Goal: Task Accomplishment & Management: Complete application form

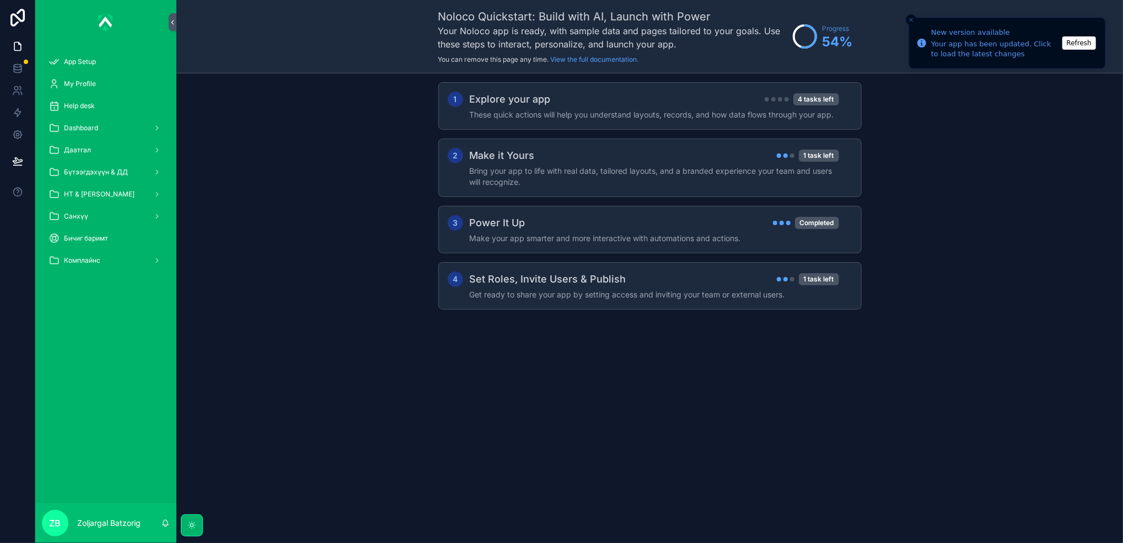
click at [124, 192] on div "НТ & [PERSON_NAME]" at bounding box center [106, 194] width 115 height 18
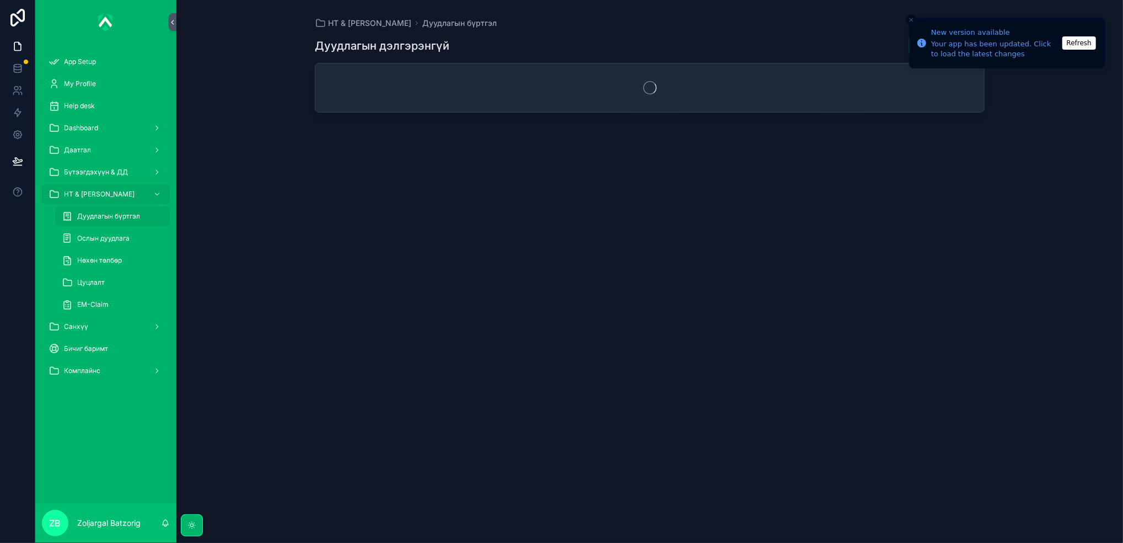
click at [117, 221] on div "Дуудлагын бүртгэл" at bounding box center [112, 216] width 101 height 18
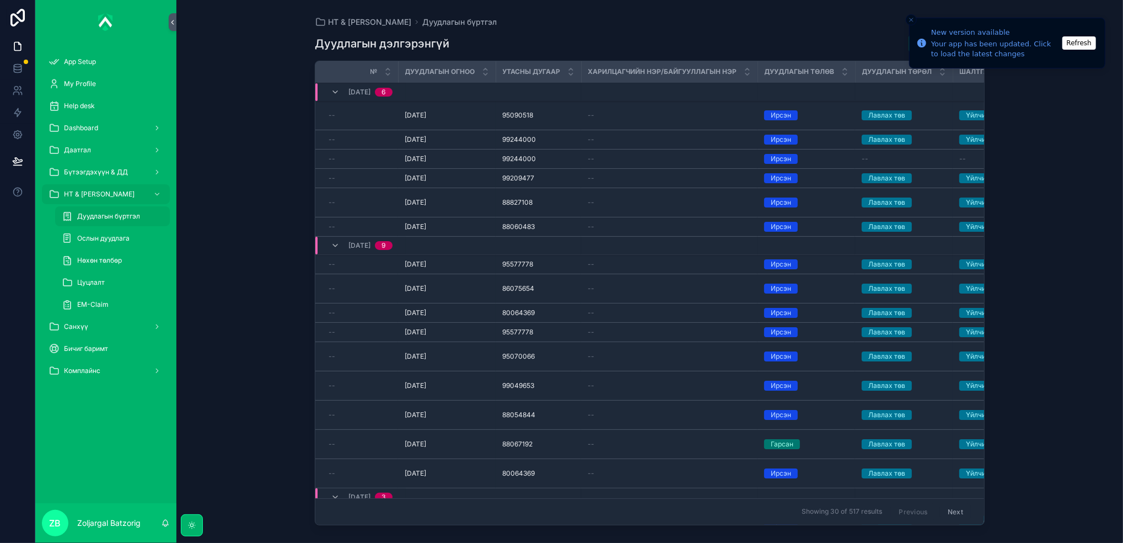
drag, startPoint x: 2394, startPoint y: 294, endPoint x: 2038, endPoint y: 92, distance: 409.8
click at [1123, 296] on div "НТ & Үйлчилгээ Дуудлагын бүртгэл Дуудлагын дэлгэрэнгүй Add CS Call № Дуудлагын …" at bounding box center [649, 271] width 947 height 543
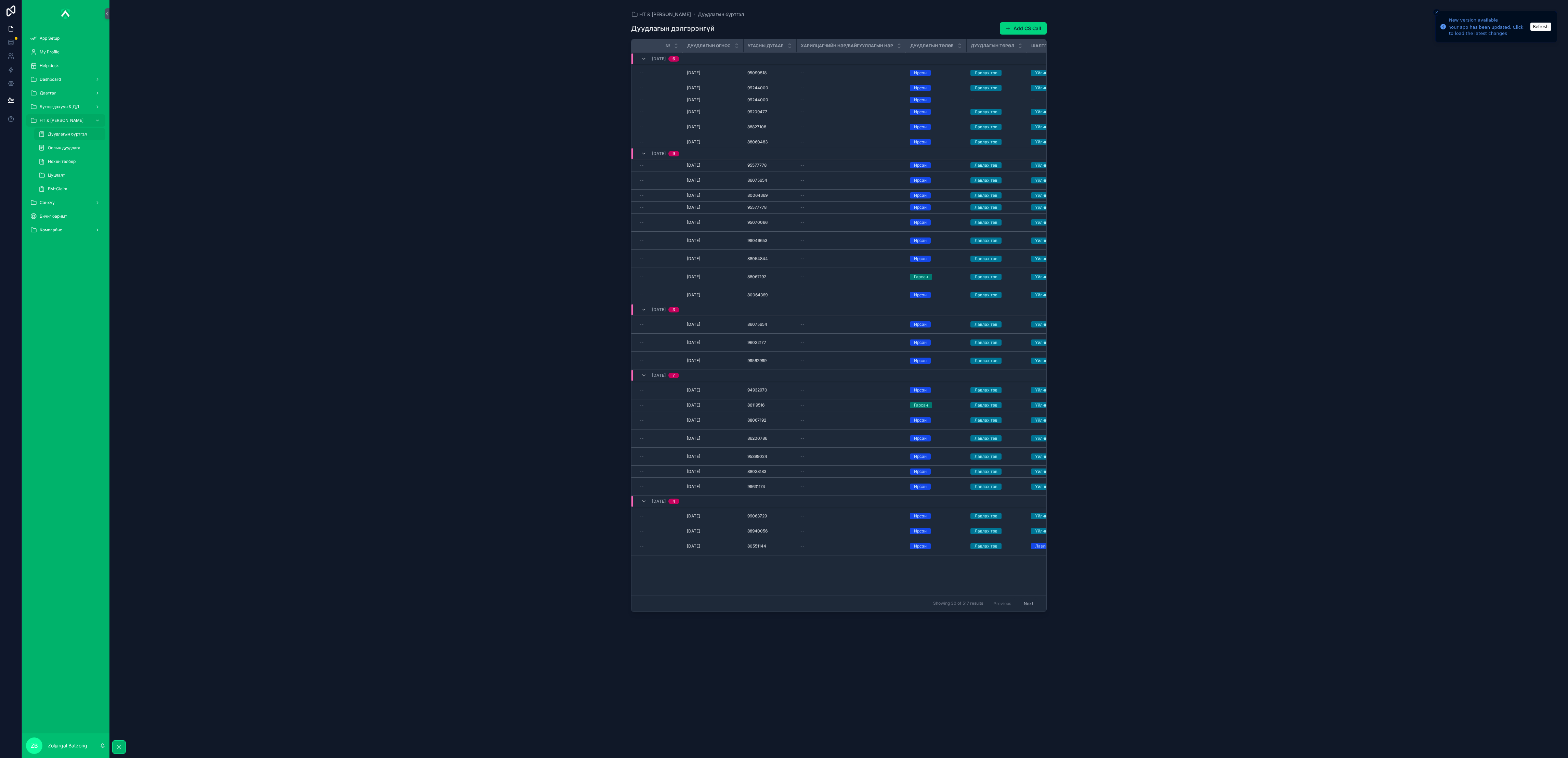
click at [697, 56] on div "НТ & Үйлчилгээ Дуудлагын бүртгэл Дуудлагын дэлгэрэнгүй Add CS Call № Дуудлагын …" at bounding box center [839, 379] width 1459 height 758
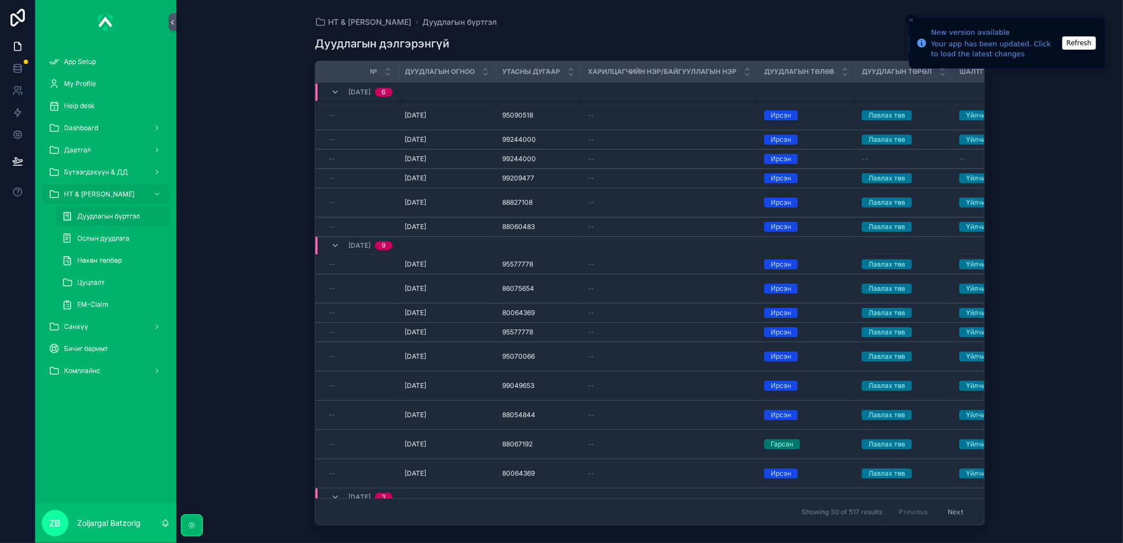
click at [801, 29] on div "Дуудлагын дэлгэрэнгүй Add CS Call № Дуудлагын огноо Утасны дугаар Харилцагчийн …" at bounding box center [650, 277] width 670 height 503
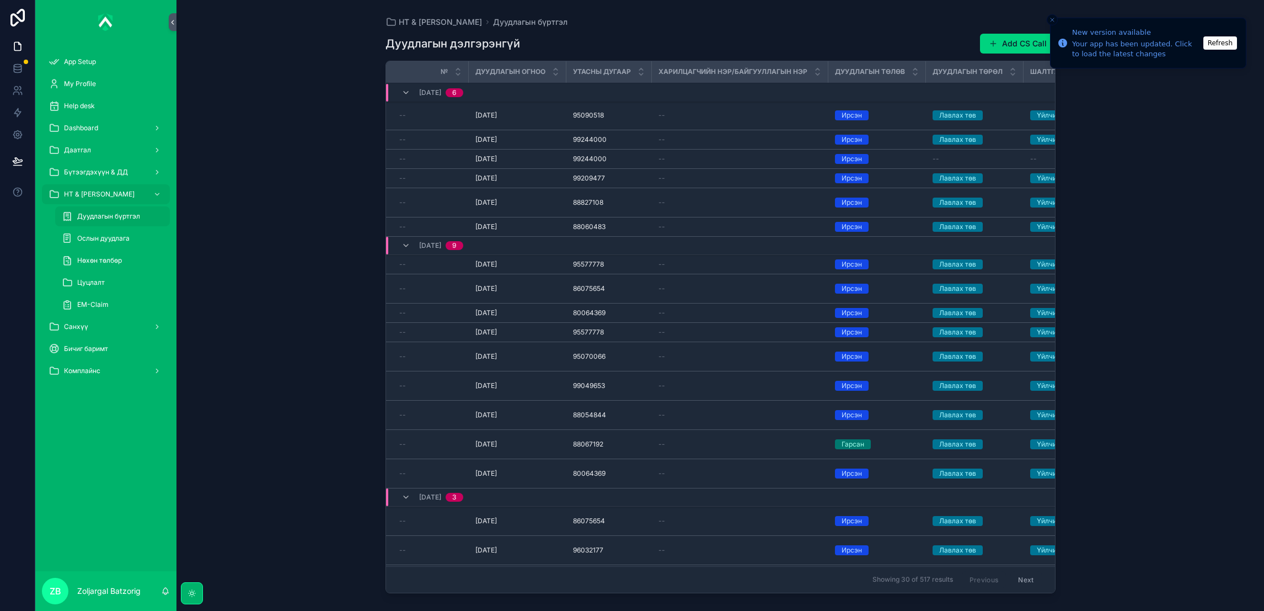
click at [1024, 45] on button "Add CS Call" at bounding box center [1018, 44] width 76 height 20
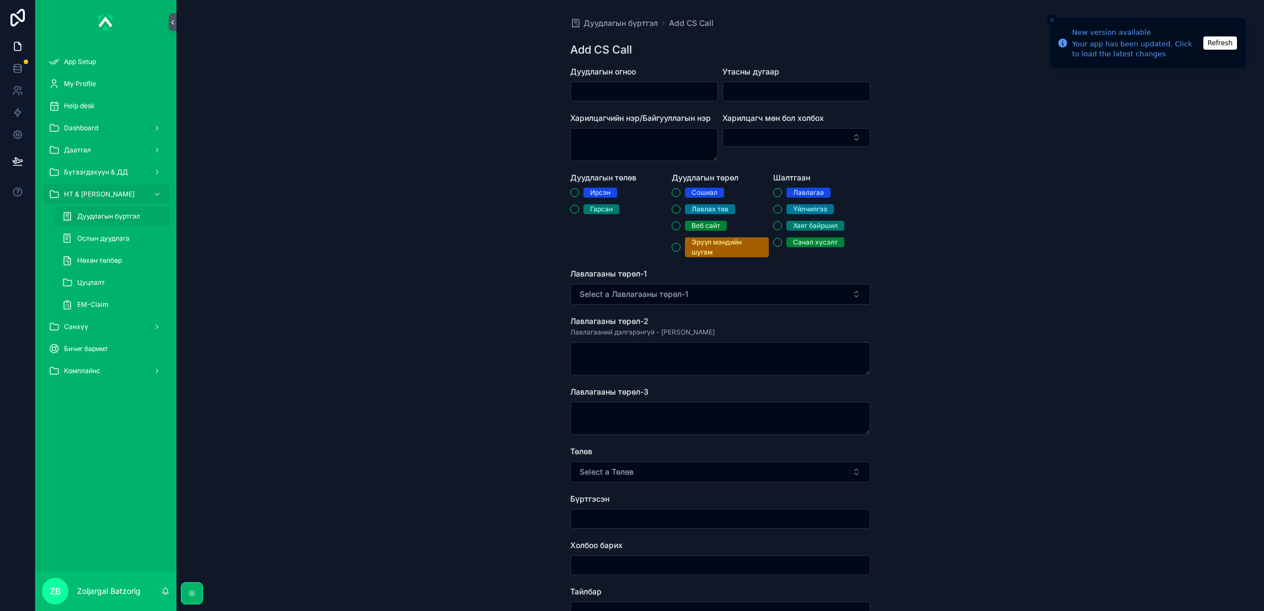
click at [683, 90] on input "scrollable content" at bounding box center [644, 91] width 147 height 15
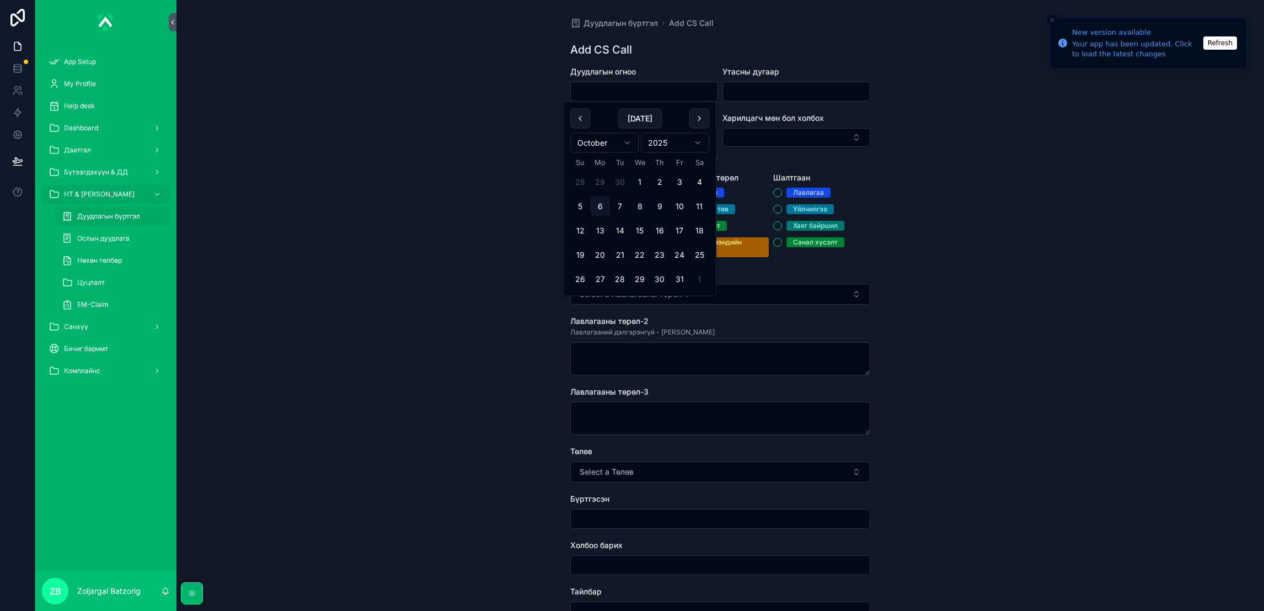
click at [636, 280] on button "29" at bounding box center [640, 279] width 20 height 20
type input "**********"
click at [639, 285] on button "29" at bounding box center [640, 279] width 20 height 20
click at [640, 279] on button "29" at bounding box center [640, 279] width 20 height 20
click at [640, 278] on button "29" at bounding box center [640, 279] width 20 height 20
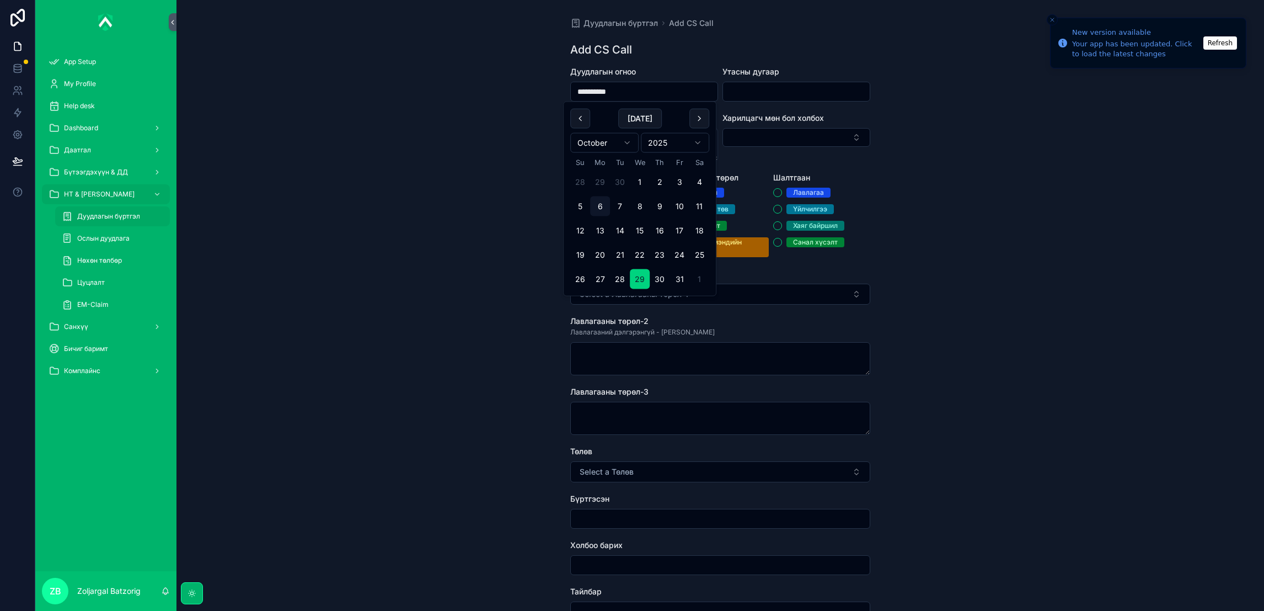
click at [762, 86] on input "scrollable content" at bounding box center [796, 91] width 147 height 15
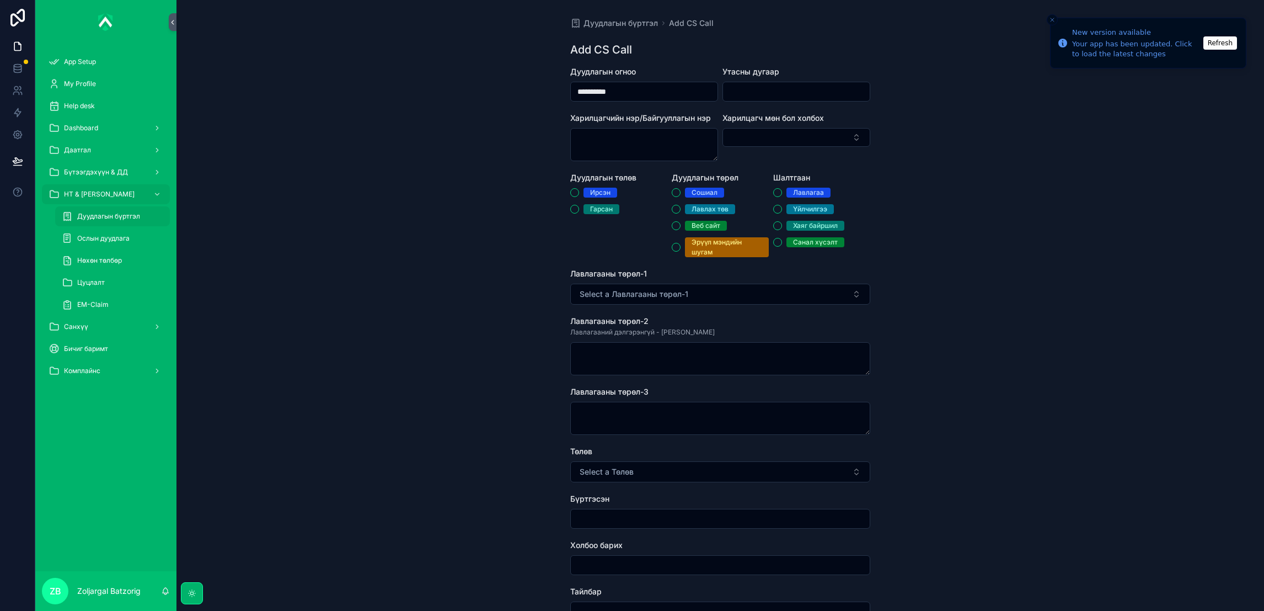
paste input "********"
type input "********"
click at [593, 193] on div "Ирсэн" at bounding box center [600, 193] width 20 height 10
click at [579, 193] on button "Ирсэн" at bounding box center [574, 192] width 9 height 9
drag, startPoint x: 716, startPoint y: 208, endPoint x: 767, endPoint y: 214, distance: 51.1
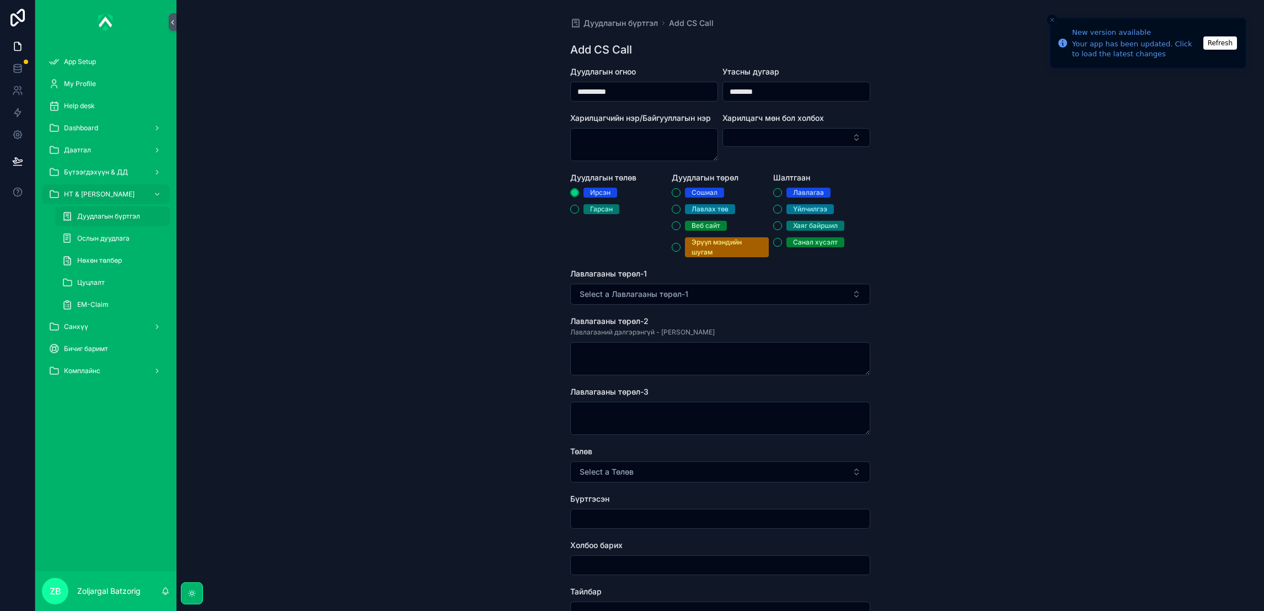
click at [716, 208] on div "Лавлах төв" at bounding box center [710, 209] width 37 height 10
click at [681, 208] on button "Лавлах төв" at bounding box center [676, 209] width 9 height 9
click at [812, 207] on div "Үйлчилгээ" at bounding box center [810, 209] width 34 height 10
click at [782, 207] on button "Үйлчилгээ" at bounding box center [777, 209] width 9 height 9
click at [611, 210] on span "Гарсан" at bounding box center [602, 209] width 36 height 10
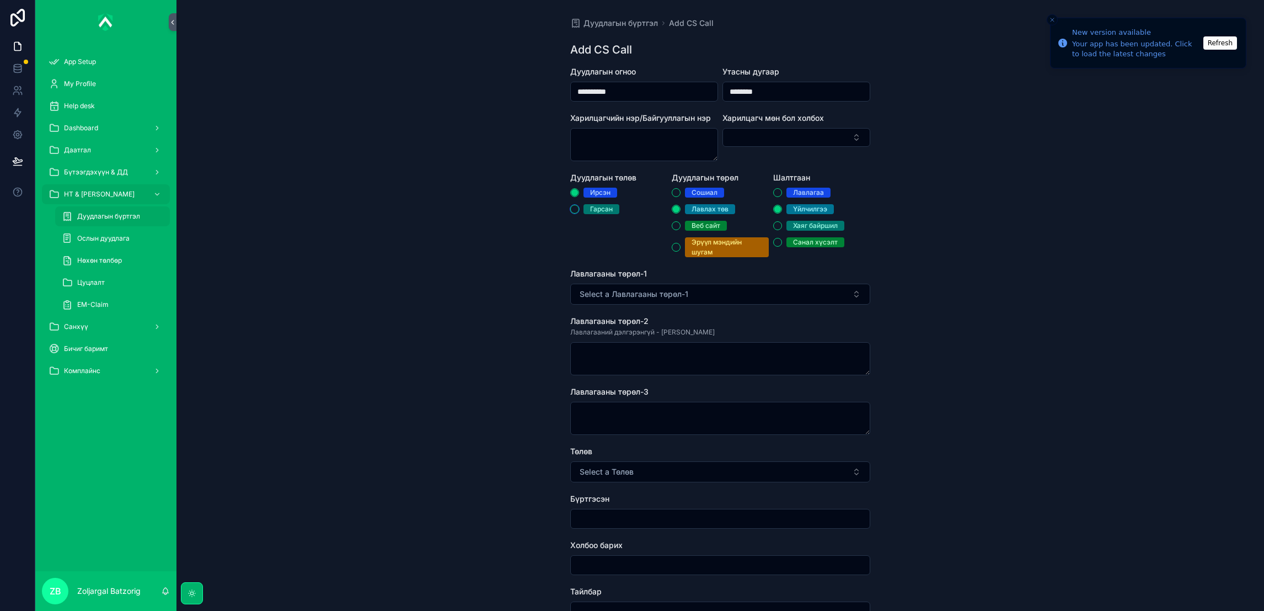
click at [579, 210] on button "Гарсан" at bounding box center [574, 209] width 9 height 9
click at [699, 287] on button "Select a Лавлагааны төрөл-1" at bounding box center [720, 293] width 300 height 21
type input "*"
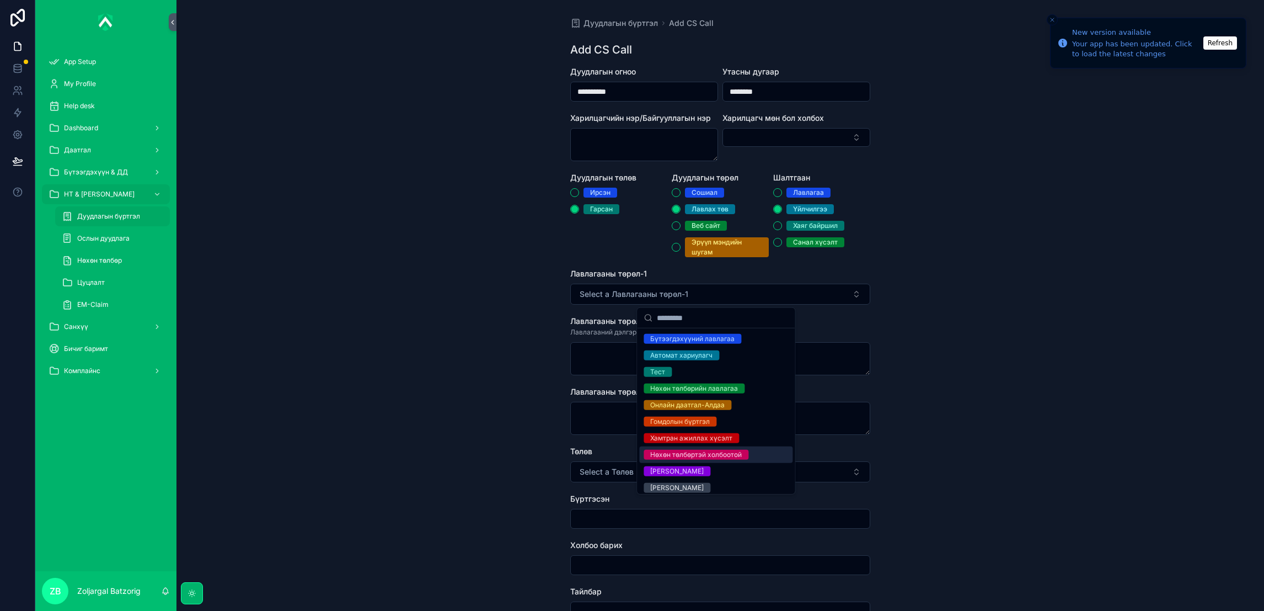
click at [698, 457] on div "Нөхөн төлбөртэй холбоотой" at bounding box center [696, 454] width 92 height 10
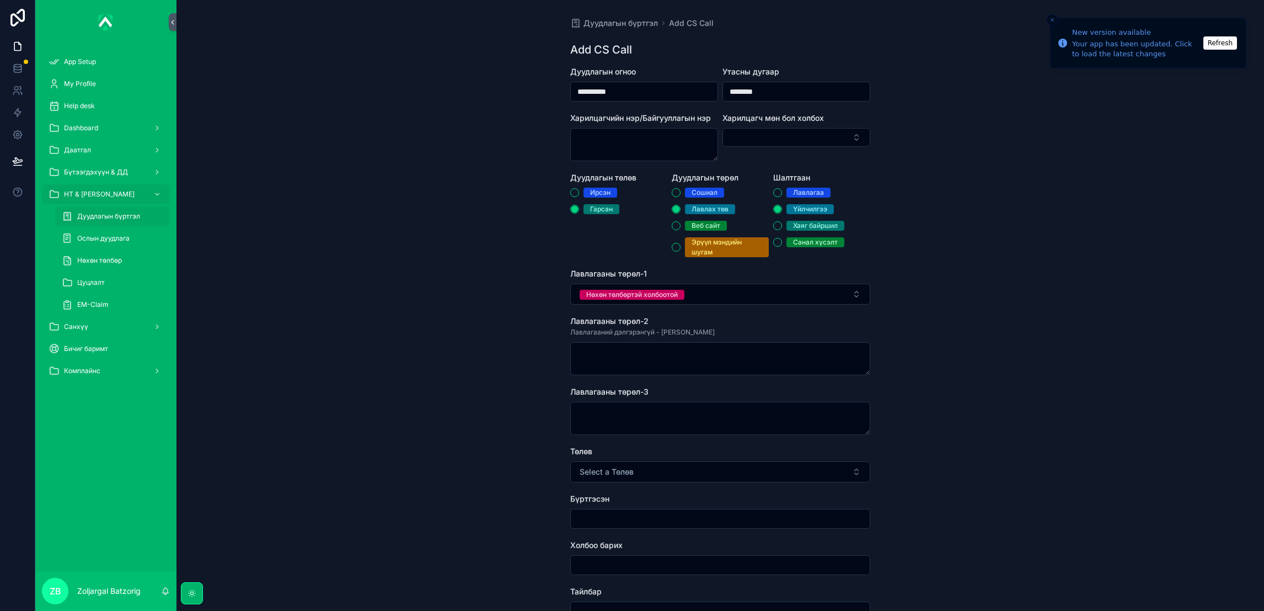
scroll to position [83, 0]
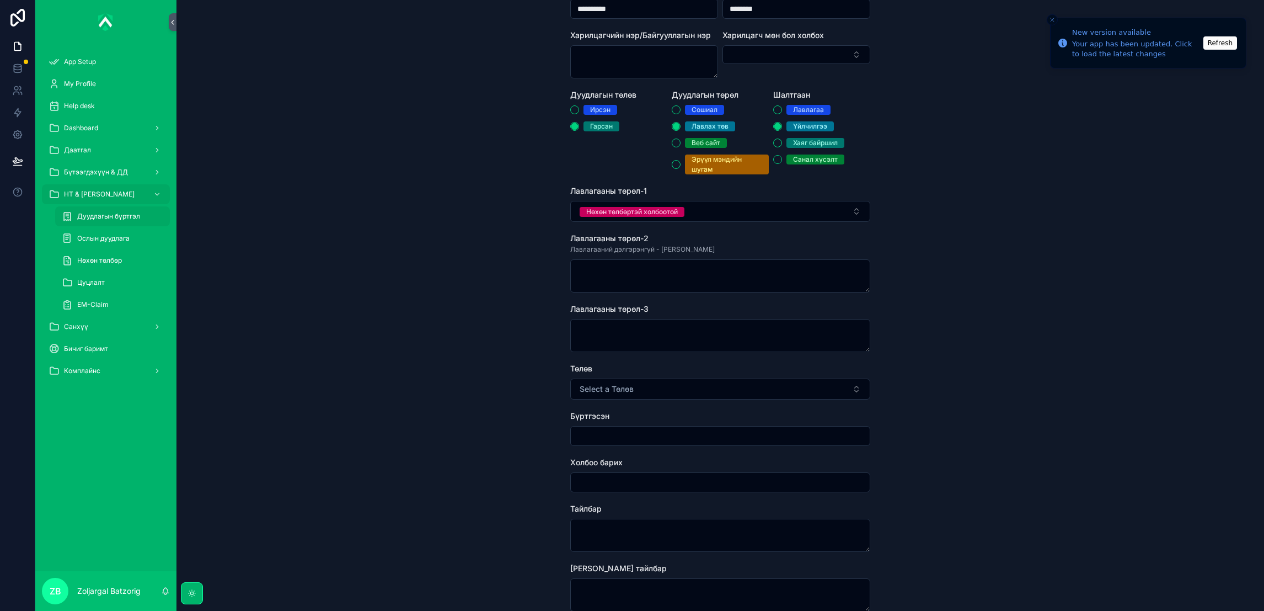
click at [636, 379] on button "Select a Төлөв" at bounding box center [720, 388] width 300 height 21
click at [663, 430] on div "Хаасан" at bounding box center [661, 433] width 23 height 10
click at [624, 433] on input "scrollable content" at bounding box center [720, 435] width 299 height 15
type input "**********"
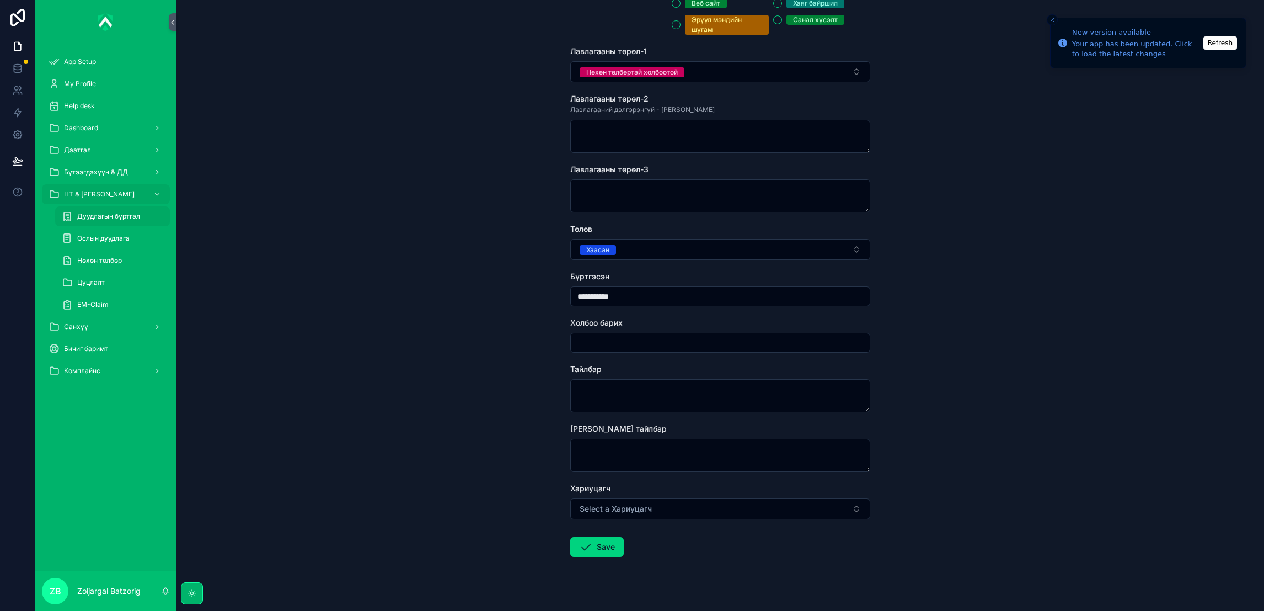
scroll to position [239, 0]
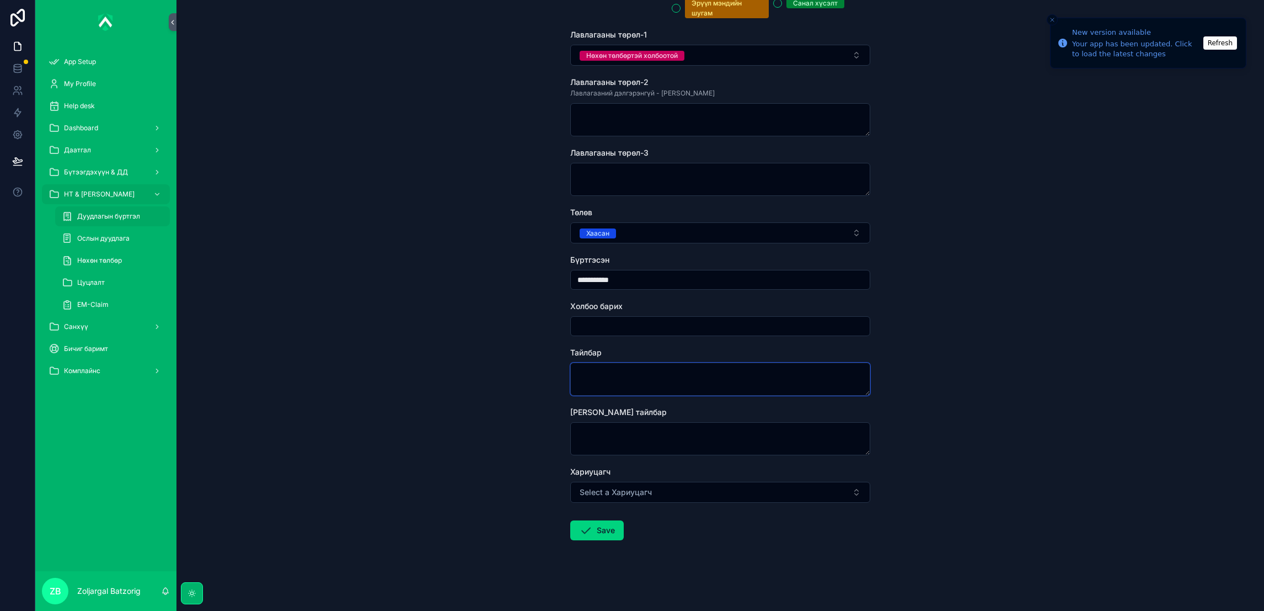
click at [690, 376] on textarea "scrollable content" at bounding box center [720, 378] width 300 height 33
type textarea "**********"
click at [649, 491] on button "Select a Хариуцагч" at bounding box center [720, 491] width 300 height 21
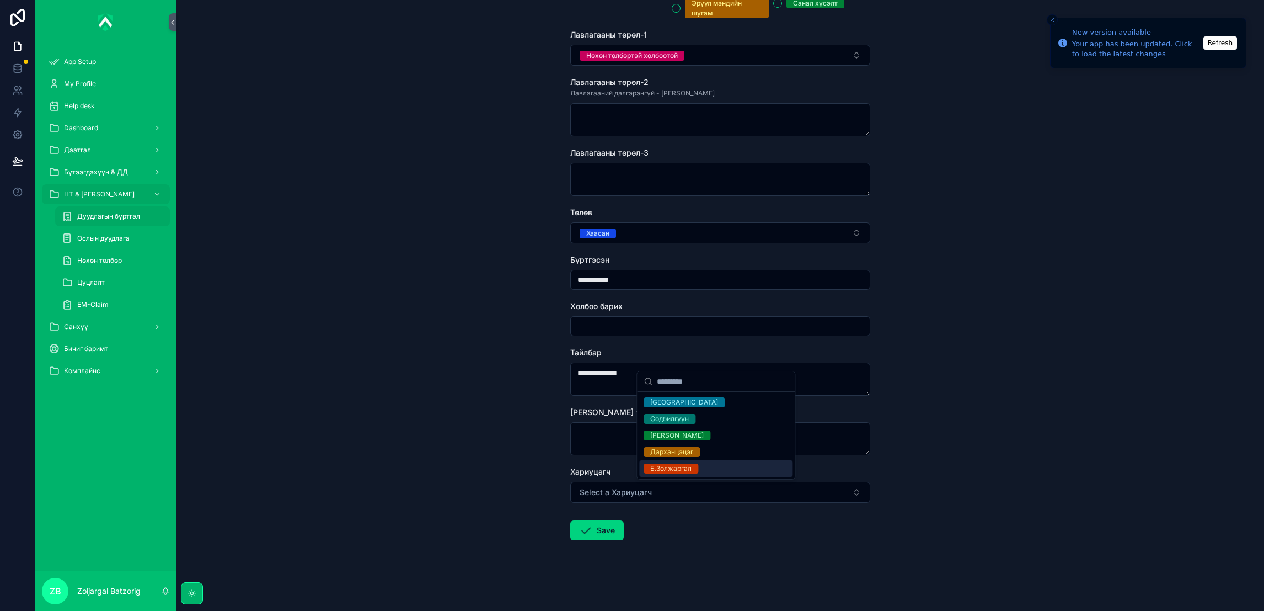
click at [682, 470] on div "Б.Золжаргал" at bounding box center [670, 468] width 41 height 10
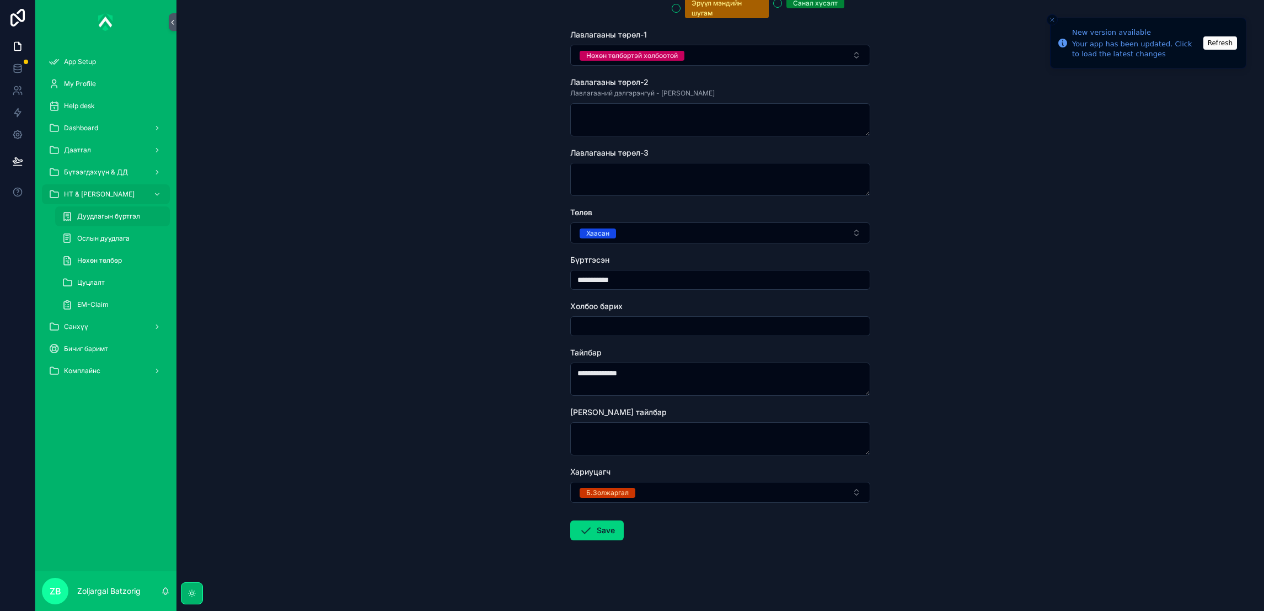
click at [598, 532] on button "Save" at bounding box center [596, 530] width 53 height 20
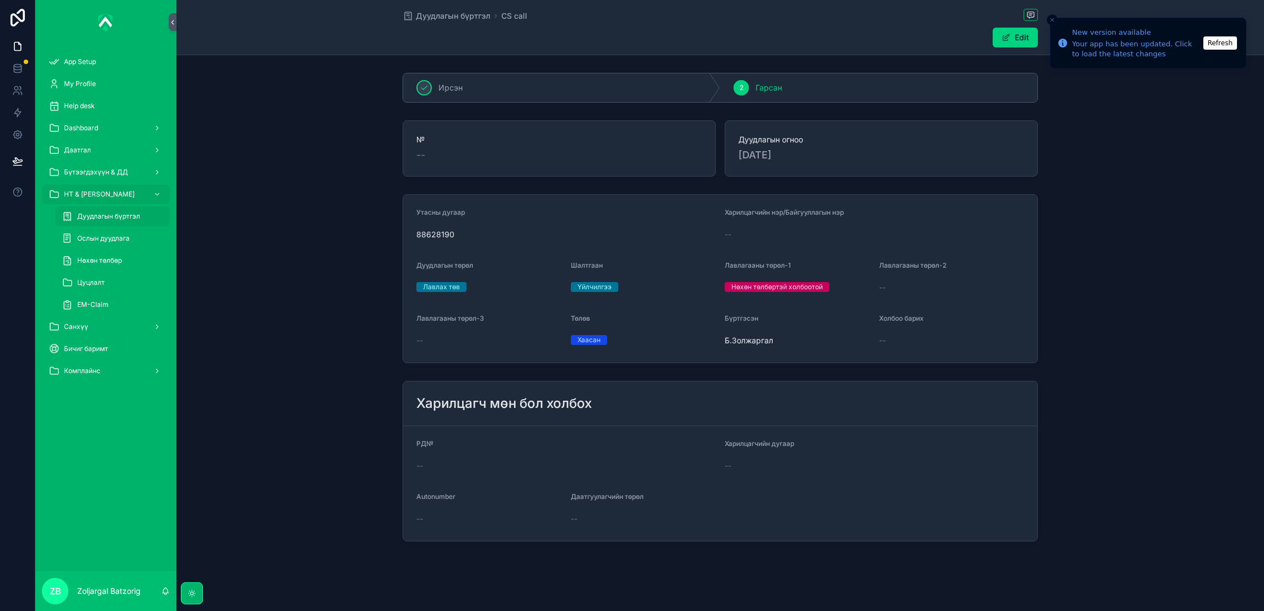
click at [465, 18] on span "Дуудлагын бүртгэл" at bounding box center [453, 15] width 74 height 11
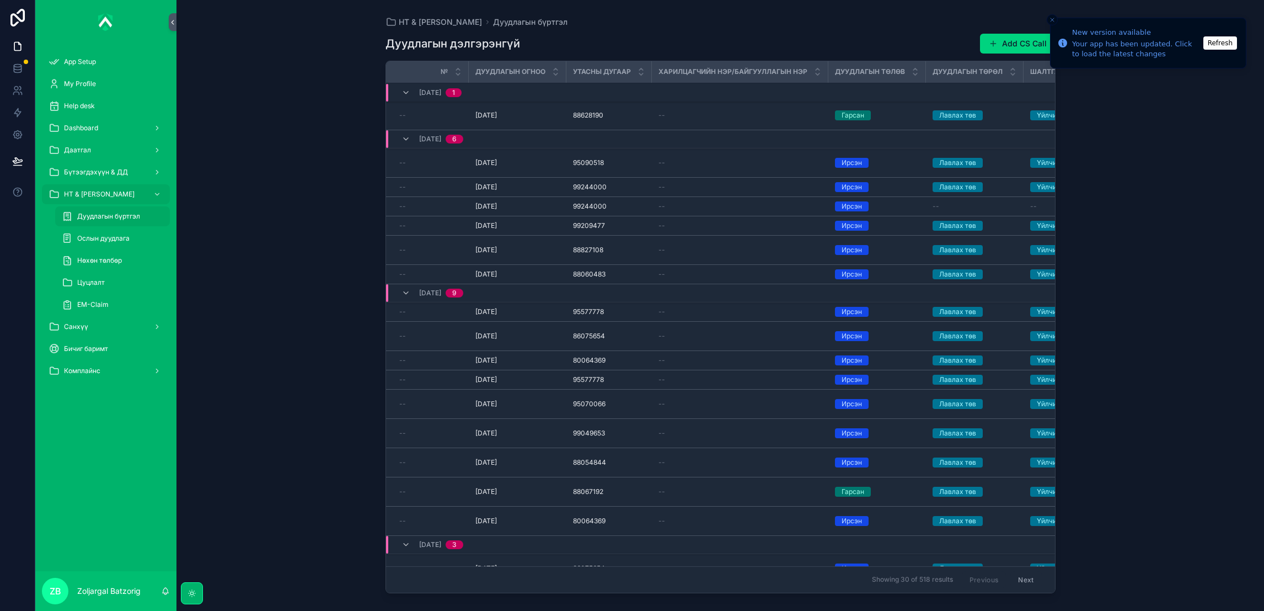
click at [998, 39] on button "Add CS Call" at bounding box center [1018, 44] width 76 height 20
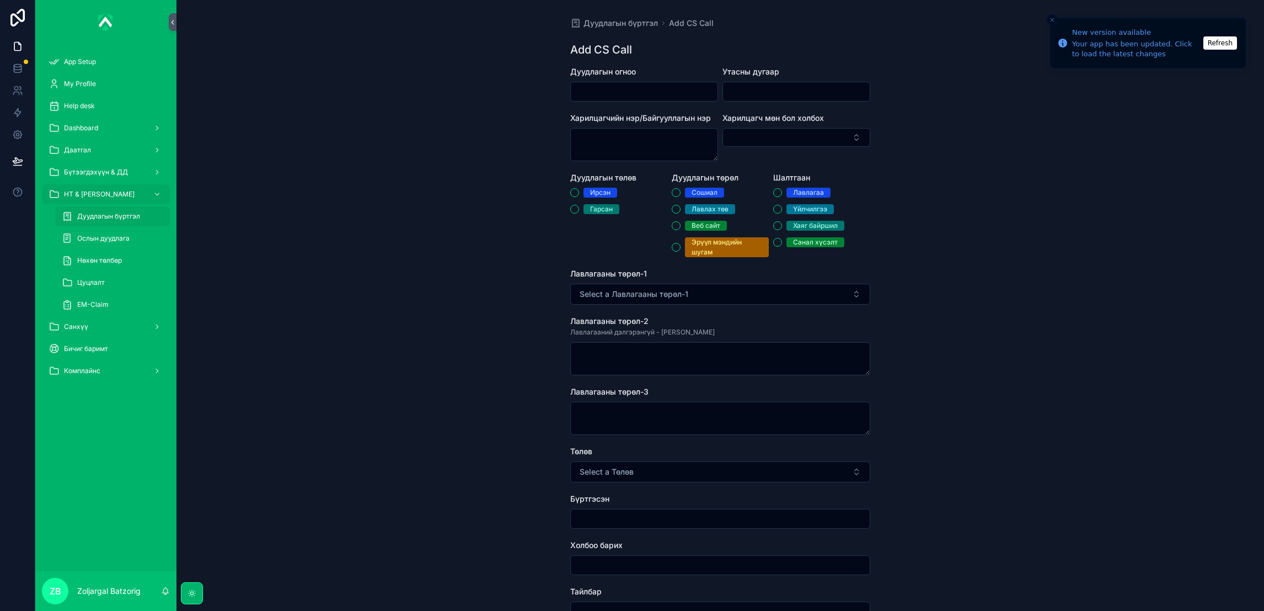
click at [679, 94] on input "scrollable content" at bounding box center [644, 91] width 147 height 15
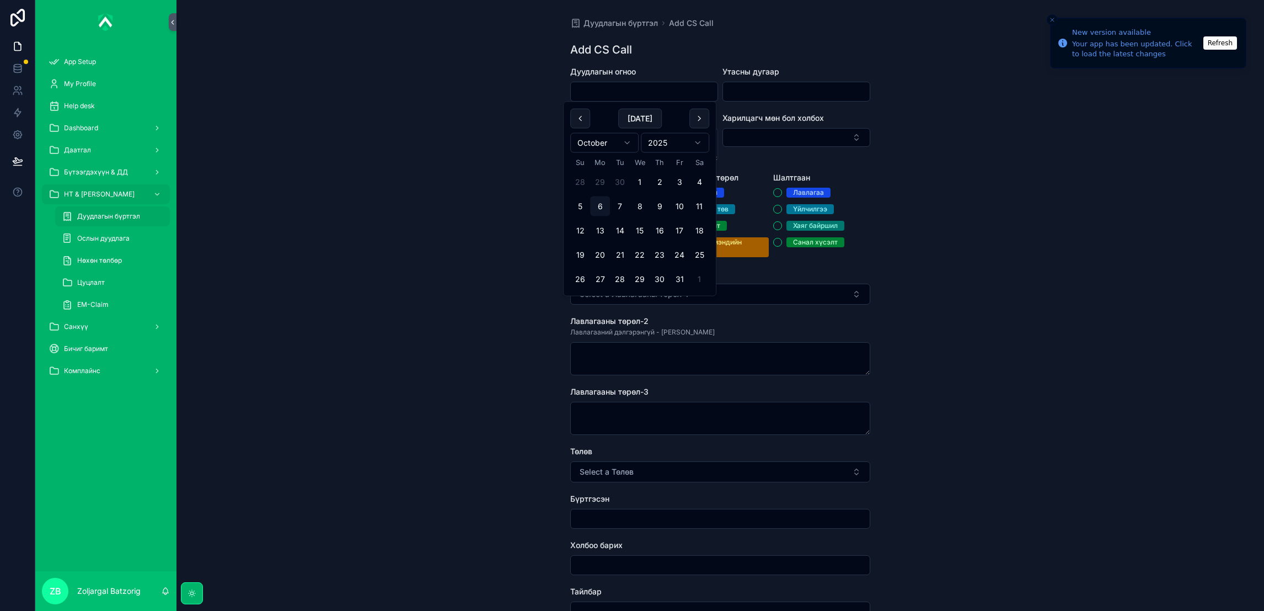
click at [638, 279] on button "29" at bounding box center [640, 279] width 20 height 20
type input "**********"
click at [789, 79] on div "Утасны дугаар" at bounding box center [797, 83] width 148 height 35
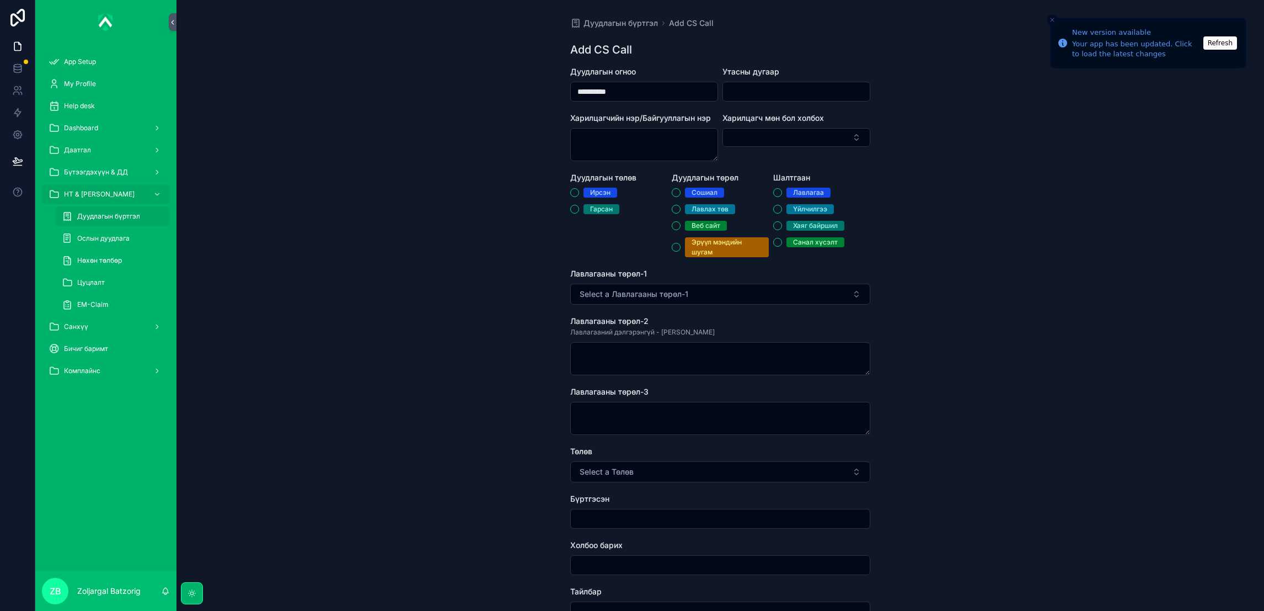
click at [792, 86] on input "scrollable content" at bounding box center [796, 91] width 147 height 15
paste input "********"
type input "********"
click at [594, 189] on div "Ирсэн" at bounding box center [600, 193] width 20 height 10
click at [579, 189] on button "Ирсэн" at bounding box center [574, 192] width 9 height 9
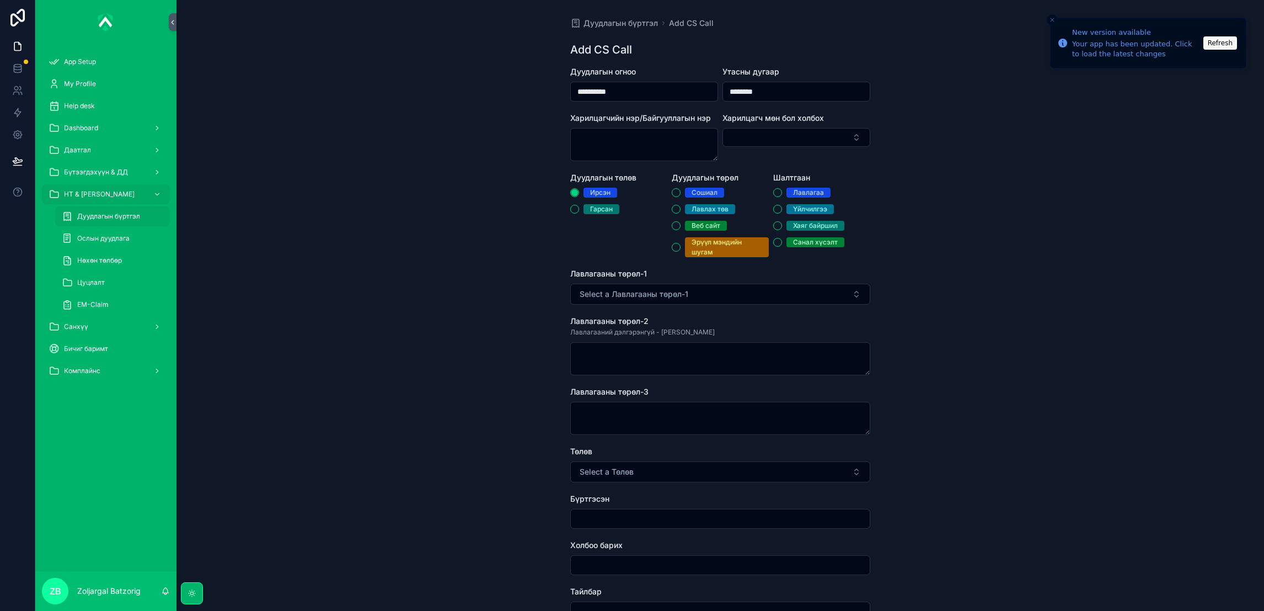
click at [715, 206] on div "Лавлах төв" at bounding box center [710, 209] width 37 height 10
click at [681, 206] on button "Лавлах төв" at bounding box center [676, 209] width 9 height 9
click at [801, 202] on div "[PERSON_NAME] Хаяг байршил Санал хүсэлт" at bounding box center [821, 218] width 97 height 60
click at [806, 208] on div "Үйлчилгээ" at bounding box center [810, 209] width 34 height 10
click at [782, 208] on button "Үйлчилгээ" at bounding box center [777, 209] width 9 height 9
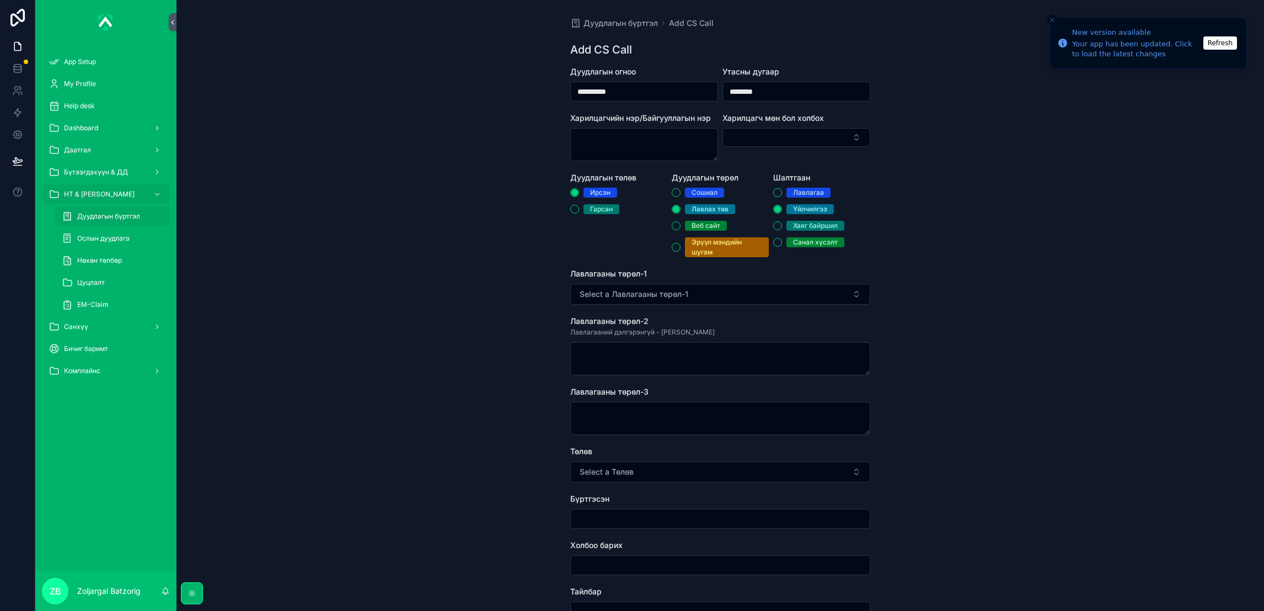
click at [707, 201] on div "Сошиал Лавлах төв Веб сайт Эрүүл мэндийн шугам" at bounding box center [720, 222] width 97 height 69
click at [825, 214] on div "[PERSON_NAME] Хаяг байршил Санал хүсэлт" at bounding box center [821, 218] width 97 height 60
drag, startPoint x: 763, startPoint y: 286, endPoint x: 760, endPoint y: 302, distance: 16.9
click at [763, 287] on button "Select a Лавлагааны төрөл-1" at bounding box center [720, 293] width 300 height 21
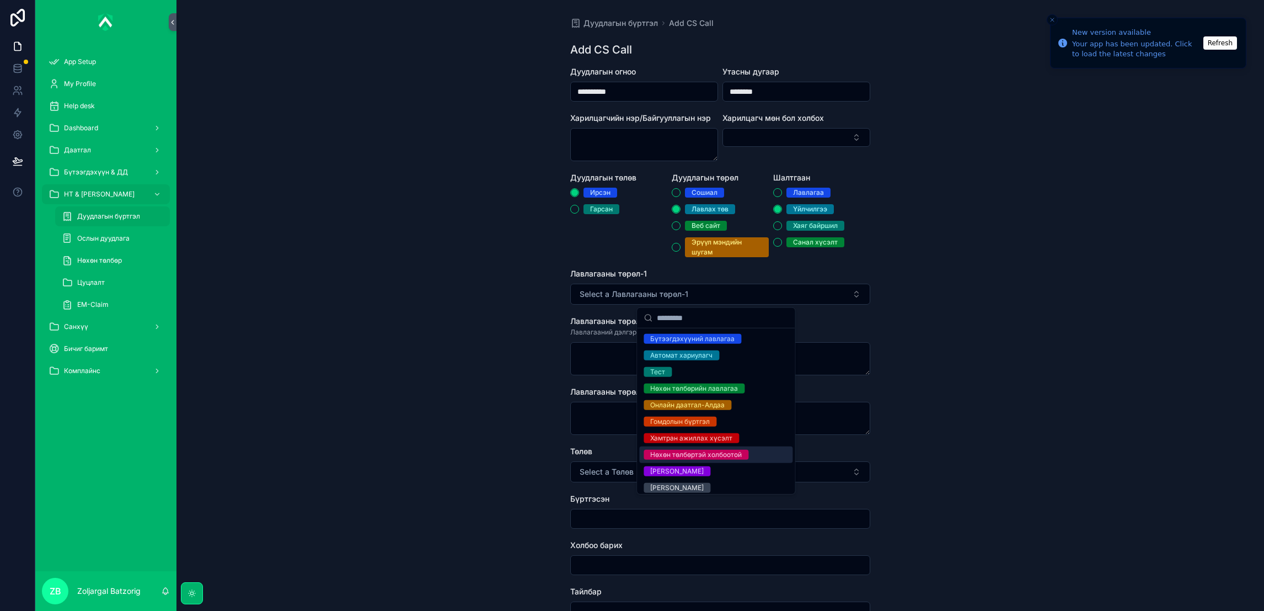
click at [714, 454] on div "Нөхөн төлбөртэй холбоотой" at bounding box center [696, 454] width 92 height 10
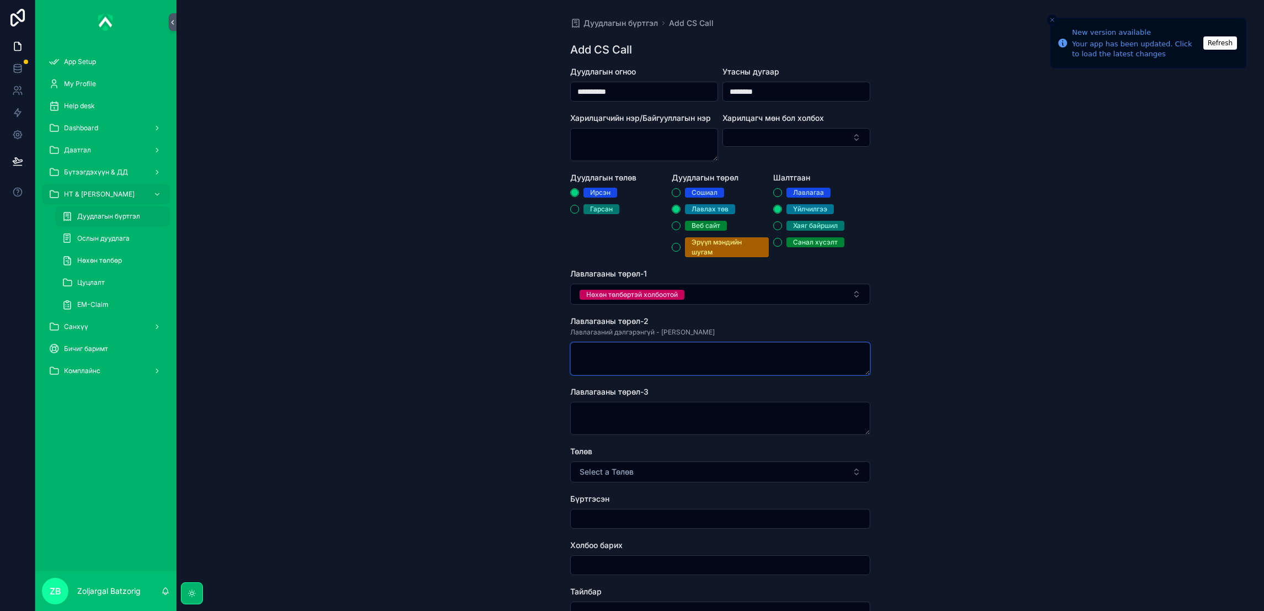
click at [677, 346] on textarea "scrollable content" at bounding box center [720, 358] width 300 height 33
drag, startPoint x: 638, startPoint y: 471, endPoint x: 643, endPoint y: 478, distance: 8.6
click at [639, 472] on button "Select a Төлөв" at bounding box center [720, 471] width 300 height 21
click at [663, 518] on div "Хаасан" at bounding box center [661, 516] width 23 height 10
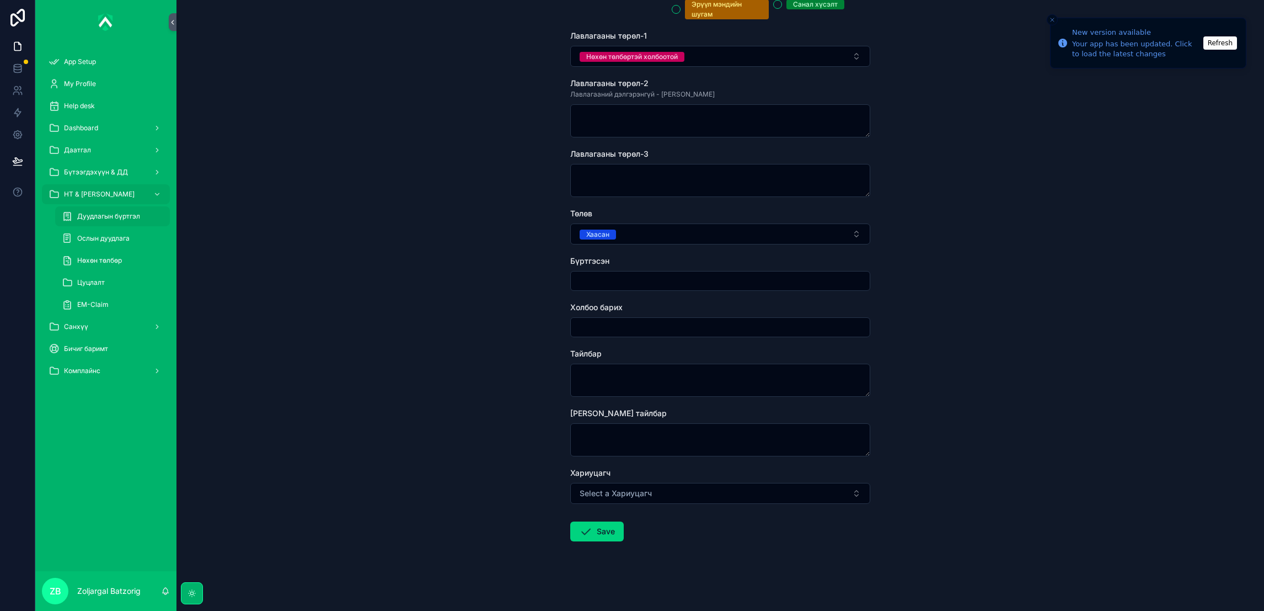
scroll to position [239, 0]
drag, startPoint x: 643, startPoint y: 275, endPoint x: 641, endPoint y: 280, distance: 5.6
click at [643, 275] on input "scrollable content" at bounding box center [720, 279] width 299 height 15
type input "**********"
click at [641, 355] on div "Тайлбар" at bounding box center [720, 352] width 300 height 11
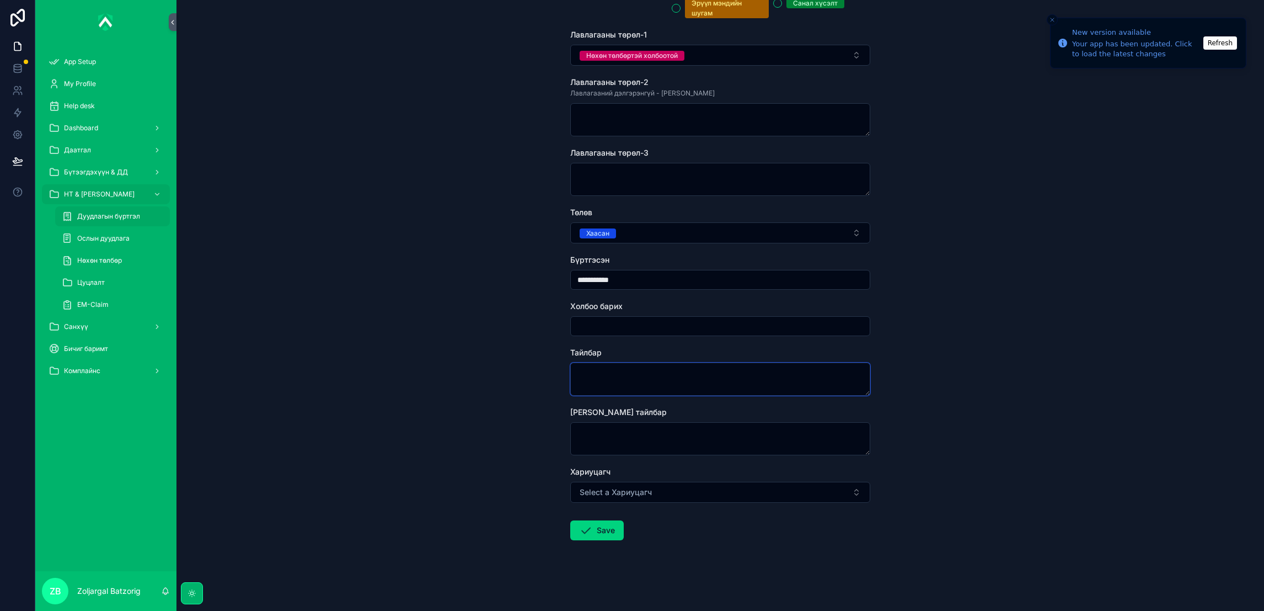
click at [639, 375] on textarea "scrollable content" at bounding box center [720, 378] width 300 height 33
type textarea "**********"
drag, startPoint x: 709, startPoint y: 486, endPoint x: 700, endPoint y: 488, distance: 8.3
click at [709, 486] on button "Select a Хариуцагч" at bounding box center [720, 491] width 300 height 21
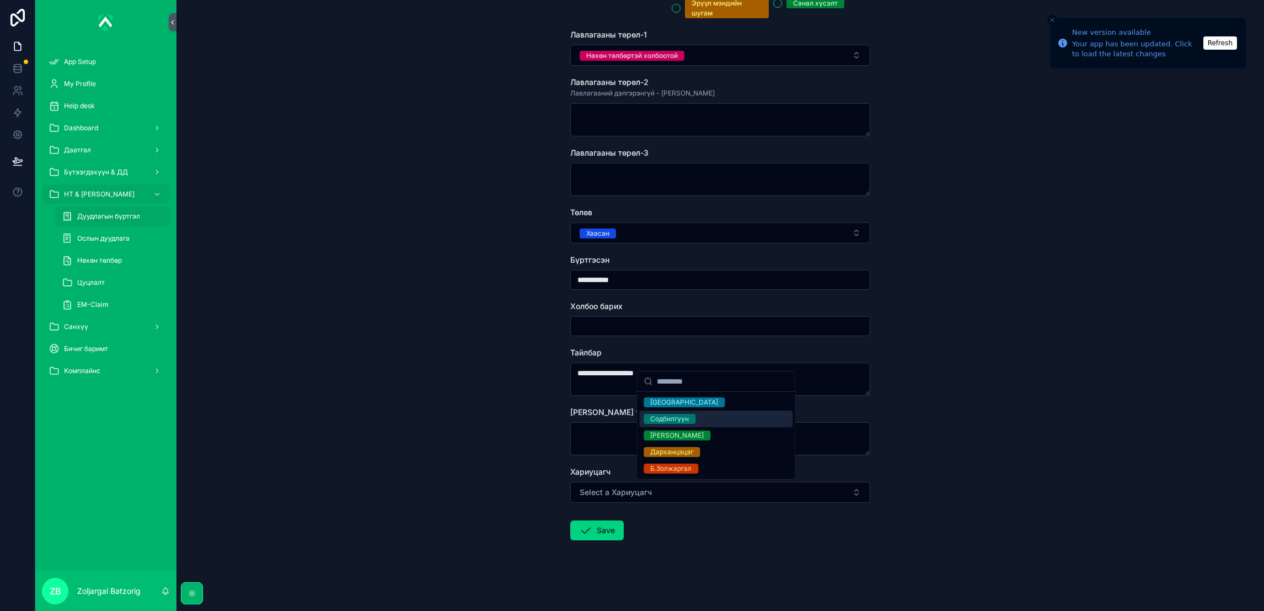
click at [676, 421] on div "Содбилгүүн" at bounding box center [669, 419] width 39 height 10
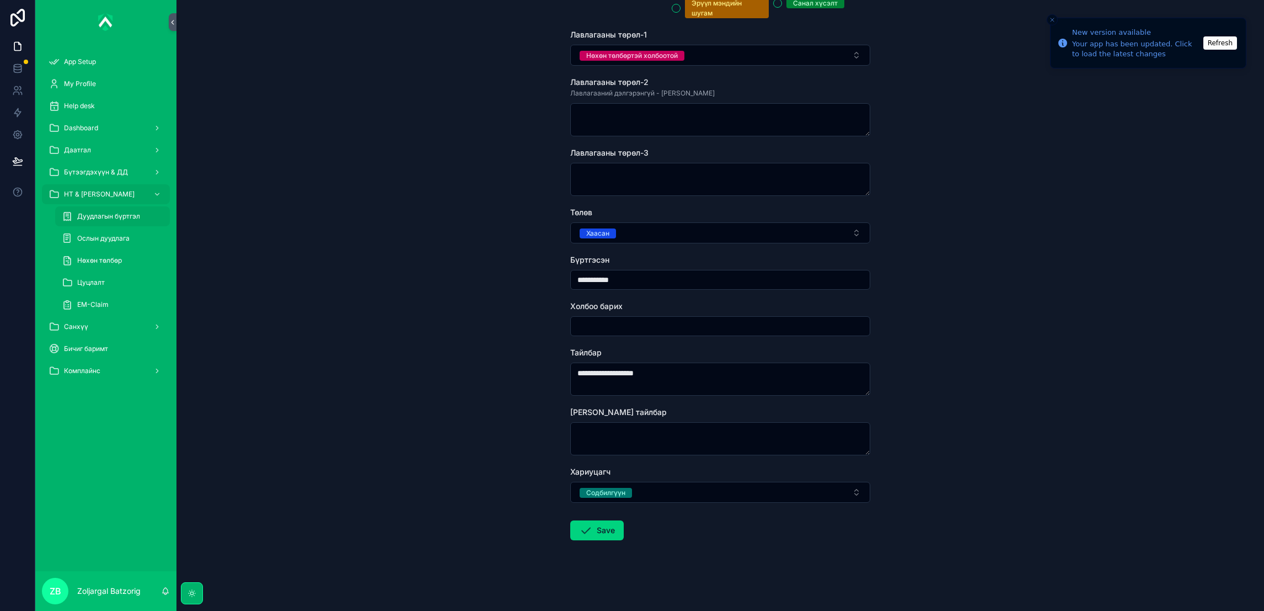
click at [598, 520] on button "Save" at bounding box center [596, 530] width 53 height 20
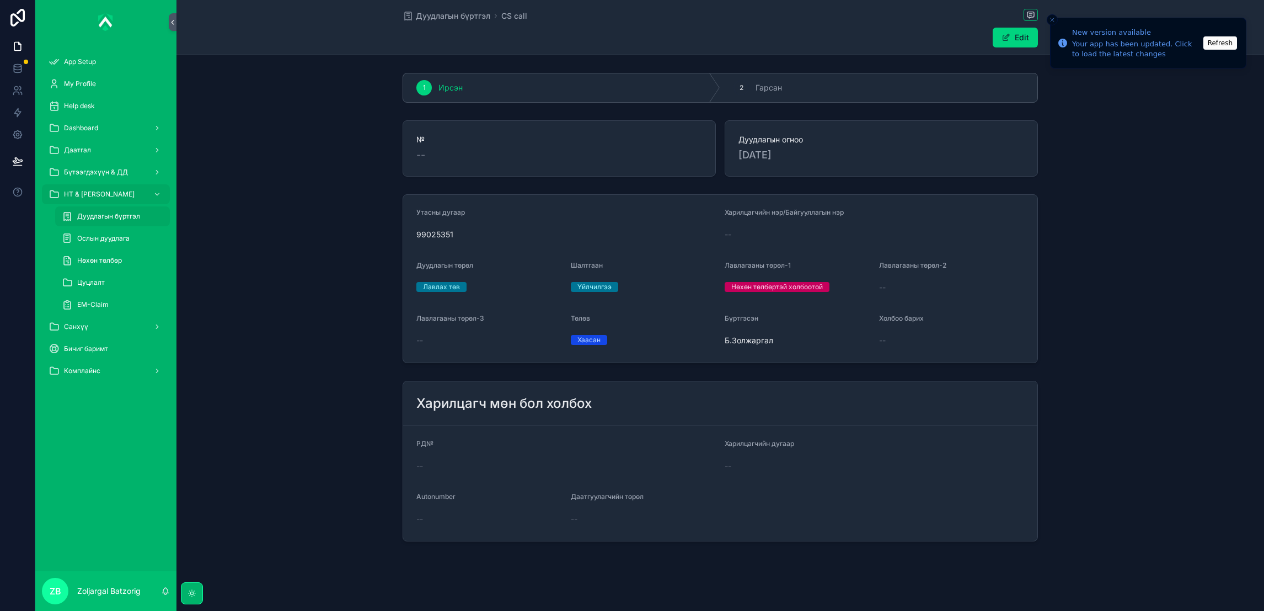
click at [474, 15] on span "Дуудлагын бүртгэл" at bounding box center [453, 15] width 74 height 11
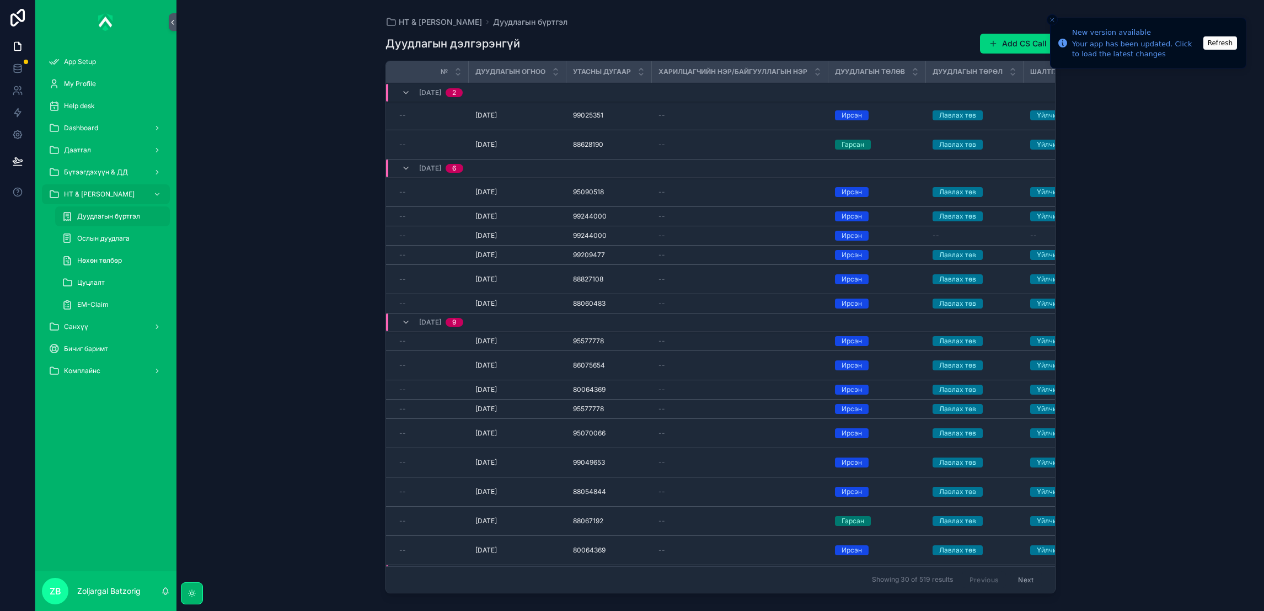
click at [992, 46] on span "scrollable content" at bounding box center [993, 43] width 9 height 9
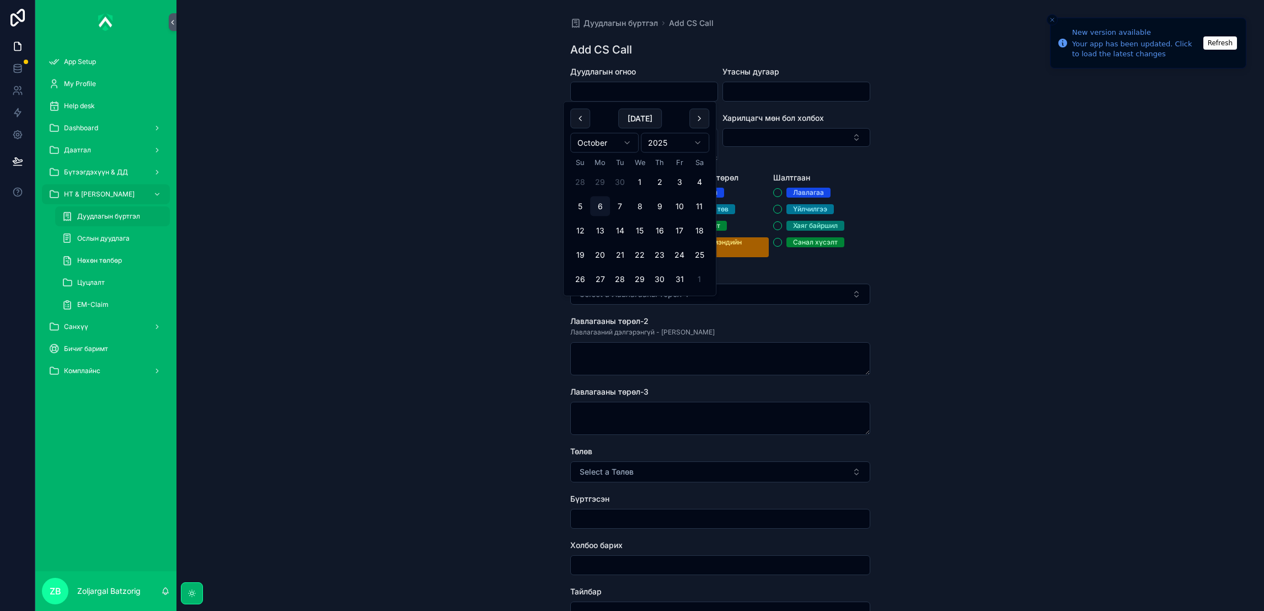
click at [659, 97] on input "scrollable content" at bounding box center [644, 91] width 147 height 15
click at [641, 279] on button "29" at bounding box center [640, 279] width 20 height 20
type input "**********"
click at [769, 95] on input "scrollable content" at bounding box center [796, 91] width 147 height 15
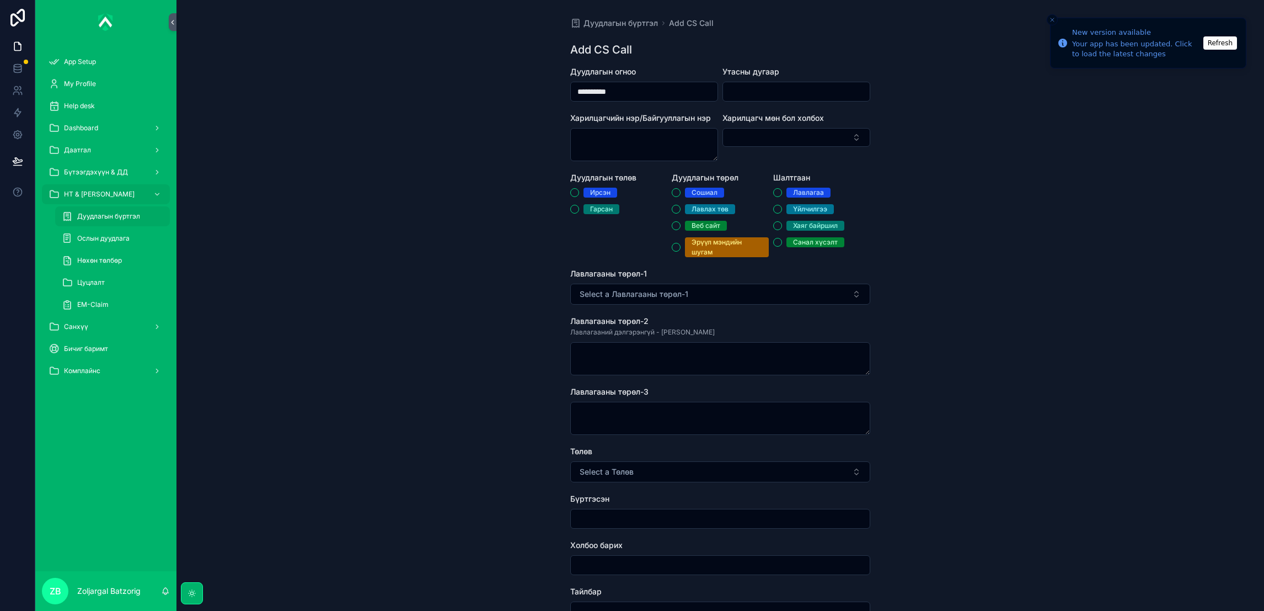
paste input "********"
type input "********"
click at [590, 194] on div "Ирсэн" at bounding box center [600, 193] width 20 height 10
click at [579, 194] on button "Ирсэн" at bounding box center [574, 192] width 9 height 9
click at [693, 207] on div "Лавлах төв" at bounding box center [710, 209] width 37 height 10
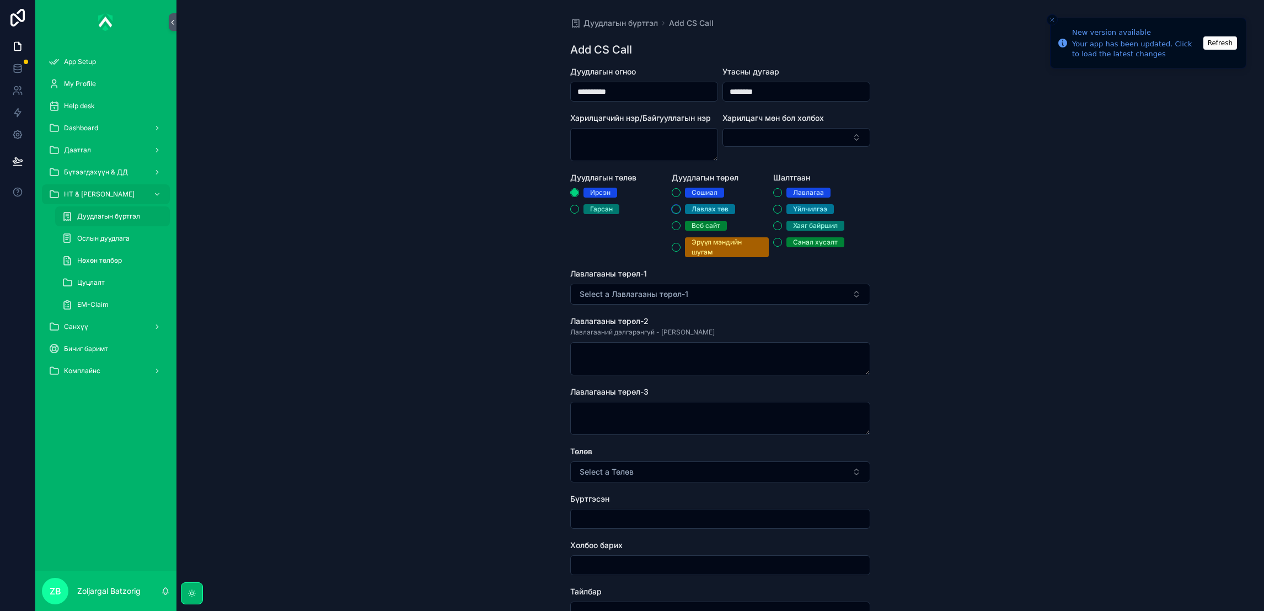
click at [681, 207] on button "Лавлах төв" at bounding box center [676, 209] width 9 height 9
click at [821, 217] on div "[PERSON_NAME] Хаяг байршил Санал хүсэлт" at bounding box center [821, 218] width 97 height 60
drag, startPoint x: 821, startPoint y: 217, endPoint x: 798, endPoint y: 207, distance: 25.2
click at [798, 207] on div "Үйлчилгээ" at bounding box center [810, 209] width 34 height 10
click at [782, 207] on button "Үйлчилгээ" at bounding box center [777, 209] width 9 height 9
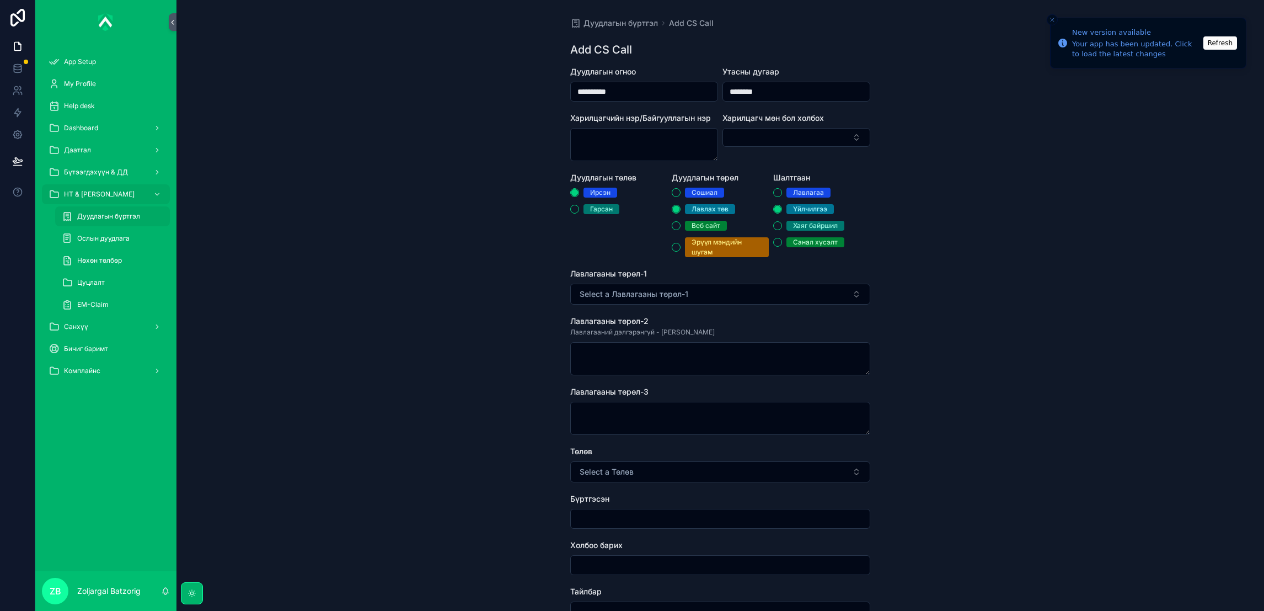
click at [759, 301] on button "Select a Лавлагааны төрөл-1" at bounding box center [720, 293] width 300 height 21
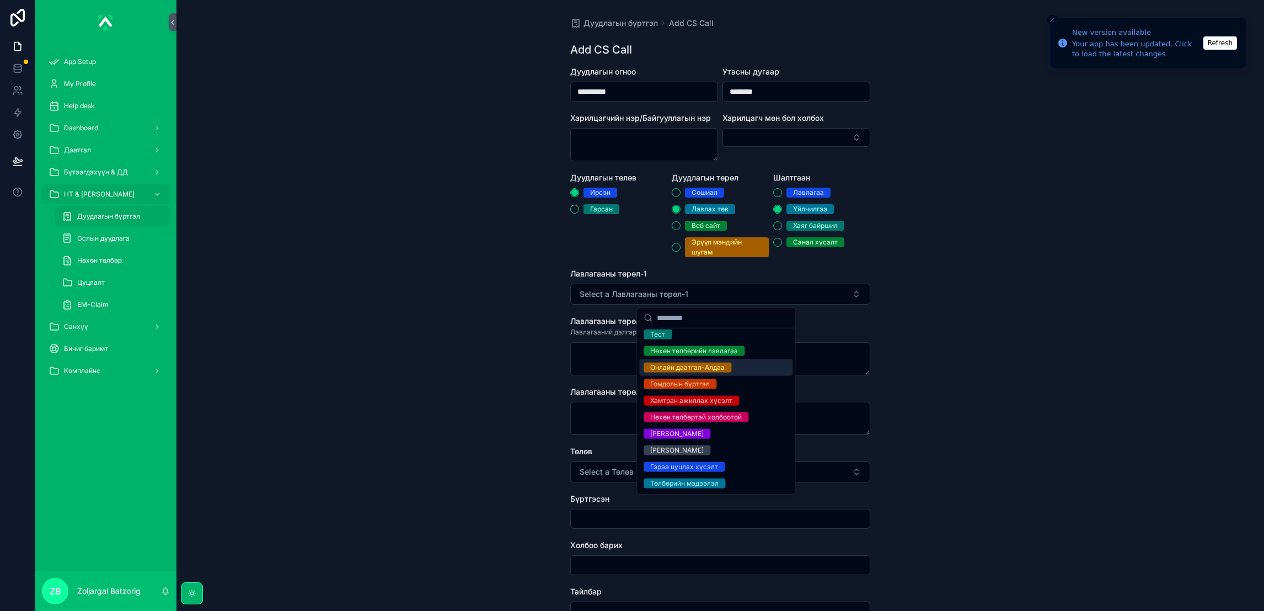
click at [709, 368] on div "Онлайн даатгал-Алдаа" at bounding box center [687, 367] width 74 height 10
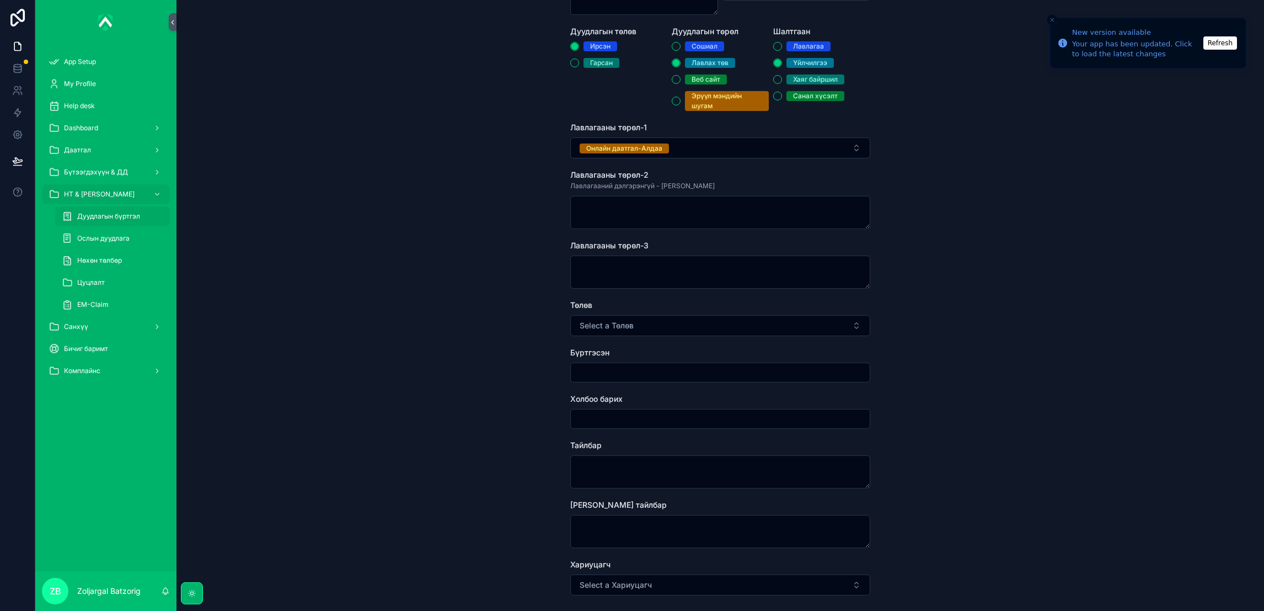
scroll to position [165, 0]
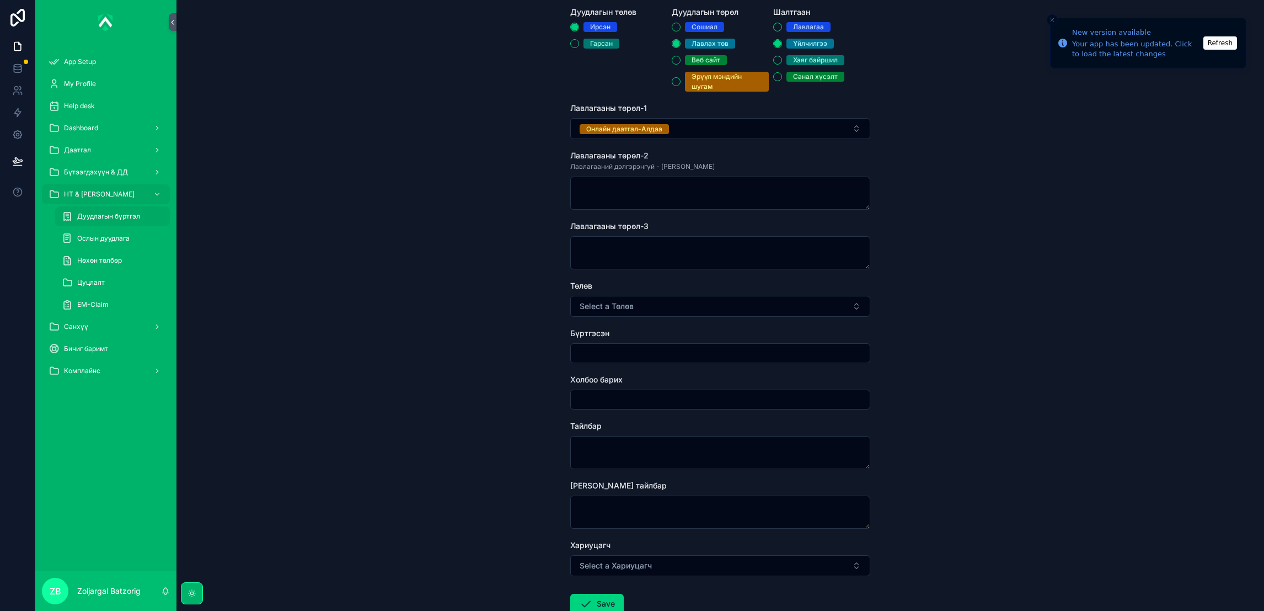
click at [635, 295] on div "Төлөв Select a Төлөв" at bounding box center [720, 298] width 300 height 36
click at [663, 296] on button "Select a Төлөв" at bounding box center [720, 306] width 300 height 21
click at [665, 346] on div "Хаасан" at bounding box center [661, 350] width 23 height 10
click at [640, 354] on input "scrollable content" at bounding box center [720, 352] width 299 height 15
type input "**********"
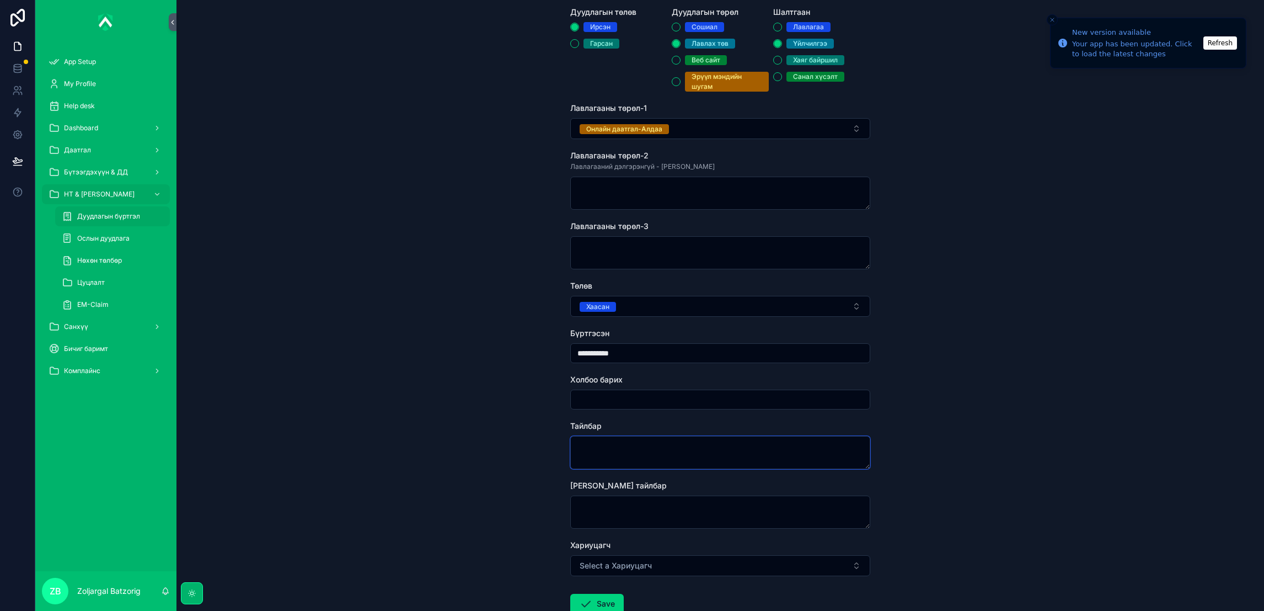
click at [638, 450] on textarea "scrollable content" at bounding box center [720, 452] width 300 height 33
type textarea "**********"
click at [603, 542] on button "Save" at bounding box center [596, 603] width 53 height 20
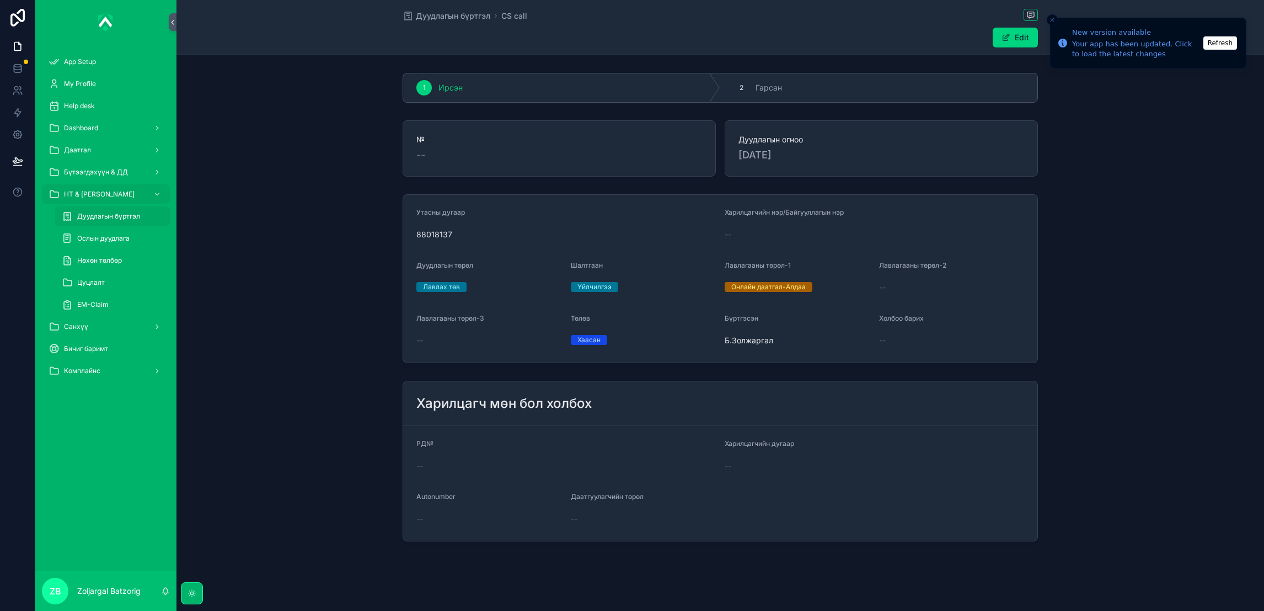
click at [464, 9] on div "Дуудлагын бүртгэл CS call" at bounding box center [720, 16] width 635 height 14
click at [451, 19] on span "Дуудлагын бүртгэл" at bounding box center [453, 15] width 74 height 11
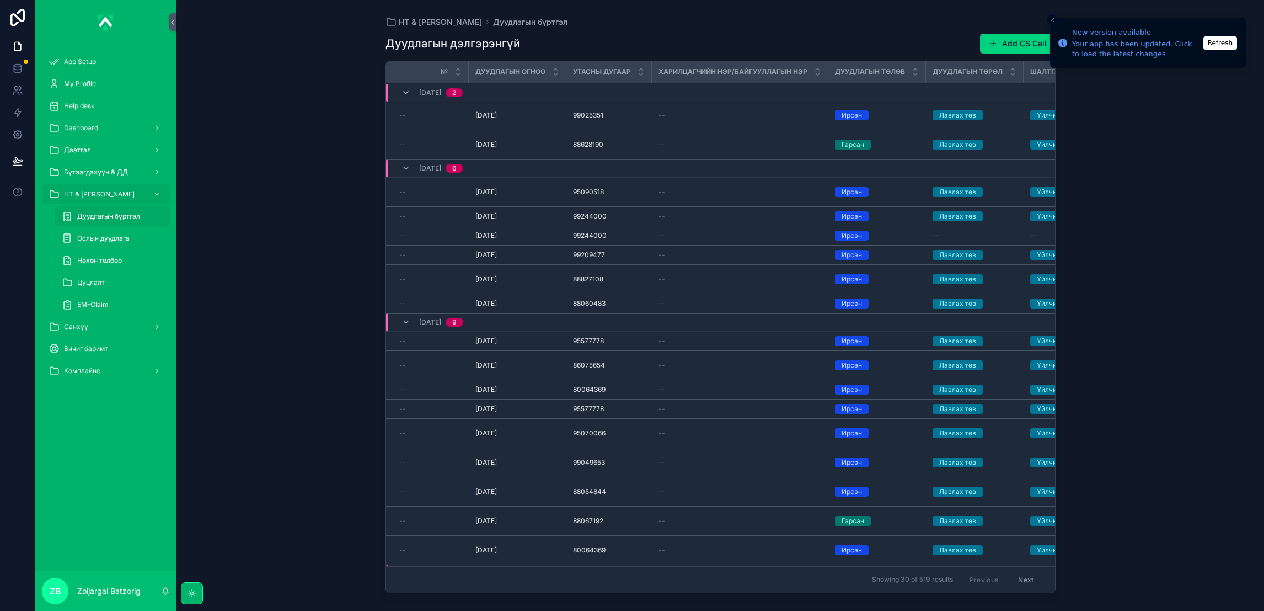
click at [1005, 40] on button "Add CS Call" at bounding box center [1018, 44] width 76 height 20
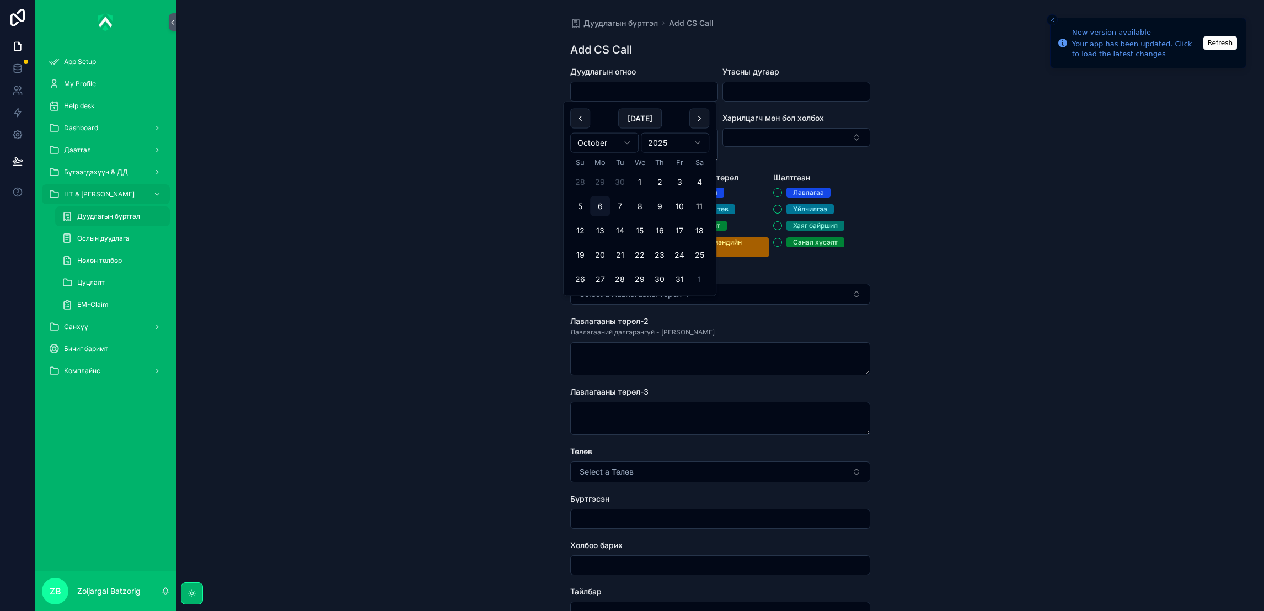
click at [634, 84] on input "scrollable content" at bounding box center [644, 91] width 147 height 15
click at [633, 279] on button "29" at bounding box center [640, 279] width 20 height 20
type input "**********"
click at [756, 95] on input "scrollable content" at bounding box center [796, 91] width 147 height 15
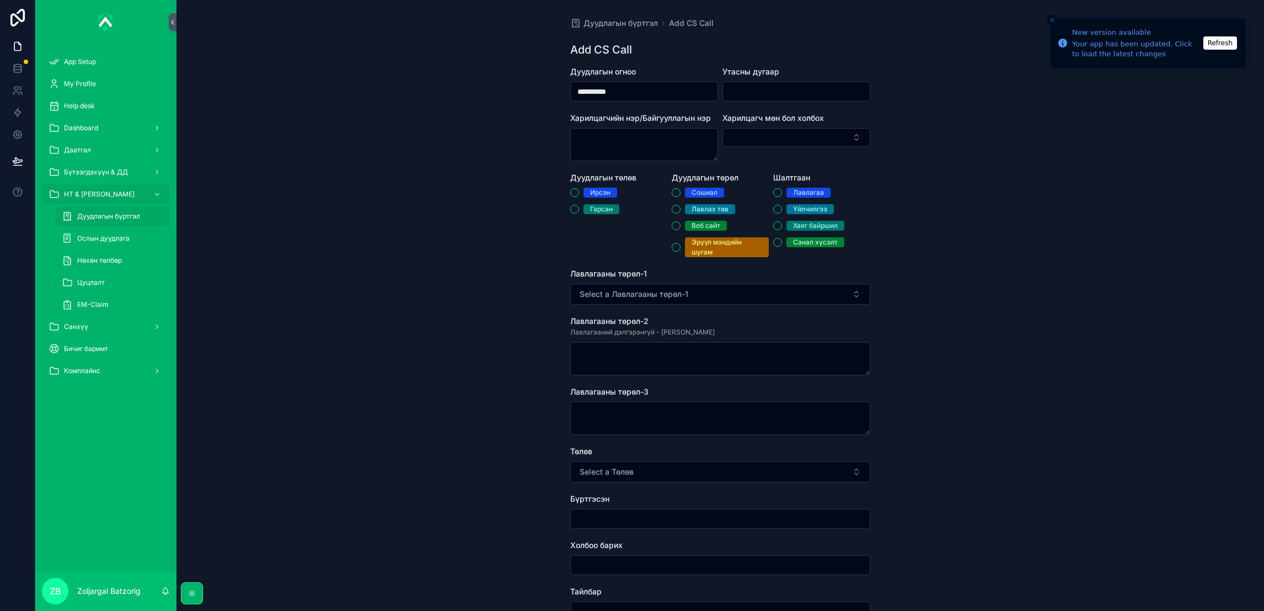
paste input "********"
type input "********"
click at [590, 186] on div "Дуудлагын төлөв [PERSON_NAME]" at bounding box center [618, 214] width 97 height 85
click at [591, 190] on div "Ирсэн" at bounding box center [600, 193] width 20 height 10
click at [579, 190] on button "Ирсэн" at bounding box center [574, 192] width 9 height 9
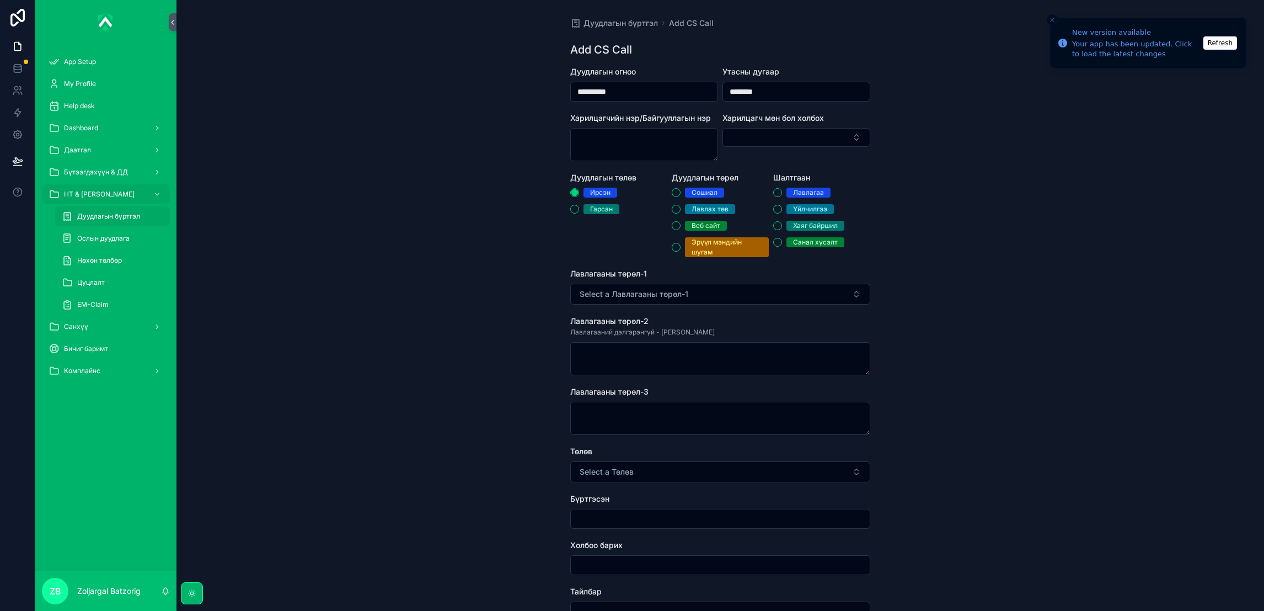
click at [707, 207] on div "Лавлах төв" at bounding box center [710, 209] width 37 height 10
click at [681, 207] on button "Лавлах төв" at bounding box center [676, 209] width 9 height 9
click at [795, 205] on div "Үйлчилгээ" at bounding box center [810, 209] width 34 height 10
click at [782, 205] on button "Үйлчилгээ" at bounding box center [777, 209] width 9 height 9
click at [716, 298] on button "Select a Лавлагааны төрөл-1" at bounding box center [720, 293] width 300 height 21
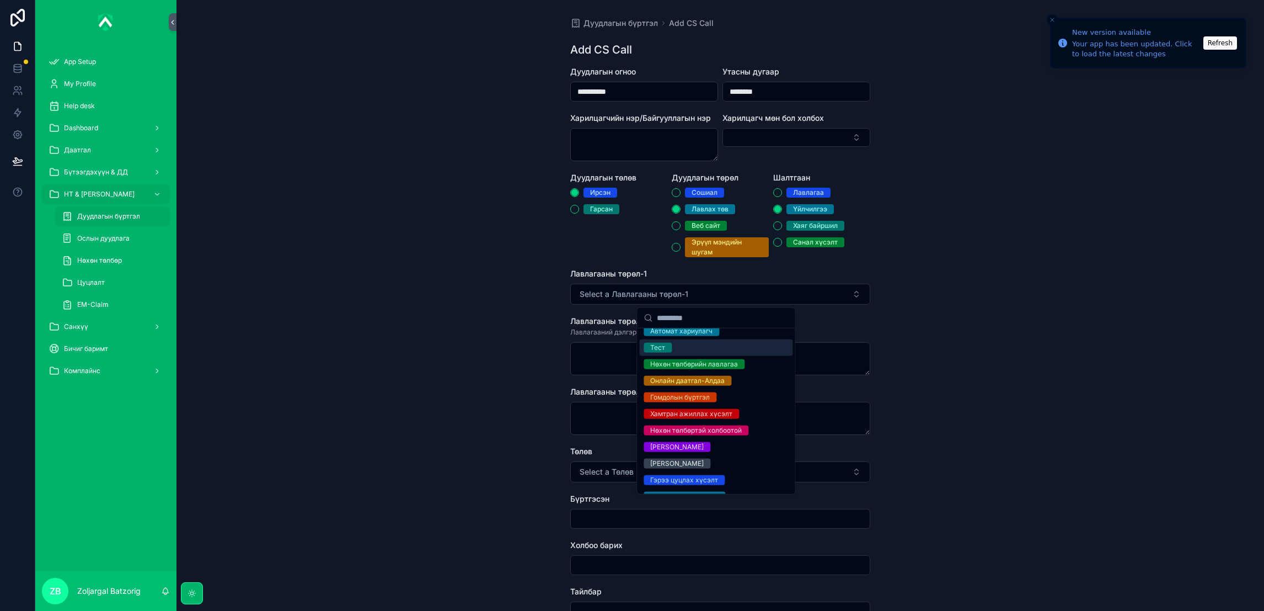
scroll to position [38, 0]
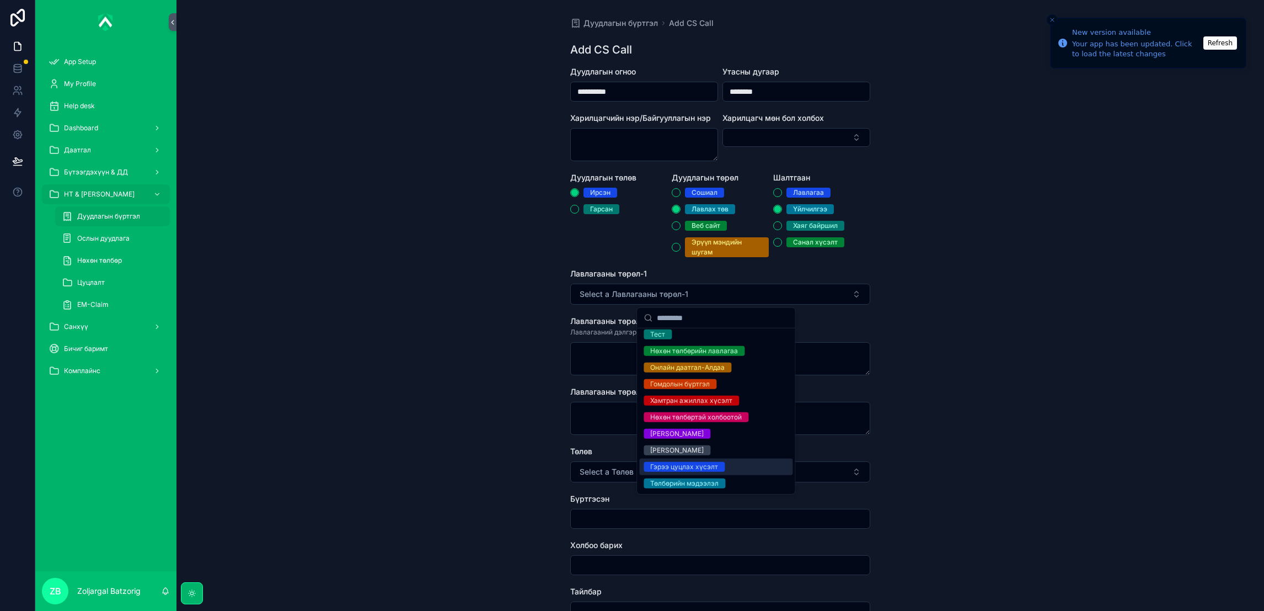
click at [705, 471] on div "Гэрээ цуцлах хүсэлт" at bounding box center [715, 466] width 153 height 17
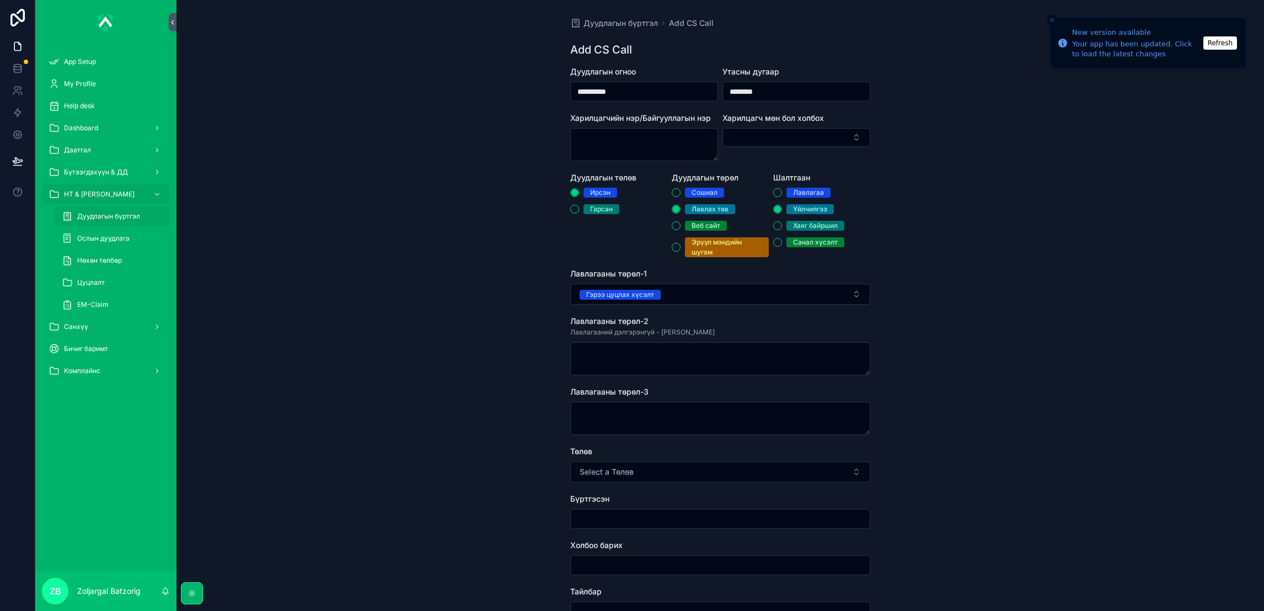
click at [630, 470] on span "Select a Төлөв" at bounding box center [607, 471] width 54 height 11
drag, startPoint x: 656, startPoint y: 512, endPoint x: 679, endPoint y: 486, distance: 35.5
click at [657, 512] on div "Хаасан" at bounding box center [661, 516] width 23 height 10
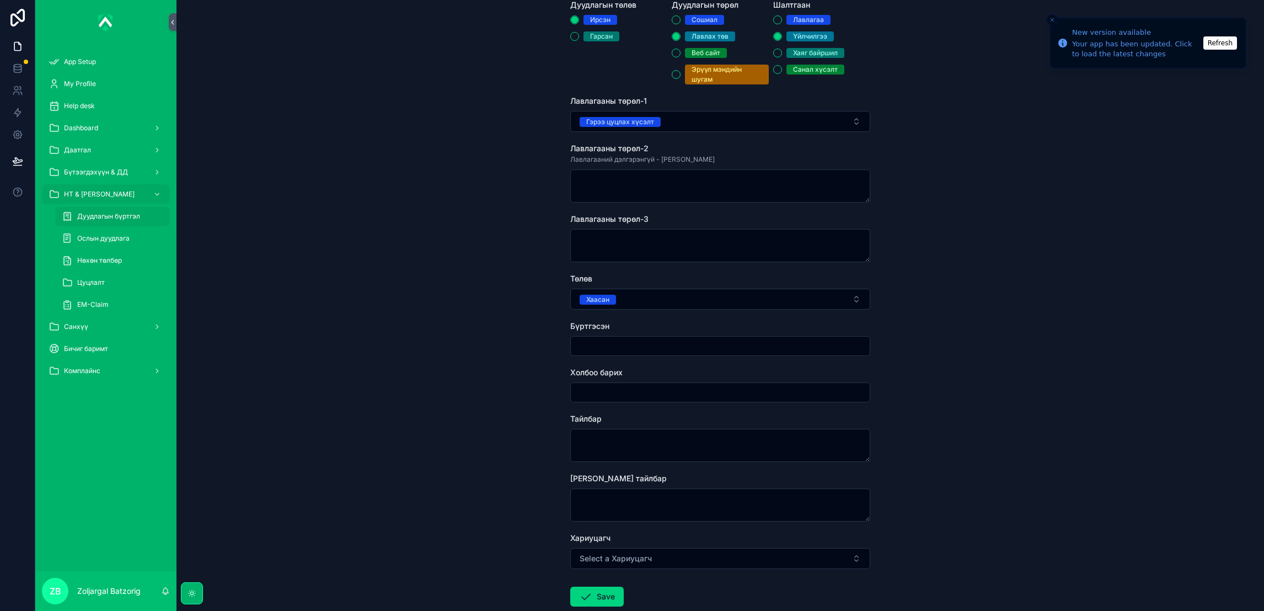
scroll to position [239, 0]
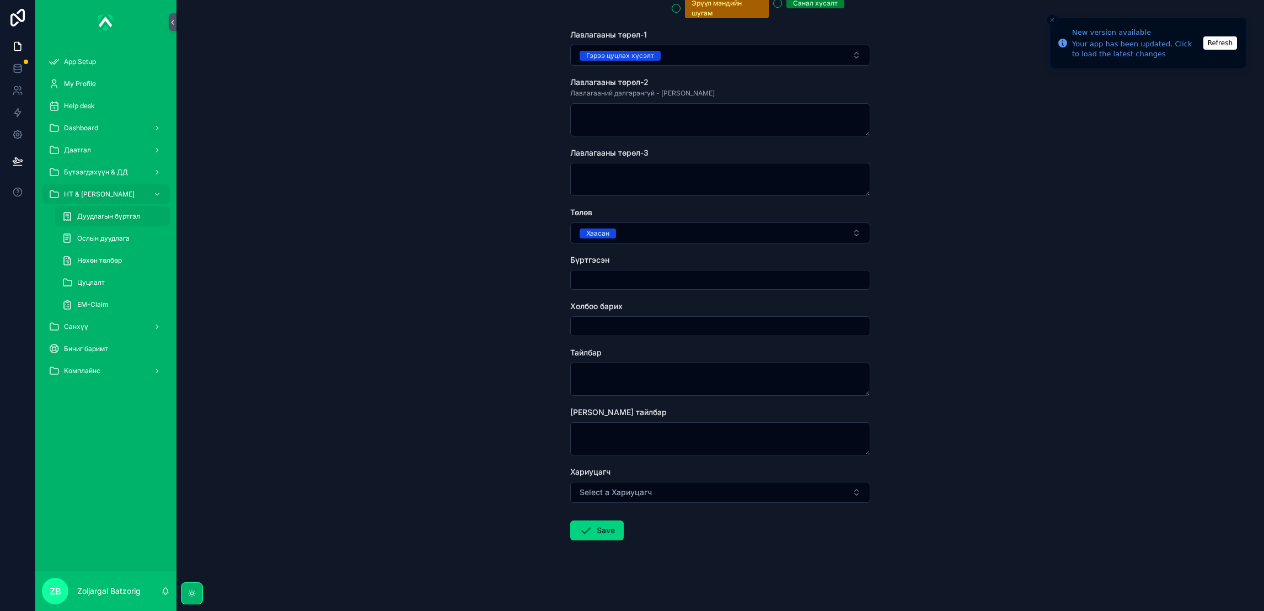
click at [625, 281] on input "scrollable content" at bounding box center [720, 279] width 299 height 15
type input "**********"
click at [639, 372] on textarea "scrollable content" at bounding box center [720, 378] width 300 height 33
type textarea "*******"
click at [593, 529] on button "Save" at bounding box center [596, 530] width 53 height 20
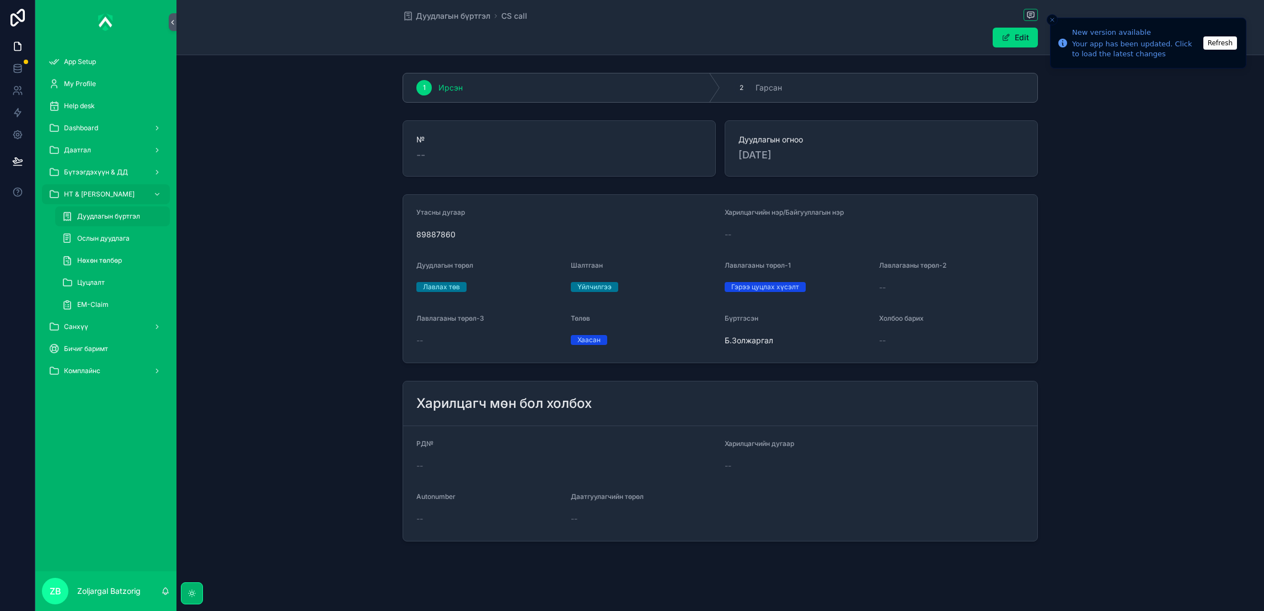
click at [435, 17] on span "Дуудлагын бүртгэл" at bounding box center [453, 15] width 74 height 11
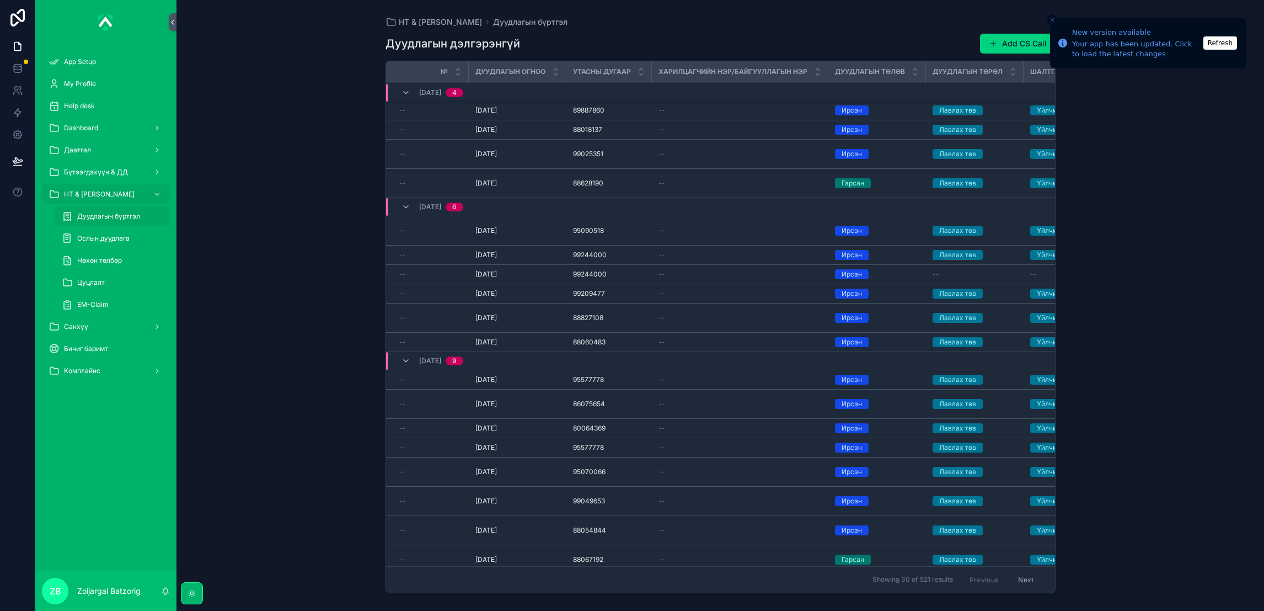
click at [1004, 39] on button "Add CS Call" at bounding box center [1018, 44] width 76 height 20
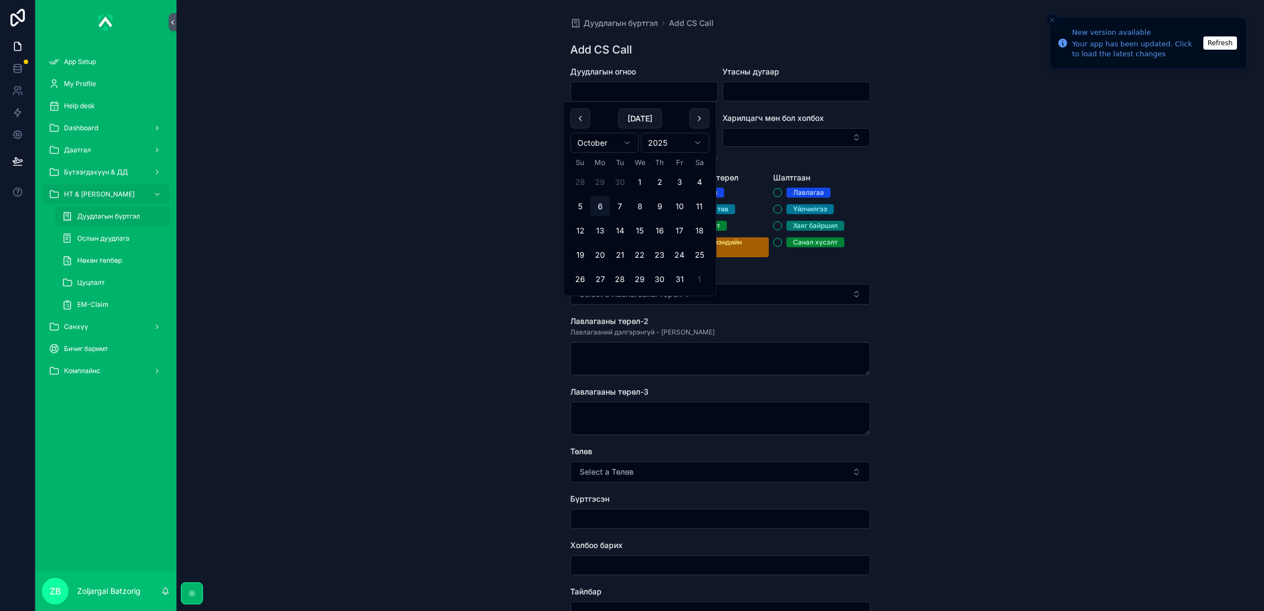
click at [654, 93] on input "scrollable content" at bounding box center [644, 91] width 147 height 15
click at [637, 280] on button "29" at bounding box center [640, 279] width 20 height 20
type input "**********"
click at [768, 90] on input "scrollable content" at bounding box center [796, 91] width 147 height 15
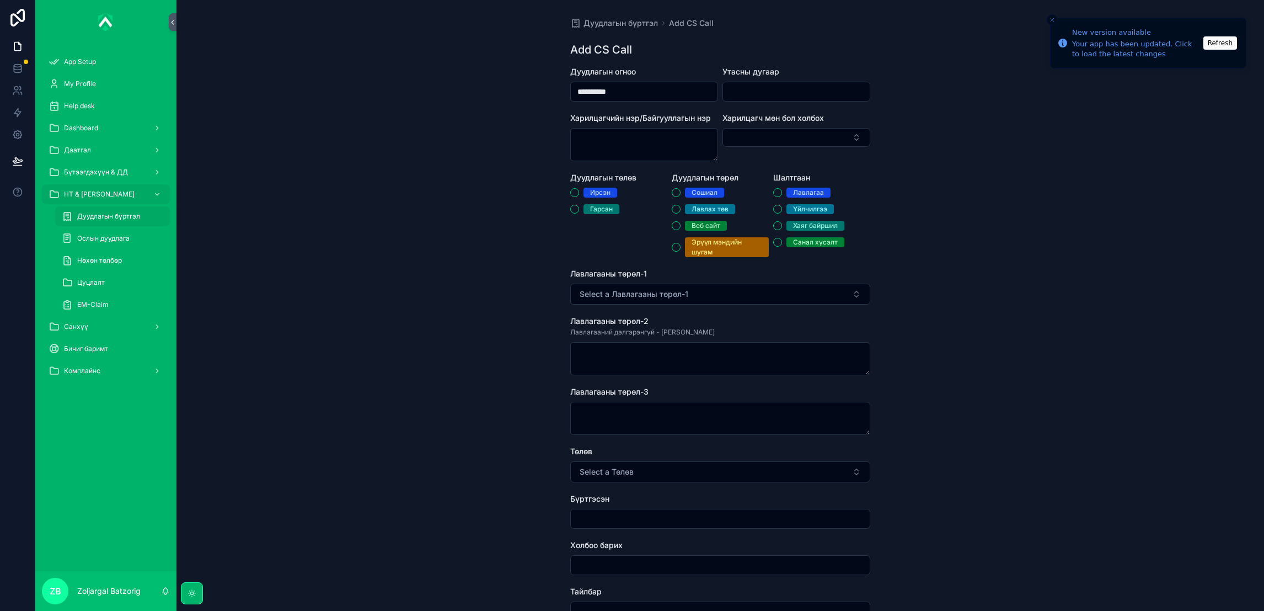
paste input "********"
type input "********"
click at [596, 193] on div "Ирсэн" at bounding box center [600, 193] width 20 height 10
click at [579, 193] on button "Ирсэн" at bounding box center [574, 192] width 9 height 9
click at [679, 200] on div "Сошиал Лавлах төв Веб сайт Эрүүл мэндийн шугам" at bounding box center [720, 222] width 97 height 69
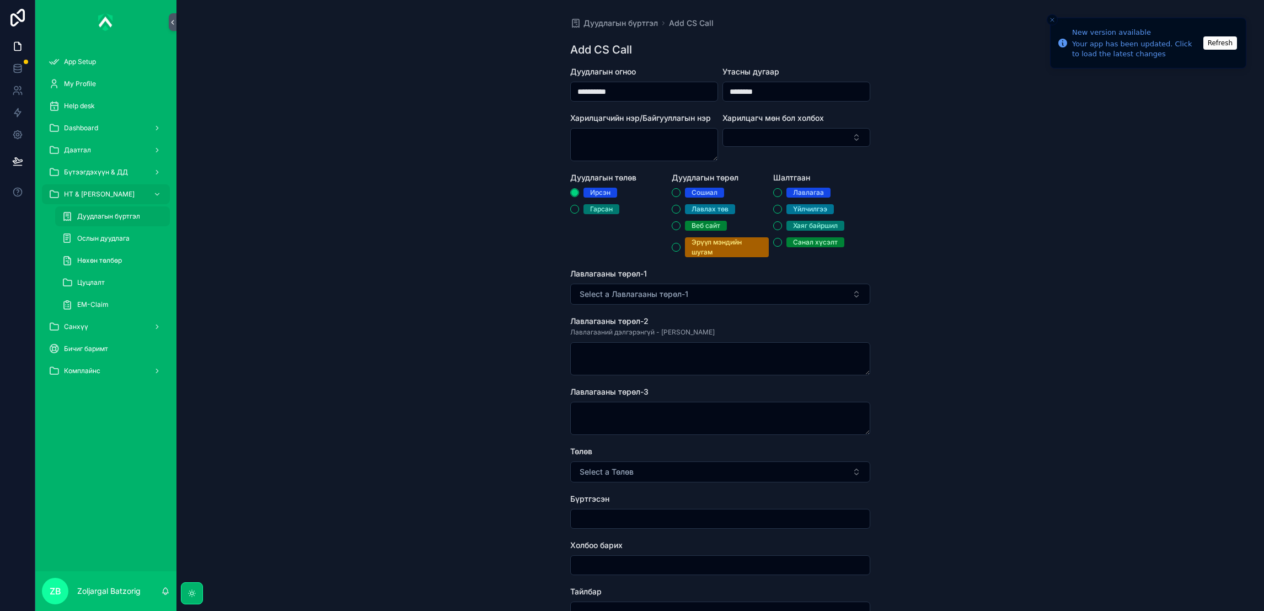
click at [692, 210] on div "Лавлах төв" at bounding box center [710, 209] width 37 height 10
click at [681, 210] on button "Лавлах төв" at bounding box center [676, 209] width 9 height 9
click at [810, 201] on div "[PERSON_NAME] Хаяг байршил Санал хүсэлт" at bounding box center [821, 218] width 97 height 60
click at [806, 210] on div "Үйлчилгээ" at bounding box center [810, 209] width 34 height 10
click at [782, 210] on button "Үйлчилгээ" at bounding box center [777, 209] width 9 height 9
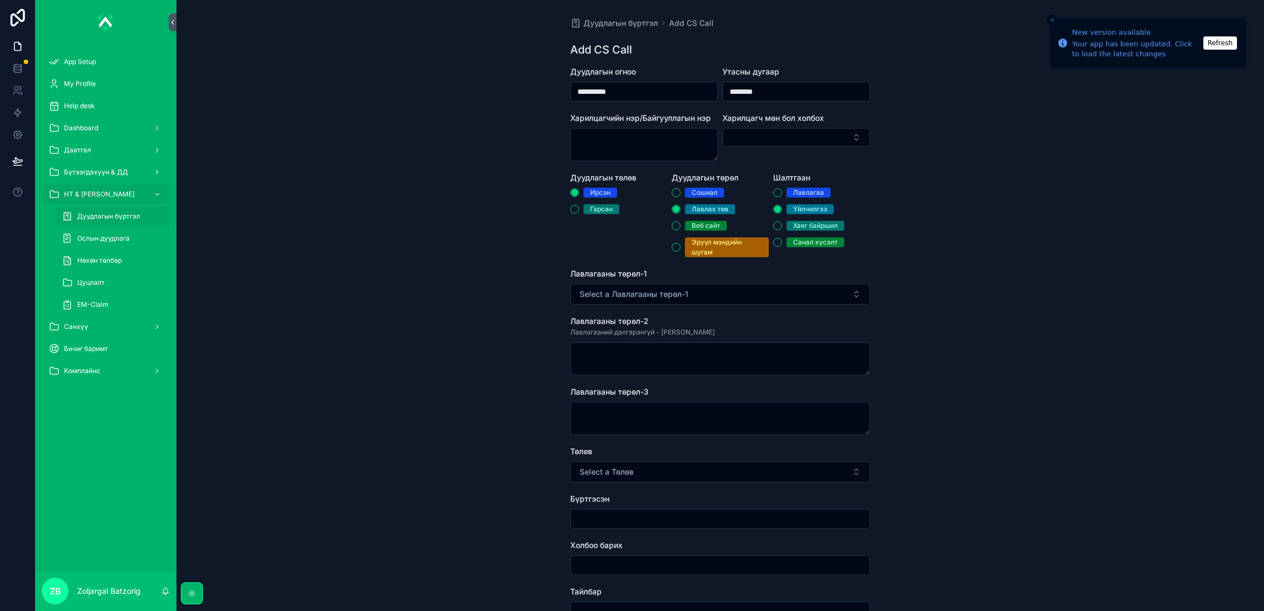
click at [726, 299] on button "Select a Лавлагааны төрөл-1" at bounding box center [720, 293] width 300 height 21
type input "*"
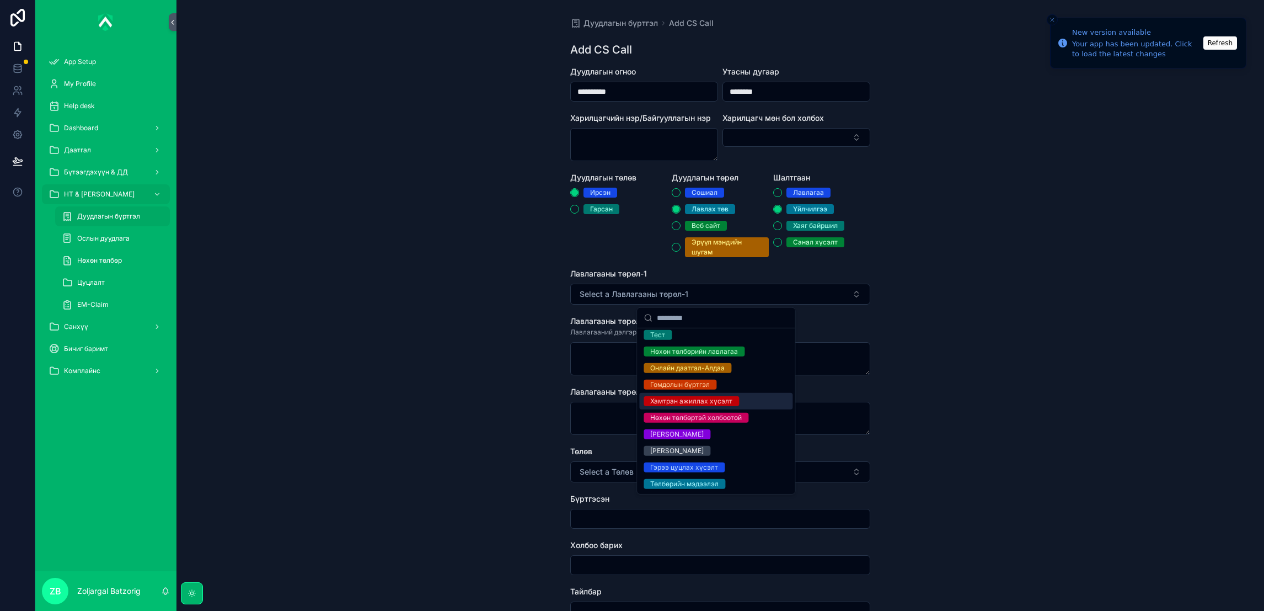
scroll to position [38, 0]
drag, startPoint x: 698, startPoint y: 469, endPoint x: 688, endPoint y: 456, distance: 17.0
click at [701, 469] on div "Гэрээ цуцлах хүсэлт" at bounding box center [684, 467] width 68 height 10
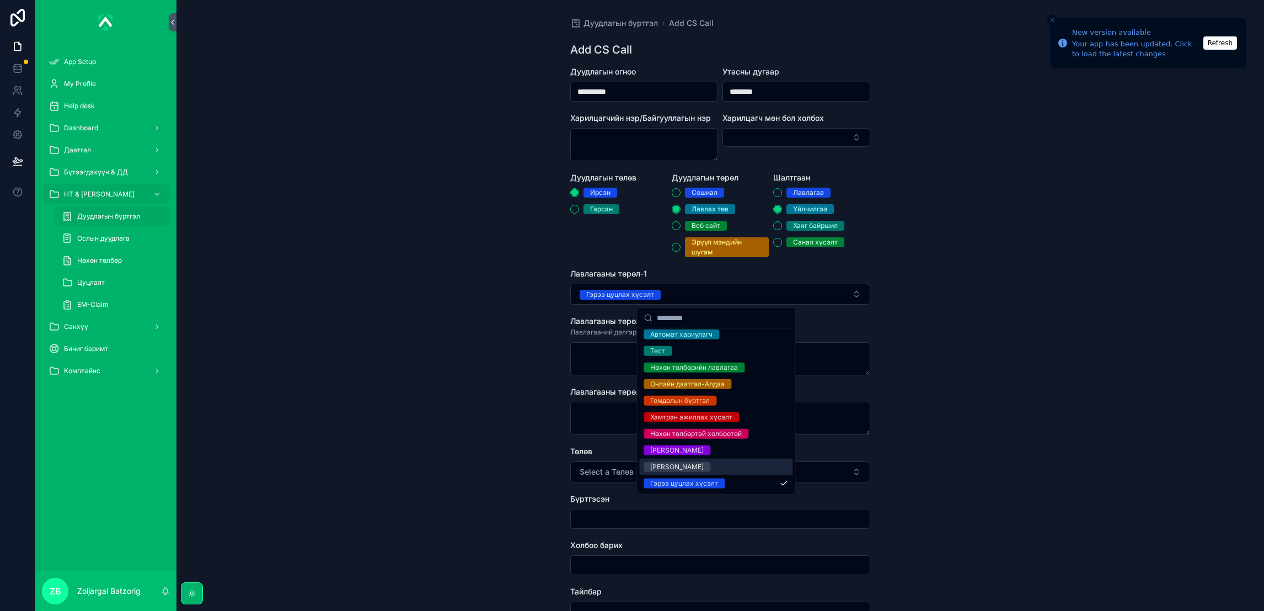
scroll to position [54, 0]
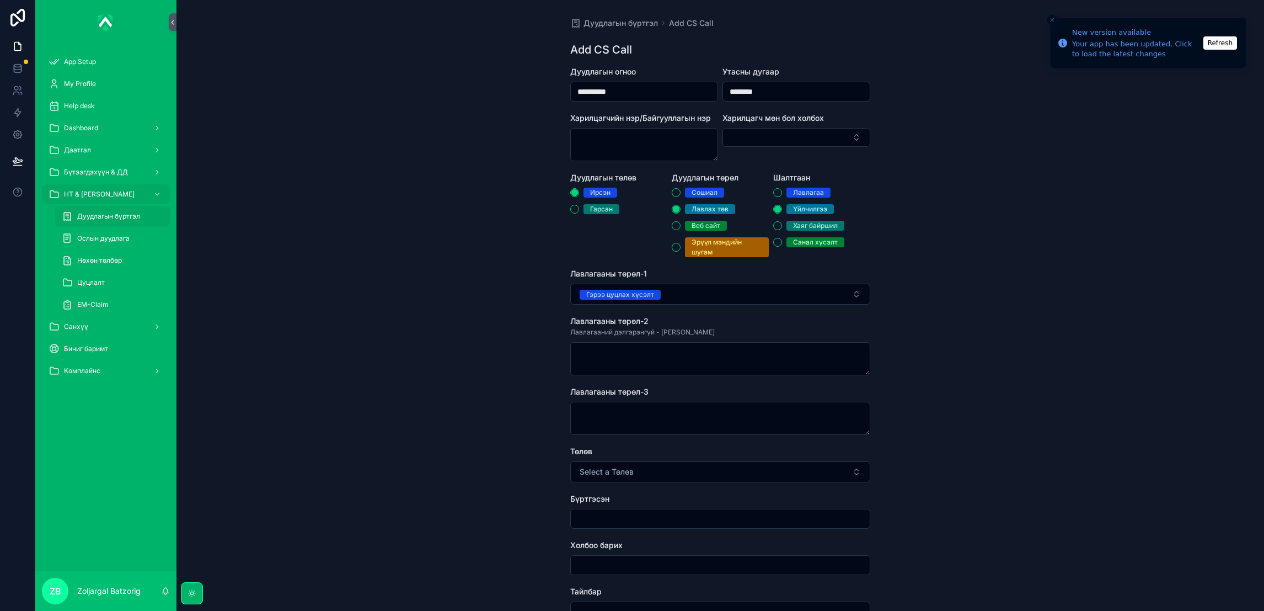
drag, startPoint x: 647, startPoint y: 468, endPoint x: 646, endPoint y: 478, distance: 10.0
click at [647, 468] on button "Select a Төлөв" at bounding box center [720, 471] width 300 height 21
drag, startPoint x: 670, startPoint y: 513, endPoint x: 673, endPoint y: 502, distance: 12.2
click at [671, 513] on div "Хаасан" at bounding box center [661, 516] width 23 height 10
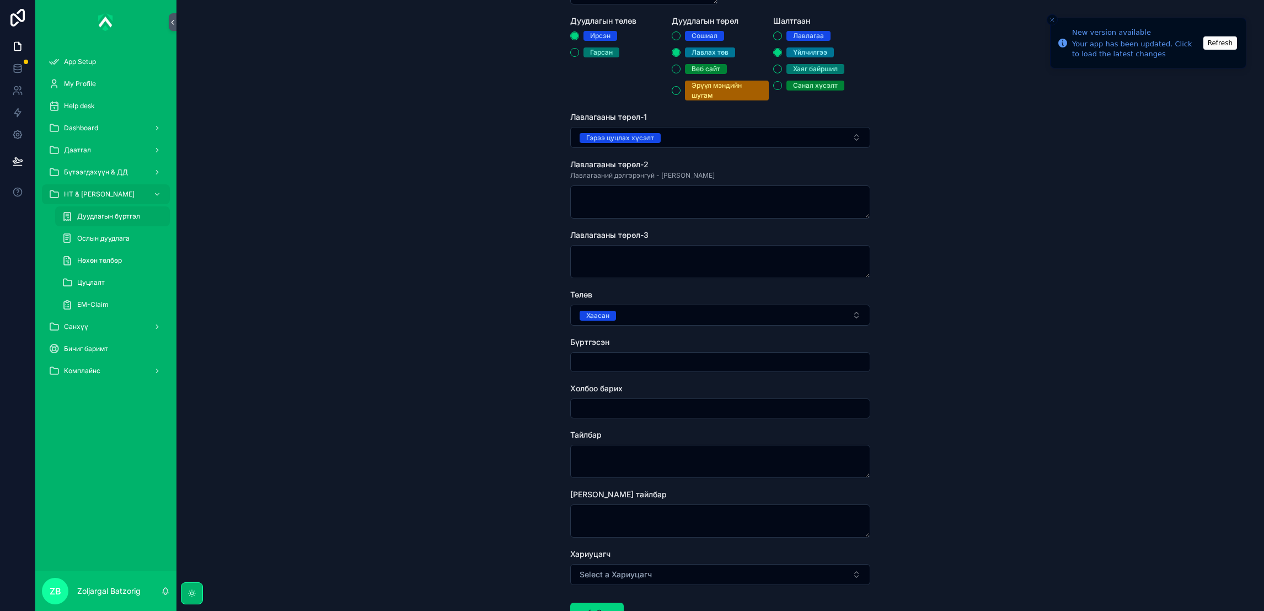
scroll to position [165, 0]
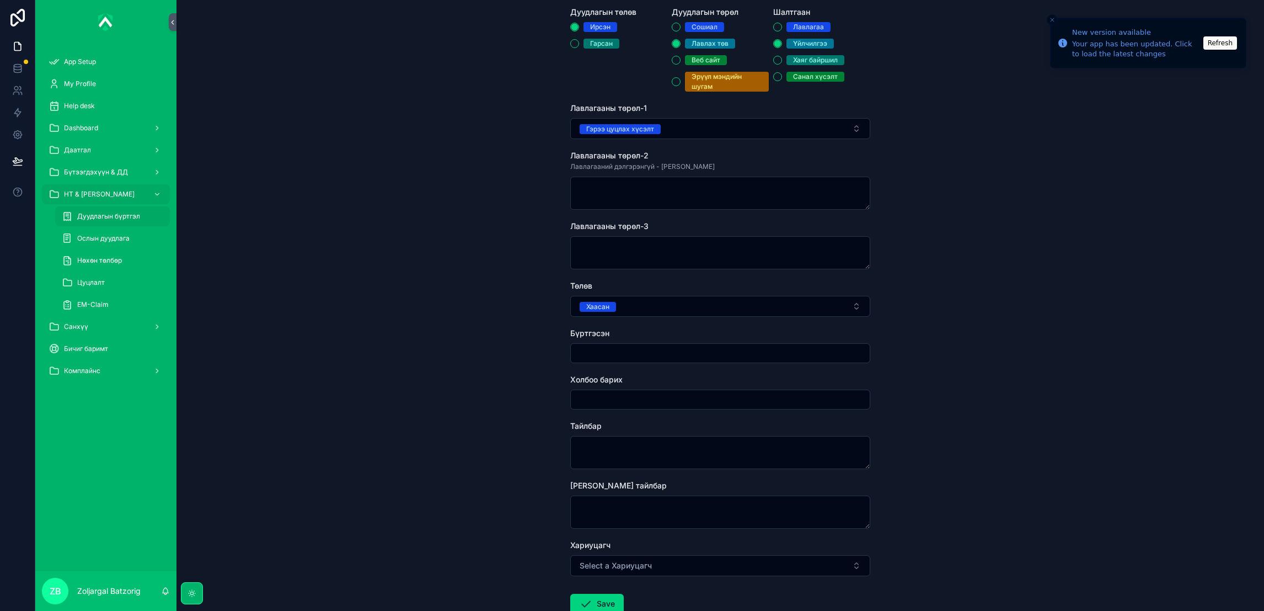
click at [638, 350] on input "scrollable content" at bounding box center [720, 352] width 299 height 15
type input "**********"
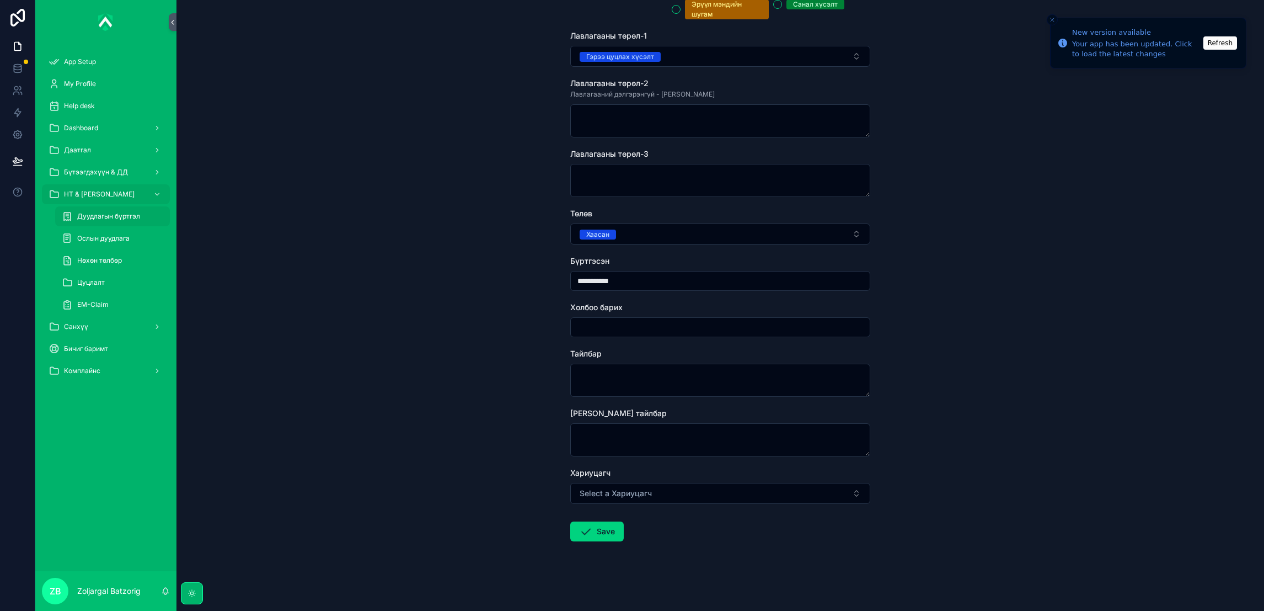
scroll to position [239, 0]
click at [653, 376] on textarea "scrollable content" at bounding box center [720, 378] width 300 height 33
type textarea "*******"
click at [584, 527] on icon "scrollable content" at bounding box center [585, 529] width 13 height 13
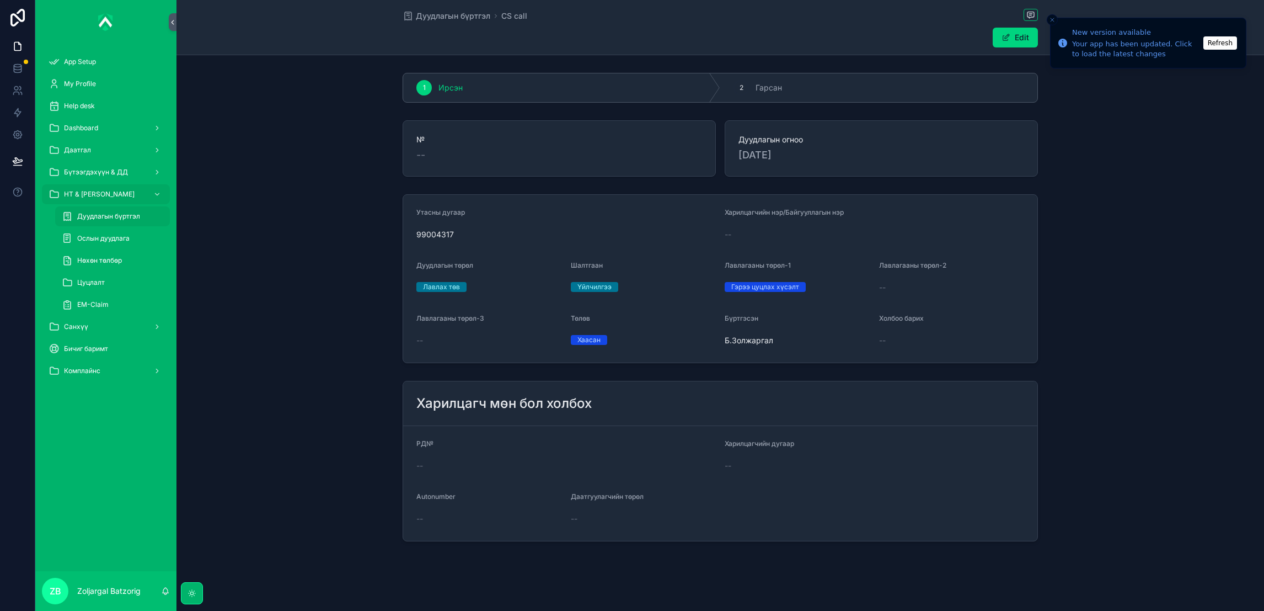
click at [449, 9] on div "Дуудлагын бүртгэл CS call" at bounding box center [720, 16] width 635 height 14
click at [451, 20] on span "Дуудлагын бүртгэл" at bounding box center [453, 15] width 74 height 11
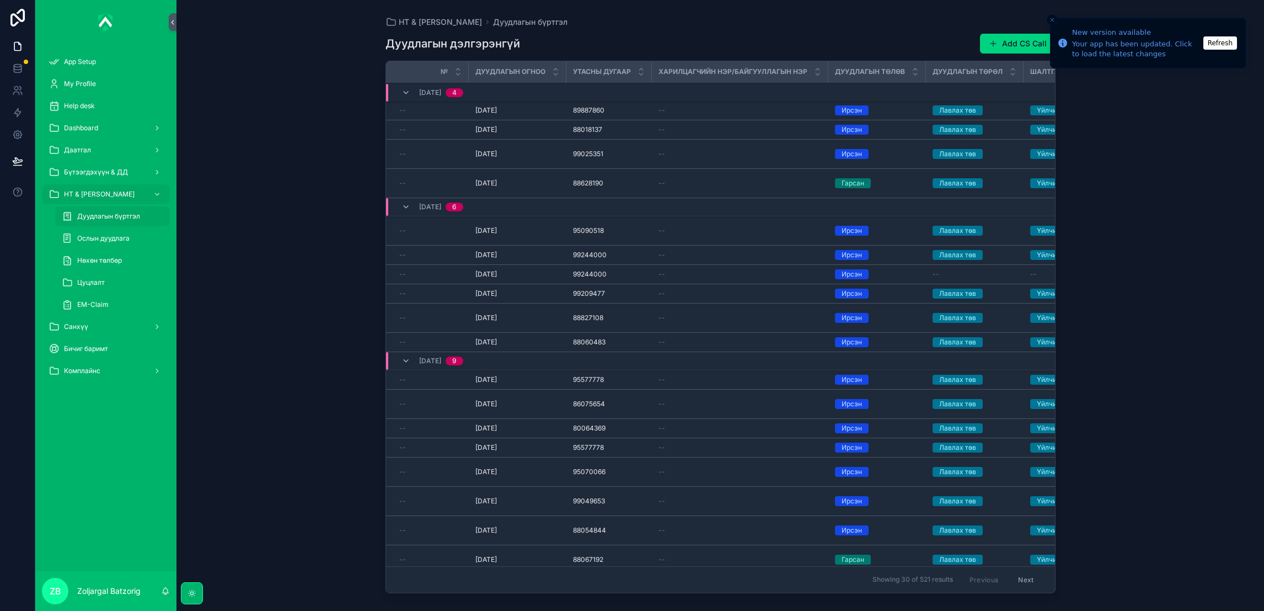
click at [1007, 42] on button "Add CS Call" at bounding box center [1018, 44] width 76 height 20
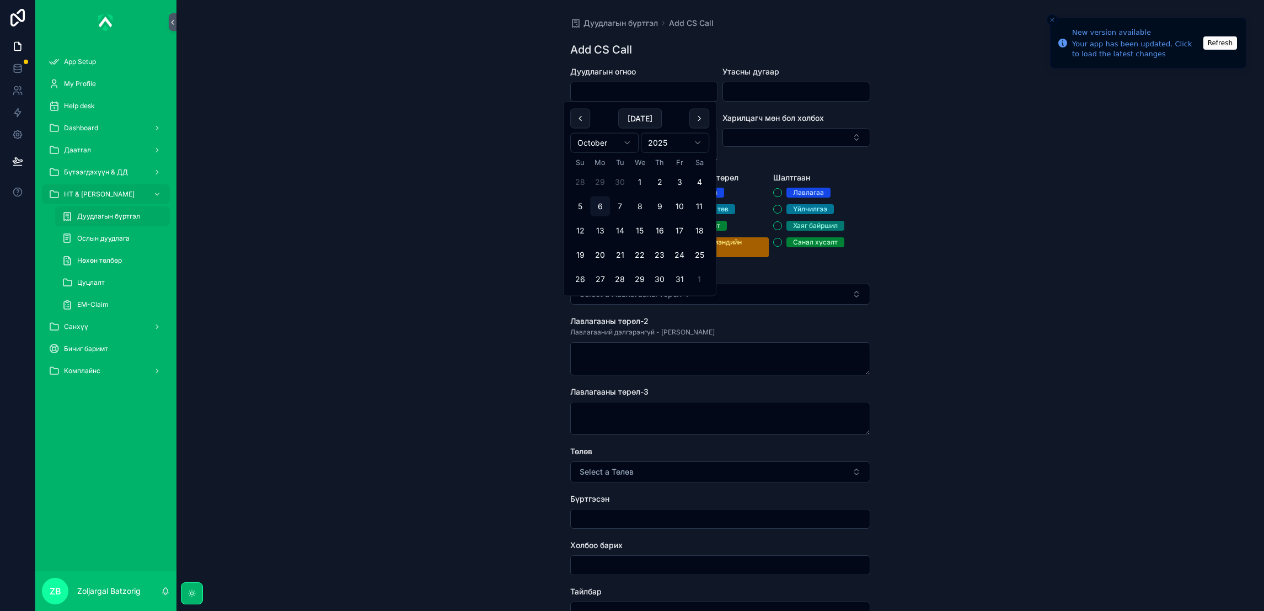
click at [654, 94] on input "scrollable content" at bounding box center [644, 91] width 147 height 15
click at [640, 274] on button "29" at bounding box center [640, 279] width 20 height 20
type input "**********"
drag, startPoint x: 796, startPoint y: 96, endPoint x: 787, endPoint y: 109, distance: 15.9
click at [795, 96] on input "scrollable content" at bounding box center [796, 91] width 147 height 15
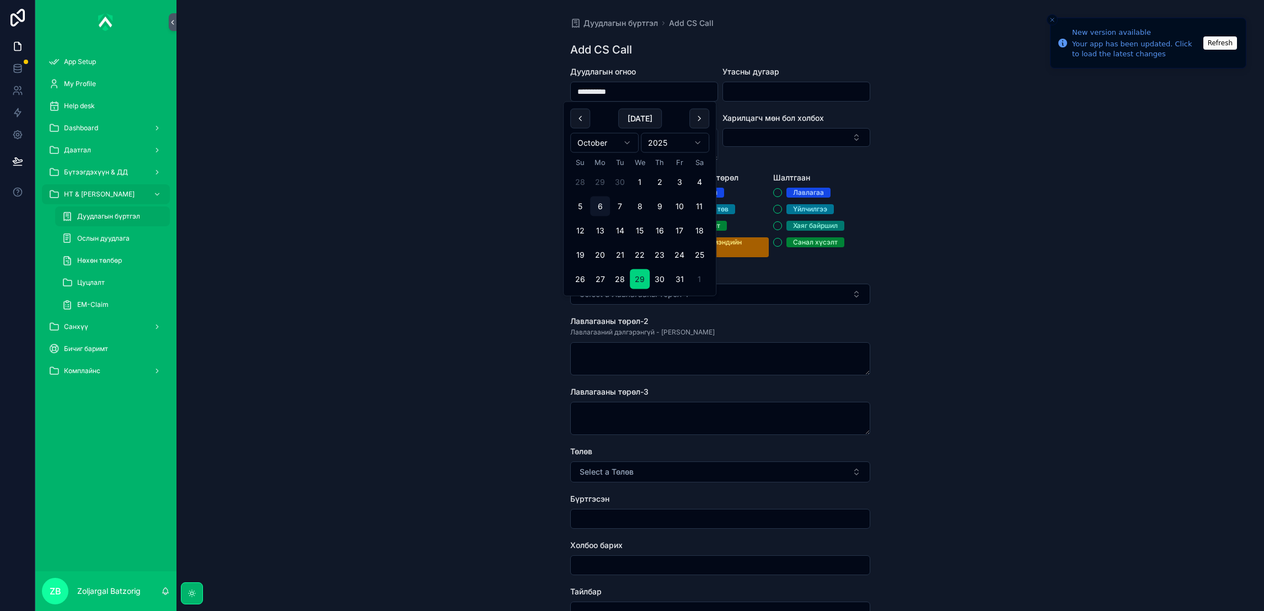
paste input "********"
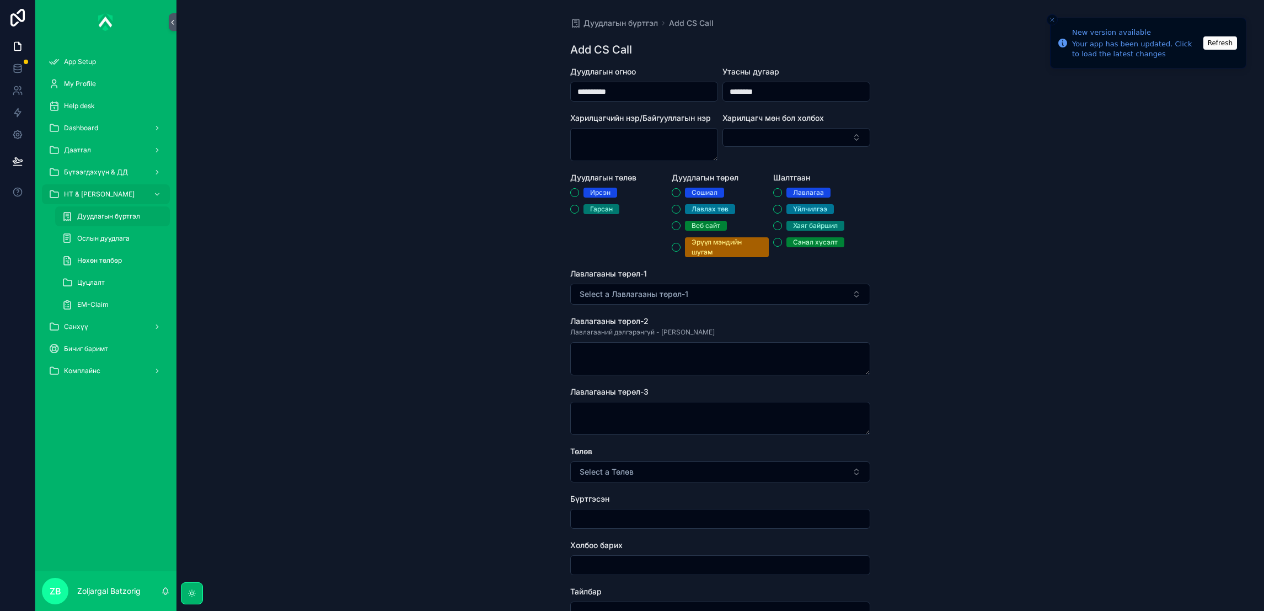
type input "********"
click at [584, 195] on span "Ирсэн" at bounding box center [601, 193] width 34 height 10
click at [579, 195] on button "Ирсэн" at bounding box center [574, 192] width 9 height 9
click at [697, 208] on div "Лавлах төв" at bounding box center [710, 209] width 37 height 10
click at [681, 208] on button "Лавлах төв" at bounding box center [676, 209] width 9 height 9
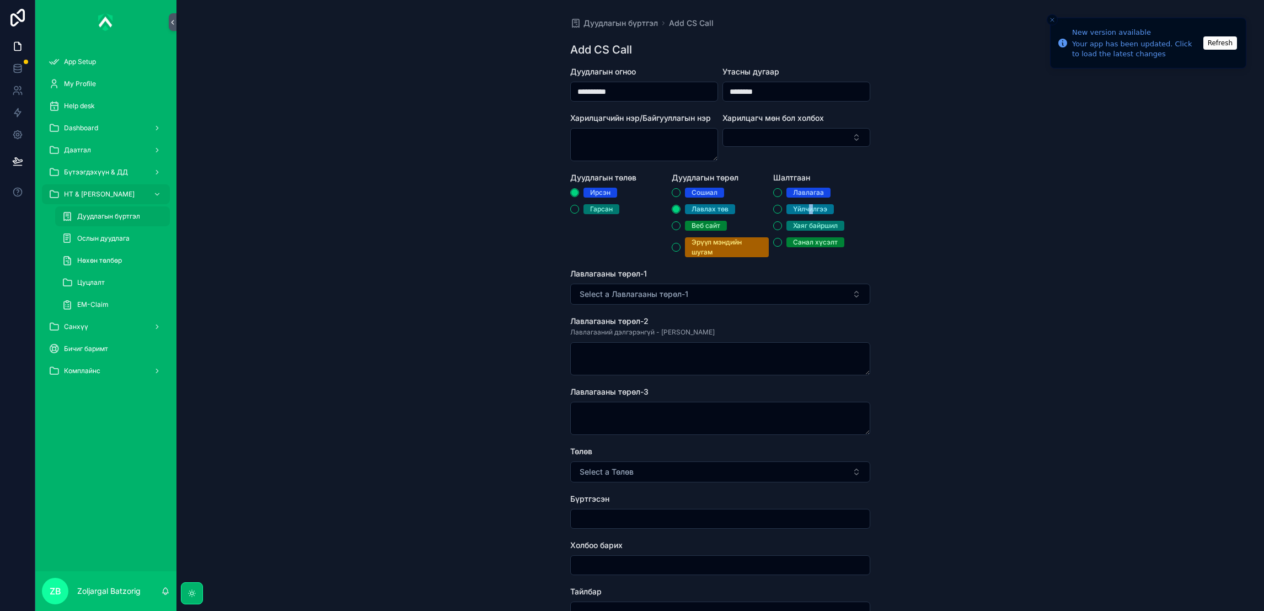
click at [808, 204] on div "Үйлчилгээ" at bounding box center [810, 209] width 34 height 10
click at [806, 204] on div "Үйлчилгээ" at bounding box center [810, 209] width 34 height 10
click at [782, 205] on button "Үйлчилгээ" at bounding box center [777, 209] width 9 height 9
click at [737, 298] on button "Select a Лавлагааны төрөл-1" at bounding box center [720, 293] width 300 height 21
type input "*"
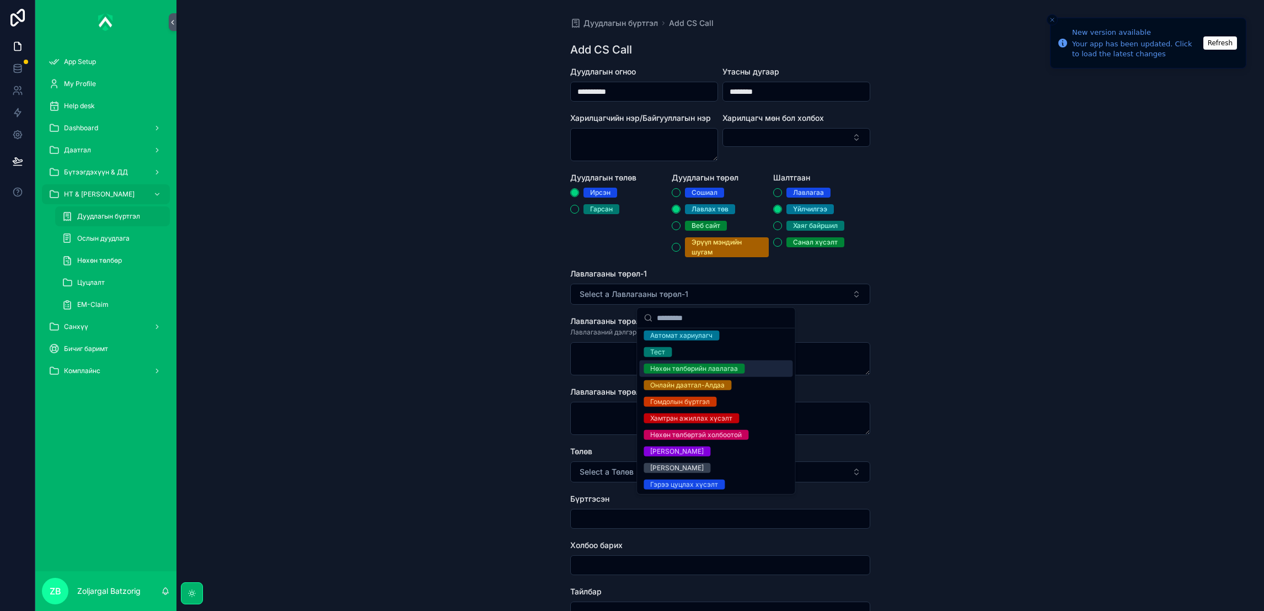
scroll to position [38, 0]
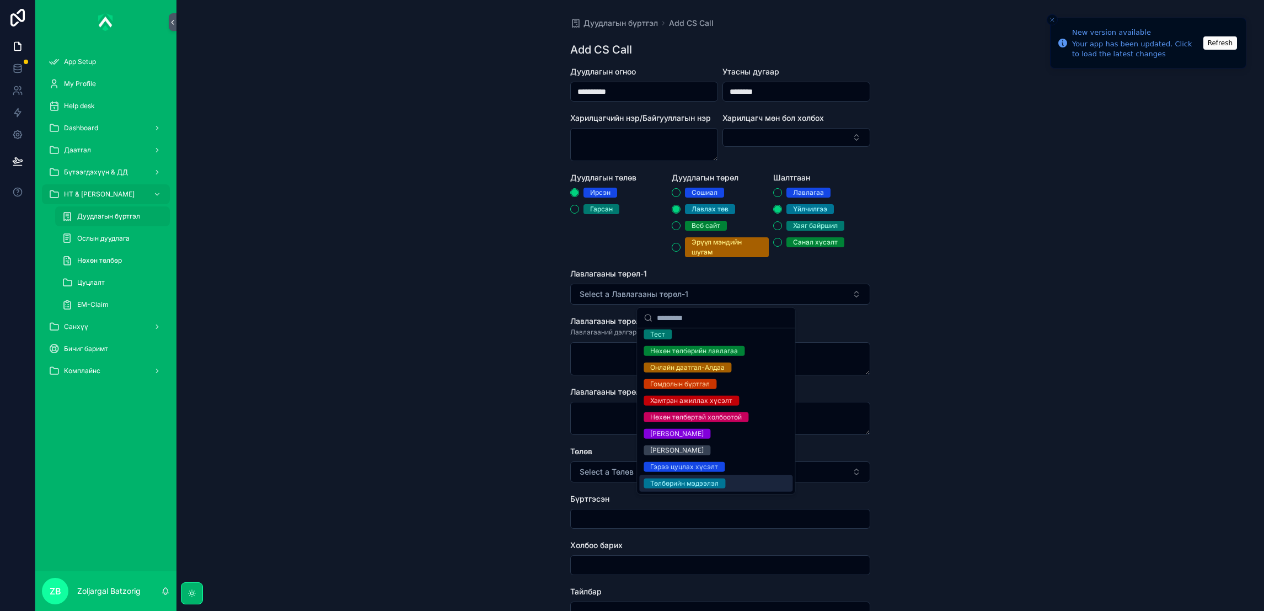
drag, startPoint x: 702, startPoint y: 474, endPoint x: 698, endPoint y: 470, distance: 5.9
click at [703, 475] on div "Төлбөрийн мэдээлэл" at bounding box center [715, 483] width 153 height 17
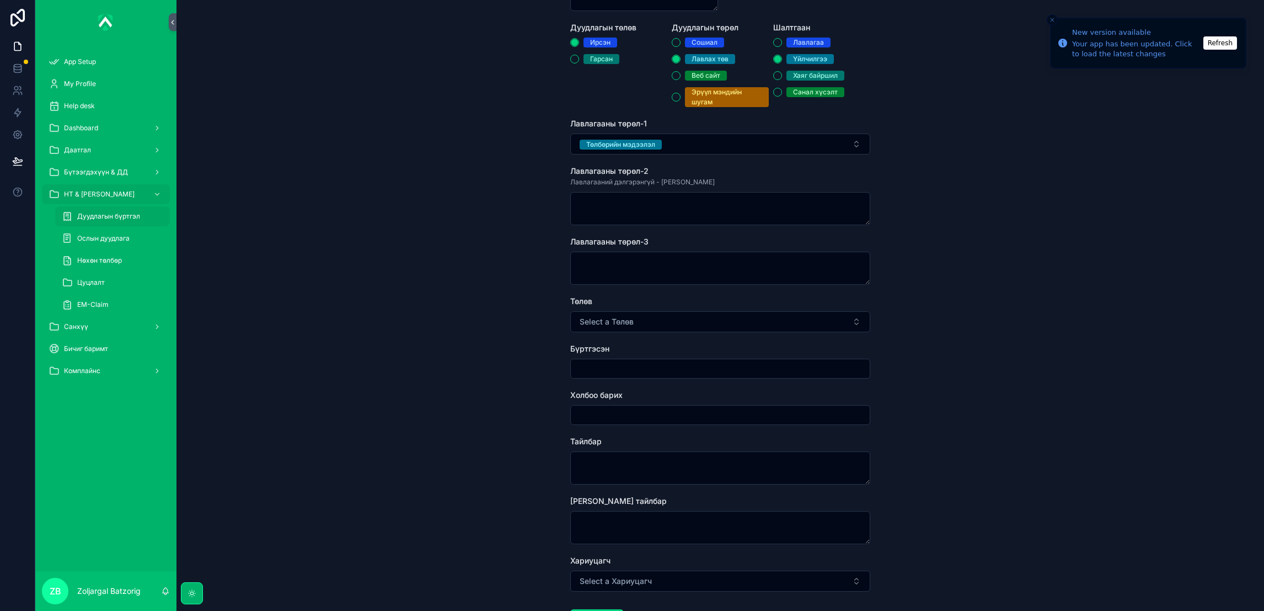
scroll to position [165, 0]
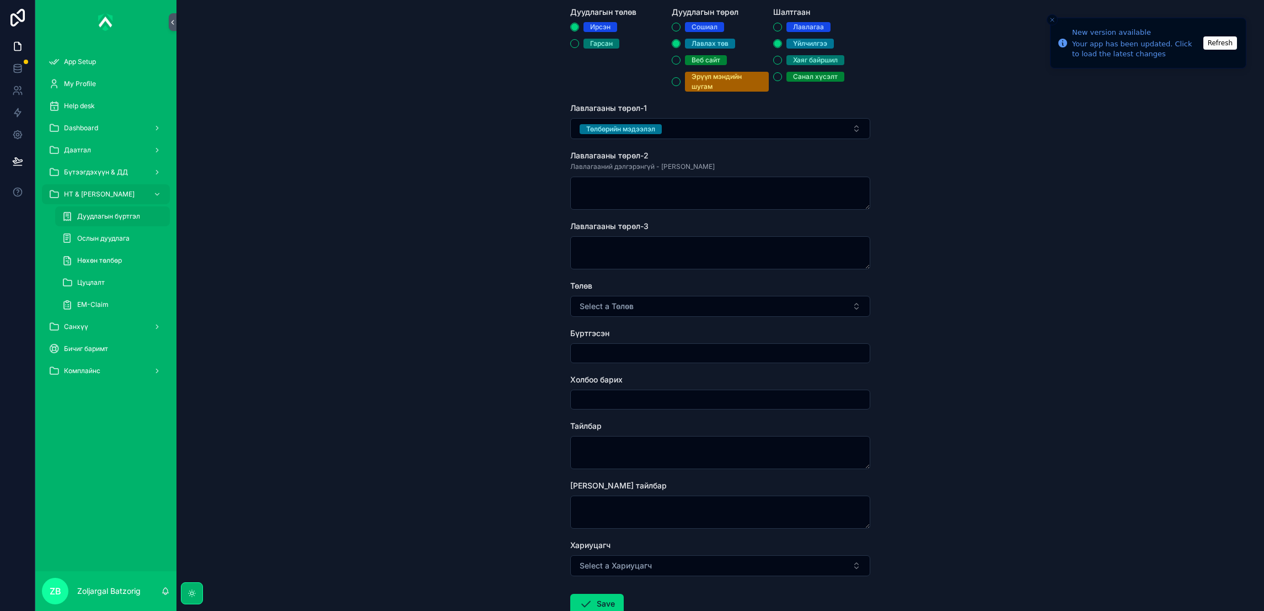
click at [628, 302] on span "Select a Төлөв" at bounding box center [607, 306] width 54 height 11
click at [670, 353] on div "Хаасан" at bounding box center [661, 350] width 23 height 10
click at [651, 354] on input "scrollable content" at bounding box center [720, 352] width 299 height 15
type input "**********"
click at [632, 454] on textarea "scrollable content" at bounding box center [720, 452] width 300 height 33
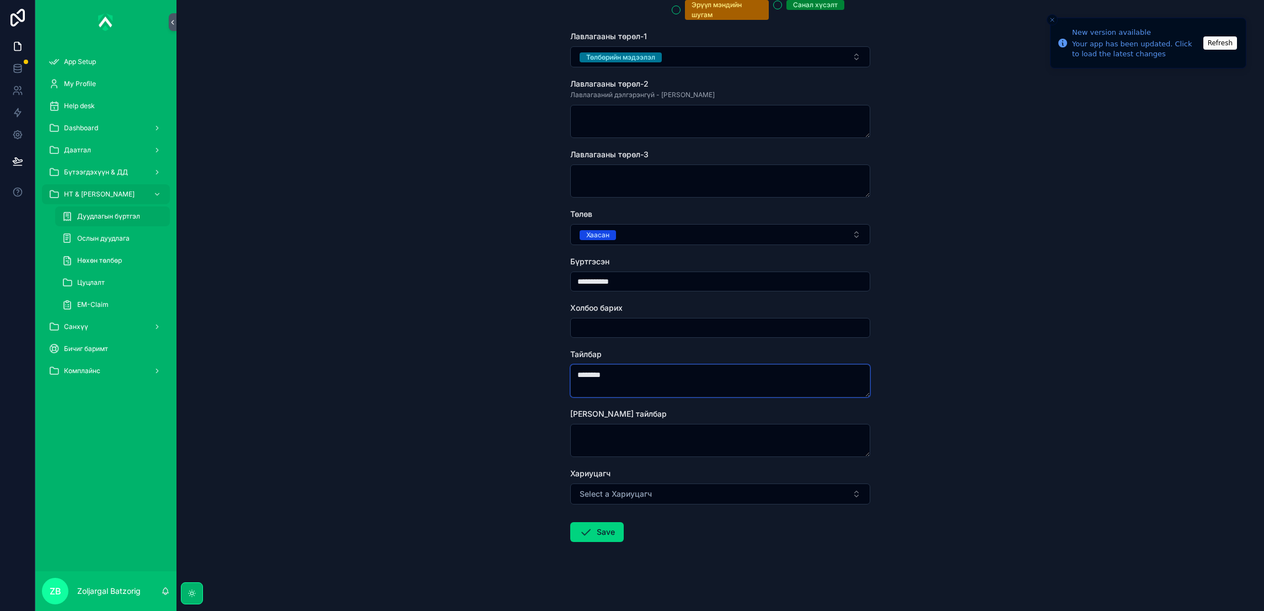
scroll to position [239, 0]
type textarea "*******"
click at [593, 530] on button "Save" at bounding box center [596, 530] width 53 height 20
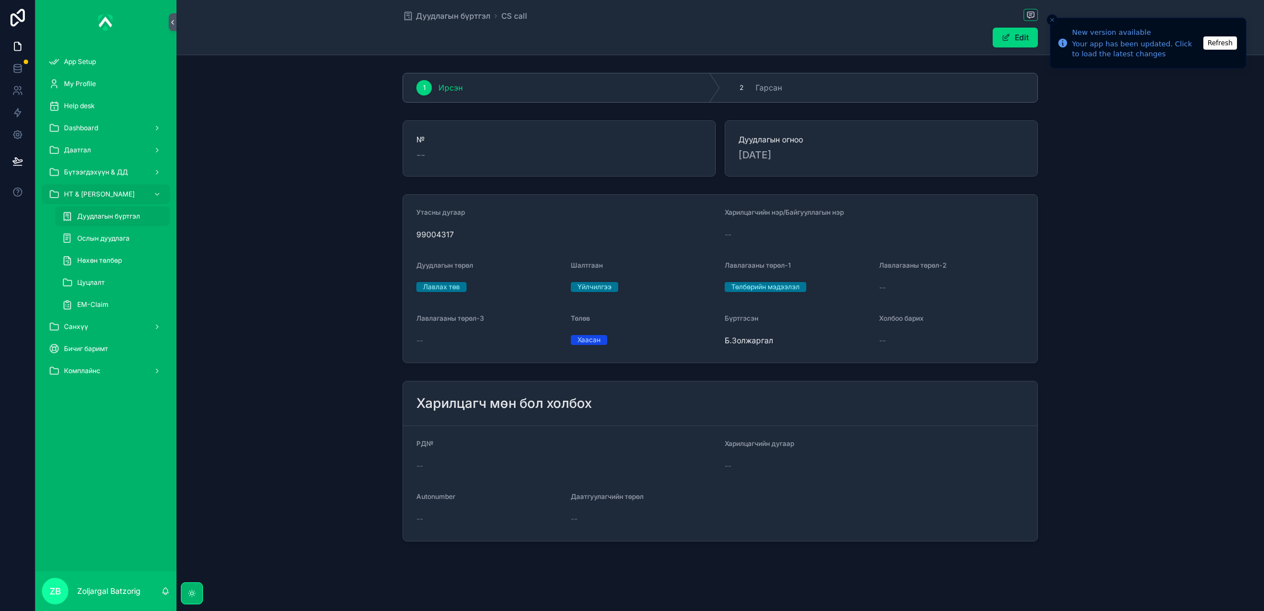
drag, startPoint x: 454, startPoint y: 14, endPoint x: 1246, endPoint y: 96, distance: 796.2
click at [454, 14] on span "Дуудлагын бүртгэл" at bounding box center [453, 15] width 74 height 11
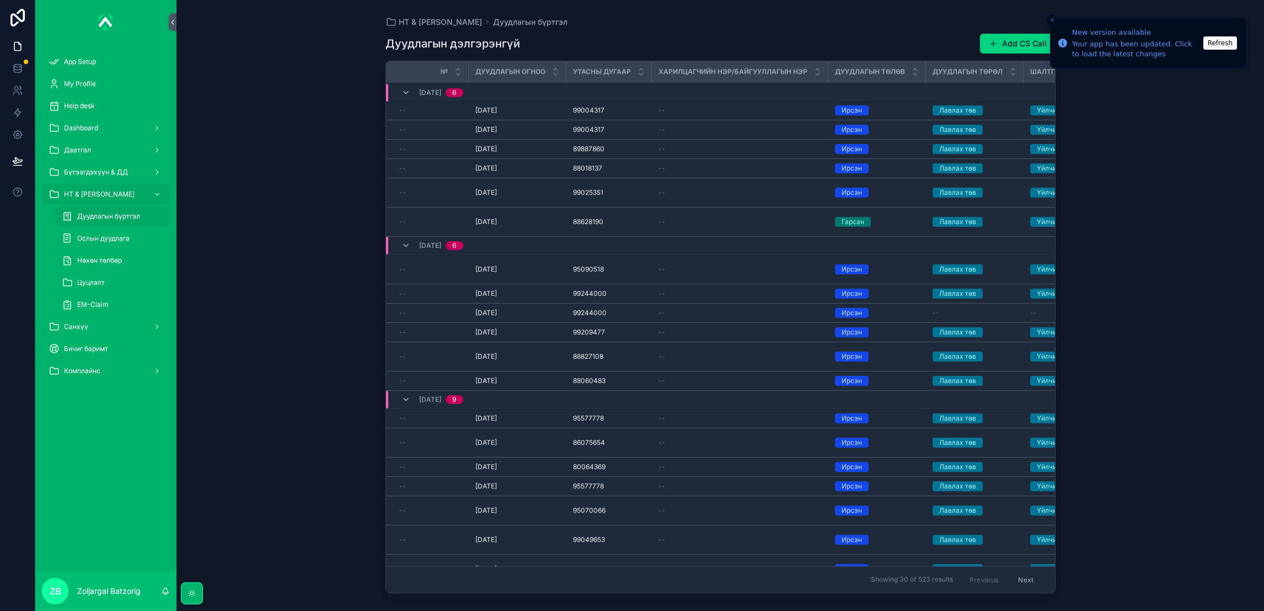
click at [1003, 49] on button "Add CS Call" at bounding box center [1018, 44] width 76 height 20
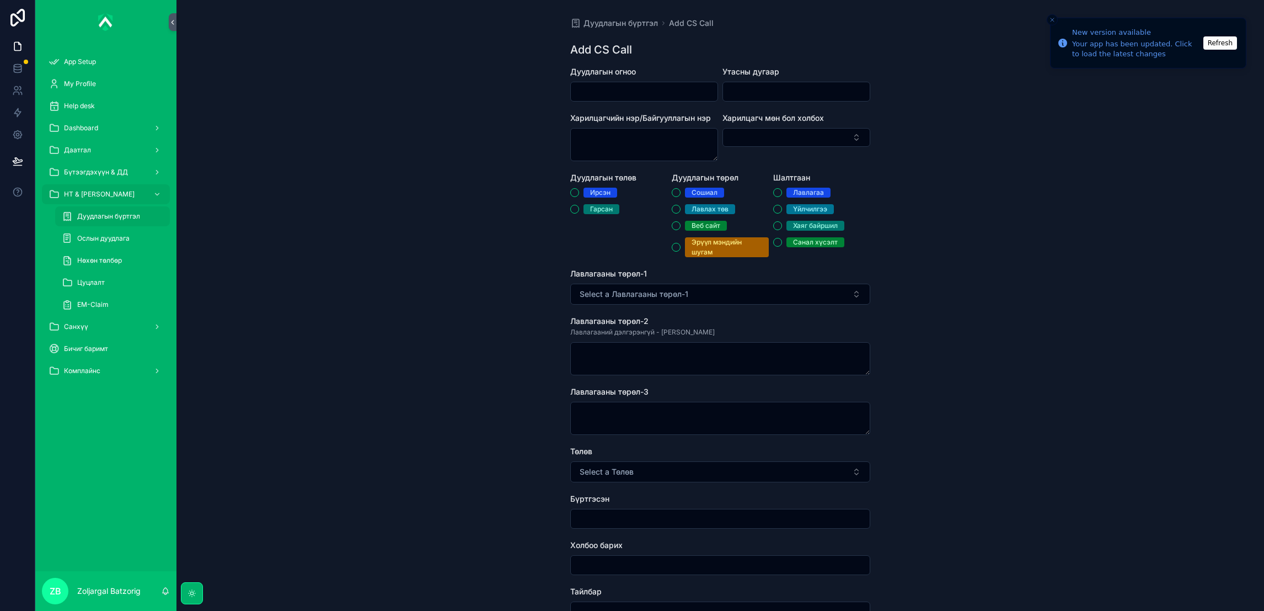
click at [673, 95] on input "scrollable content" at bounding box center [644, 91] width 147 height 15
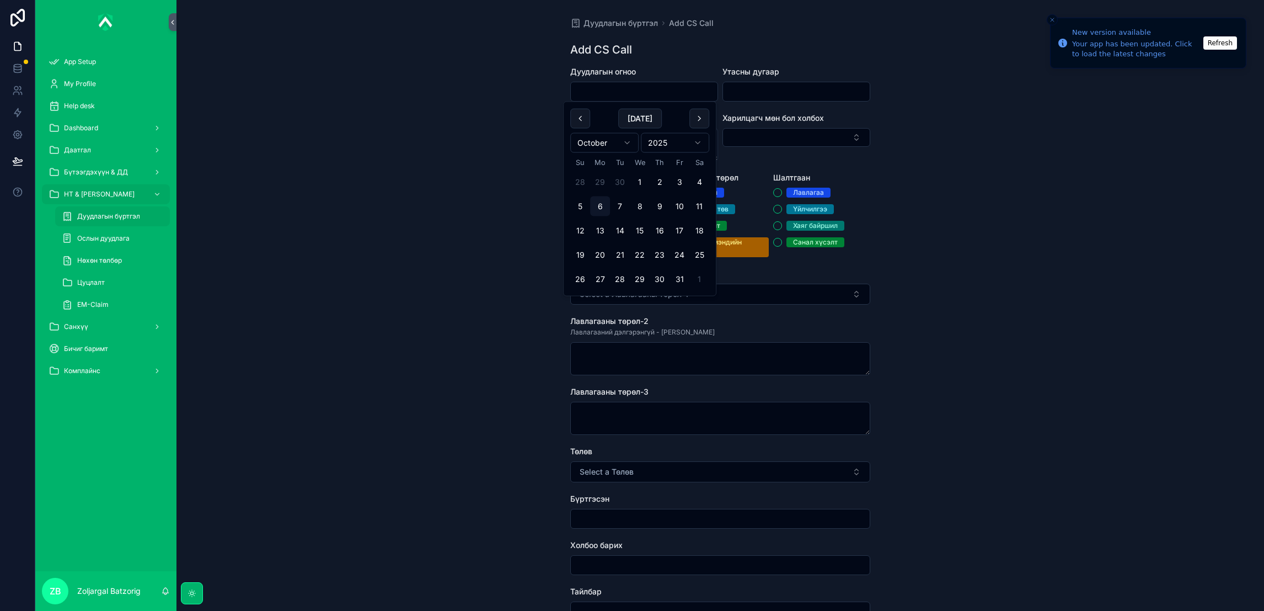
click at [650, 279] on button "30" at bounding box center [660, 279] width 20 height 20
type input "**********"
click at [787, 93] on input "scrollable content" at bounding box center [796, 91] width 147 height 15
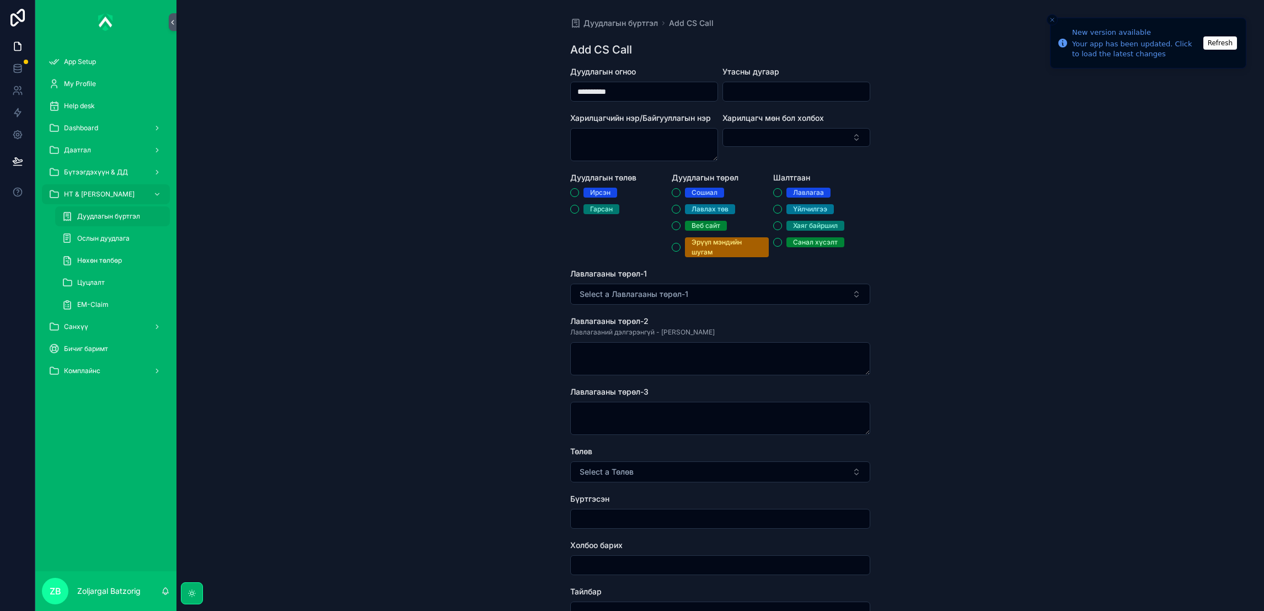
paste input "********"
type input "********"
click at [602, 195] on div "Ирсэн" at bounding box center [600, 193] width 20 height 10
click at [579, 195] on button "Ирсэн" at bounding box center [574, 192] width 9 height 9
click at [711, 202] on div "Сошиал Лавлах төв Веб сайт Эрүүл мэндийн шугам" at bounding box center [720, 222] width 97 height 69
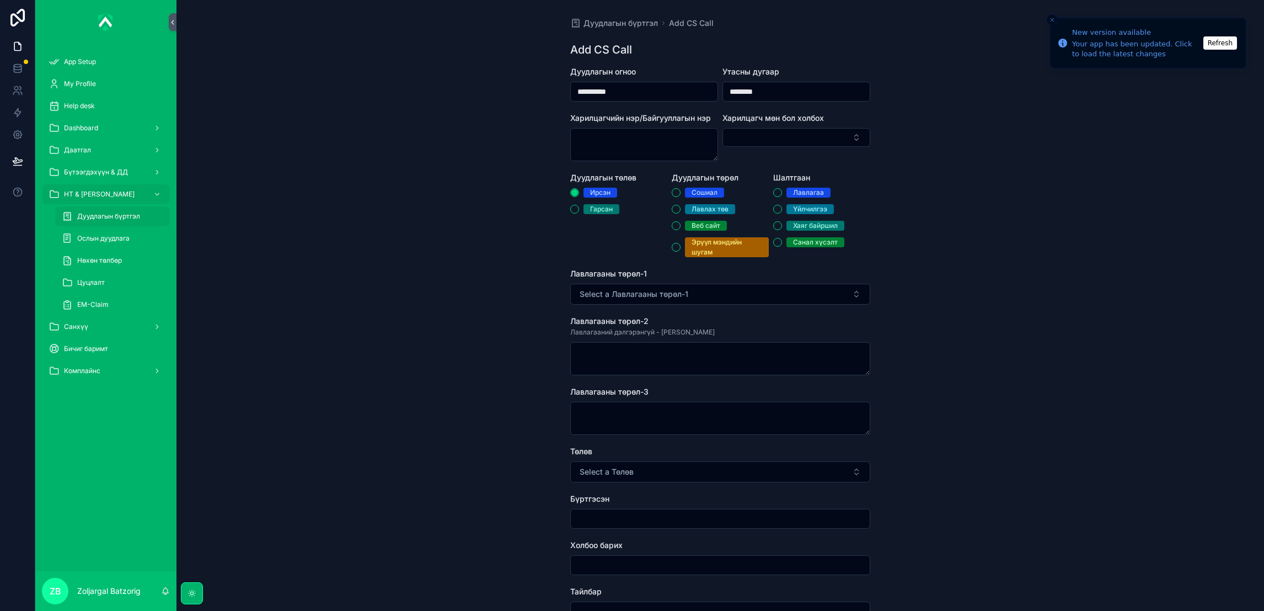
click at [720, 209] on div "Лавлах төв" at bounding box center [710, 209] width 37 height 10
click at [681, 209] on button "Лавлах төв" at bounding box center [676, 209] width 9 height 9
click at [793, 212] on div "Үйлчилгээ" at bounding box center [810, 209] width 34 height 10
click at [782, 212] on button "Үйлчилгээ" at bounding box center [777, 209] width 9 height 9
click at [740, 297] on button "Select a Лавлагааны төрөл-1" at bounding box center [720, 293] width 300 height 21
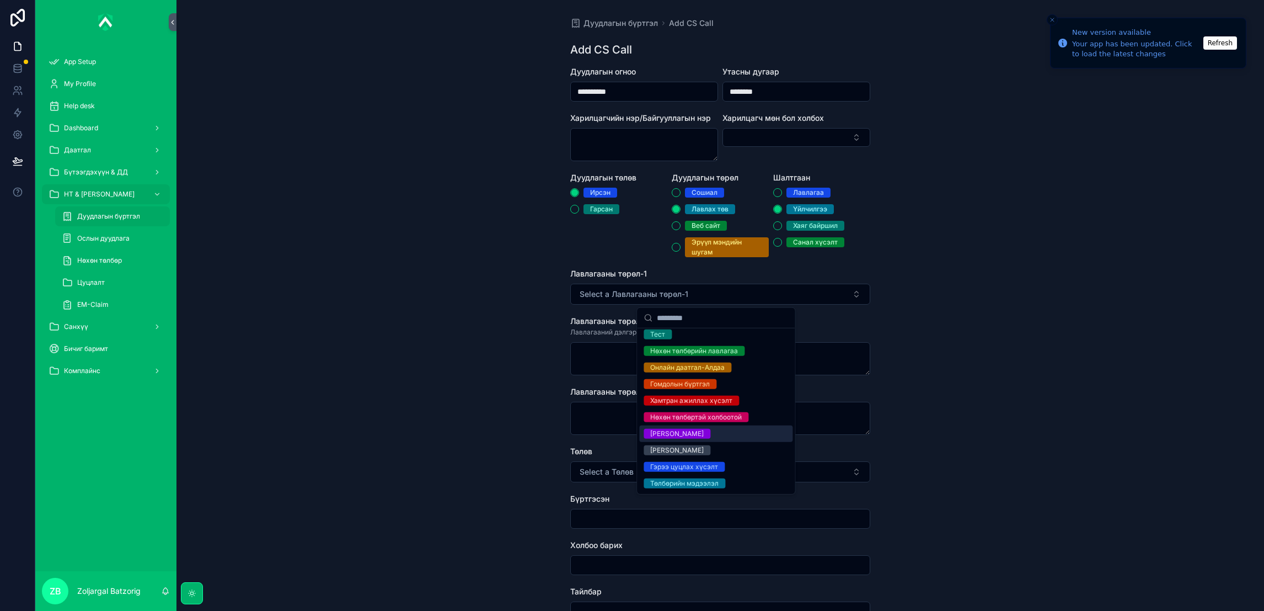
click at [704, 430] on div "[PERSON_NAME]" at bounding box center [676, 434] width 53 height 10
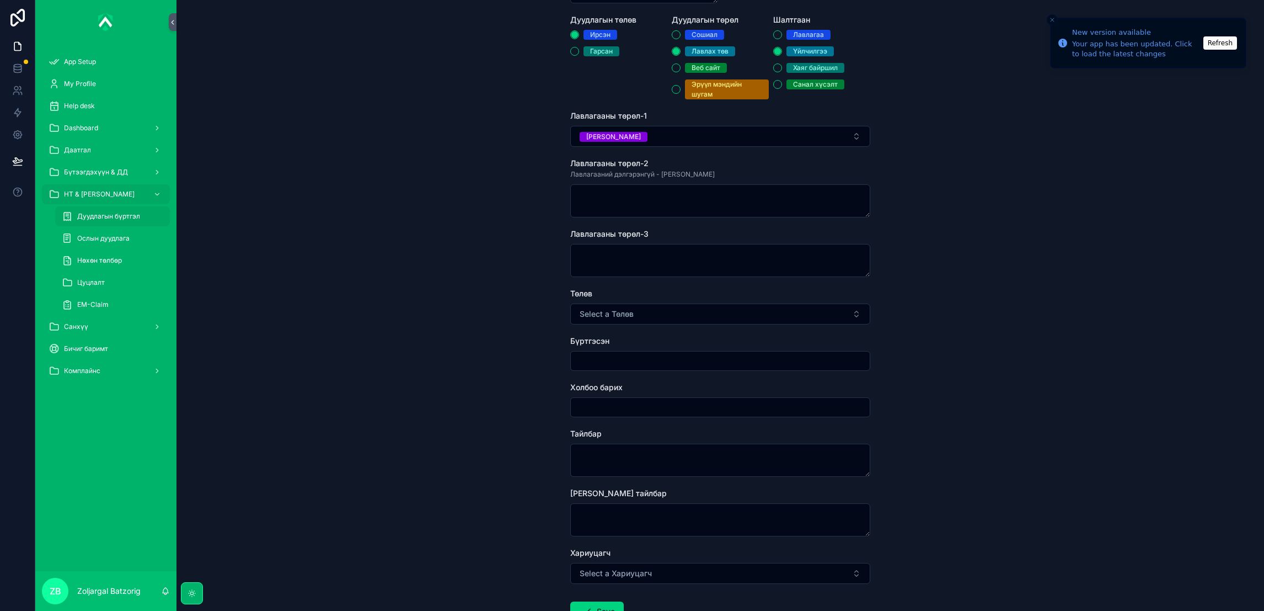
scroll to position [165, 0]
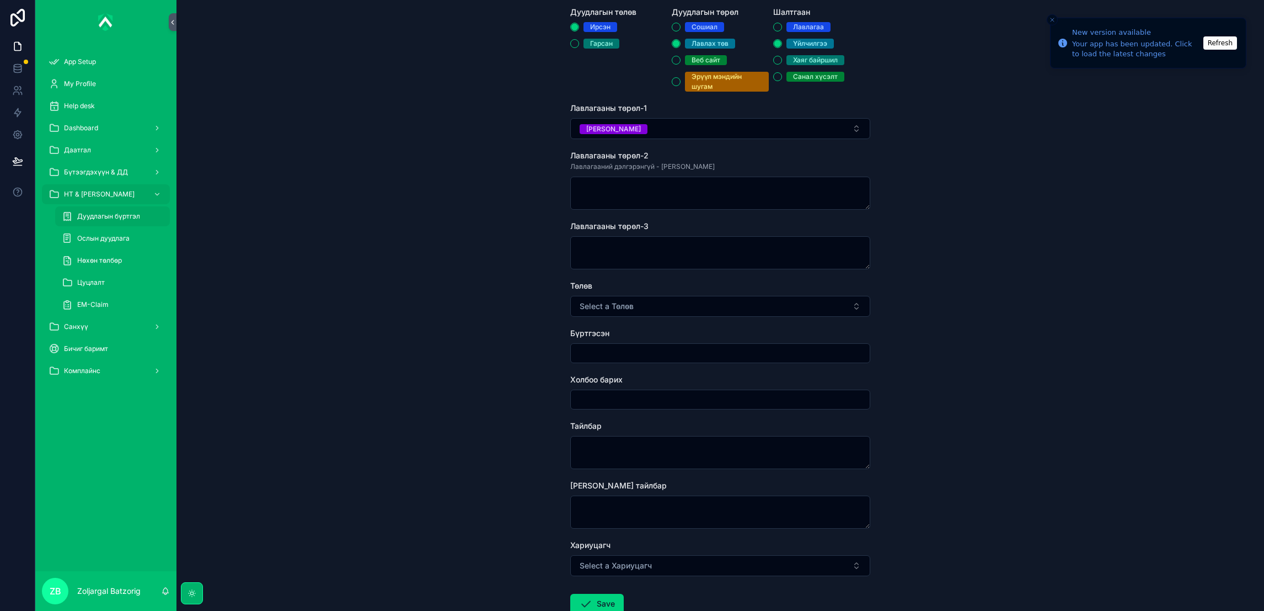
click at [667, 297] on button "Select a Төлөв" at bounding box center [720, 306] width 300 height 21
drag, startPoint x: 660, startPoint y: 338, endPoint x: 668, endPoint y: 346, distance: 11.7
click at [660, 339] on input "scrollable content" at bounding box center [722, 329] width 131 height 20
drag, startPoint x: 670, startPoint y: 352, endPoint x: 656, endPoint y: 360, distance: 16.6
click at [670, 353] on div "Хаасан" at bounding box center [661, 350] width 23 height 10
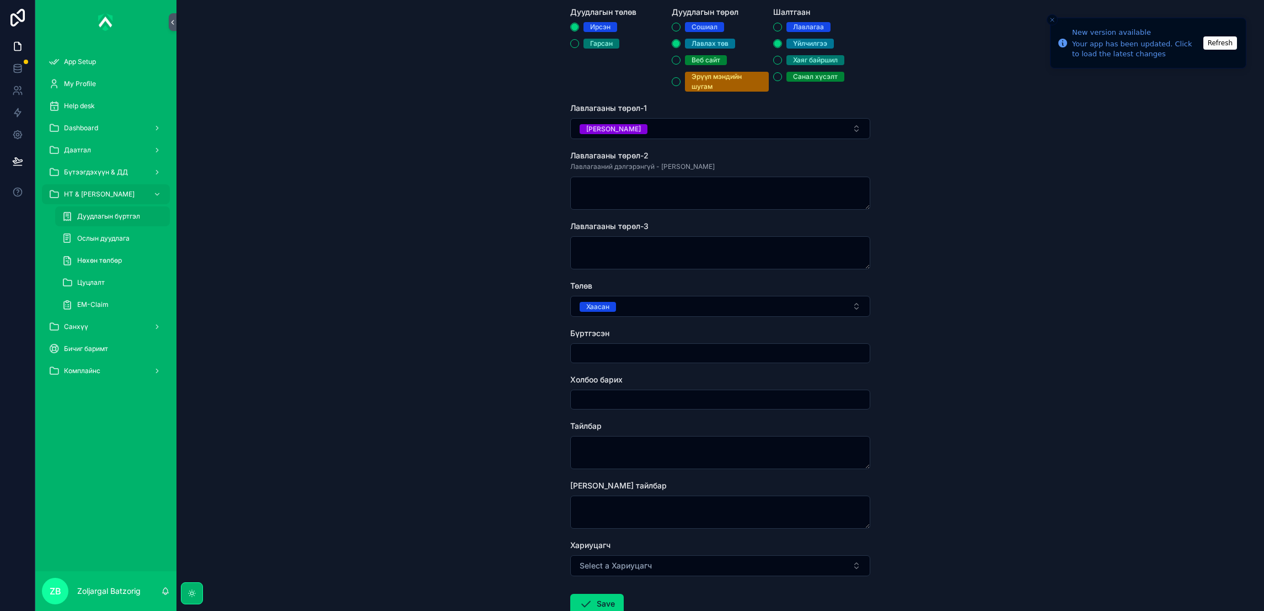
click at [653, 358] on input "scrollable content" at bounding box center [720, 352] width 299 height 15
type input "**********"
click at [654, 448] on textarea "scrollable content" at bounding box center [720, 452] width 300 height 33
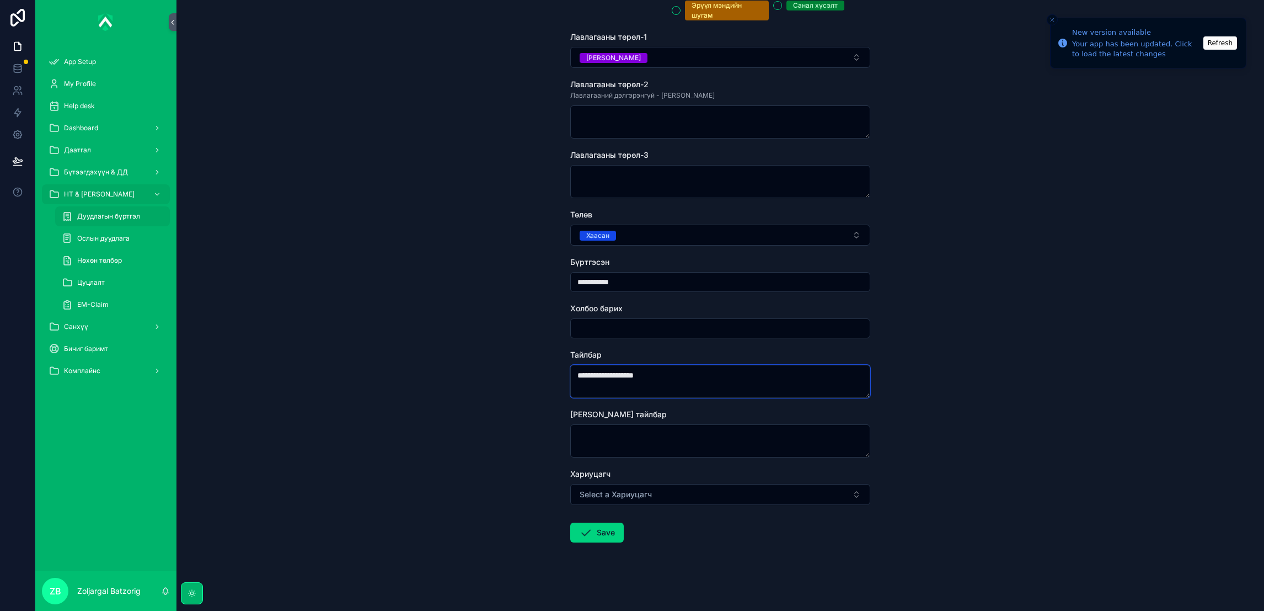
scroll to position [239, 0]
type textarea "**********"
click at [662, 496] on button "Select a Хариуцагч" at bounding box center [720, 491] width 300 height 21
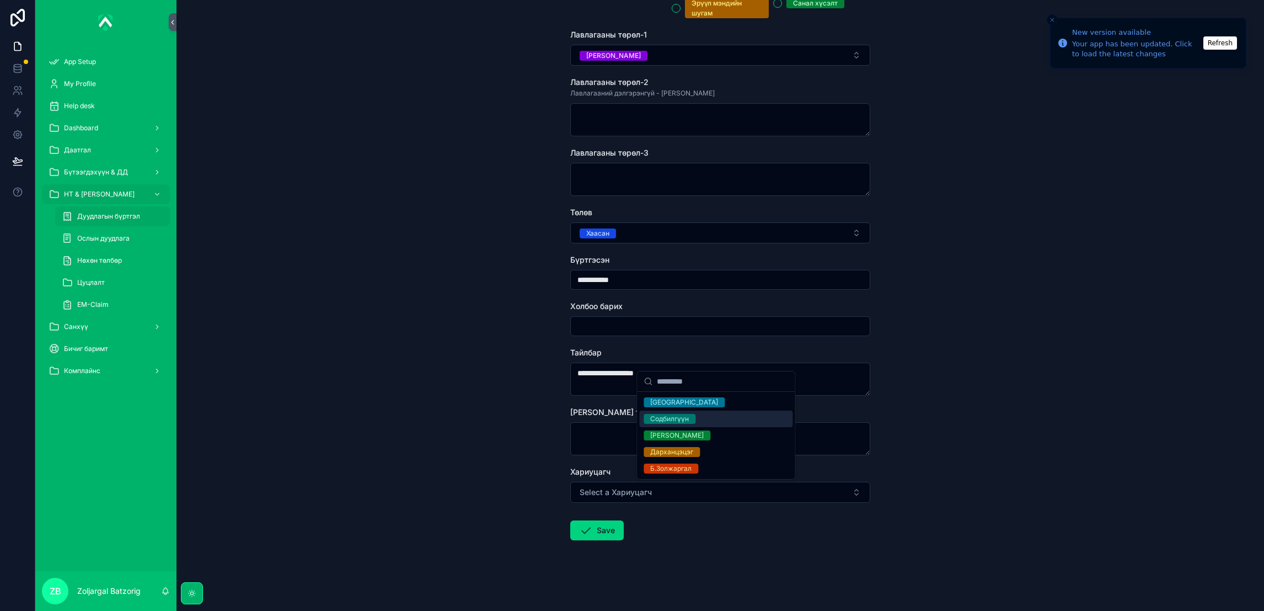
click at [687, 414] on div "Содбилгүүн" at bounding box center [669, 419] width 39 height 10
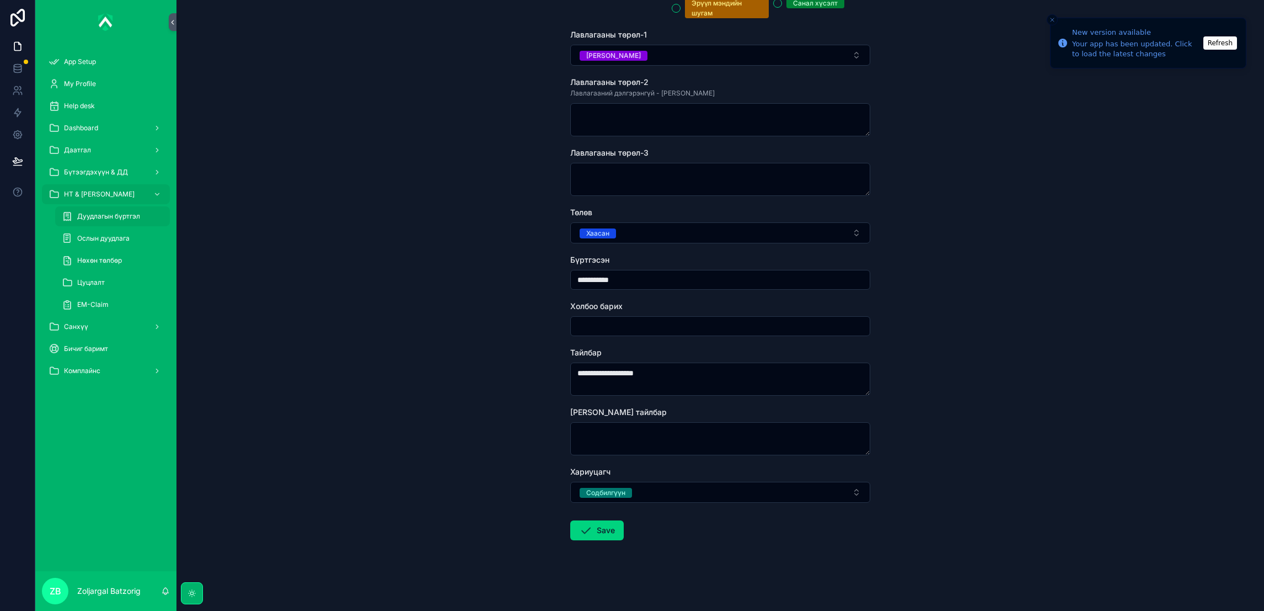
click at [596, 533] on button "Save" at bounding box center [596, 530] width 53 height 20
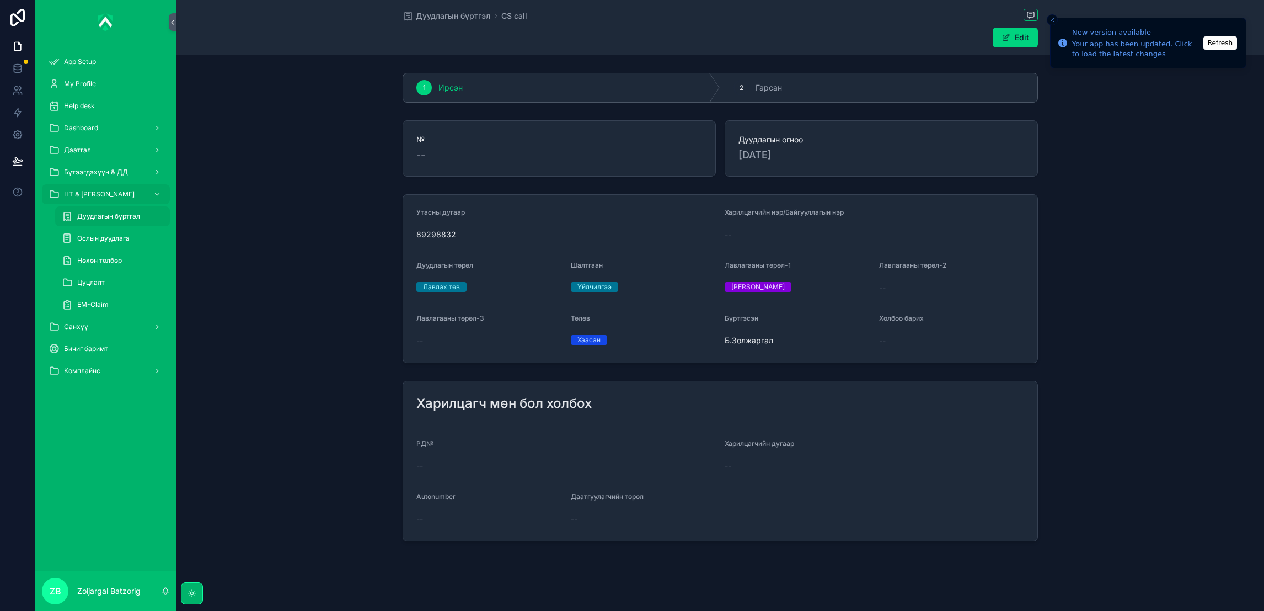
click at [452, 20] on span "Дуудлагын бүртгэл" at bounding box center [453, 15] width 74 height 11
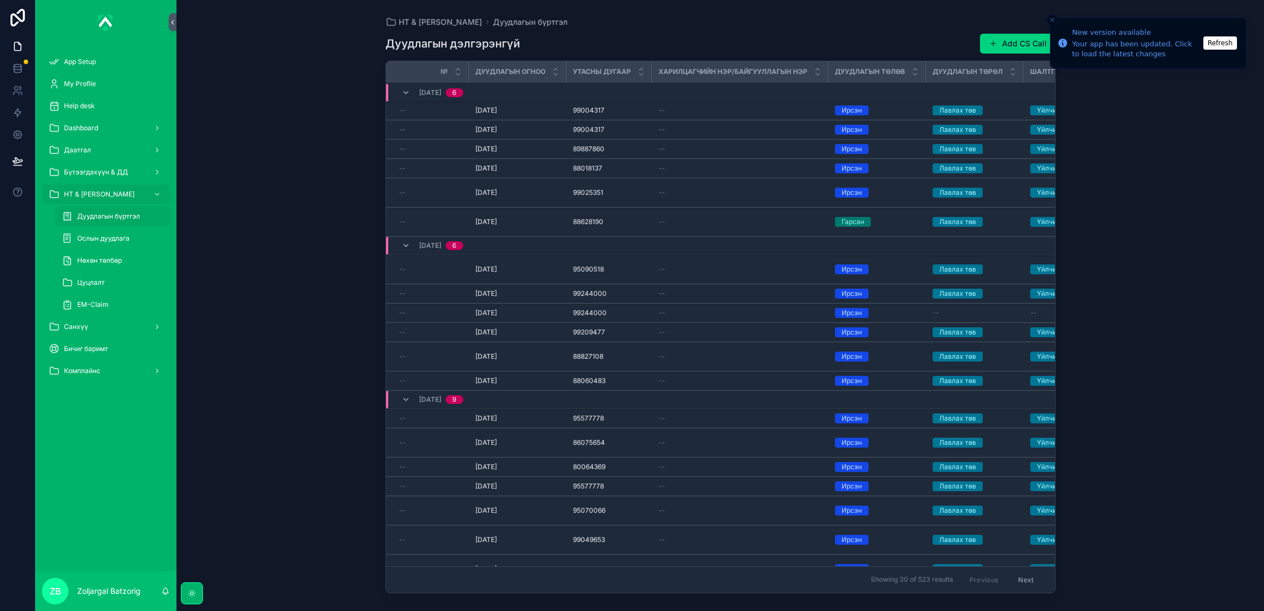
drag, startPoint x: 998, startPoint y: 40, endPoint x: 955, endPoint y: 66, distance: 50.2
click at [998, 40] on button "Add CS Call" at bounding box center [1018, 44] width 76 height 20
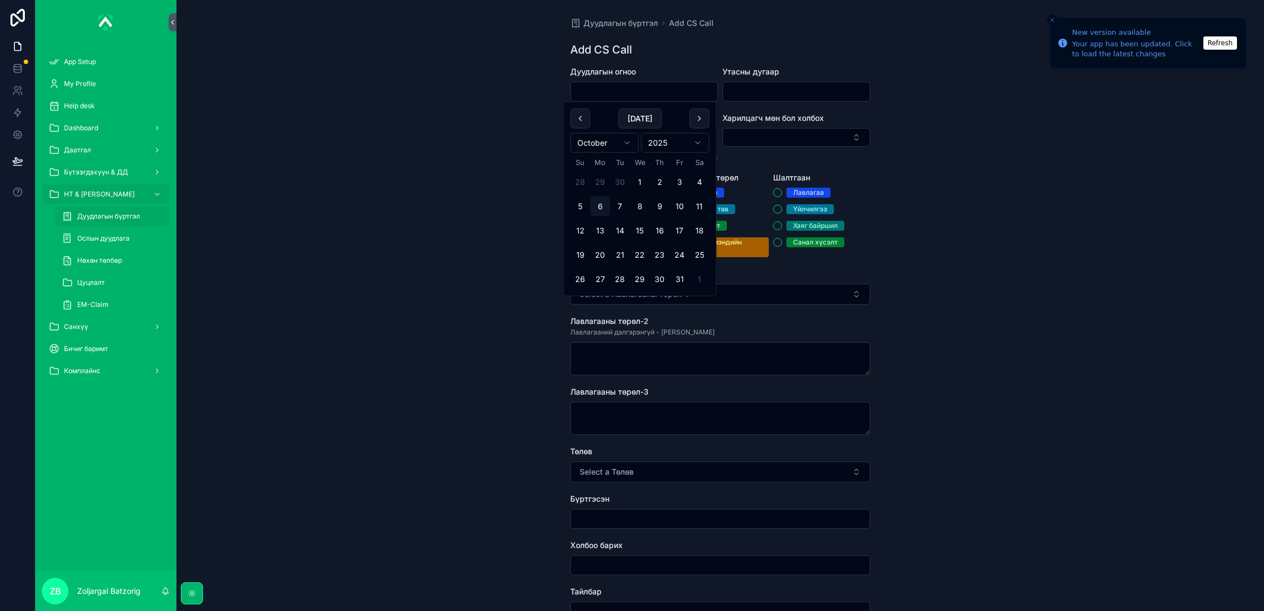
click at [670, 90] on input "scrollable content" at bounding box center [644, 91] width 147 height 15
click at [651, 276] on button "30" at bounding box center [660, 279] width 20 height 20
type input "**********"
click at [776, 83] on div "scrollable content" at bounding box center [797, 92] width 148 height 20
click at [778, 92] on input "scrollable content" at bounding box center [796, 91] width 147 height 15
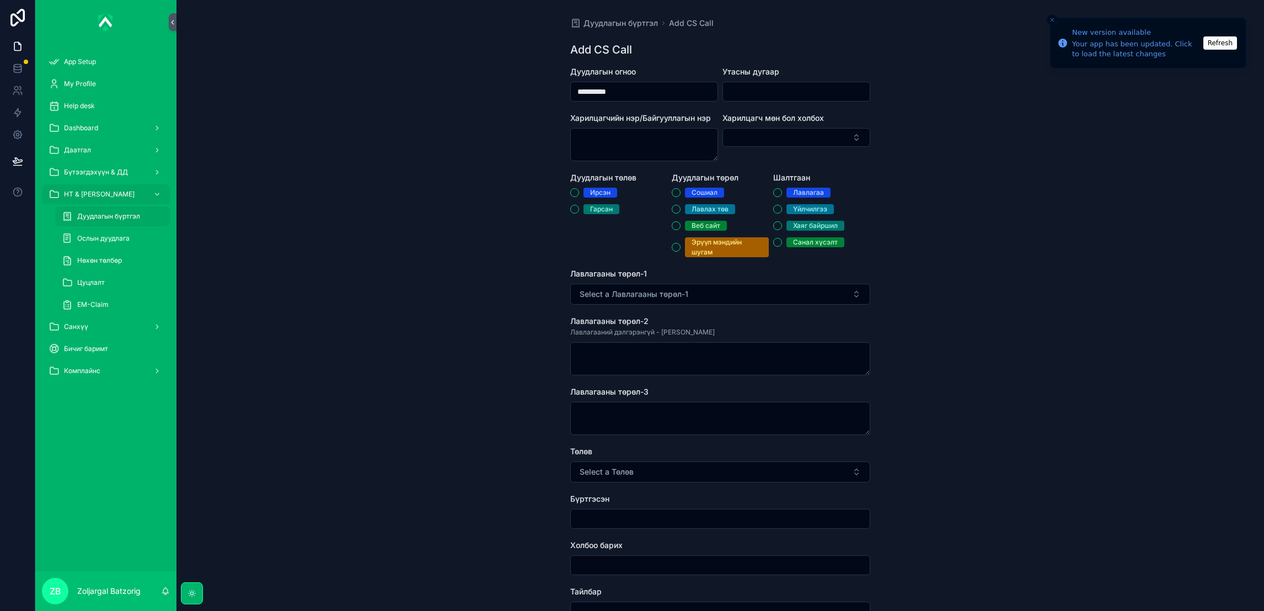
paste input "********"
type input "********"
click at [593, 198] on div "[PERSON_NAME]" at bounding box center [618, 201] width 97 height 26
drag, startPoint x: 581, startPoint y: 197, endPoint x: 591, endPoint y: 196, distance: 10.5
click at [582, 197] on div "[PERSON_NAME]" at bounding box center [618, 201] width 97 height 26
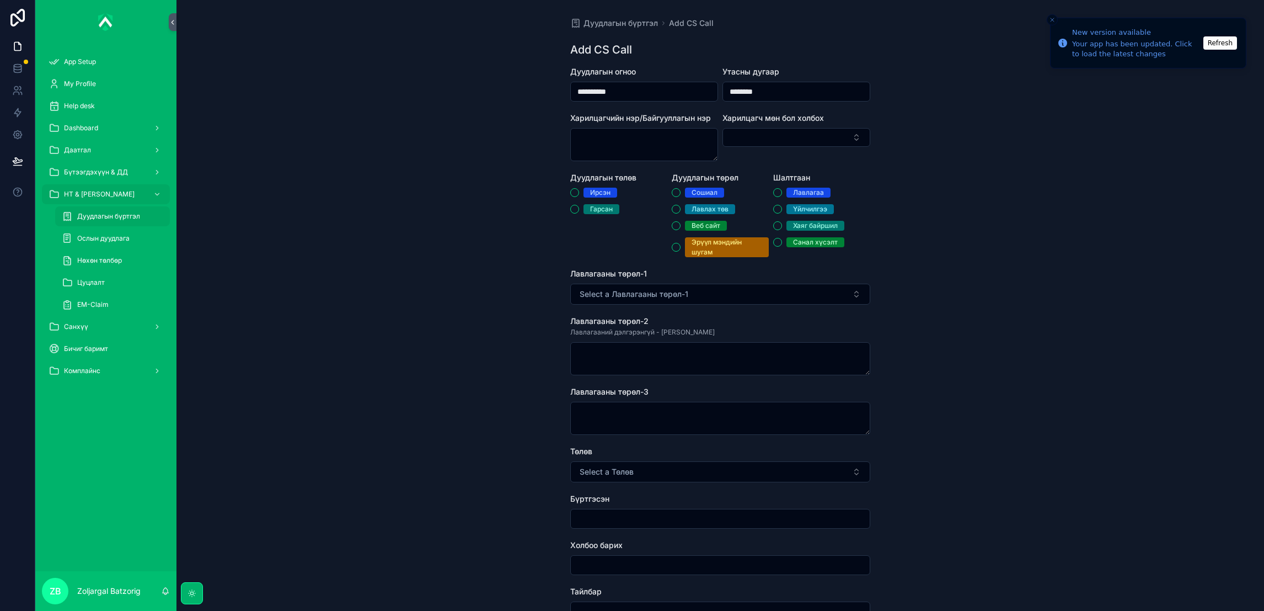
click at [593, 192] on div "Ирсэн" at bounding box center [600, 193] width 20 height 10
click at [579, 192] on button "Ирсэн" at bounding box center [574, 192] width 9 height 9
click at [677, 205] on div "Лавлах төв" at bounding box center [720, 209] width 97 height 10
click at [695, 209] on div "Лавлах төв" at bounding box center [710, 209] width 37 height 10
click at [681, 209] on button "Лавлах төв" at bounding box center [676, 209] width 9 height 9
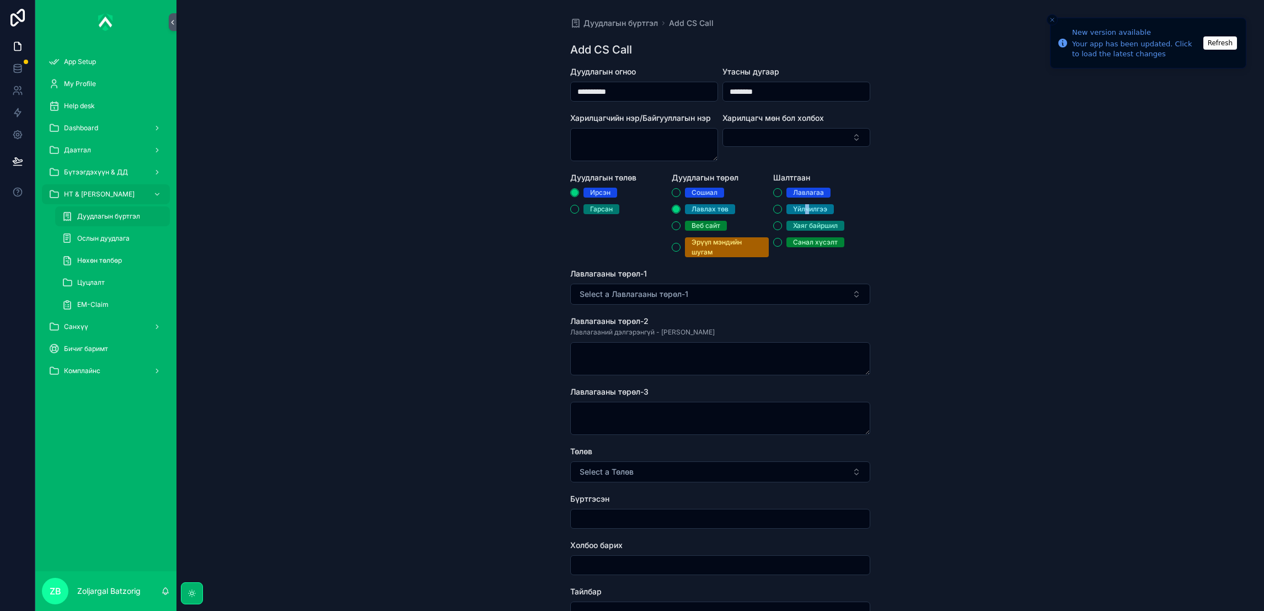
click at [803, 205] on div "Үйлчилгээ" at bounding box center [810, 209] width 34 height 10
drag, startPoint x: 803, startPoint y: 205, endPoint x: 790, endPoint y: 212, distance: 14.3
click at [803, 208] on div "Үйлчилгээ" at bounding box center [810, 209] width 34 height 10
click at [782, 208] on button "Үйлчилгээ" at bounding box center [777, 209] width 9 height 9
click at [714, 292] on button "Select a Лавлагааны төрөл-1" at bounding box center [720, 293] width 300 height 21
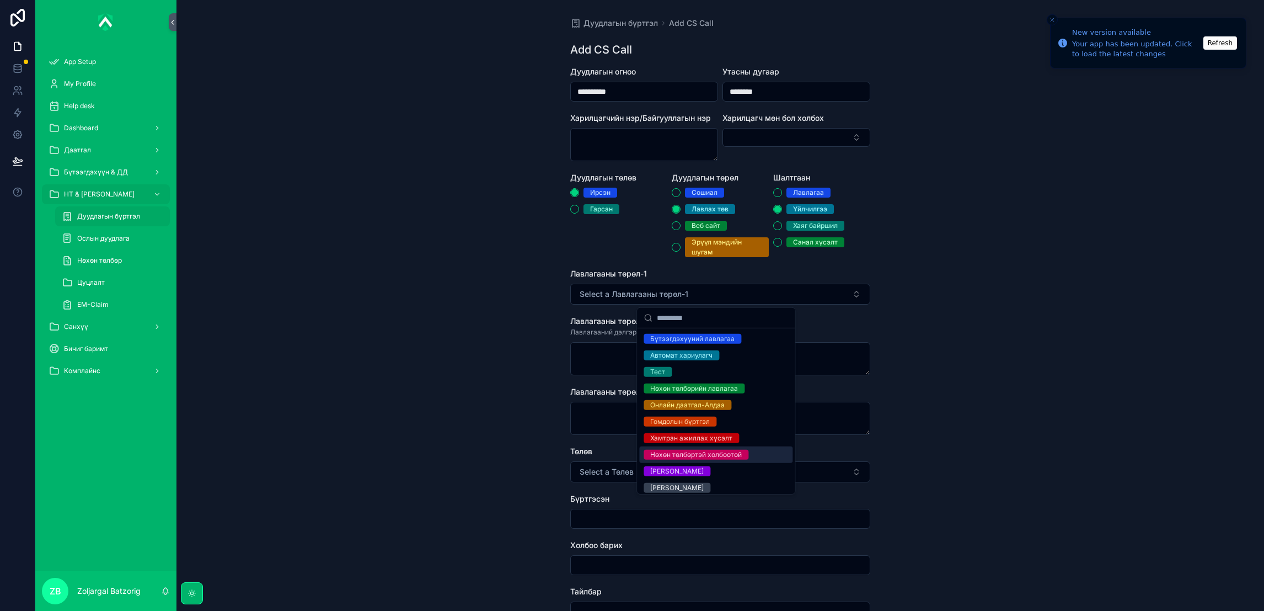
click at [699, 451] on div "Нөхөн төлбөртэй холбоотой" at bounding box center [696, 454] width 92 height 10
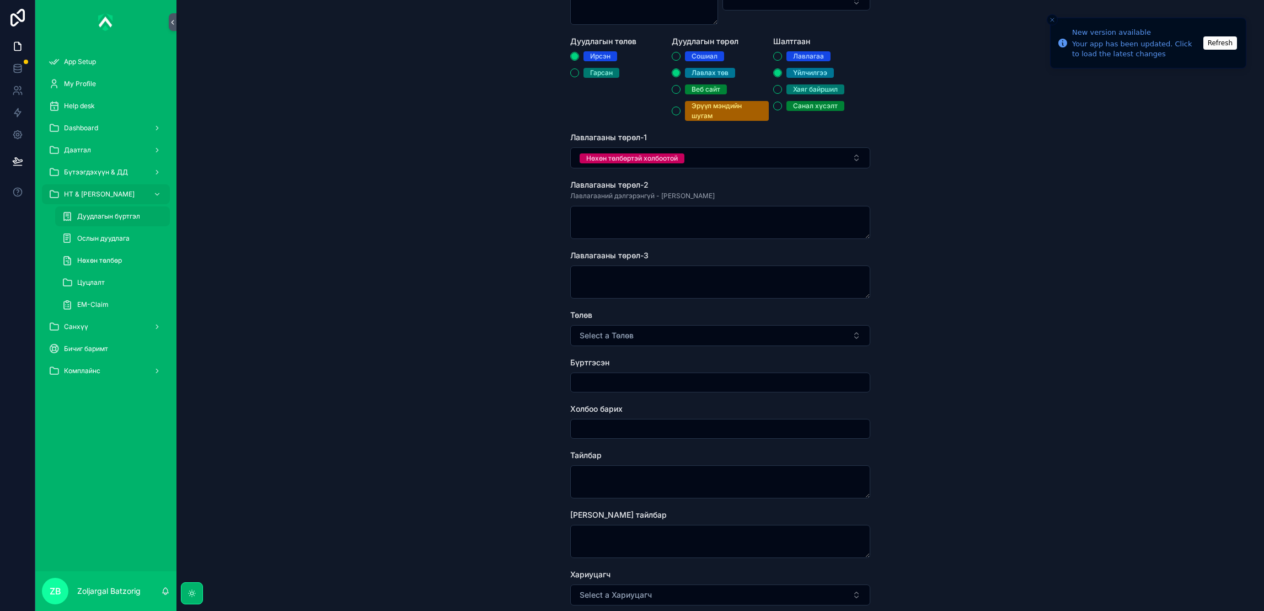
scroll to position [165, 0]
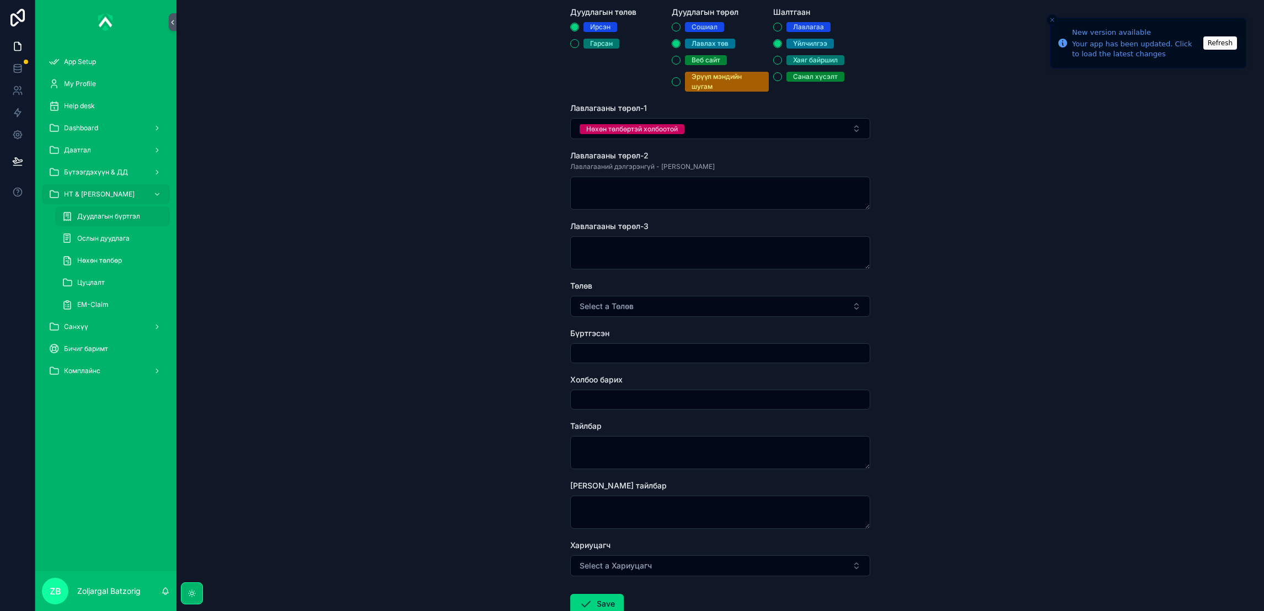
click at [633, 304] on button "Select a Төлөв" at bounding box center [720, 306] width 300 height 21
click at [661, 342] on div "Хаасан" at bounding box center [715, 350] width 153 height 17
click at [629, 350] on input "scrollable content" at bounding box center [720, 352] width 299 height 15
type input "**********"
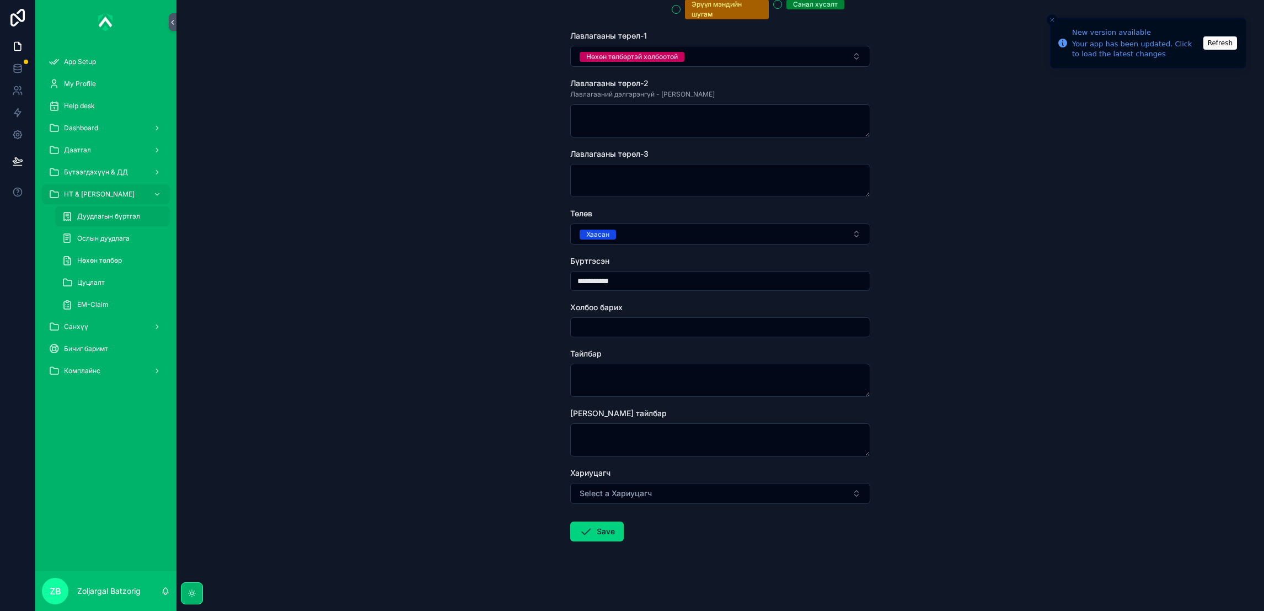
scroll to position [239, 0]
click at [650, 381] on textarea "scrollable content" at bounding box center [720, 378] width 300 height 33
type textarea "**********"
click at [598, 527] on button "Save" at bounding box center [596, 530] width 53 height 20
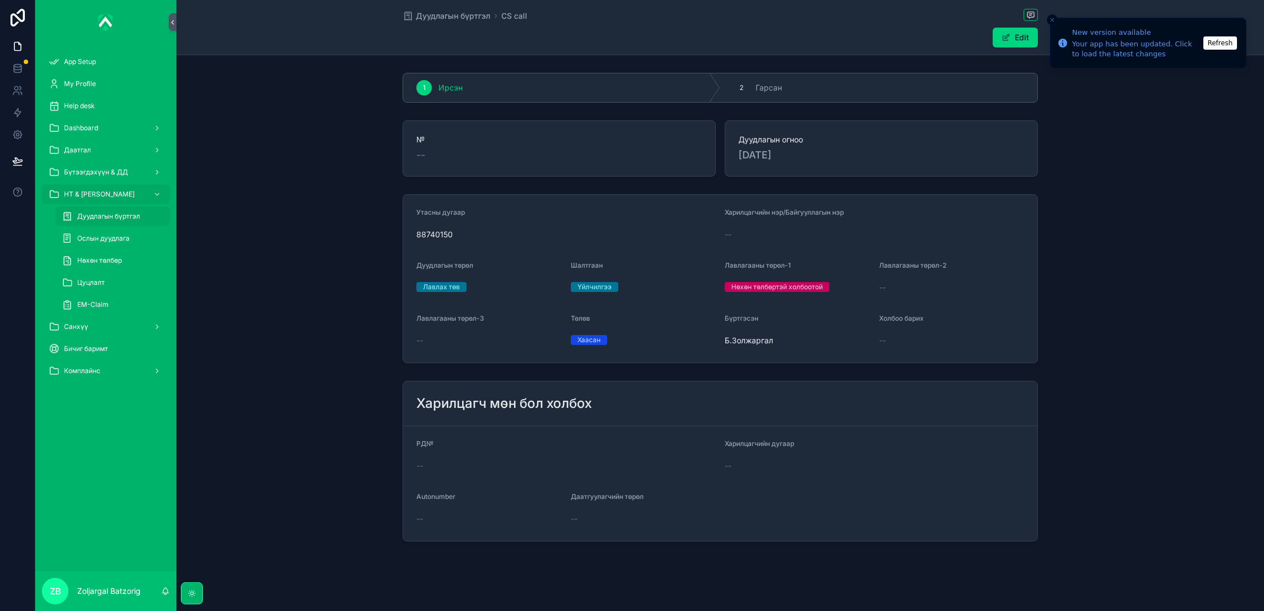
drag, startPoint x: 456, startPoint y: 14, endPoint x: 1192, endPoint y: 97, distance: 740.9
click at [457, 14] on span "Дуудлагын бүртгэл" at bounding box center [453, 15] width 74 height 11
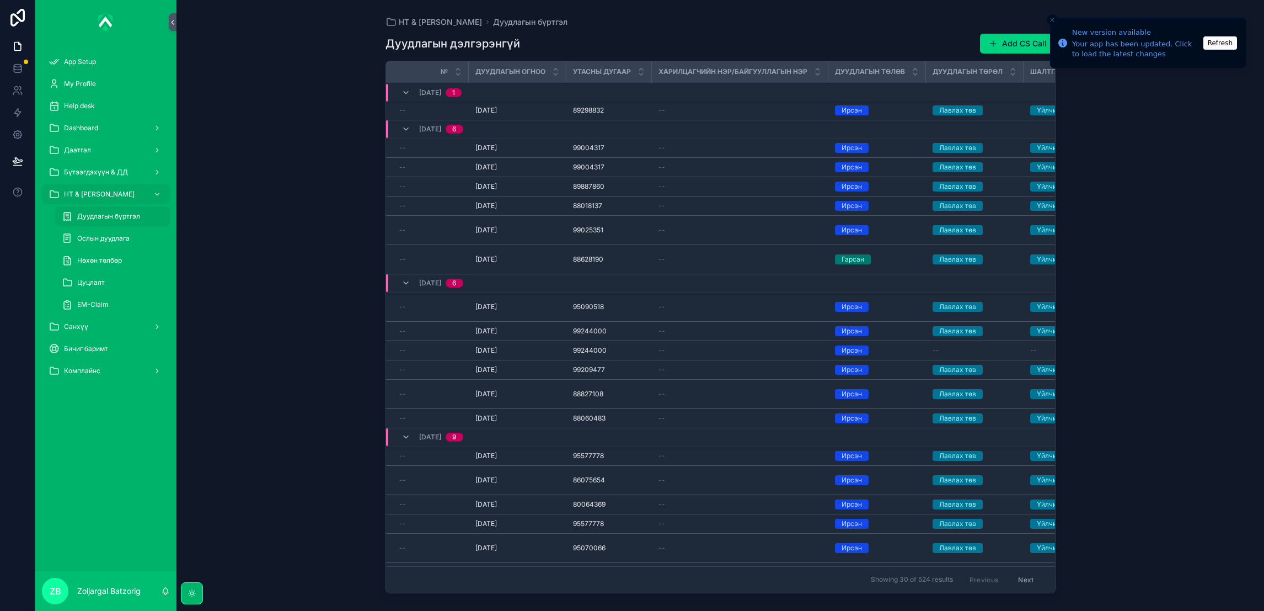
click at [1015, 34] on button "Add CS Call" at bounding box center [1018, 44] width 76 height 20
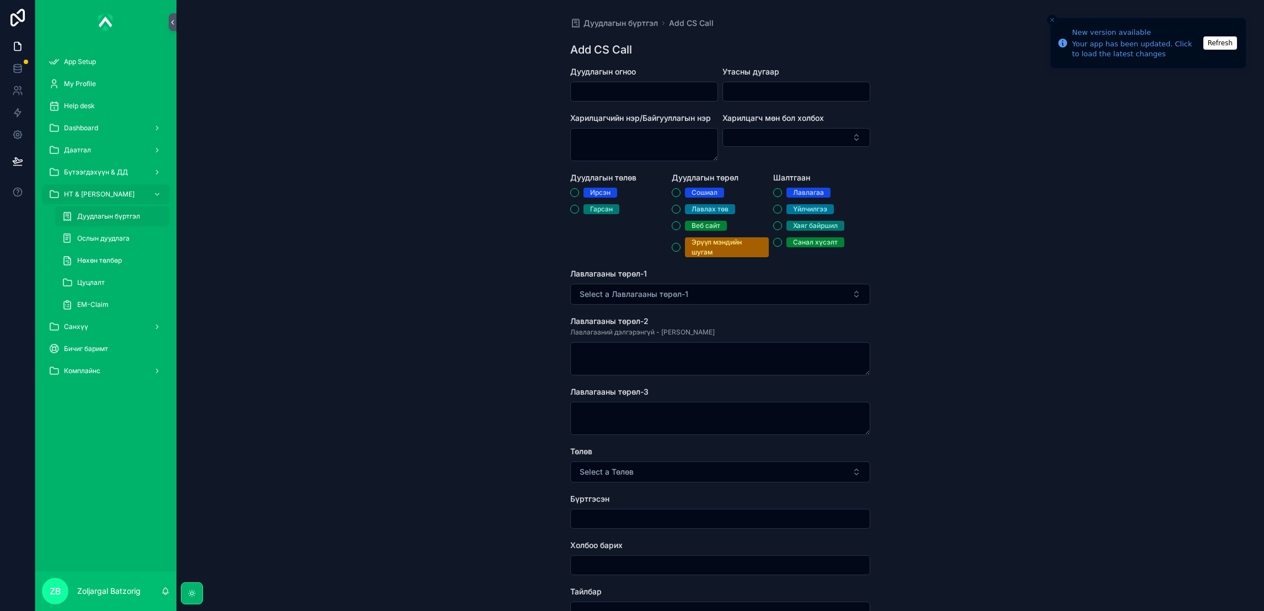
click at [633, 94] on input "scrollable content" at bounding box center [644, 91] width 147 height 15
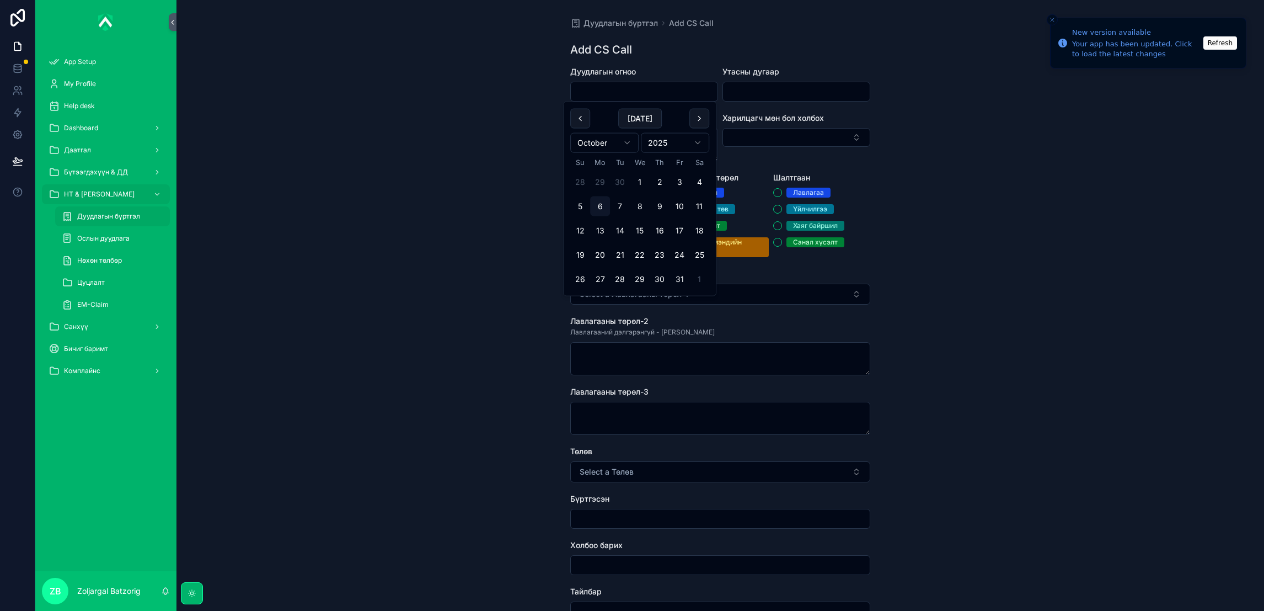
click at [615, 176] on button "30" at bounding box center [620, 182] width 20 height 20
type input "*********"
click at [793, 92] on input "scrollable content" at bounding box center [796, 91] width 147 height 15
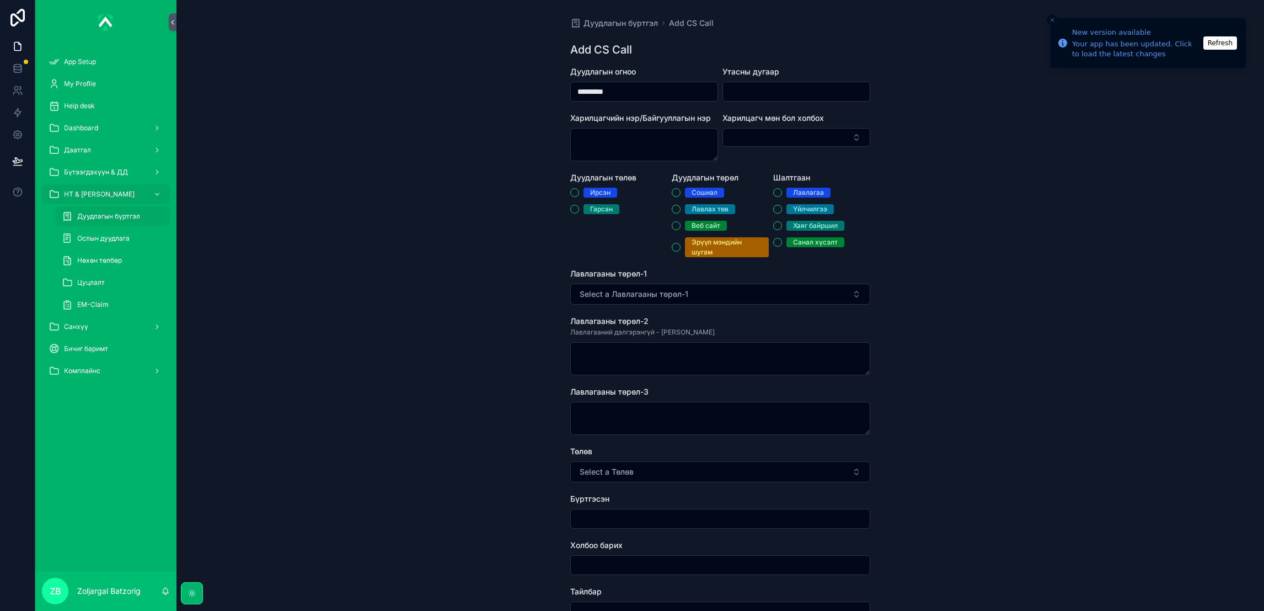
paste input "********"
type input "********"
click at [597, 186] on div "Дуудлагын төлөв [PERSON_NAME]" at bounding box center [618, 214] width 97 height 85
drag, startPoint x: 591, startPoint y: 190, endPoint x: 604, endPoint y: 192, distance: 14.1
click at [591, 191] on div "Ирсэн" at bounding box center [600, 193] width 20 height 10
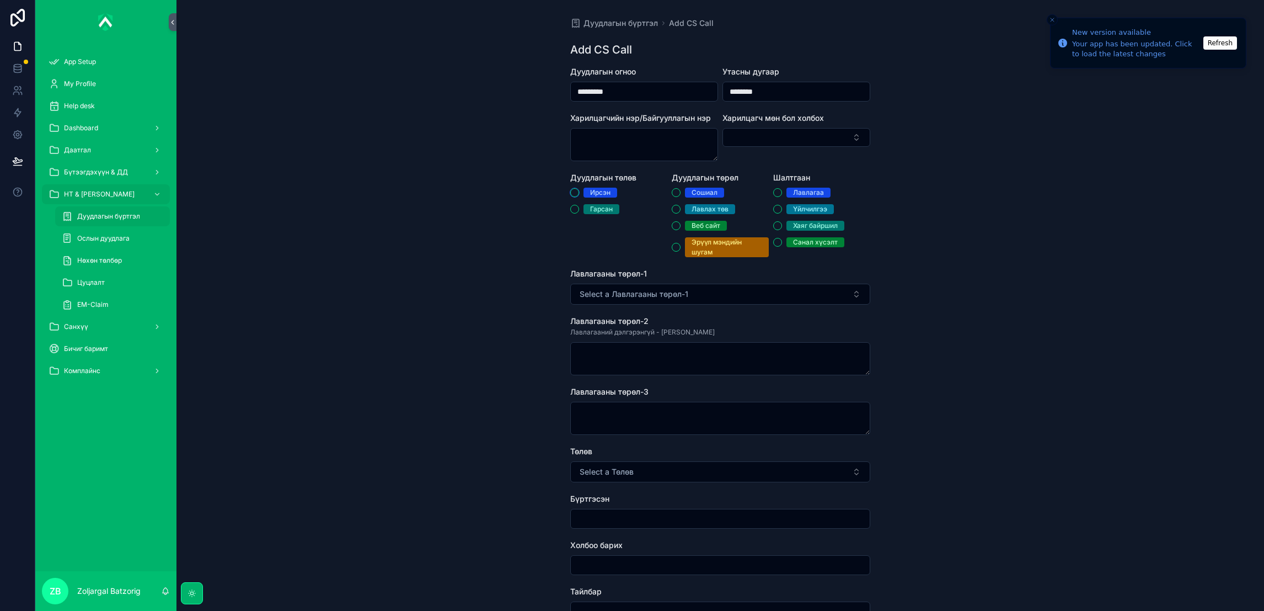
click at [579, 191] on button "Ирсэн" at bounding box center [574, 192] width 9 height 9
click at [714, 208] on div "Лавлах төв" at bounding box center [710, 209] width 37 height 10
click at [681, 208] on button "Лавлах төв" at bounding box center [676, 209] width 9 height 9
click at [806, 211] on div "Үйлчилгээ" at bounding box center [810, 209] width 34 height 10
click at [782, 211] on button "Үйлчилгээ" at bounding box center [777, 209] width 9 height 9
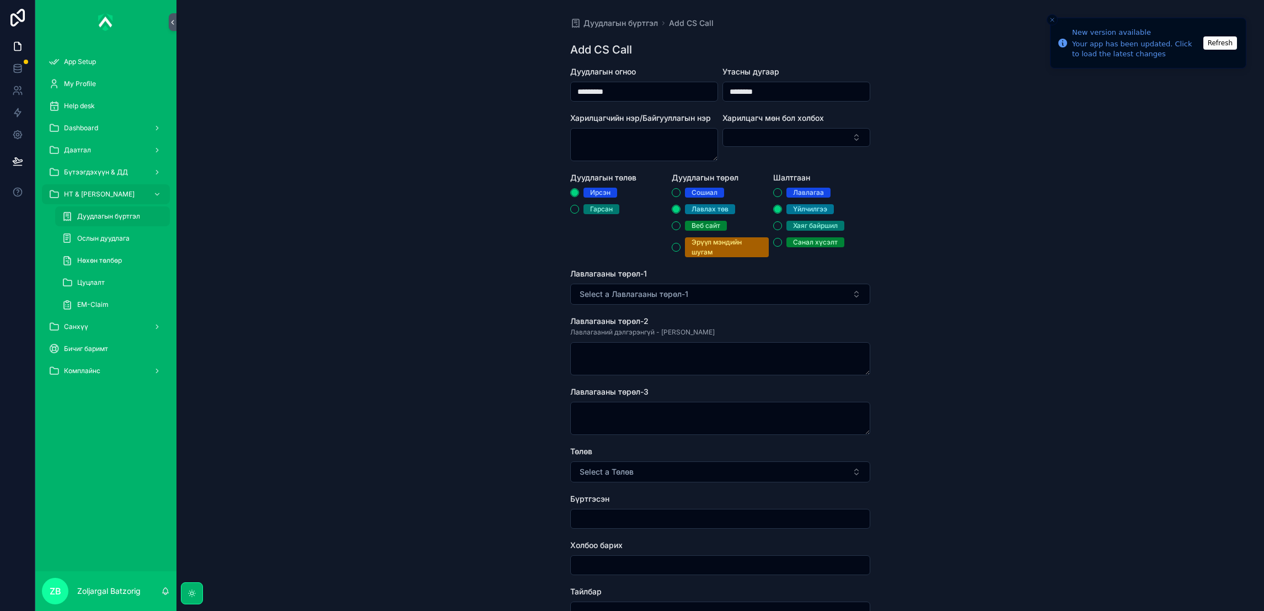
click at [699, 298] on button "Select a Лавлагааны төрөл-1" at bounding box center [720, 293] width 300 height 21
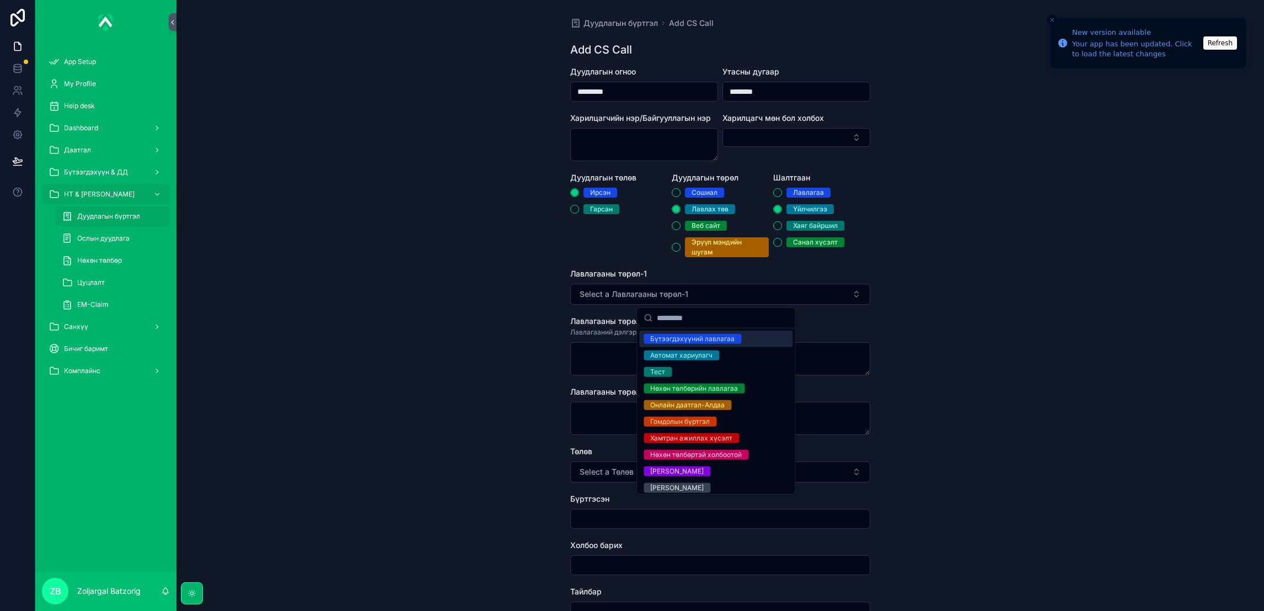
click at [667, 342] on div "Бүтээгдэхүүний лавлагаа" at bounding box center [692, 339] width 84 height 10
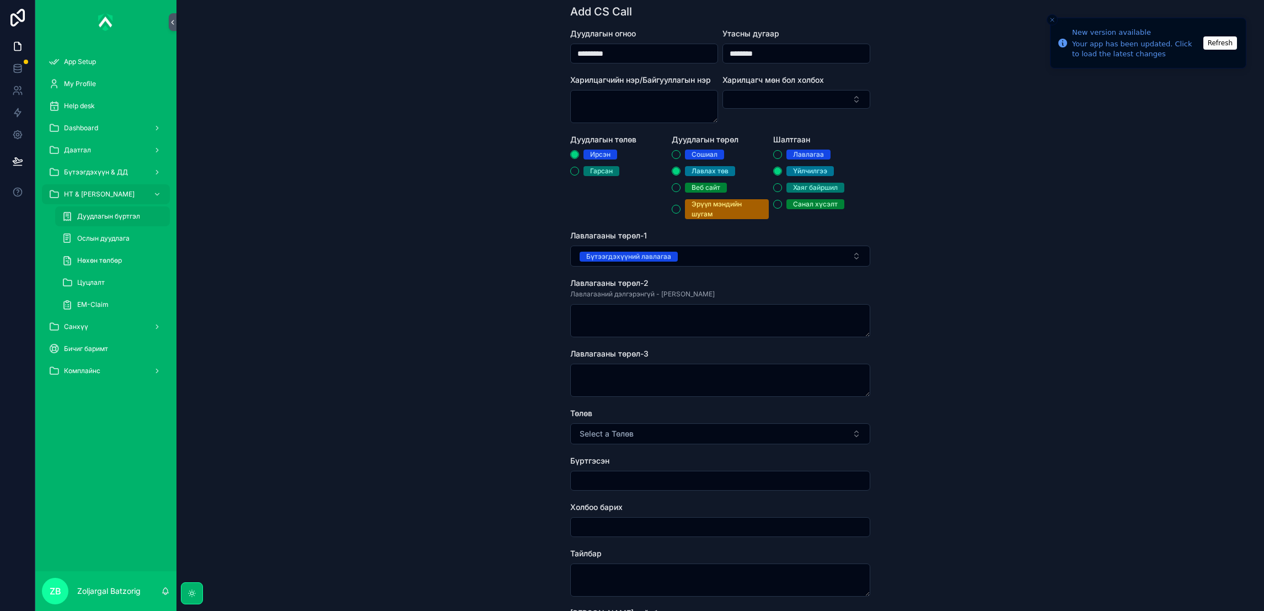
scroll to position [83, 0]
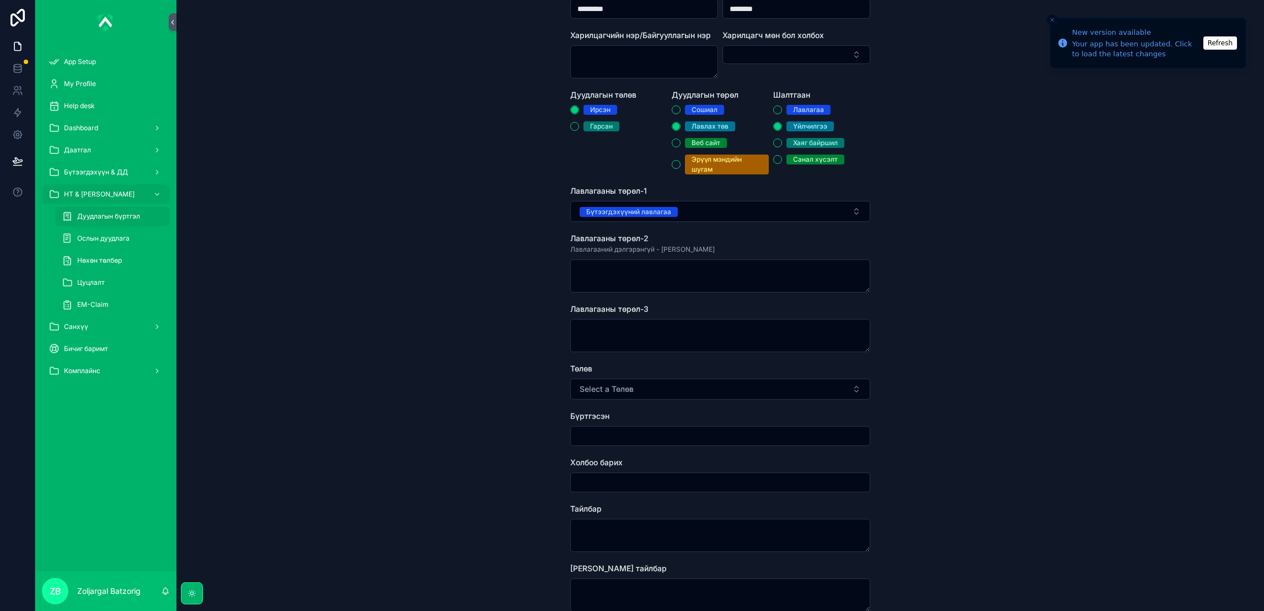
click at [722, 216] on button "Бүтээгдэхүүний лавлагаа" at bounding box center [720, 211] width 300 height 21
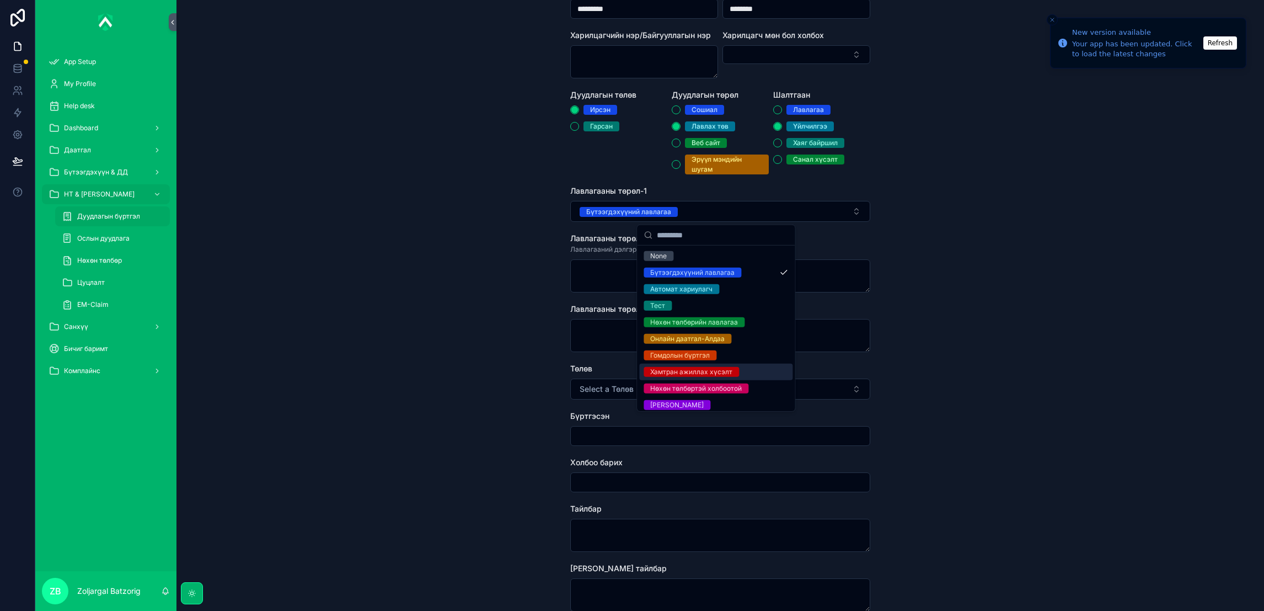
click at [710, 374] on div "Хамтран ажиллах хүсэлт" at bounding box center [691, 372] width 82 height 10
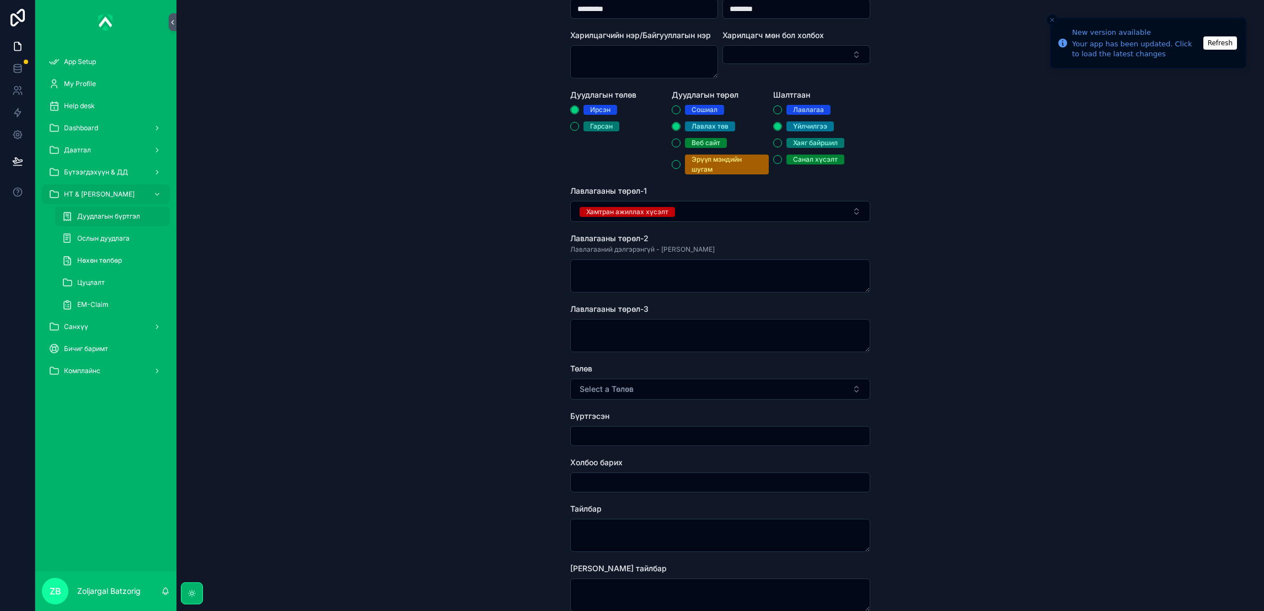
click at [703, 221] on button "Хамтран ажиллах хүсэлт" at bounding box center [720, 211] width 300 height 21
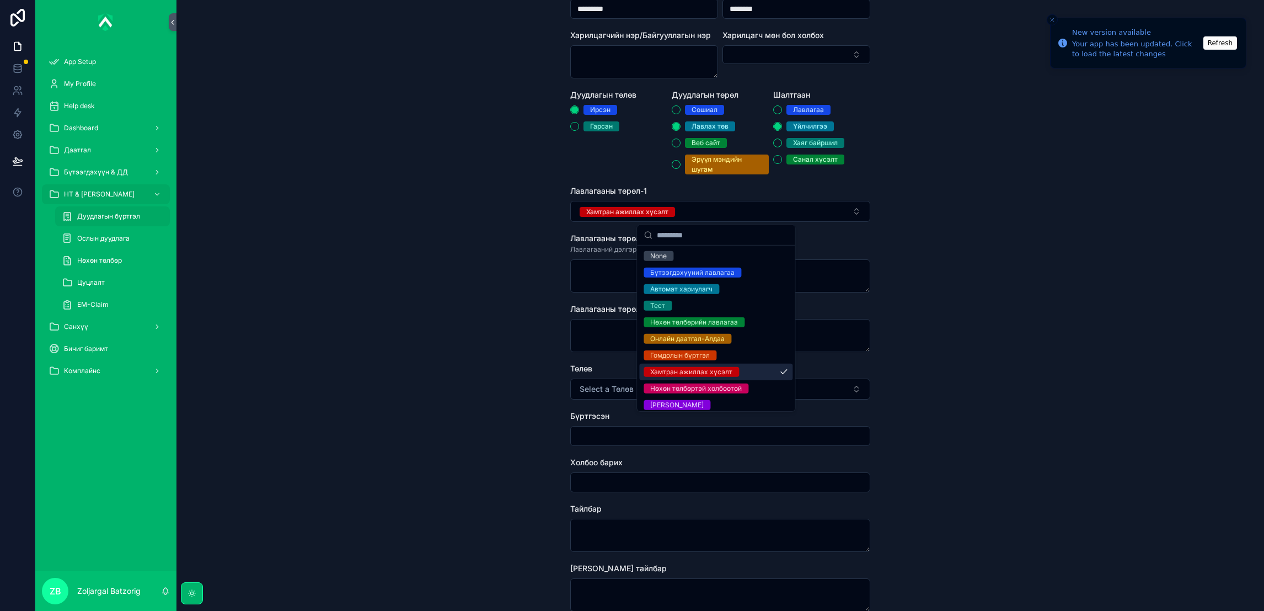
scroll to position [54, 0]
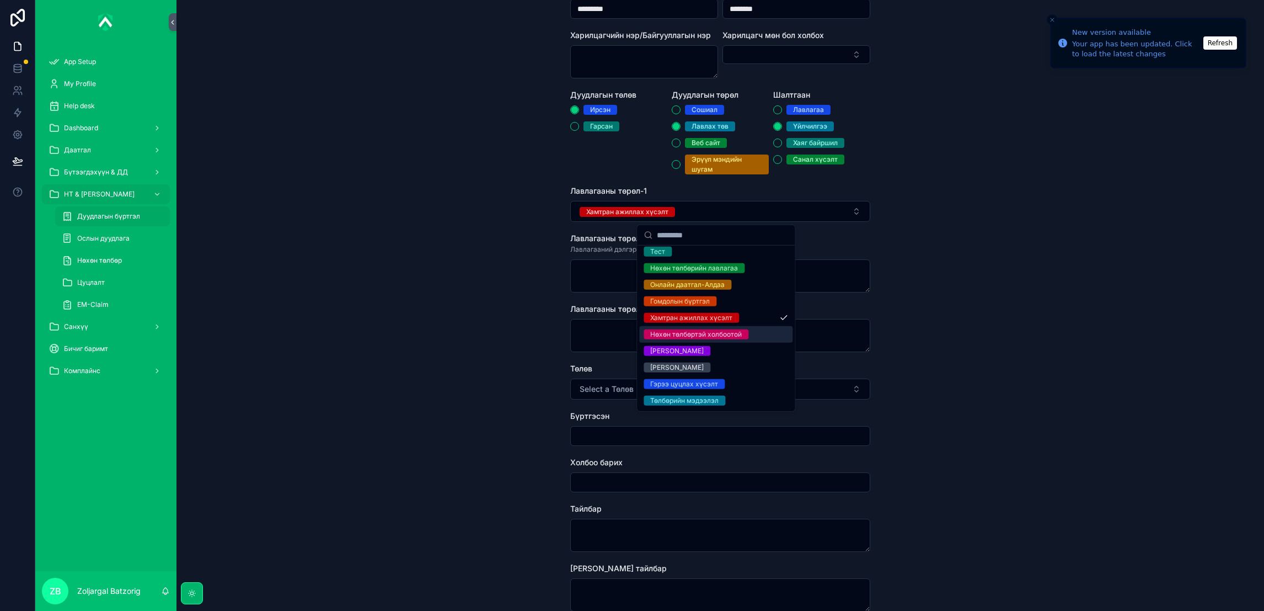
click at [730, 334] on div "Нөхөн төлбөртэй холбоотой" at bounding box center [696, 334] width 92 height 10
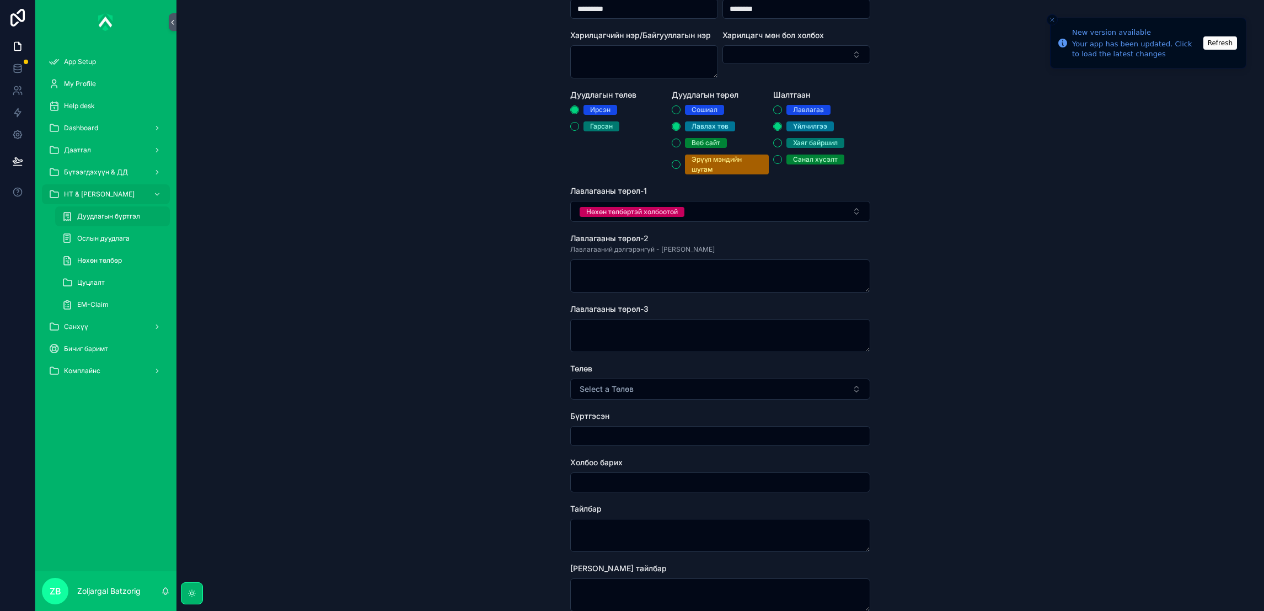
click at [631, 383] on button "Select a Төлөв" at bounding box center [720, 388] width 300 height 21
click at [656, 430] on div "Хаасан" at bounding box center [661, 433] width 23 height 10
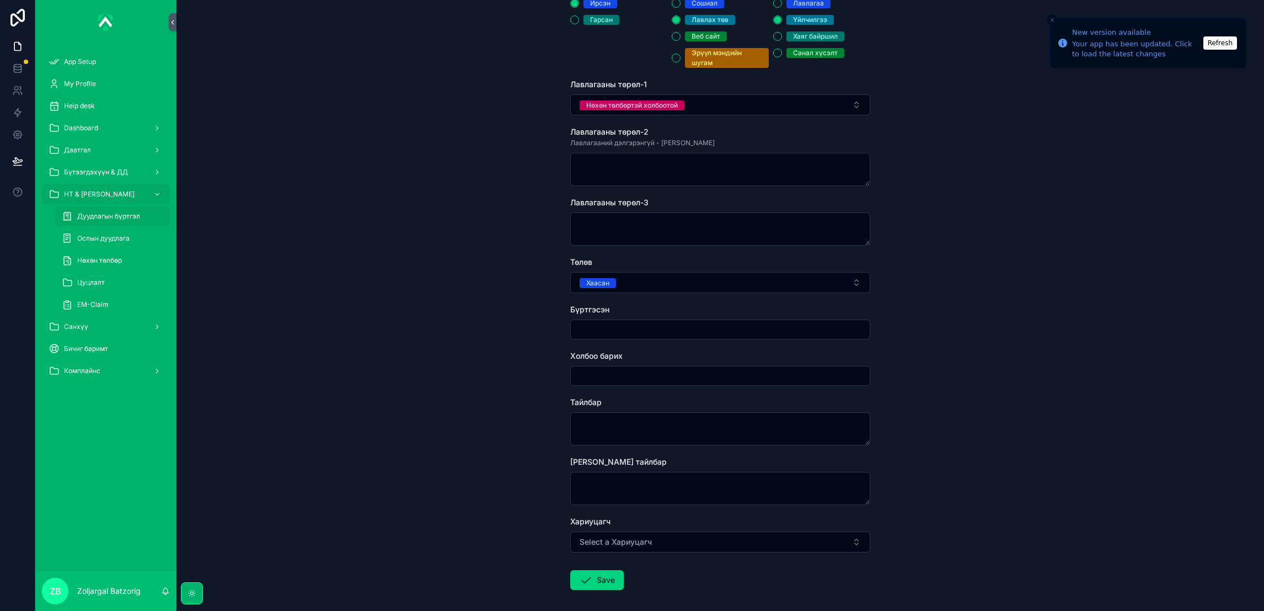
scroll to position [239, 0]
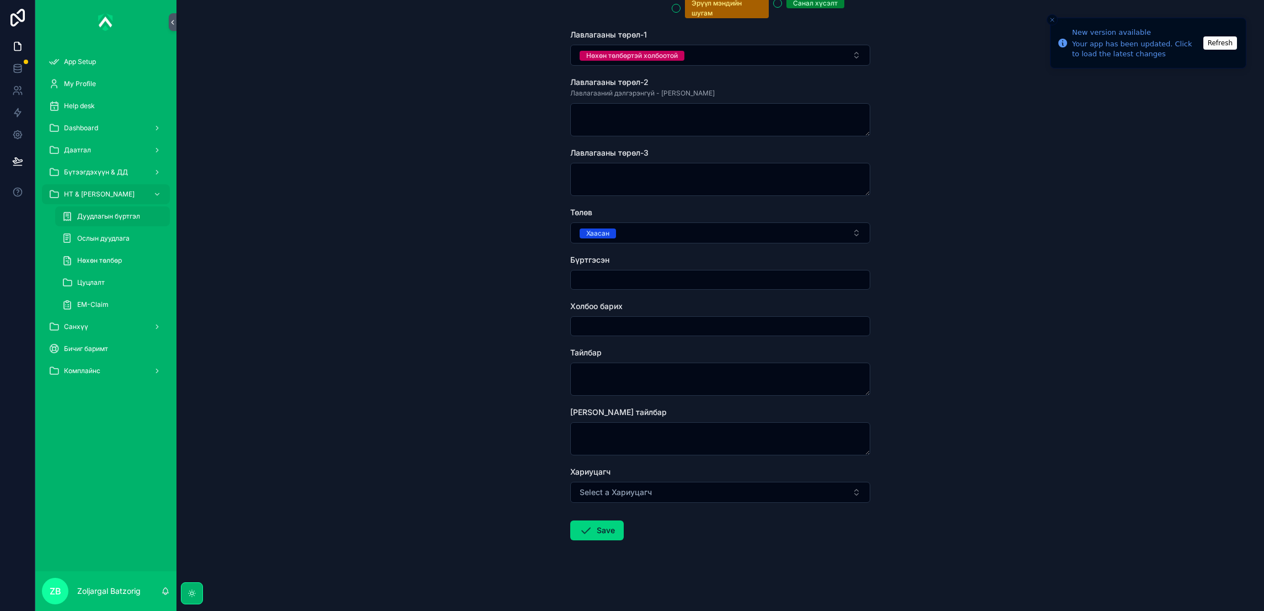
click at [647, 277] on input "scrollable content" at bounding box center [720, 279] width 299 height 15
type input "**********"
click at [647, 388] on textarea "scrollable content" at bounding box center [720, 378] width 300 height 33
type textarea "**********"
drag, startPoint x: 590, startPoint y: 526, endPoint x: 669, endPoint y: 465, distance: 99.9
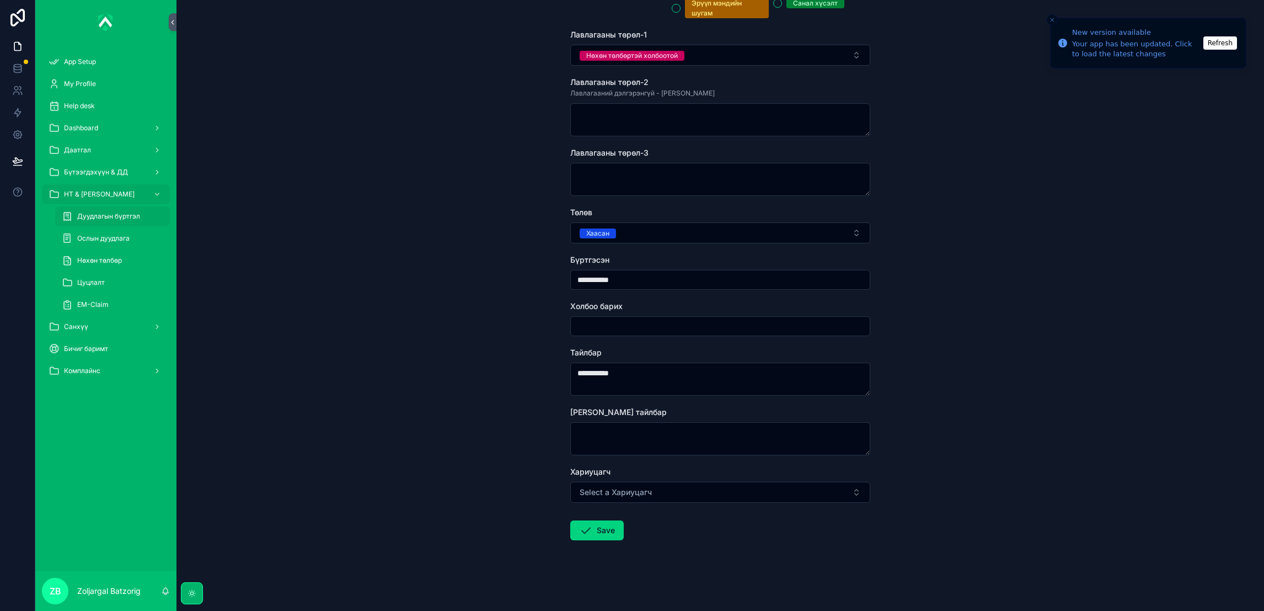
click at [590, 522] on button "Save" at bounding box center [596, 530] width 53 height 20
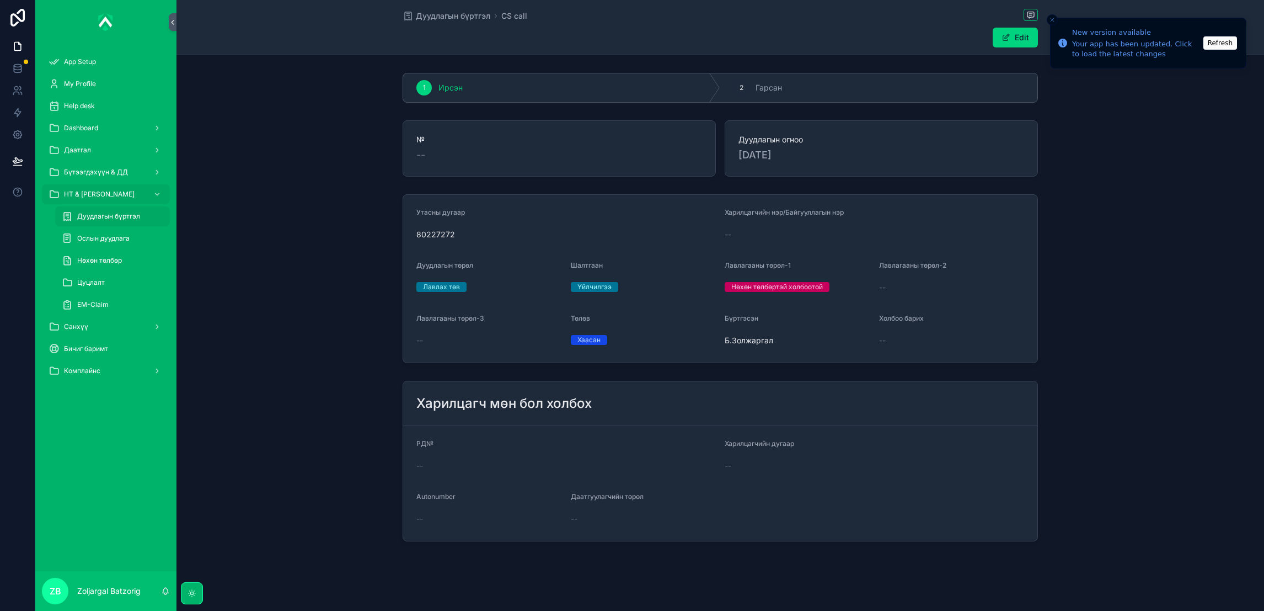
click at [458, 17] on span "Дуудлагын бүртгэл" at bounding box center [453, 15] width 74 height 11
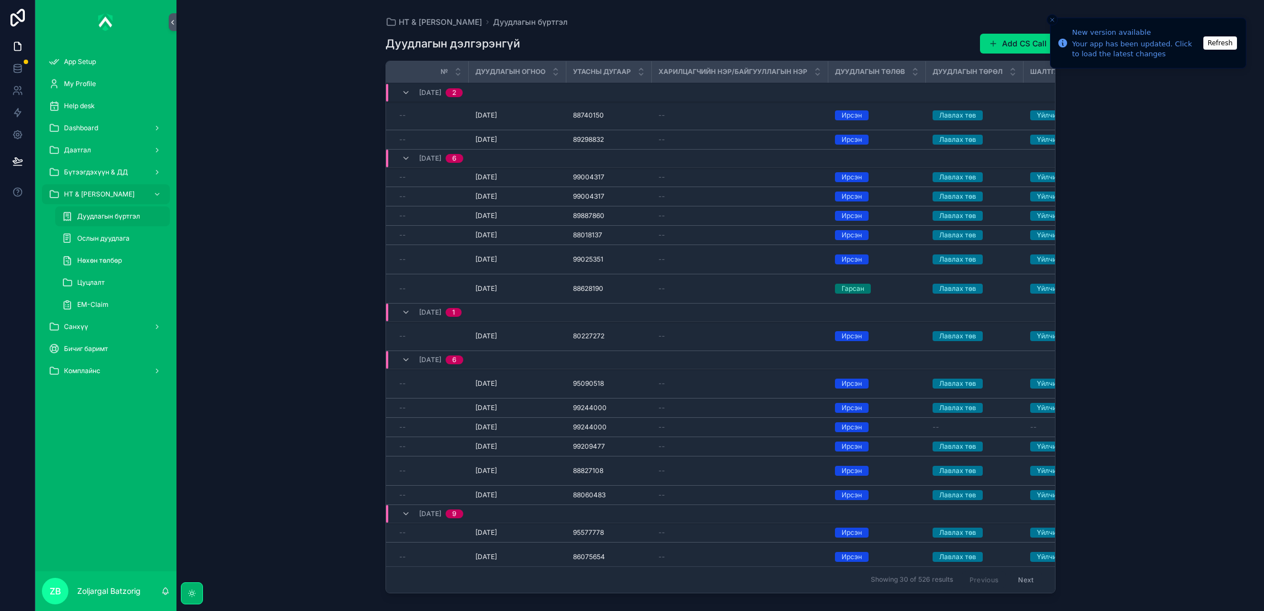
click at [403, 156] on icon "scrollable content" at bounding box center [406, 158] width 9 height 9
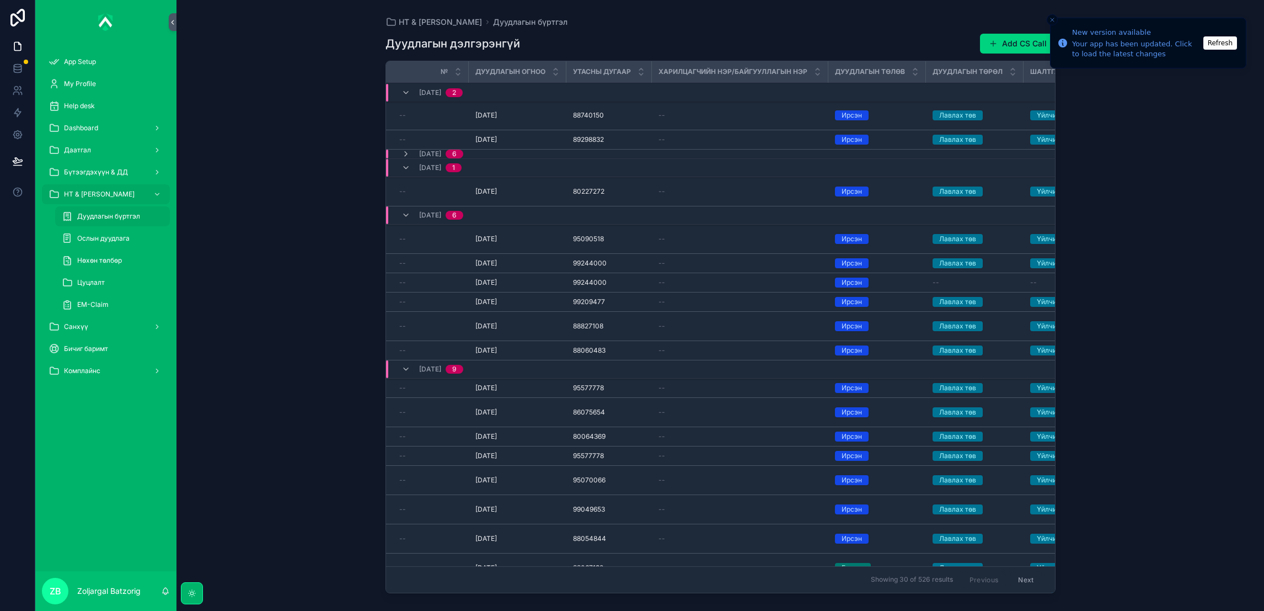
click at [403, 156] on icon "scrollable content" at bounding box center [406, 153] width 9 height 9
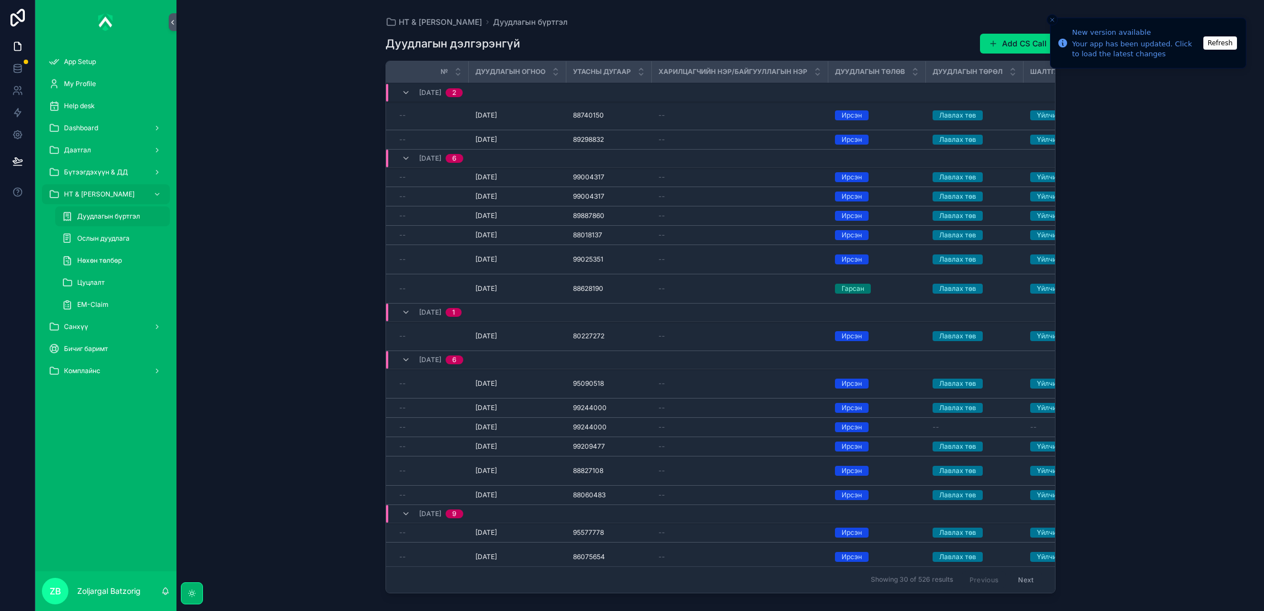
click at [441, 181] on div "--" at bounding box center [430, 177] width 63 height 9
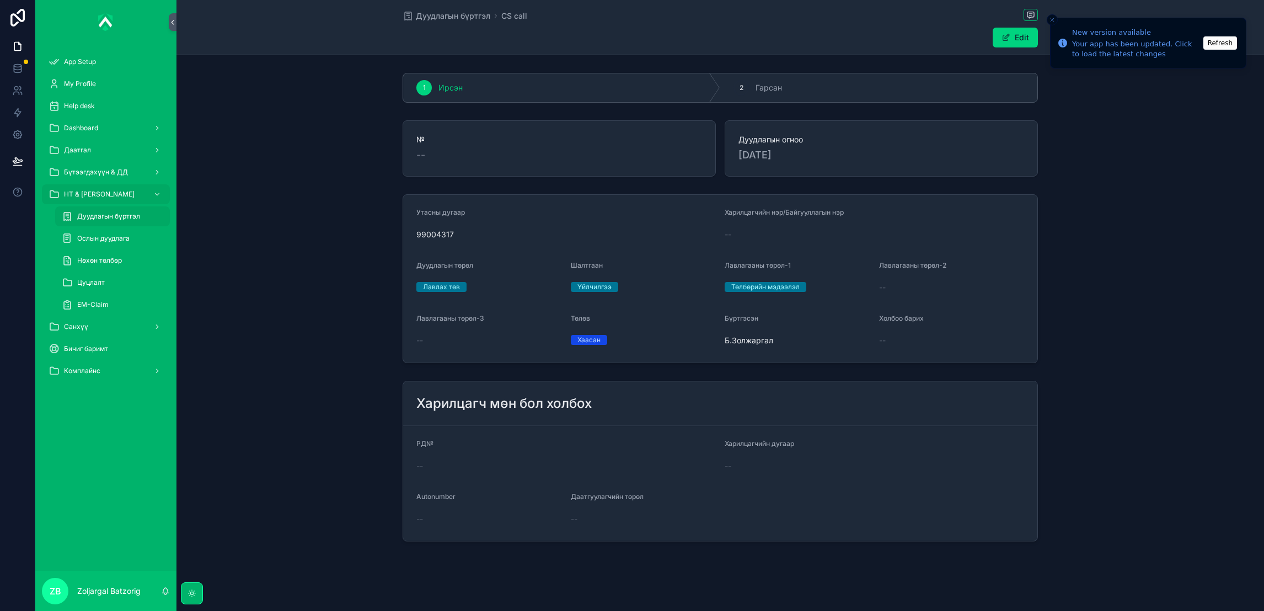
click at [1005, 40] on button "Edit" at bounding box center [1015, 38] width 45 height 20
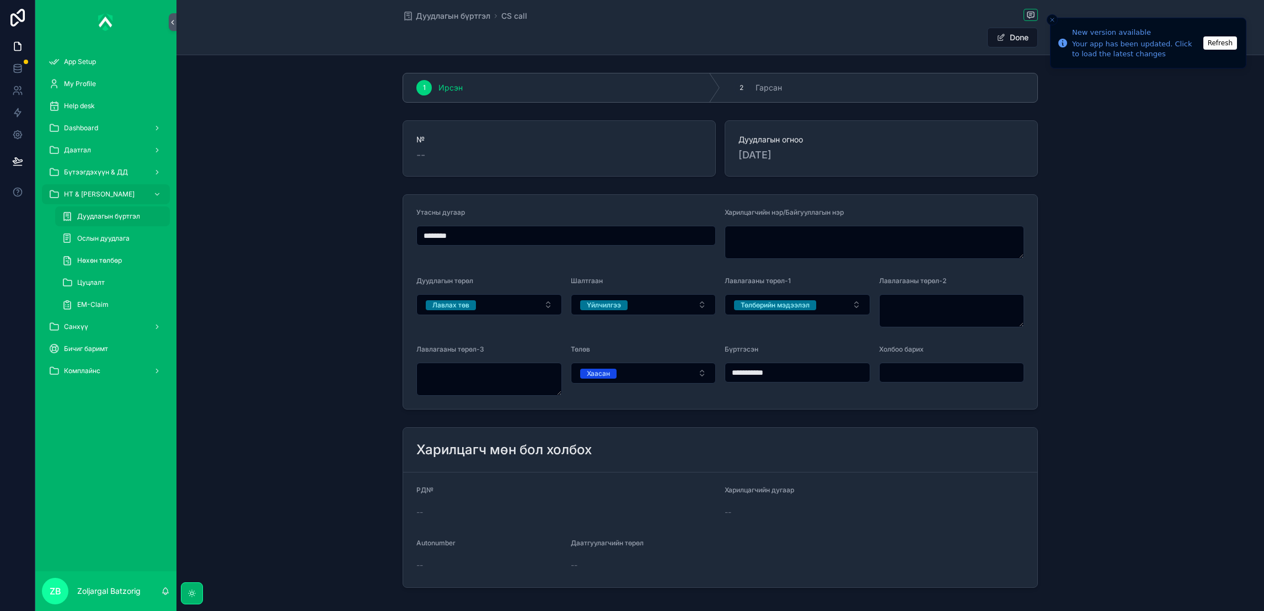
click at [788, 149] on span "[DATE]" at bounding box center [881, 154] width 286 height 15
click at [428, 17] on span "Дуудлагын бүртгэл" at bounding box center [453, 15] width 74 height 11
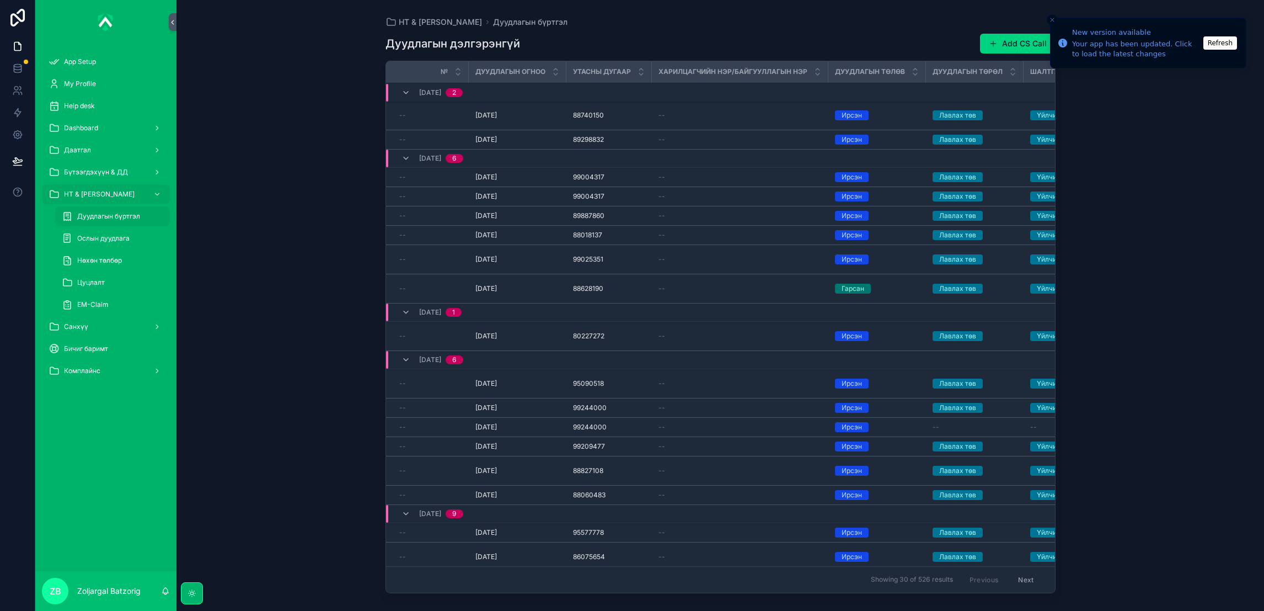
click at [1018, 39] on button "Add CS Call" at bounding box center [1018, 44] width 76 height 20
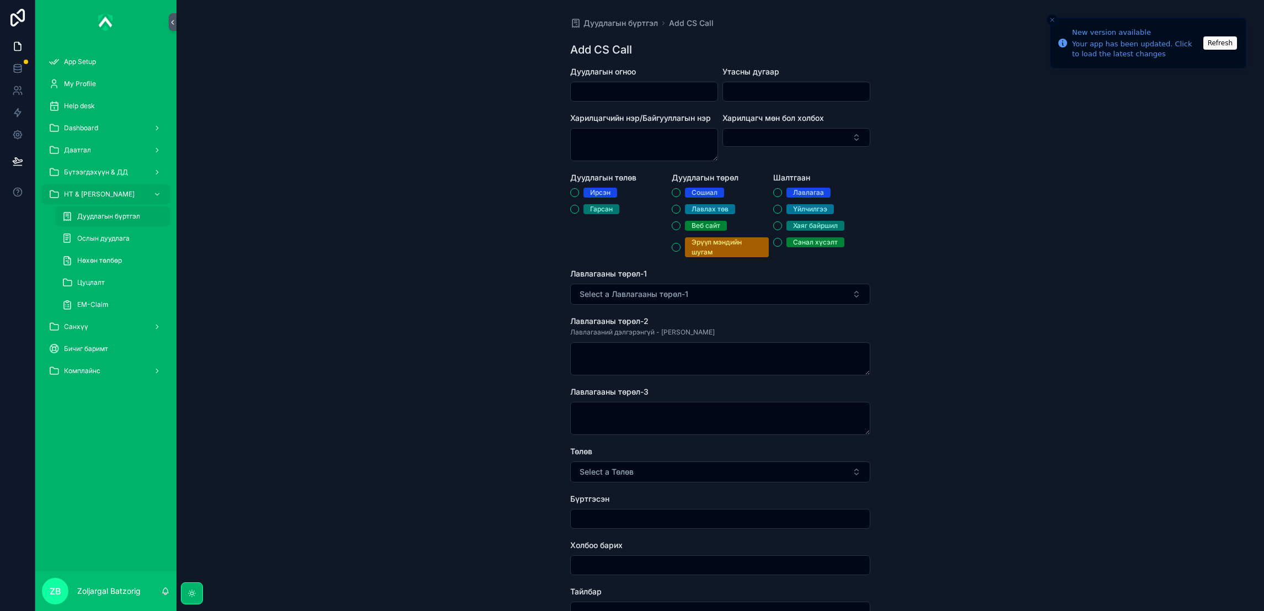
click at [660, 98] on input "scrollable content" at bounding box center [644, 91] width 147 height 15
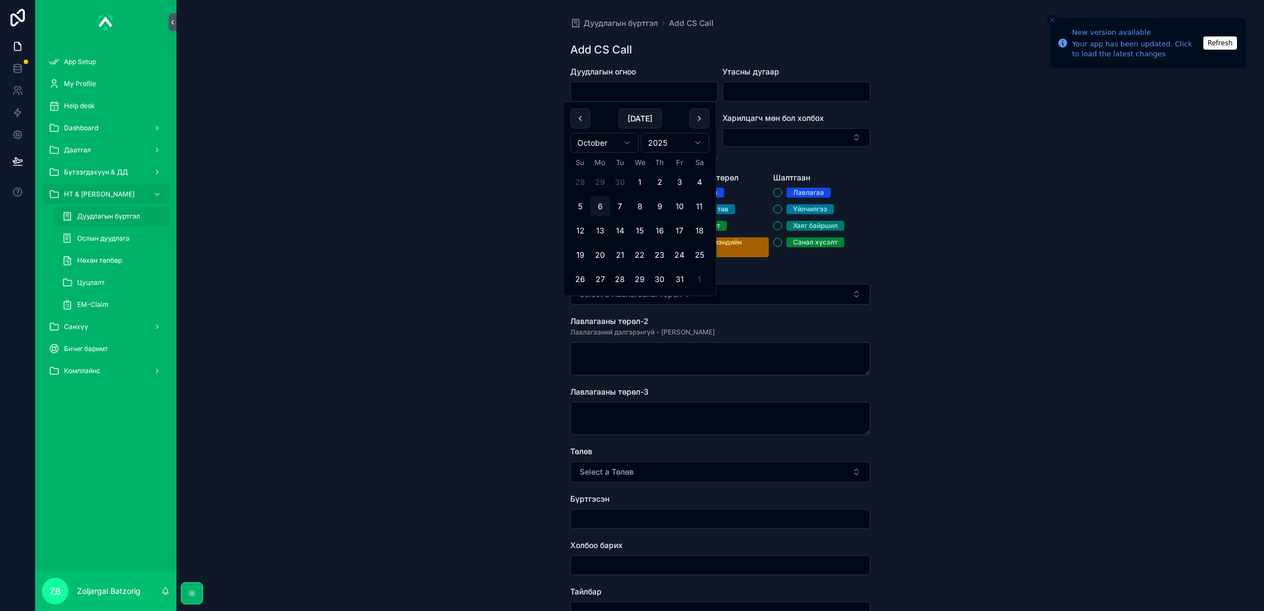
click at [614, 183] on button "30" at bounding box center [620, 182] width 20 height 20
type input "*********"
click at [801, 108] on form "Дуудлагын огноо ********* Утасны дугаар Харилцагчийн нэр/Байгууллагын нэр Харил…" at bounding box center [720, 457] width 300 height 783
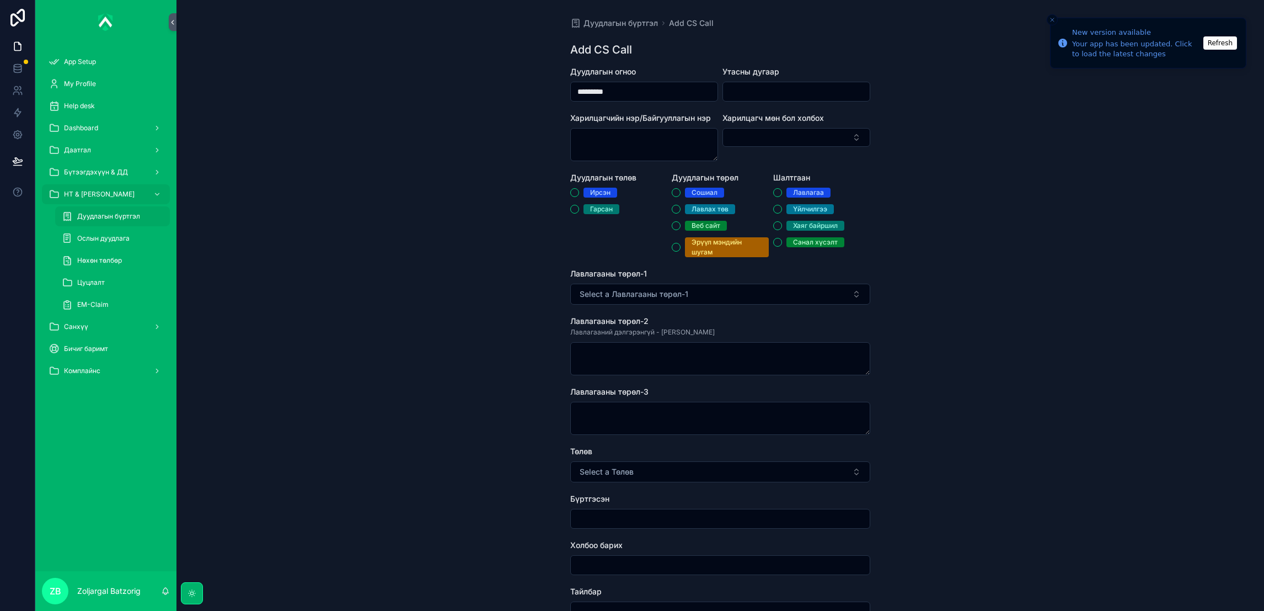
click at [805, 92] on input "scrollable content" at bounding box center [796, 91] width 147 height 15
paste input "********"
type input "********"
click at [584, 193] on span "Ирсэн" at bounding box center [601, 193] width 34 height 10
click at [579, 193] on button "Ирсэн" at bounding box center [574, 192] width 9 height 9
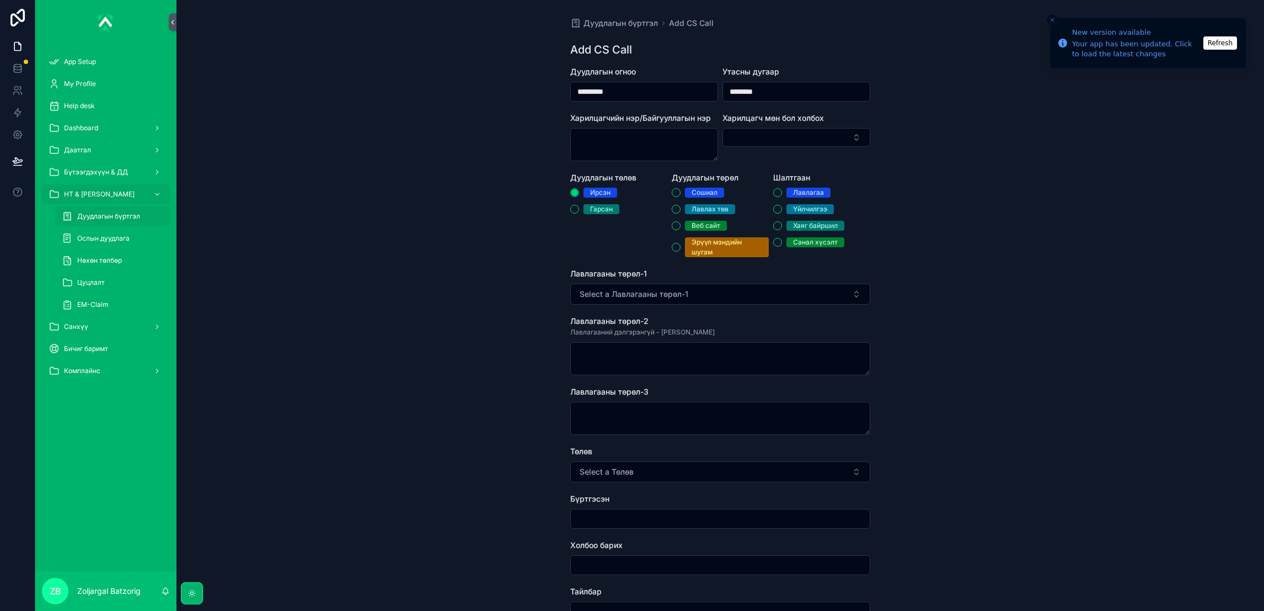
click at [685, 207] on span "Лавлах төв" at bounding box center [710, 209] width 50 height 10
click at [681, 207] on button "Лавлах төв" at bounding box center [676, 209] width 9 height 9
click at [786, 211] on span "Үйлчилгээ" at bounding box center [809, 209] width 47 height 10
click at [782, 211] on button "Үйлчилгээ" at bounding box center [777, 209] width 9 height 9
click at [711, 310] on form "Дуудлагын огноо ********* Утасны дугаар ******** Харилцагчийн нэр/Байгууллагын …" at bounding box center [720, 457] width 300 height 783
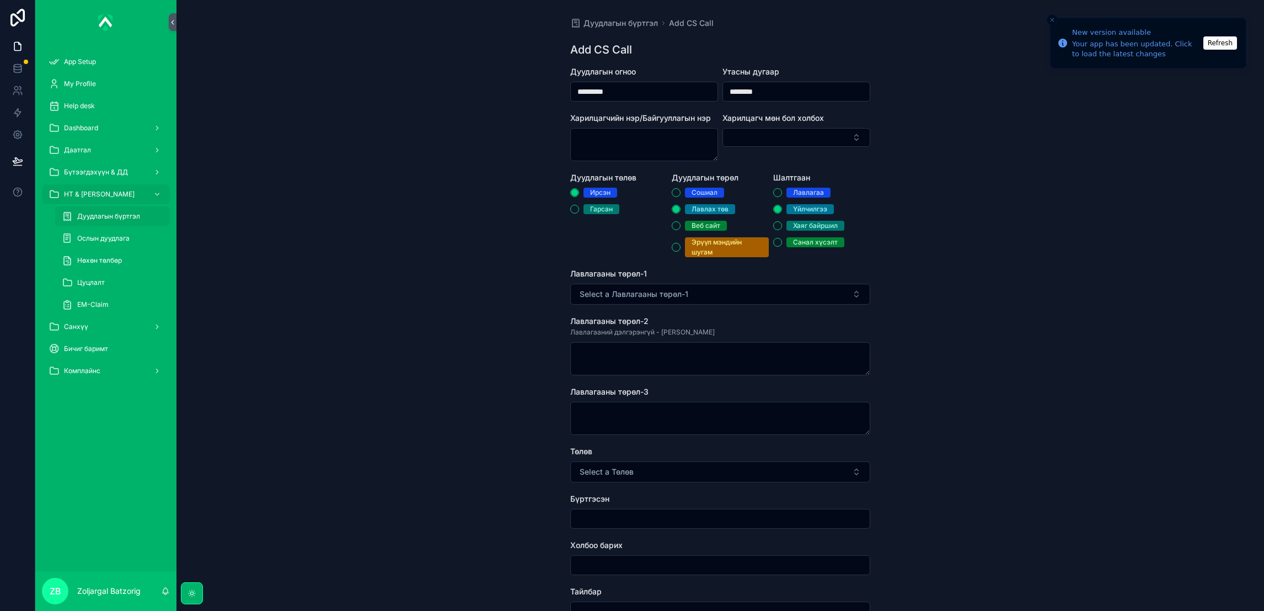
click at [710, 295] on button "Select a Лавлагааны төрөл-1" at bounding box center [720, 293] width 300 height 21
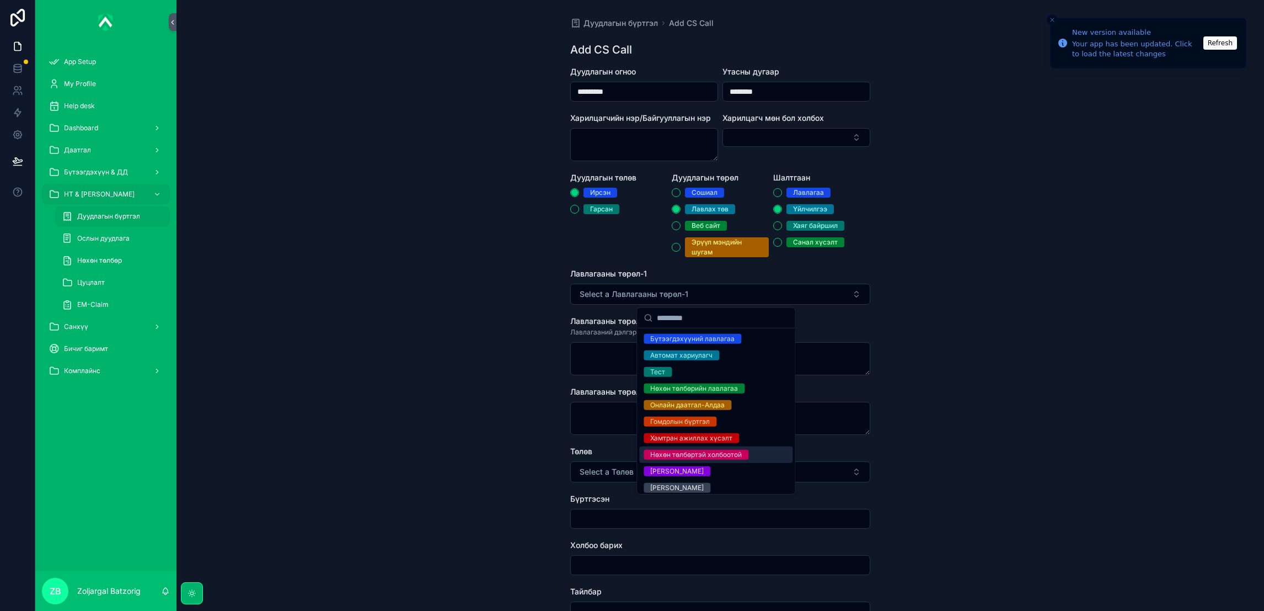
click at [703, 459] on div "Нөхөн төлбөртэй холбоотой" at bounding box center [696, 454] width 92 height 10
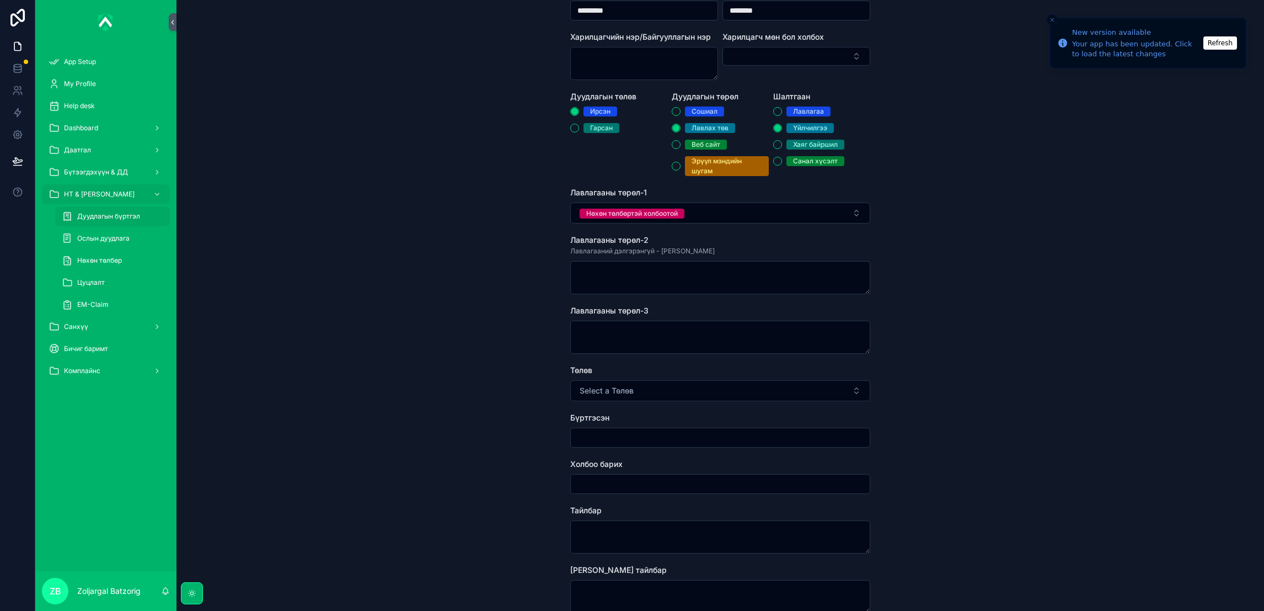
scroll to position [83, 0]
click at [624, 388] on span "Select a Төлөв" at bounding box center [607, 388] width 54 height 11
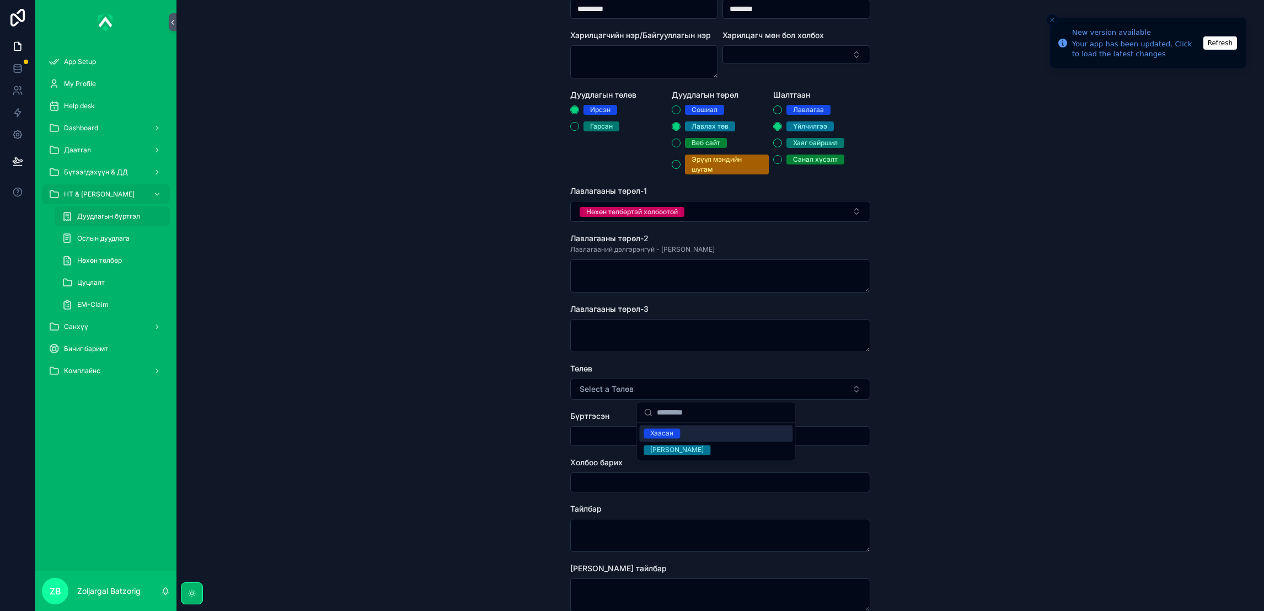
click at [650, 426] on div "Хаасан" at bounding box center [715, 433] width 153 height 17
click at [621, 441] on input "scrollable content" at bounding box center [720, 435] width 299 height 15
type input "**********"
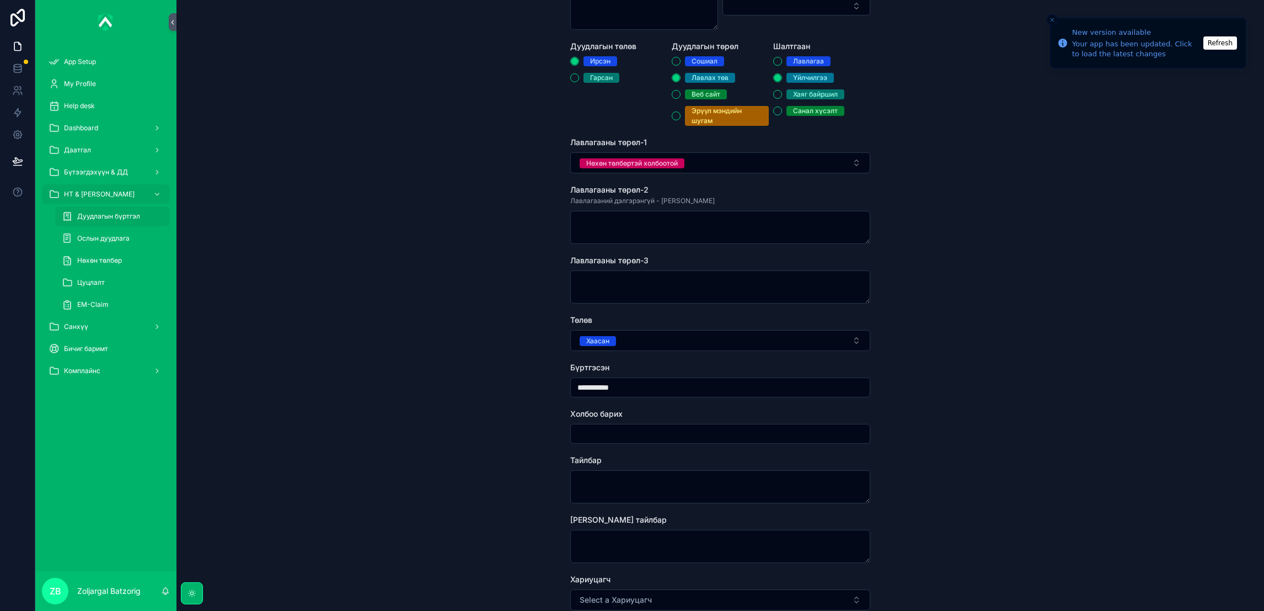
scroll to position [239, 0]
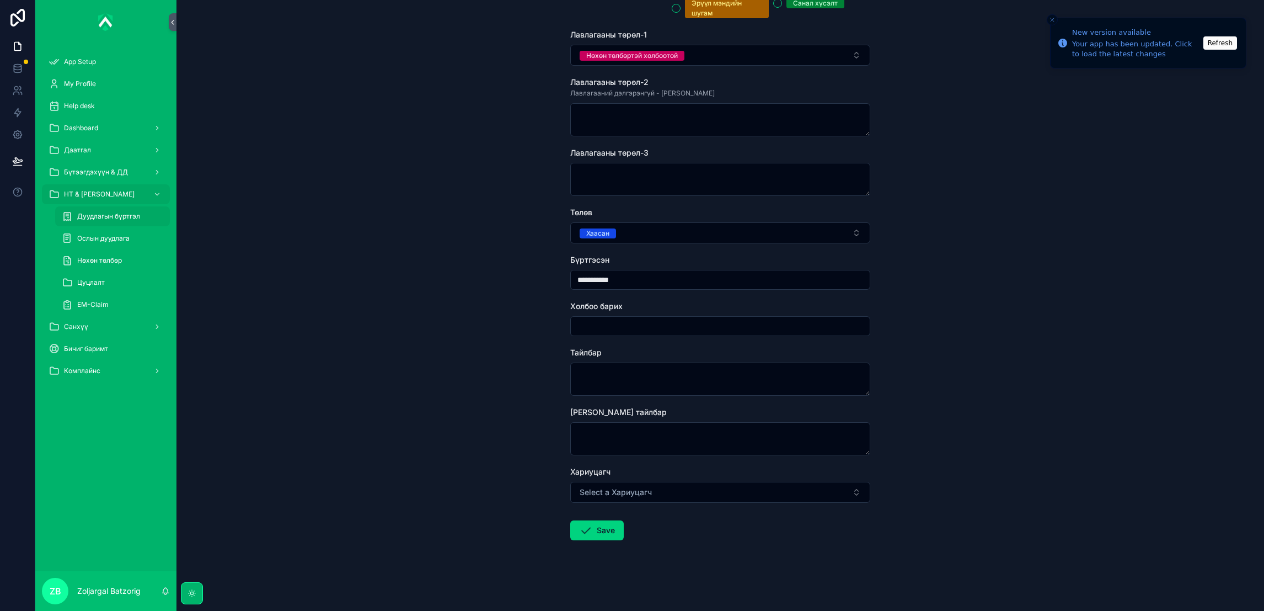
click at [640, 396] on form "**********" at bounding box center [720, 218] width 300 height 783
drag, startPoint x: 630, startPoint y: 363, endPoint x: 637, endPoint y: 365, distance: 7.0
click at [632, 363] on textarea "scrollable content" at bounding box center [720, 378] width 300 height 33
type textarea "**********"
click at [586, 534] on icon "scrollable content" at bounding box center [585, 529] width 13 height 13
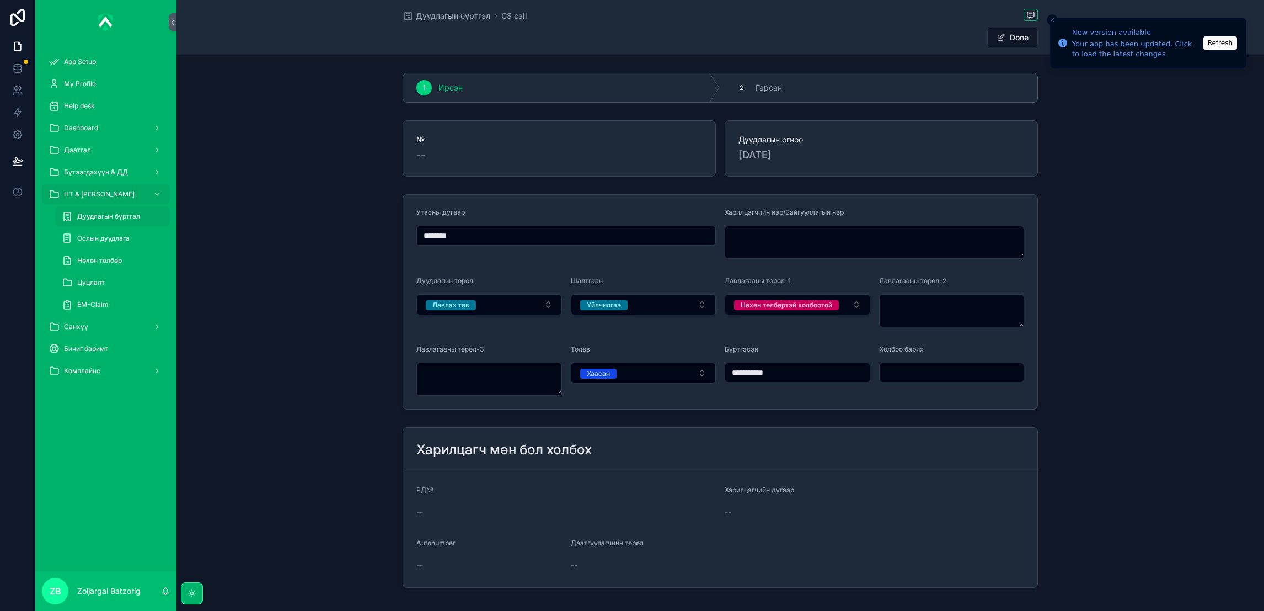
click at [988, 38] on button "Done" at bounding box center [1012, 38] width 51 height 20
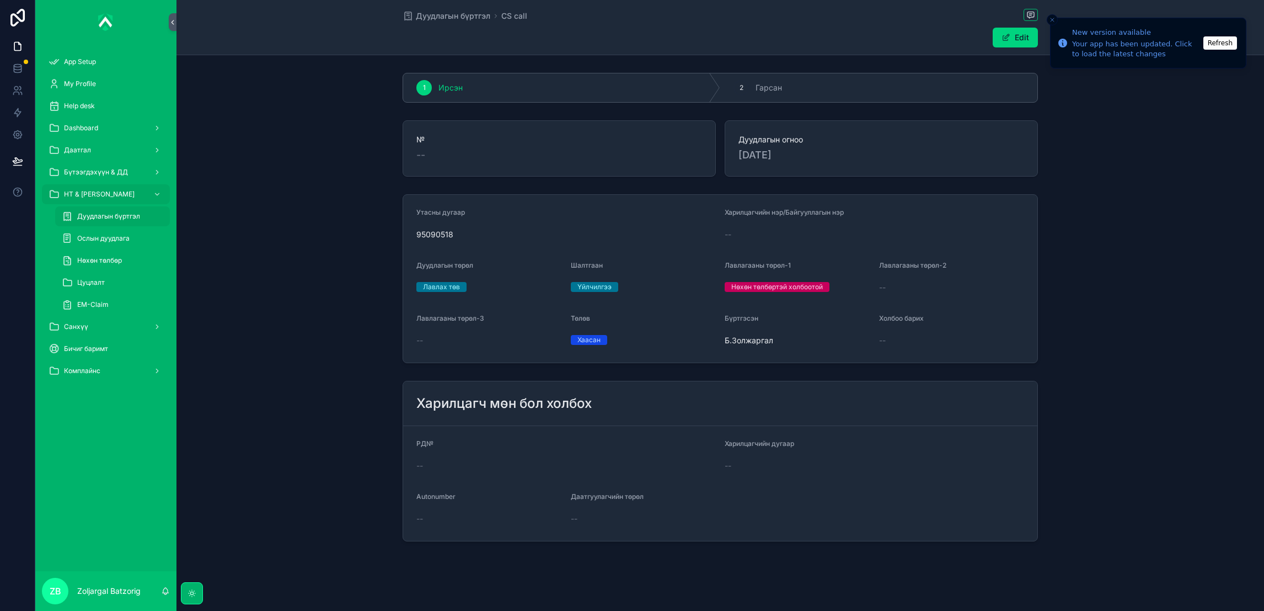
click at [449, 14] on span "Дуудлагын бүртгэл" at bounding box center [453, 15] width 74 height 11
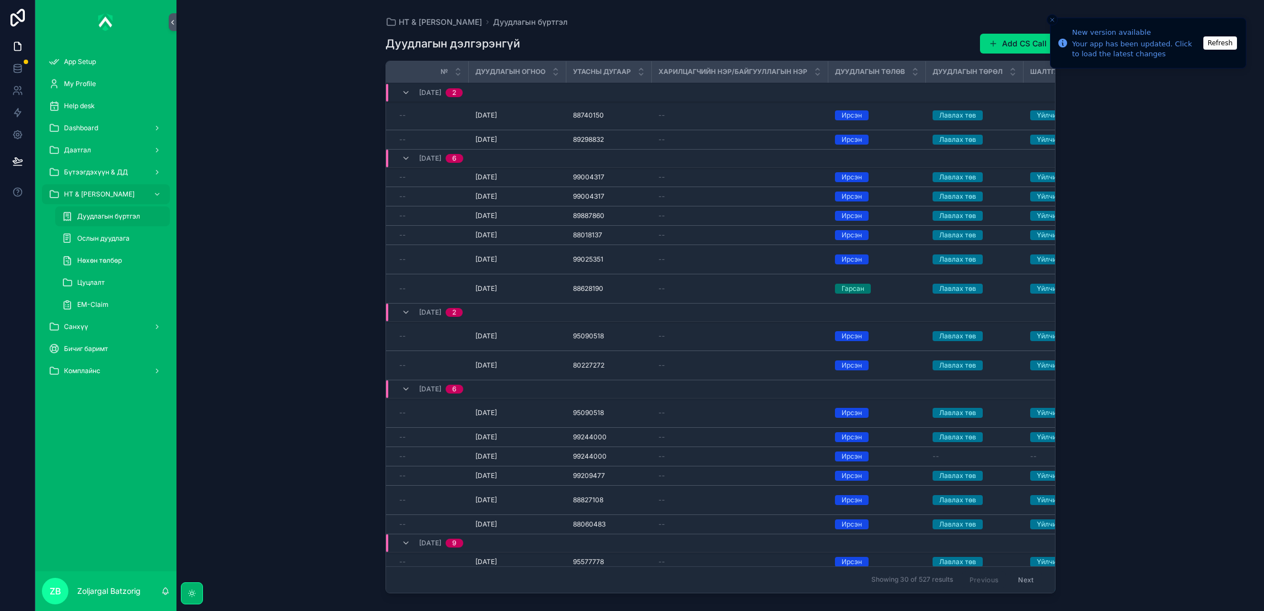
click at [1015, 46] on button "Add CS Call" at bounding box center [1018, 44] width 76 height 20
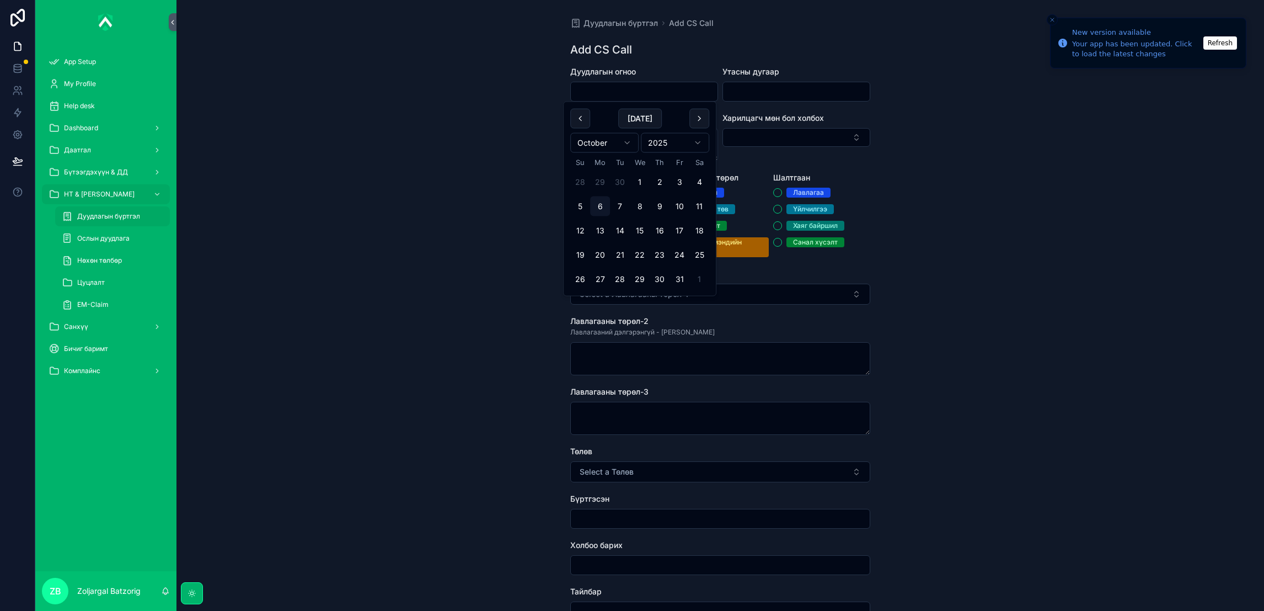
click at [638, 85] on input "scrollable content" at bounding box center [644, 91] width 147 height 15
click at [619, 184] on button "30" at bounding box center [620, 182] width 20 height 20
type input "*********"
click at [783, 92] on input "scrollable content" at bounding box center [796, 91] width 147 height 15
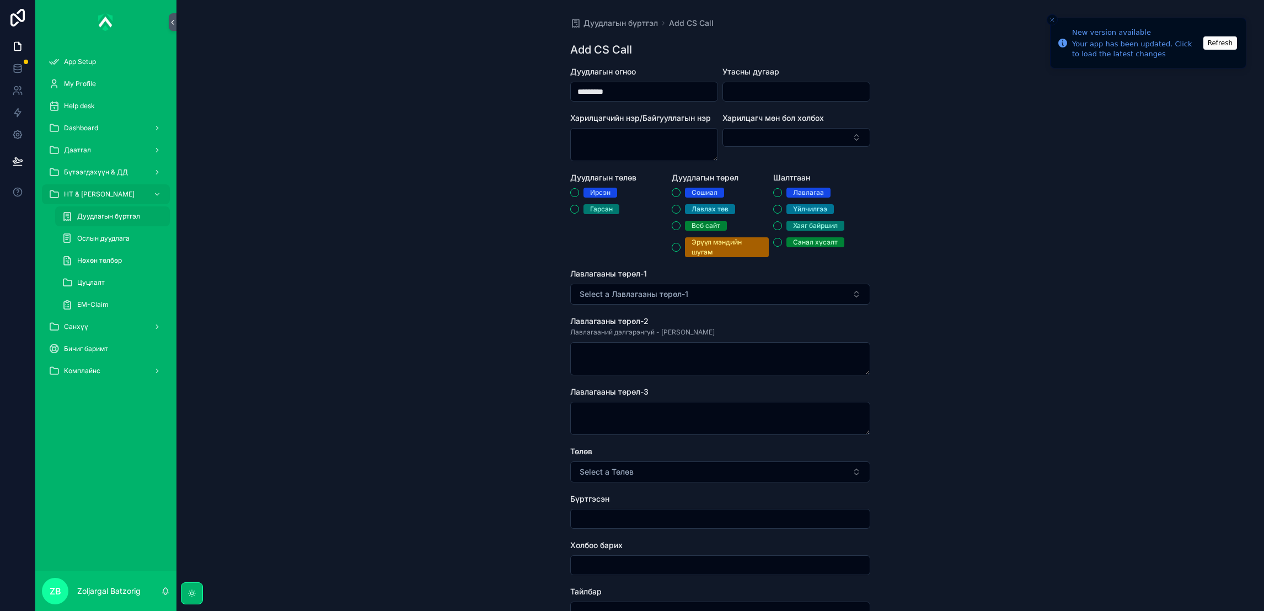
paste input "********"
type input "********"
click at [593, 197] on div "[PERSON_NAME]" at bounding box center [618, 201] width 97 height 26
click at [592, 184] on div "Дуудлагын төлөв [PERSON_NAME]" at bounding box center [618, 214] width 97 height 85
click at [597, 191] on div "Ирсэн" at bounding box center [600, 193] width 20 height 10
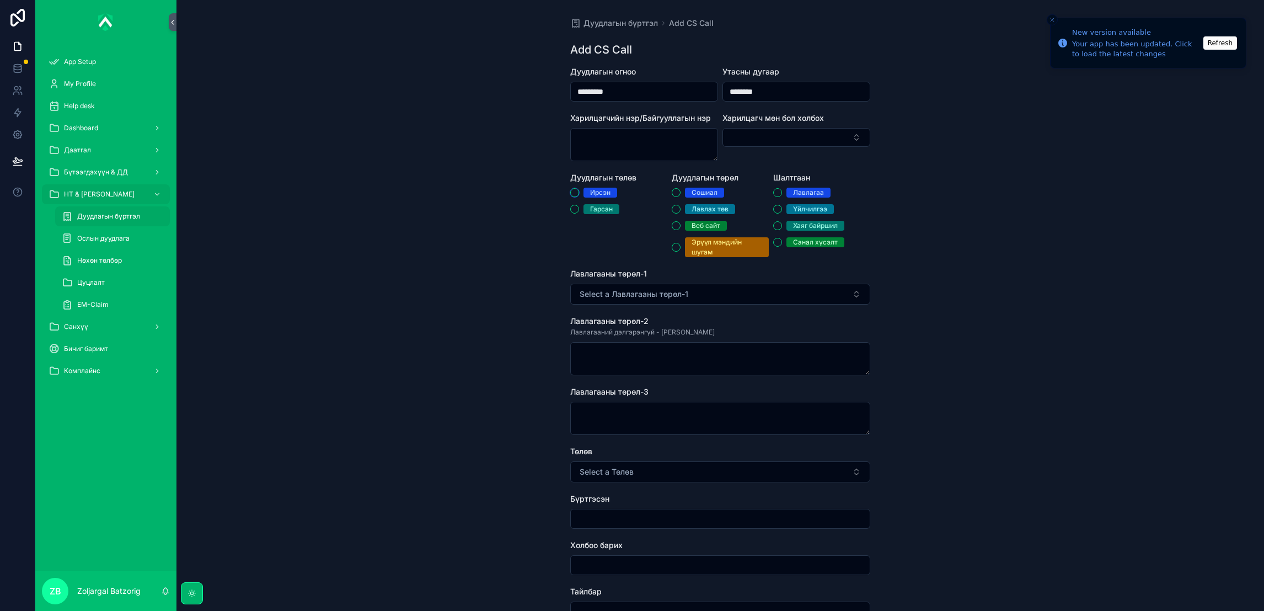
click at [579, 191] on button "Ирсэн" at bounding box center [574, 192] width 9 height 9
click at [700, 201] on div "Сошиал Лавлах төв Веб сайт Эрүүл мэндийн шугам" at bounding box center [720, 222] width 97 height 69
drag, startPoint x: 700, startPoint y: 201, endPoint x: 707, endPoint y: 208, distance: 9.8
click at [707, 208] on div "Лавлах төв" at bounding box center [710, 209] width 37 height 10
drag, startPoint x: 707, startPoint y: 209, endPoint x: 762, endPoint y: 208, distance: 55.7
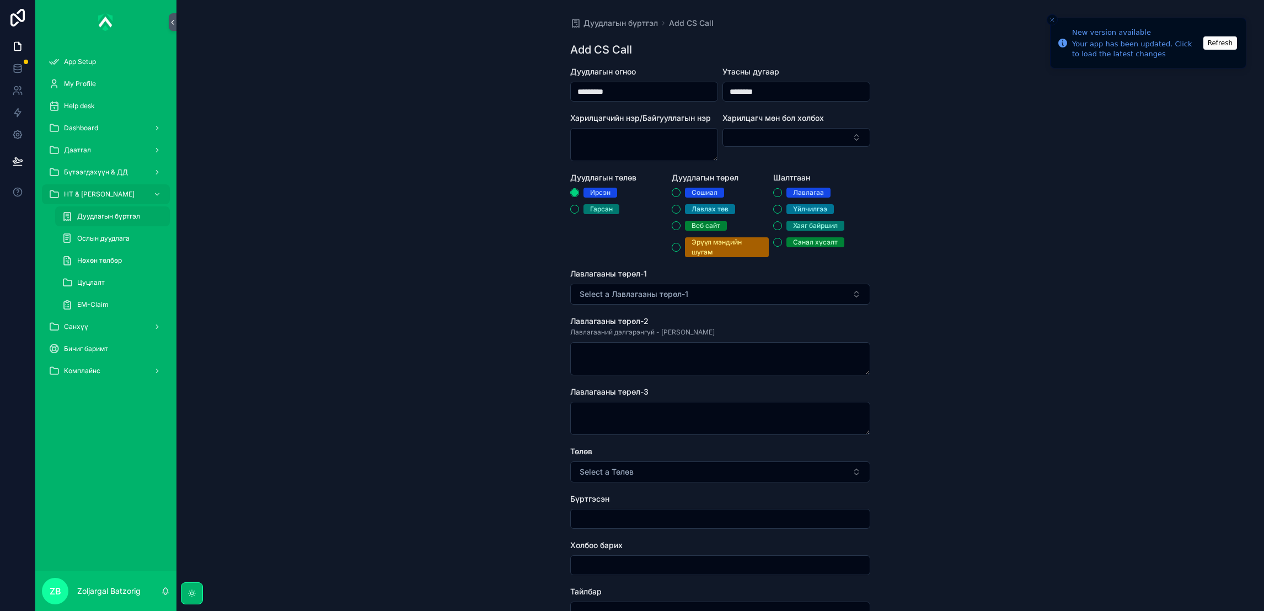
click at [799, 207] on div "Үйлчилгээ" at bounding box center [810, 209] width 34 height 10
click at [782, 207] on button "Үйлчилгээ" at bounding box center [777, 209] width 9 height 9
click at [702, 211] on div "Лавлах төв" at bounding box center [710, 209] width 37 height 10
click at [681, 211] on button "Лавлах төв" at bounding box center [676, 209] width 9 height 9
click at [684, 297] on button "Select a Лавлагааны төрөл-1" at bounding box center [720, 293] width 300 height 21
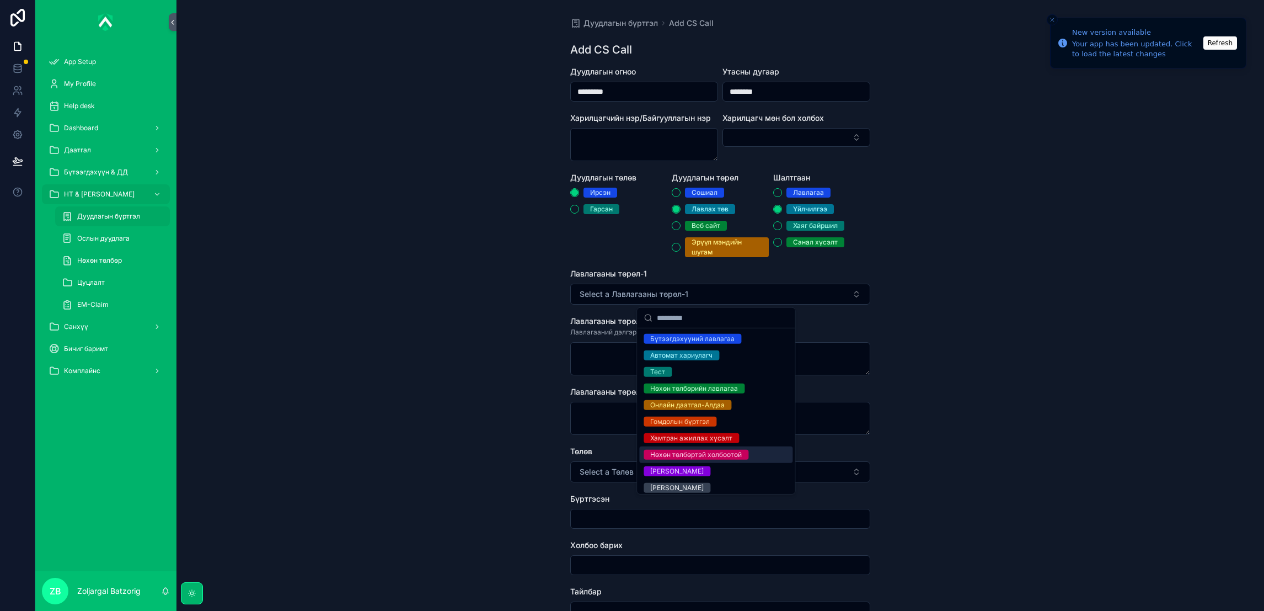
click at [704, 456] on div "Нөхөн төлбөртэй холбоотой" at bounding box center [696, 454] width 92 height 10
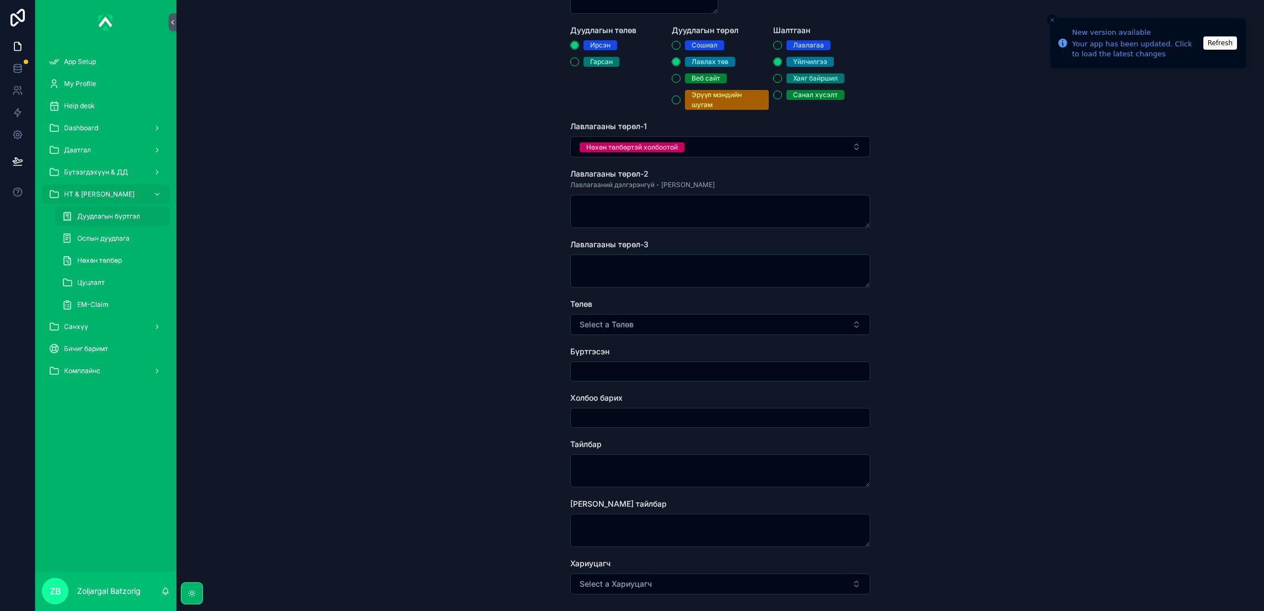
scroll to position [165, 0]
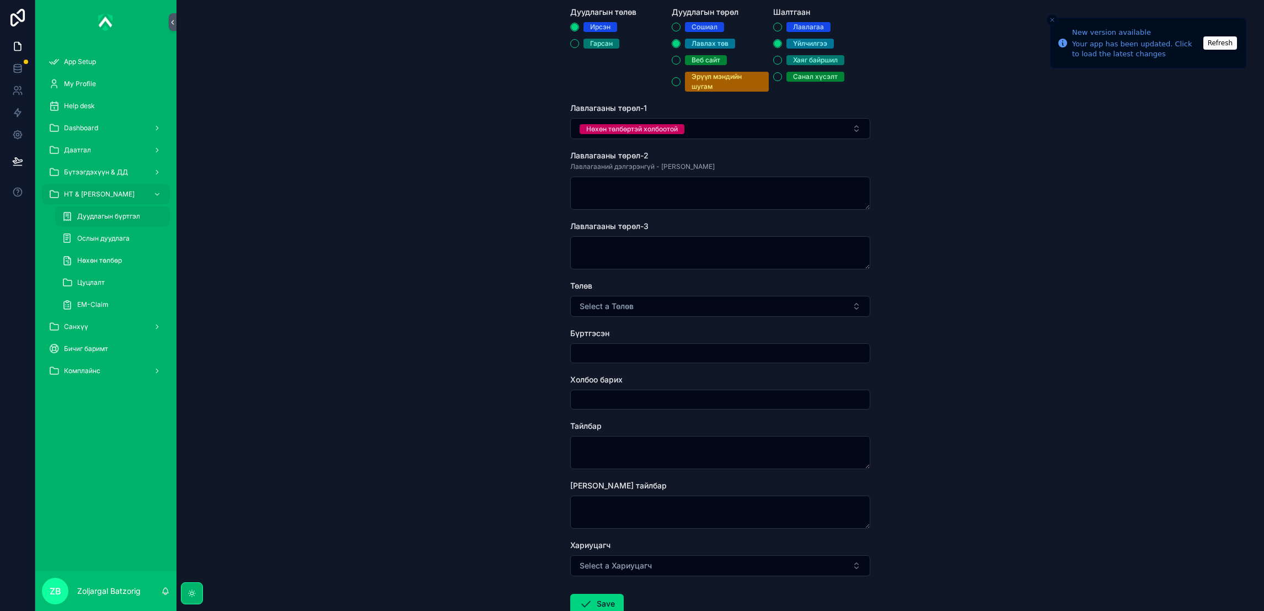
click at [618, 312] on button "Select a Төлөв" at bounding box center [720, 306] width 300 height 21
click at [658, 352] on div "Хаасан" at bounding box center [661, 350] width 23 height 10
click at [634, 356] on input "scrollable content" at bounding box center [720, 352] width 299 height 15
type input "**********"
click at [640, 442] on textarea "scrollable content" at bounding box center [720, 452] width 300 height 33
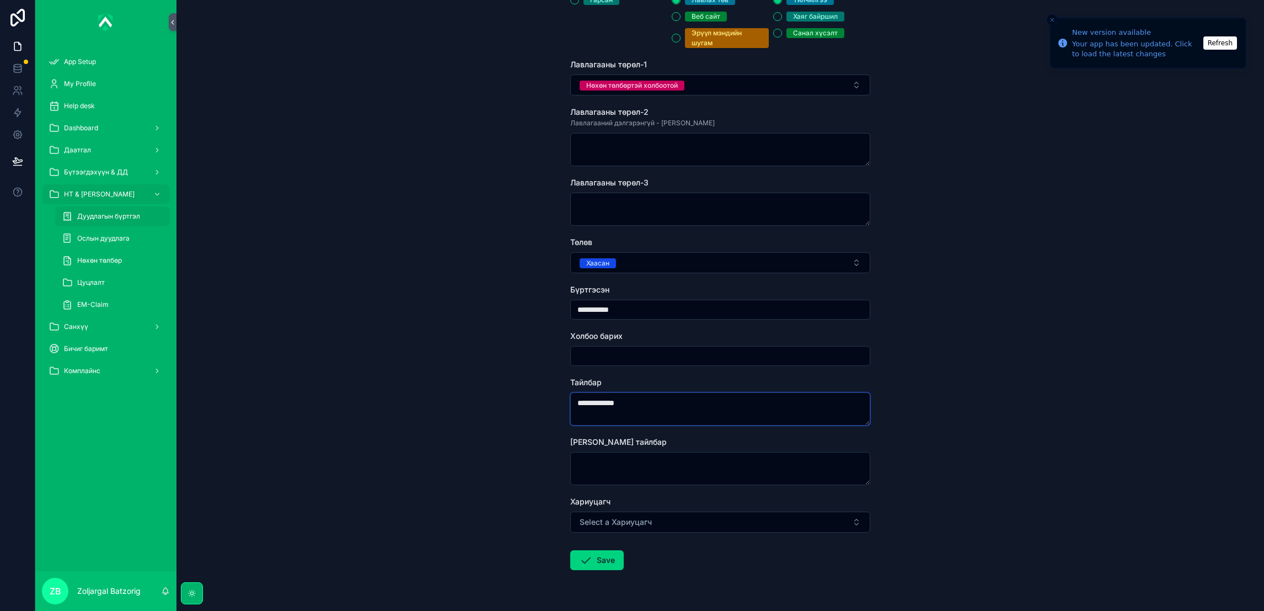
scroll to position [239, 0]
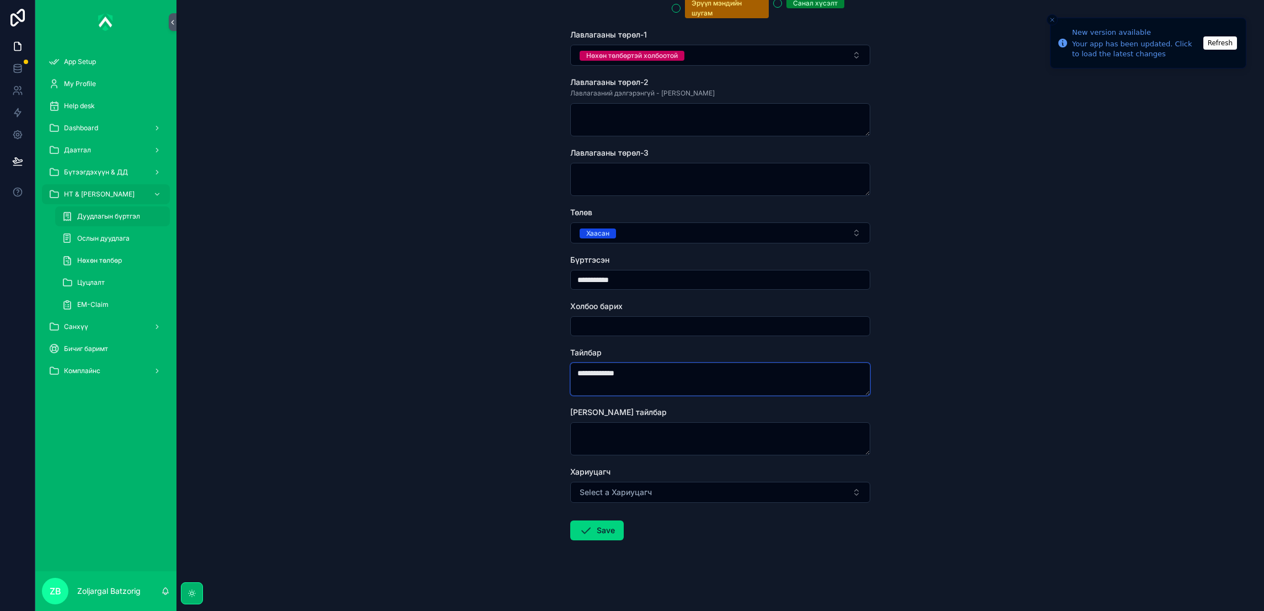
type textarea "**********"
click at [661, 489] on button "Select a Хариуцагч" at bounding box center [720, 491] width 300 height 21
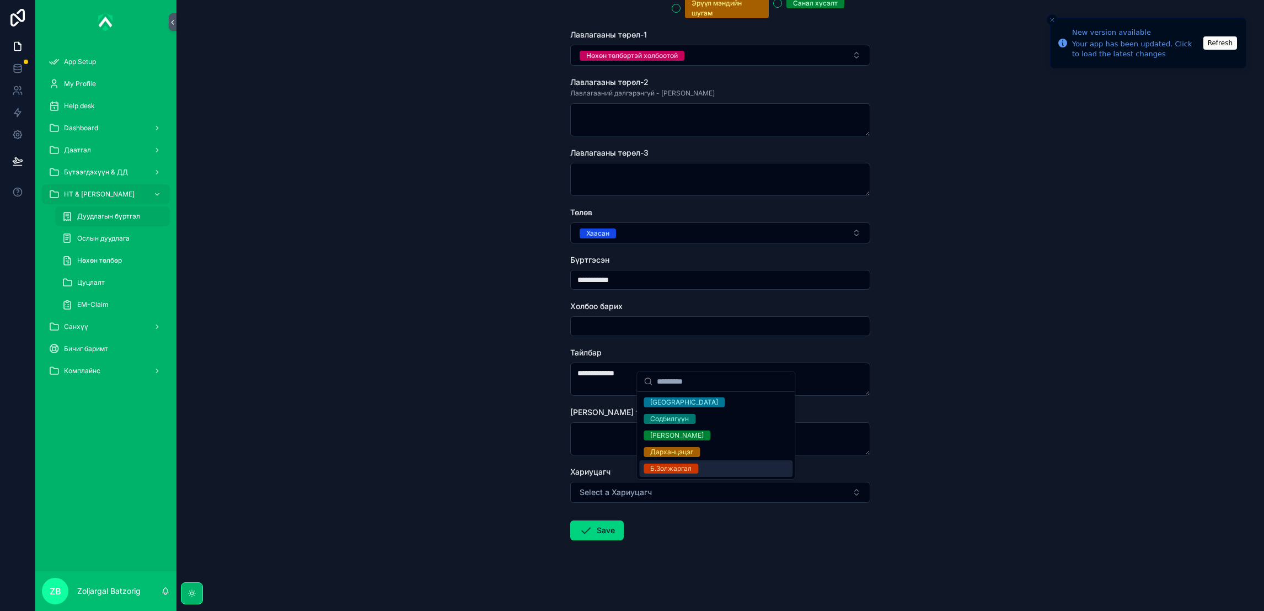
drag, startPoint x: 686, startPoint y: 465, endPoint x: 596, endPoint y: 537, distance: 114.6
click at [686, 469] on div "Б.Золжаргал" at bounding box center [670, 468] width 41 height 10
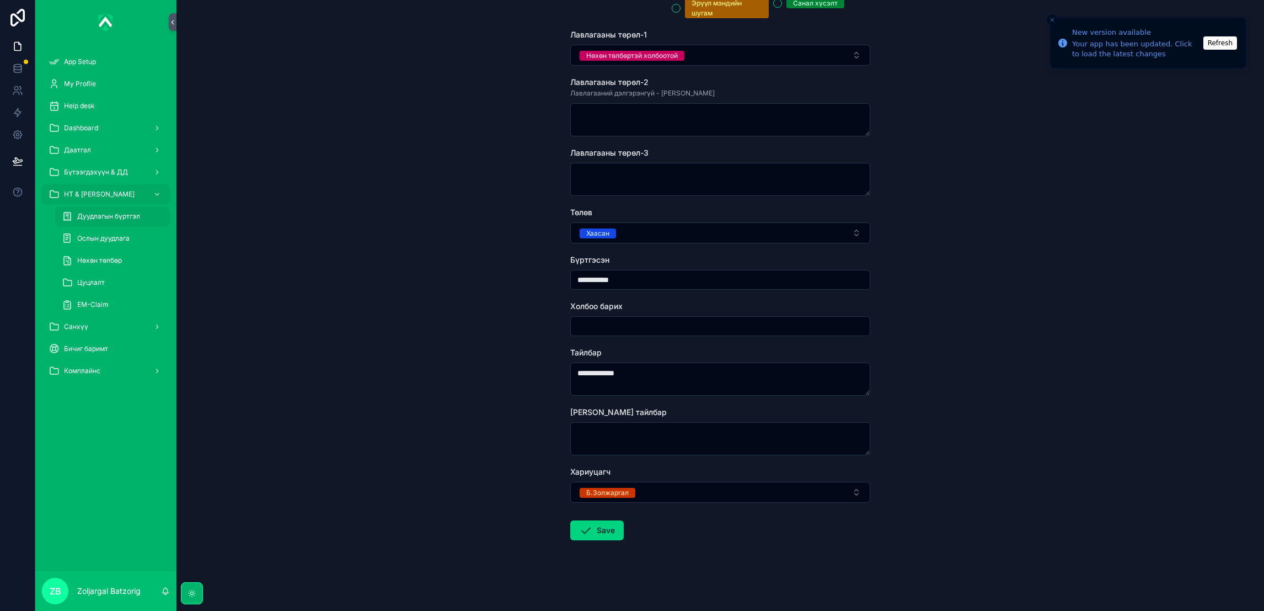
click at [584, 530] on icon "scrollable content" at bounding box center [585, 529] width 13 height 13
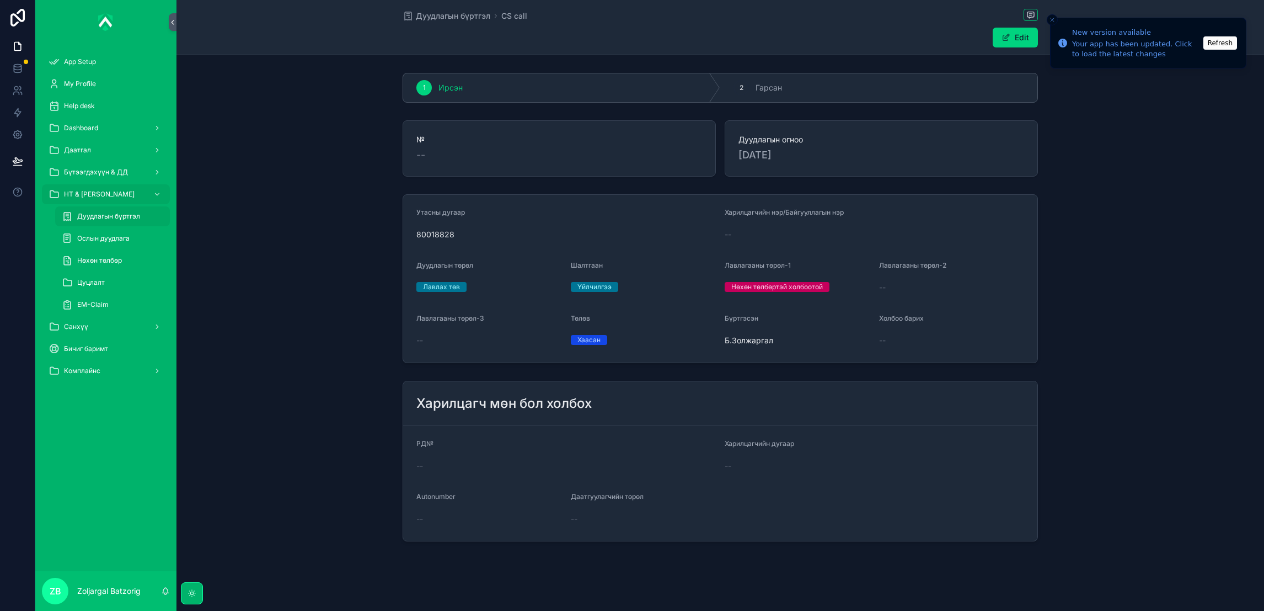
click at [435, 12] on span "Дуудлагын бүртгэл" at bounding box center [453, 15] width 74 height 11
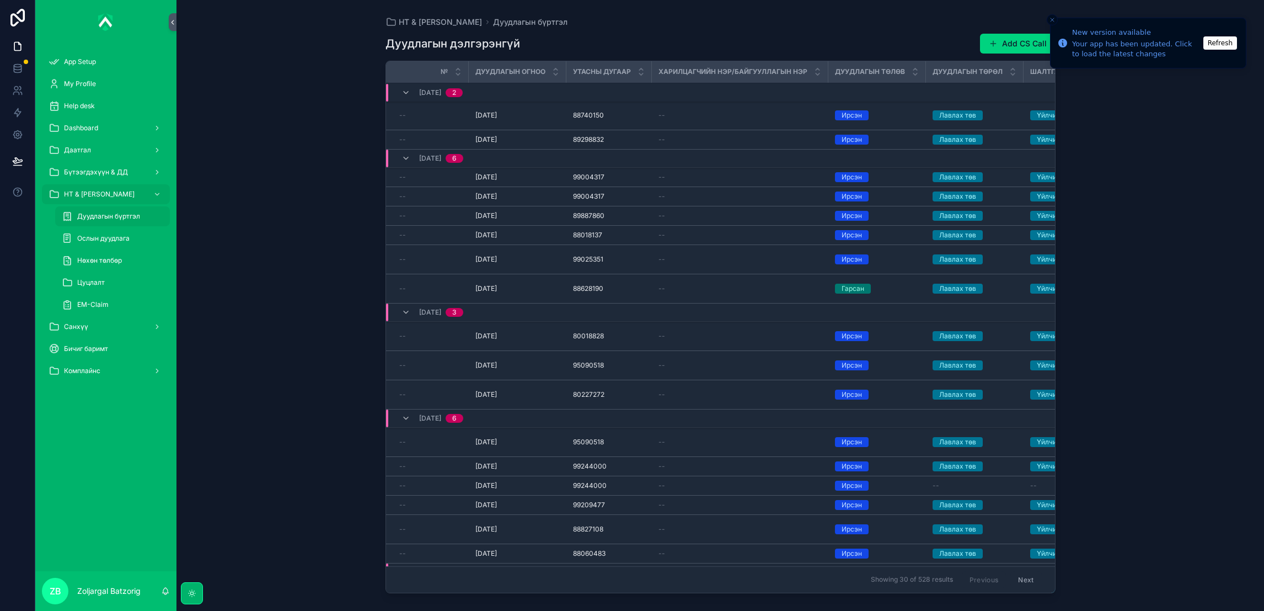
drag, startPoint x: 1014, startPoint y: 46, endPoint x: 993, endPoint y: 47, distance: 20.5
click at [1012, 46] on button "Add CS Call" at bounding box center [1018, 44] width 76 height 20
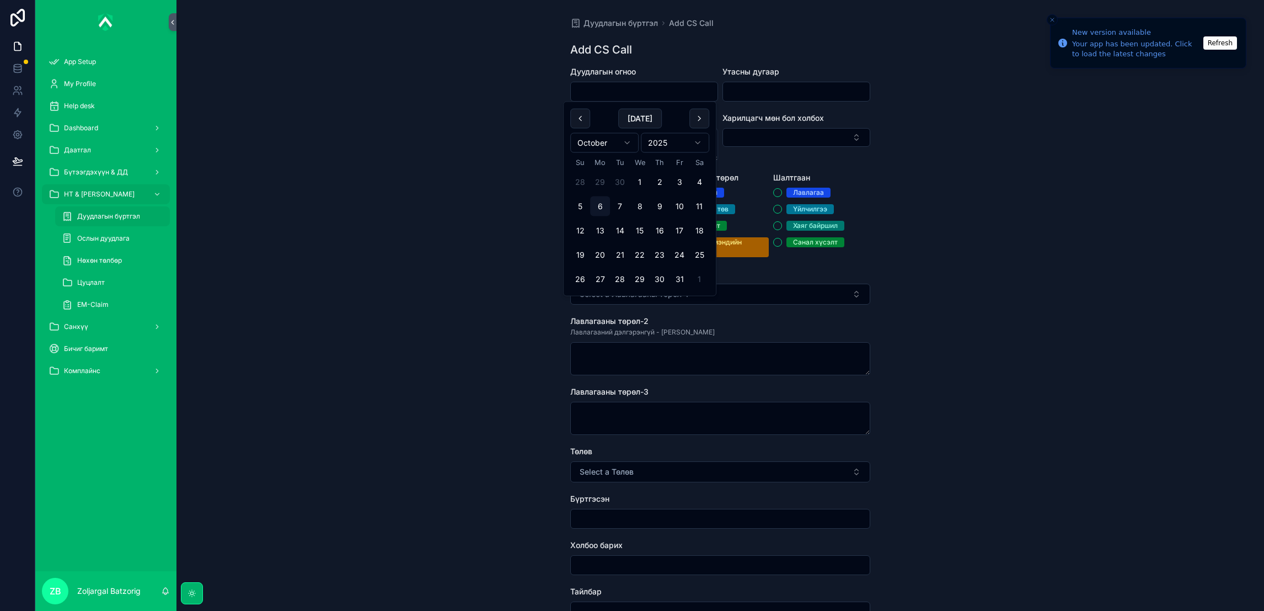
click at [634, 98] on input "scrollable content" at bounding box center [644, 91] width 147 height 15
click at [624, 183] on button "30" at bounding box center [620, 182] width 20 height 20
type input "*********"
click at [780, 96] on input "scrollable content" at bounding box center [796, 91] width 147 height 15
paste input "********"
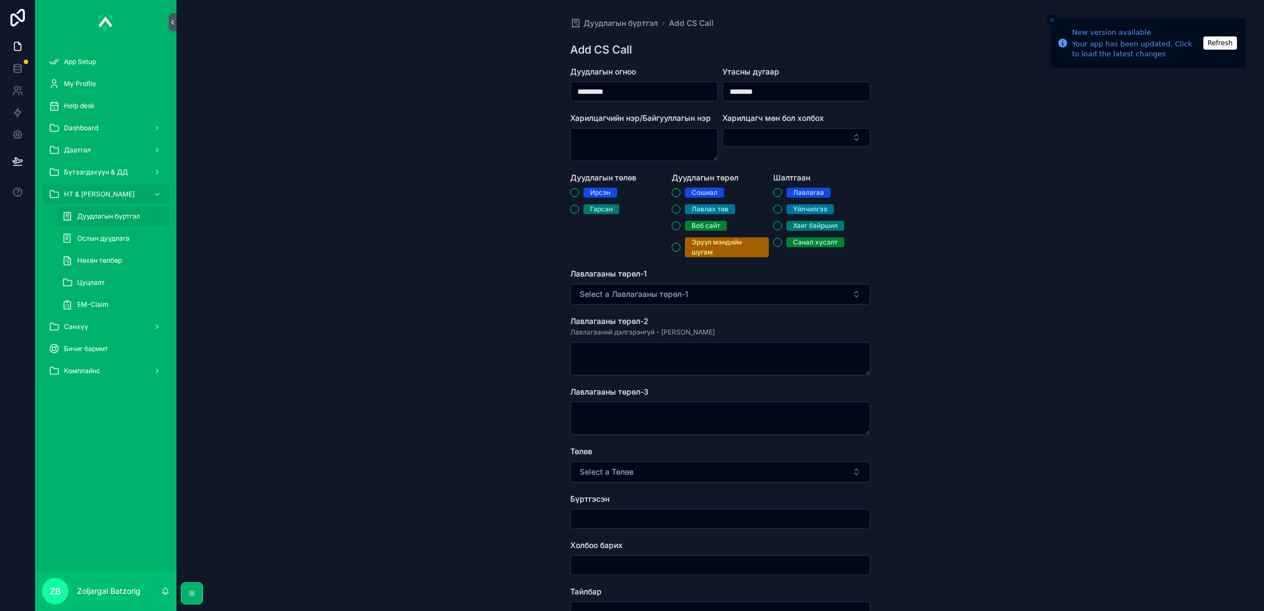
type input "********"
drag, startPoint x: 602, startPoint y: 189, endPoint x: 614, endPoint y: 190, distance: 12.2
click at [603, 189] on div "Ирсэн" at bounding box center [600, 193] width 20 height 10
click at [579, 189] on button "Ирсэн" at bounding box center [574, 192] width 9 height 9
click at [708, 211] on div "Лавлах төв" at bounding box center [710, 209] width 37 height 10
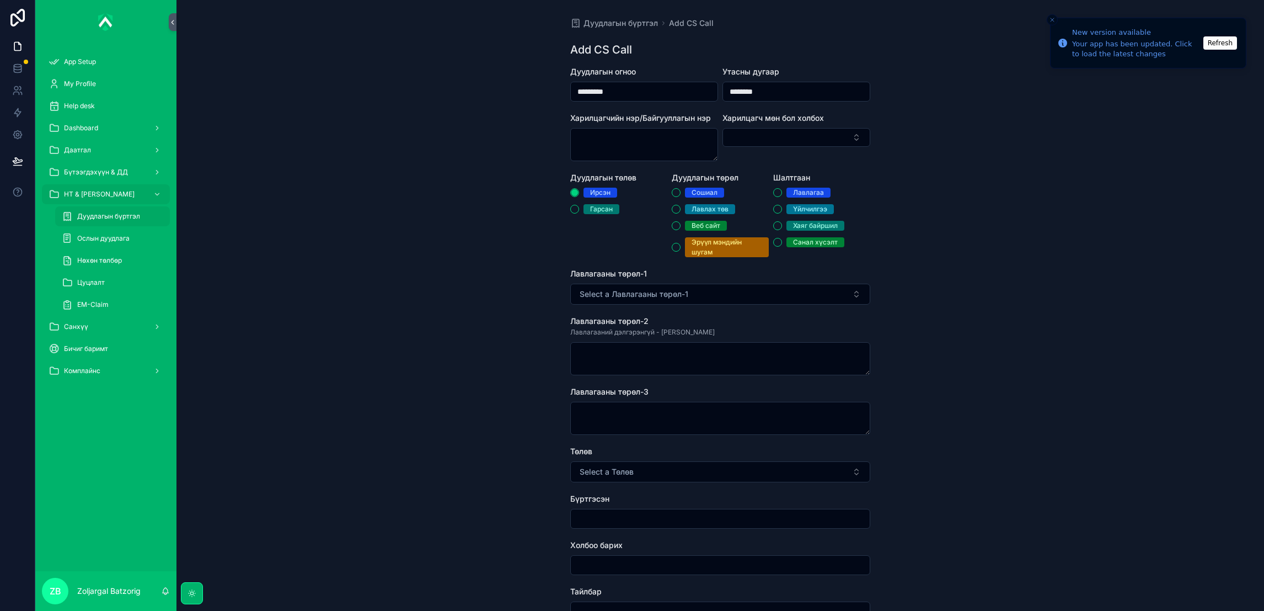
drag, startPoint x: 709, startPoint y: 211, endPoint x: 701, endPoint y: 211, distance: 7.7
click at [689, 211] on span "Лавлах төв" at bounding box center [710, 209] width 50 height 10
click at [681, 211] on button "Лавлах төв" at bounding box center [676, 209] width 9 height 9
click at [822, 208] on div "Үйлчилгээ" at bounding box center [810, 209] width 34 height 10
click at [822, 209] on div "Үйлчилгээ" at bounding box center [810, 209] width 34 height 10
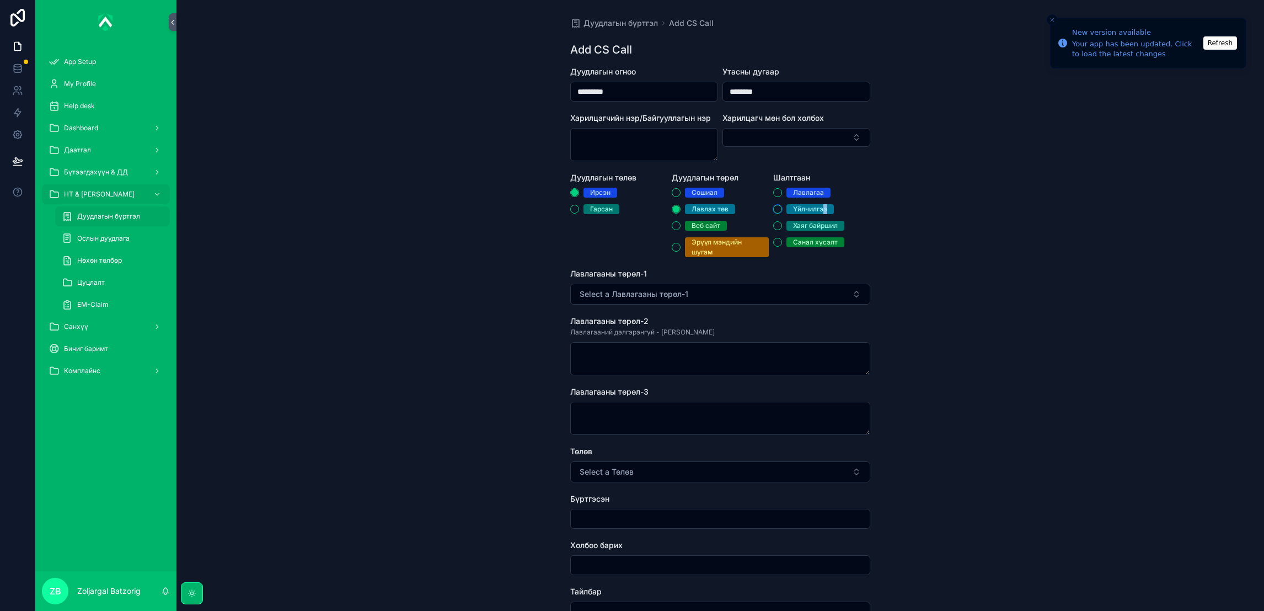
click at [782, 209] on button "Үйлчилгээ" at bounding box center [777, 209] width 9 height 9
click at [747, 287] on button "Select a Лавлагааны төрөл-1" at bounding box center [720, 293] width 300 height 21
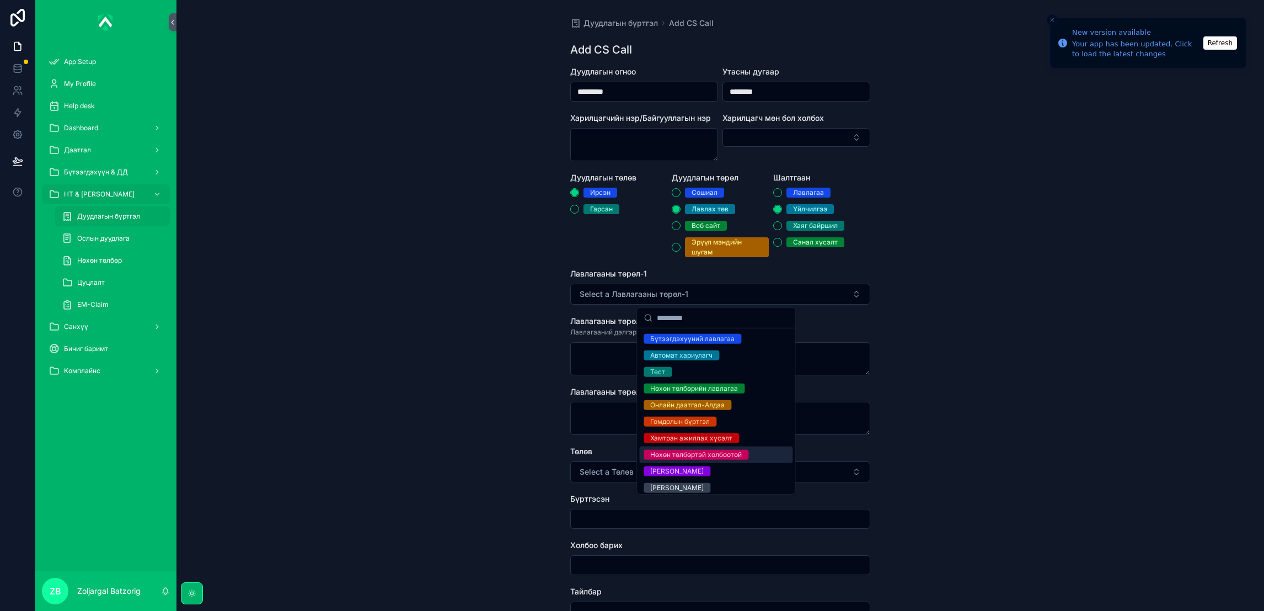
click at [691, 457] on div "Нөхөн төлбөртэй холбоотой" at bounding box center [696, 454] width 92 height 10
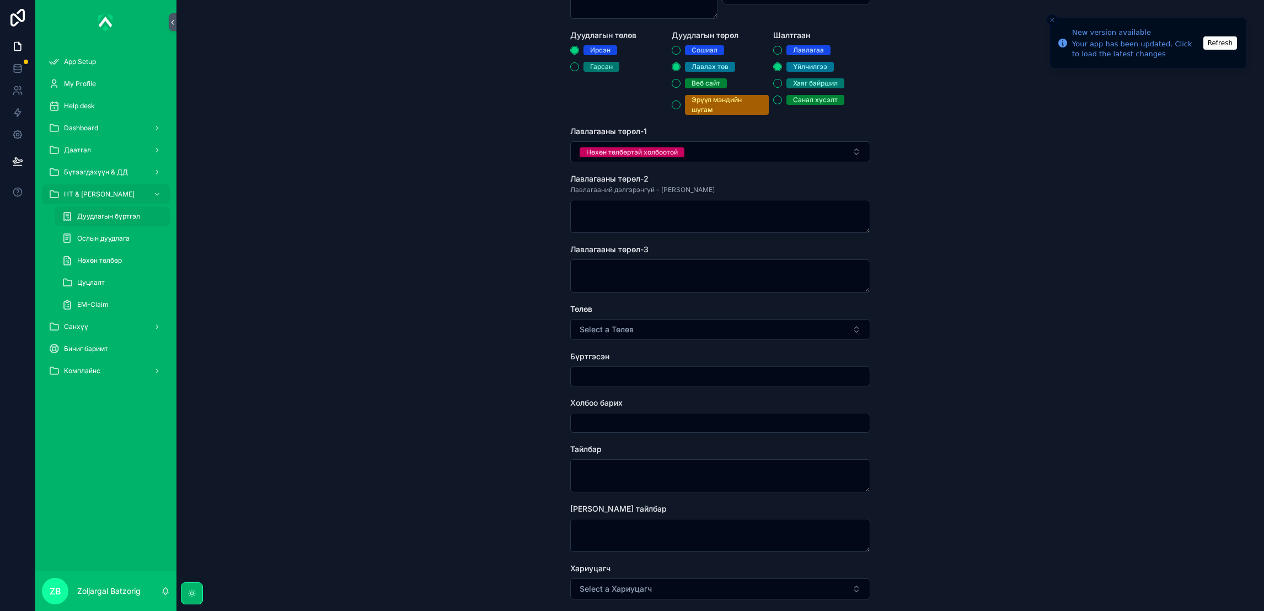
scroll to position [165, 0]
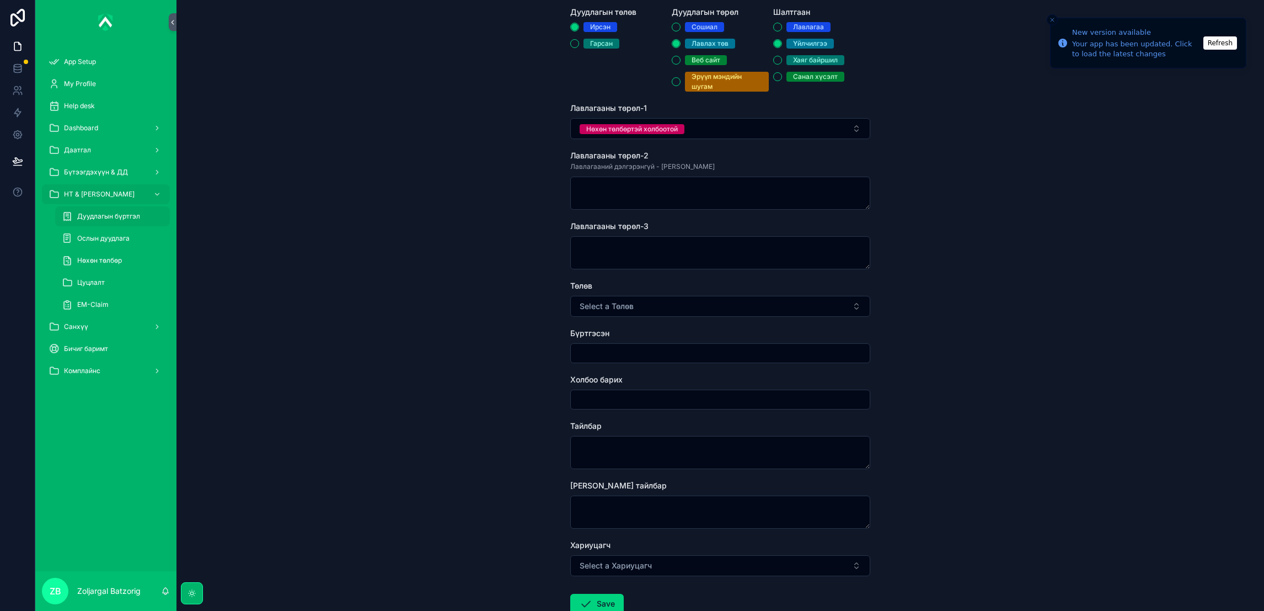
click at [624, 302] on span "Select a Төлөв" at bounding box center [607, 306] width 54 height 11
click at [666, 354] on div "Хаасан" at bounding box center [661, 350] width 23 height 10
drag, startPoint x: 627, startPoint y: 366, endPoint x: 632, endPoint y: 354, distance: 13.1
click at [628, 365] on form "Дуудлагын огноо ********* Утасны дугаар ******** Харилцагчийн нэр/Байгууллагын …" at bounding box center [720, 292] width 300 height 783
click at [632, 354] on input "scrollable content" at bounding box center [720, 352] width 299 height 15
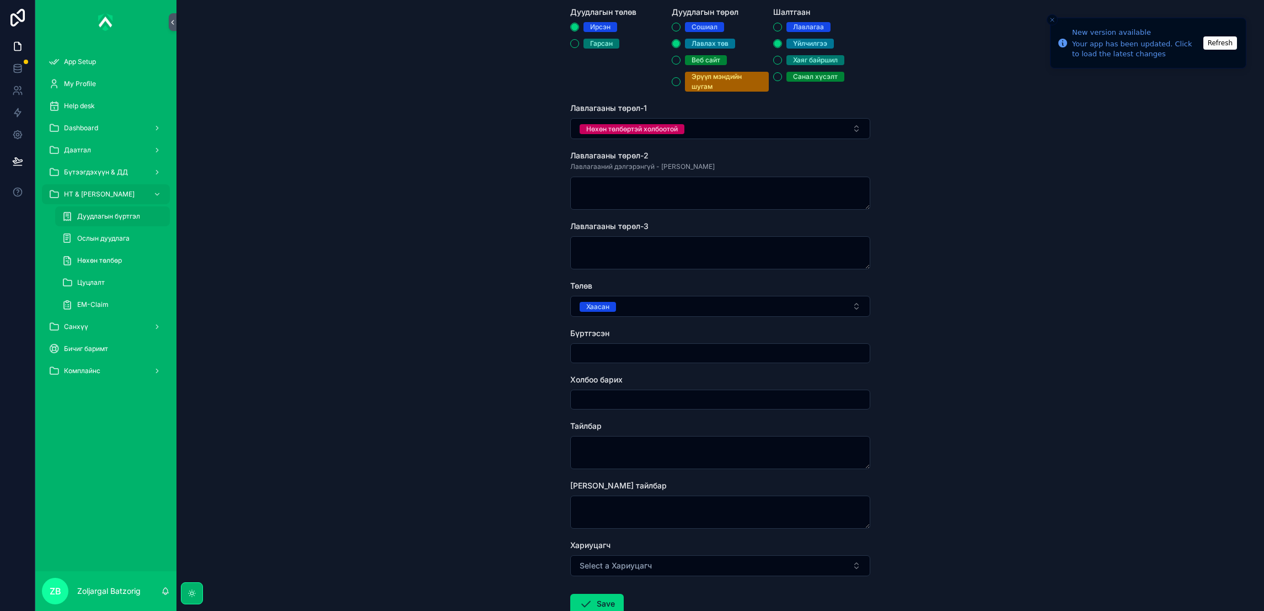
type input "**********"
click at [628, 457] on textarea "scrollable content" at bounding box center [720, 452] width 300 height 33
type textarea "**********"
click at [587, 542] on icon "scrollable content" at bounding box center [585, 603] width 13 height 13
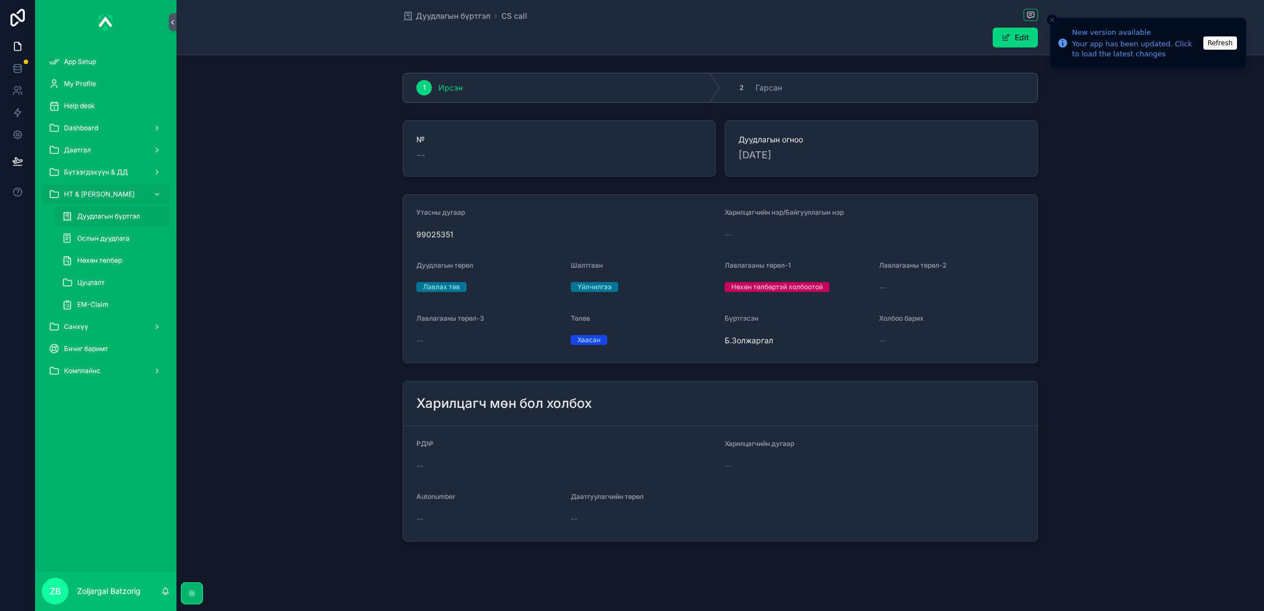
click at [436, 13] on span "Дуудлагын бүртгэл" at bounding box center [453, 15] width 74 height 11
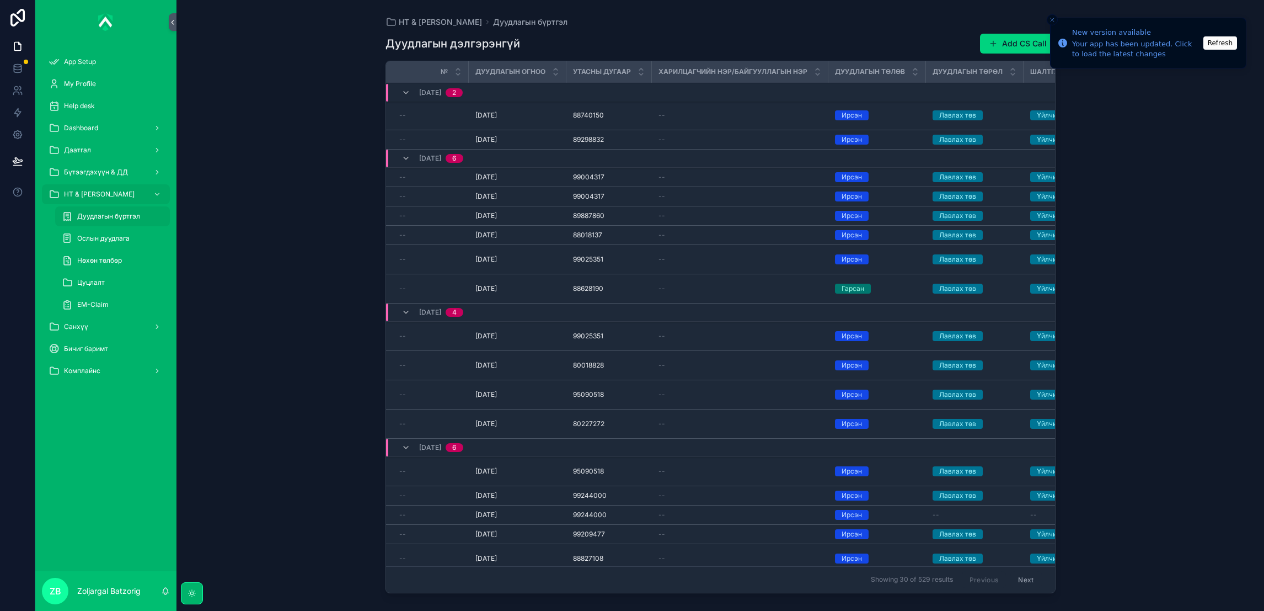
click at [1026, 49] on button "Add CS Call" at bounding box center [1018, 44] width 76 height 20
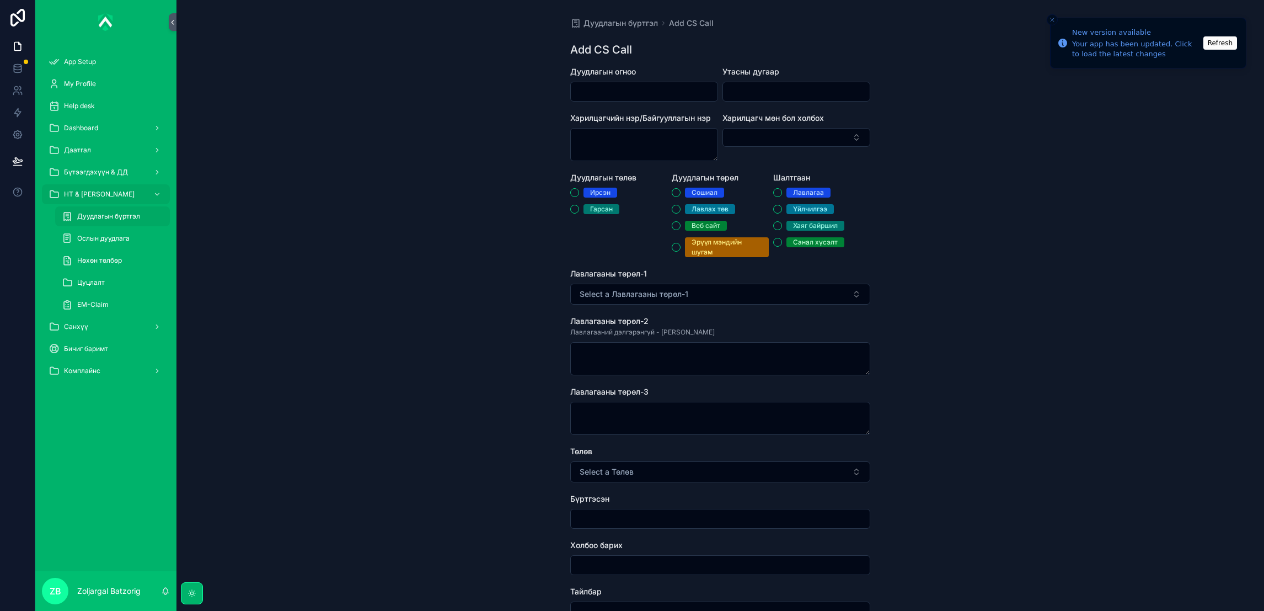
click at [644, 87] on input "scrollable content" at bounding box center [644, 91] width 147 height 15
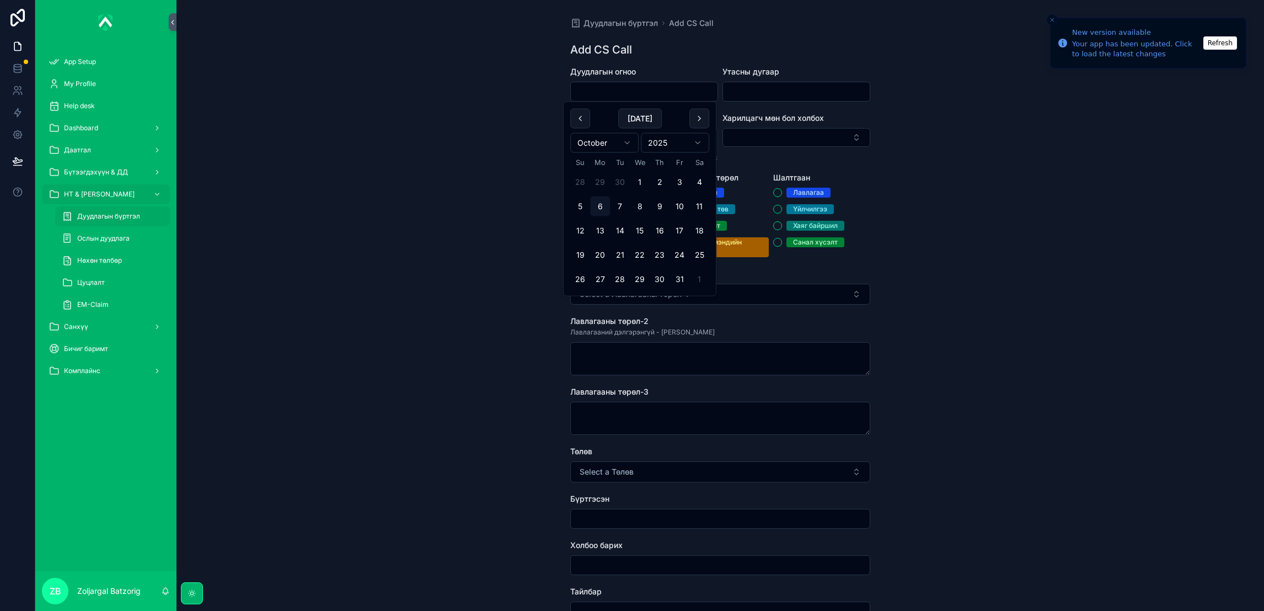
click at [622, 182] on button "30" at bounding box center [620, 182] width 20 height 20
type input "*********"
click at [783, 84] on input "scrollable content" at bounding box center [796, 91] width 147 height 15
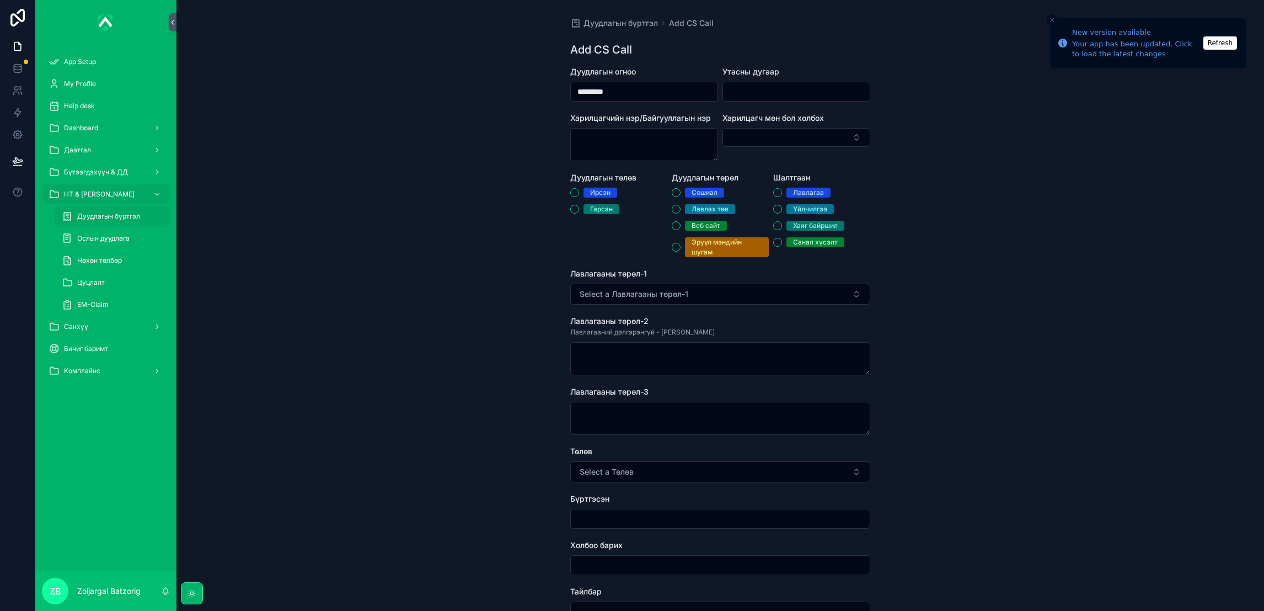
paste input "********"
type input "********"
click at [584, 196] on span "Ирсэн" at bounding box center [601, 193] width 34 height 10
click at [579, 196] on button "Ирсэн" at bounding box center [574, 192] width 9 height 9
click at [704, 211] on div "Лавлах төв" at bounding box center [710, 209] width 37 height 10
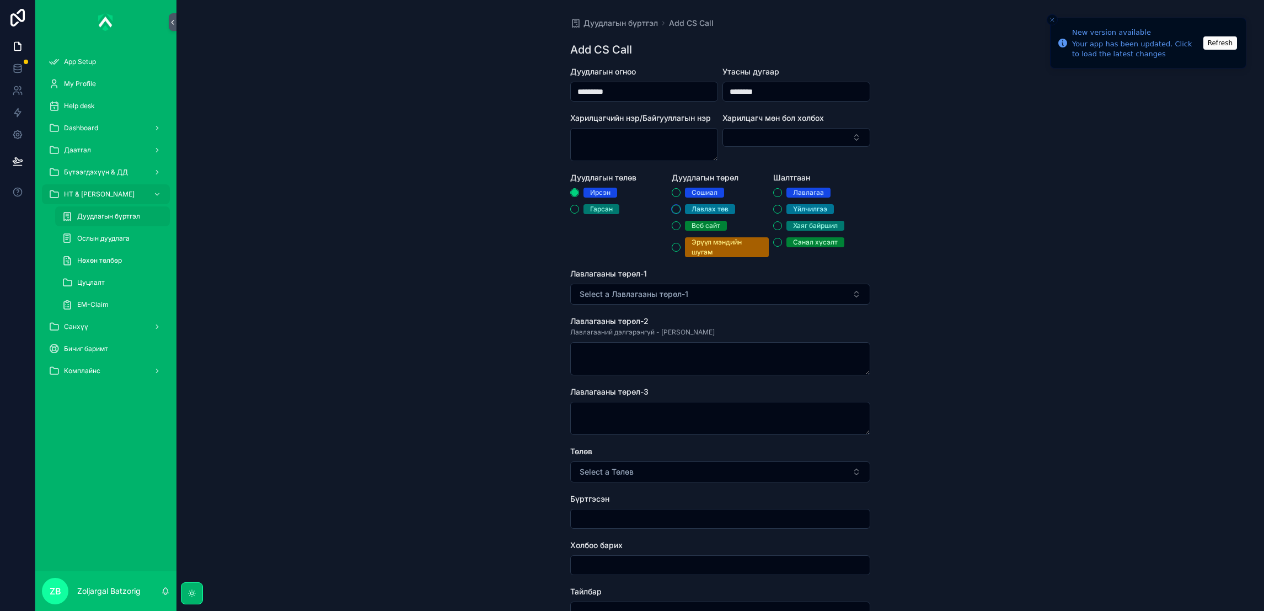
click at [681, 211] on button "Лавлах төв" at bounding box center [676, 209] width 9 height 9
click at [812, 209] on div "Үйлчилгээ" at bounding box center [810, 209] width 34 height 10
click at [782, 209] on button "Үйлчилгээ" at bounding box center [777, 209] width 9 height 9
click at [740, 291] on button "Select a Лавлагааны төрөл-1" at bounding box center [720, 293] width 300 height 21
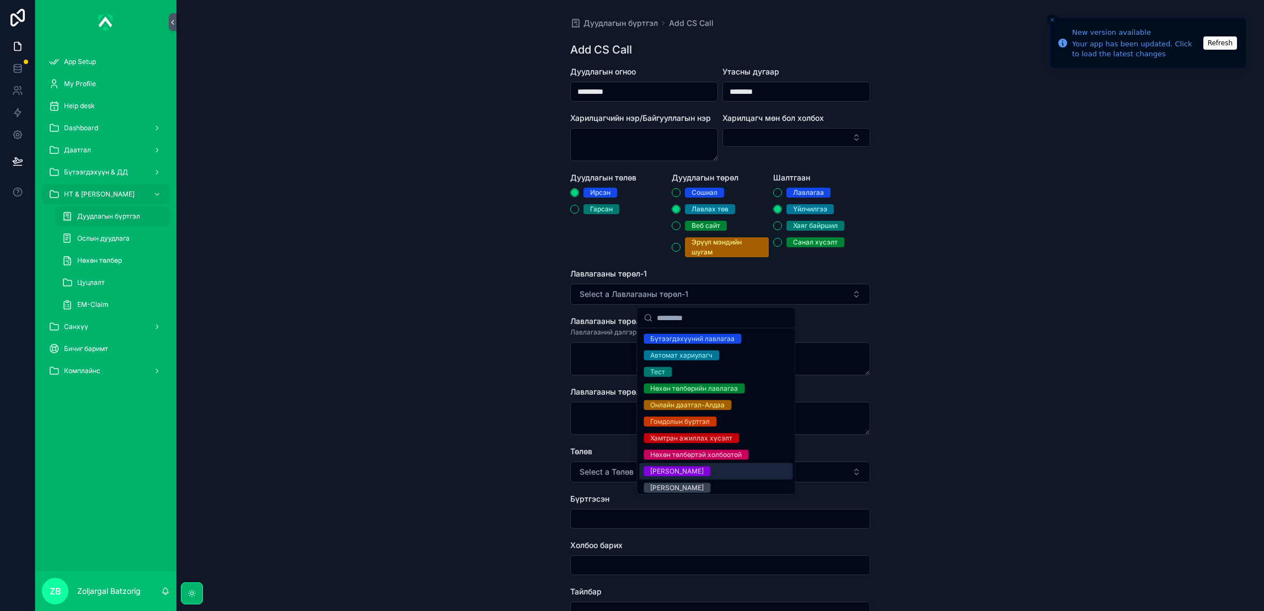
click at [701, 463] on div "[PERSON_NAME]" at bounding box center [715, 471] width 153 height 17
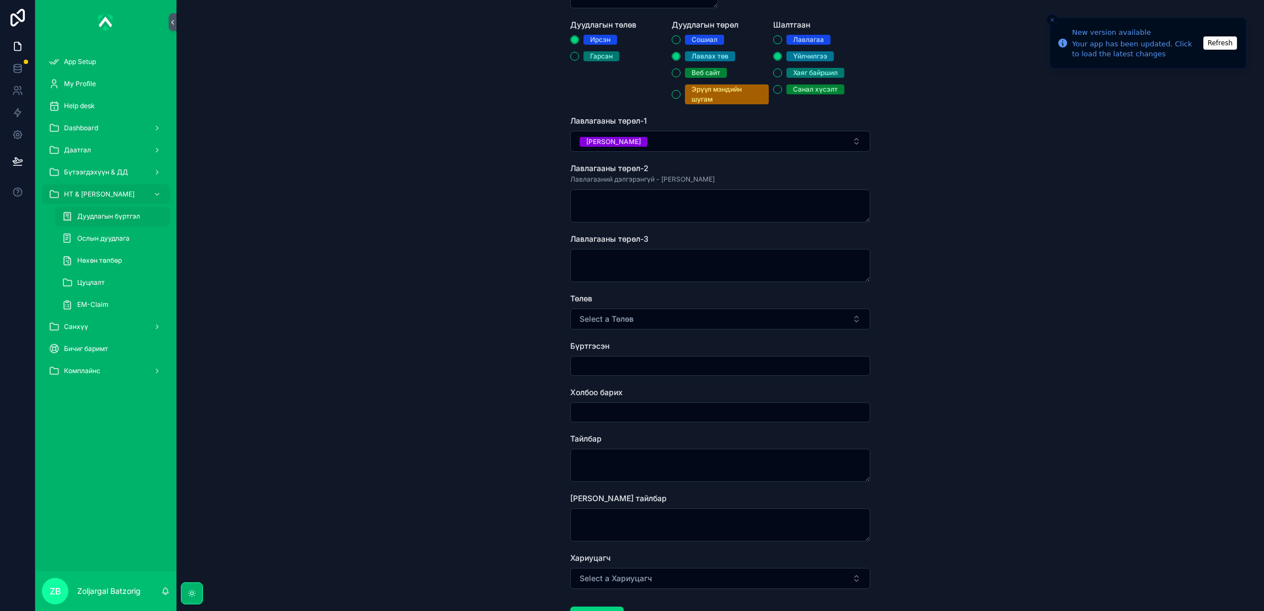
scroll to position [165, 0]
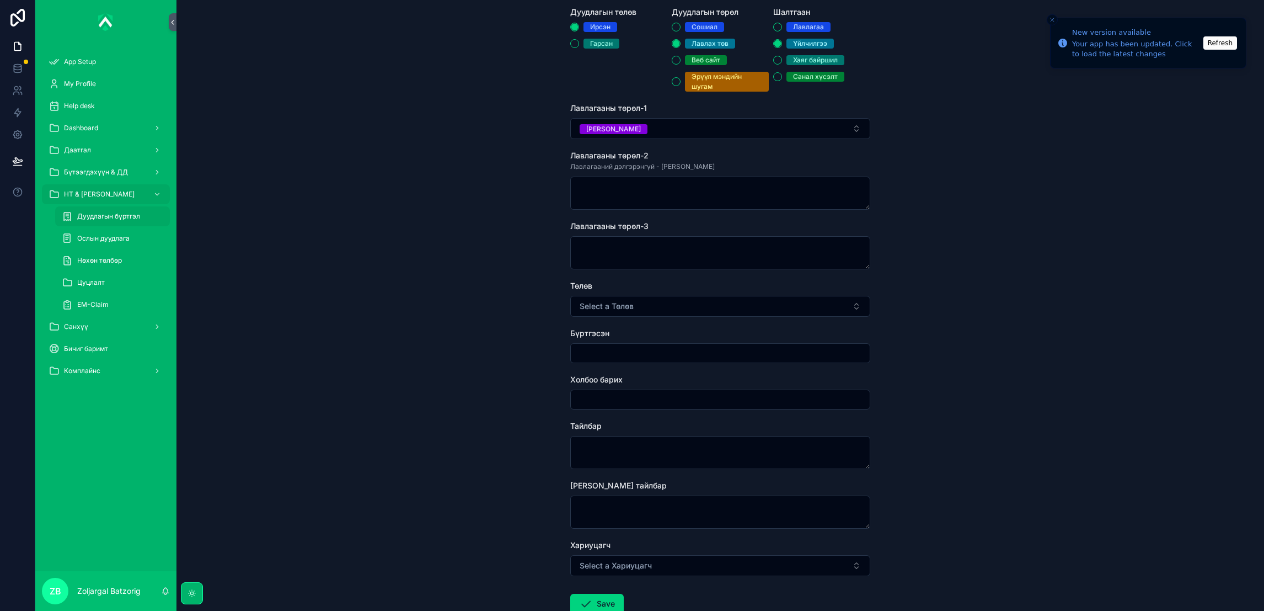
click at [643, 308] on button "Select a Төлөв" at bounding box center [720, 306] width 300 height 21
click at [660, 346] on div "Хаасан" at bounding box center [661, 350] width 23 height 10
click at [627, 358] on input "scrollable content" at bounding box center [720, 352] width 299 height 15
type input "**********"
drag, startPoint x: 616, startPoint y: 463, endPoint x: 622, endPoint y: 456, distance: 8.6
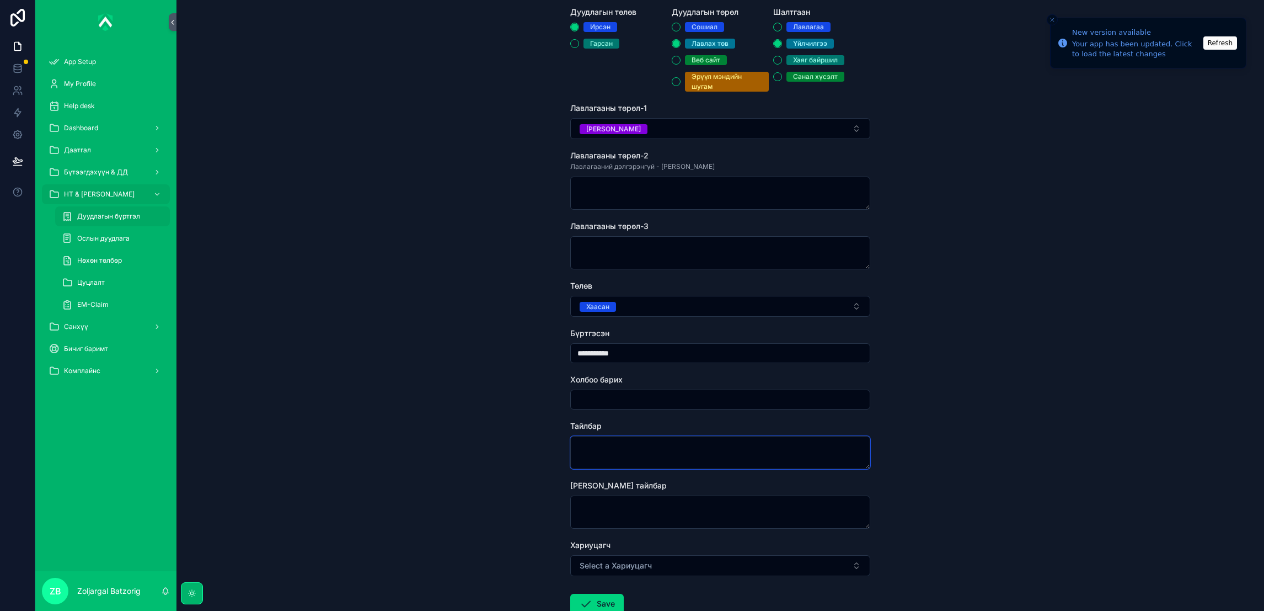
click at [617, 463] on textarea "scrollable content" at bounding box center [720, 452] width 300 height 33
type textarea "**********"
click at [594, 542] on button "Save" at bounding box center [596, 603] width 53 height 20
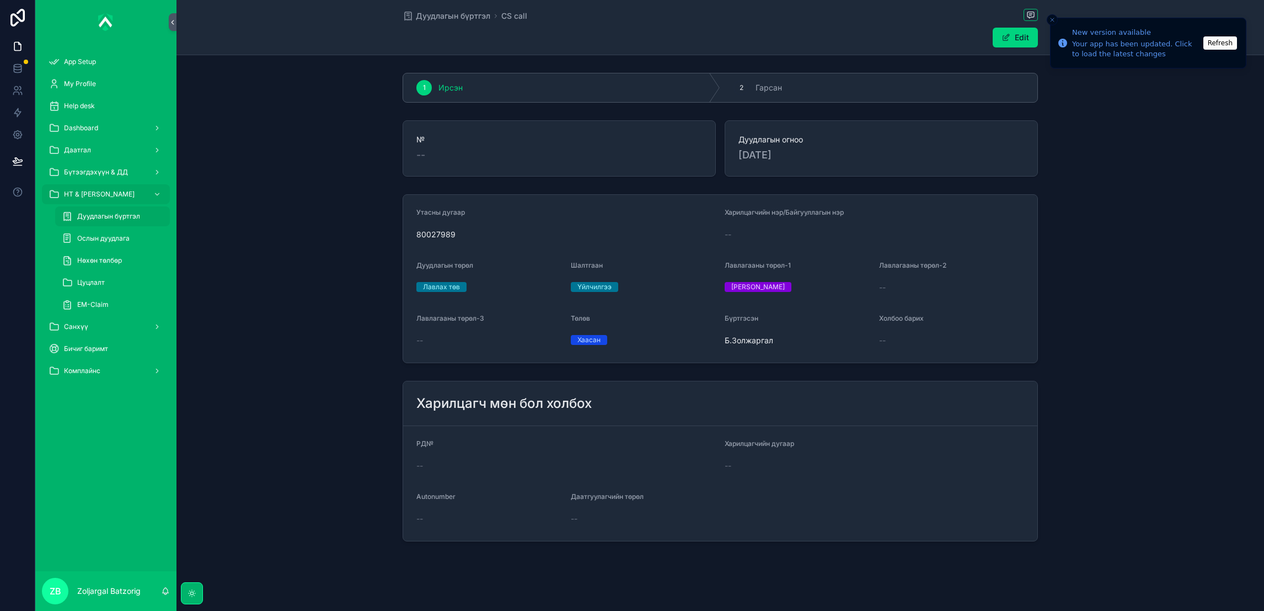
drag, startPoint x: 442, startPoint y: 23, endPoint x: 472, endPoint y: 20, distance: 30.5
click at [442, 23] on div "Дуудлагын бүртгэл CS call" at bounding box center [720, 16] width 635 height 14
click at [452, 17] on span "Дуудлагын бүртгэл" at bounding box center [453, 15] width 74 height 11
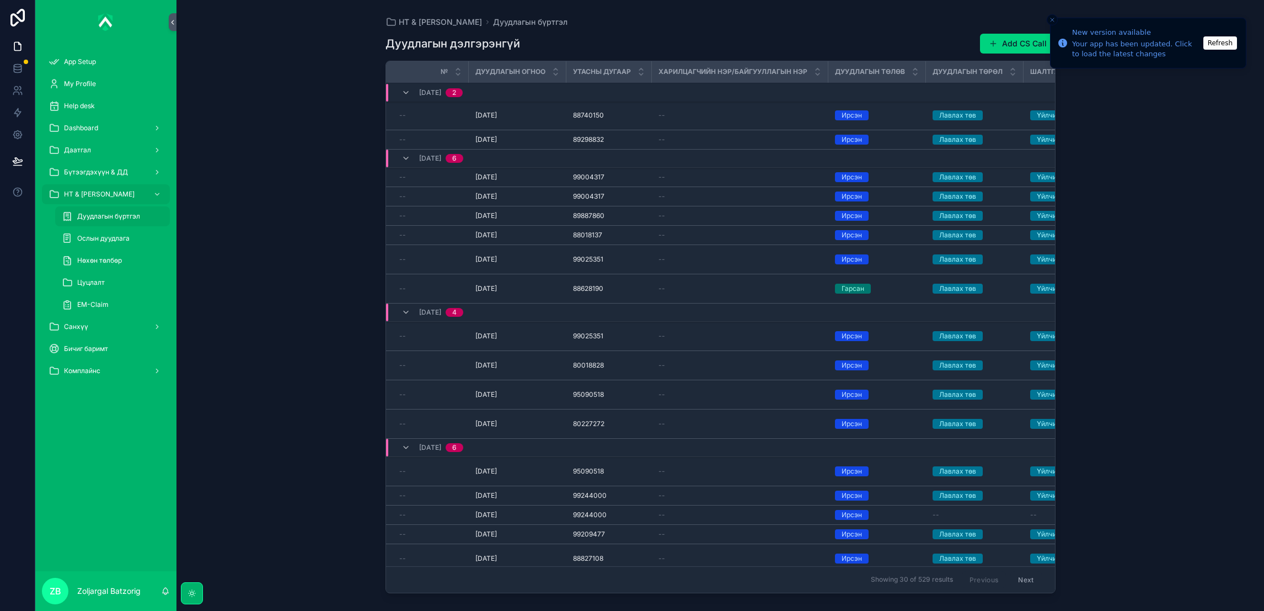
click at [999, 36] on button "Add CS Call" at bounding box center [1018, 44] width 76 height 20
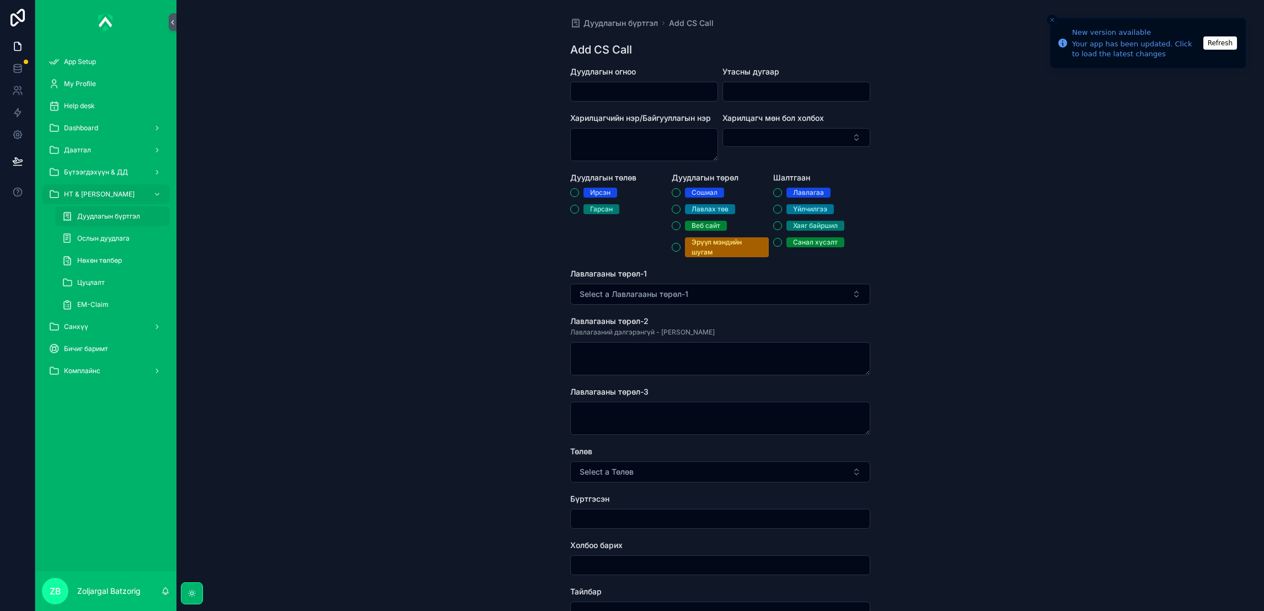
drag, startPoint x: 623, startPoint y: 95, endPoint x: 616, endPoint y: 96, distance: 7.3
click at [621, 94] on input "scrollable content" at bounding box center [644, 91] width 147 height 15
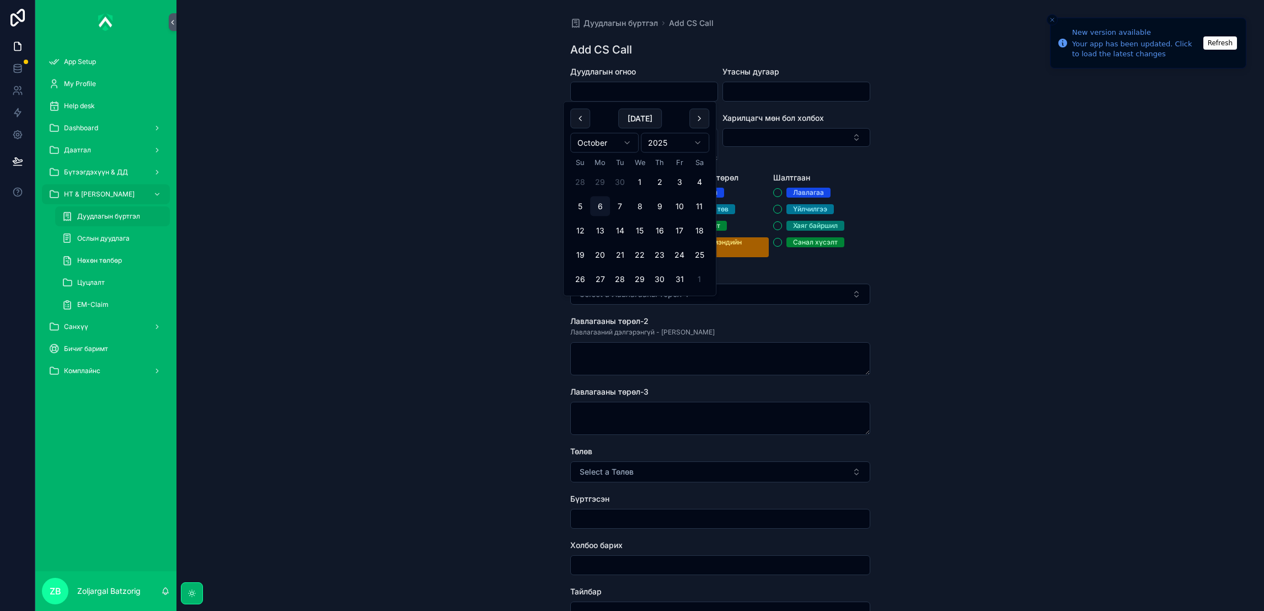
drag, startPoint x: 663, startPoint y: 281, endPoint x: 747, endPoint y: 104, distance: 196.4
click at [663, 281] on button "30" at bounding box center [660, 279] width 20 height 20
type input "**********"
click at [763, 90] on input "scrollable content" at bounding box center [796, 91] width 147 height 15
paste input "********"
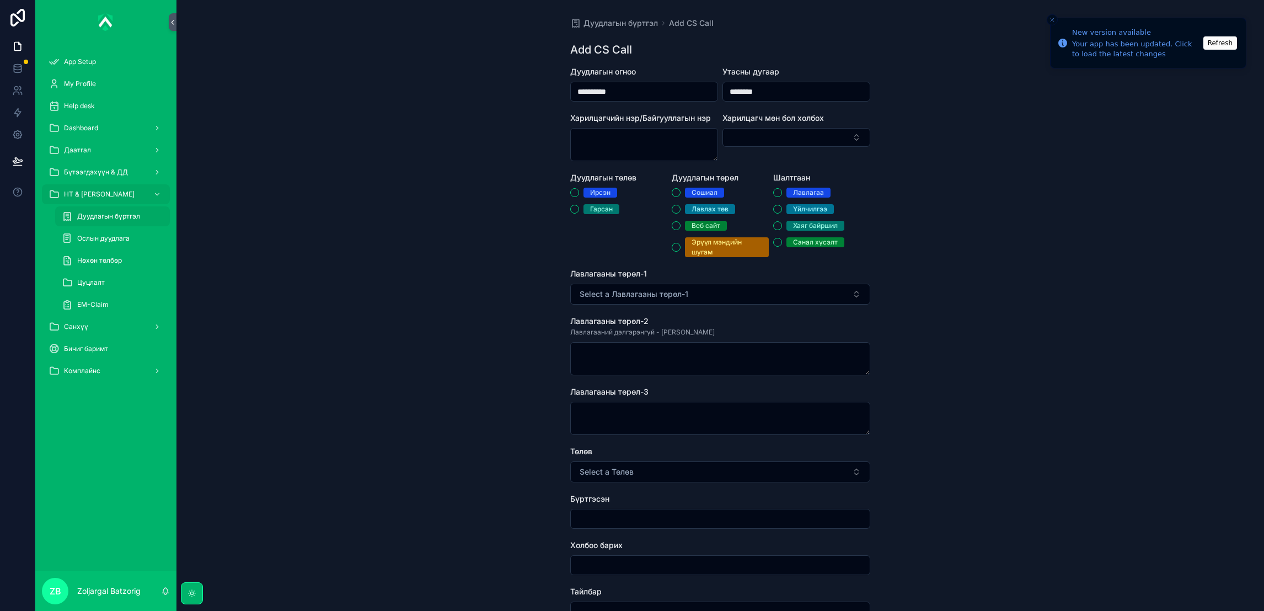
type input "********"
click at [598, 188] on div "Ирсэн" at bounding box center [600, 193] width 20 height 10
click at [579, 188] on button "Ирсэн" at bounding box center [574, 192] width 9 height 9
click at [709, 213] on div "Лавлах төв" at bounding box center [710, 209] width 37 height 10
click at [681, 213] on button "Лавлах төв" at bounding box center [676, 209] width 9 height 9
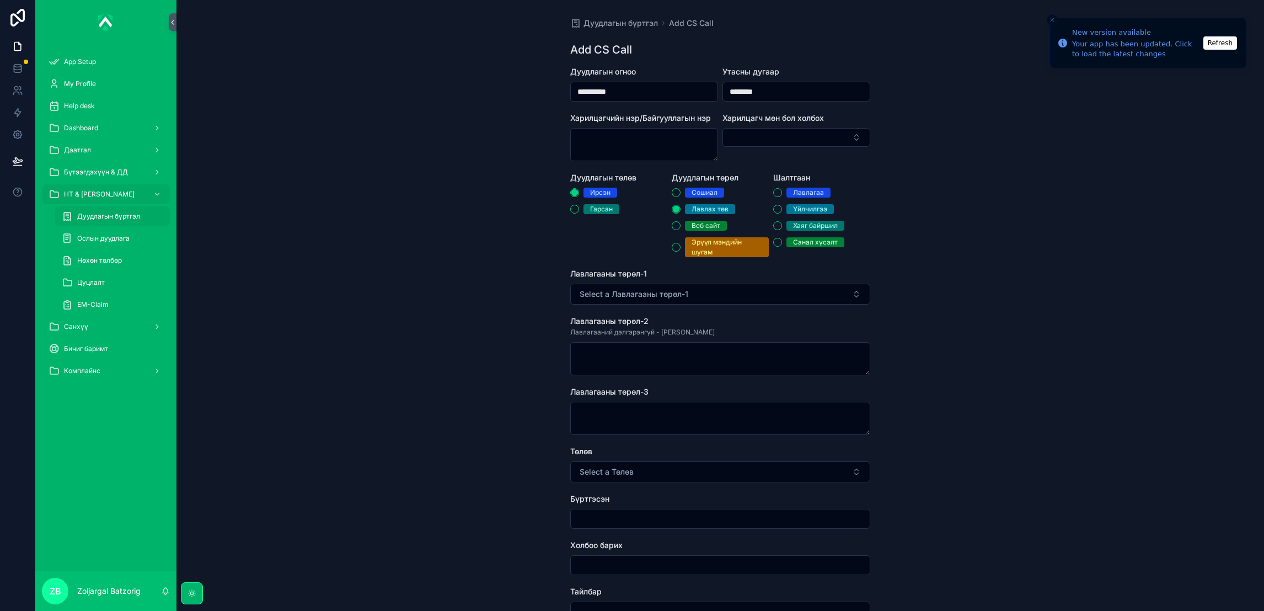
click at [793, 205] on div "Үйлчилгээ" at bounding box center [810, 209] width 34 height 10
click at [782, 205] on button "Үйлчилгээ" at bounding box center [777, 209] width 9 height 9
drag, startPoint x: 718, startPoint y: 295, endPoint x: 724, endPoint y: 289, distance: 8.2
click at [723, 291] on button "Select a Лавлагааны төрөл-1" at bounding box center [720, 293] width 300 height 21
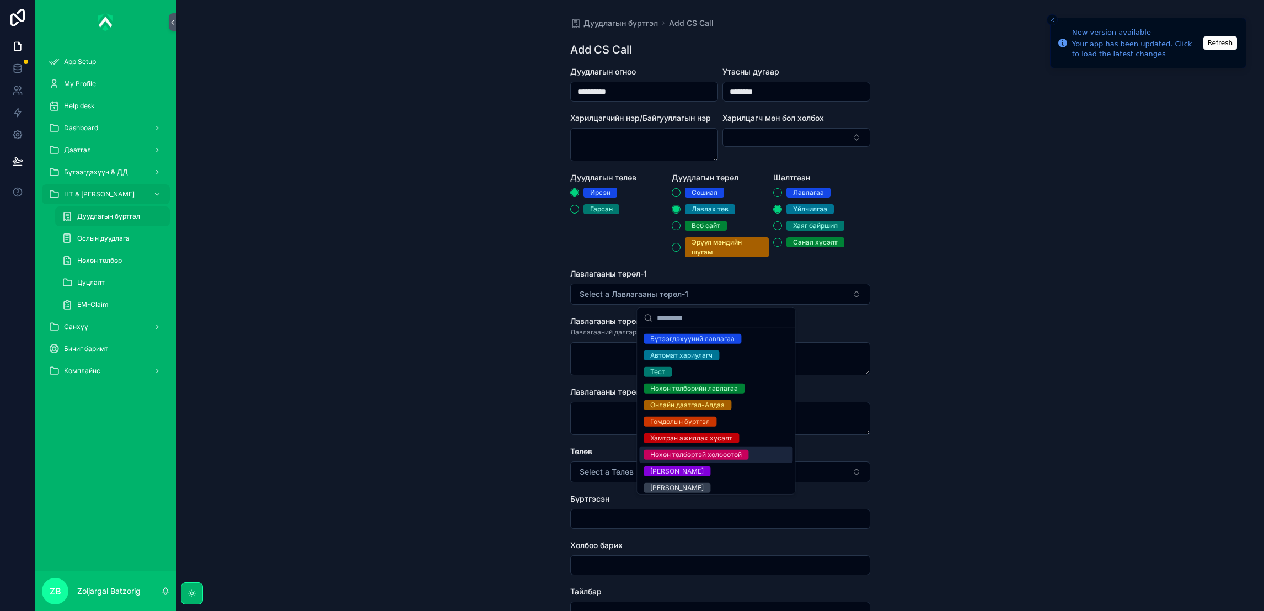
click at [711, 459] on div "Нөхөн төлбөртэй холбоотой" at bounding box center [715, 454] width 153 height 17
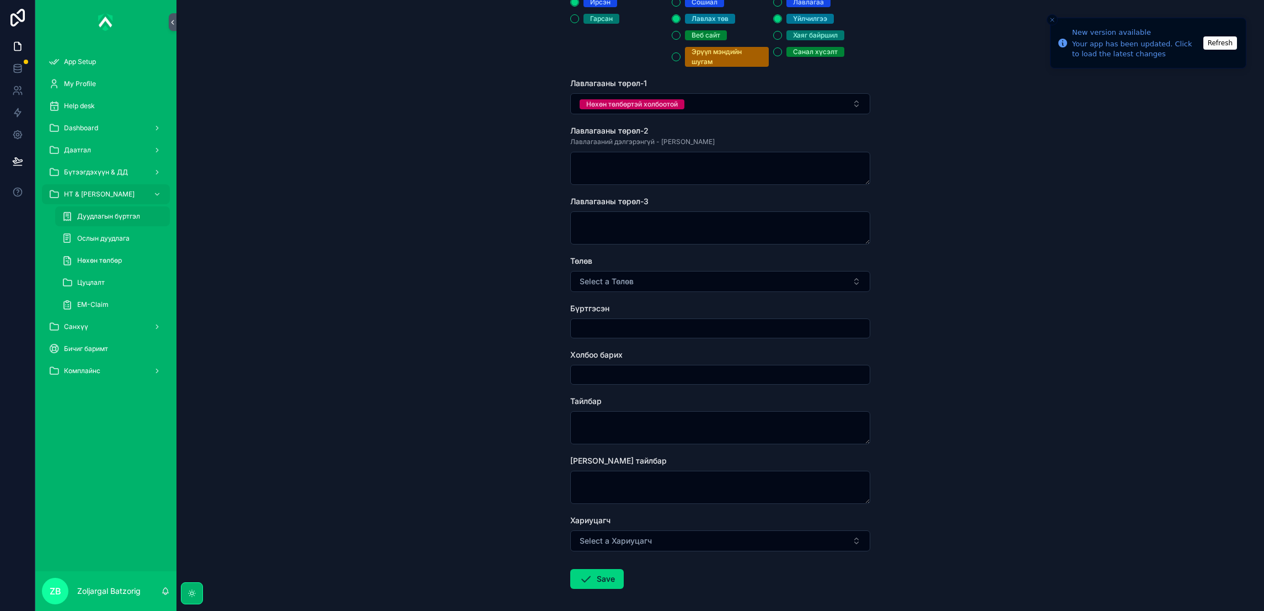
scroll to position [239, 0]
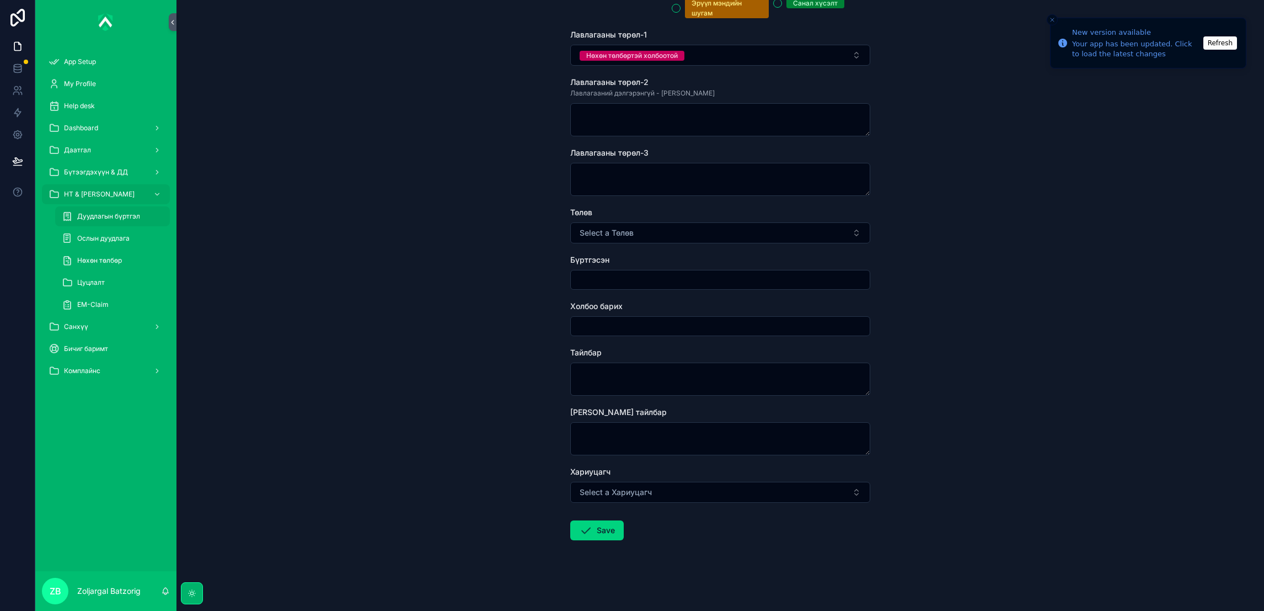
click at [646, 224] on button "Select a Төлөв" at bounding box center [720, 232] width 300 height 21
click at [673, 275] on div "Хаасан" at bounding box center [661, 277] width 23 height 10
click at [646, 279] on input "scrollable content" at bounding box center [720, 279] width 299 height 15
type input "**********"
click at [647, 368] on textarea "scrollable content" at bounding box center [720, 378] width 300 height 33
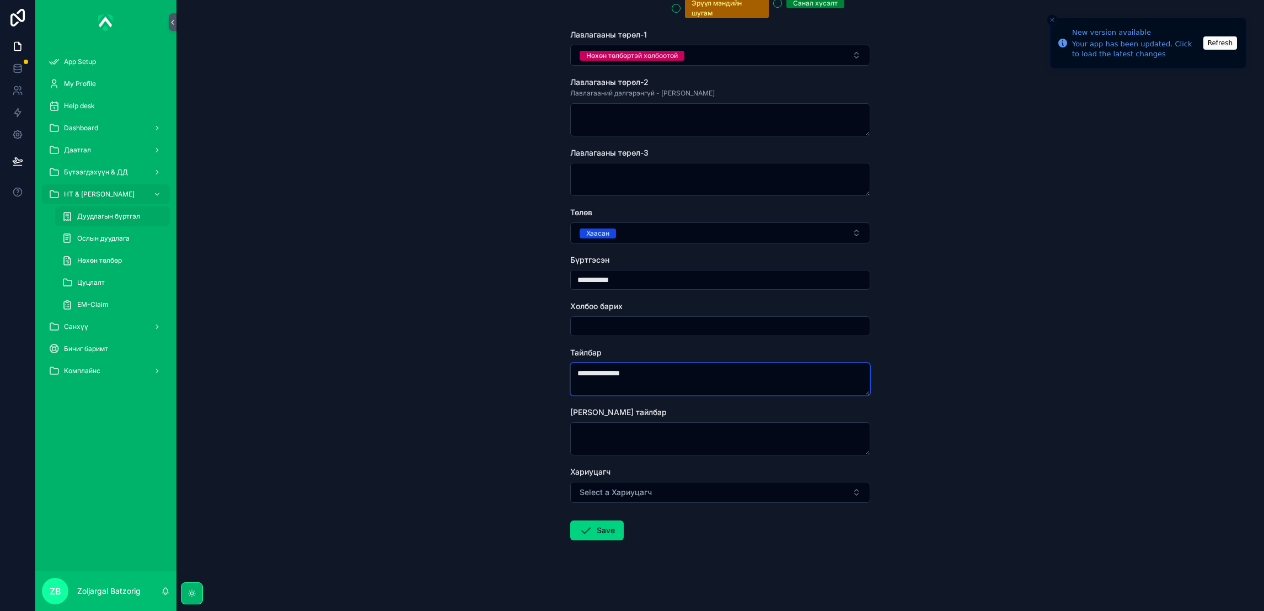
type textarea "**********"
click at [587, 521] on button "Save" at bounding box center [596, 530] width 53 height 20
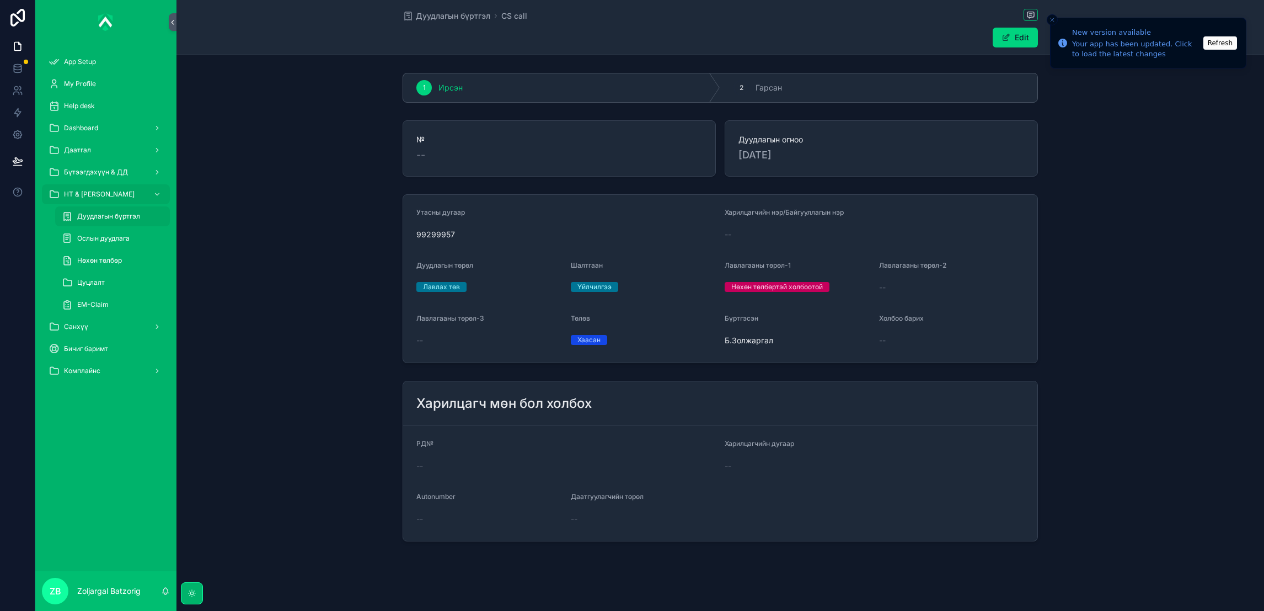
drag, startPoint x: 448, startPoint y: 16, endPoint x: 1253, endPoint y: 176, distance: 820.5
click at [448, 16] on span "Дуудлагын бүртгэл" at bounding box center [453, 15] width 74 height 11
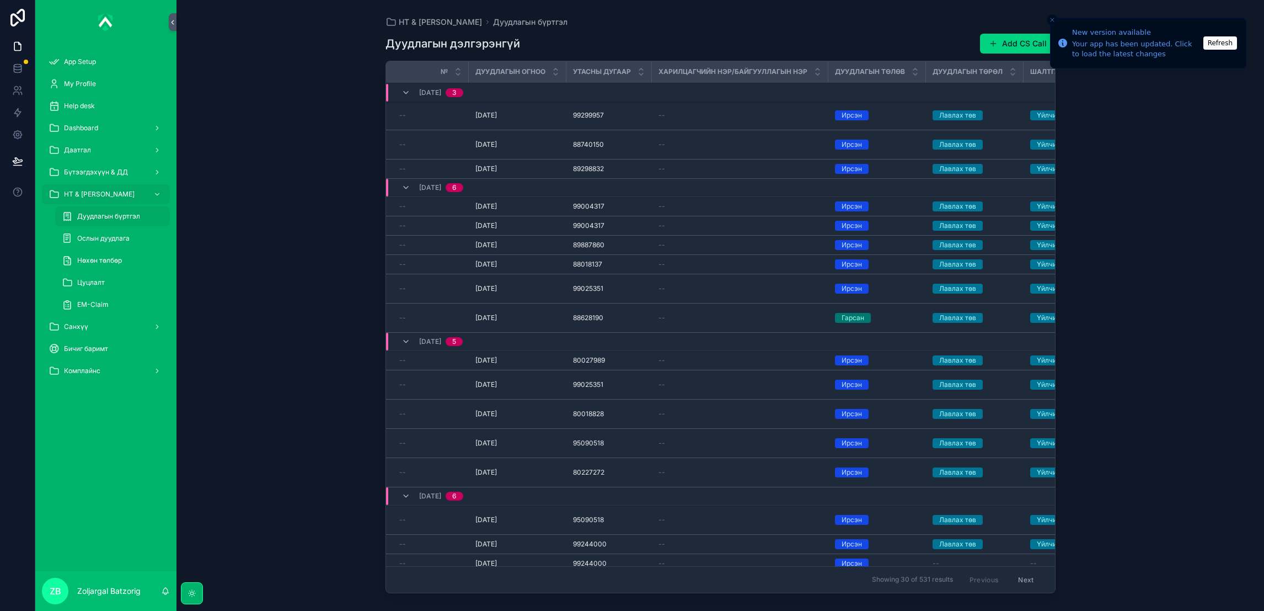
click at [1027, 42] on button "Add CS Call" at bounding box center [1018, 44] width 76 height 20
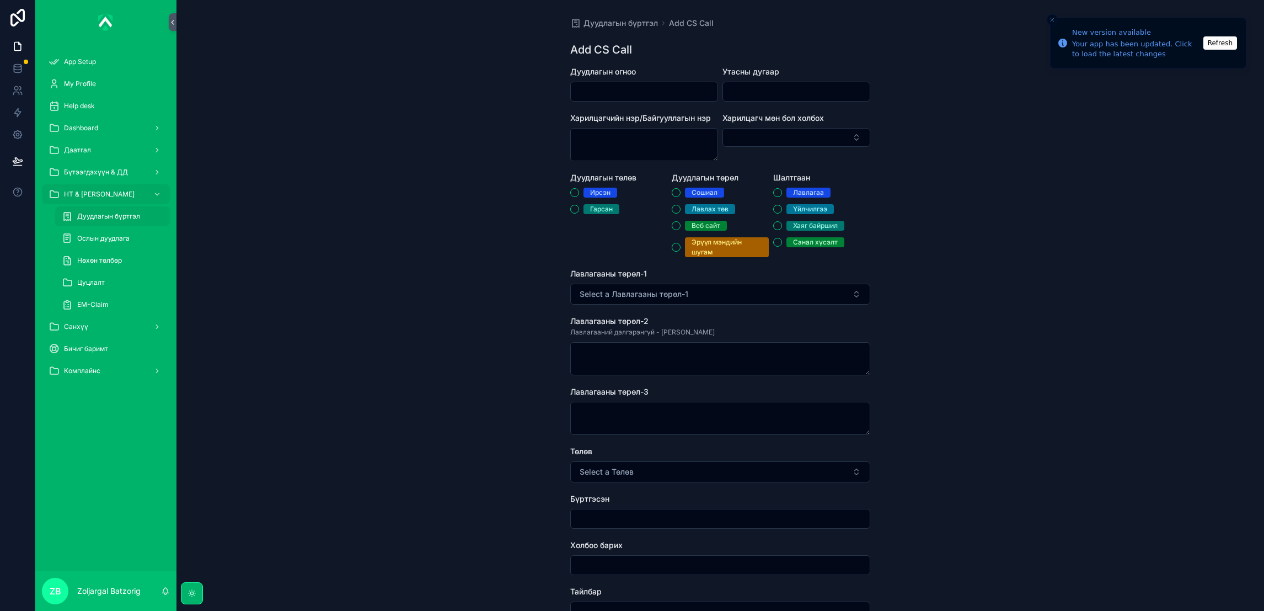
click at [640, 97] on input "scrollable content" at bounding box center [644, 91] width 147 height 15
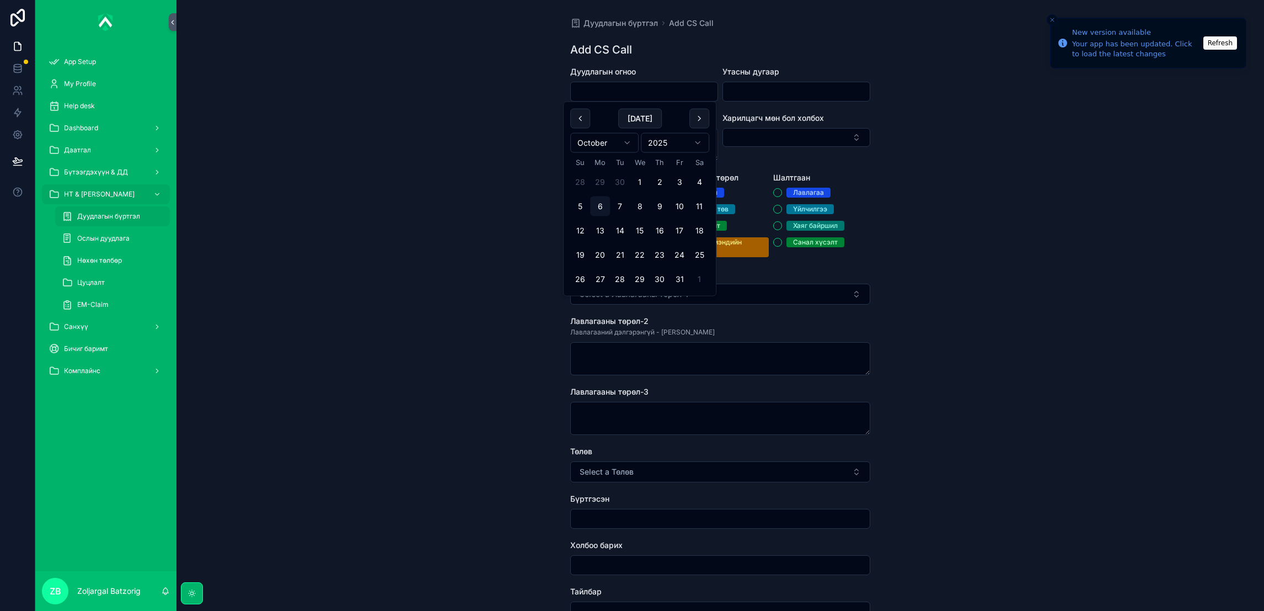
click at [662, 269] on button "30" at bounding box center [660, 279] width 20 height 20
type input "**********"
click at [777, 90] on input "scrollable content" at bounding box center [796, 91] width 147 height 15
paste input "********"
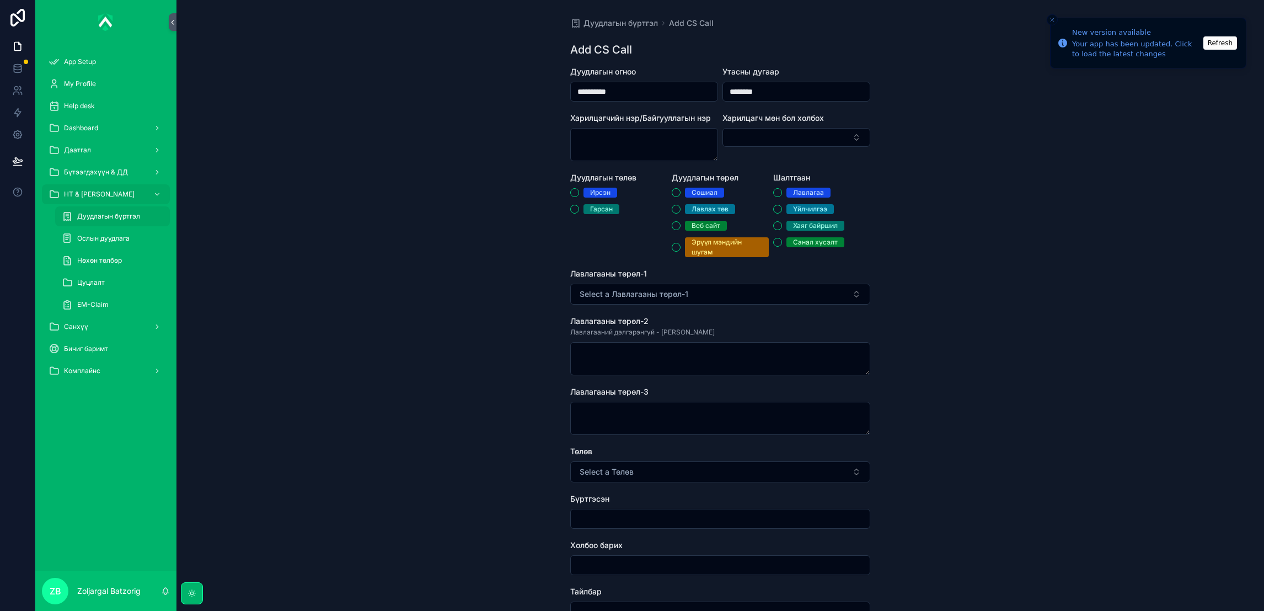
type input "********"
click at [591, 192] on div "Ирсэн" at bounding box center [600, 193] width 20 height 10
click at [579, 192] on button "Ирсэн" at bounding box center [574, 192] width 9 height 9
click at [685, 211] on span "Лавлах төв" at bounding box center [710, 209] width 50 height 10
click at [681, 211] on button "Лавлах төв" at bounding box center [676, 209] width 9 height 9
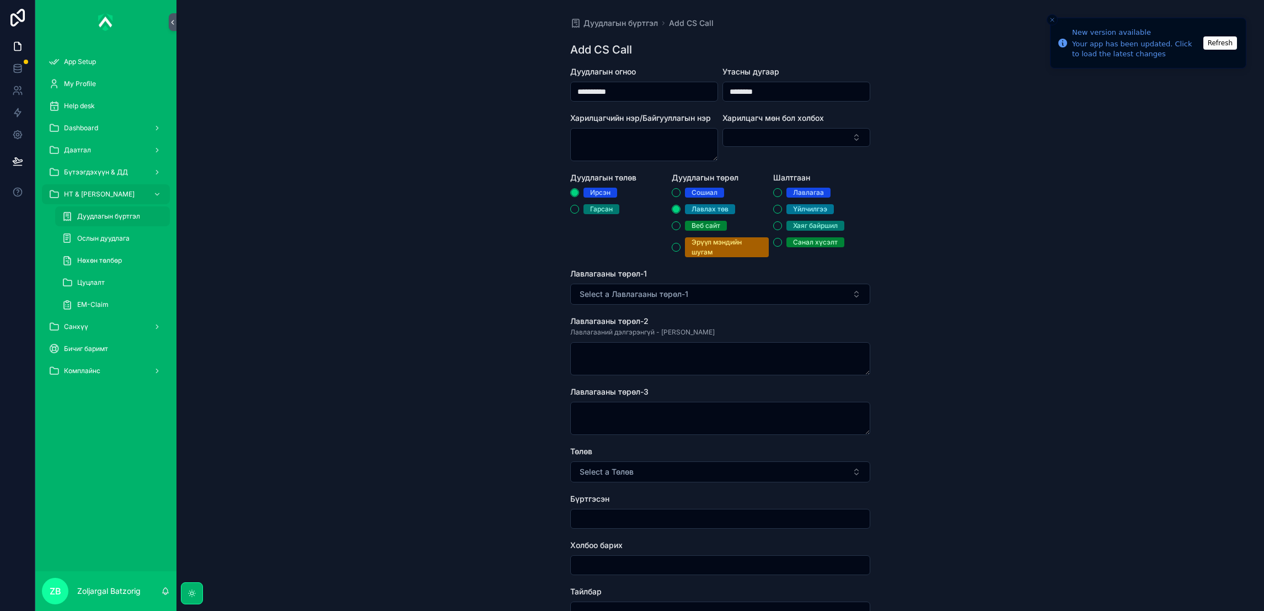
click at [812, 202] on div "[PERSON_NAME] Хаяг байршил Санал хүсэлт" at bounding box center [821, 218] width 97 height 60
click at [805, 209] on div "Үйлчилгээ" at bounding box center [810, 209] width 34 height 10
click at [782, 209] on button "Үйлчилгээ" at bounding box center [777, 209] width 9 height 9
click at [766, 294] on button "Select a Лавлагааны төрөл-1" at bounding box center [720, 293] width 300 height 21
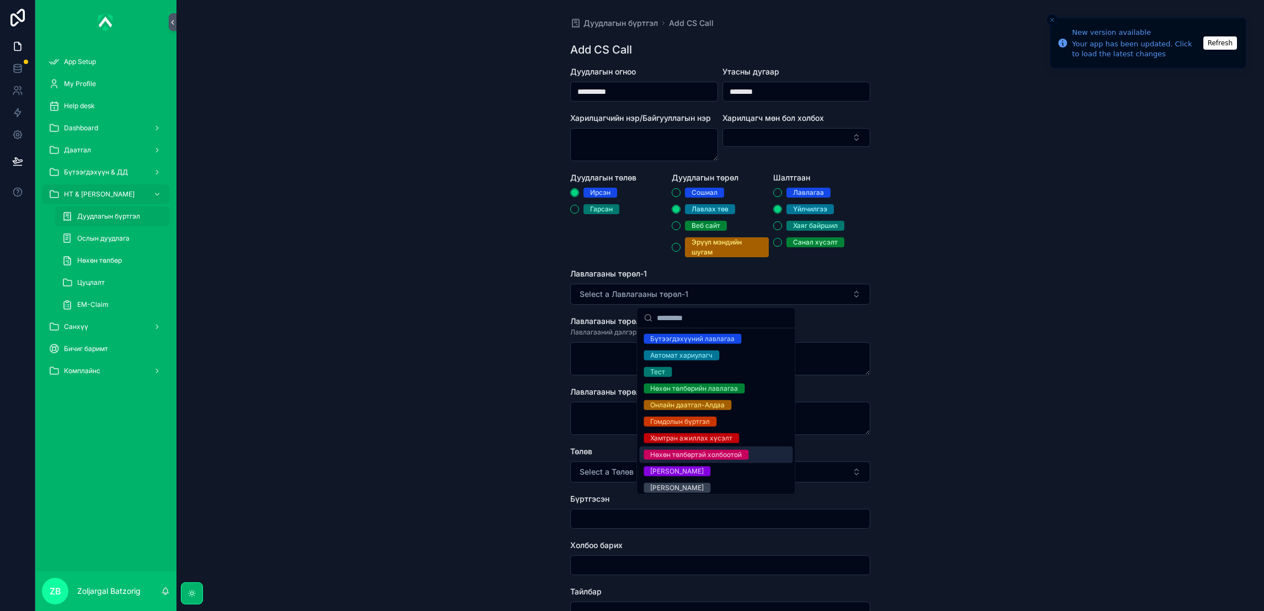
scroll to position [38, 0]
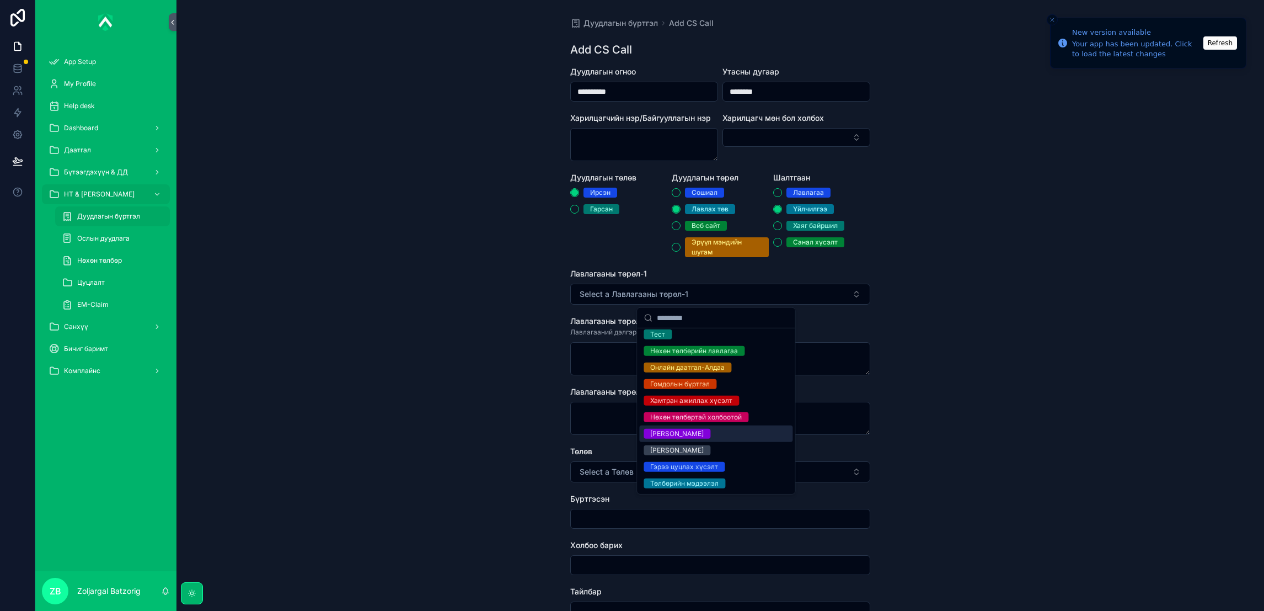
click at [704, 432] on div "[PERSON_NAME]" at bounding box center [676, 434] width 53 height 10
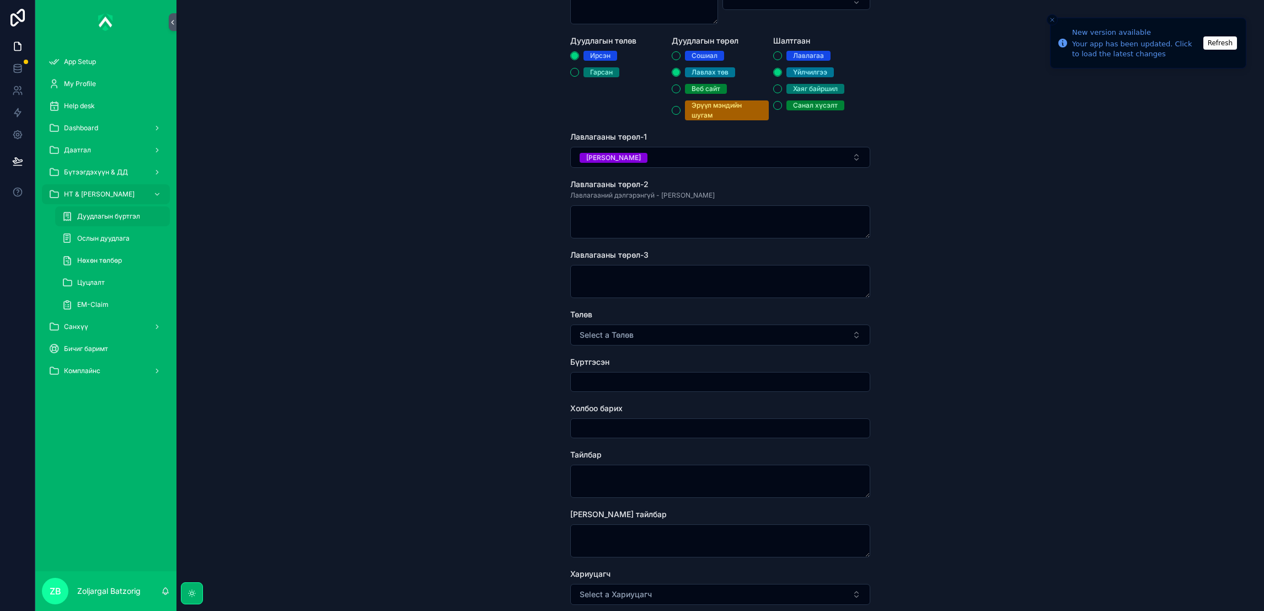
scroll to position [165, 0]
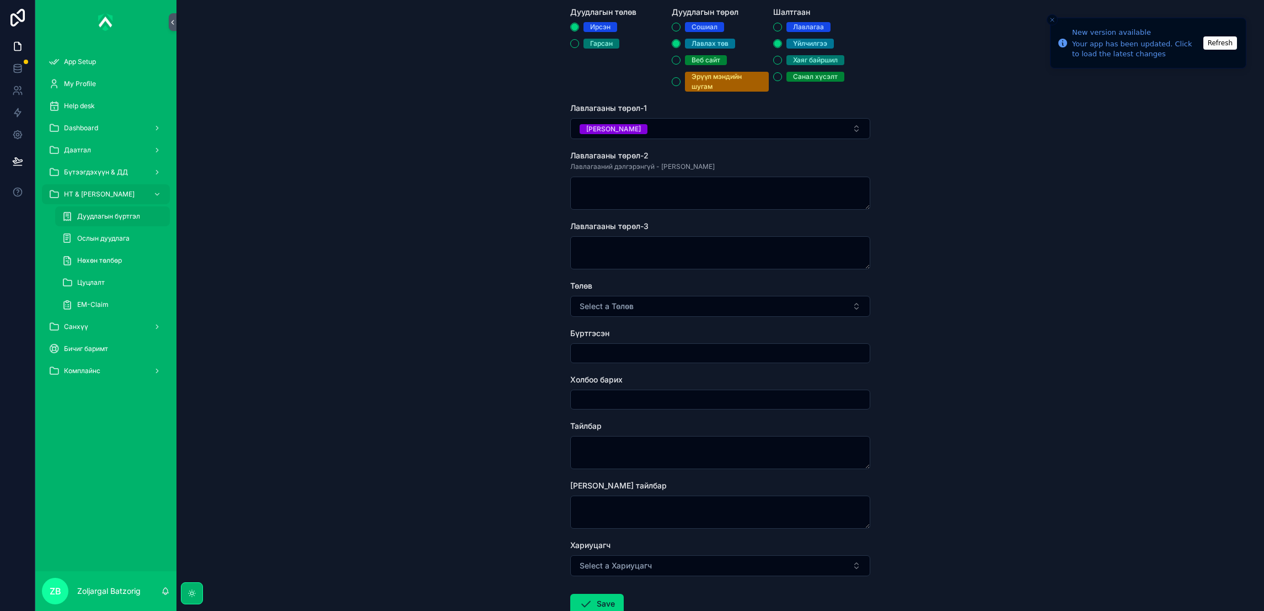
click at [630, 308] on button "Select a Төлөв" at bounding box center [720, 306] width 300 height 21
click at [657, 340] on div "[PERSON_NAME]" at bounding box center [716, 359] width 158 height 38
click at [659, 349] on div "Хаасан" at bounding box center [661, 350] width 23 height 10
click at [661, 354] on input "scrollable content" at bounding box center [720, 352] width 299 height 15
type input "*"
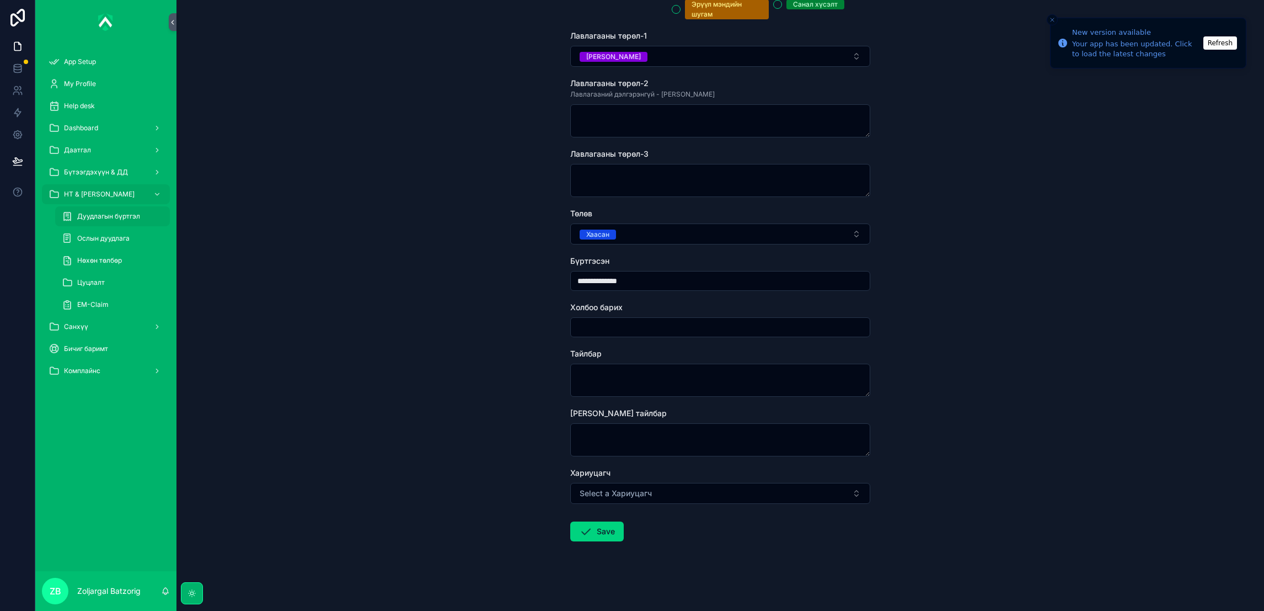
scroll to position [239, 0]
type input "**********"
click at [590, 529] on button "Save" at bounding box center [596, 530] width 53 height 20
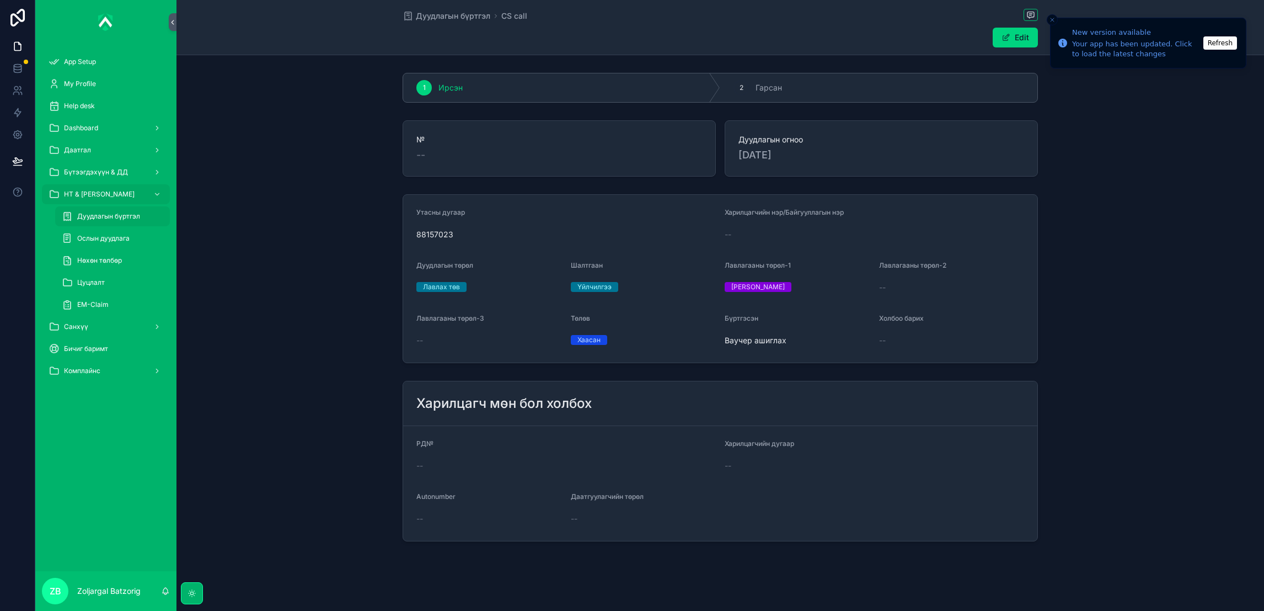
click at [482, 17] on span "Дуудлагын бүртгэл" at bounding box center [453, 15] width 74 height 11
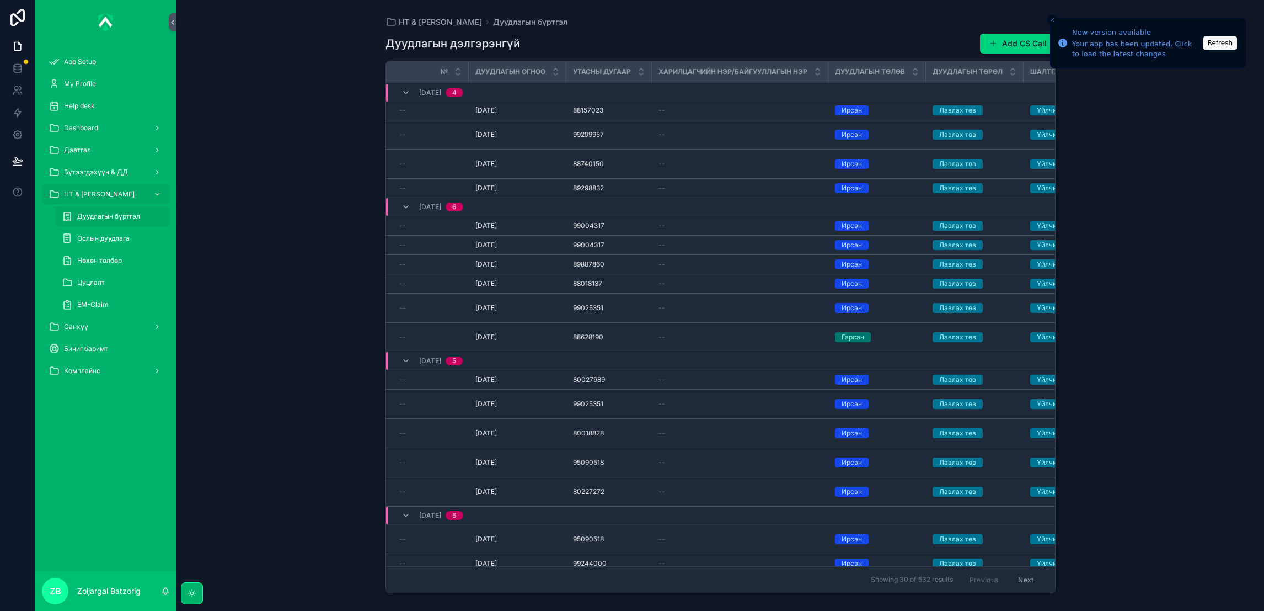
click at [1018, 40] on button "Add CS Call" at bounding box center [1018, 44] width 76 height 20
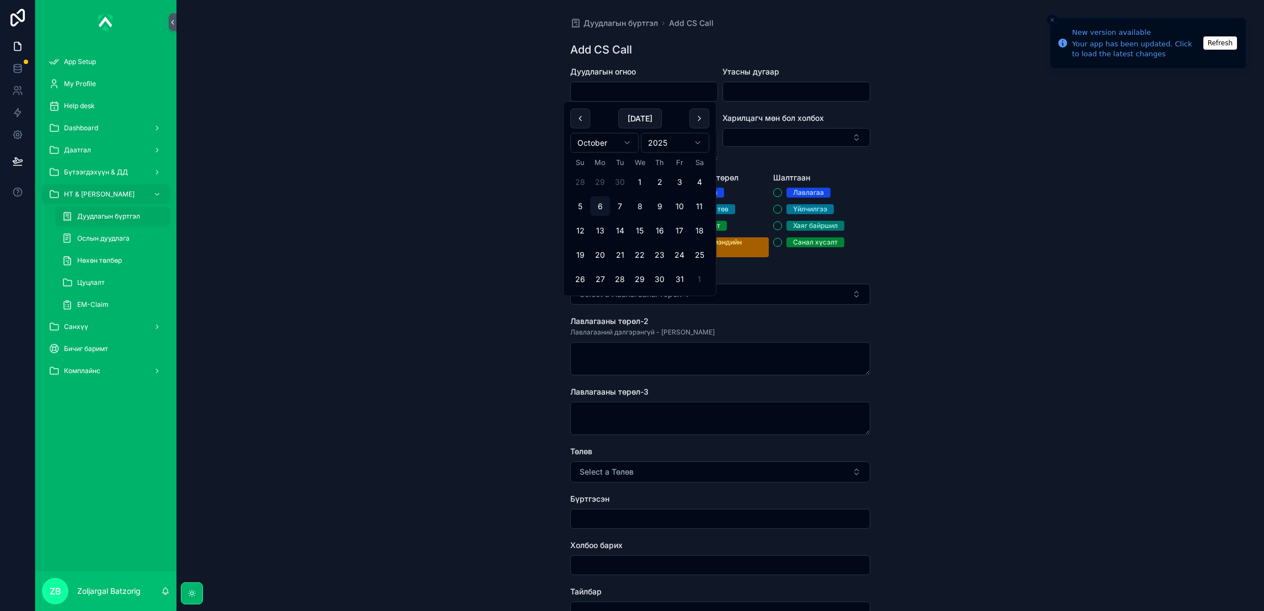
click at [641, 92] on input "scrollable content" at bounding box center [644, 91] width 147 height 15
click at [656, 274] on button "30" at bounding box center [660, 279] width 20 height 20
type input "**********"
click at [772, 92] on input "scrollable content" at bounding box center [796, 91] width 147 height 15
paste input "********"
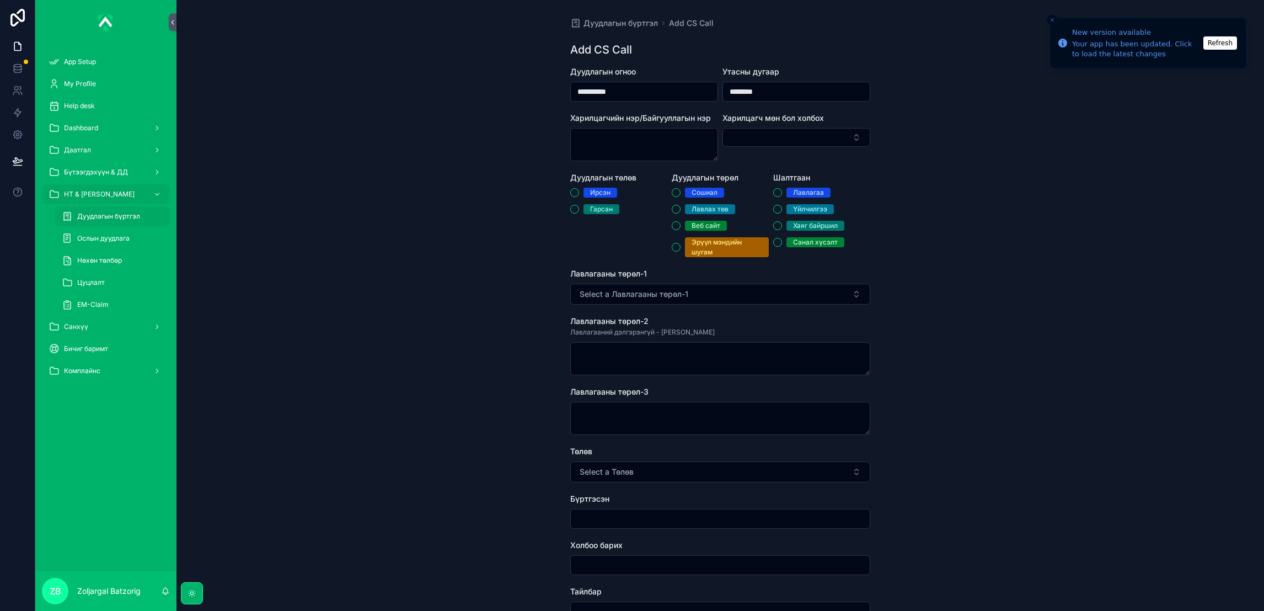
type input "********"
click at [590, 191] on div "Ирсэн" at bounding box center [600, 193] width 20 height 10
drag, startPoint x: 598, startPoint y: 190, endPoint x: 577, endPoint y: 192, distance: 21.1
click at [598, 191] on div "Ирсэн" at bounding box center [600, 193] width 20 height 10
click at [579, 191] on button "Ирсэн" at bounding box center [574, 192] width 9 height 9
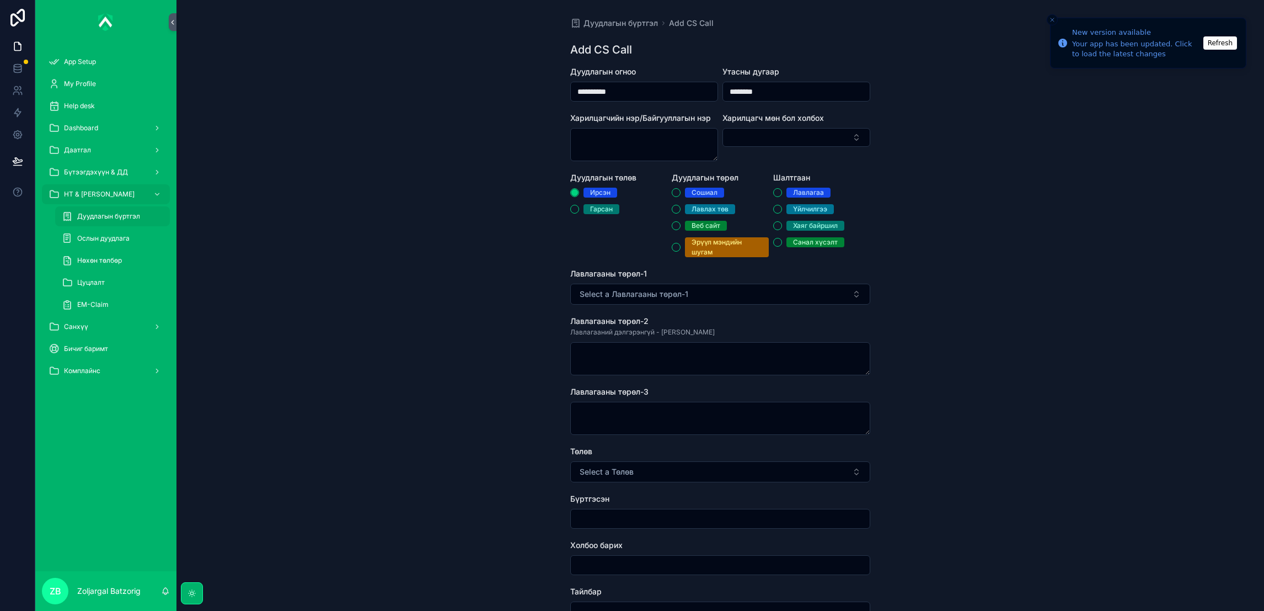
click at [685, 209] on span "Лавлах төв" at bounding box center [710, 209] width 50 height 10
click at [681, 209] on button "Лавлах төв" at bounding box center [676, 209] width 9 height 9
click at [671, 289] on span "Select a Лавлагааны төрөл-1" at bounding box center [634, 293] width 109 height 11
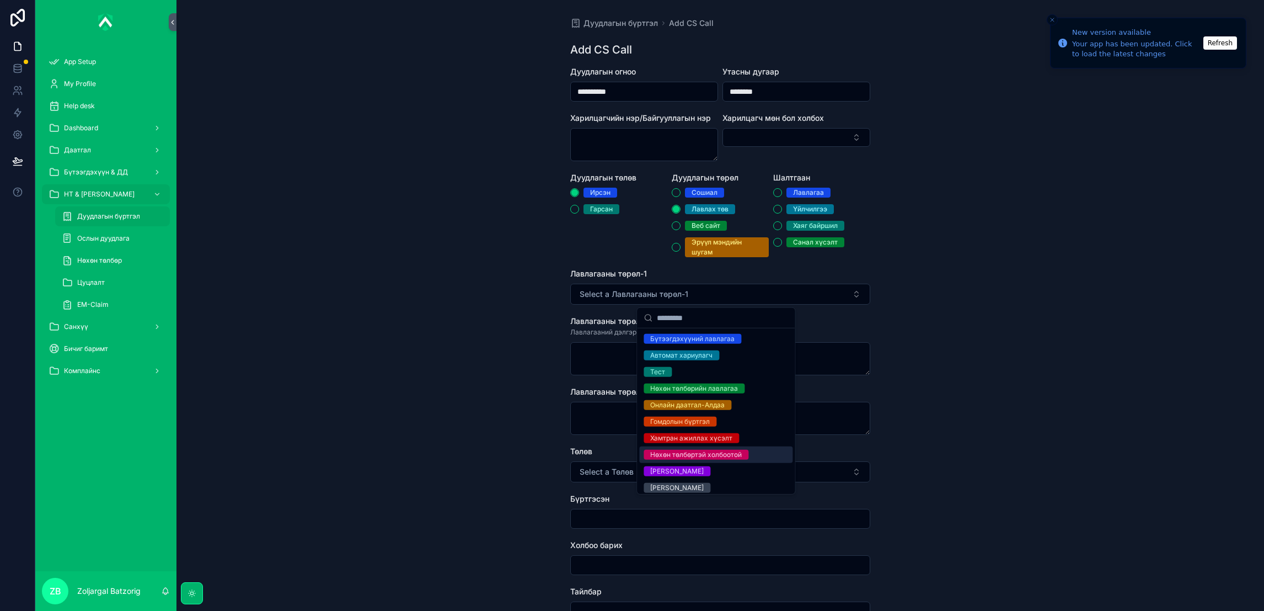
click at [694, 457] on div "Нөхөн төлбөртэй холбоотой" at bounding box center [696, 454] width 92 height 10
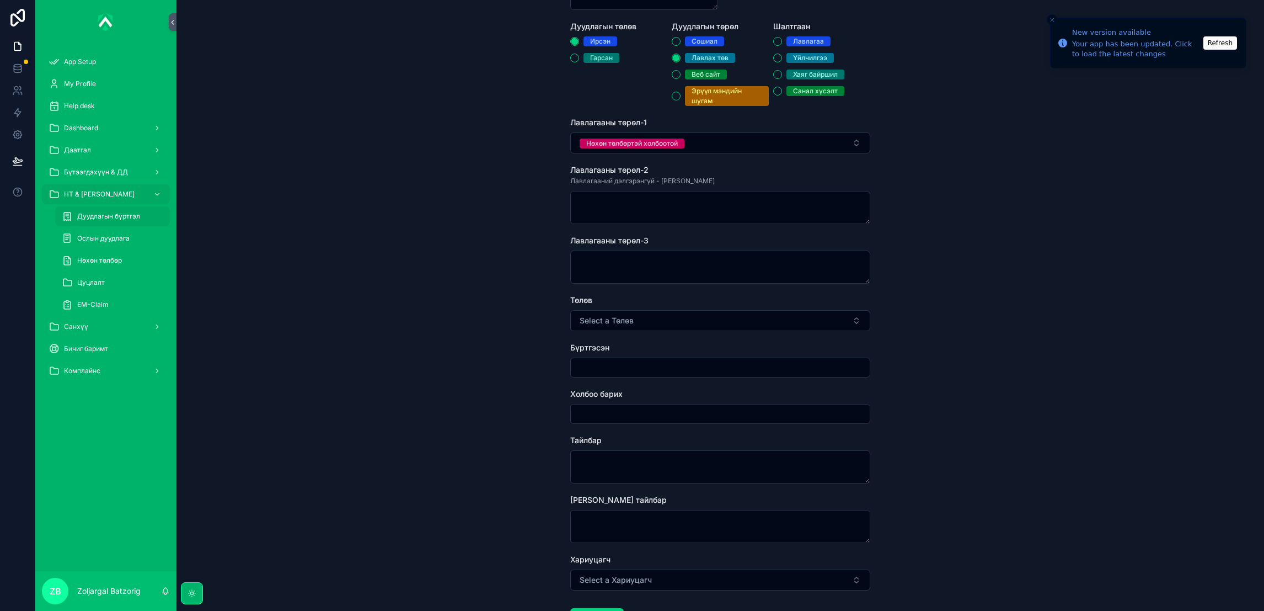
scroll to position [165, 0]
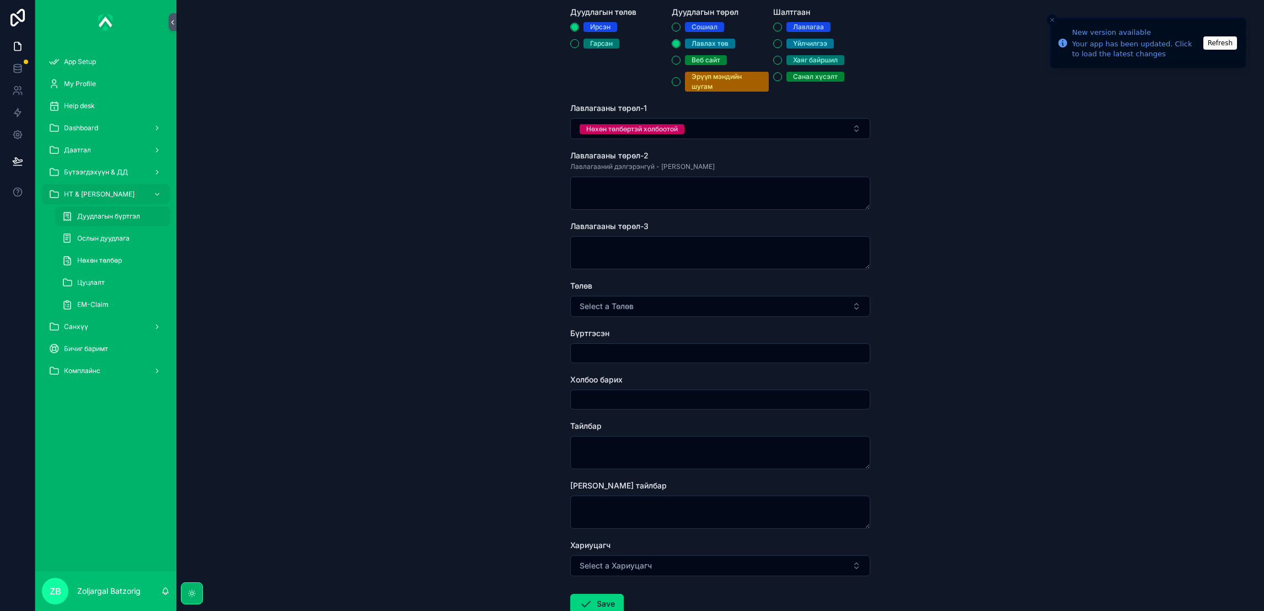
click at [611, 301] on span "Select a Төлөв" at bounding box center [607, 306] width 54 height 11
click at [671, 344] on div "Хаасан" at bounding box center [715, 350] width 153 height 17
click at [646, 346] on input "scrollable content" at bounding box center [720, 352] width 299 height 15
type input "**********"
click at [633, 402] on input "scrollable content" at bounding box center [720, 399] width 299 height 15
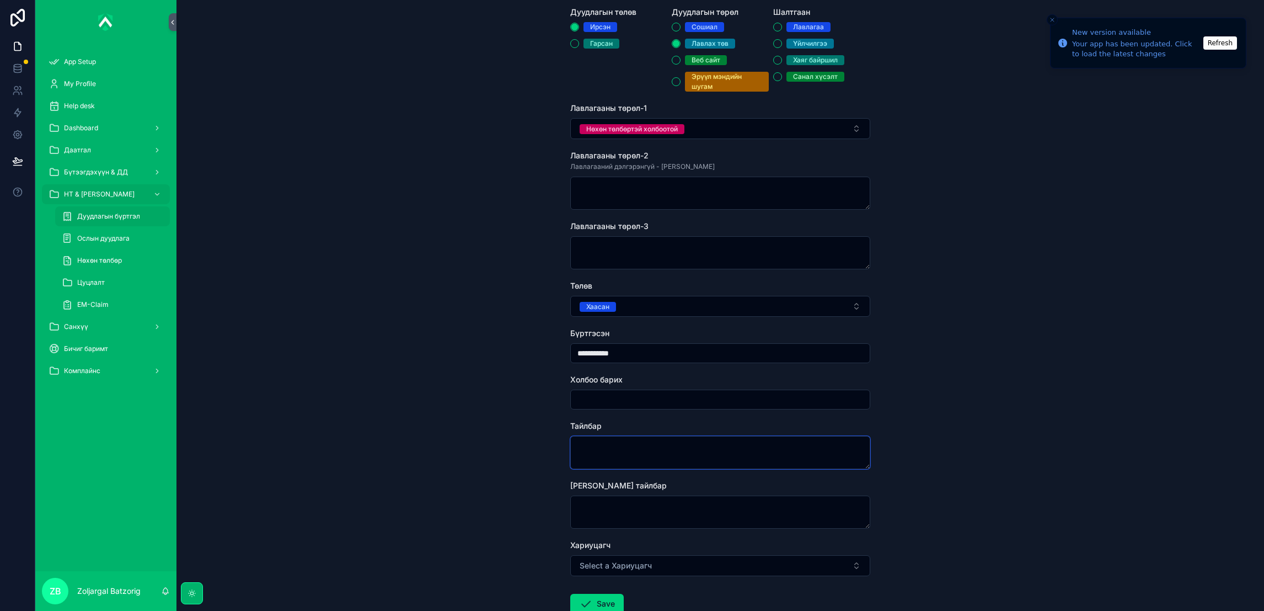
drag, startPoint x: 591, startPoint y: 447, endPoint x: 598, endPoint y: 447, distance: 7.2
click at [591, 447] on textarea "scrollable content" at bounding box center [720, 452] width 300 height 33
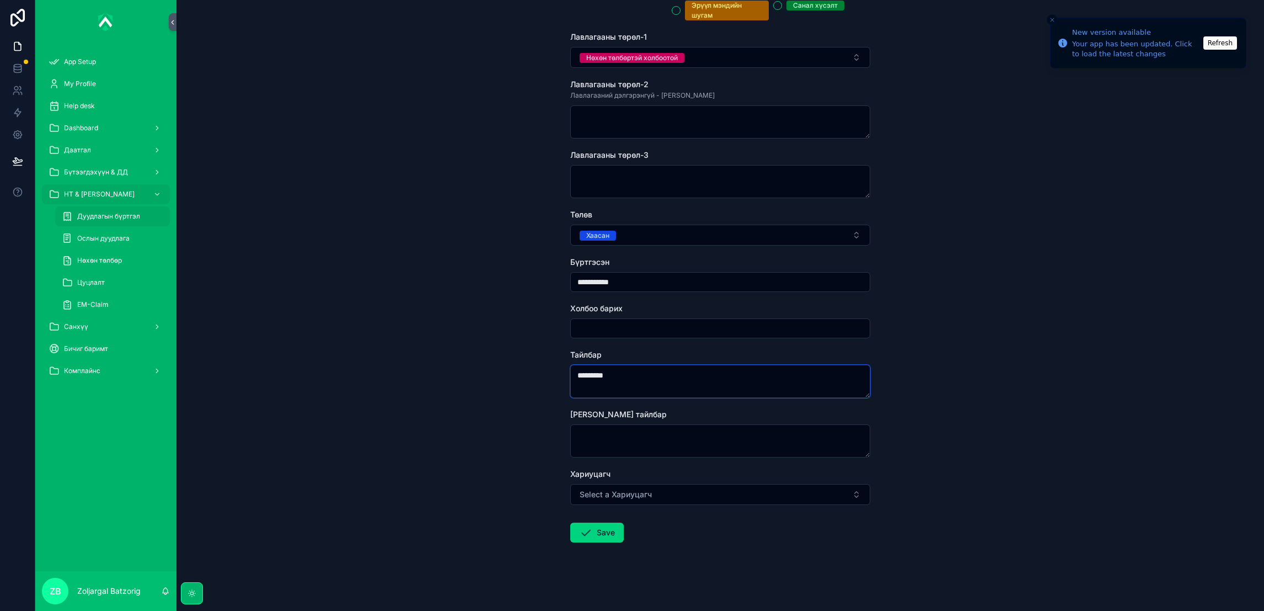
scroll to position [239, 0]
type textarea "********"
click at [585, 532] on icon "scrollable content" at bounding box center [585, 529] width 13 height 13
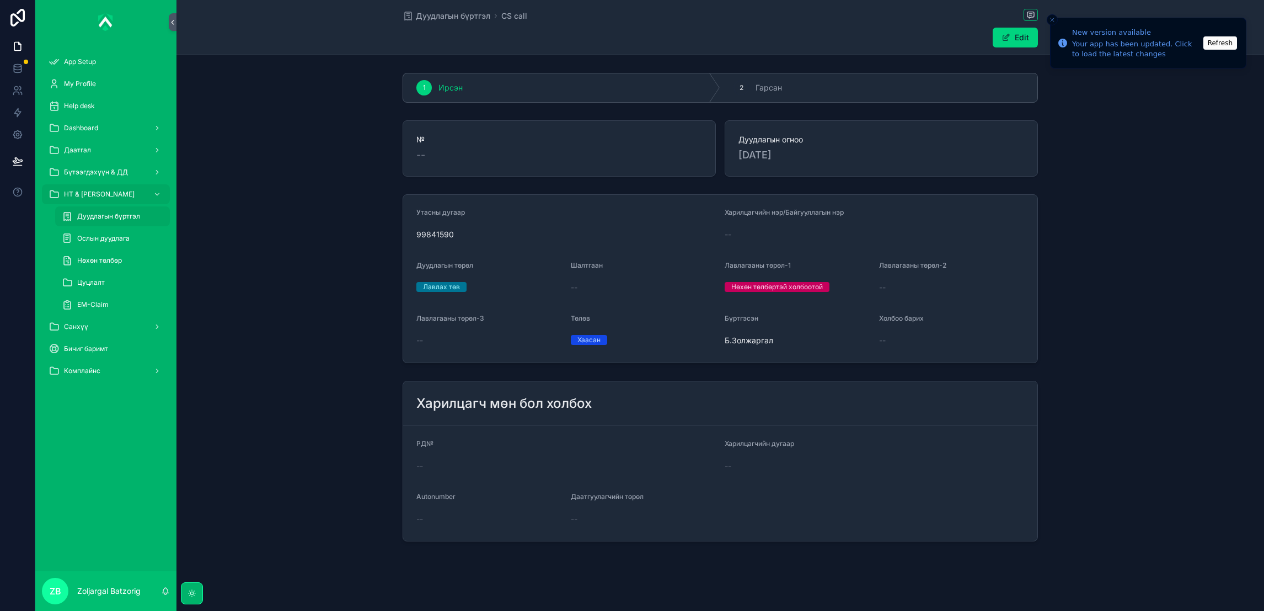
click at [440, 17] on span "Дуудлагын бүртгэл" at bounding box center [453, 15] width 74 height 11
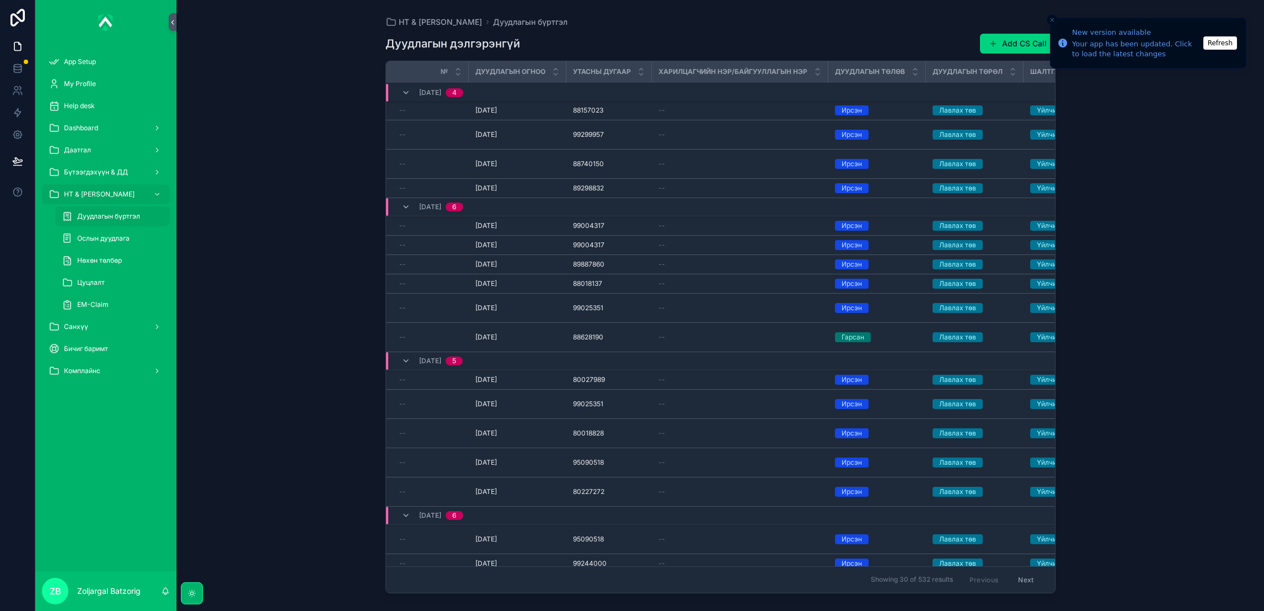
click at [1025, 45] on button "Add CS Call" at bounding box center [1018, 44] width 76 height 20
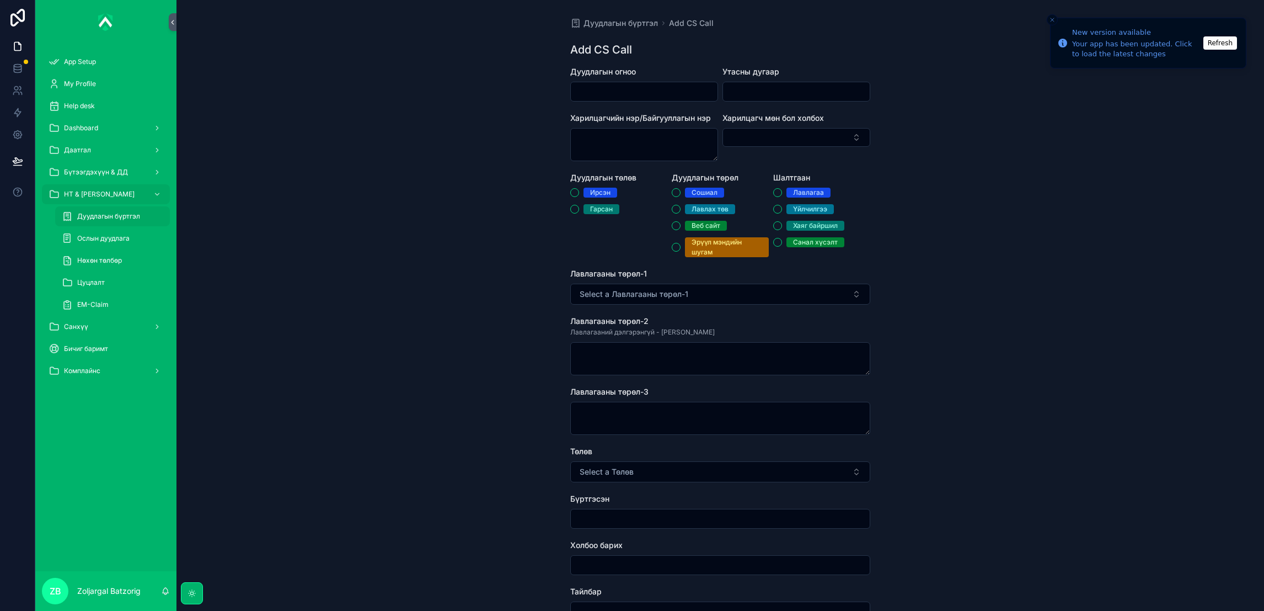
click at [646, 89] on input "scrollable content" at bounding box center [644, 91] width 147 height 15
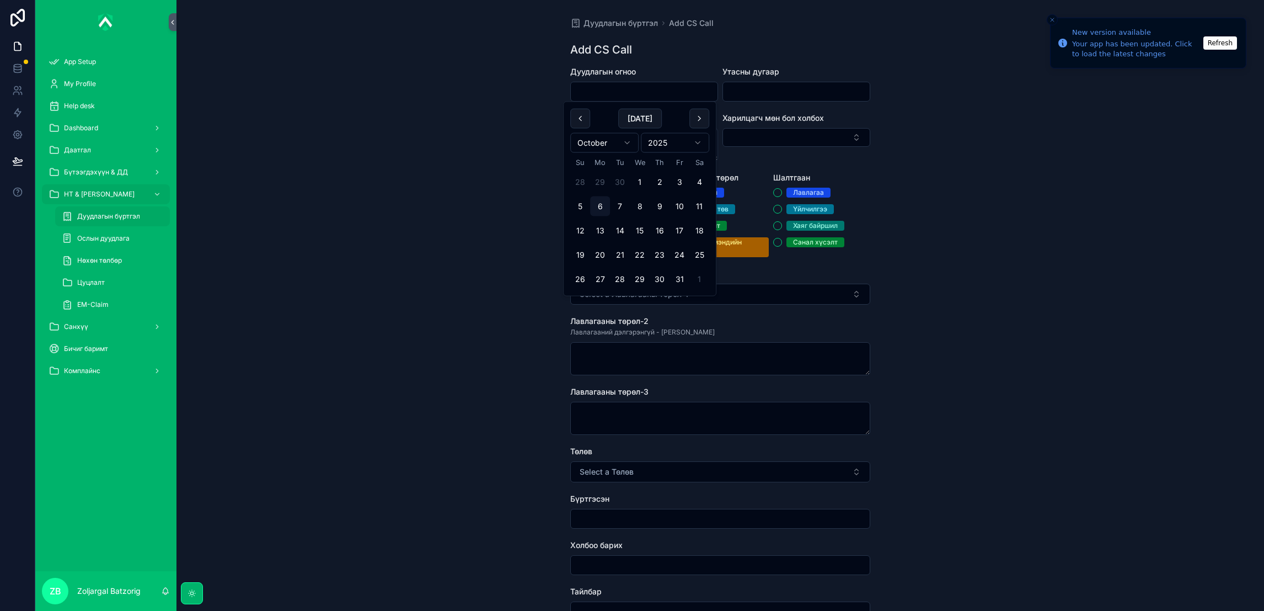
click at [636, 181] on button "1" at bounding box center [640, 182] width 20 height 20
type input "*********"
click at [799, 97] on input "scrollable content" at bounding box center [796, 91] width 147 height 15
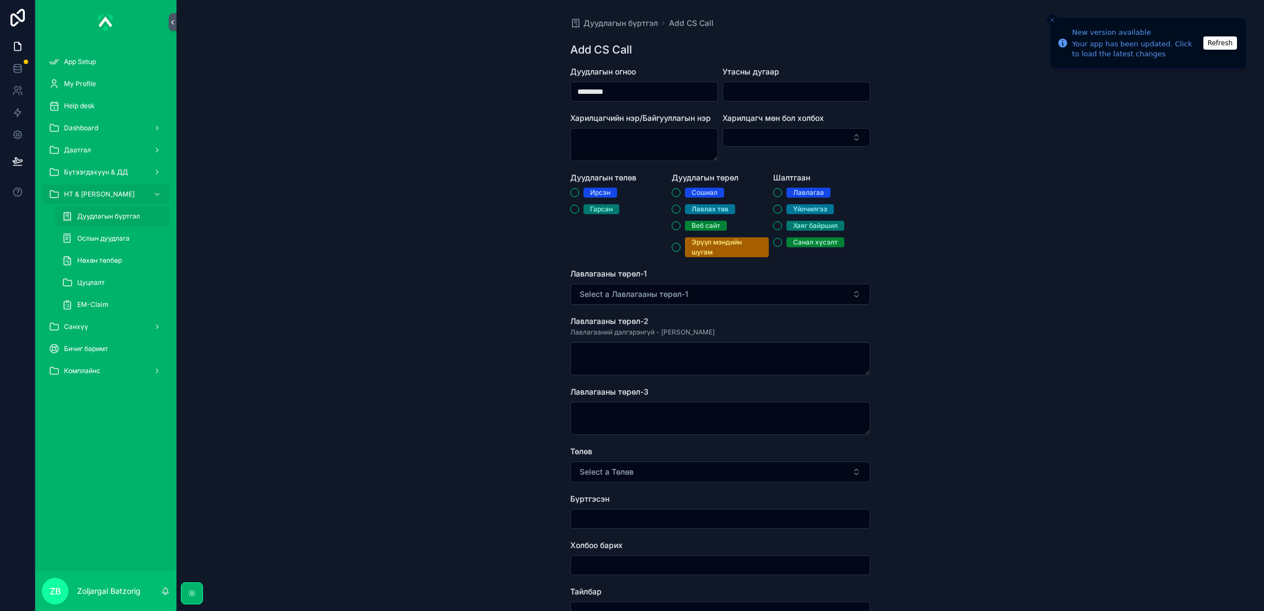
click at [788, 83] on div "scrollable content" at bounding box center [797, 92] width 148 height 20
click at [785, 92] on input "scrollable content" at bounding box center [796, 91] width 147 height 15
paste input "********"
type input "********"
click at [603, 192] on div "Ирсэн" at bounding box center [600, 193] width 20 height 10
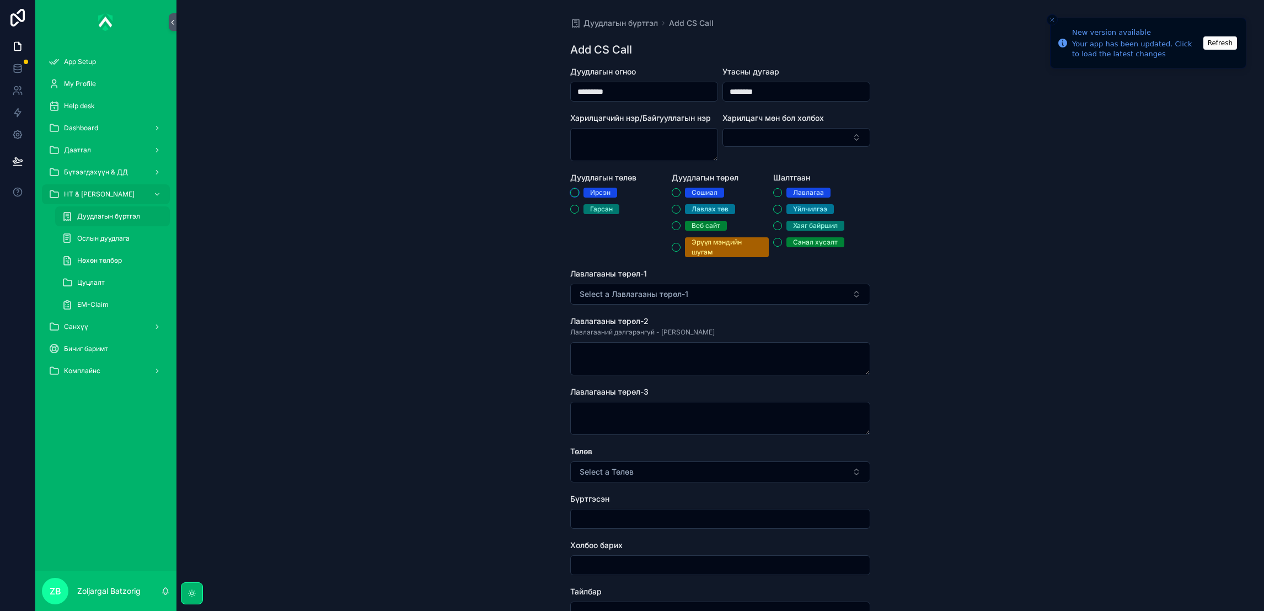
click at [579, 192] on button "Ирсэн" at bounding box center [574, 192] width 9 height 9
click at [693, 212] on div "Лавлах төв" at bounding box center [710, 209] width 37 height 10
click at [681, 212] on button "Лавлах төв" at bounding box center [676, 209] width 9 height 9
click at [806, 208] on div "Үйлчилгээ" at bounding box center [810, 209] width 34 height 10
click at [782, 208] on button "Үйлчилгээ" at bounding box center [777, 209] width 9 height 9
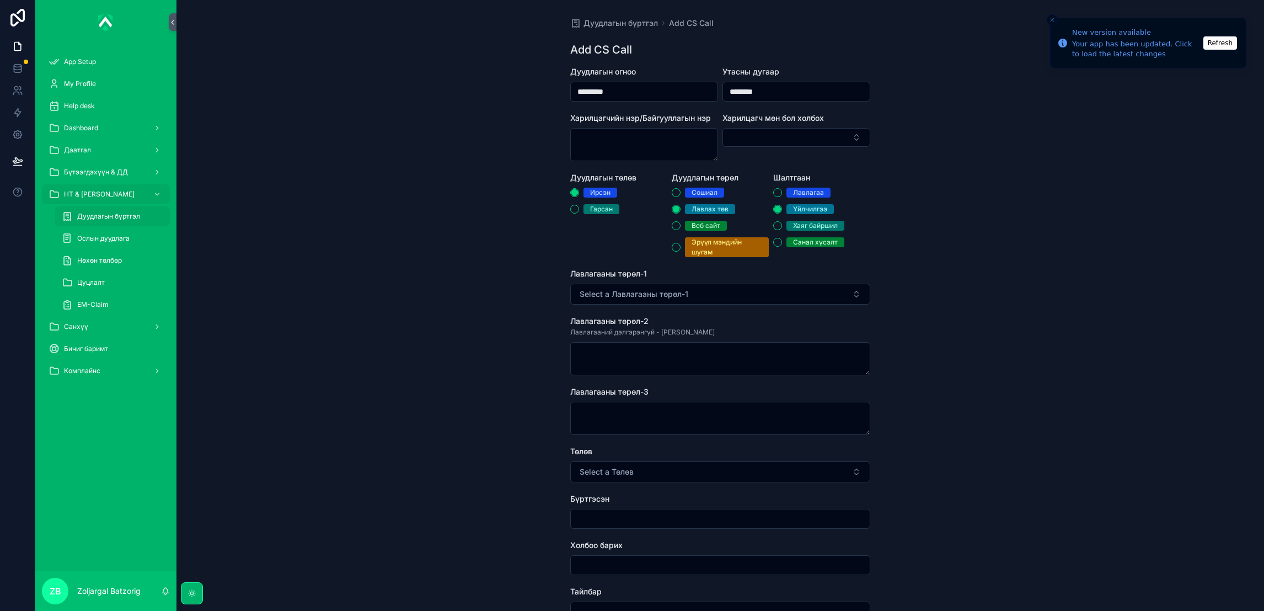
click at [727, 290] on button "Select a Лавлагааны төрөл-1" at bounding box center [720, 293] width 300 height 21
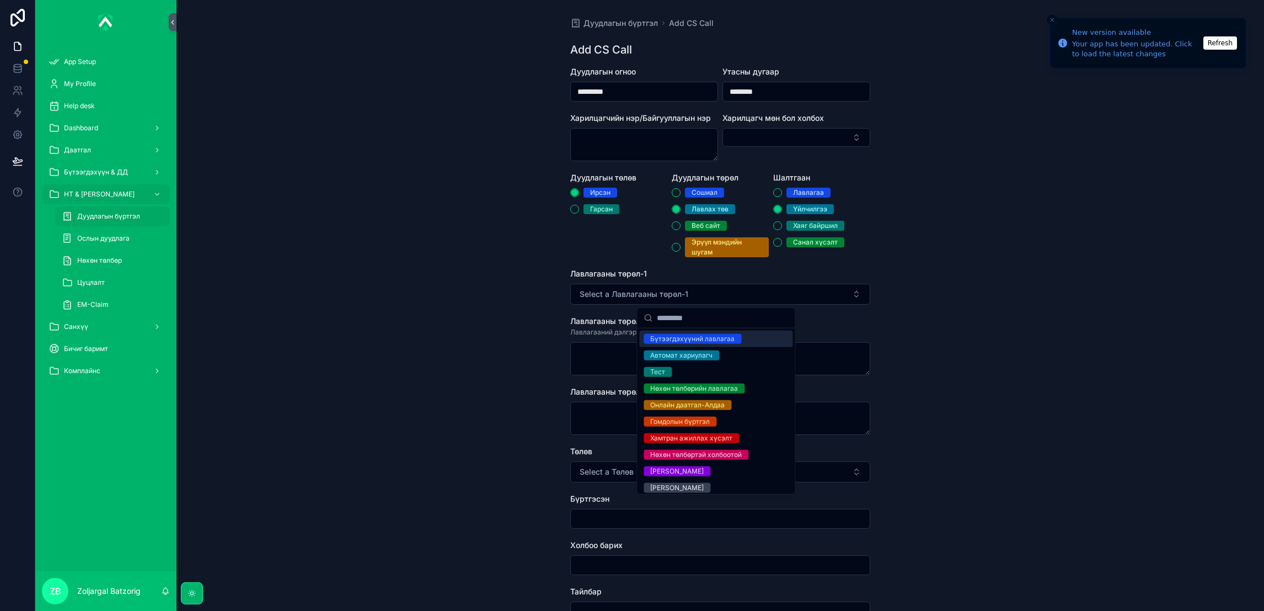
click at [705, 338] on div "Бүтээгдэхүүний лавлагаа" at bounding box center [692, 339] width 84 height 10
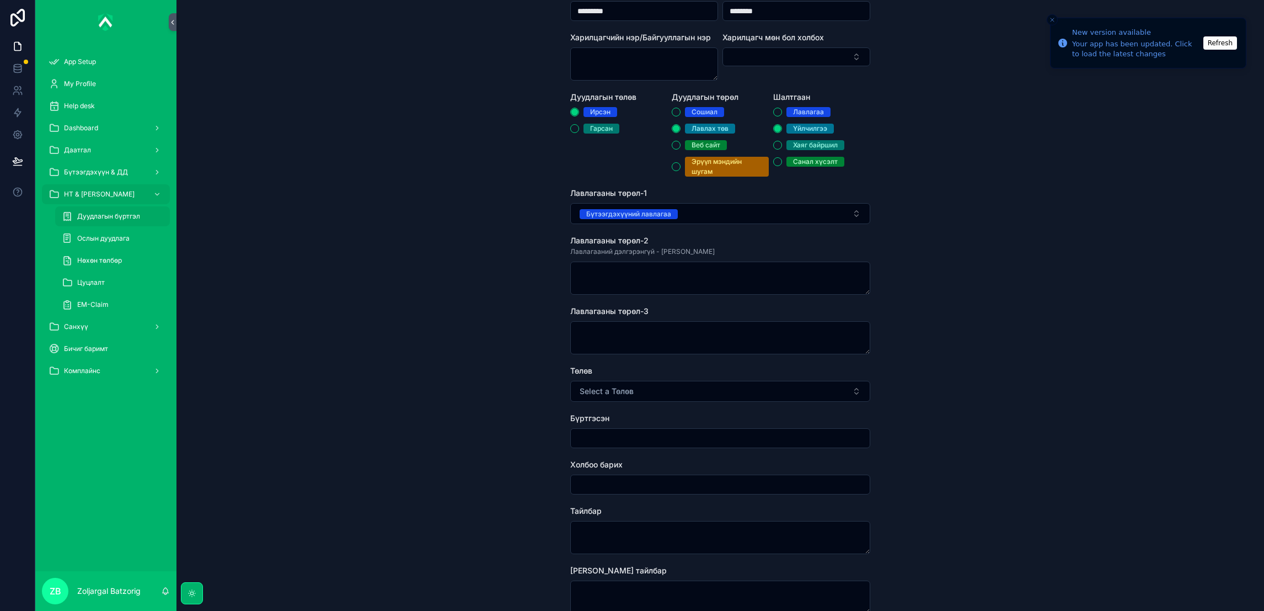
scroll to position [83, 0]
drag, startPoint x: 639, startPoint y: 393, endPoint x: 639, endPoint y: 400, distance: 7.2
click at [640, 394] on button "Select a Төлөв" at bounding box center [720, 388] width 300 height 21
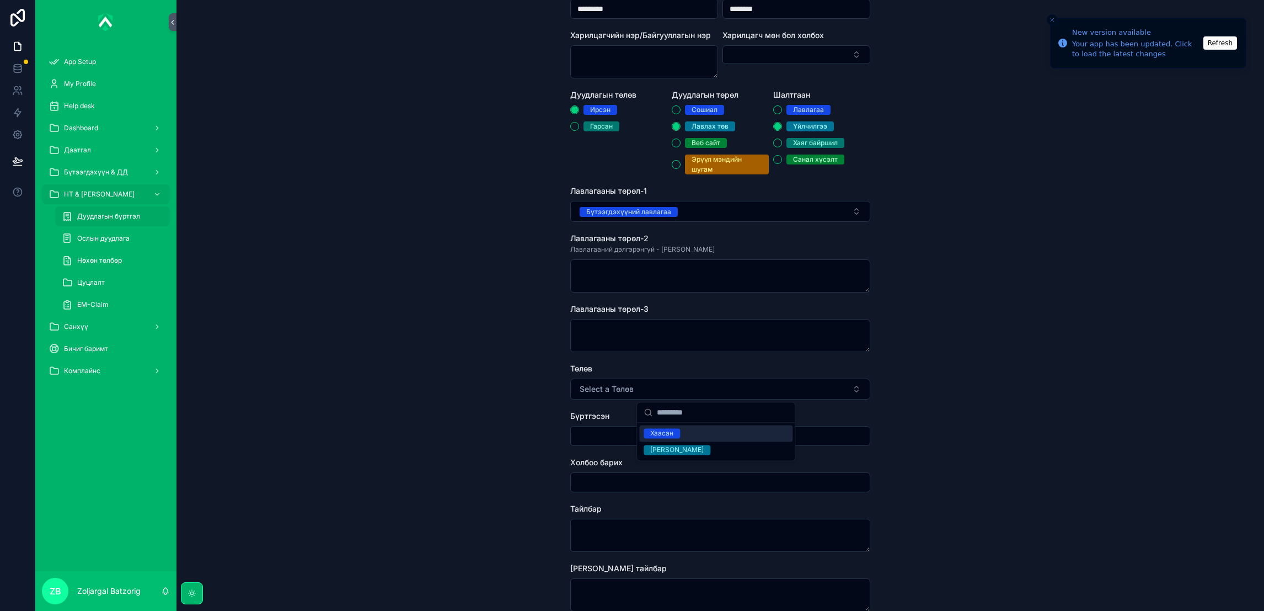
click at [674, 432] on span "Хаасан" at bounding box center [662, 433] width 36 height 10
click at [641, 435] on input "scrollable content" at bounding box center [720, 435] width 299 height 15
type input "**********"
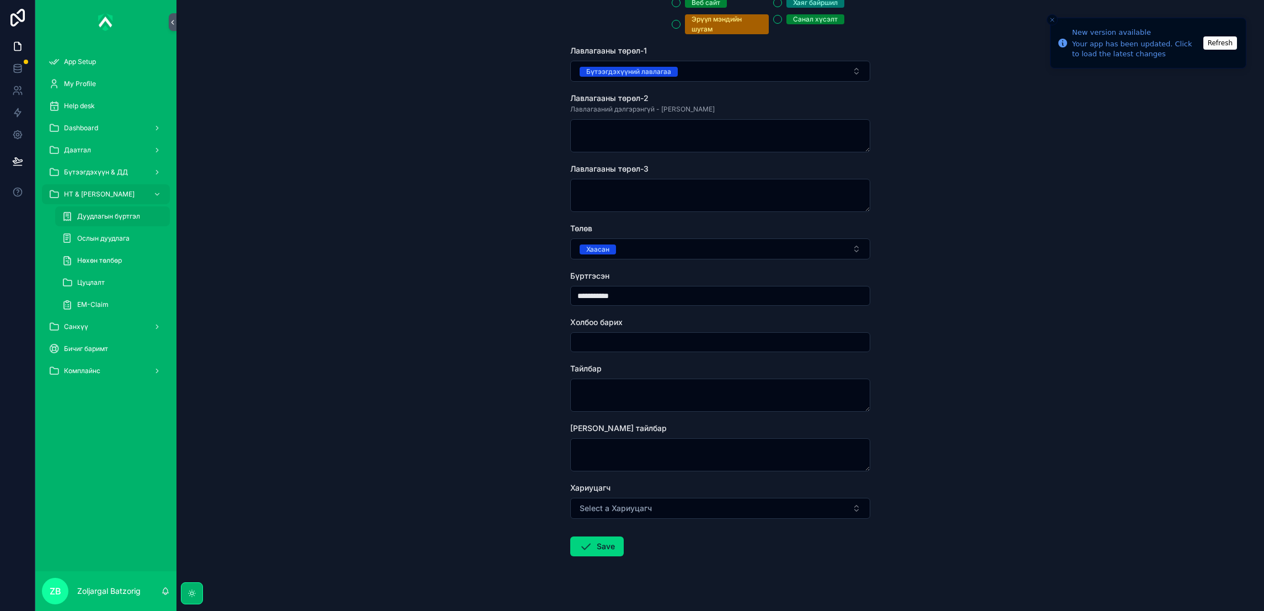
scroll to position [239, 0]
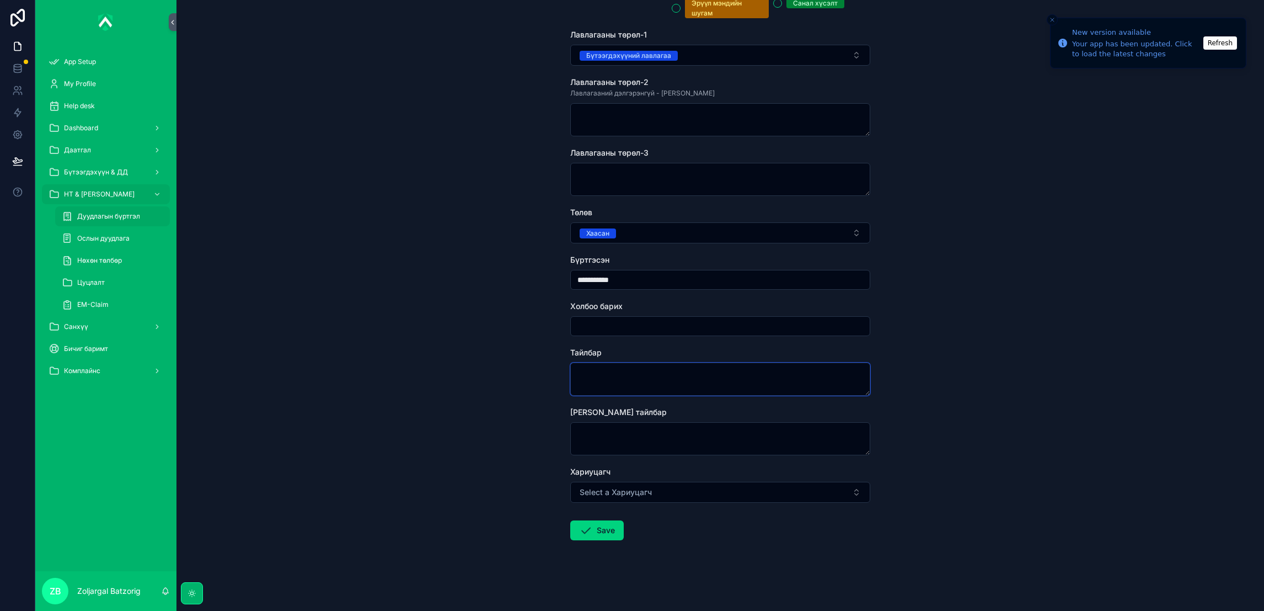
click at [638, 393] on textarea "scrollable content" at bounding box center [720, 378] width 300 height 33
type textarea "**********"
drag, startPoint x: 583, startPoint y: 533, endPoint x: 601, endPoint y: 533, distance: 18.2
click at [581, 533] on icon "scrollable content" at bounding box center [585, 529] width 13 height 13
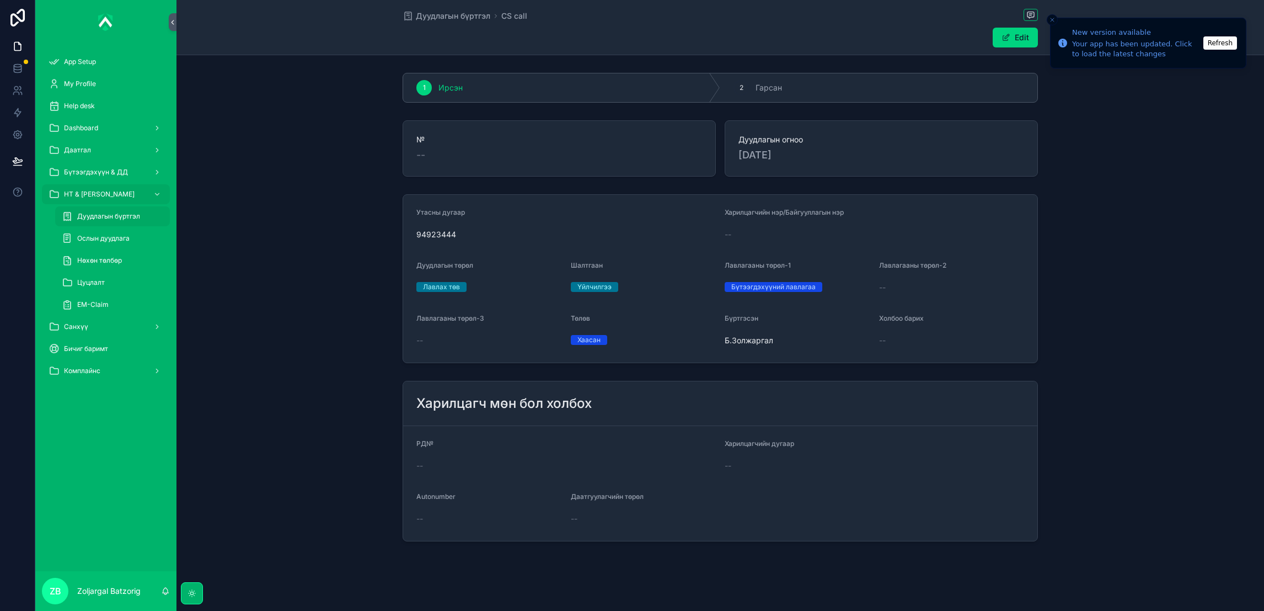
click at [446, 20] on span "Дуудлагын бүртгэл" at bounding box center [453, 15] width 74 height 11
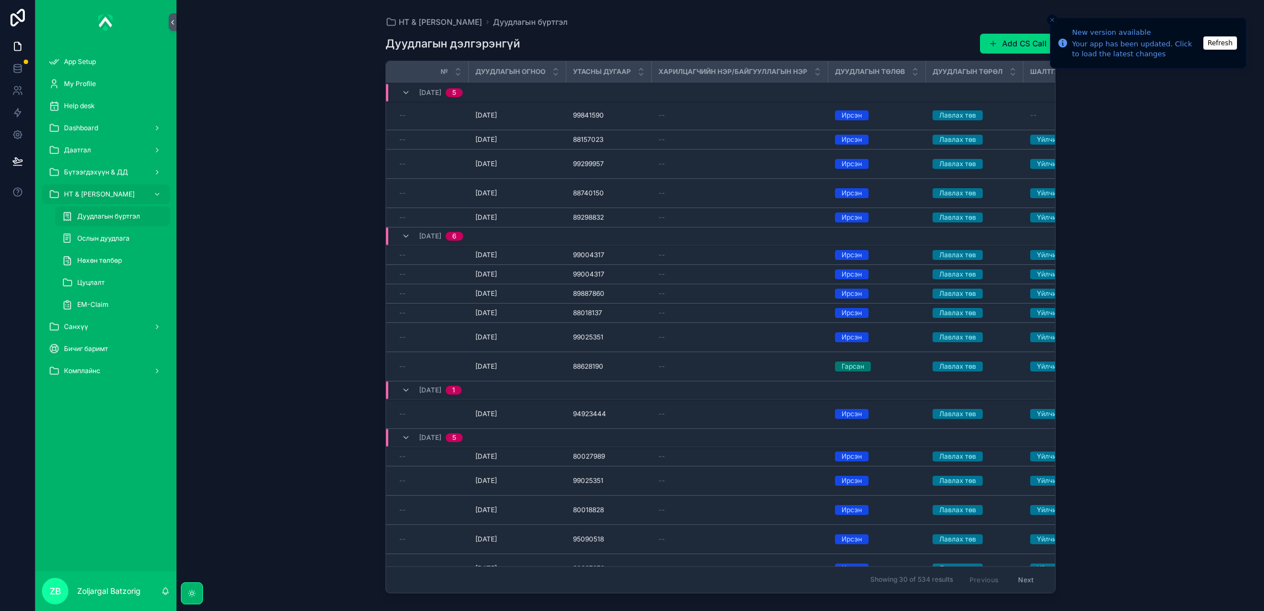
click at [1013, 41] on button "Add CS Call" at bounding box center [1018, 44] width 76 height 20
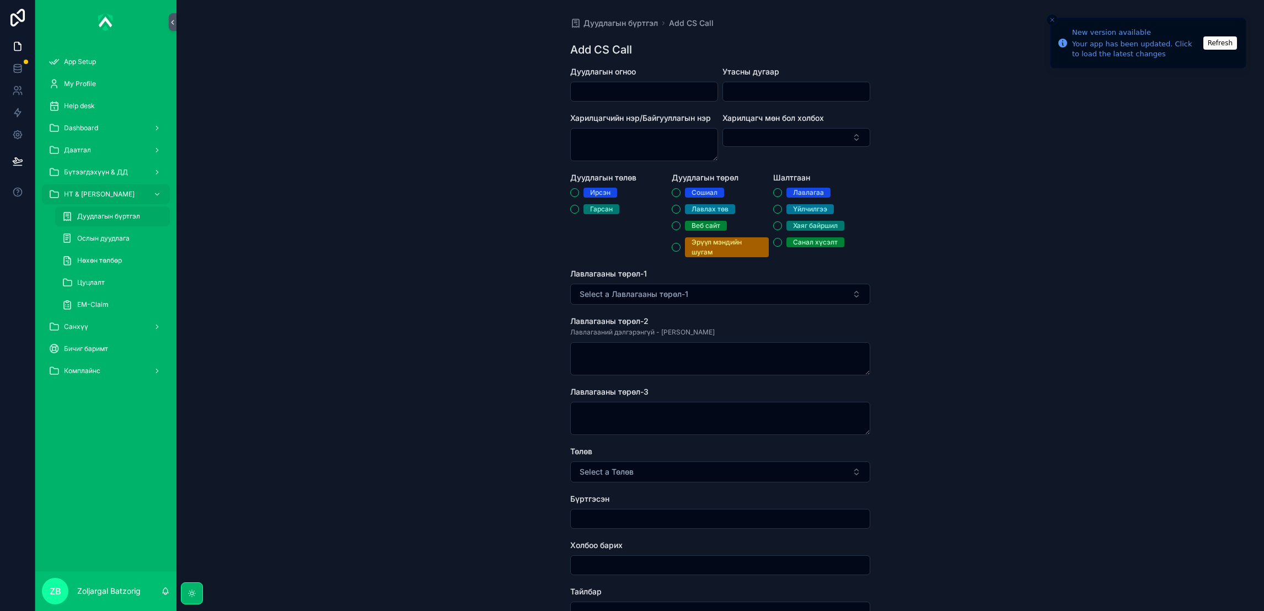
click at [695, 87] on input "scrollable content" at bounding box center [644, 91] width 147 height 15
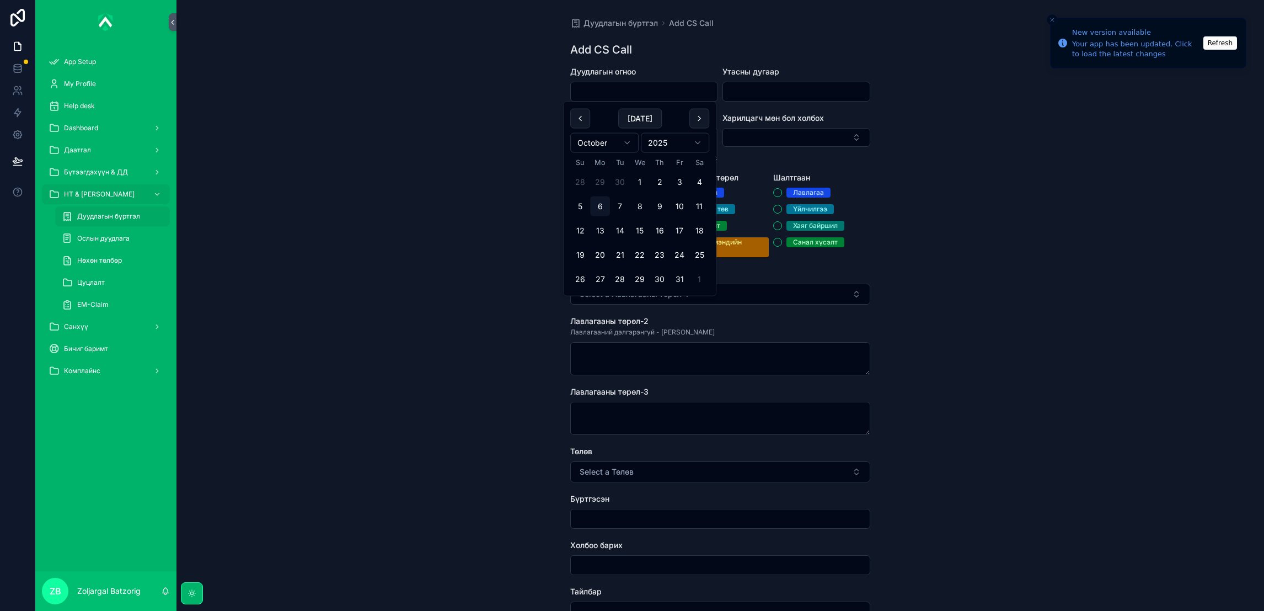
click at [693, 277] on button "1" at bounding box center [699, 279] width 20 height 20
click at [704, 183] on button "1" at bounding box center [699, 182] width 20 height 20
click at [693, 181] on button "1" at bounding box center [699, 182] width 20 height 20
click at [698, 169] on tbody "26 27 28 29 30 31 1 2 3 4 5 6 7 8 9 10 11 12 13 14 15 16 17 18 19 20 21 22 23 2…" at bounding box center [639, 241] width 139 height 146
click at [697, 176] on button "1" at bounding box center [699, 182] width 20 height 20
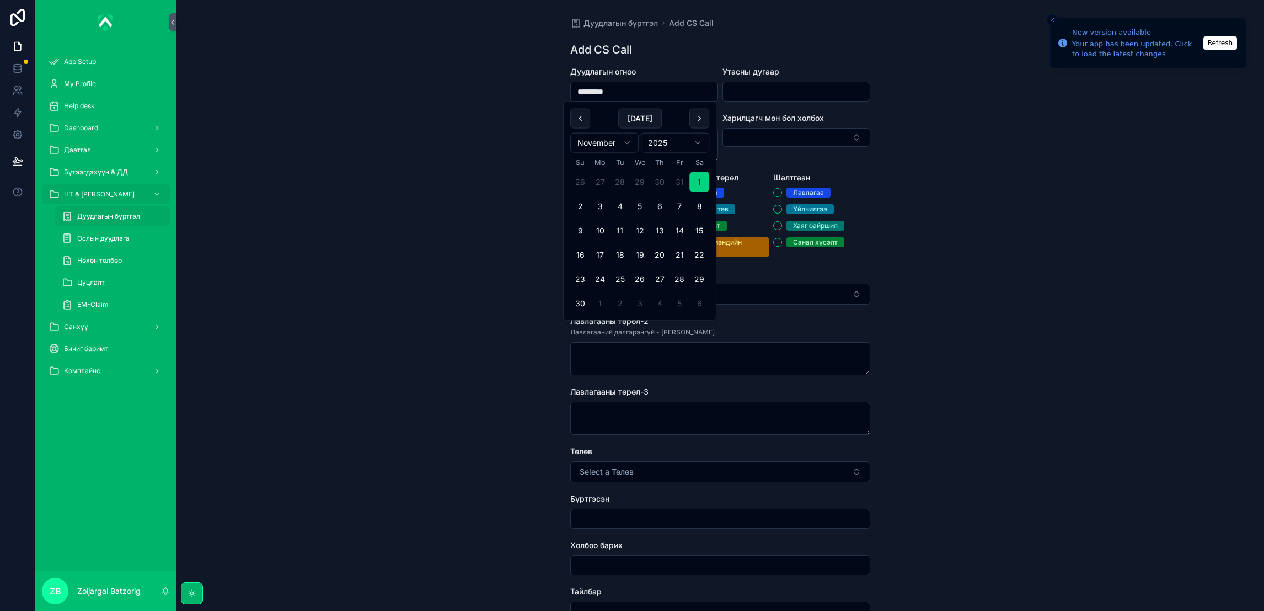
click at [614, 138] on html "New version available Your app has been updated. Click to load the latest chang…" at bounding box center [632, 305] width 1264 height 611
click at [638, 185] on button "1" at bounding box center [640, 182] width 20 height 20
type input "*********"
click at [786, 98] on input "scrollable content" at bounding box center [796, 91] width 147 height 15
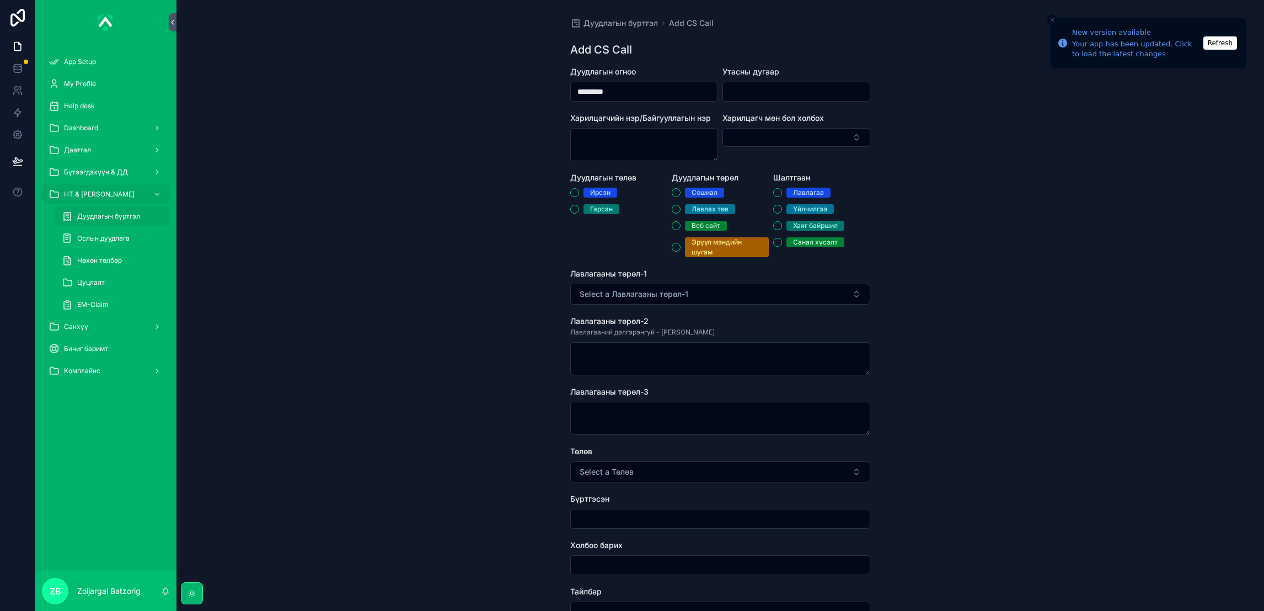
paste input "********"
type input "********"
click at [596, 194] on div "Ирсэн" at bounding box center [600, 193] width 20 height 10
click at [579, 194] on button "Ирсэн" at bounding box center [574, 192] width 9 height 9
click at [720, 212] on div "Лавлах төв" at bounding box center [710, 209] width 37 height 10
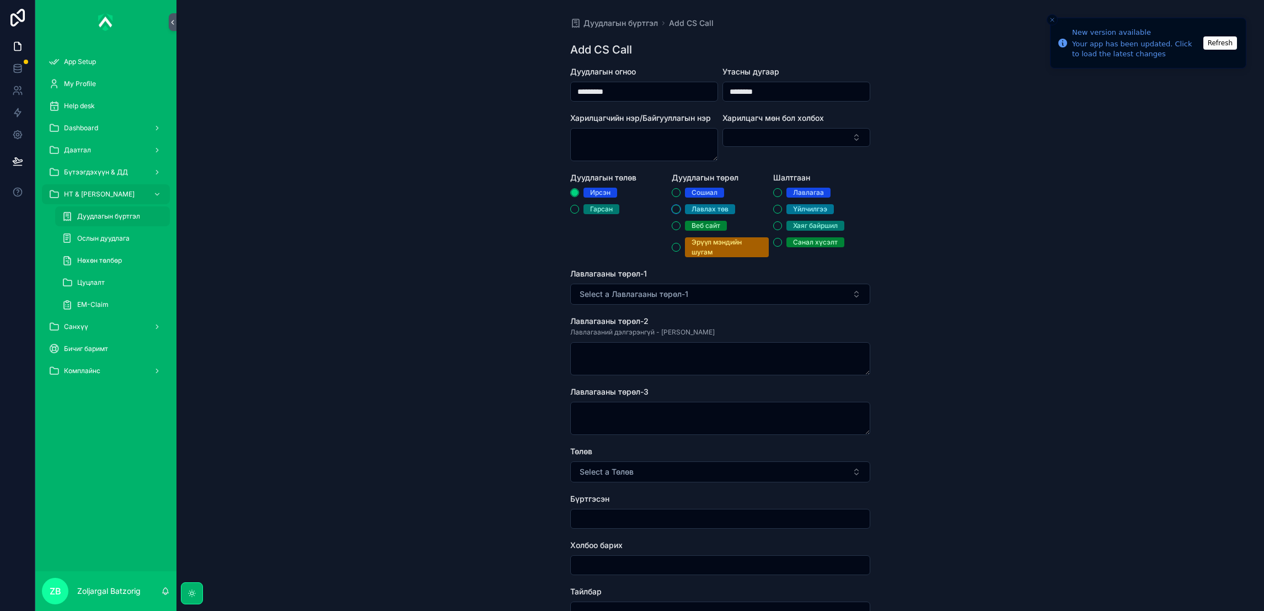
click at [681, 212] on button "Лавлах төв" at bounding box center [676, 209] width 9 height 9
click at [834, 206] on div "Үйлчилгээ" at bounding box center [821, 209] width 97 height 10
click at [786, 211] on span "Үйлчилгээ" at bounding box center [809, 209] width 47 height 10
click at [782, 211] on button "Үйлчилгээ" at bounding box center [777, 209] width 9 height 9
click at [759, 302] on button "Select a Лавлагааны төрөл-1" at bounding box center [720, 293] width 300 height 21
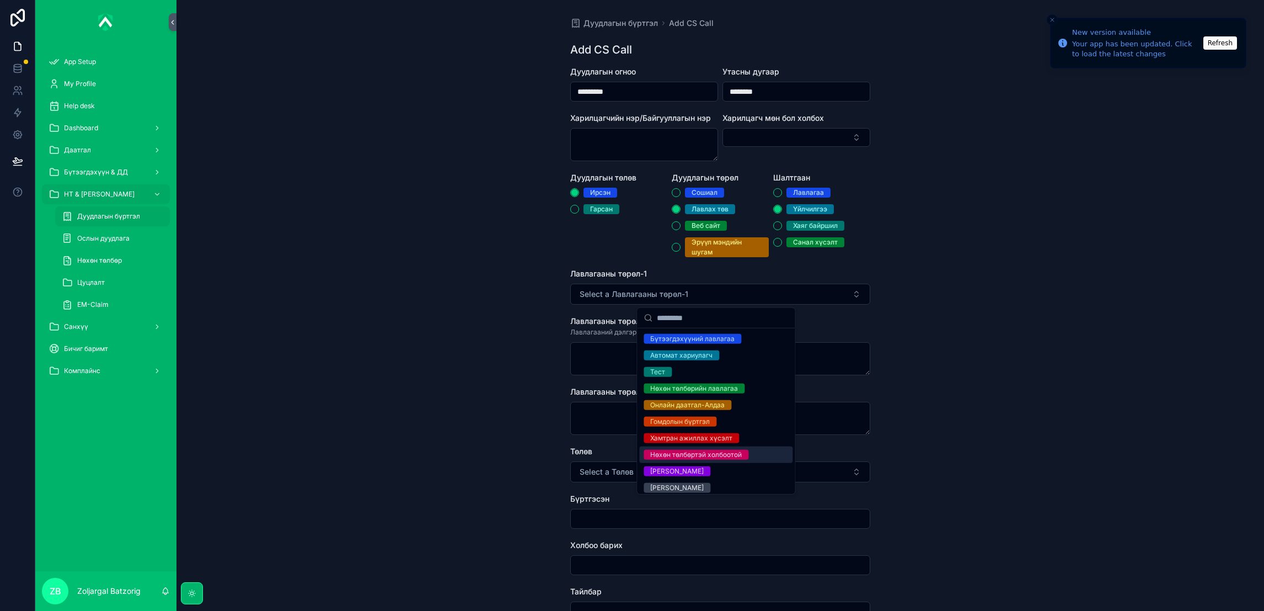
click at [708, 458] on div "Нөхөн төлбөртэй холбоотой" at bounding box center [696, 454] width 92 height 10
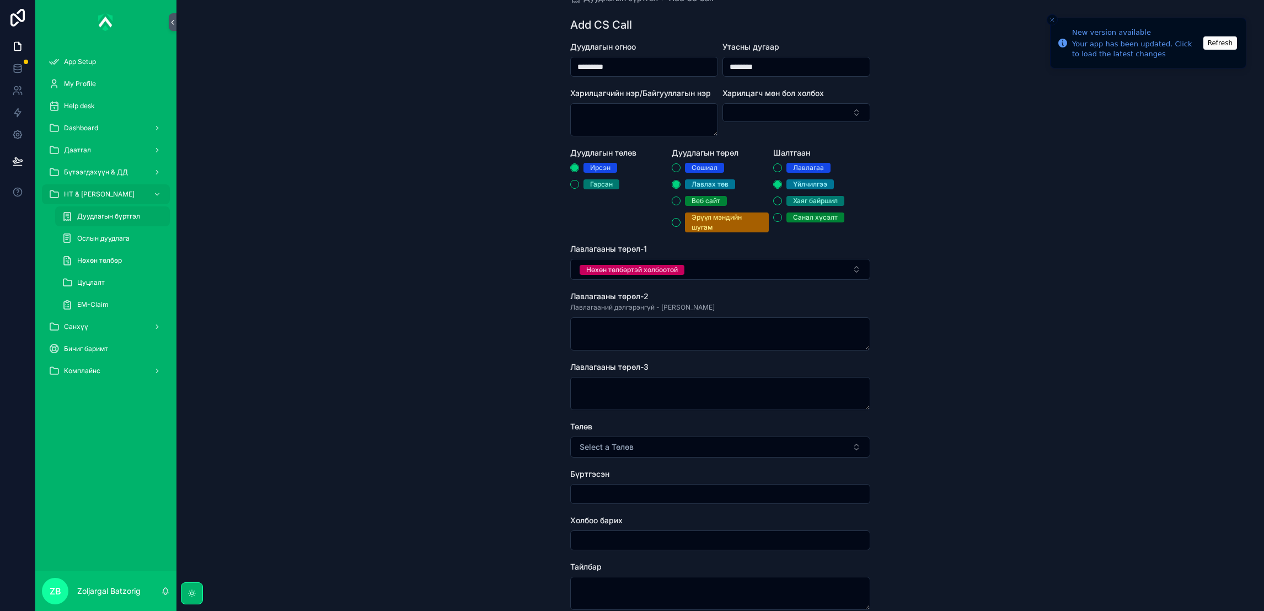
scroll to position [83, 0]
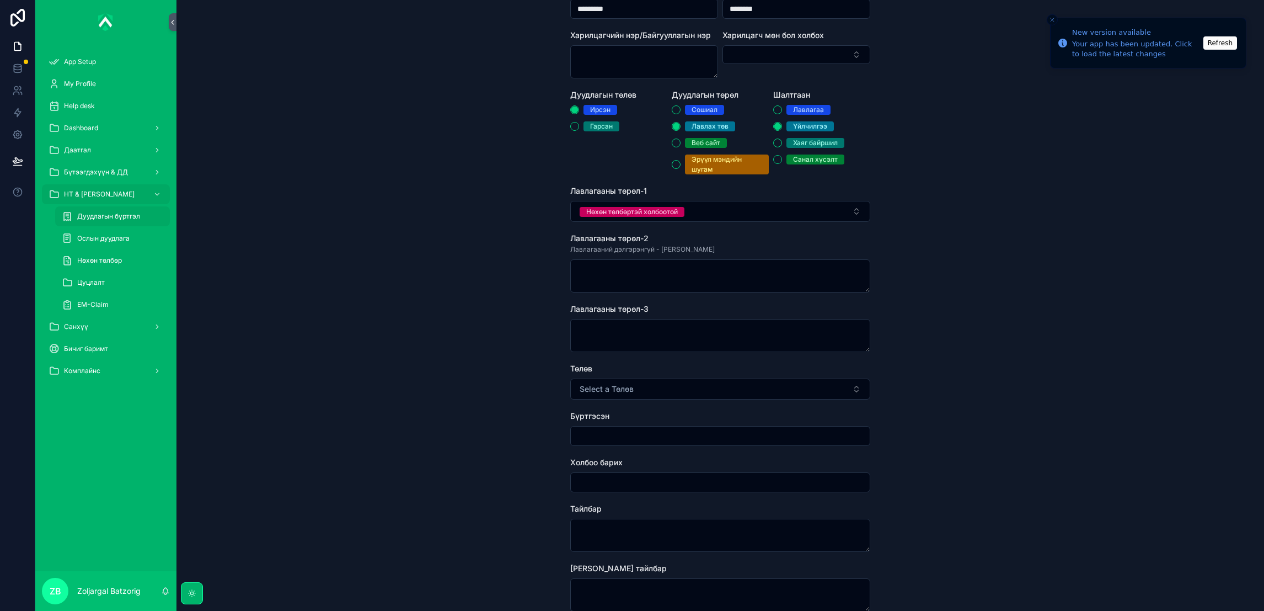
click at [663, 395] on button "Select a Төлөв" at bounding box center [720, 388] width 300 height 21
click at [656, 428] on div "Хаасан" at bounding box center [661, 433] width 23 height 10
click at [666, 436] on input "scrollable content" at bounding box center [720, 435] width 299 height 15
type input "**********"
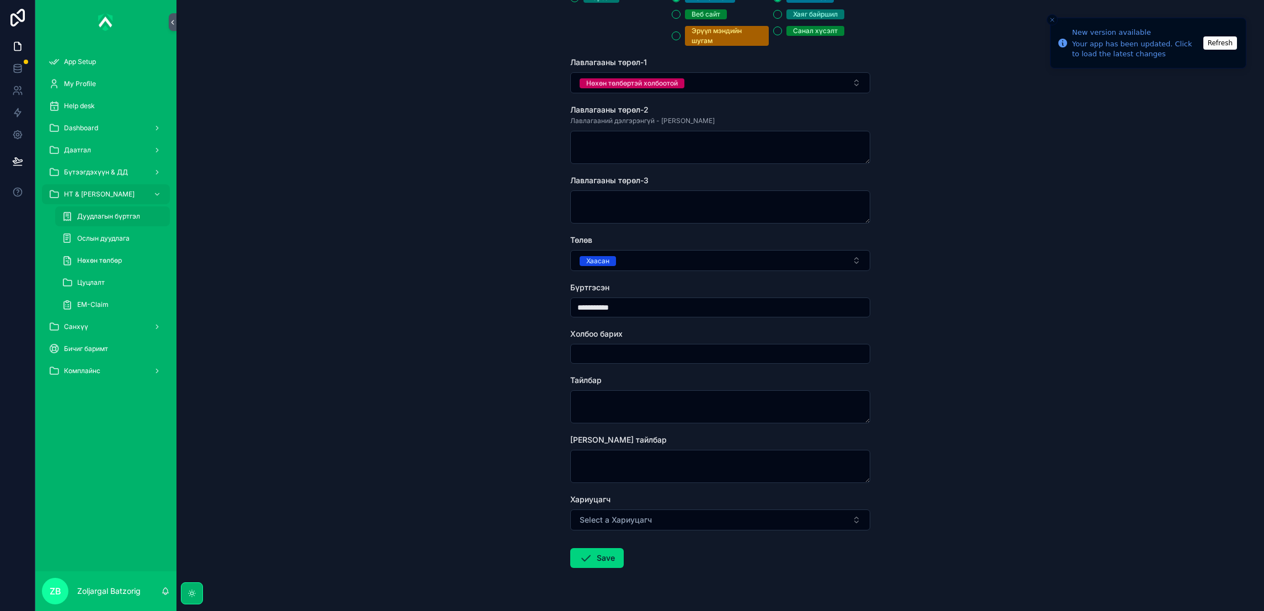
scroll to position [239, 0]
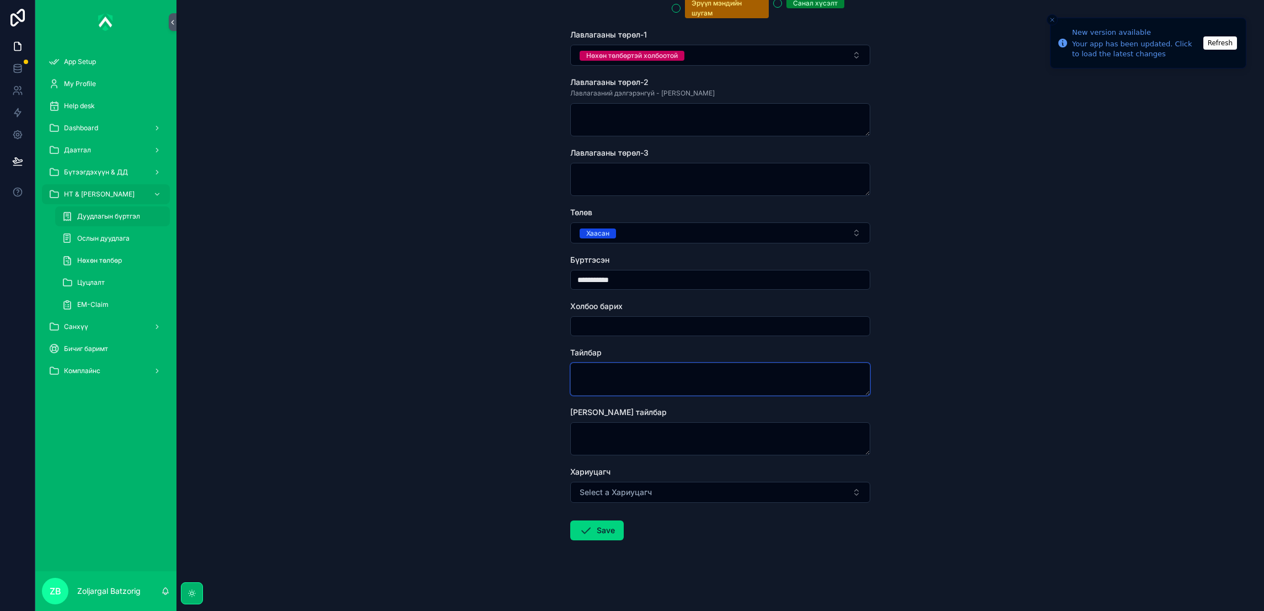
click at [634, 378] on textarea "scrollable content" at bounding box center [720, 378] width 300 height 33
type textarea "********"
click at [587, 529] on button "Save" at bounding box center [596, 530] width 53 height 20
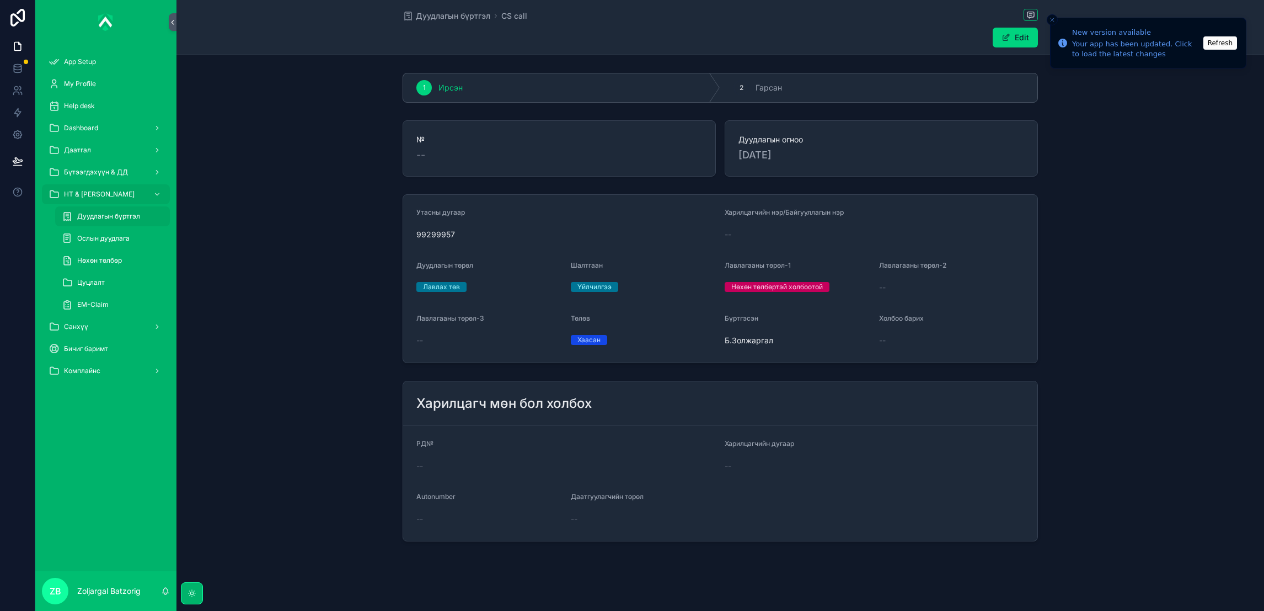
click at [436, 9] on div "Дуудлагын бүртгэл CS call" at bounding box center [720, 16] width 635 height 14
click at [436, 16] on span "Дуудлагын бүртгэл" at bounding box center [453, 15] width 74 height 11
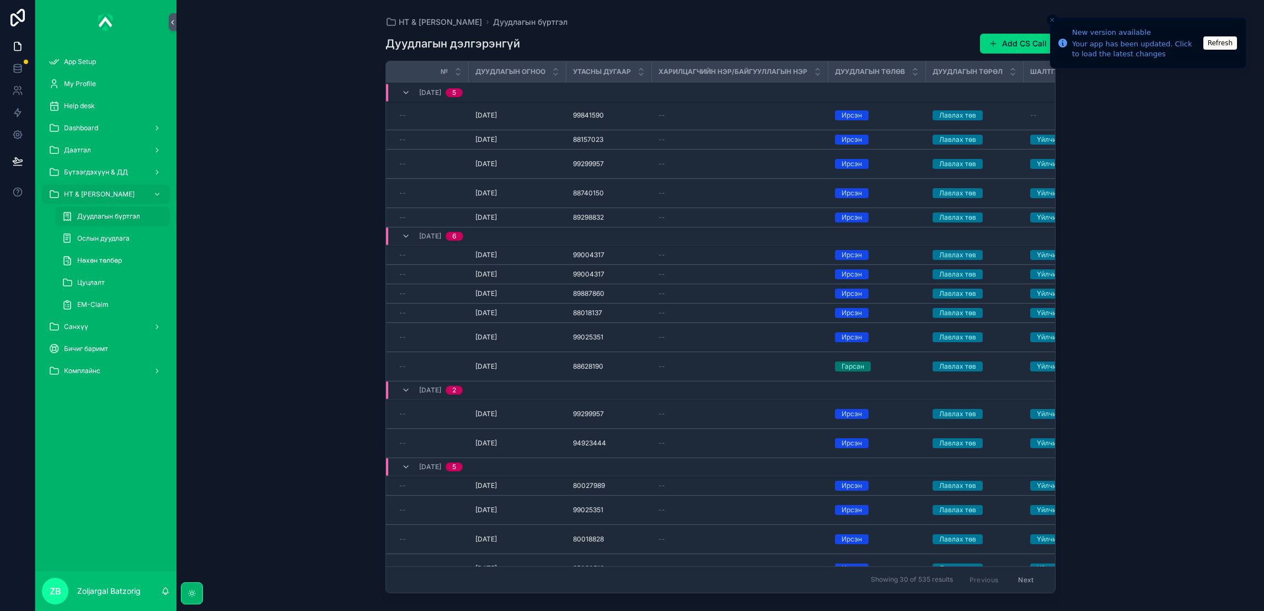
click at [1007, 44] on button "Add CS Call" at bounding box center [1018, 44] width 76 height 20
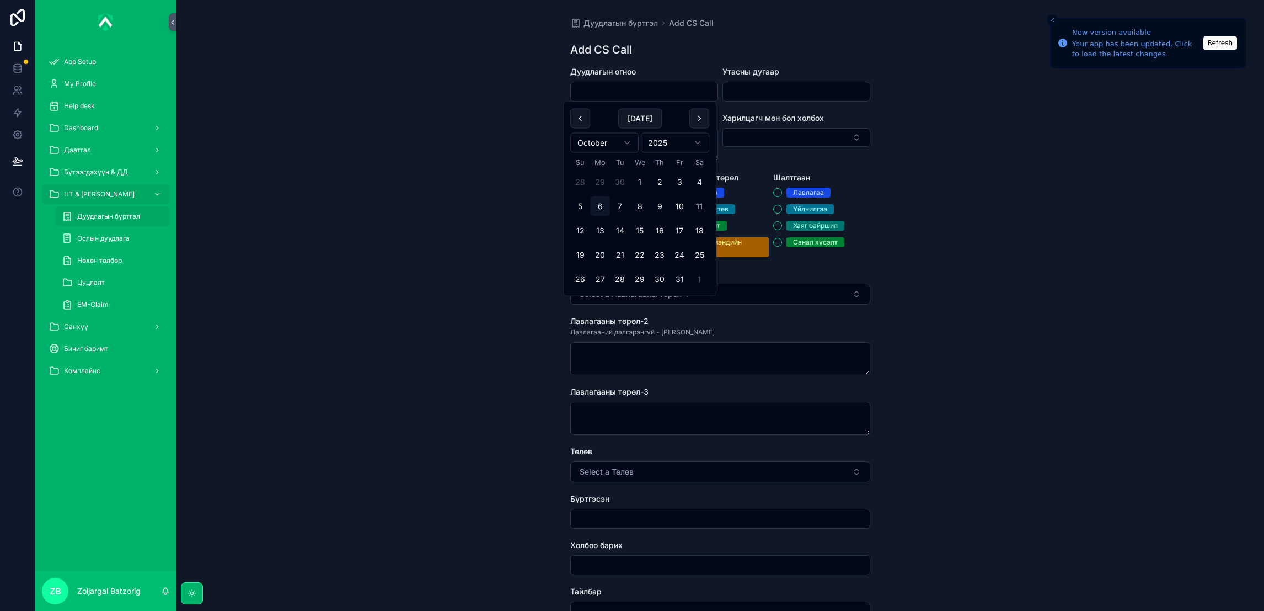
drag, startPoint x: 636, startPoint y: 94, endPoint x: 638, endPoint y: 105, distance: 11.2
click at [634, 94] on input "scrollable content" at bounding box center [644, 91] width 147 height 15
click at [639, 181] on button "1" at bounding box center [640, 182] width 20 height 20
type input "*********"
click at [753, 89] on input "scrollable content" at bounding box center [796, 91] width 147 height 15
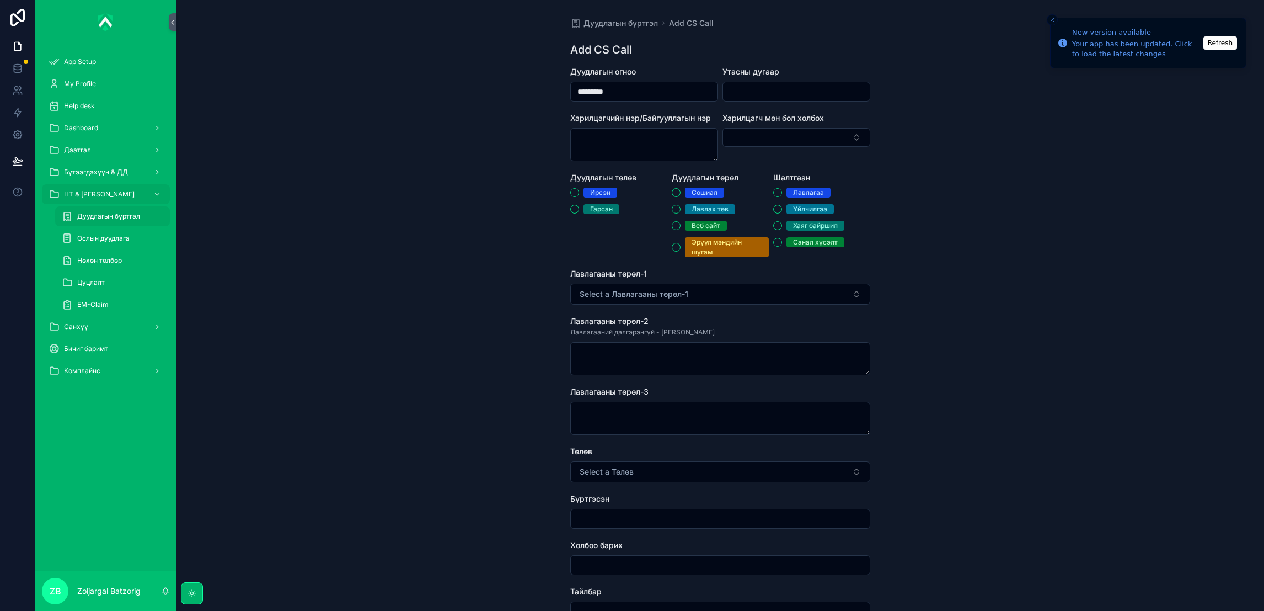
paste input "********"
type input "********"
click at [584, 194] on span "Ирсэн" at bounding box center [601, 193] width 34 height 10
click at [579, 194] on button "Ирсэн" at bounding box center [574, 192] width 9 height 9
click at [703, 210] on div "Лавлах төв" at bounding box center [710, 209] width 37 height 10
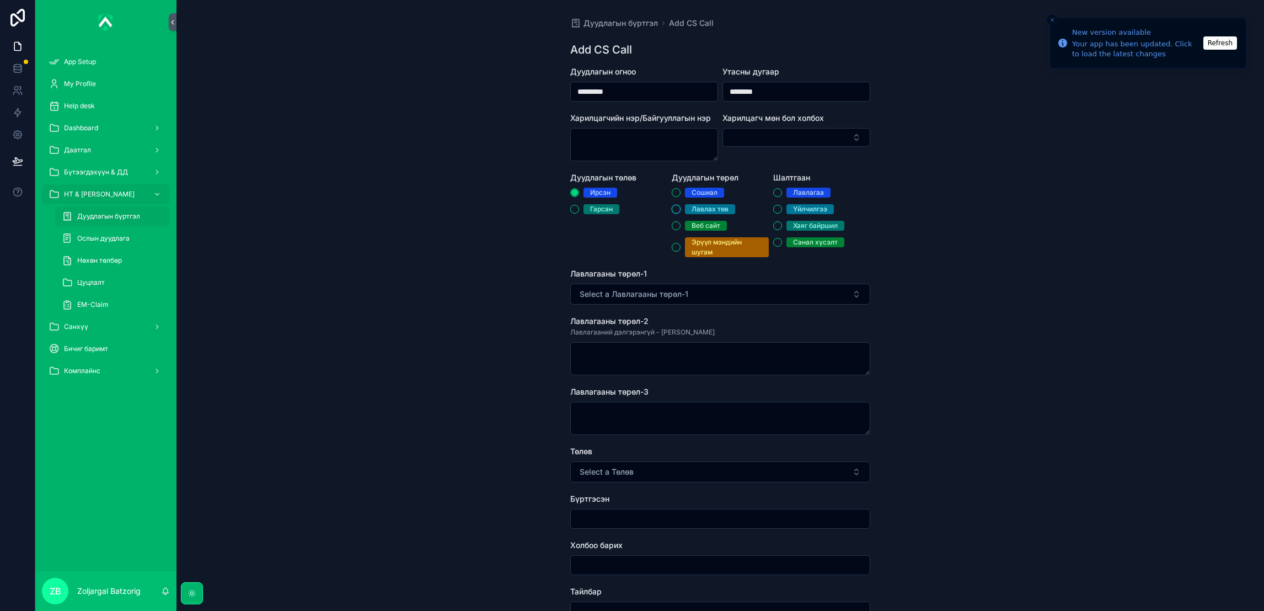
click at [681, 210] on button "Лавлах төв" at bounding box center [676, 209] width 9 height 9
click at [793, 206] on div "Үйлчилгээ" at bounding box center [810, 209] width 34 height 10
click at [782, 206] on button "Үйлчилгээ" at bounding box center [777, 209] width 9 height 9
drag, startPoint x: 766, startPoint y: 288, endPoint x: 759, endPoint y: 292, distance: 7.9
click at [764, 290] on button "Select a Лавлагааны төрөл-1" at bounding box center [720, 293] width 300 height 21
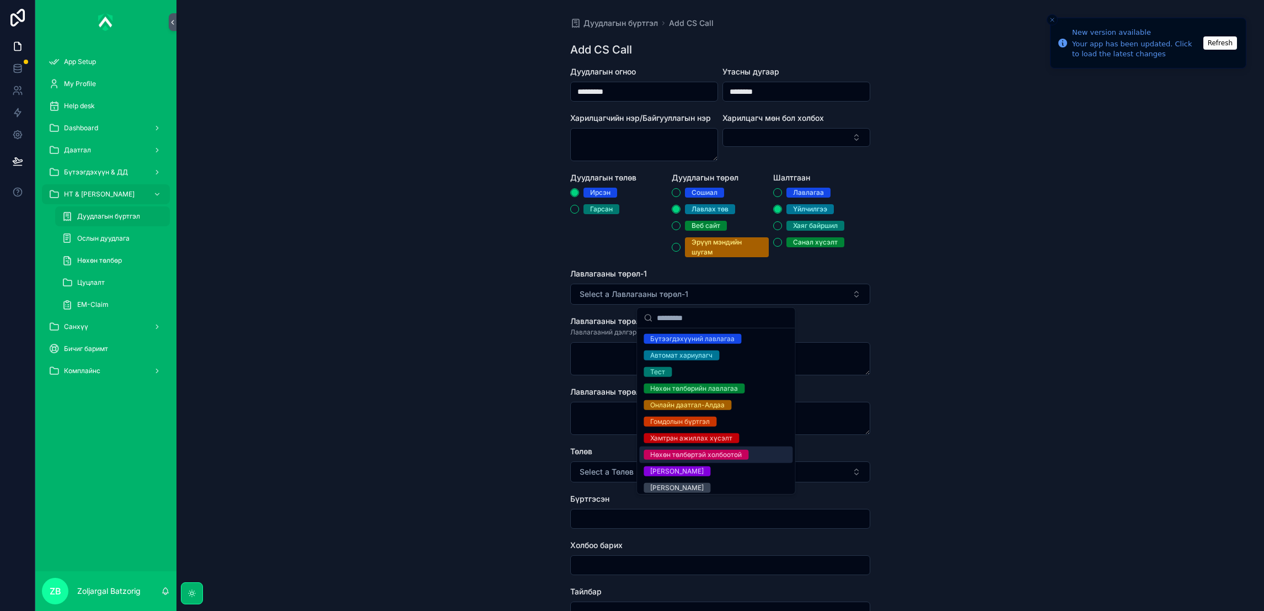
click at [710, 459] on div "Нөхөн төлбөртэй холбоотой" at bounding box center [696, 454] width 92 height 10
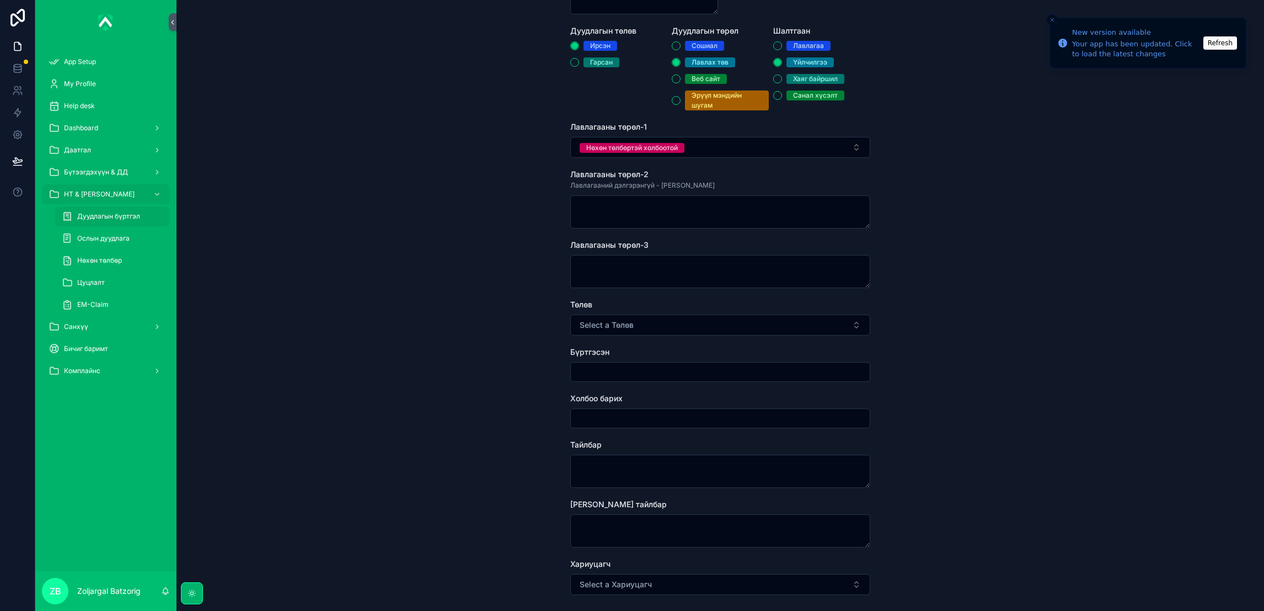
scroll to position [165, 0]
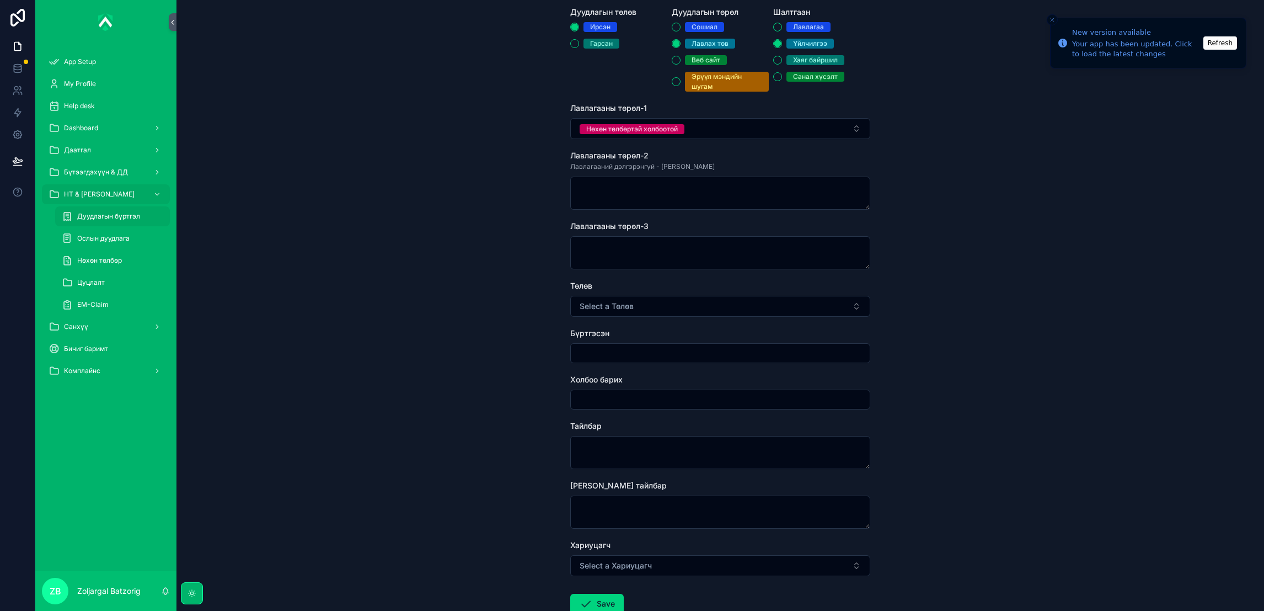
click at [657, 313] on button "Select a Төлөв" at bounding box center [720, 306] width 300 height 21
click at [661, 347] on div "Хаасан" at bounding box center [661, 350] width 23 height 10
click at [623, 361] on div "scrollable content" at bounding box center [720, 353] width 300 height 20
click at [627, 356] on input "scrollable content" at bounding box center [720, 352] width 299 height 15
type input "**********"
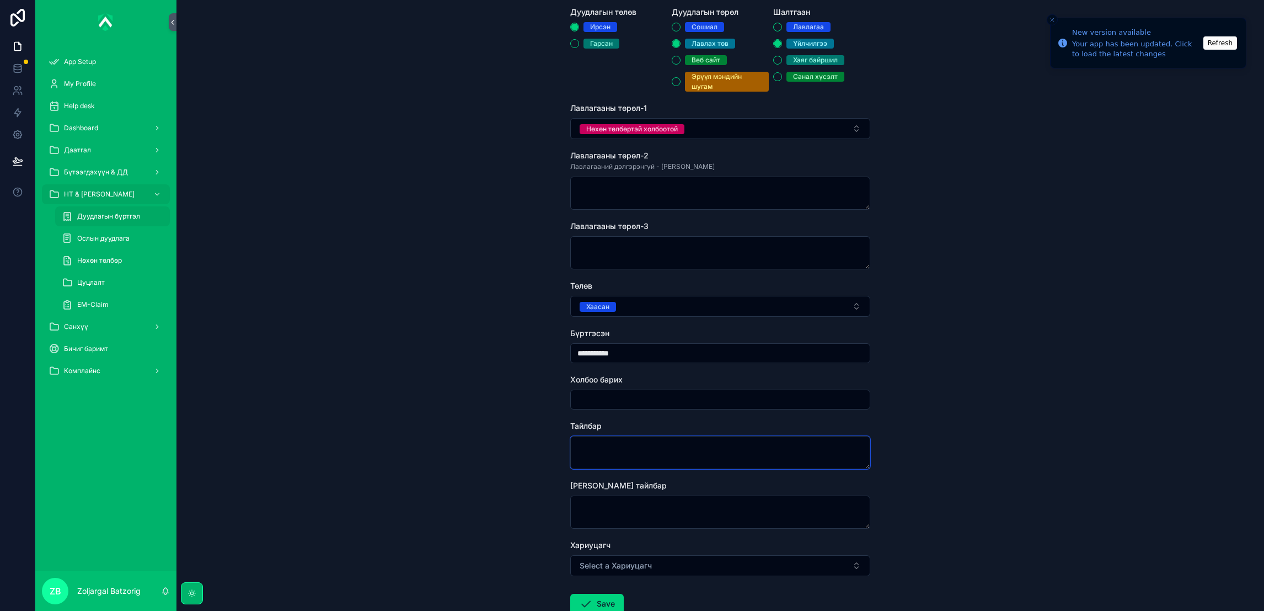
click at [637, 447] on textarea "scrollable content" at bounding box center [720, 452] width 300 height 33
type textarea "********"
drag, startPoint x: 590, startPoint y: 600, endPoint x: 876, endPoint y: 459, distance: 319.2
click at [591, 542] on button "Save" at bounding box center [596, 603] width 53 height 20
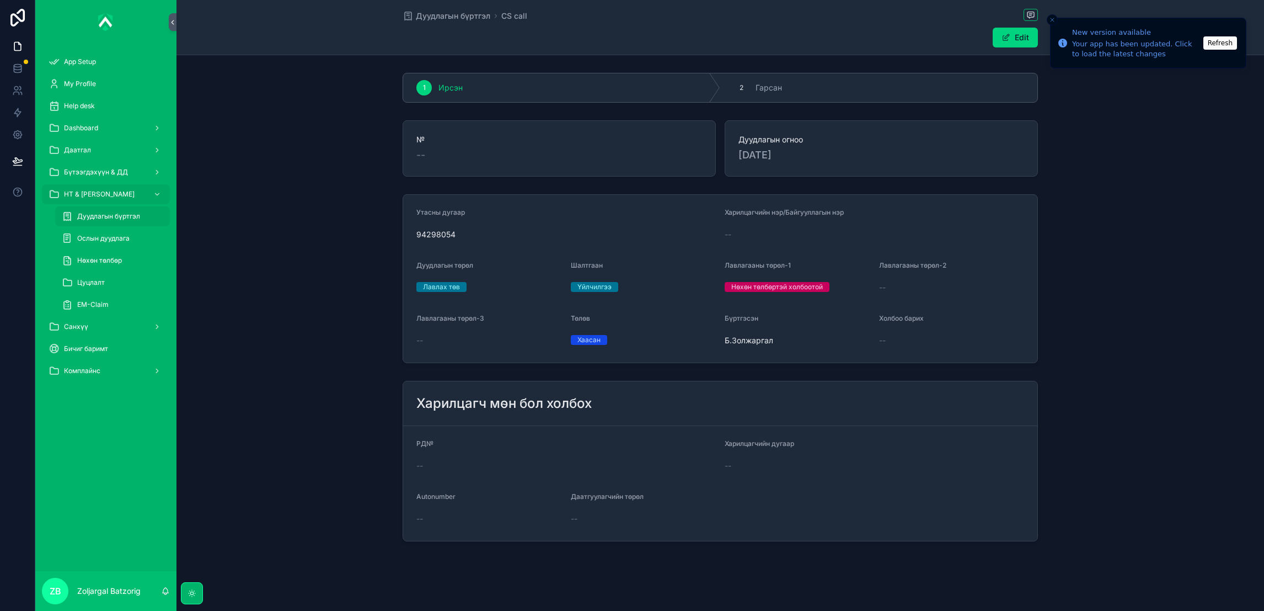
click at [449, 20] on span "Дуудлагын бүртгэл" at bounding box center [453, 15] width 74 height 11
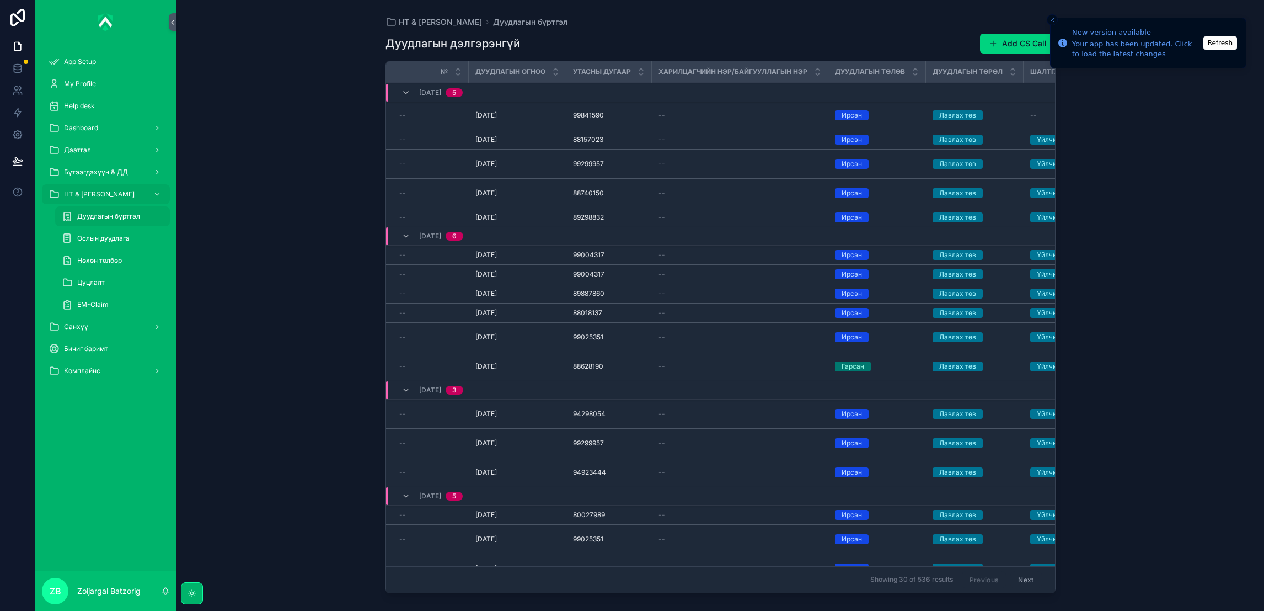
drag, startPoint x: 1009, startPoint y: 49, endPoint x: 1086, endPoint y: 47, distance: 77.2
click at [1010, 49] on button "Add CS Call" at bounding box center [1018, 44] width 76 height 20
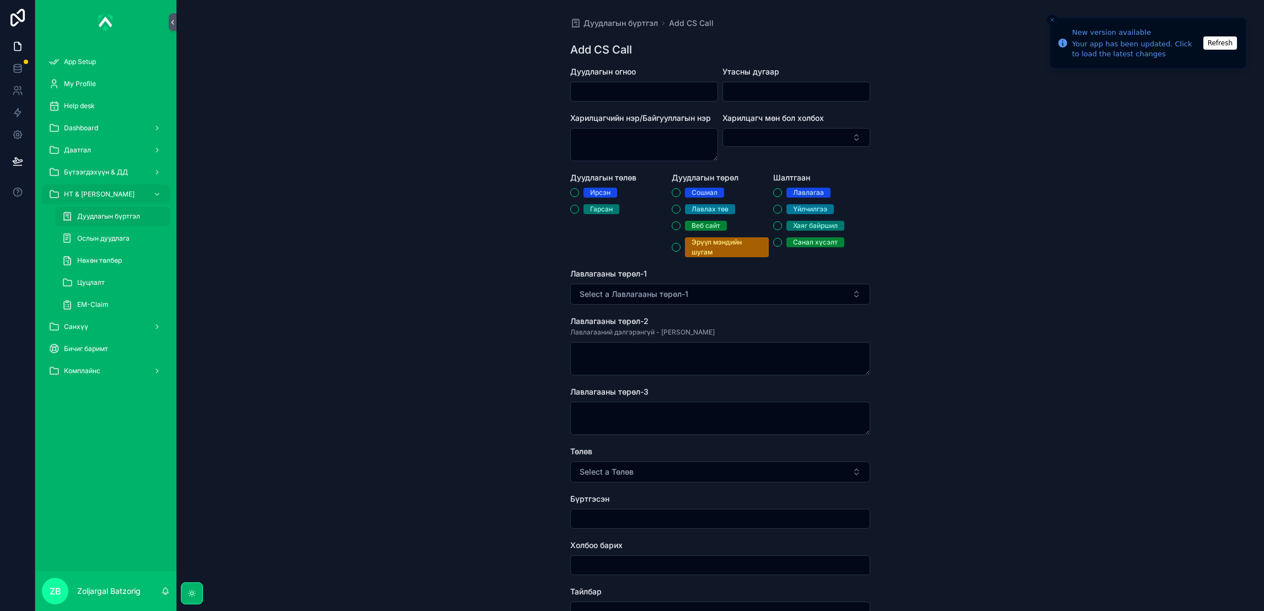
click at [691, 96] on input "scrollable content" at bounding box center [644, 91] width 147 height 15
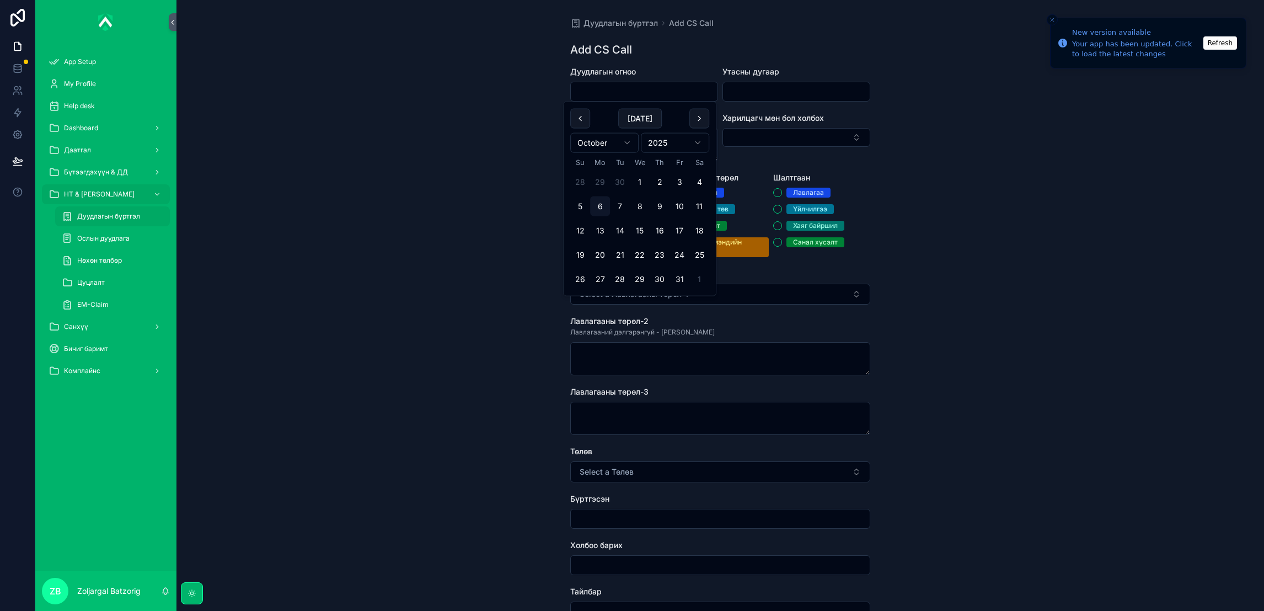
click at [640, 178] on button "1" at bounding box center [640, 182] width 20 height 20
type input "*********"
click at [778, 92] on input "scrollable content" at bounding box center [796, 91] width 147 height 15
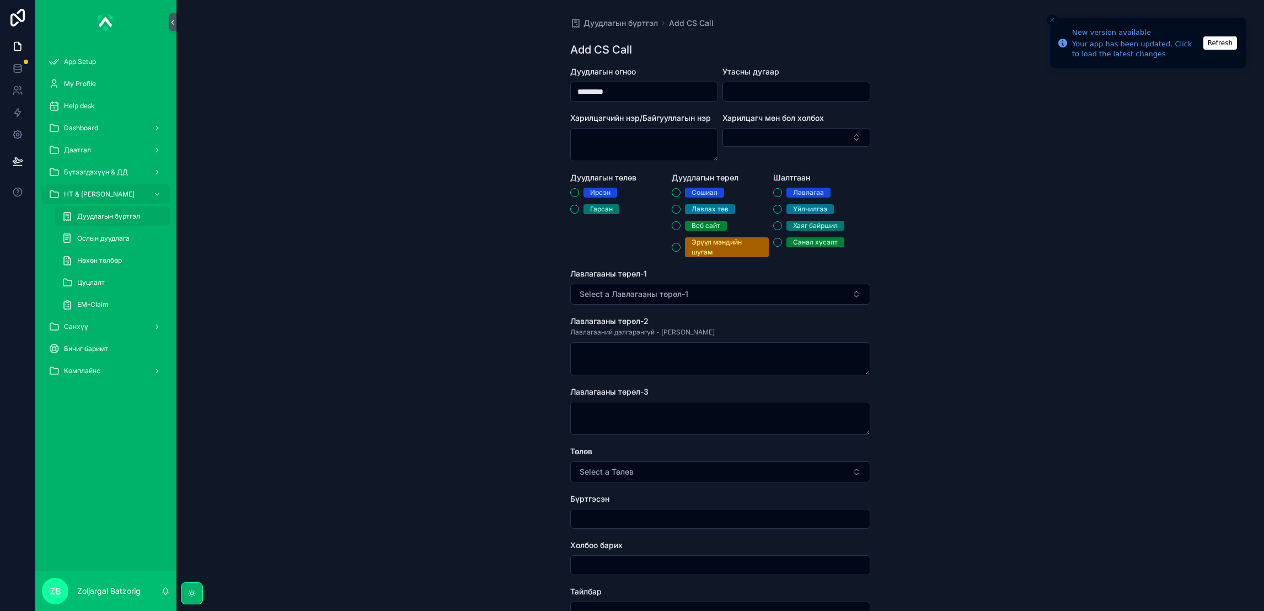
paste input "********"
type input "********"
click at [611, 189] on span "Ирсэн" at bounding box center [601, 193] width 34 height 10
click at [579, 189] on button "Ирсэн" at bounding box center [574, 192] width 9 height 9
click at [692, 209] on div "Лавлах төв" at bounding box center [710, 209] width 37 height 10
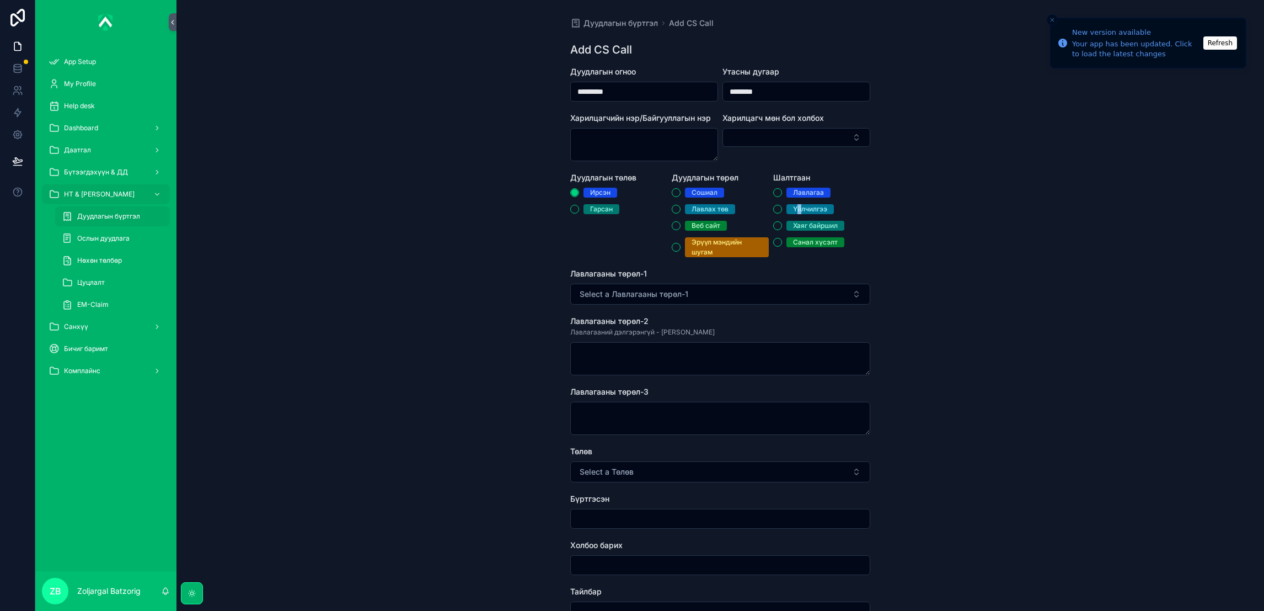
drag, startPoint x: 690, startPoint y: 209, endPoint x: 795, endPoint y: 206, distance: 105.4
click at [795, 206] on div "Үйлчилгээ" at bounding box center [810, 209] width 34 height 10
drag, startPoint x: 795, startPoint y: 206, endPoint x: 686, endPoint y: 209, distance: 109.8
click at [686, 209] on span "Лавлах төв" at bounding box center [710, 209] width 50 height 10
click at [681, 209] on button "Лавлах төв" at bounding box center [676, 209] width 9 height 9
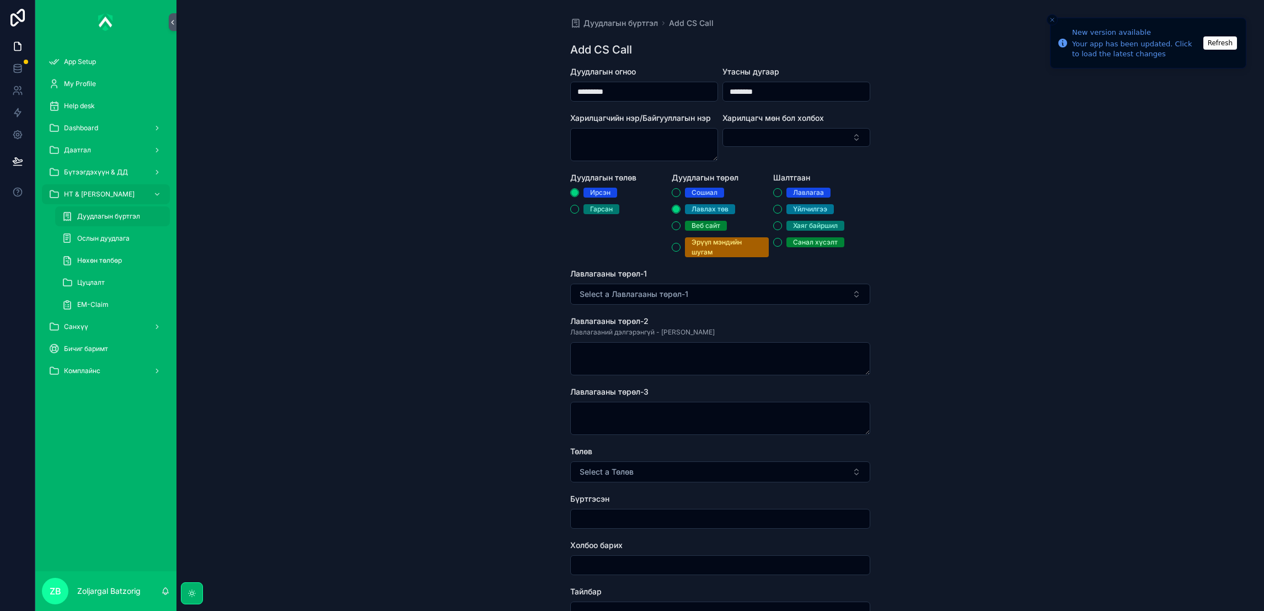
click at [799, 212] on div "Үйлчилгээ" at bounding box center [810, 209] width 34 height 10
click at [782, 212] on button "Үйлчилгээ" at bounding box center [777, 209] width 9 height 9
click at [763, 283] on button "Select a Лавлагааны төрөл-1" at bounding box center [720, 293] width 300 height 21
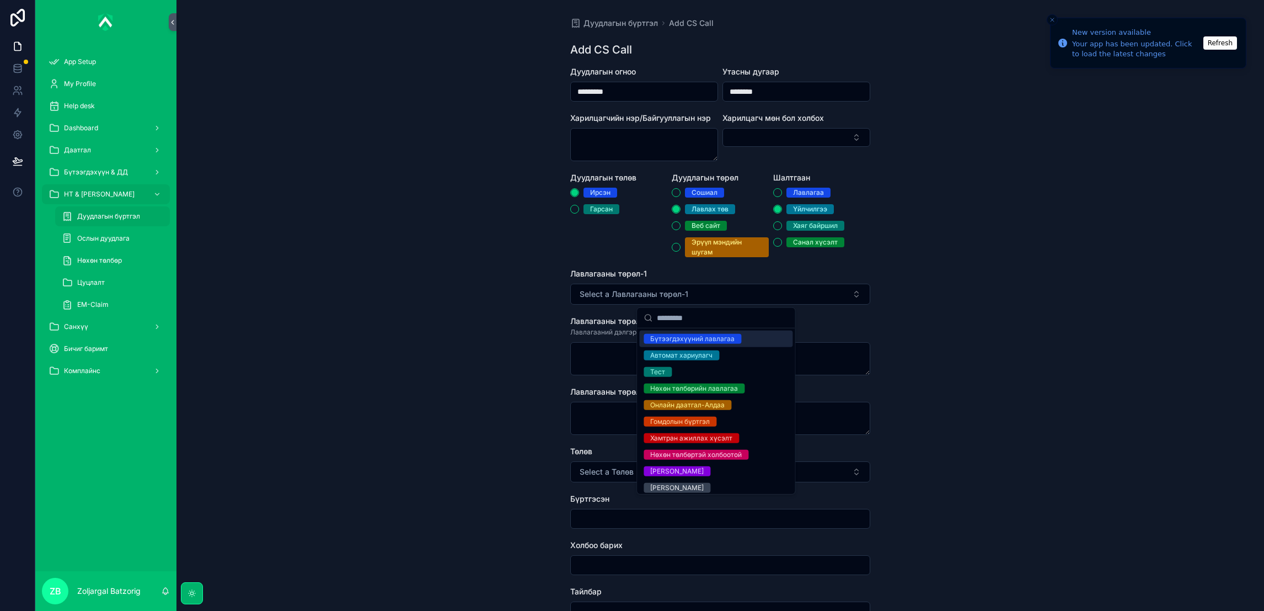
click at [710, 340] on div "Бүтээгдэхүүний лавлагаа" at bounding box center [692, 339] width 84 height 10
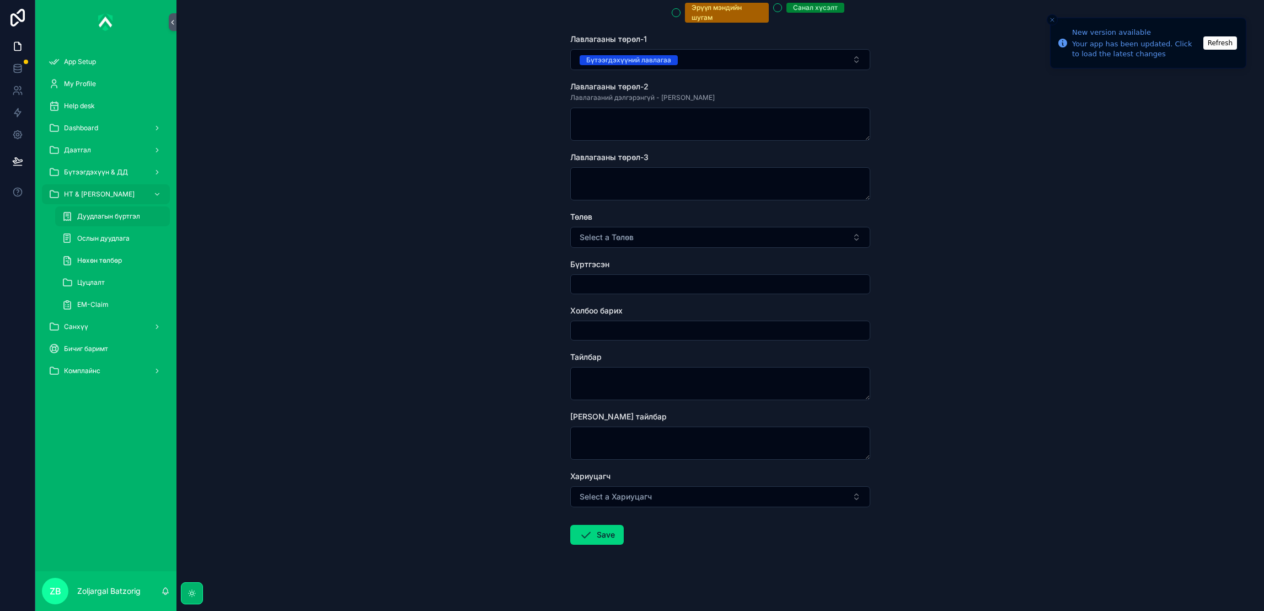
scroll to position [239, 0]
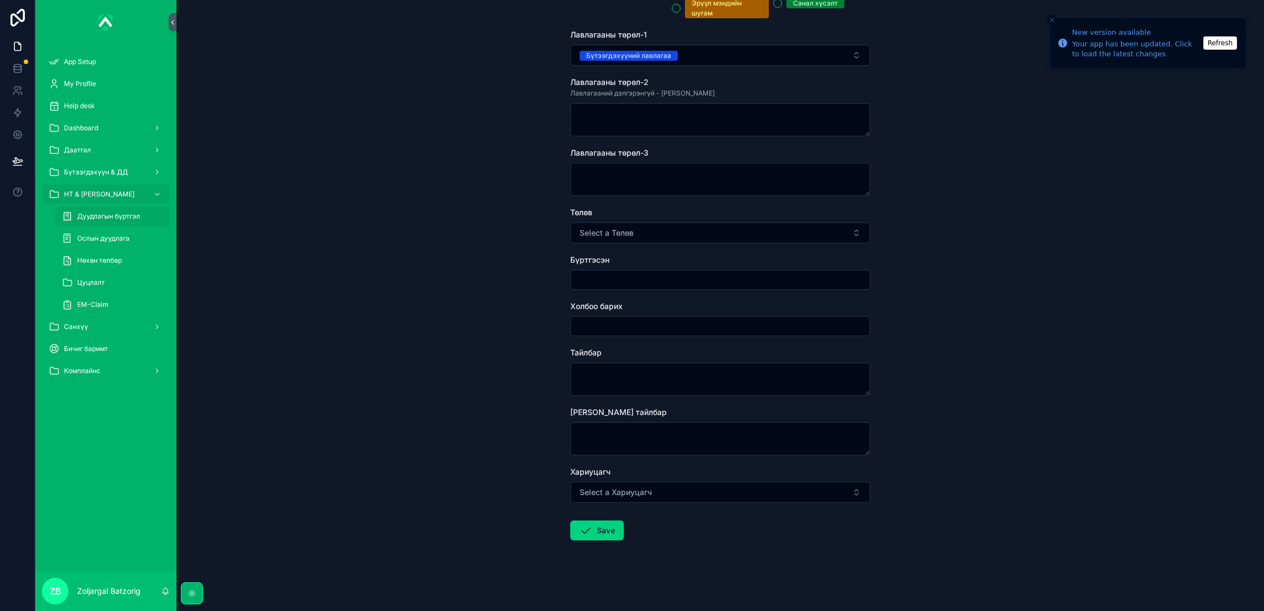
click at [644, 239] on button "Select a Төлөв" at bounding box center [720, 232] width 300 height 21
click at [653, 275] on div "Хаасан" at bounding box center [661, 277] width 23 height 10
click at [625, 286] on input "scrollable content" at bounding box center [720, 279] width 299 height 15
type input "**********"
drag, startPoint x: 624, startPoint y: 388, endPoint x: 671, endPoint y: 392, distance: 47.5
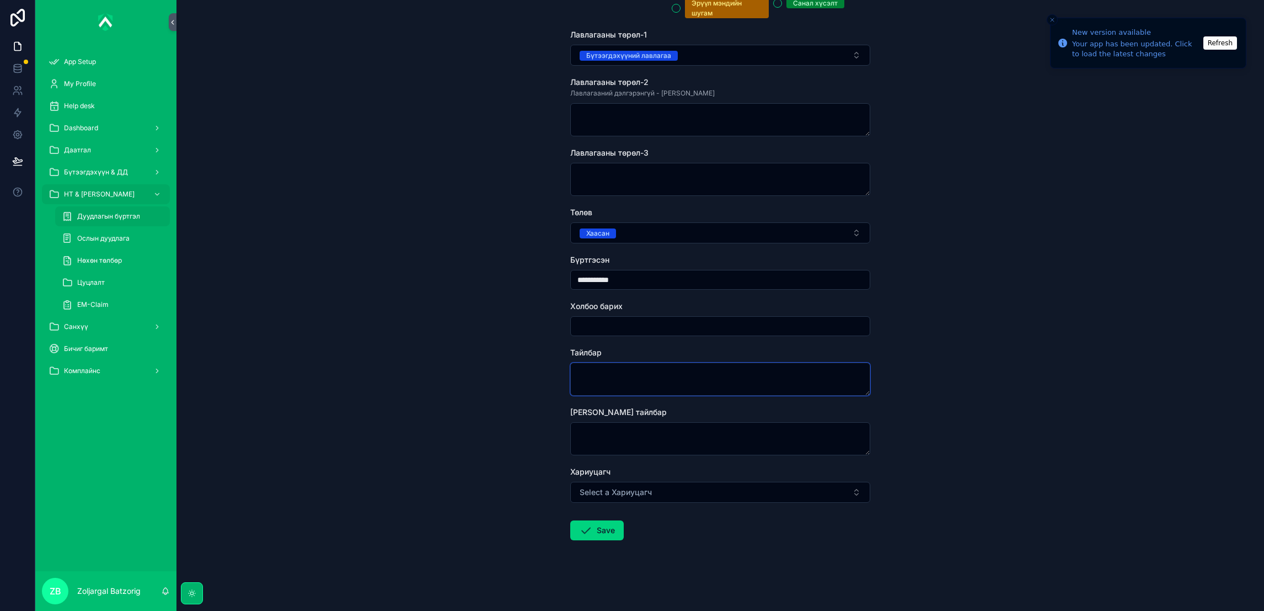
click at [629, 389] on textarea "scrollable content" at bounding box center [720, 378] width 300 height 33
drag, startPoint x: 754, startPoint y: 368, endPoint x: 767, endPoint y: 370, distance: 13.4
click at [755, 368] on textarea "scrollable content" at bounding box center [720, 378] width 300 height 33
type textarea "*"
type textarea "**********"
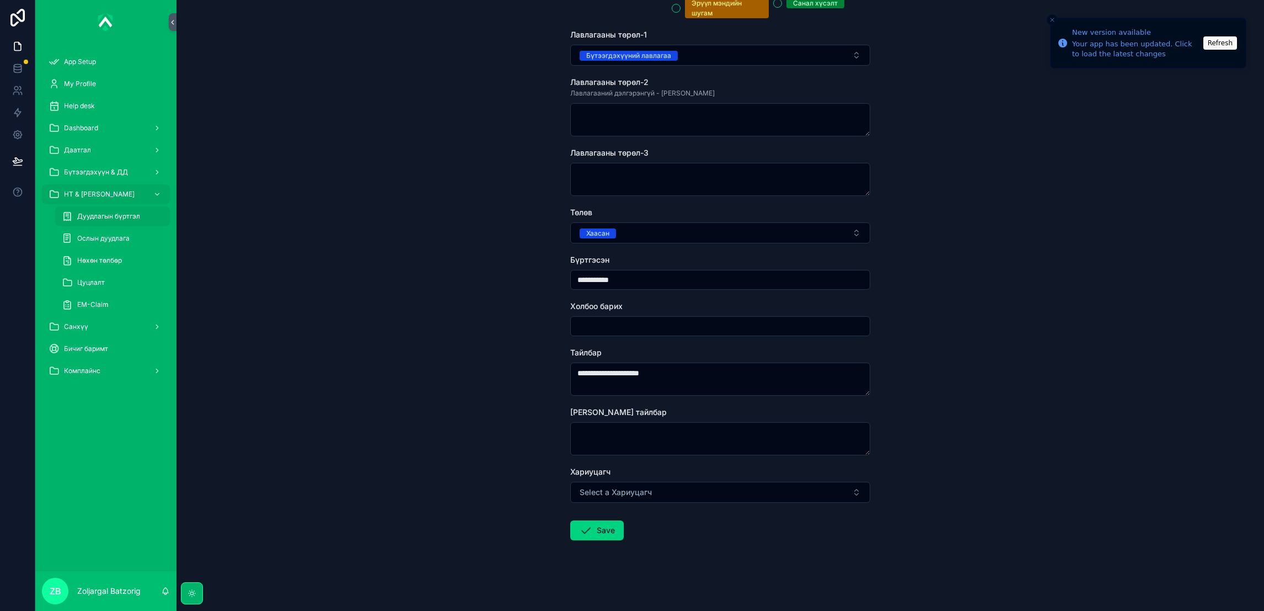
click at [582, 527] on icon "scrollable content" at bounding box center [585, 529] width 13 height 13
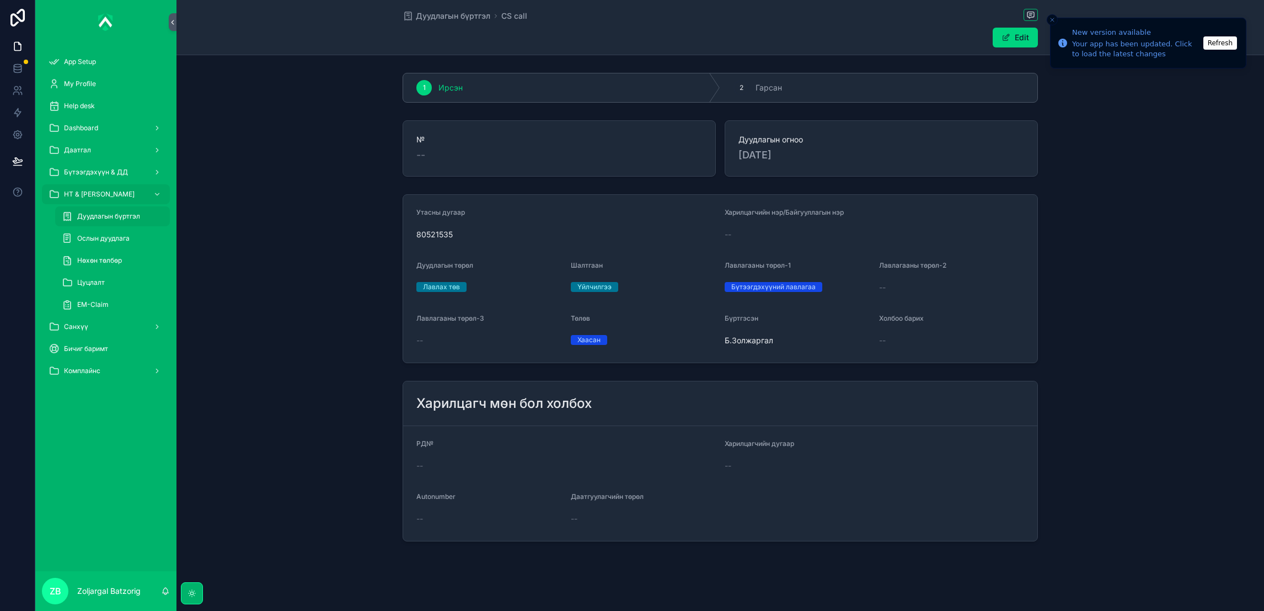
click at [425, 9] on div "Дуудлагын бүртгэл CS call" at bounding box center [720, 16] width 635 height 14
click at [436, 22] on div "Дуудлагын бүртгэл CS call" at bounding box center [720, 16] width 635 height 14
click at [442, 13] on span "Дуудлагын бүртгэл" at bounding box center [453, 15] width 74 height 11
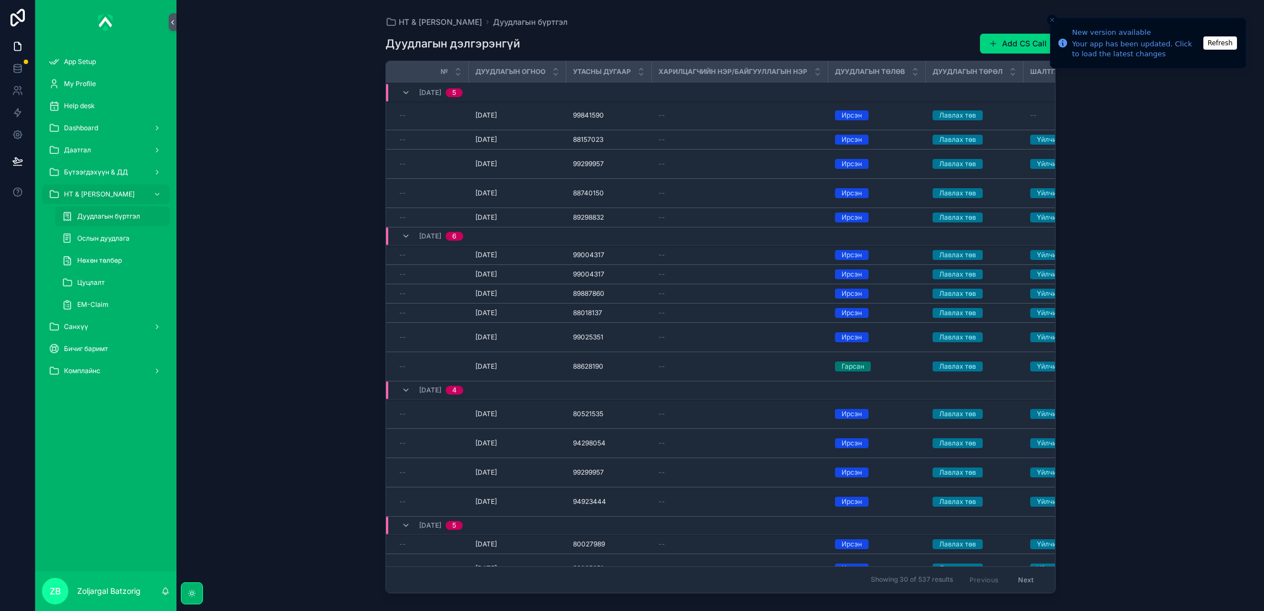
drag, startPoint x: 1013, startPoint y: 46, endPoint x: 1015, endPoint y: 55, distance: 9.0
click at [1014, 45] on button "Add CS Call" at bounding box center [1018, 44] width 76 height 20
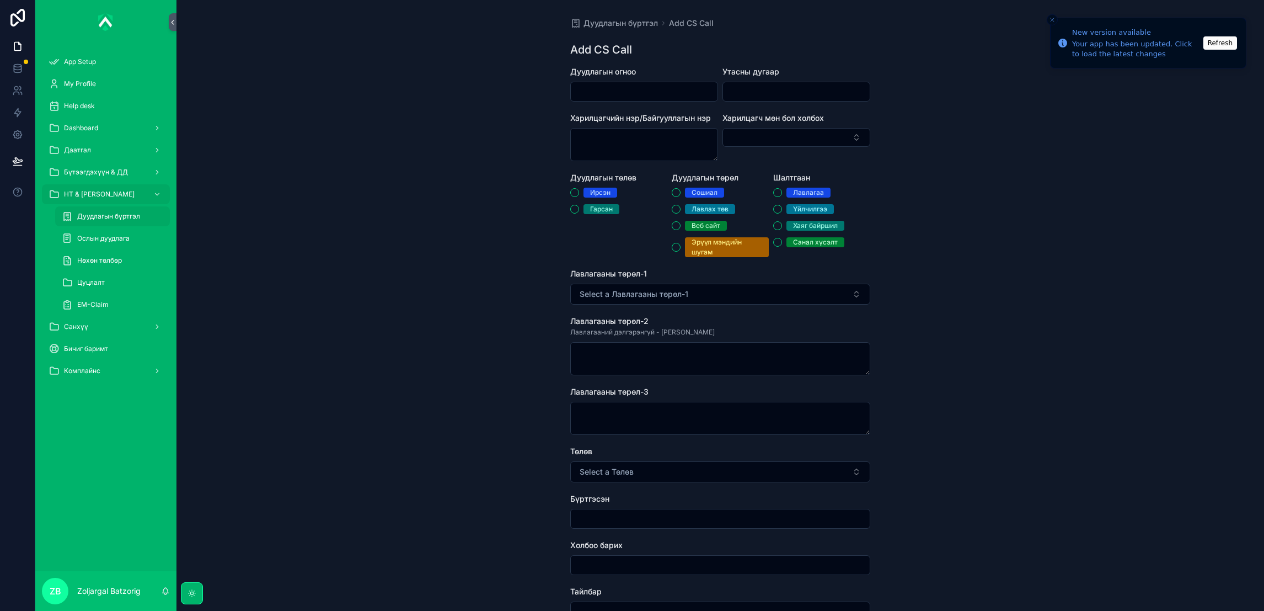
click at [681, 93] on input "scrollable content" at bounding box center [644, 91] width 147 height 15
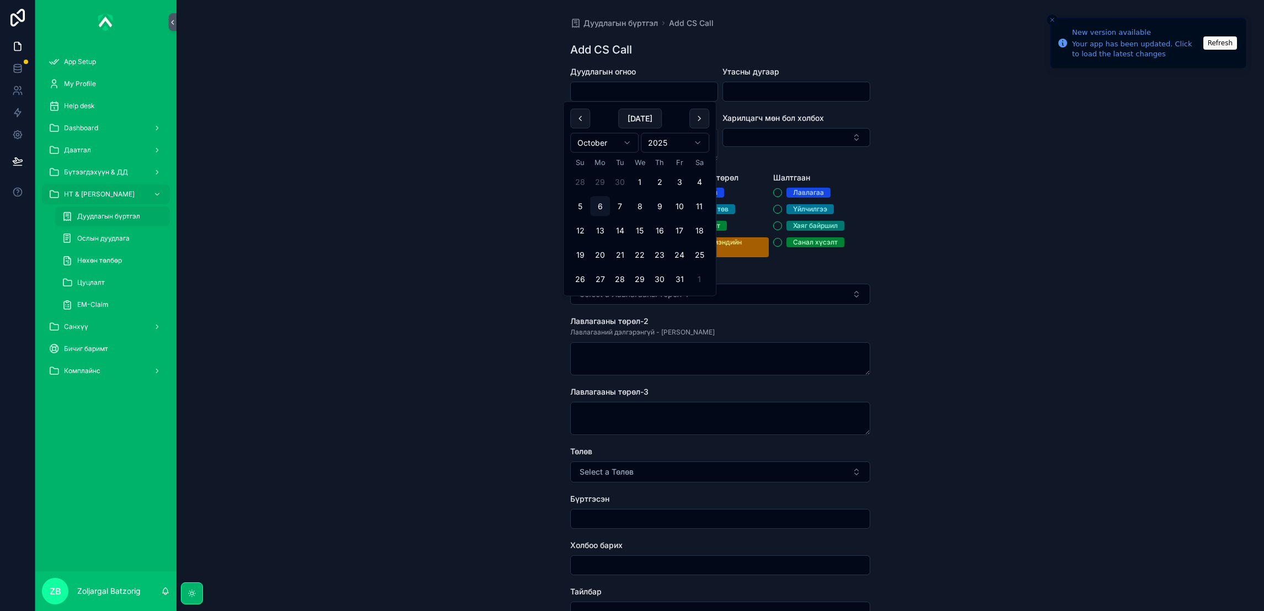
click at [658, 181] on button "2" at bounding box center [660, 182] width 20 height 20
type input "*********"
click at [775, 82] on div "scrollable content" at bounding box center [797, 92] width 148 height 20
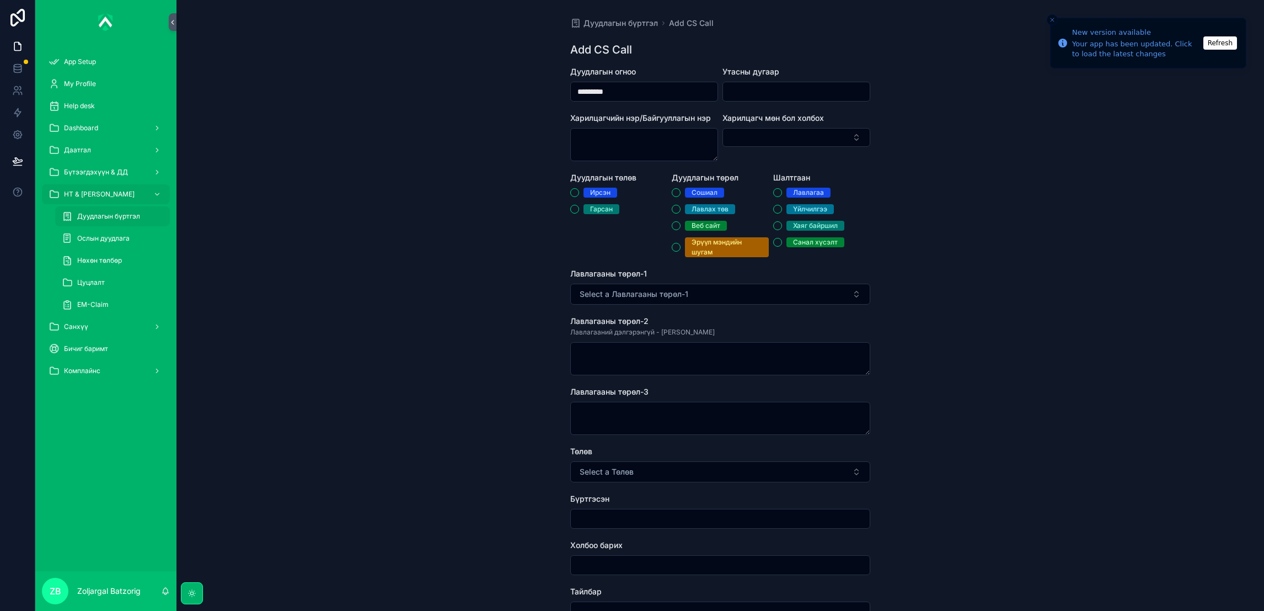
click at [782, 93] on input "scrollable content" at bounding box center [796, 91] width 147 height 15
paste input "********"
type input "********"
drag, startPoint x: 584, startPoint y: 179, endPoint x: 574, endPoint y: 189, distance: 14.4
click at [574, 189] on div "Дуудлагын төлөв [PERSON_NAME]" at bounding box center [618, 214] width 97 height 85
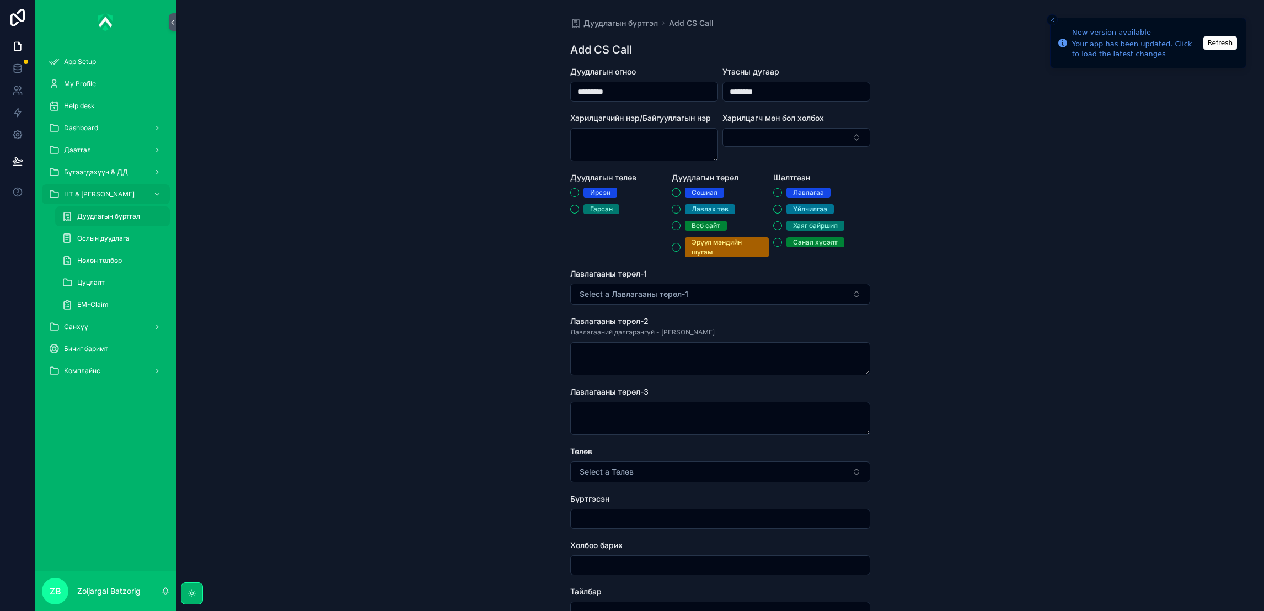
drag, startPoint x: 574, startPoint y: 189, endPoint x: 581, endPoint y: 193, distance: 8.1
click at [579, 192] on div "Ирсэн" at bounding box center [618, 193] width 97 height 10
click at [590, 193] on div "Ирсэн" at bounding box center [600, 193] width 20 height 10
click at [579, 193] on button "Ирсэн" at bounding box center [574, 192] width 9 height 9
click at [700, 205] on div "Лавлах төв" at bounding box center [710, 209] width 37 height 10
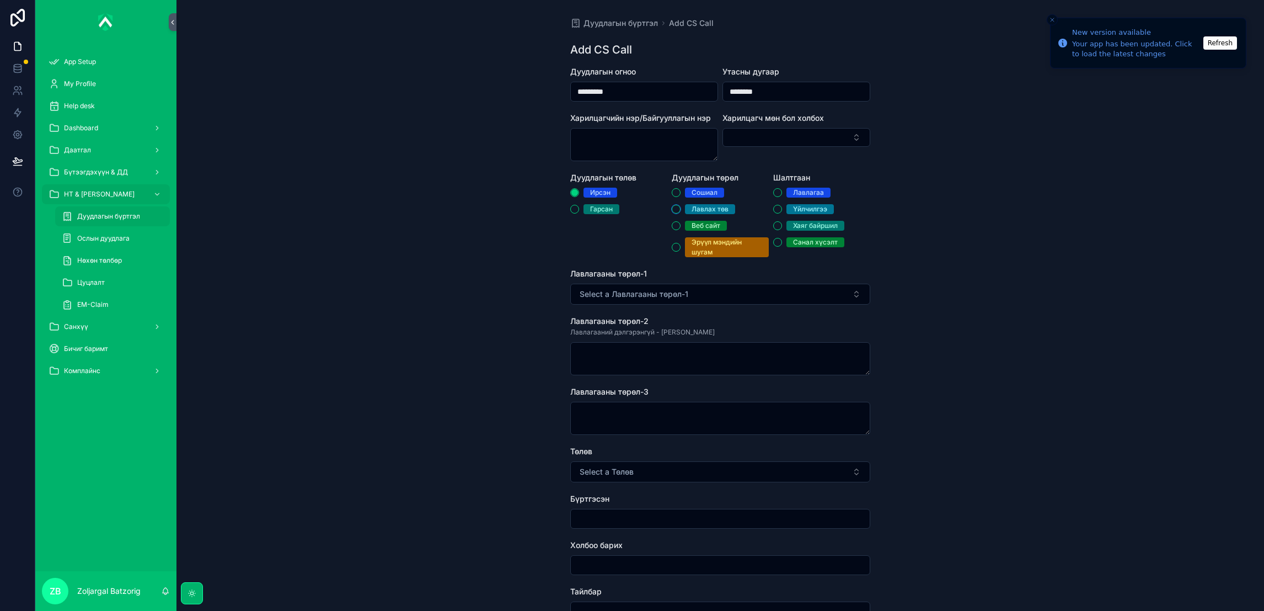
click at [681, 205] on button "Лавлах төв" at bounding box center [676, 209] width 9 height 9
click at [797, 208] on div "Үйлчилгээ" at bounding box center [810, 209] width 34 height 10
click at [782, 208] on button "Үйлчилгээ" at bounding box center [777, 209] width 9 height 9
click at [745, 301] on button "Select a Лавлагааны төрөл-1" at bounding box center [720, 293] width 300 height 21
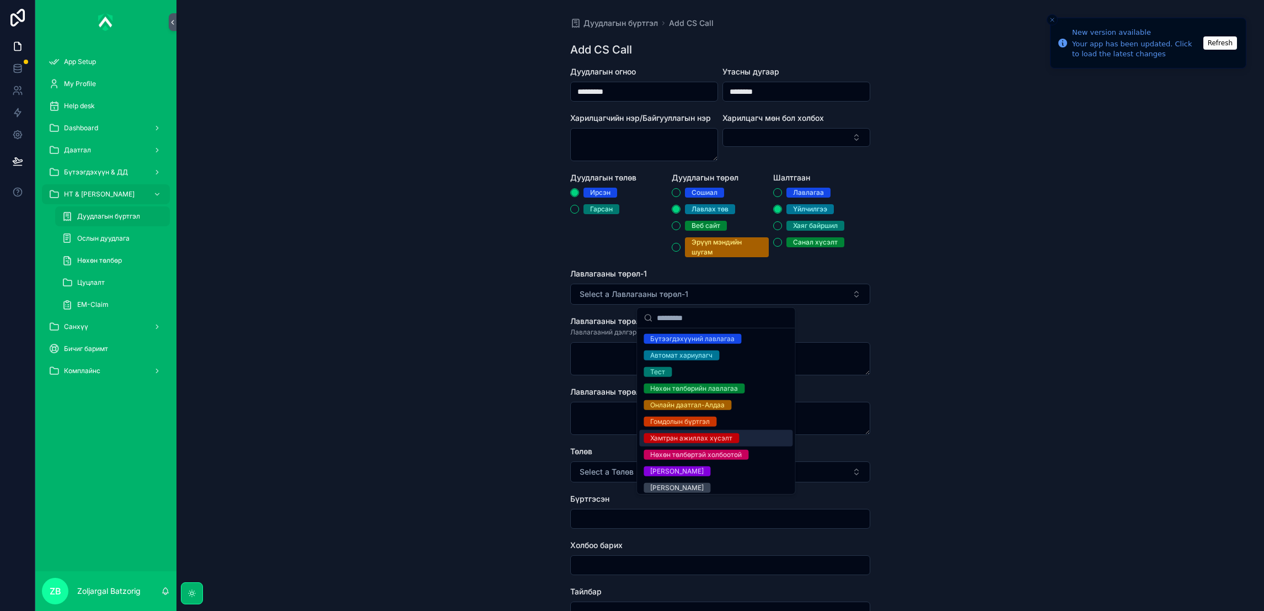
drag, startPoint x: 711, startPoint y: 441, endPoint x: 716, endPoint y: 437, distance: 6.4
click at [713, 440] on div "Хамтран ажиллах хүсэлт" at bounding box center [691, 438] width 82 height 10
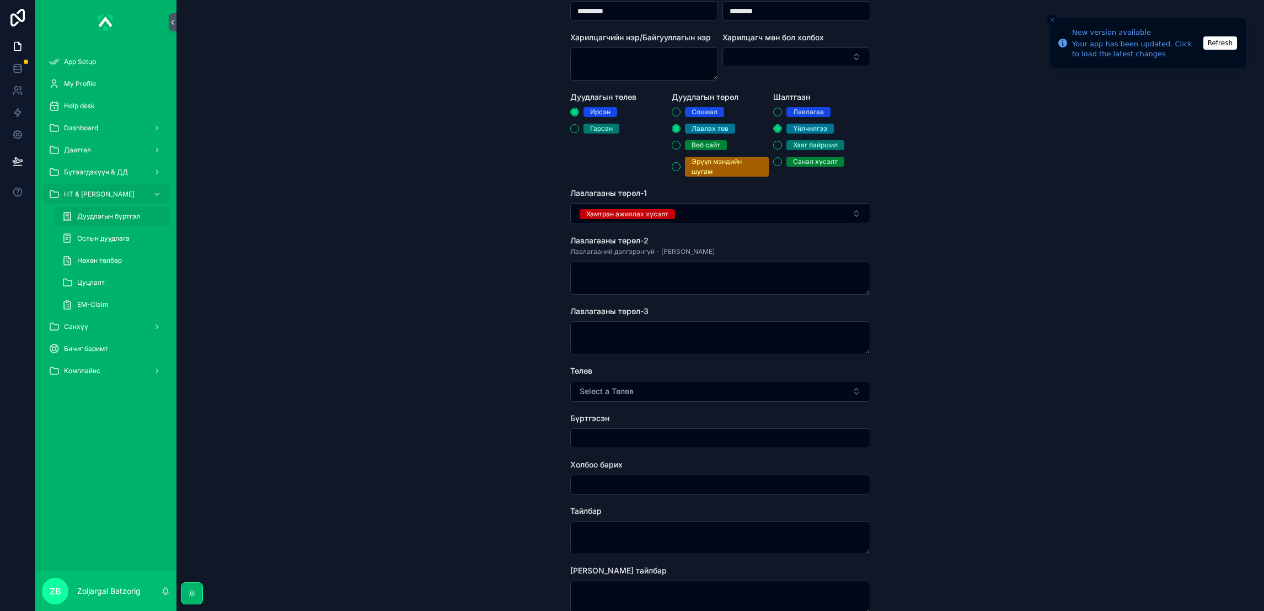
scroll to position [83, 0]
click at [643, 381] on button "Select a Төлөв" at bounding box center [720, 388] width 300 height 21
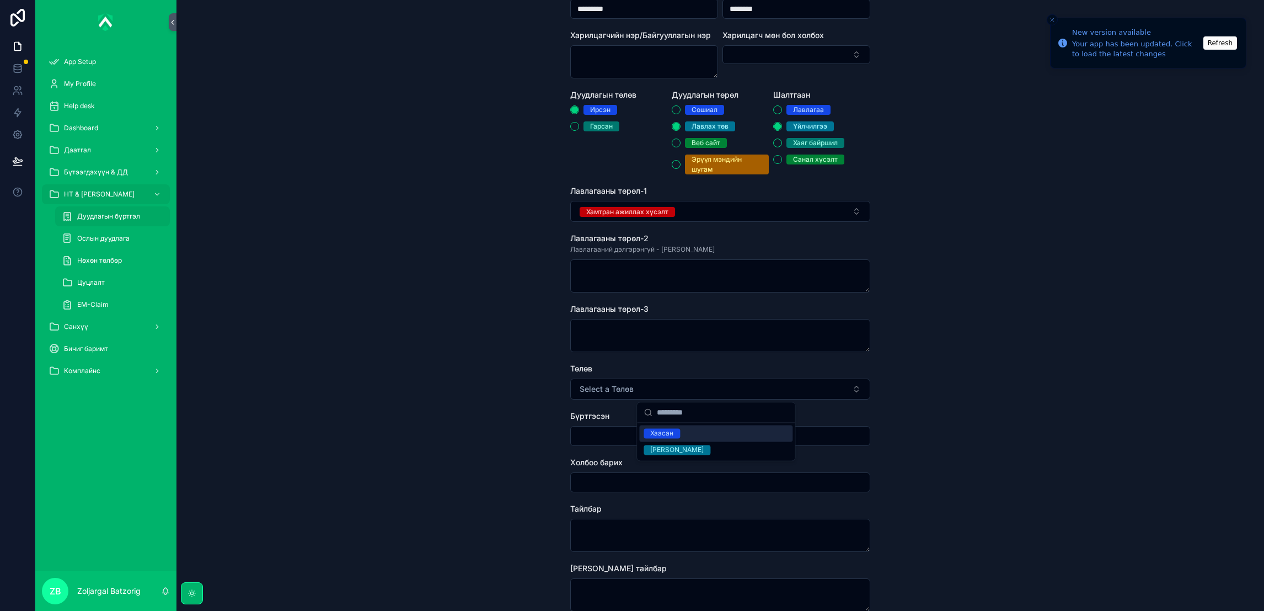
click at [669, 437] on div "Хаасан" at bounding box center [661, 433] width 23 height 10
click at [657, 433] on input "scrollable content" at bounding box center [720, 435] width 299 height 15
type input "**********"
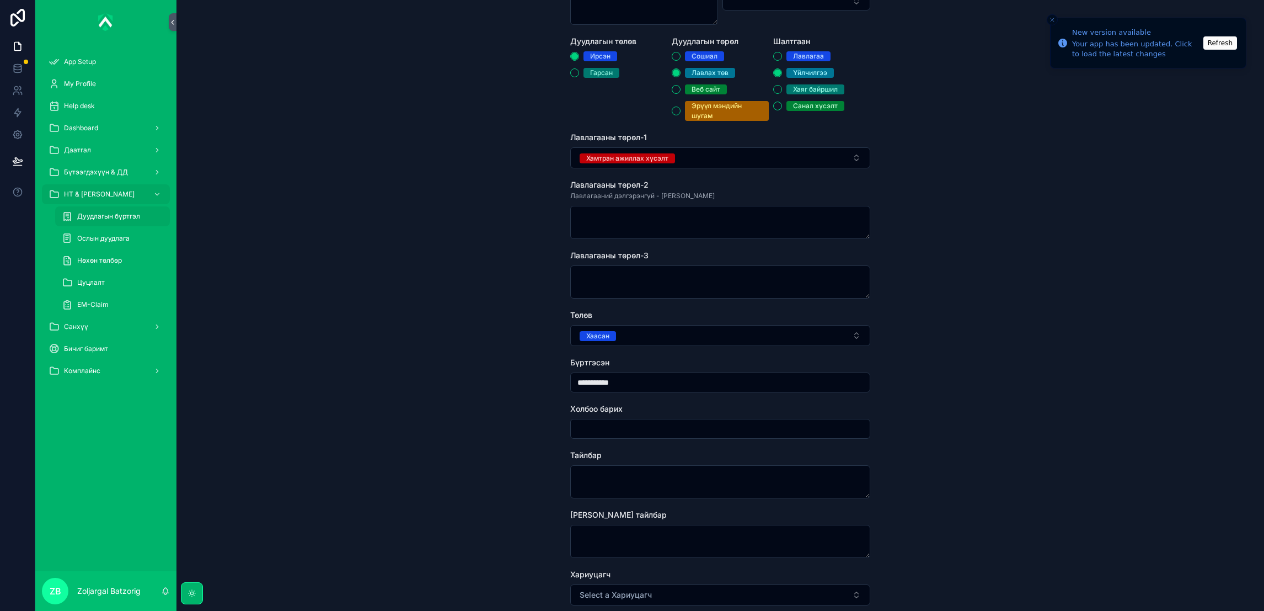
scroll to position [239, 0]
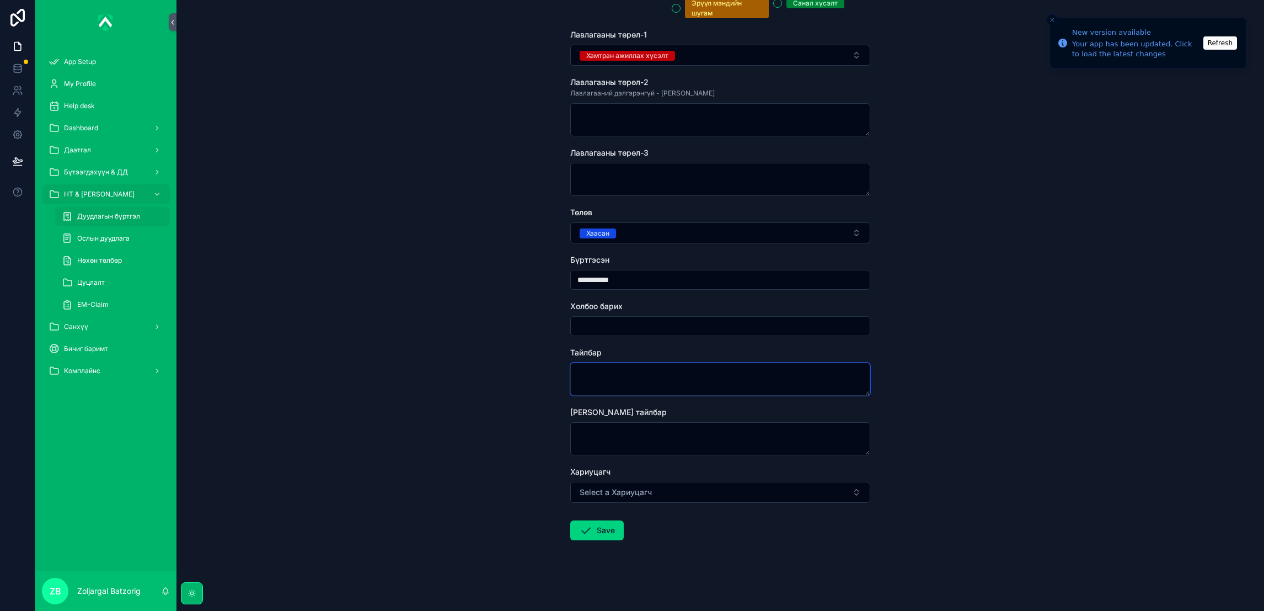
drag, startPoint x: 650, startPoint y: 381, endPoint x: 677, endPoint y: 380, distance: 27.6
click at [650, 380] on textarea "scrollable content" at bounding box center [720, 378] width 300 height 33
type textarea "********"
click at [592, 532] on button "Save" at bounding box center [596, 530] width 53 height 20
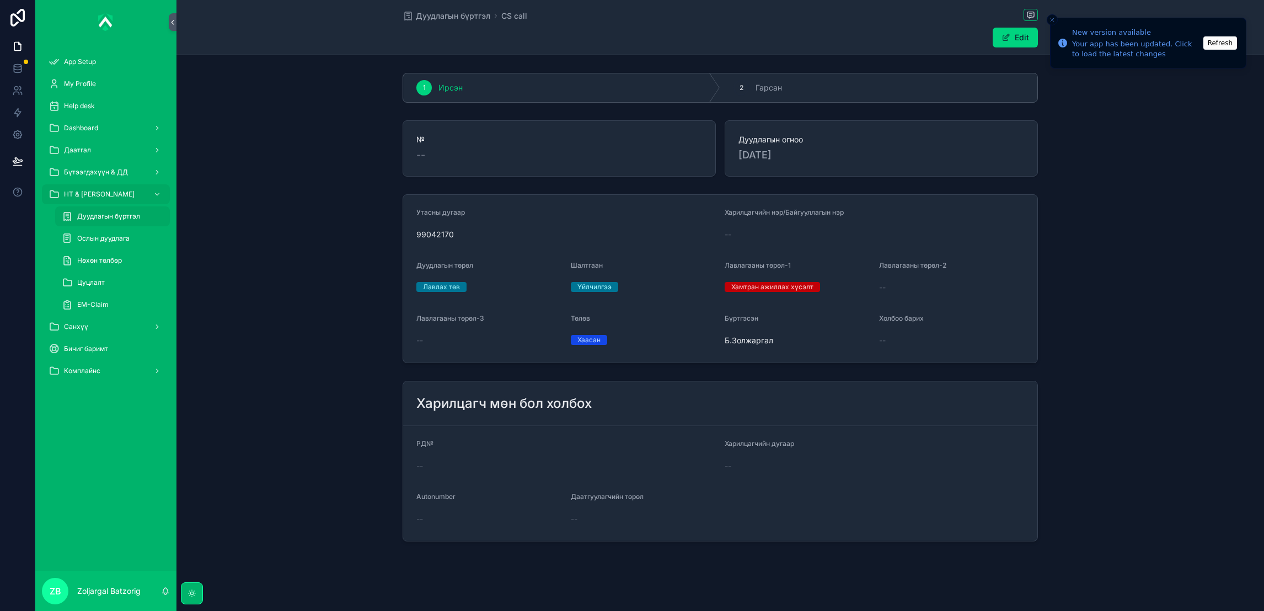
click at [439, 9] on div "Дуудлагын бүртгэл CS call" at bounding box center [720, 16] width 635 height 14
click at [438, 9] on div "Дуудлагын бүртгэл CS call" at bounding box center [720, 16] width 635 height 14
drag, startPoint x: 438, startPoint y: 8, endPoint x: 432, endPoint y: 17, distance: 10.7
click at [432, 17] on span "Дуудлагын бүртгэл" at bounding box center [453, 15] width 74 height 11
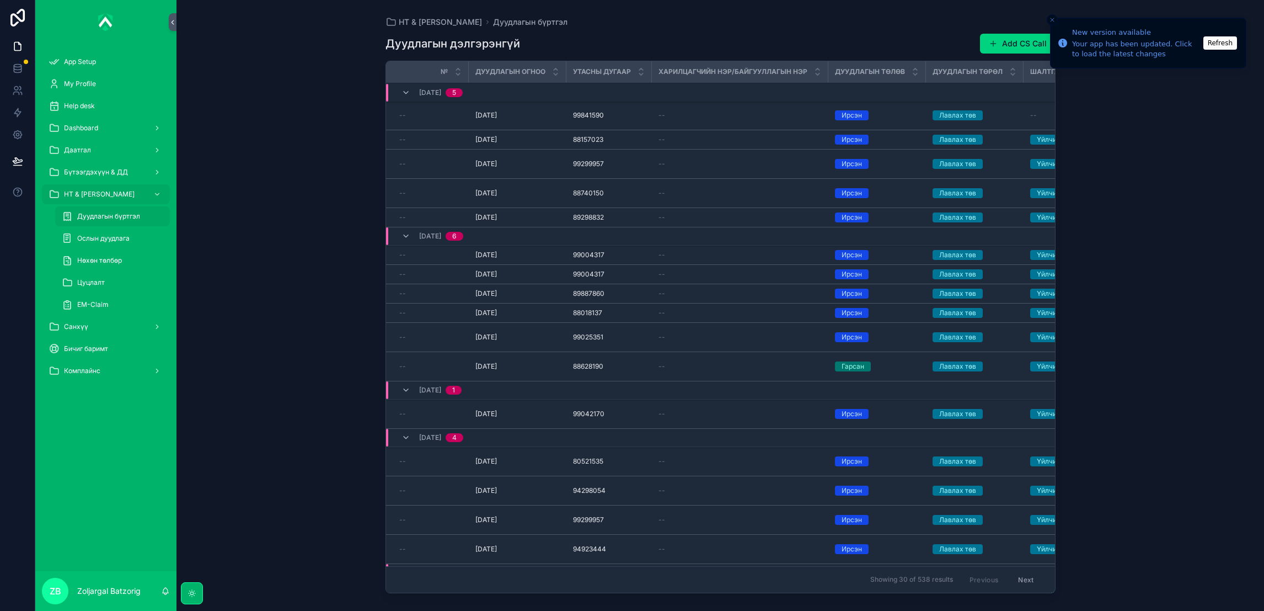
click at [1004, 43] on button "Add CS Call" at bounding box center [1018, 44] width 76 height 20
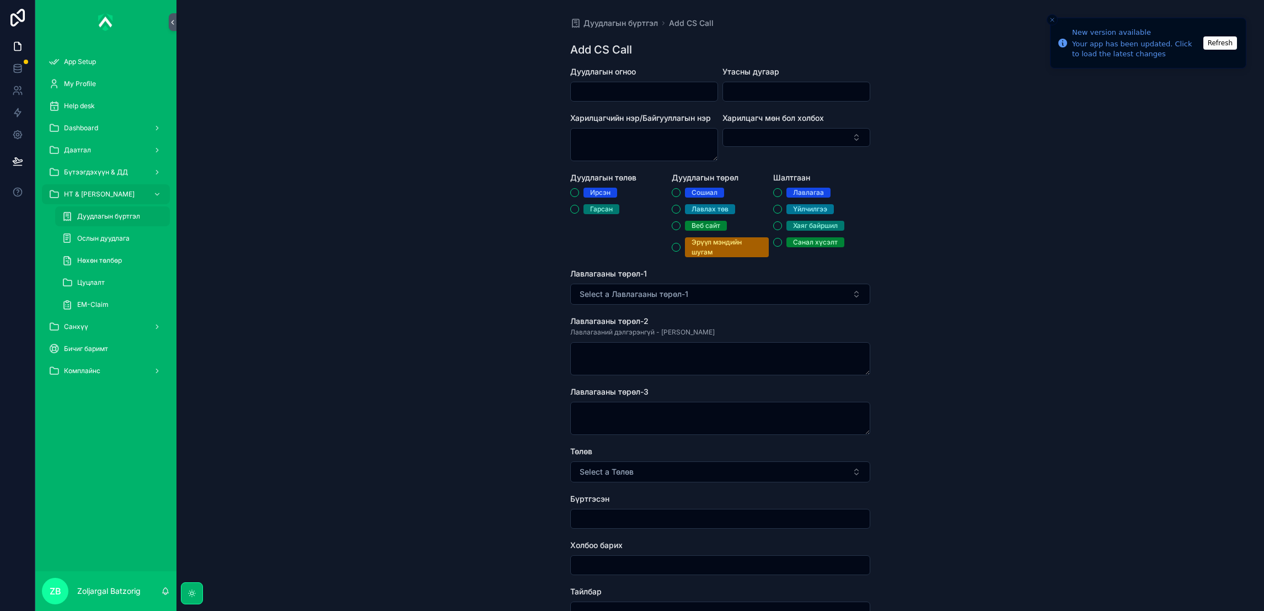
click at [635, 87] on input "scrollable content" at bounding box center [644, 91] width 147 height 15
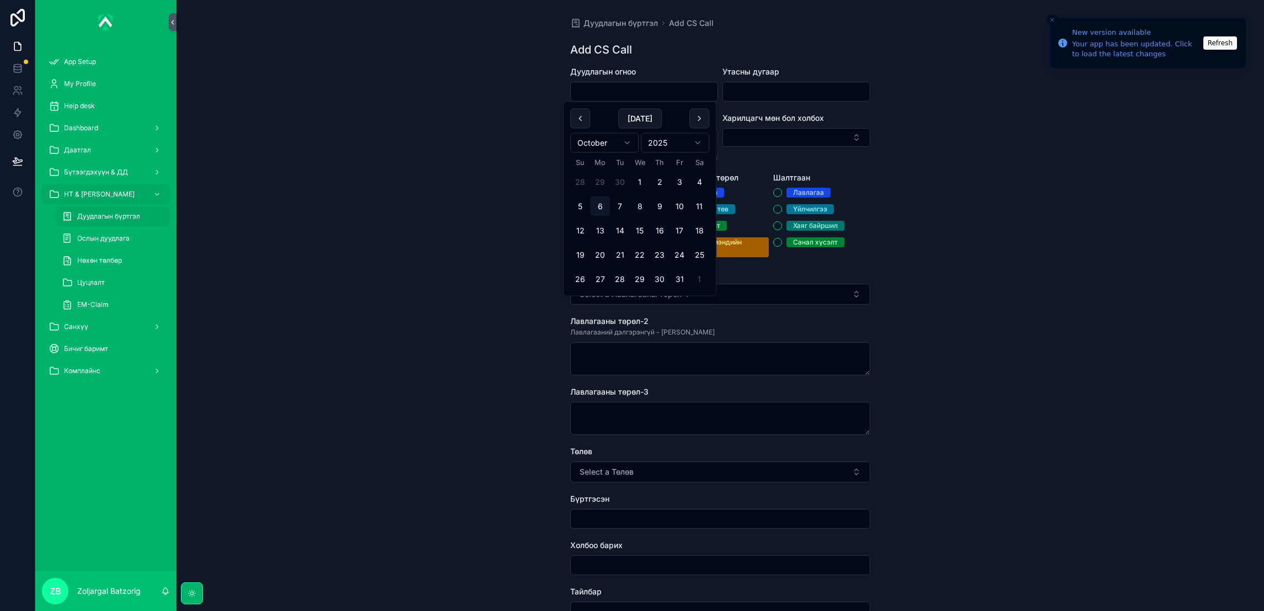
click at [664, 182] on button "2" at bounding box center [660, 182] width 20 height 20
type input "*********"
click at [766, 90] on input "scrollable content" at bounding box center [796, 91] width 147 height 15
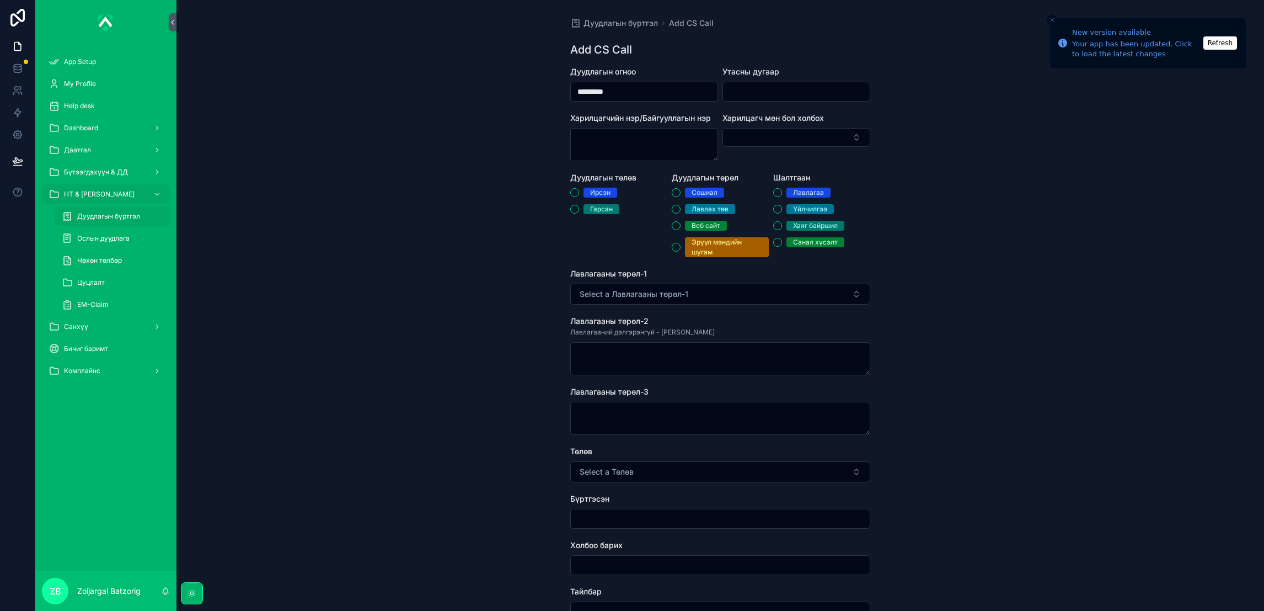
paste input "********"
type input "********"
click at [596, 192] on div "Ирсэн" at bounding box center [600, 193] width 20 height 10
click at [579, 192] on button "Ирсэн" at bounding box center [574, 192] width 9 height 9
click at [698, 214] on div "Сошиал Лавлах төв Веб сайт Эрүүл мэндийн шугам" at bounding box center [720, 222] width 97 height 69
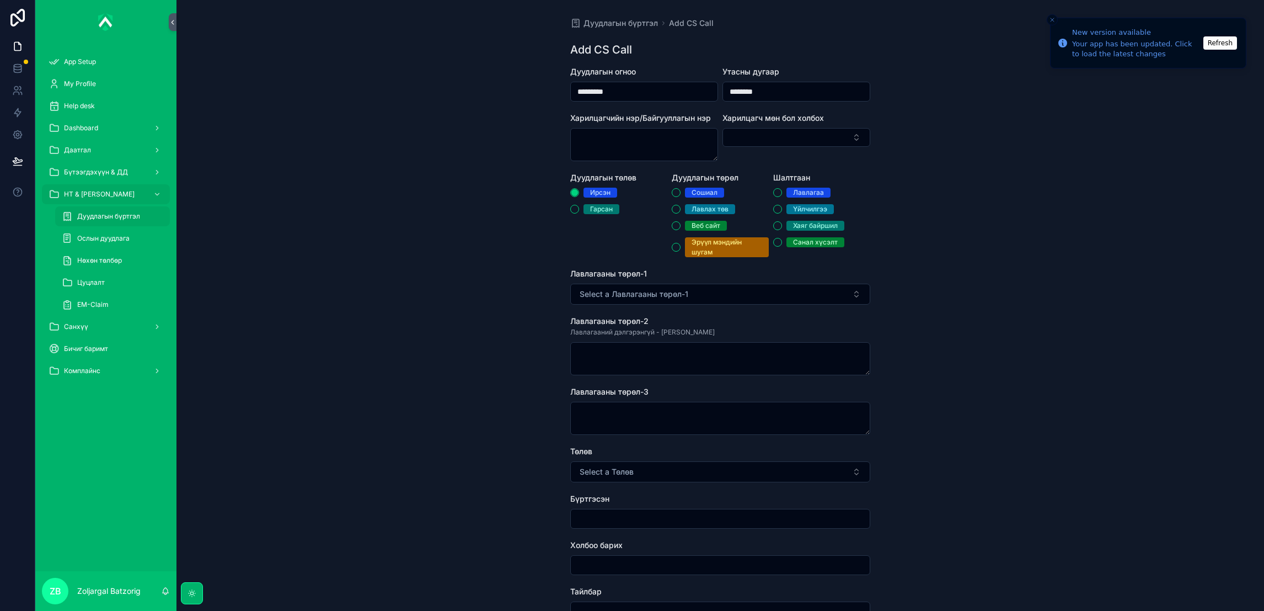
click at [686, 205] on span "Лавлах төв" at bounding box center [710, 209] width 50 height 10
click at [681, 205] on button "Лавлах төв" at bounding box center [676, 209] width 9 height 9
click at [777, 203] on div "[PERSON_NAME] Хаяг байршил Санал хүсэлт" at bounding box center [821, 218] width 97 height 60
click at [793, 208] on div "Үйлчилгээ" at bounding box center [810, 209] width 34 height 10
click at [782, 208] on button "Үйлчилгээ" at bounding box center [777, 209] width 9 height 9
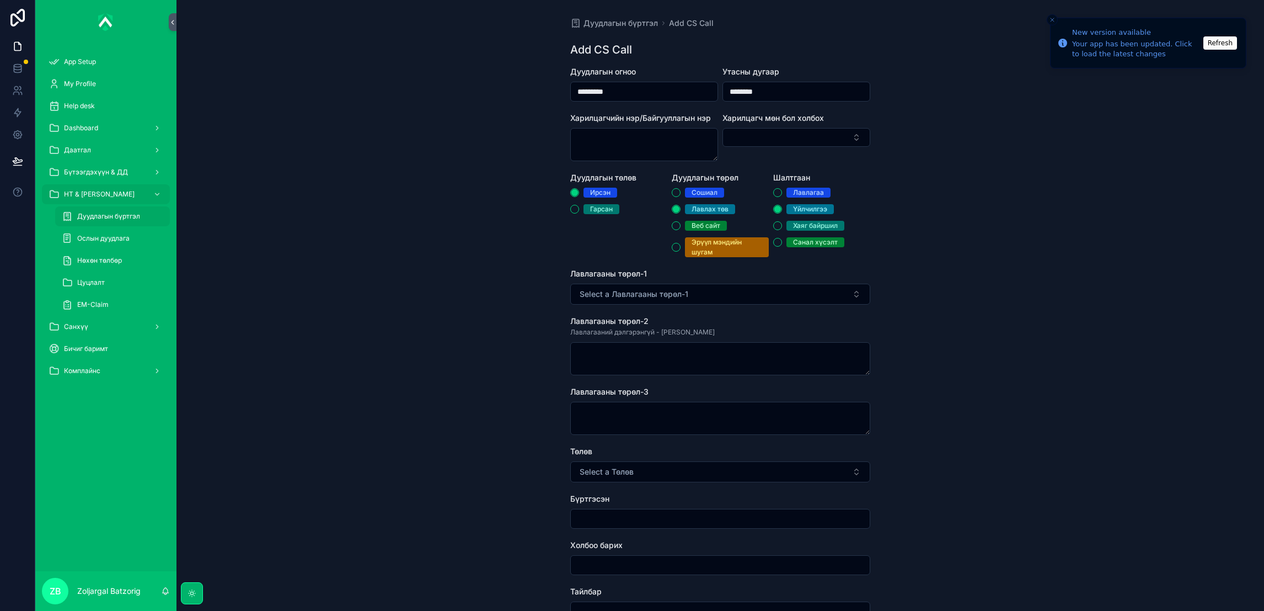
click at [752, 293] on button "Select a Лавлагааны төрөл-1" at bounding box center [720, 293] width 300 height 21
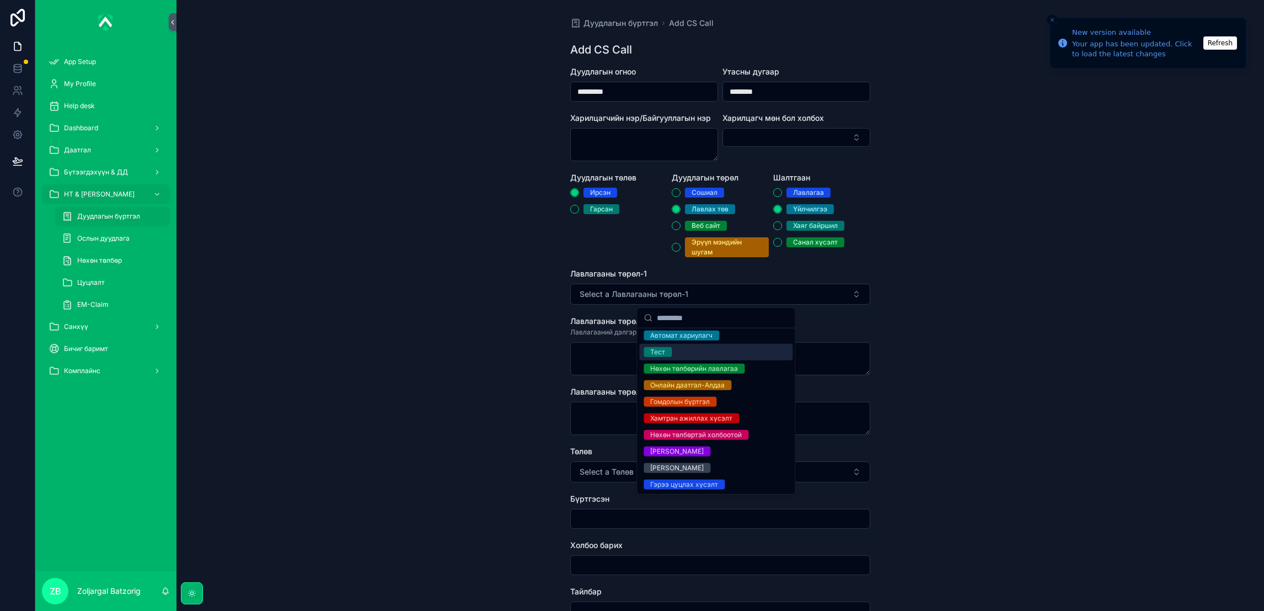
scroll to position [38, 0]
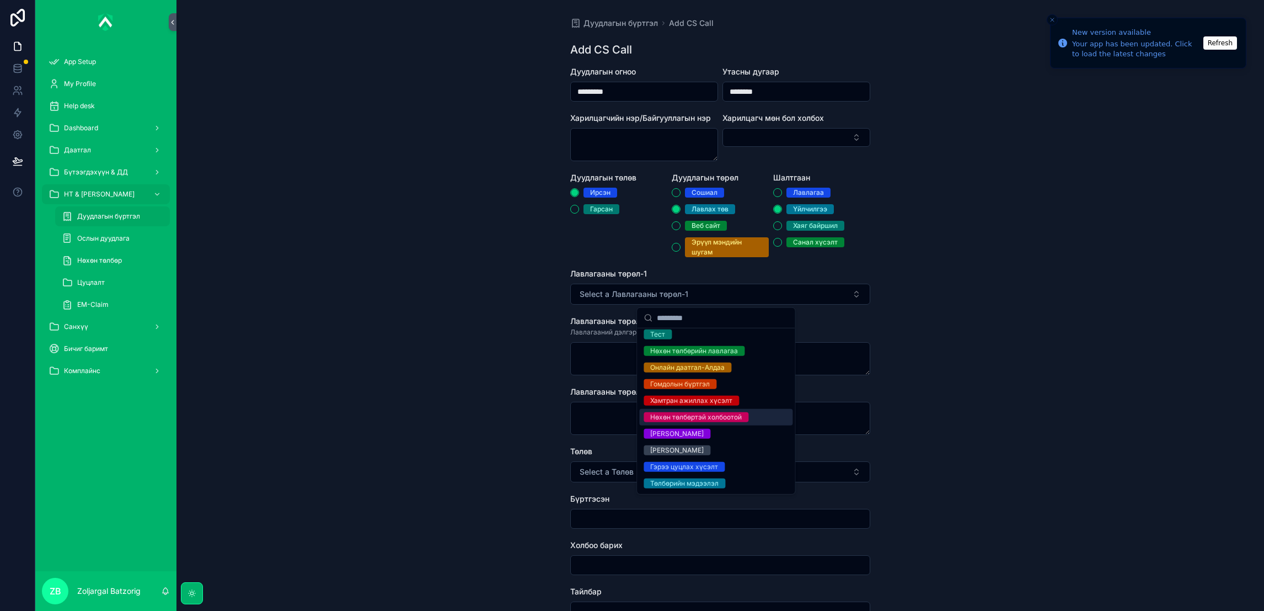
click at [713, 419] on div "Нөхөн төлбөртэй холбоотой" at bounding box center [696, 417] width 92 height 10
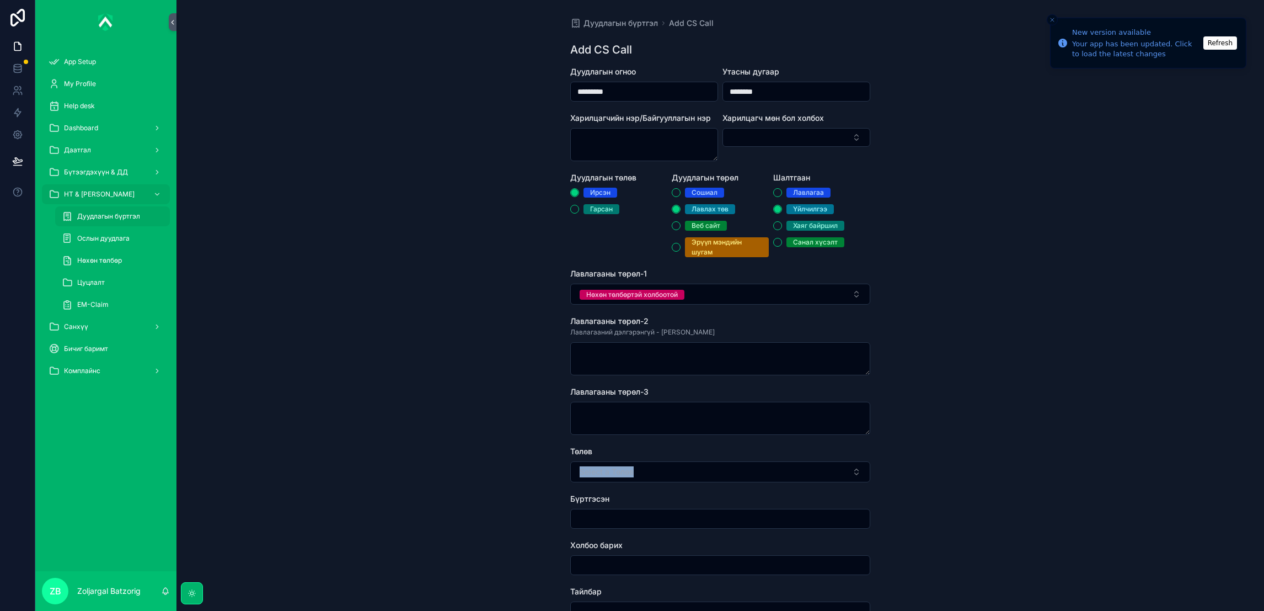
click at [727, 457] on div "Төлөв Select a Төлөв" at bounding box center [720, 464] width 300 height 36
drag, startPoint x: 727, startPoint y: 457, endPoint x: 720, endPoint y: 476, distance: 19.9
click at [722, 469] on button "Select a Төлөв" at bounding box center [720, 471] width 300 height 21
click at [671, 511] on div "Хаасан" at bounding box center [661, 516] width 23 height 10
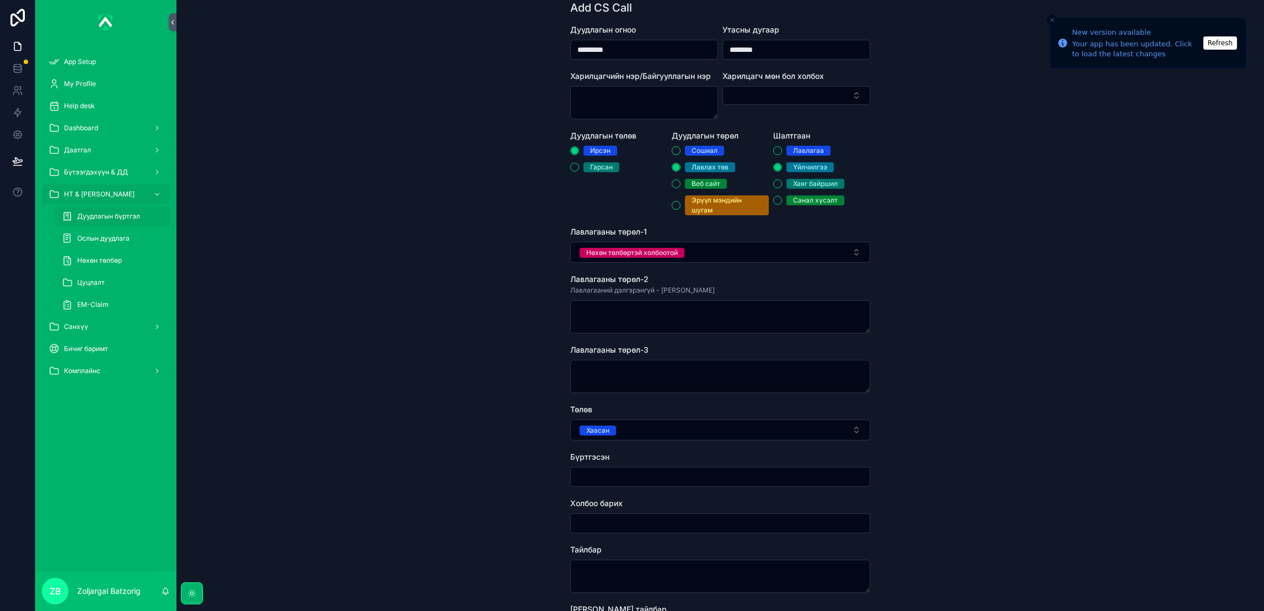
scroll to position [83, 0]
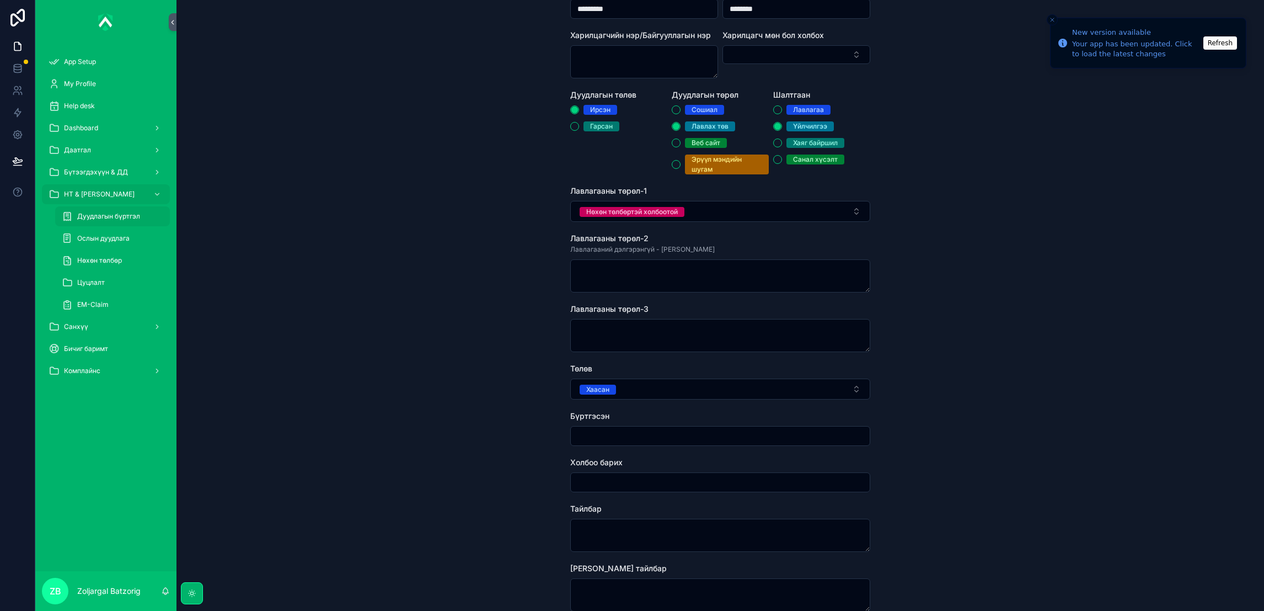
drag, startPoint x: 679, startPoint y: 435, endPoint x: 673, endPoint y: 447, distance: 13.6
click at [679, 436] on input "scrollable content" at bounding box center [720, 435] width 299 height 15
type input "**********"
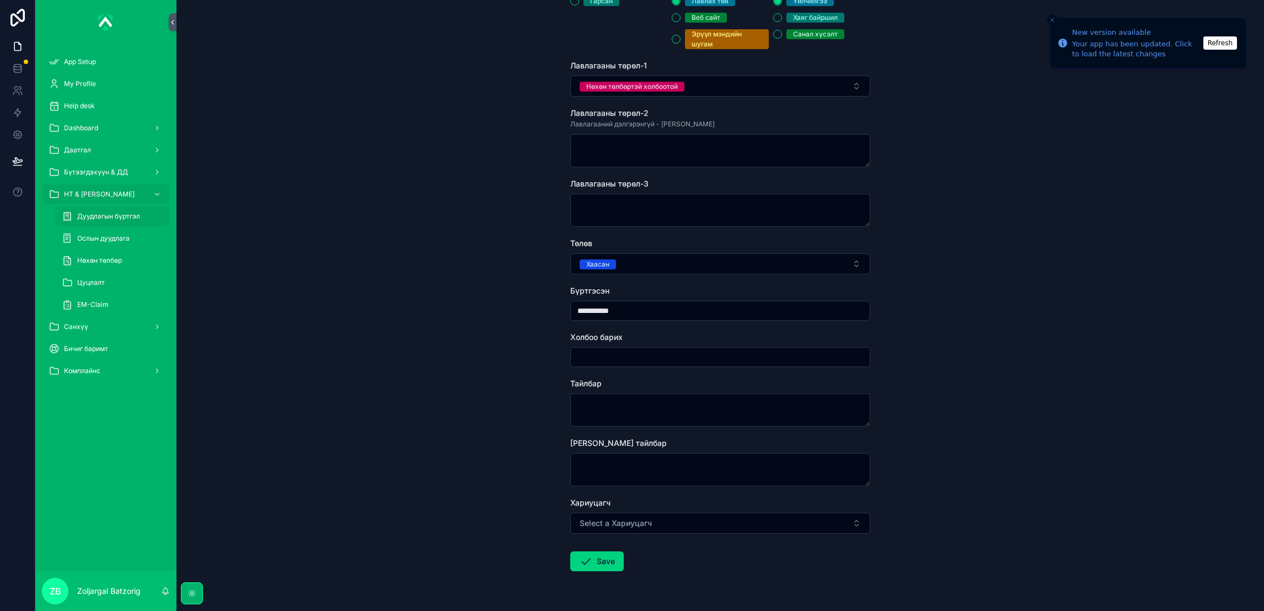
scroll to position [239, 0]
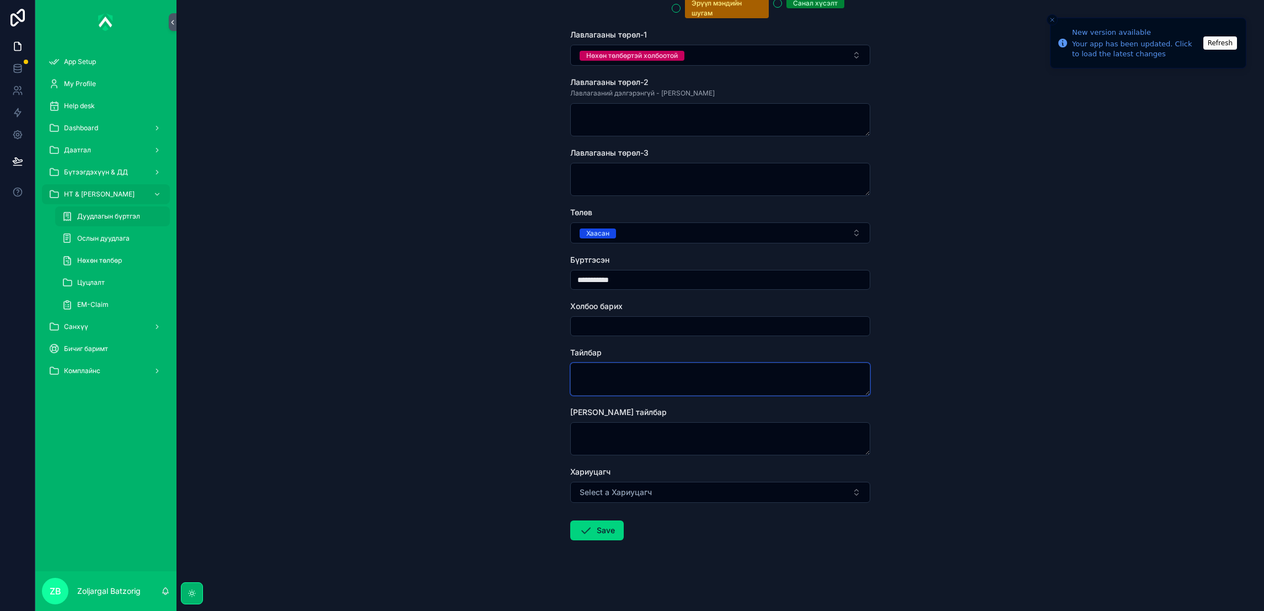
drag, startPoint x: 638, startPoint y: 381, endPoint x: 640, endPoint y: 373, distance: 8.0
click at [640, 373] on textarea "scrollable content" at bounding box center [720, 378] width 300 height 33
type textarea "********"
click at [603, 536] on button "Save" at bounding box center [596, 530] width 53 height 20
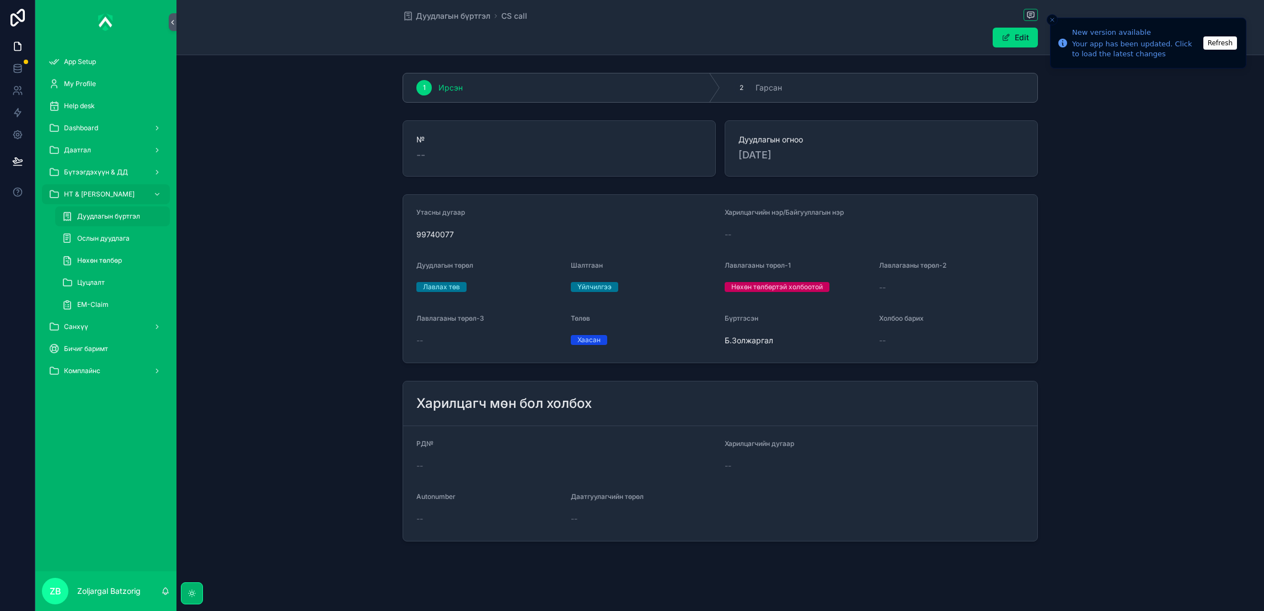
click at [462, 17] on span "Дуудлагын бүртгэл" at bounding box center [453, 15] width 74 height 11
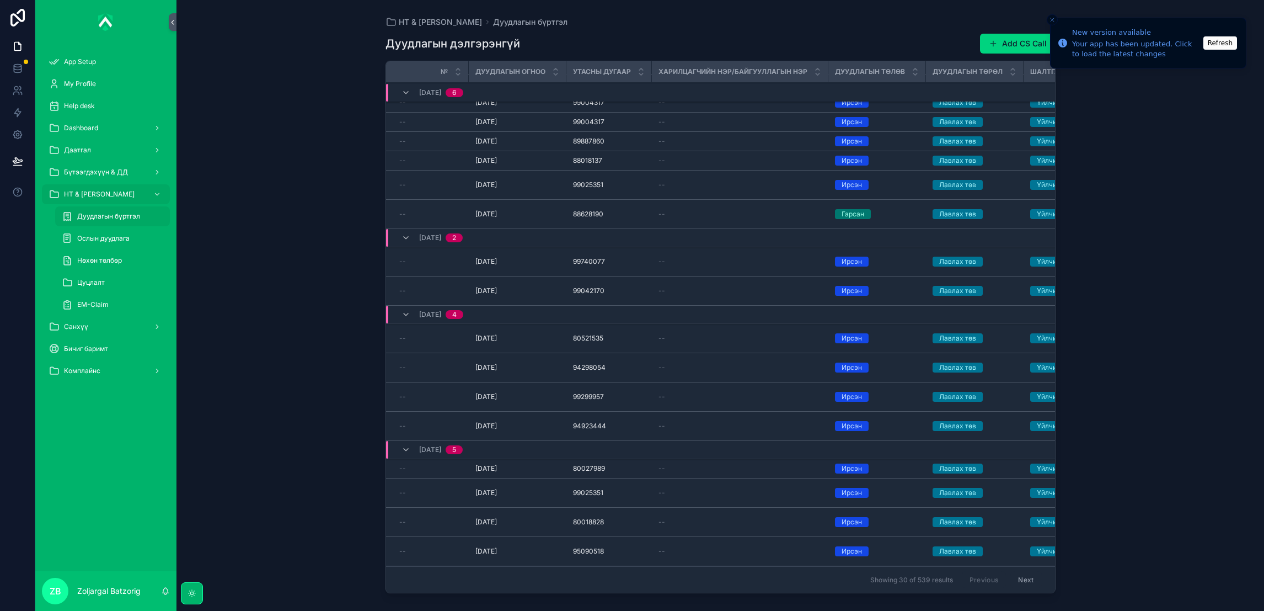
scroll to position [165, 0]
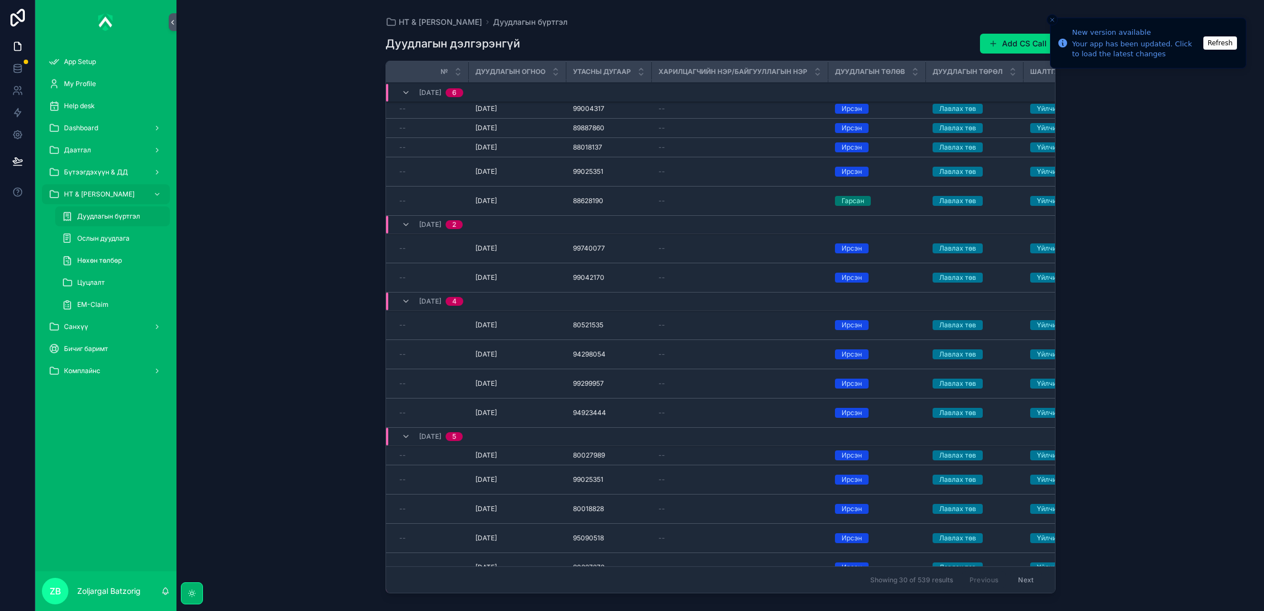
click at [999, 43] on button "Add CS Call" at bounding box center [1018, 44] width 76 height 20
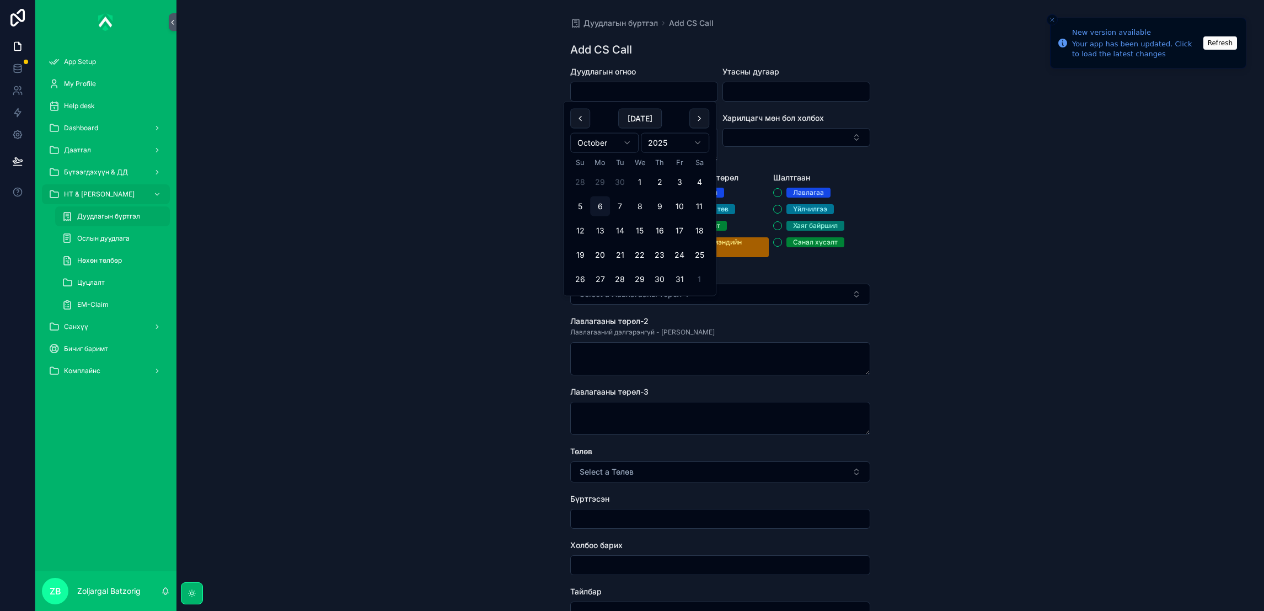
click at [636, 94] on input "scrollable content" at bounding box center [644, 91] width 147 height 15
click at [659, 182] on button "2" at bounding box center [660, 182] width 20 height 20
type input "*********"
click at [818, 87] on input "scrollable content" at bounding box center [796, 91] width 147 height 15
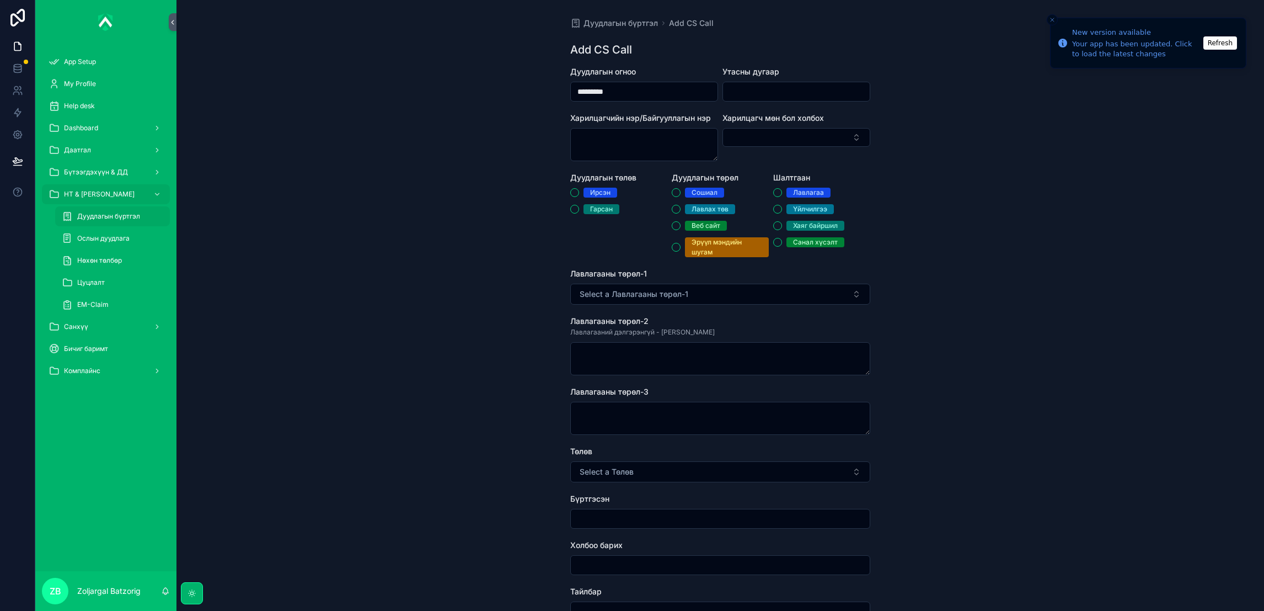
paste input "********"
type input "********"
click at [604, 185] on div "Дуудлагын төлөв [PERSON_NAME]" at bounding box center [618, 214] width 97 height 85
click at [596, 190] on div "Ирсэн" at bounding box center [600, 193] width 20 height 10
click at [579, 190] on button "Ирсэн" at bounding box center [574, 192] width 9 height 9
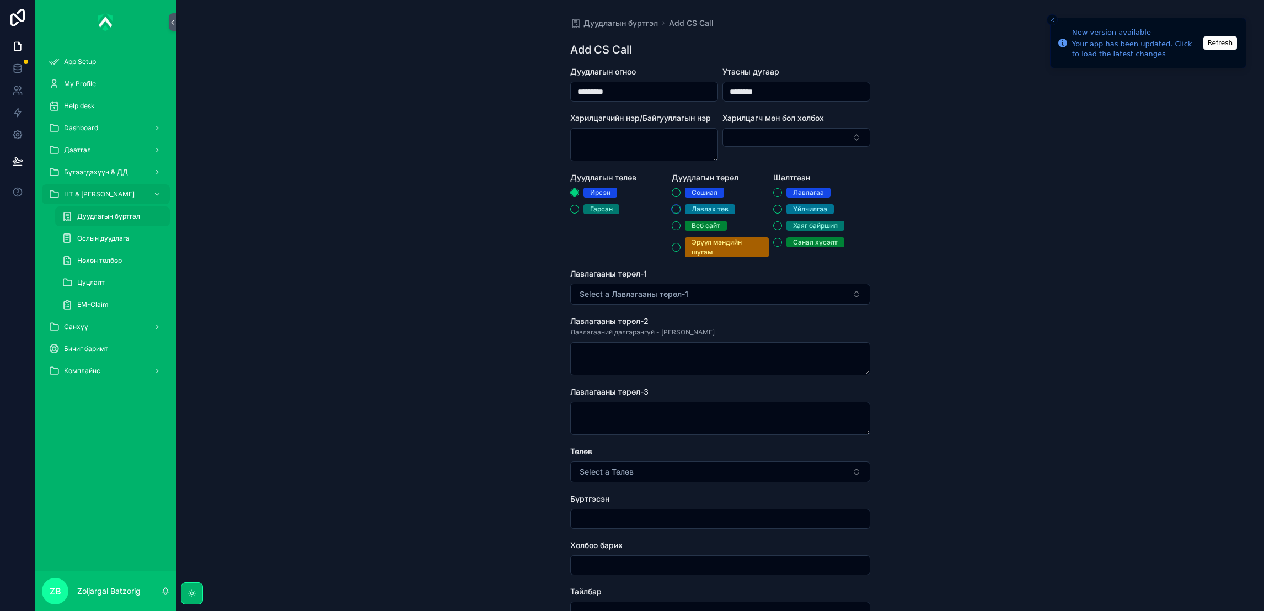
drag, startPoint x: 671, startPoint y: 206, endPoint x: 691, endPoint y: 208, distance: 20.6
click at [672, 206] on button "Лавлах төв" at bounding box center [676, 209] width 9 height 9
click at [762, 212] on div "Лавлах төв" at bounding box center [720, 209] width 97 height 10
click at [793, 210] on div "Үйлчилгээ" at bounding box center [810, 209] width 34 height 10
click at [782, 210] on button "Үйлчилгээ" at bounding box center [777, 209] width 9 height 9
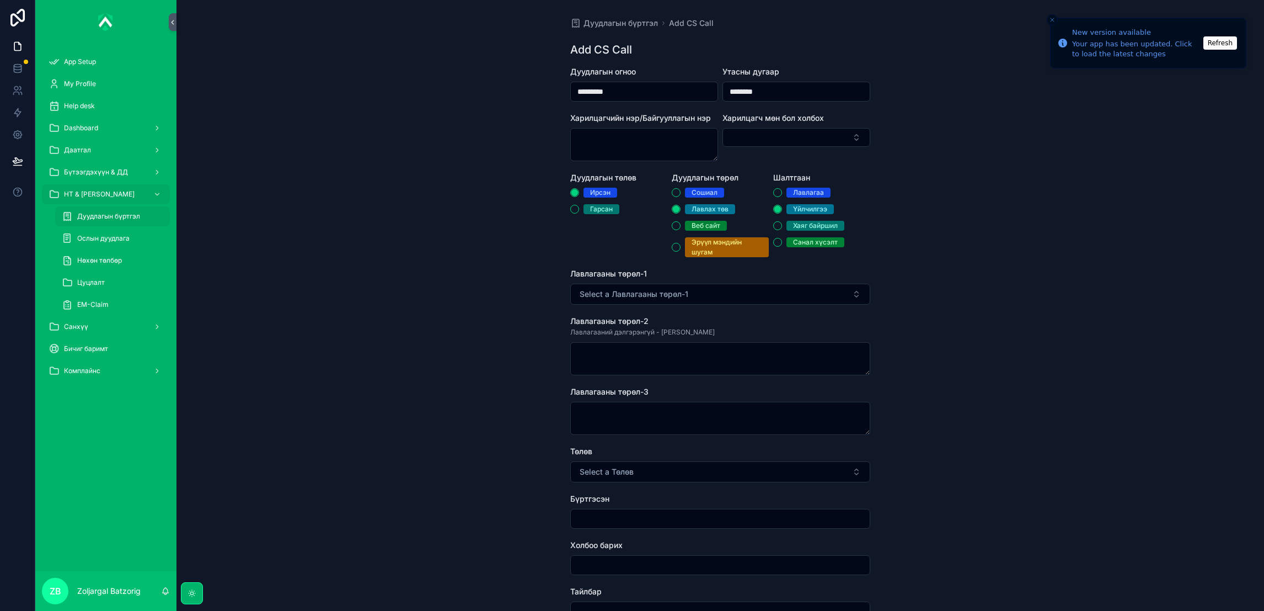
click at [745, 266] on form "Дуудлагын огноо ********* Утасны дугаар ******** Харилцагчийн нэр/Байгууллагын …" at bounding box center [720, 457] width 300 height 783
click at [726, 277] on div "Лавлагааны төрөл-1" at bounding box center [720, 273] width 300 height 11
click at [719, 291] on button "Select a Лавлагааны төрөл-1" at bounding box center [720, 293] width 300 height 21
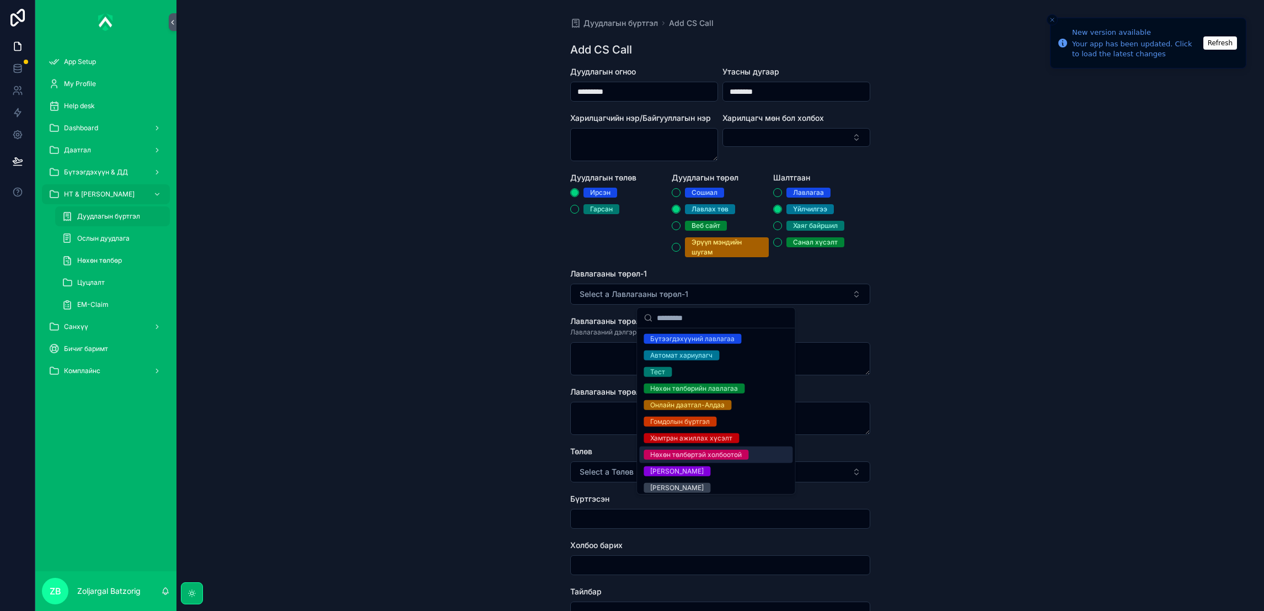
drag, startPoint x: 711, startPoint y: 450, endPoint x: 710, endPoint y: 439, distance: 11.0
click at [713, 450] on div "Нөхөн төлбөртэй холбоотой" at bounding box center [696, 454] width 92 height 10
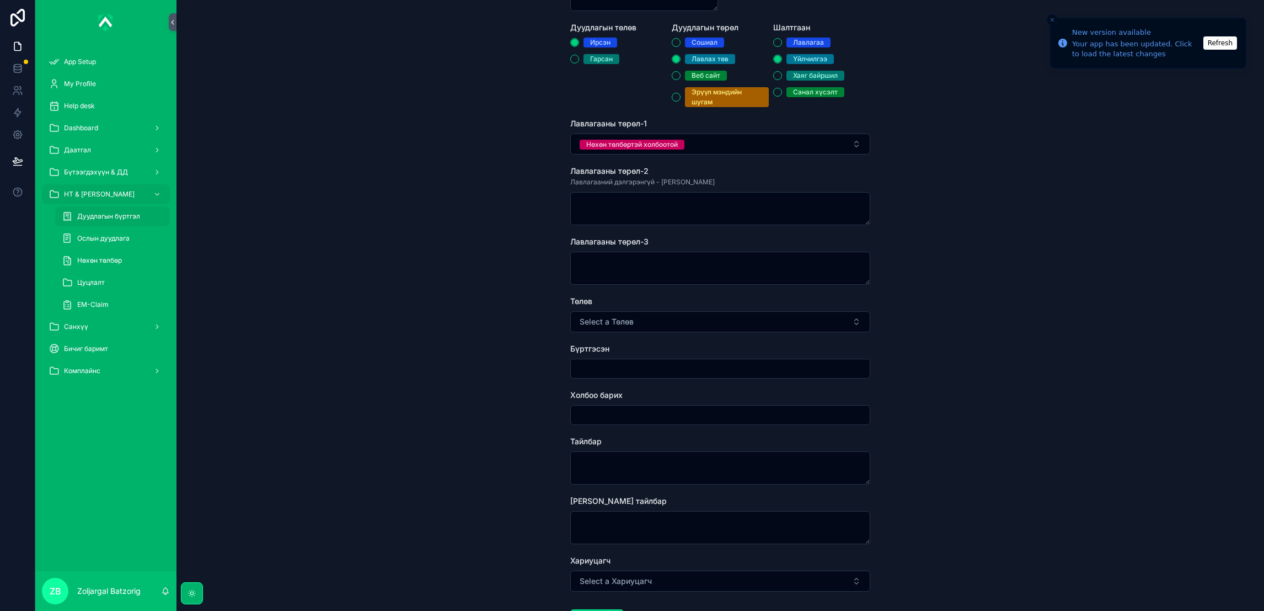
scroll to position [165, 0]
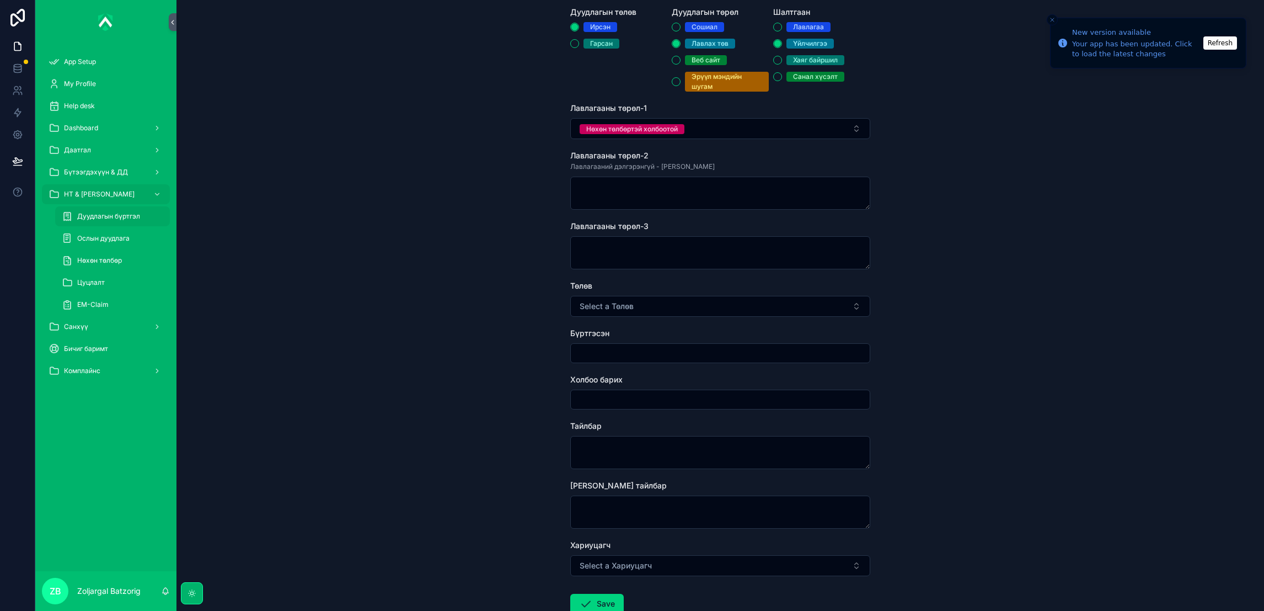
click at [634, 302] on button "Select a Төлөв" at bounding box center [720, 306] width 300 height 21
click at [666, 352] on div "Хаасан" at bounding box center [661, 350] width 23 height 10
click at [648, 351] on input "scrollable content" at bounding box center [720, 352] width 299 height 15
type input "**********"
click at [611, 459] on textarea "scrollable content" at bounding box center [720, 452] width 300 height 33
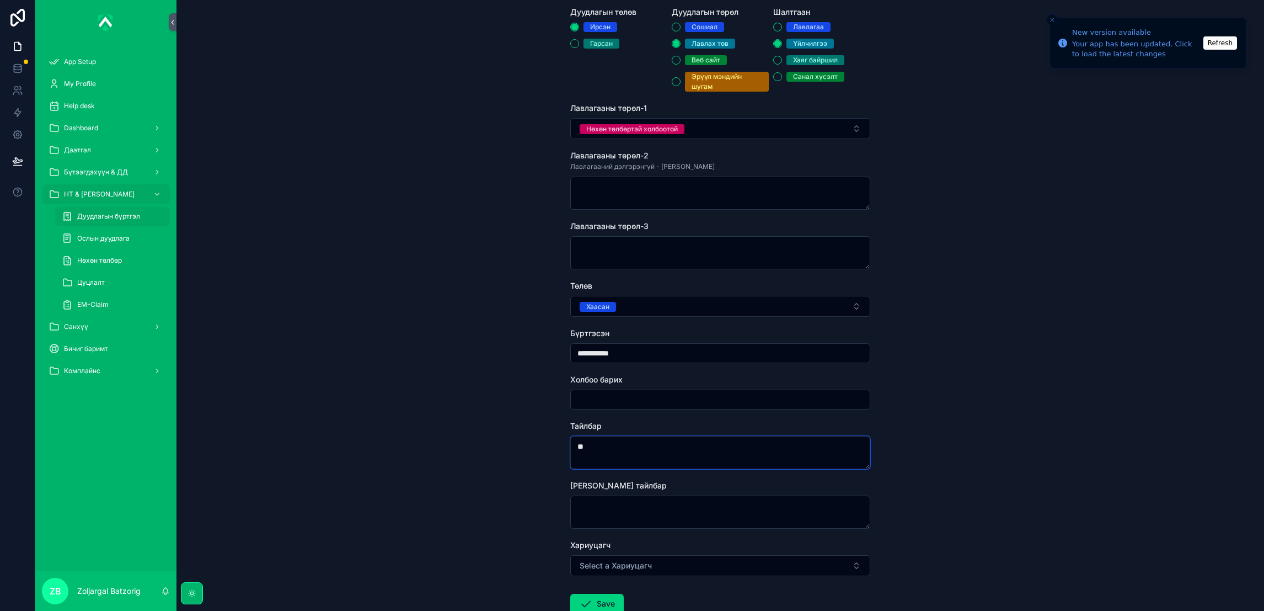
type textarea "*"
type textarea "**********"
click at [593, 542] on button "Save" at bounding box center [596, 603] width 53 height 20
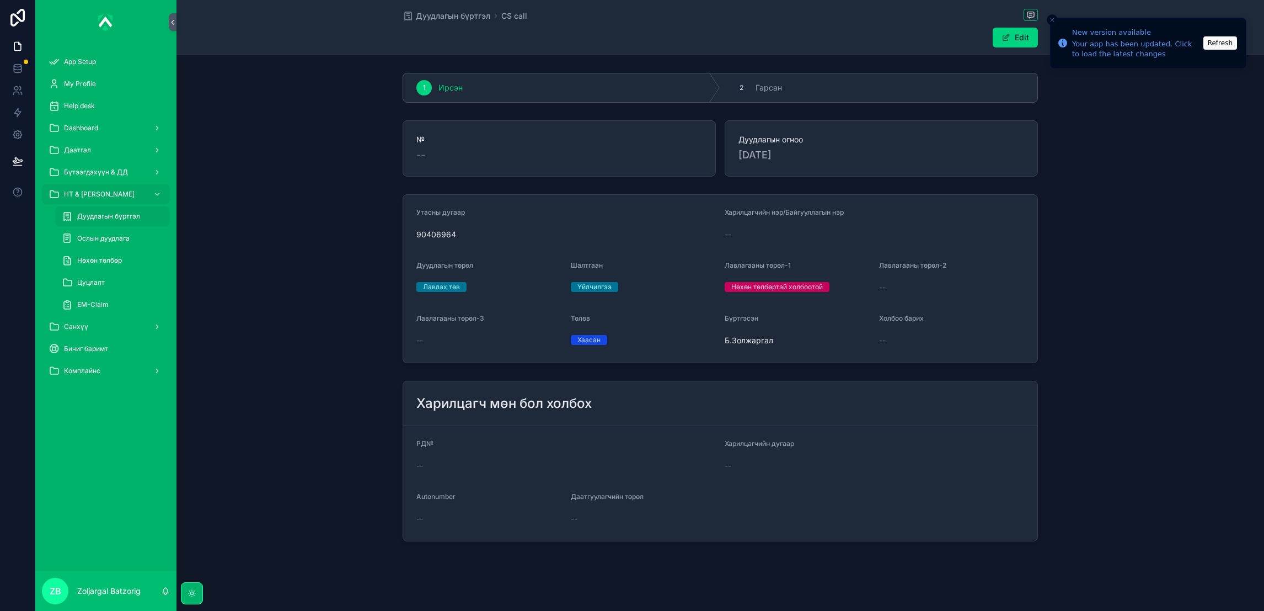
drag, startPoint x: 455, startPoint y: 18, endPoint x: 1050, endPoint y: 53, distance: 596.1
click at [456, 18] on span "Дуудлагын бүртгэл" at bounding box center [453, 15] width 74 height 11
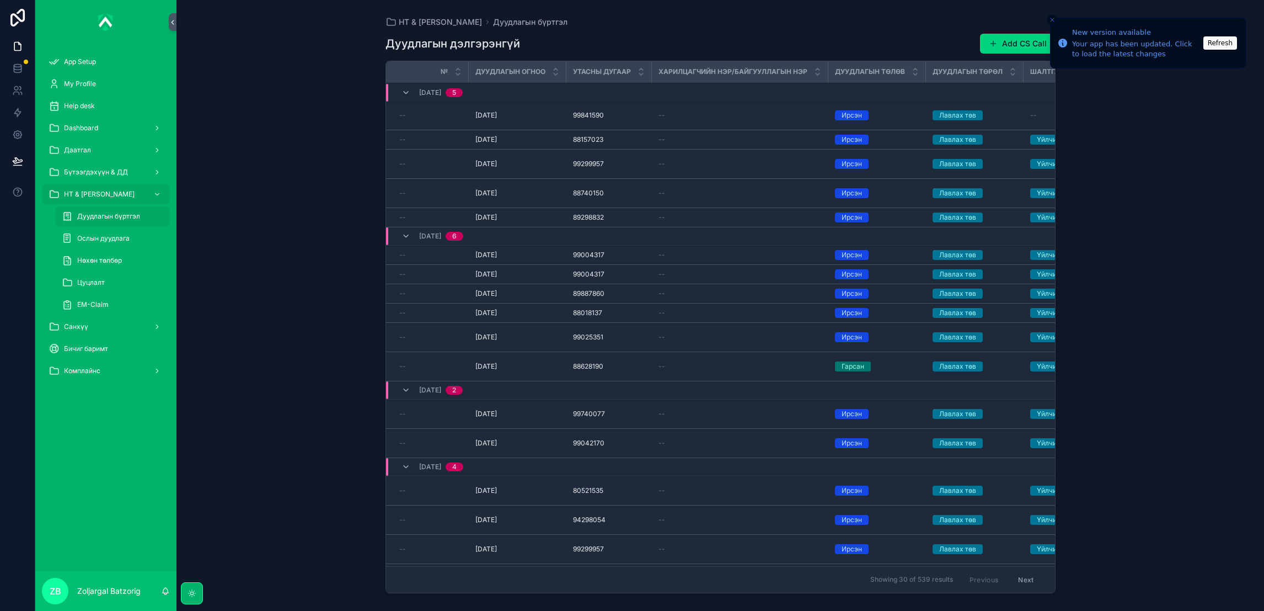
click at [994, 36] on button "Add CS Call" at bounding box center [1018, 44] width 76 height 20
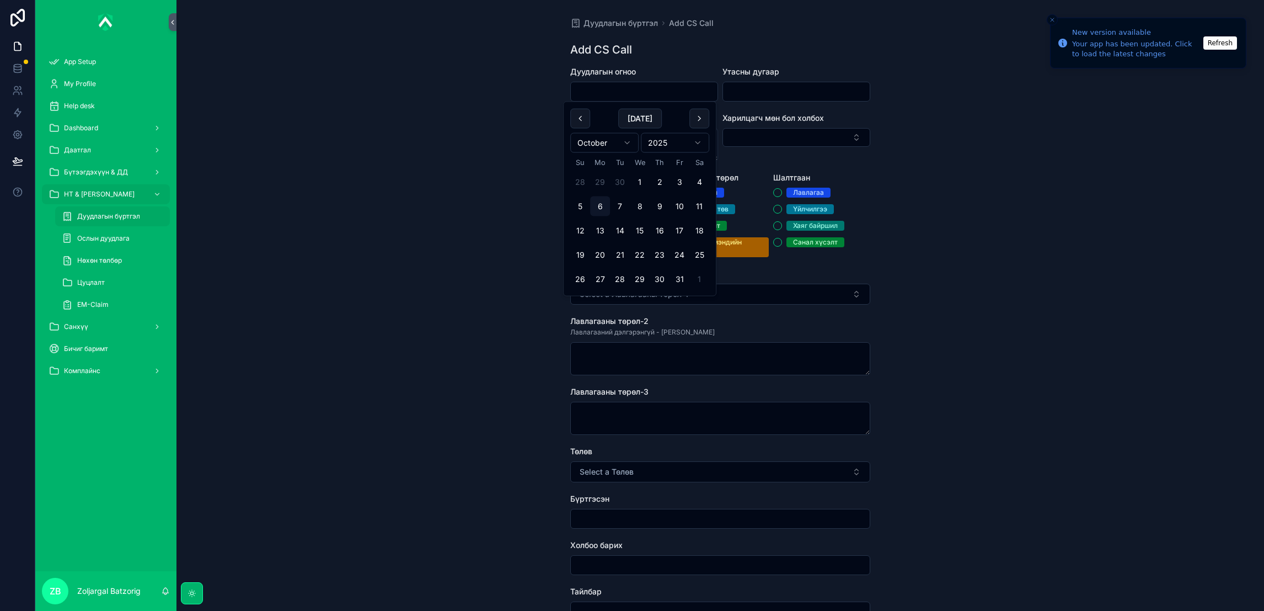
click at [611, 99] on input "scrollable content" at bounding box center [644, 91] width 147 height 15
click at [652, 183] on button "2" at bounding box center [660, 182] width 20 height 20
type input "*********"
click at [766, 98] on input "scrollable content" at bounding box center [796, 91] width 147 height 15
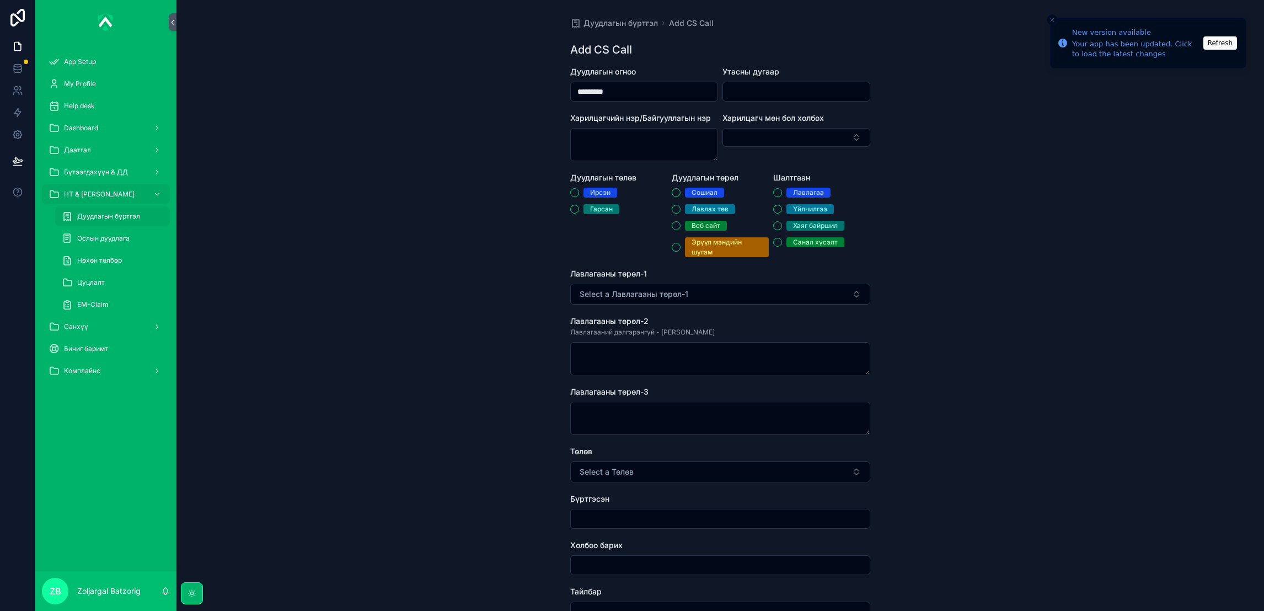
paste input "********"
type input "********"
click at [601, 189] on div "Ирсэн" at bounding box center [600, 193] width 20 height 10
click at [579, 189] on button "Ирсэн" at bounding box center [574, 192] width 9 height 9
drag, startPoint x: 697, startPoint y: 209, endPoint x: 704, endPoint y: 209, distance: 7.2
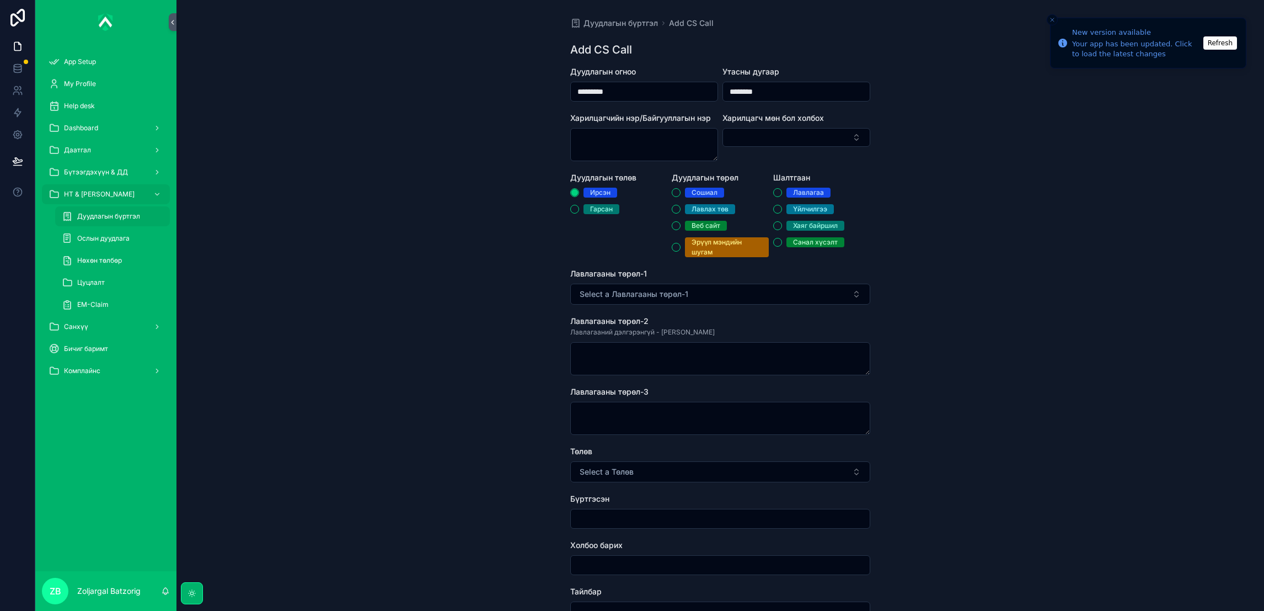
click at [697, 209] on div "Лавлах төв" at bounding box center [710, 209] width 37 height 10
click at [681, 209] on button "Лавлах төв" at bounding box center [676, 209] width 9 height 9
click at [788, 211] on span "Үйлчилгээ" at bounding box center [809, 209] width 47 height 10
click at [782, 211] on button "Үйлчилгээ" at bounding box center [777, 209] width 9 height 9
click at [734, 288] on button "Select a Лавлагааны төрөл-1" at bounding box center [720, 293] width 300 height 21
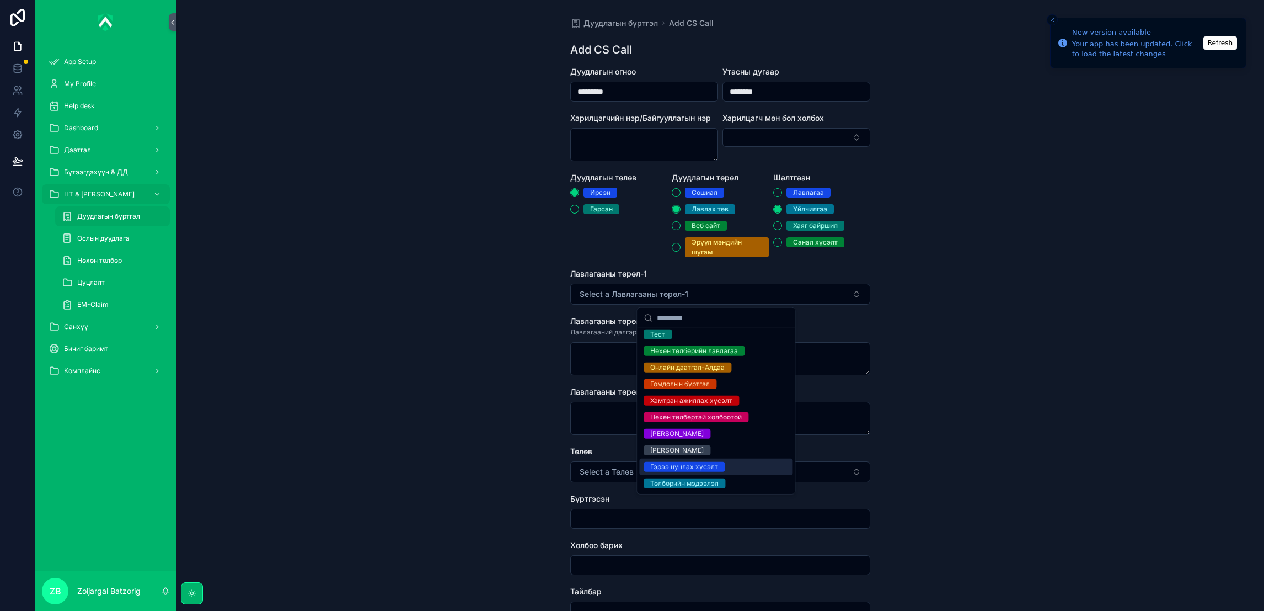
click at [703, 469] on div "Гэрээ цуцлах хүсэлт" at bounding box center [684, 467] width 68 height 10
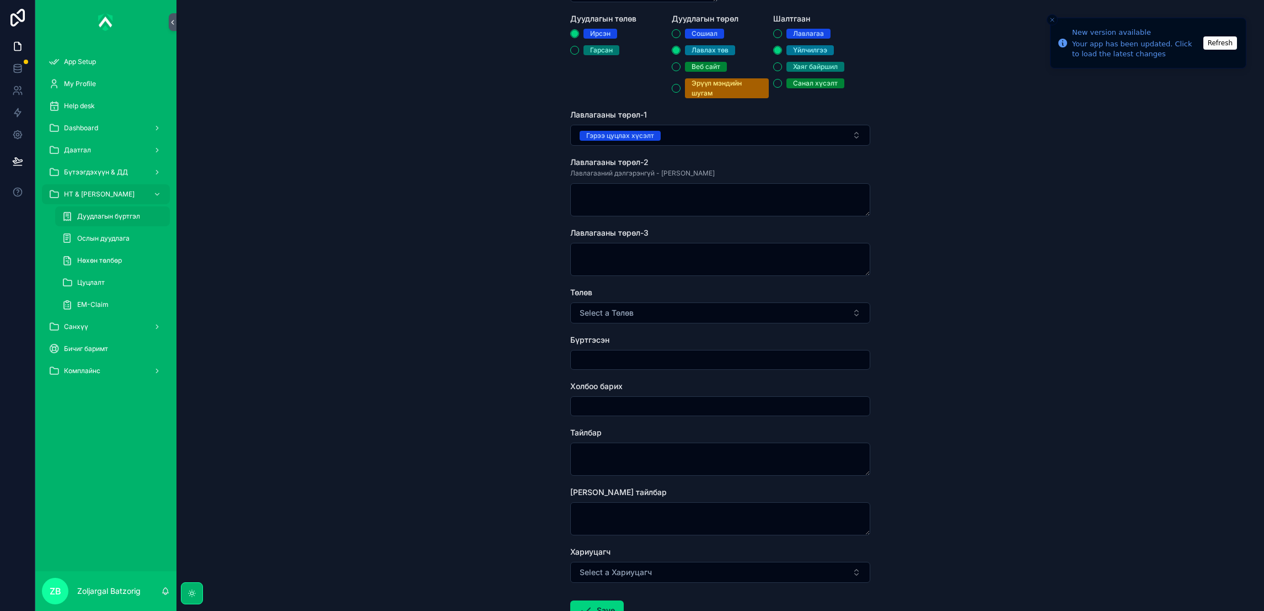
scroll to position [165, 0]
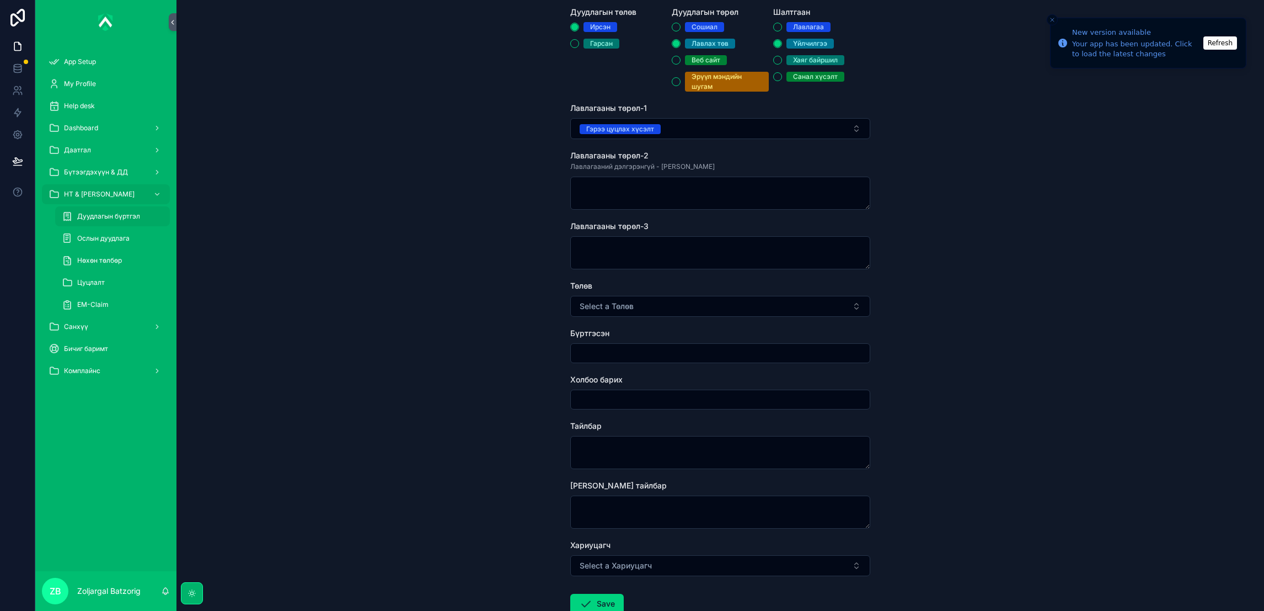
click at [666, 313] on button "Select a Төлөв" at bounding box center [720, 306] width 300 height 21
click at [657, 354] on div "Хаасан" at bounding box center [661, 350] width 23 height 10
click at [645, 360] on input "scrollable content" at bounding box center [720, 352] width 299 height 15
type input "**********"
click at [628, 453] on textarea "scrollable content" at bounding box center [720, 452] width 300 height 33
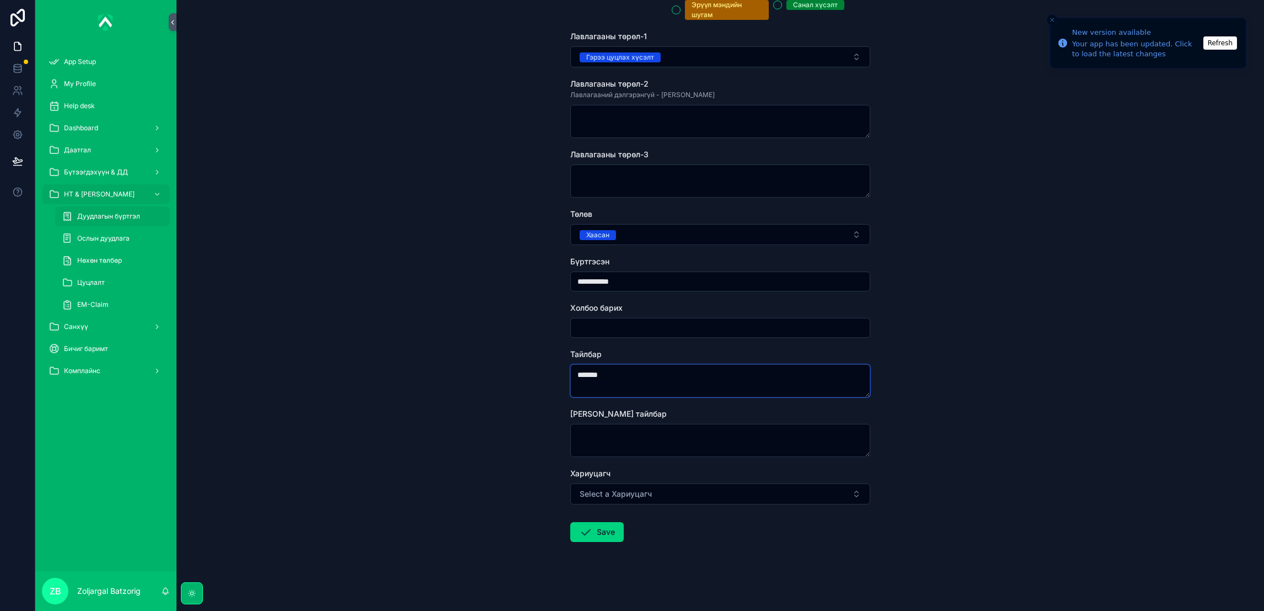
scroll to position [239, 0]
type textarea "*******"
drag, startPoint x: 600, startPoint y: 527, endPoint x: 616, endPoint y: 530, distance: 16.3
click at [604, 527] on button "Save" at bounding box center [596, 530] width 53 height 20
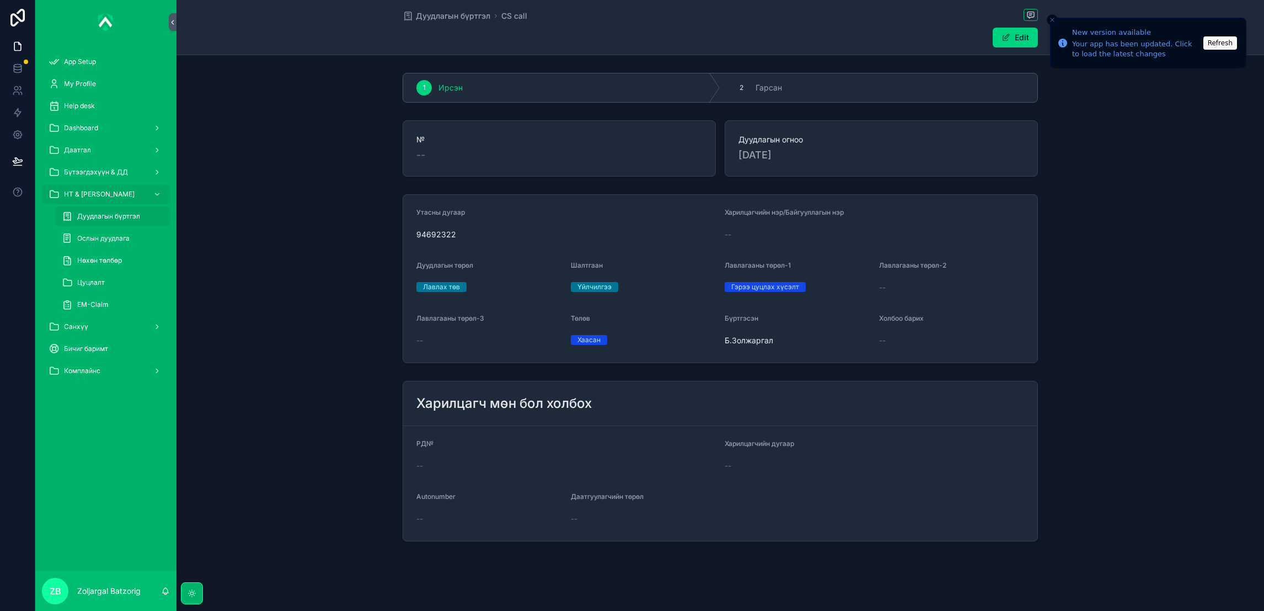
drag, startPoint x: 439, startPoint y: 10, endPoint x: 1263, endPoint y: 245, distance: 856.8
click at [439, 10] on span "Дуудлагын бүртгэл" at bounding box center [453, 15] width 74 height 11
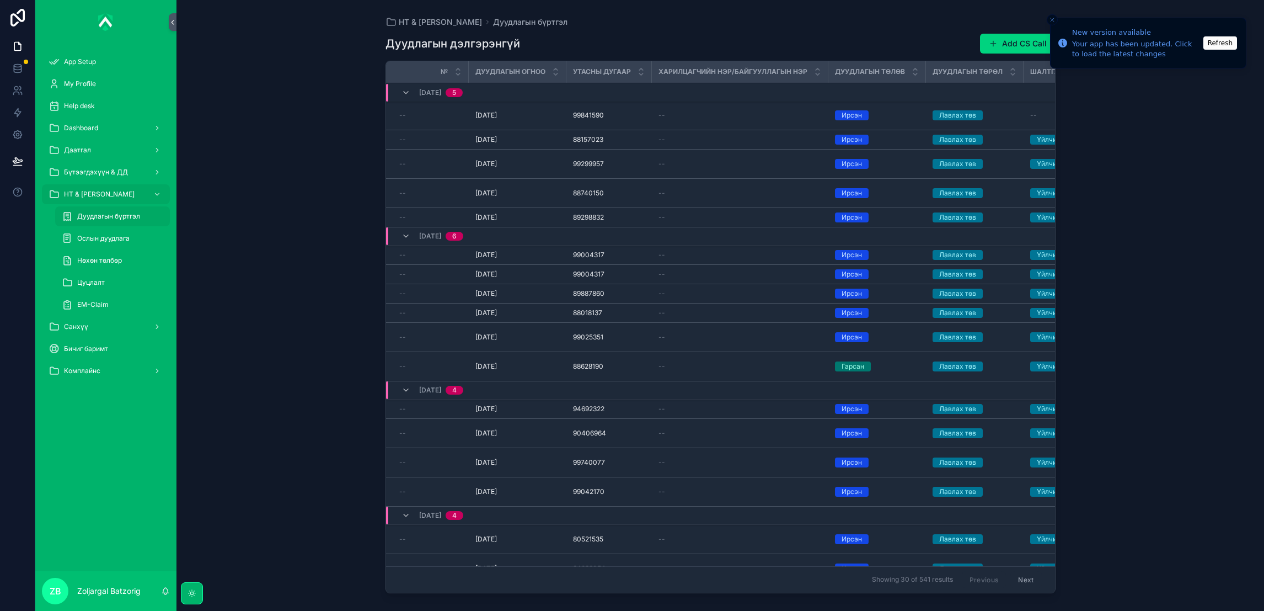
click at [1019, 44] on button "Add CS Call" at bounding box center [1018, 44] width 76 height 20
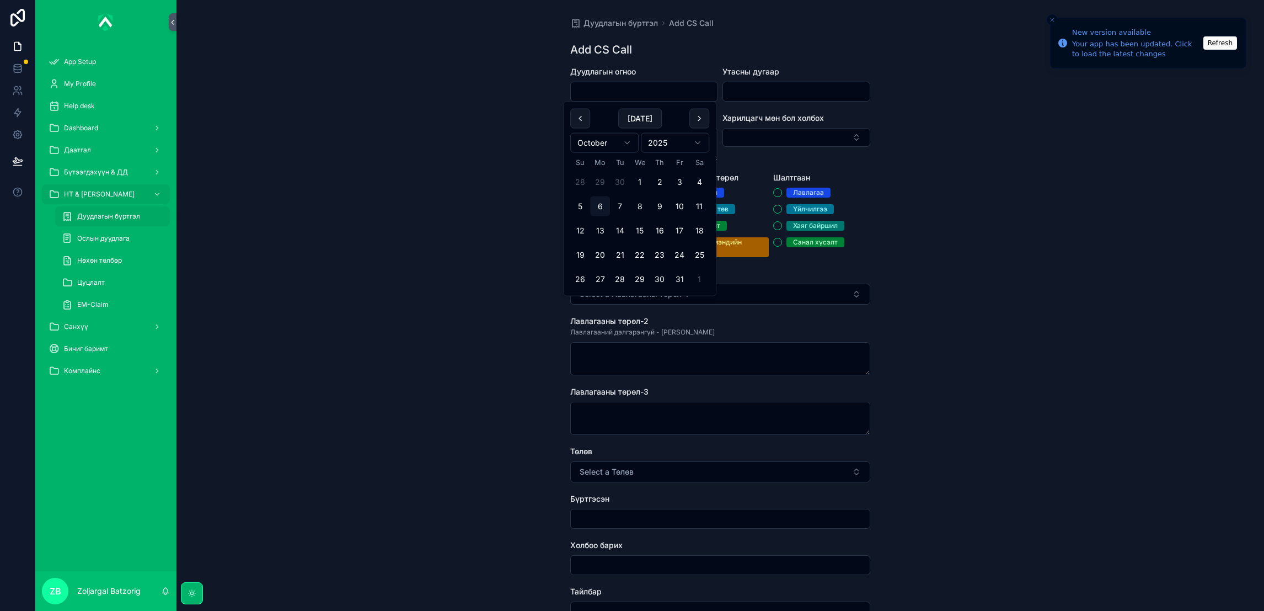
click at [679, 95] on input "scrollable content" at bounding box center [644, 91] width 147 height 15
click at [653, 178] on button "2" at bounding box center [660, 182] width 20 height 20
type input "*********"
click at [760, 90] on input "scrollable content" at bounding box center [796, 91] width 147 height 15
paste input "********"
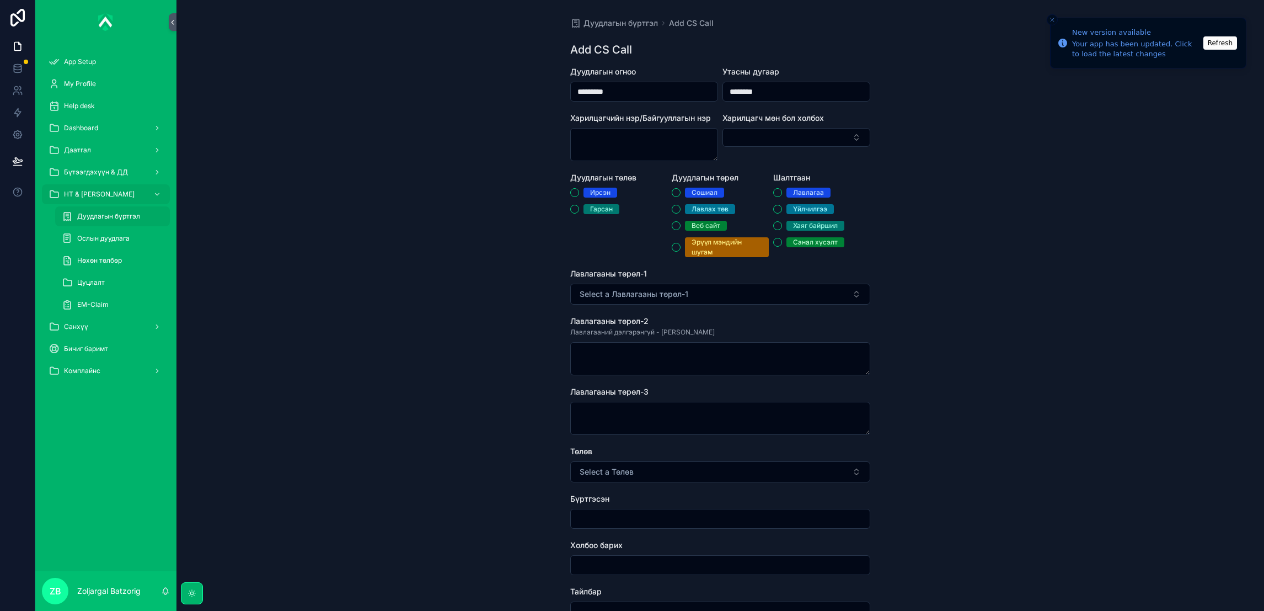
type input "********"
click at [597, 186] on div "Дуудлагын төлөв [PERSON_NAME]" at bounding box center [618, 214] width 97 height 85
click at [584, 192] on span "Ирсэн" at bounding box center [601, 193] width 34 height 10
click at [579, 192] on button "Ирсэн" at bounding box center [574, 192] width 9 height 9
drag, startPoint x: 704, startPoint y: 209, endPoint x: 711, endPoint y: 211, distance: 7.4
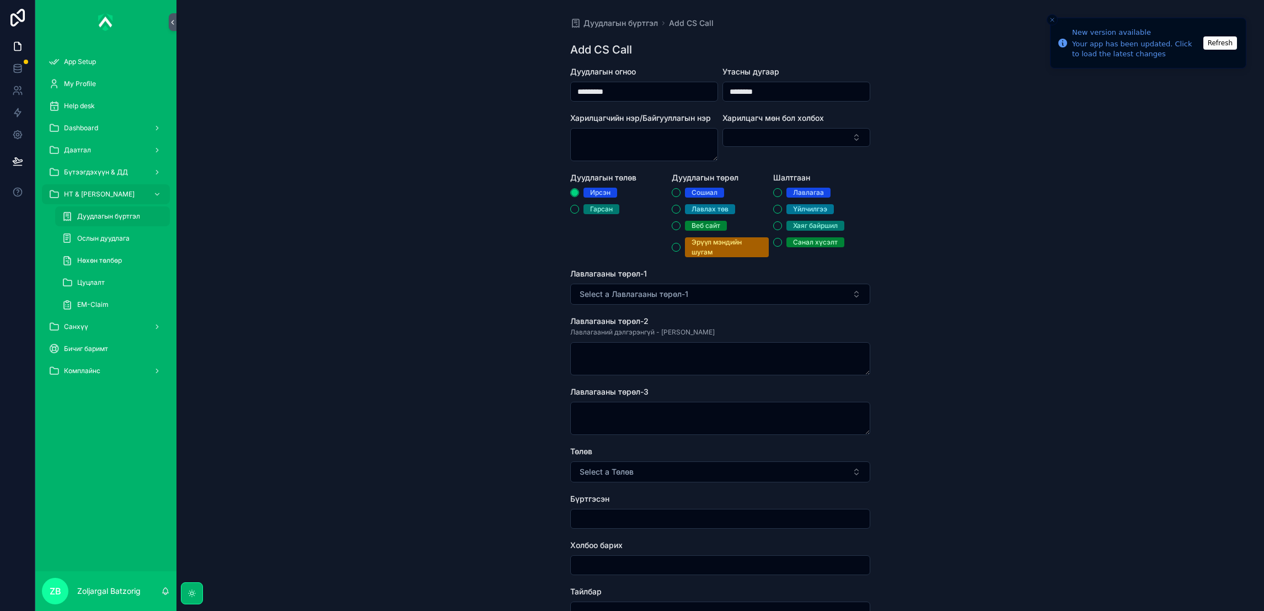
click at [704, 211] on div "Лавлах төв" at bounding box center [710, 209] width 37 height 10
click at [681, 211] on button "Лавлах төв" at bounding box center [676, 209] width 9 height 9
click at [817, 208] on div "Үйлчилгээ" at bounding box center [810, 209] width 34 height 10
click at [782, 208] on button "Үйлчилгээ" at bounding box center [777, 209] width 9 height 9
click at [701, 287] on button "Select a Лавлагааны төрөл-1" at bounding box center [720, 293] width 300 height 21
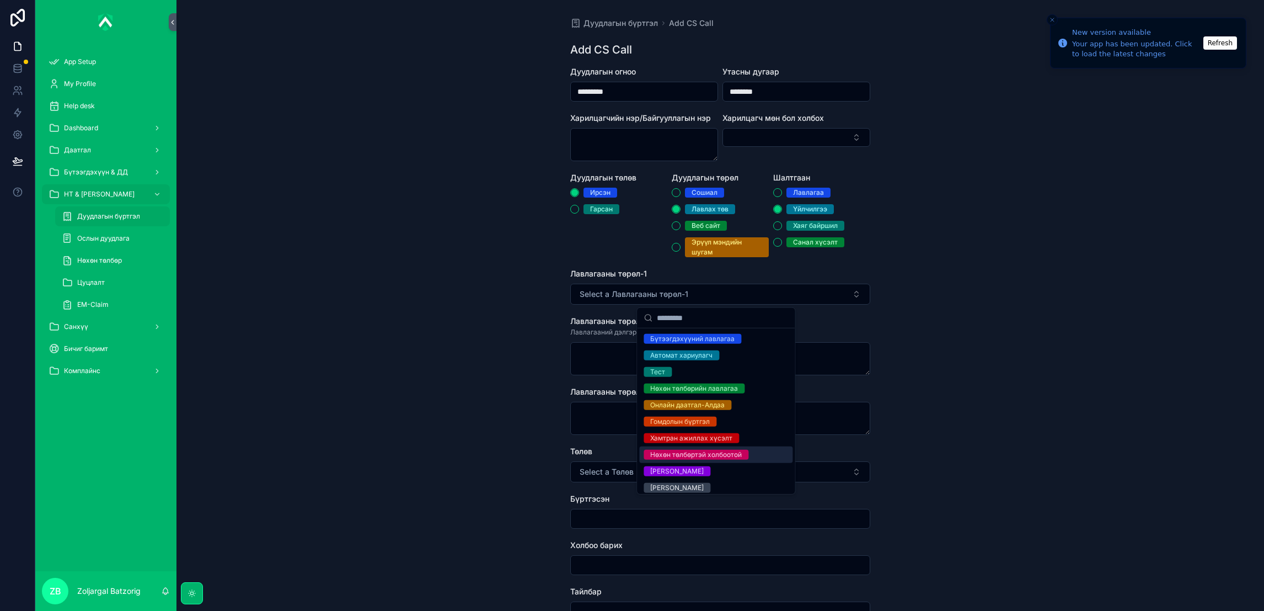
click at [716, 458] on div "Нөхөн төлбөртэй холбоотой" at bounding box center [696, 454] width 92 height 10
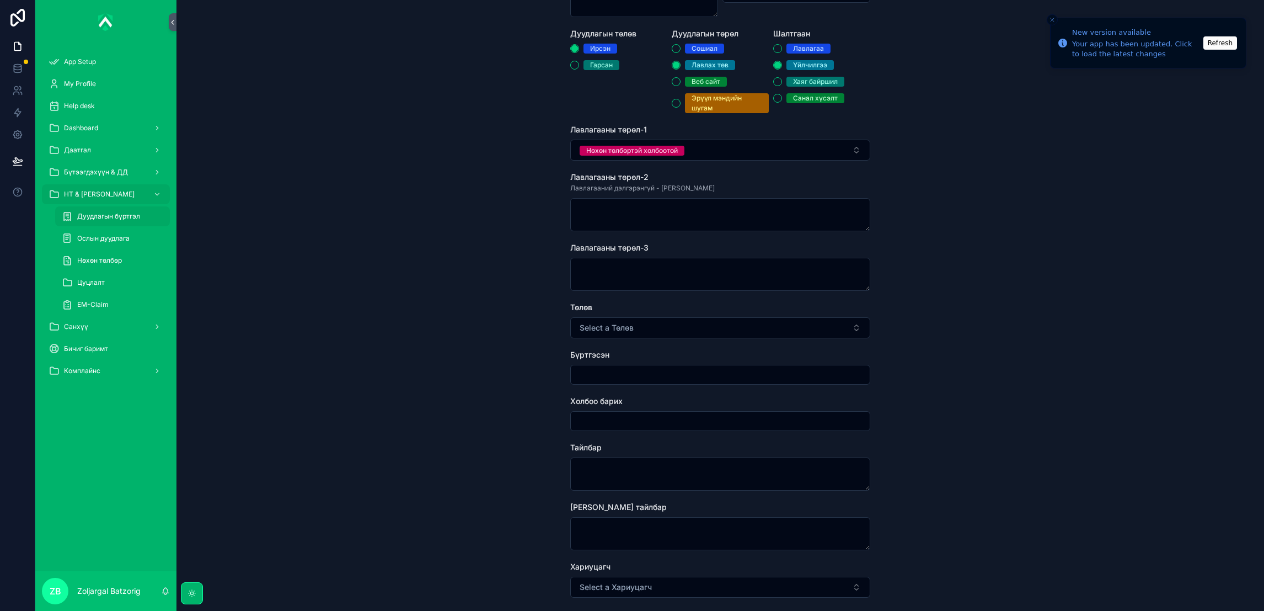
scroll to position [165, 0]
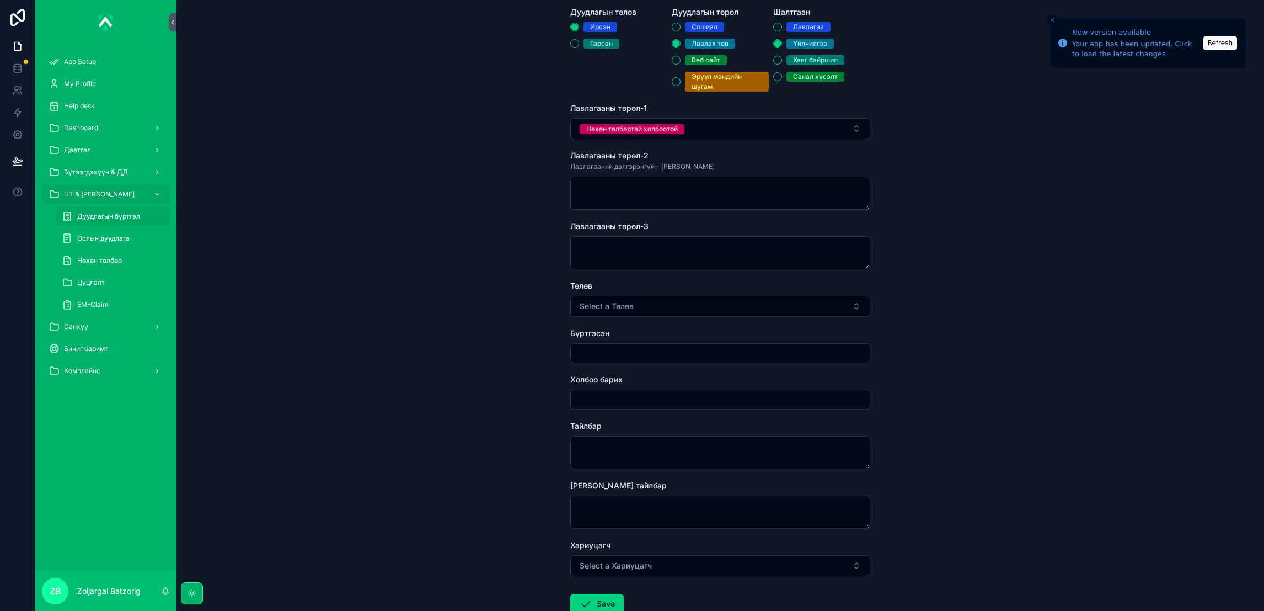
drag, startPoint x: 617, startPoint y: 307, endPoint x: 633, endPoint y: 335, distance: 32.4
click at [618, 306] on span "Select a Төлөв" at bounding box center [607, 306] width 54 height 11
click at [670, 348] on div "Хаасан" at bounding box center [661, 350] width 23 height 10
click at [637, 354] on input "scrollable content" at bounding box center [720, 352] width 299 height 15
type input "**********"
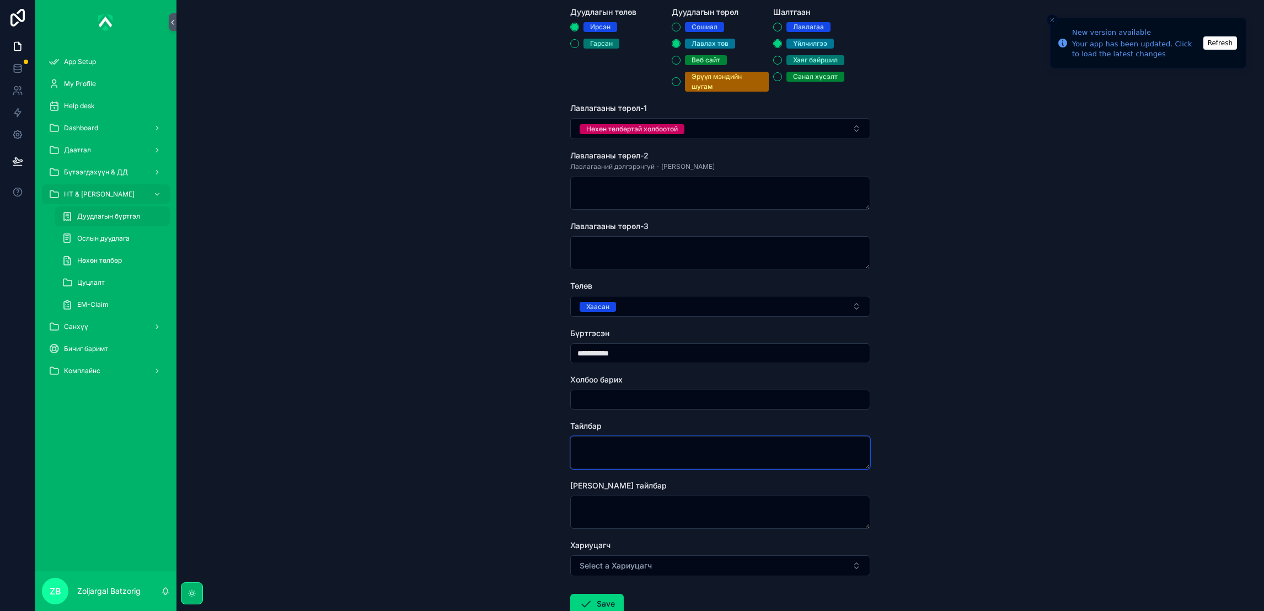
click at [616, 442] on textarea "scrollable content" at bounding box center [720, 452] width 300 height 33
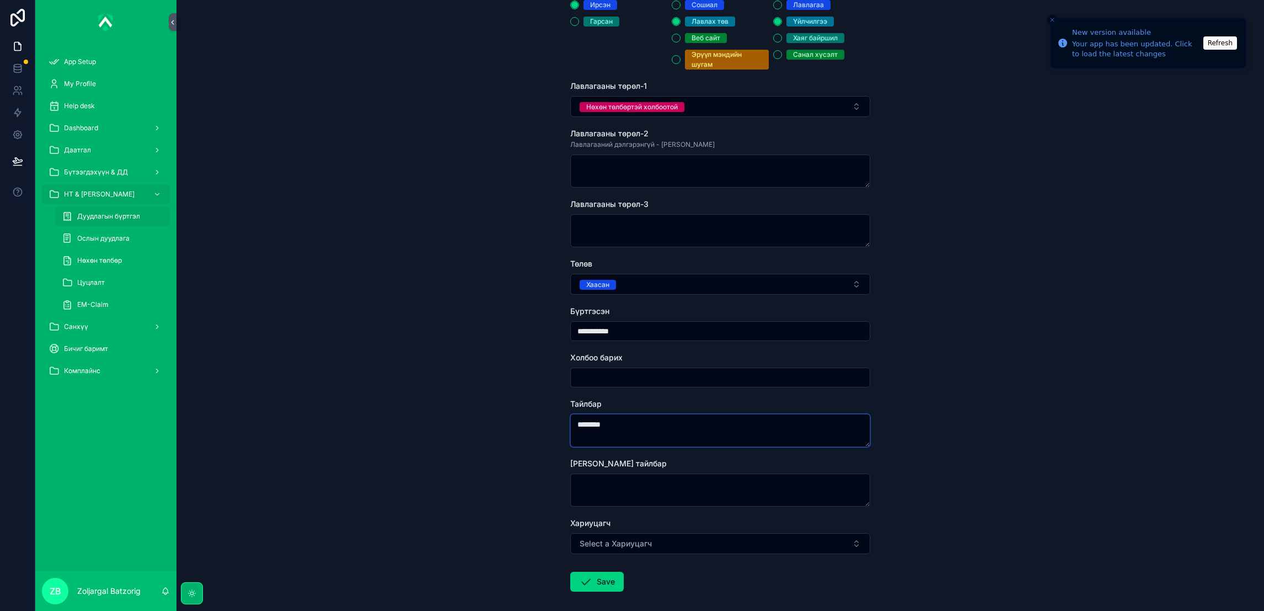
scroll to position [239, 0]
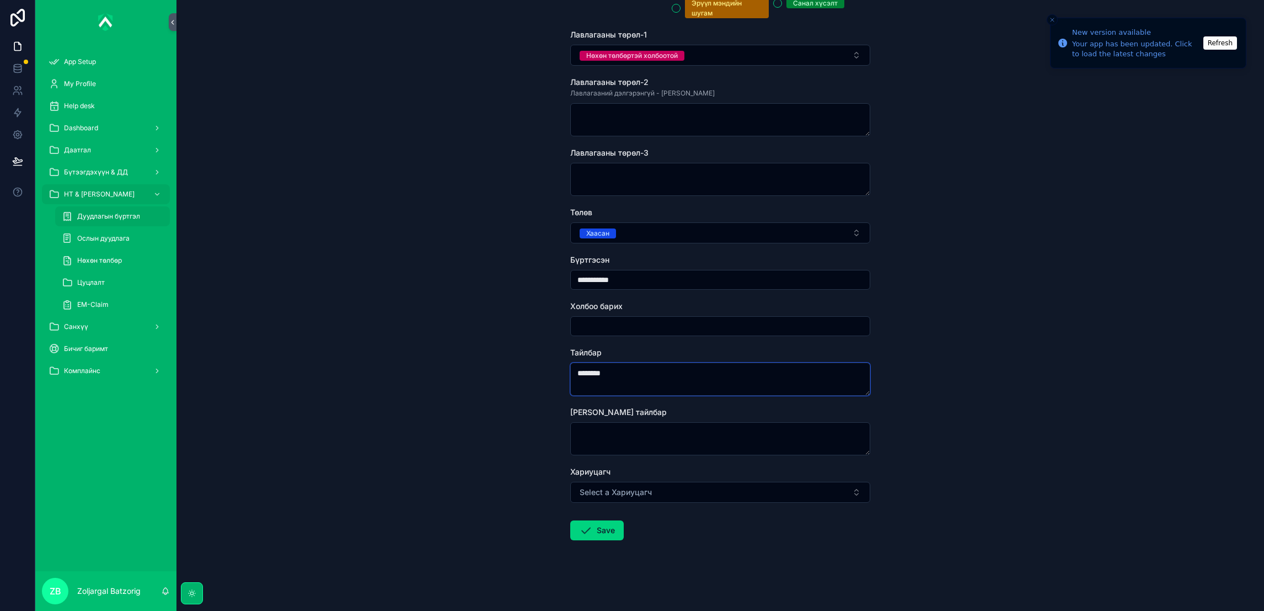
type textarea "********"
drag, startPoint x: 604, startPoint y: 522, endPoint x: 697, endPoint y: 520, distance: 92.7
click at [610, 522] on button "Save" at bounding box center [596, 530] width 53 height 20
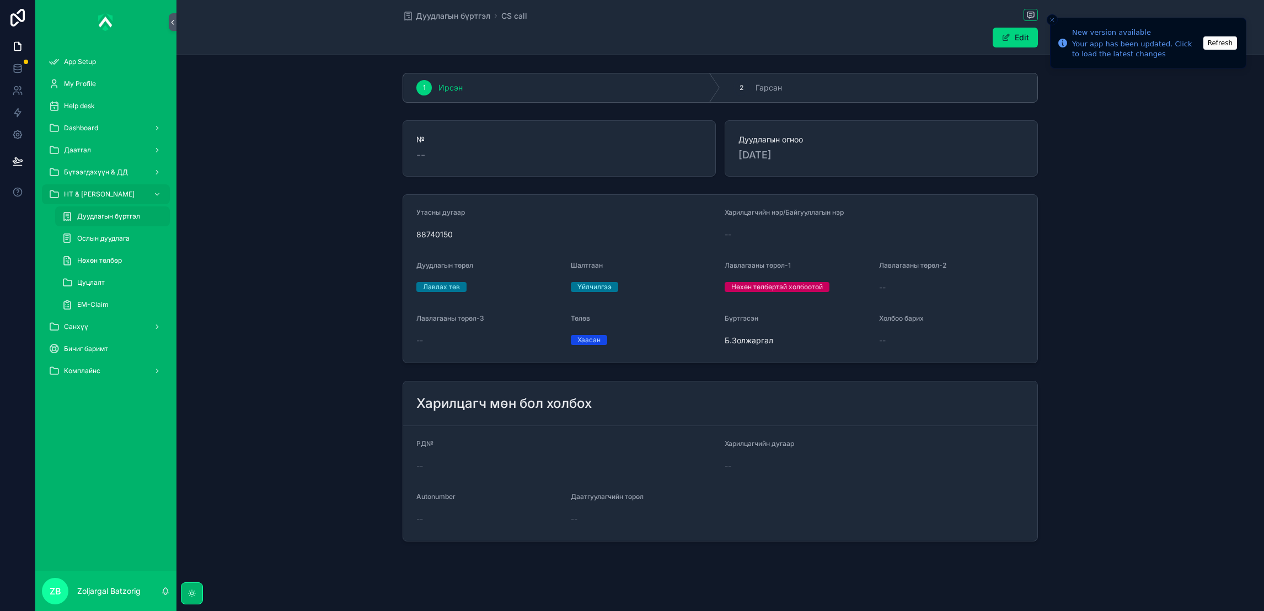
click at [467, 12] on span "Дуудлагын бүртгэл" at bounding box center [453, 15] width 74 height 11
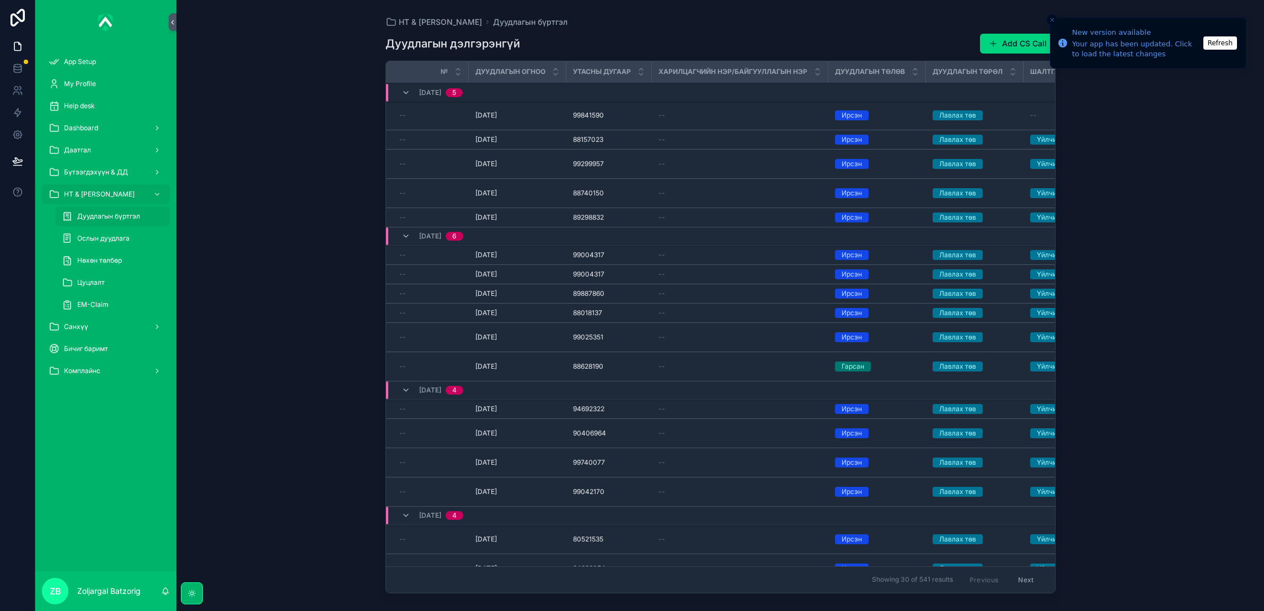
click at [1002, 49] on button "Add CS Call" at bounding box center [1018, 44] width 76 height 20
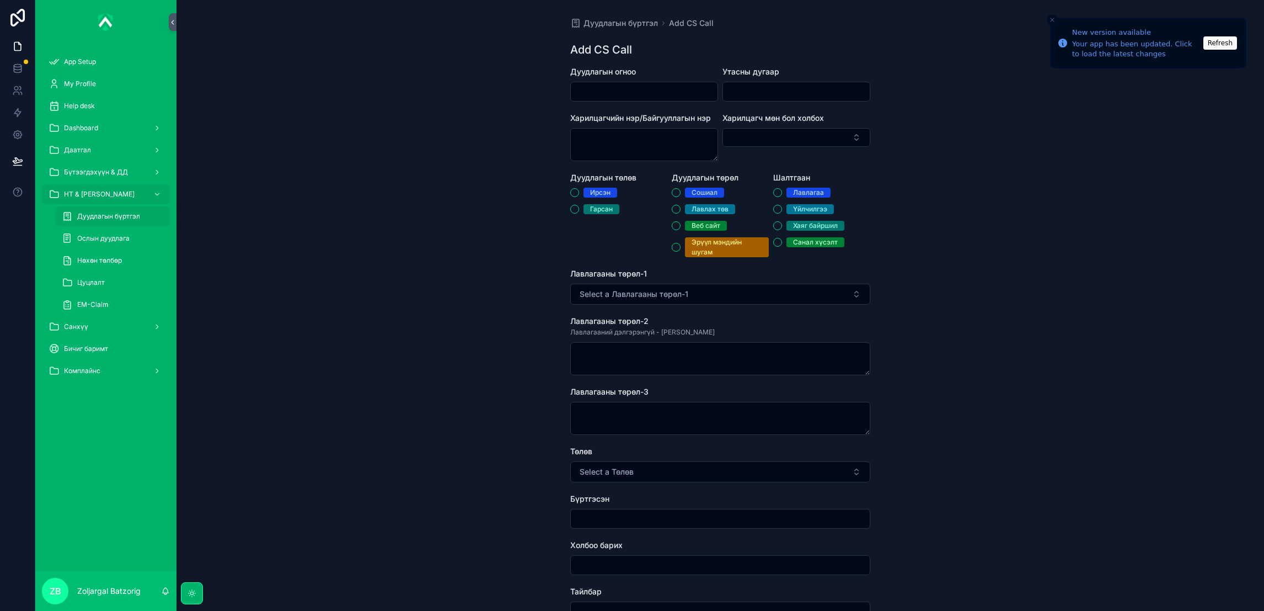
drag, startPoint x: 636, startPoint y: 92, endPoint x: 635, endPoint y: 100, distance: 7.9
click at [635, 93] on input "scrollable content" at bounding box center [644, 91] width 147 height 15
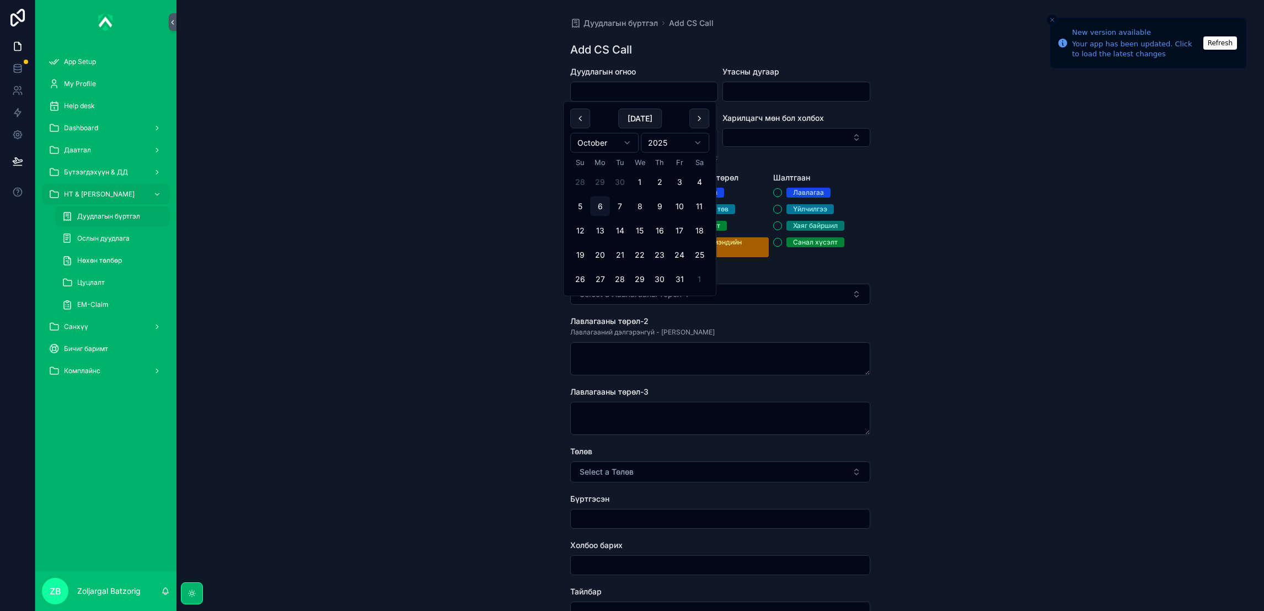
click at [650, 182] on button "2" at bounding box center [660, 182] width 20 height 20
type input "*********"
click at [764, 100] on div "scrollable content" at bounding box center [797, 92] width 148 height 20
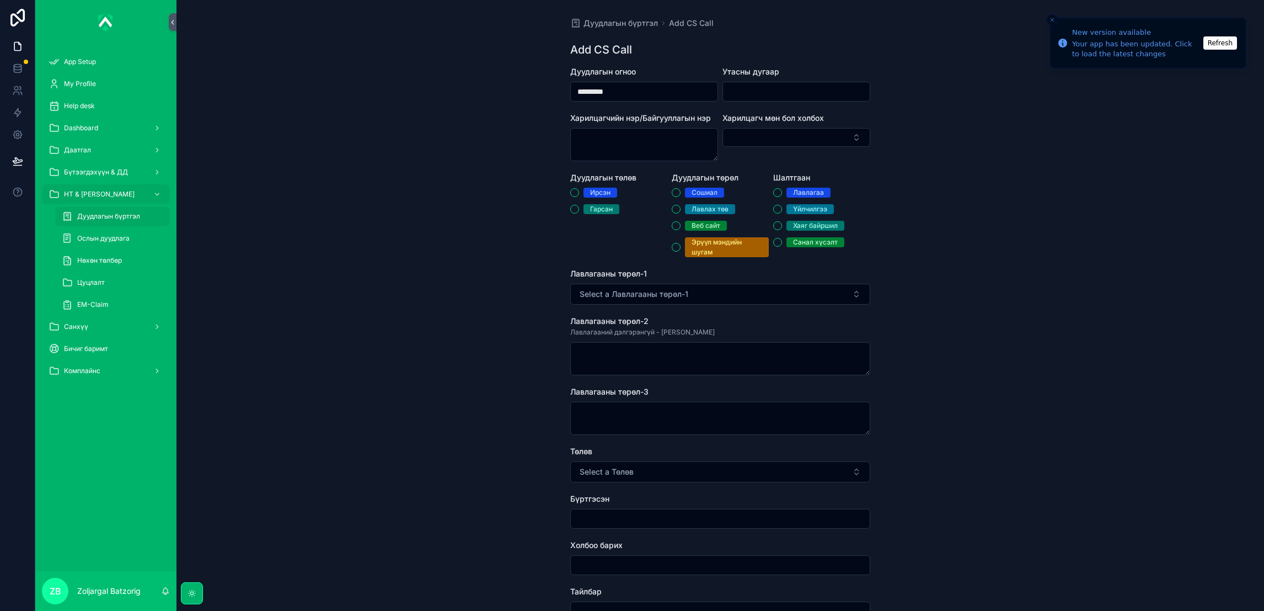
click at [766, 89] on input "scrollable content" at bounding box center [796, 91] width 147 height 15
paste input "********"
type input "********"
click at [600, 188] on div "Ирсэн" at bounding box center [600, 193] width 20 height 10
click at [579, 188] on button "Ирсэн" at bounding box center [574, 192] width 9 height 9
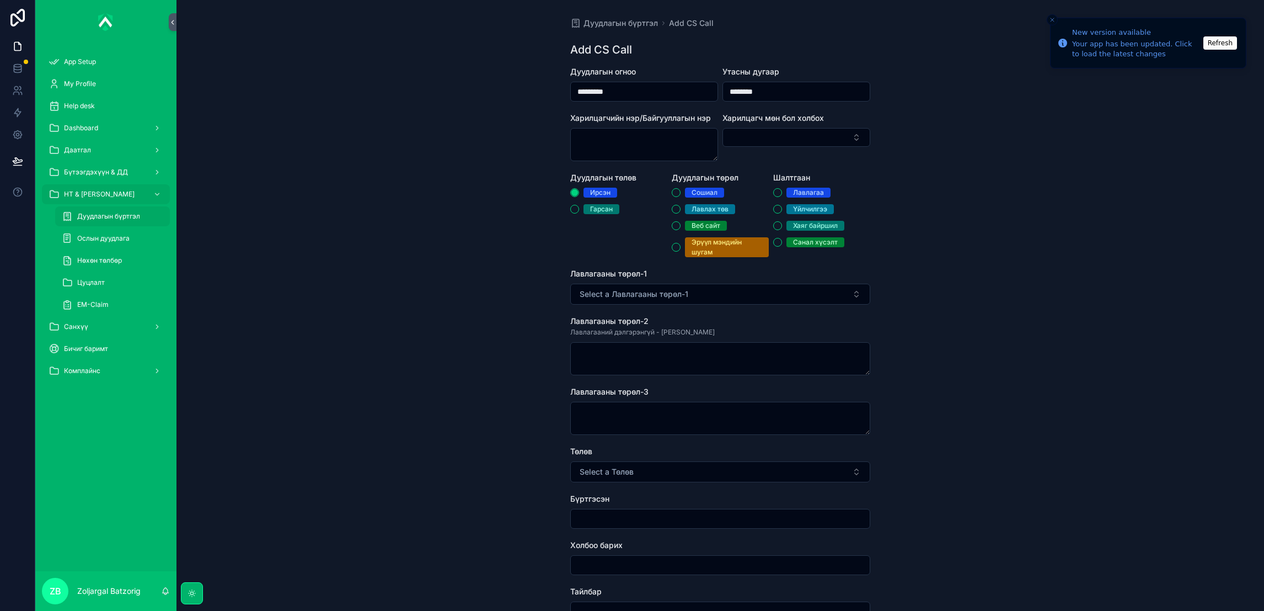
click at [700, 212] on div "Лавлах төв" at bounding box center [710, 209] width 37 height 10
click at [681, 212] on button "Лавлах төв" at bounding box center [676, 209] width 9 height 9
drag, startPoint x: 800, startPoint y: 213, endPoint x: 795, endPoint y: 216, distance: 6.2
click at [800, 213] on div "[PERSON_NAME] Хаяг байршил Санал хүсэлт" at bounding box center [821, 218] width 97 height 60
drag, startPoint x: 807, startPoint y: 205, endPoint x: 807, endPoint y: 215, distance: 9.4
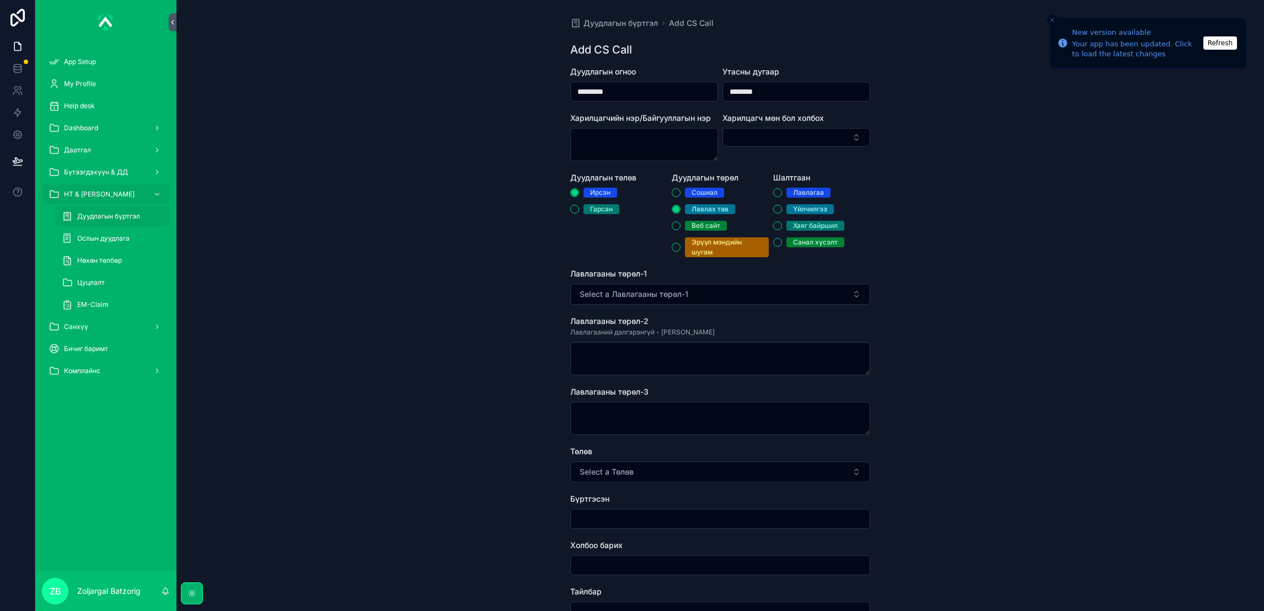
click at [808, 205] on div "Үйлчилгээ" at bounding box center [810, 209] width 34 height 10
click at [782, 205] on button "Үйлчилгээ" at bounding box center [777, 209] width 9 height 9
click at [742, 284] on button "Select a Лавлагааны төрөл-1" at bounding box center [720, 293] width 300 height 21
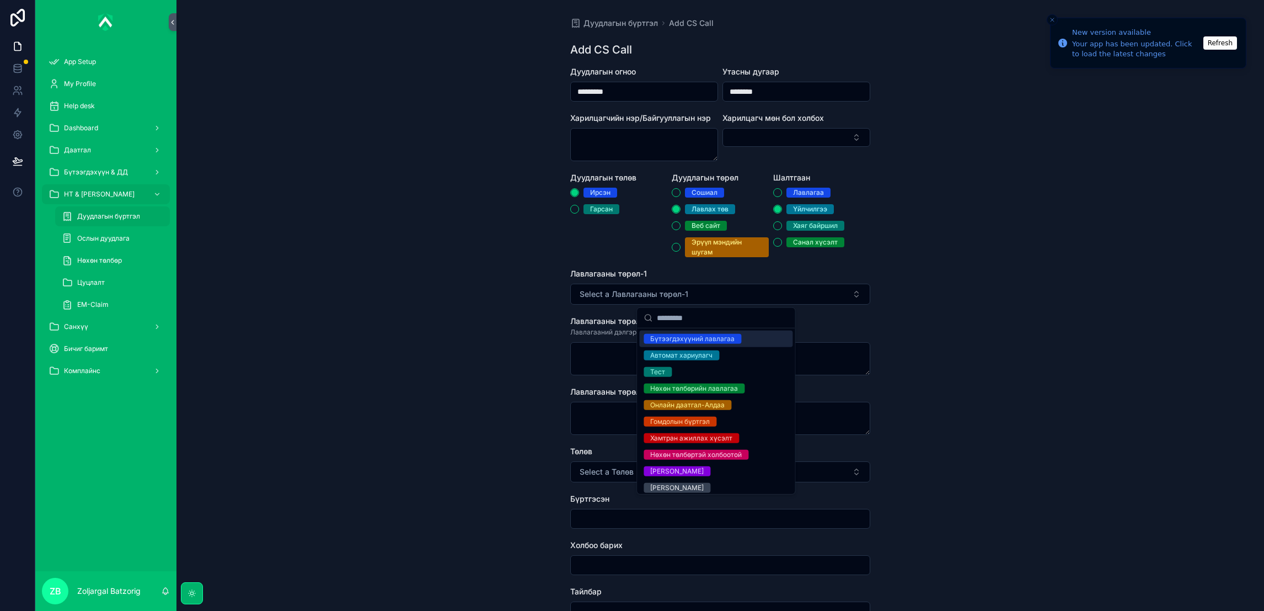
click at [682, 339] on div "Бүтээгдэхүүний лавлагаа" at bounding box center [692, 339] width 84 height 10
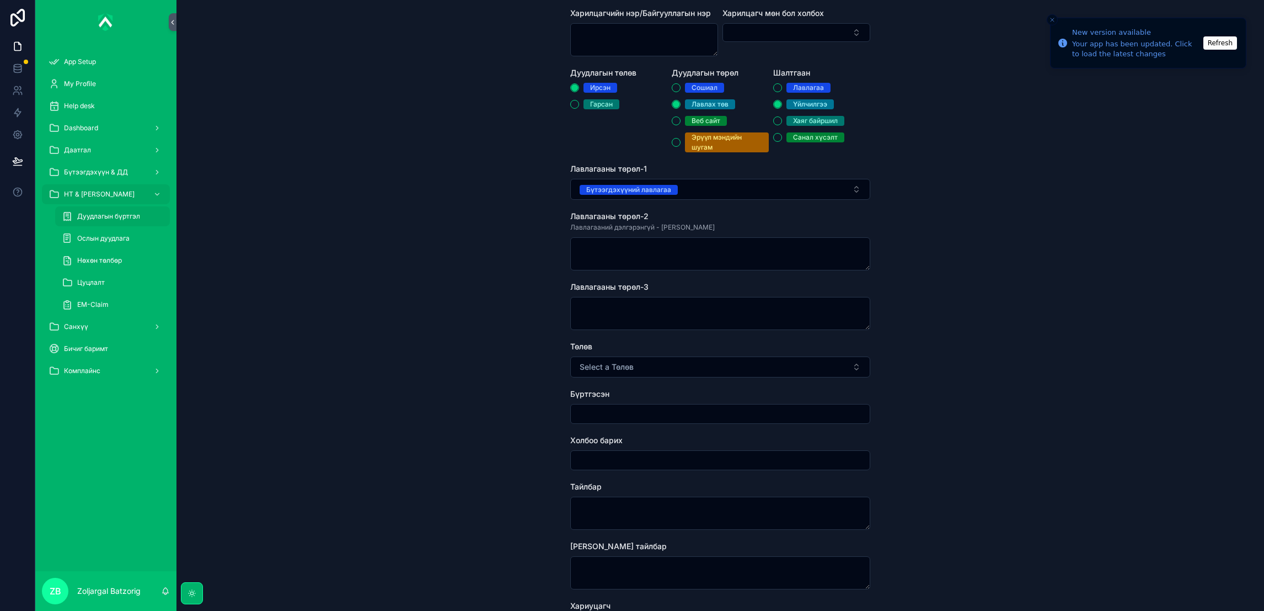
scroll to position [165, 0]
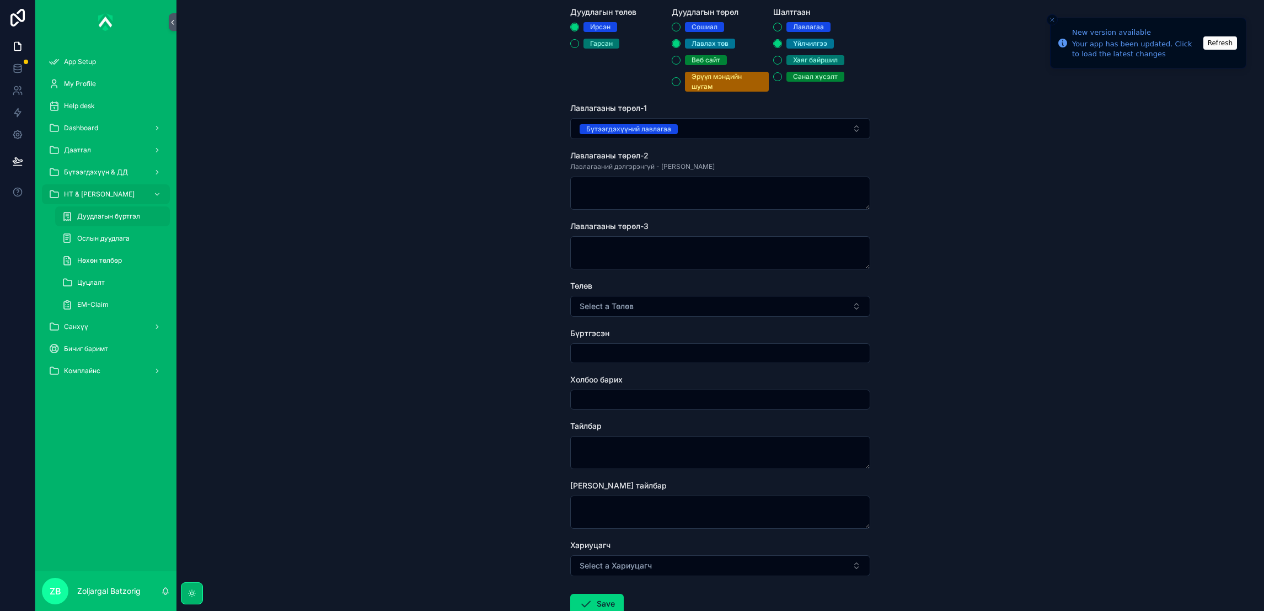
click at [636, 307] on button "Select a Төлөв" at bounding box center [720, 306] width 300 height 21
click at [660, 349] on div "Хаасан" at bounding box center [661, 350] width 23 height 10
click at [634, 357] on input "scrollable content" at bounding box center [720, 352] width 299 height 15
type input "**********"
click at [617, 447] on textarea "scrollable content" at bounding box center [720, 452] width 300 height 33
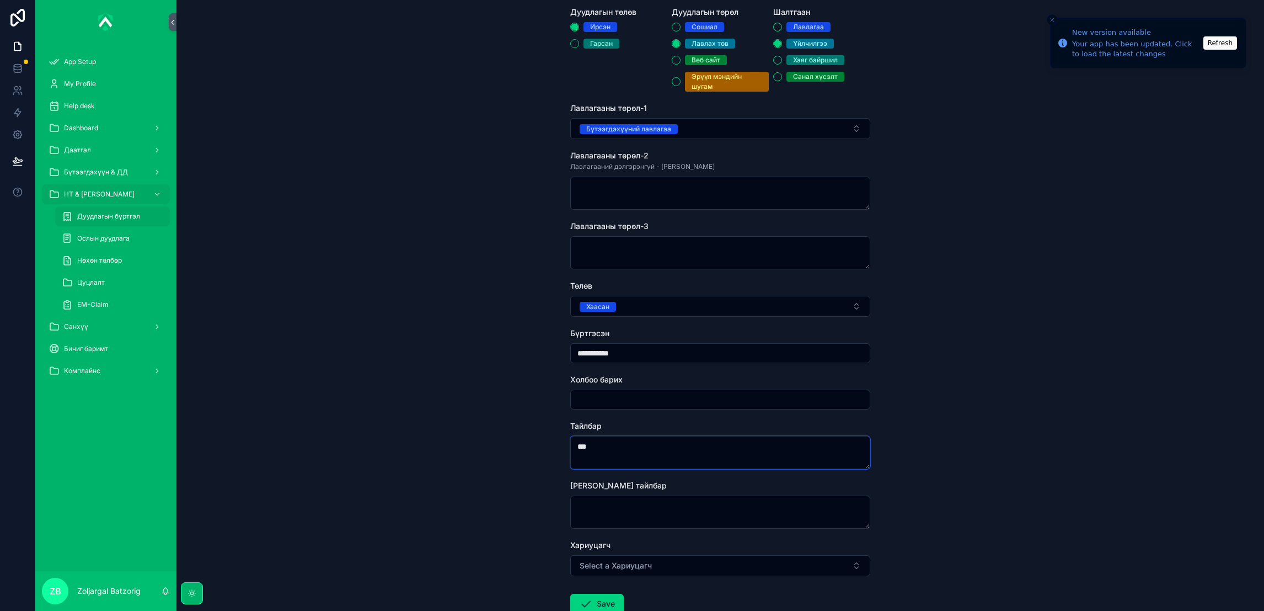
type textarea "***"
click at [581, 542] on icon "scrollable content" at bounding box center [585, 603] width 13 height 13
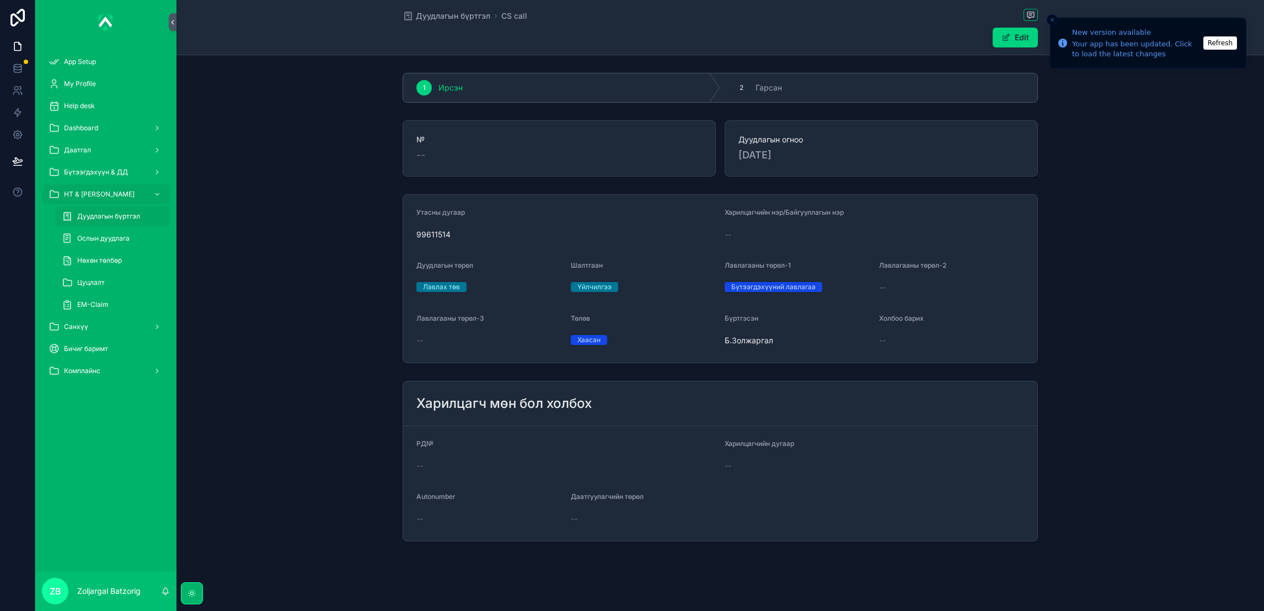
click at [439, 13] on span "Дуудлагын бүртгэл" at bounding box center [453, 15] width 74 height 11
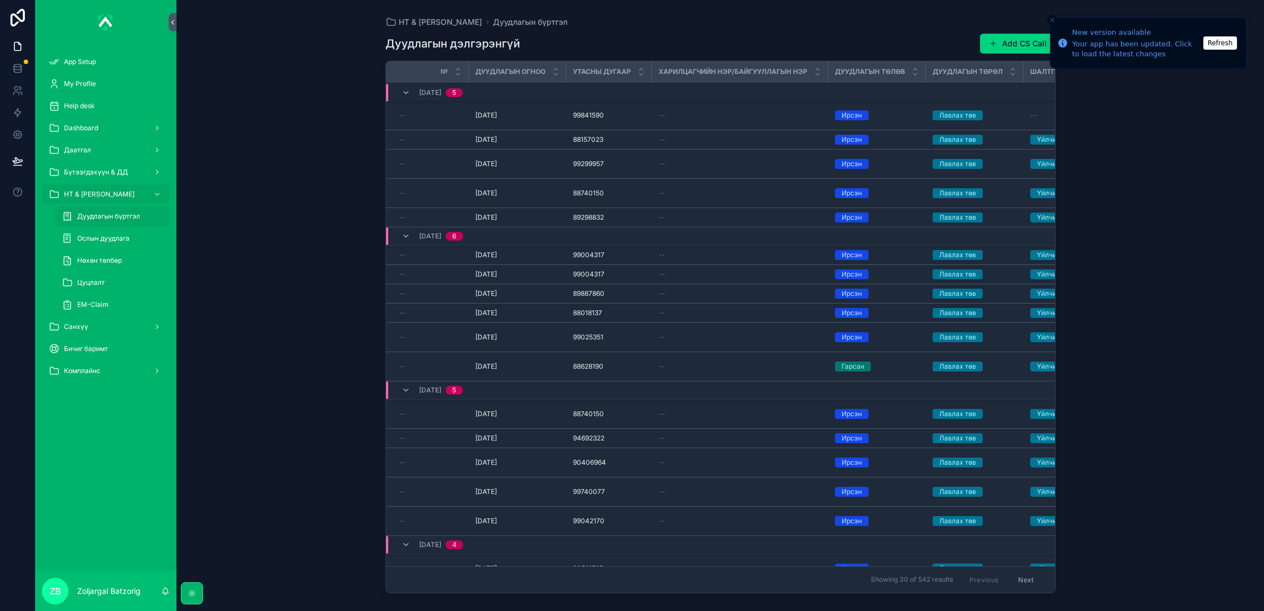
click at [1031, 40] on button "Add CS Call" at bounding box center [1018, 44] width 76 height 20
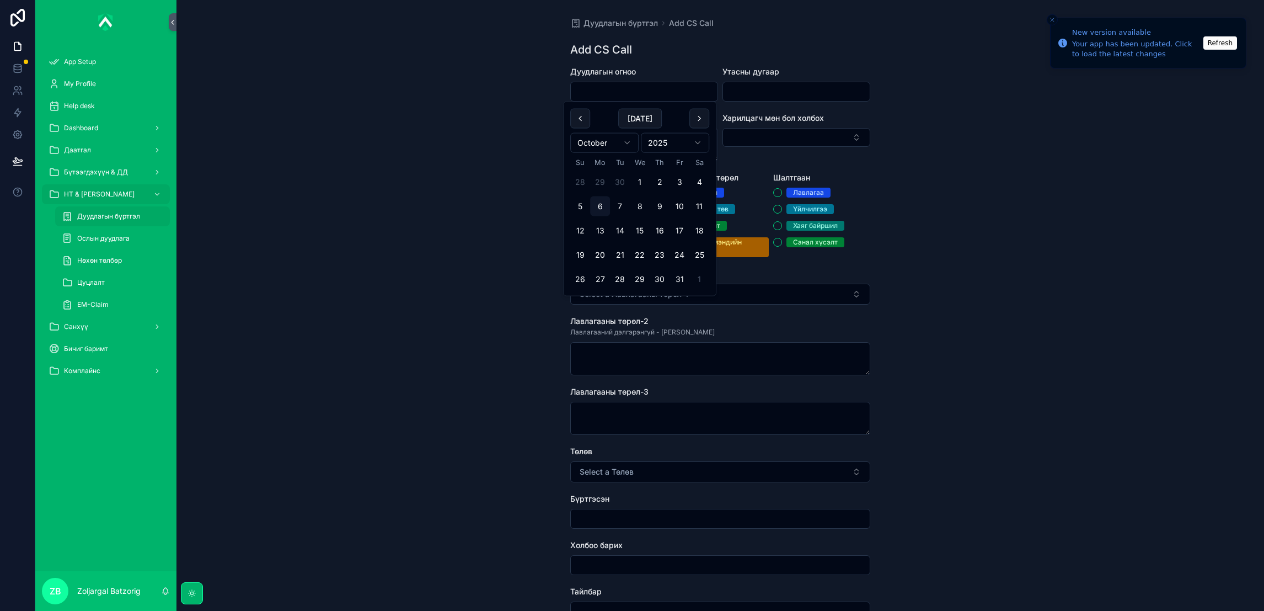
click at [661, 97] on input "scrollable content" at bounding box center [644, 91] width 147 height 15
click at [686, 180] on button "3" at bounding box center [680, 182] width 20 height 20
type input "*********"
click at [769, 85] on input "scrollable content" at bounding box center [796, 91] width 147 height 15
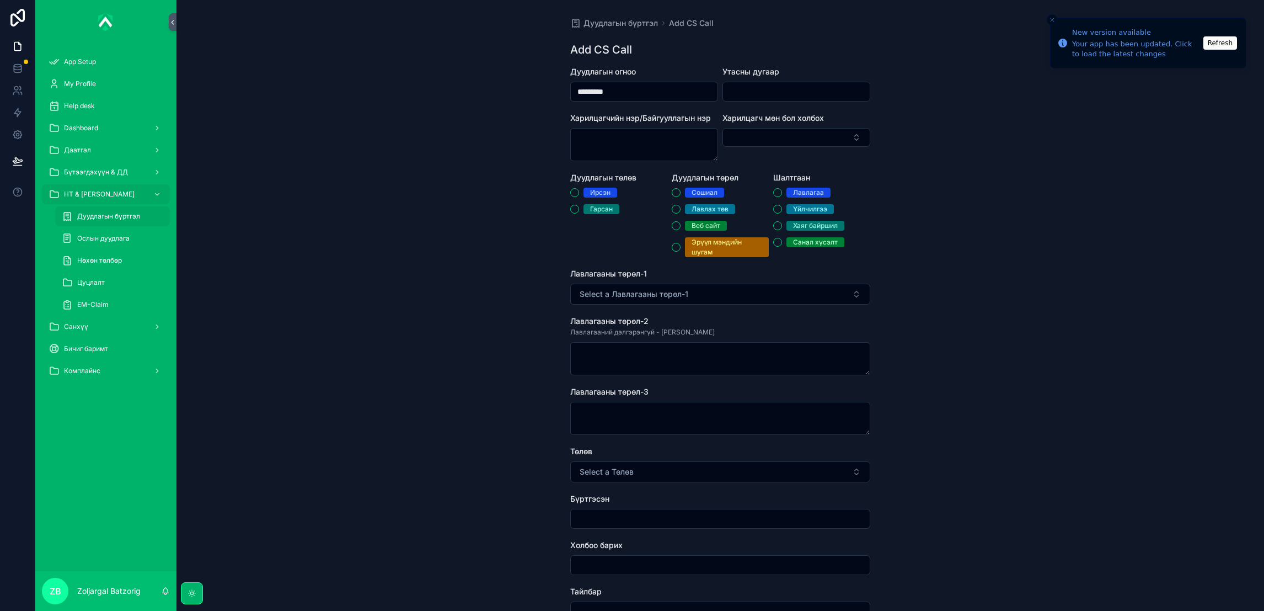
click at [792, 95] on input "scrollable content" at bounding box center [796, 91] width 147 height 15
paste input "********"
type input "********"
click at [593, 190] on div "Ирсэн" at bounding box center [600, 193] width 20 height 10
click at [579, 190] on button "Ирсэн" at bounding box center [574, 192] width 9 height 9
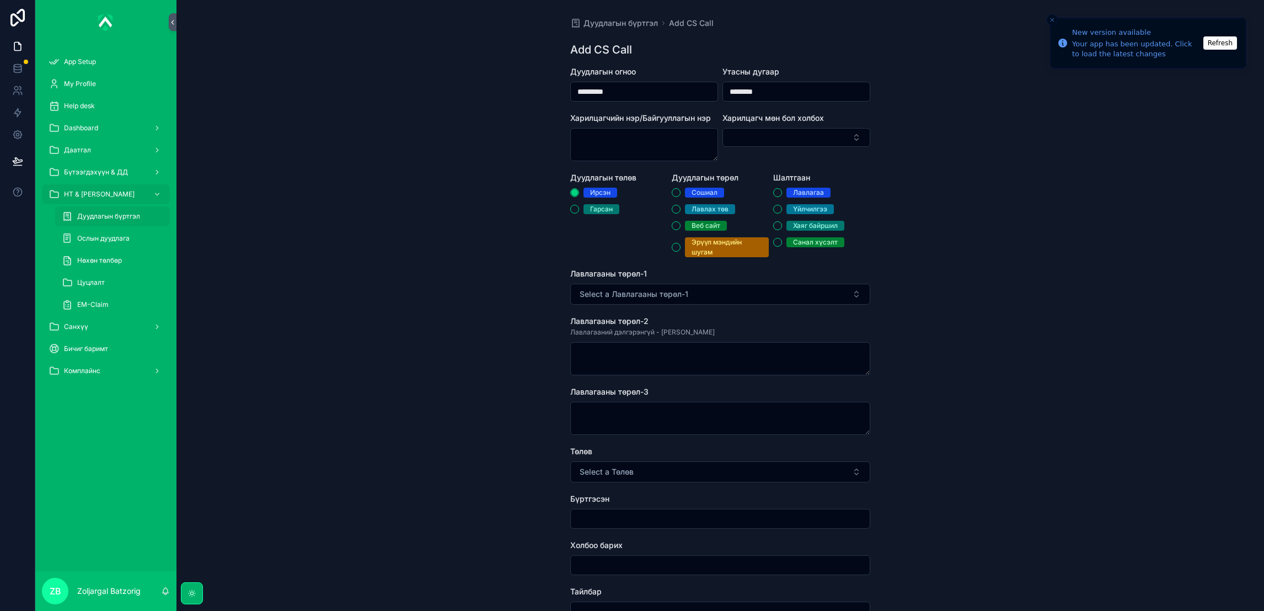
drag, startPoint x: 690, startPoint y: 207, endPoint x: 739, endPoint y: 207, distance: 49.1
click at [692, 207] on div "Лавлах төв" at bounding box center [710, 209] width 37 height 10
click at [681, 207] on button "Лавлах төв" at bounding box center [676, 209] width 9 height 9
click at [797, 206] on div "Үйлчилгээ" at bounding box center [810, 209] width 34 height 10
click at [782, 206] on button "Үйлчилгээ" at bounding box center [777, 209] width 9 height 9
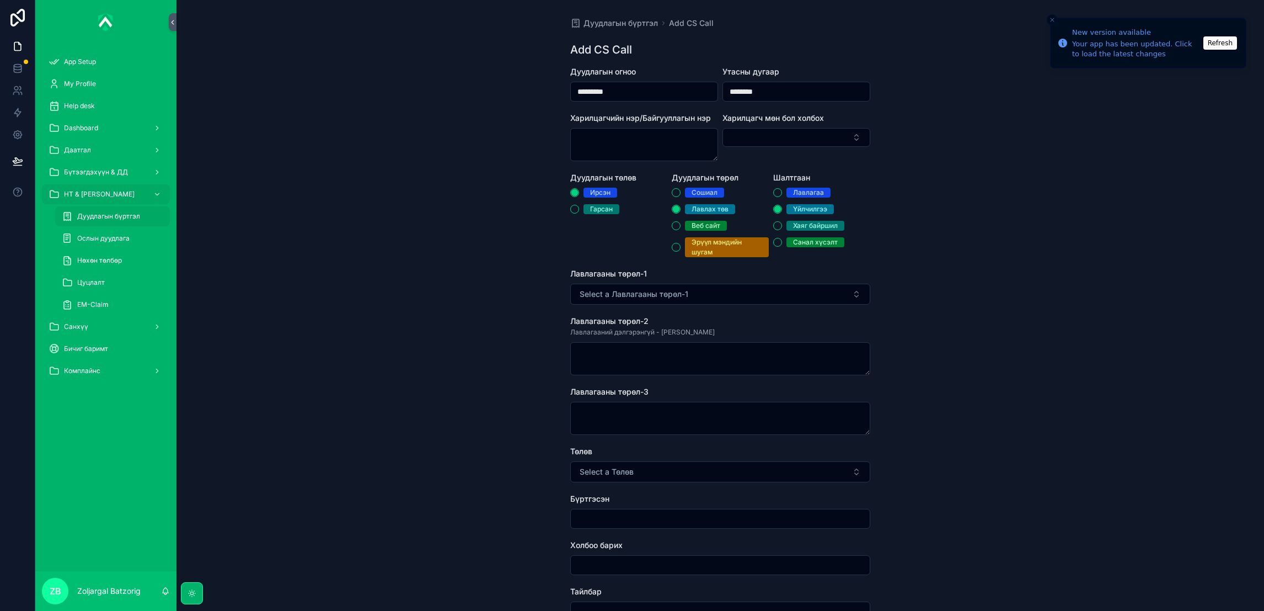
click at [765, 281] on div "Лавлагааны төрөл-1 Select a Лавлагааны төрөл-1" at bounding box center [720, 286] width 300 height 36
drag, startPoint x: 765, startPoint y: 281, endPoint x: 755, endPoint y: 295, distance: 17.0
click at [758, 291] on button "Select a Лавлагааны төрөл-1" at bounding box center [720, 293] width 300 height 21
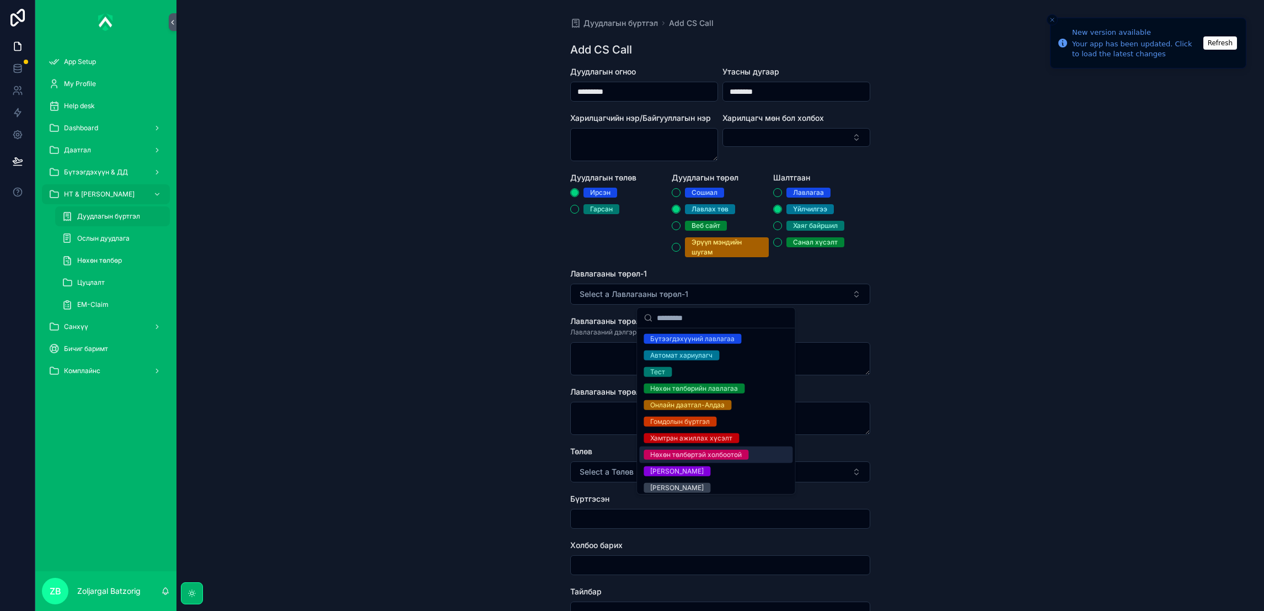
click at [705, 452] on div "Нөхөн төлбөртэй холбоотой" at bounding box center [696, 454] width 92 height 10
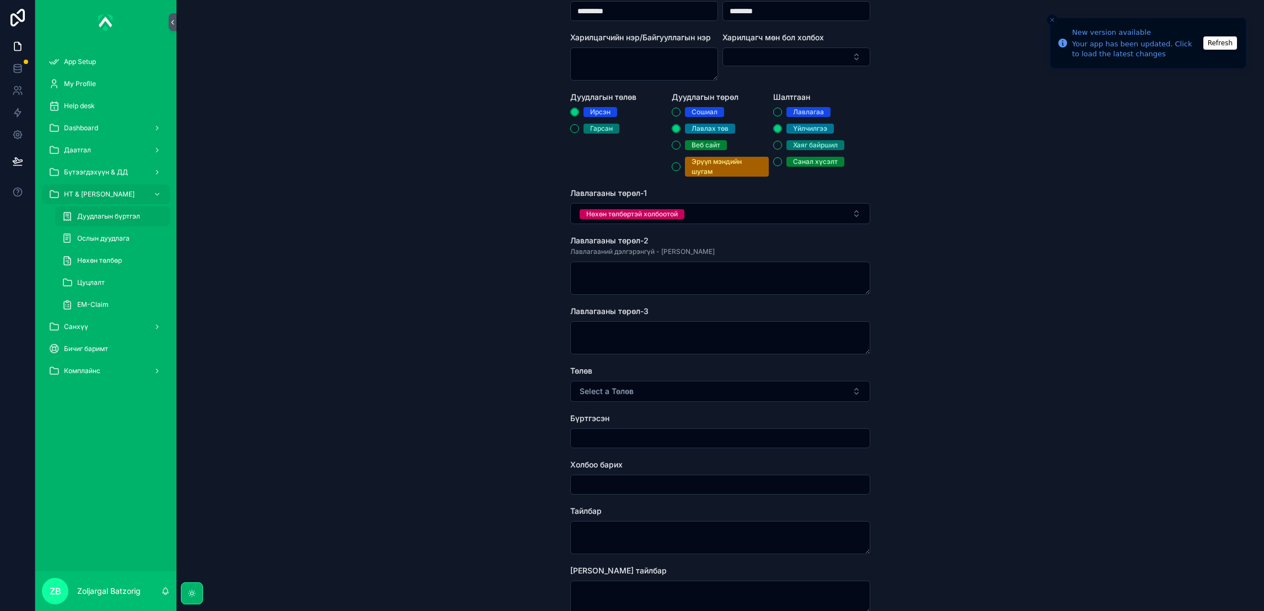
scroll to position [83, 0]
click at [650, 384] on button "Select a Төлөв" at bounding box center [720, 388] width 300 height 21
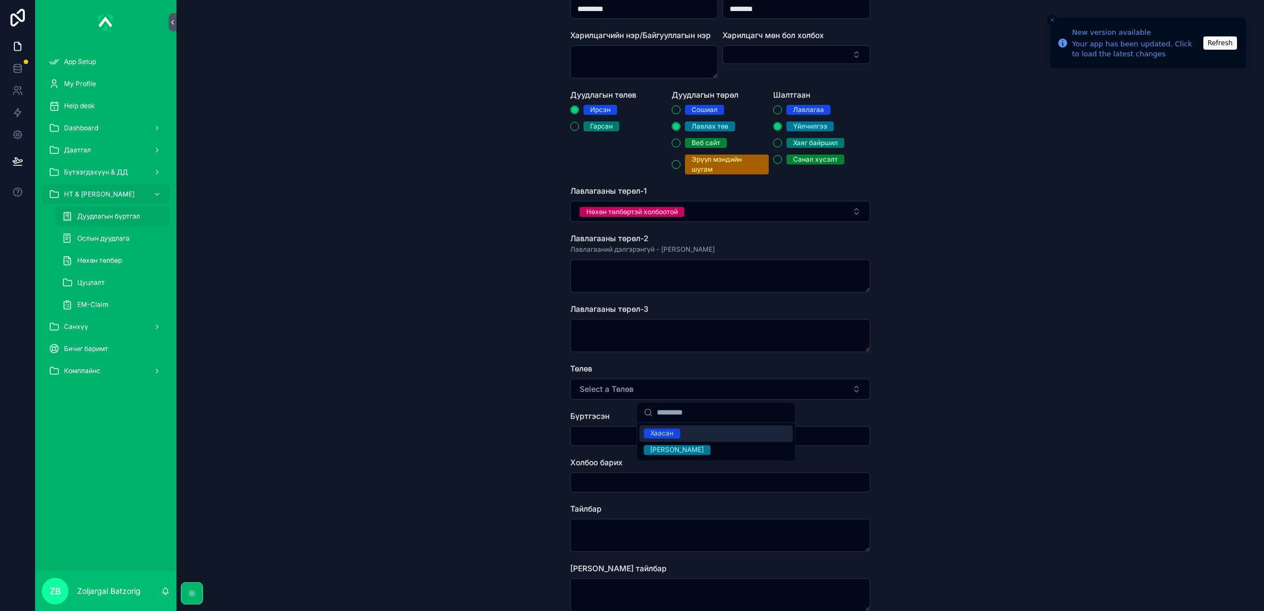
click at [660, 434] on div "Хаасан" at bounding box center [661, 433] width 23 height 10
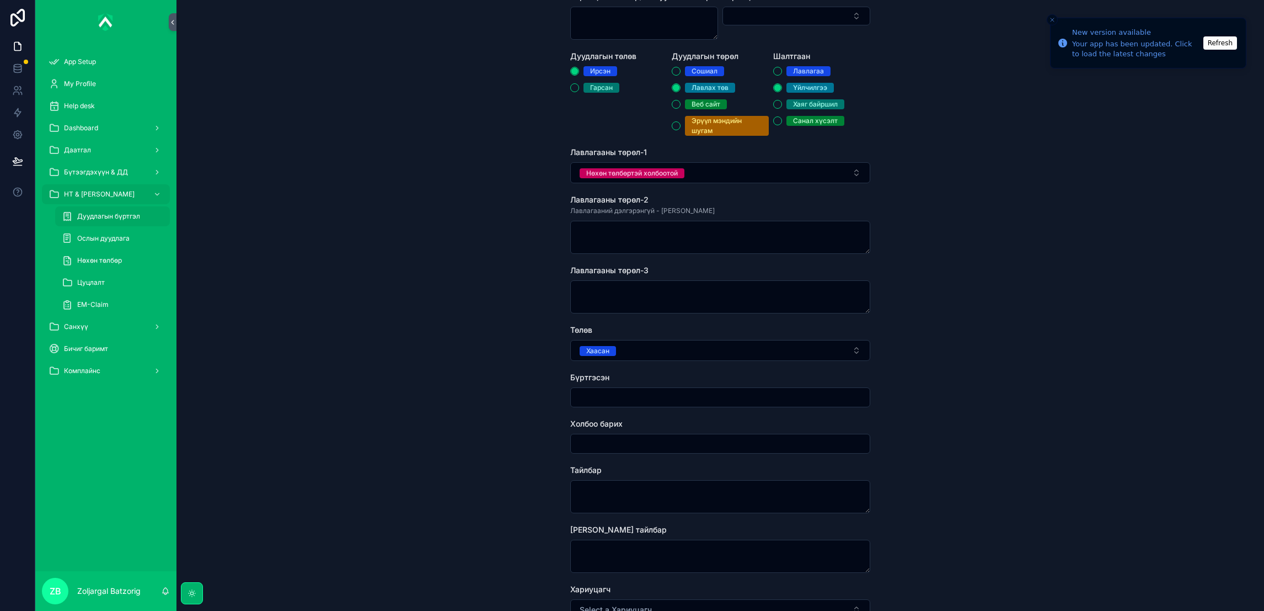
scroll to position [165, 0]
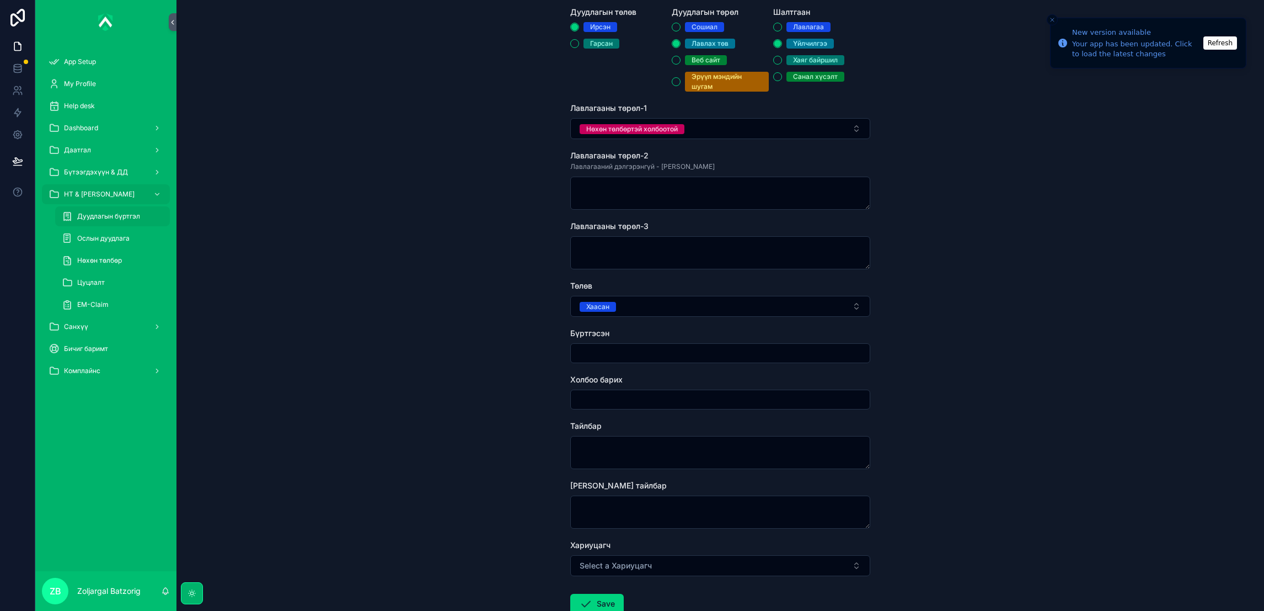
drag, startPoint x: 661, startPoint y: 348, endPoint x: 660, endPoint y: 354, distance: 5.5
click at [661, 348] on input "scrollable content" at bounding box center [720, 352] width 299 height 15
type input "**********"
drag, startPoint x: 713, startPoint y: 123, endPoint x: 707, endPoint y: 126, distance: 6.2
click at [713, 124] on button "Нөхөн төлбөртэй холбоотой" at bounding box center [720, 128] width 300 height 21
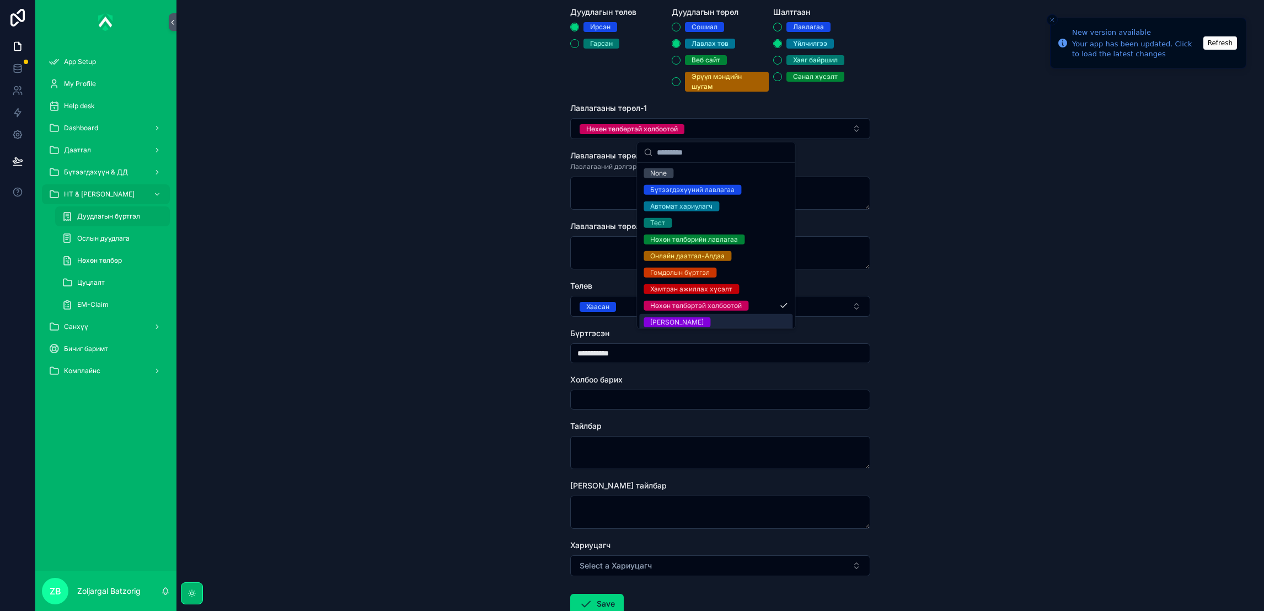
click at [678, 320] on div "[PERSON_NAME]" at bounding box center [676, 322] width 53 height 10
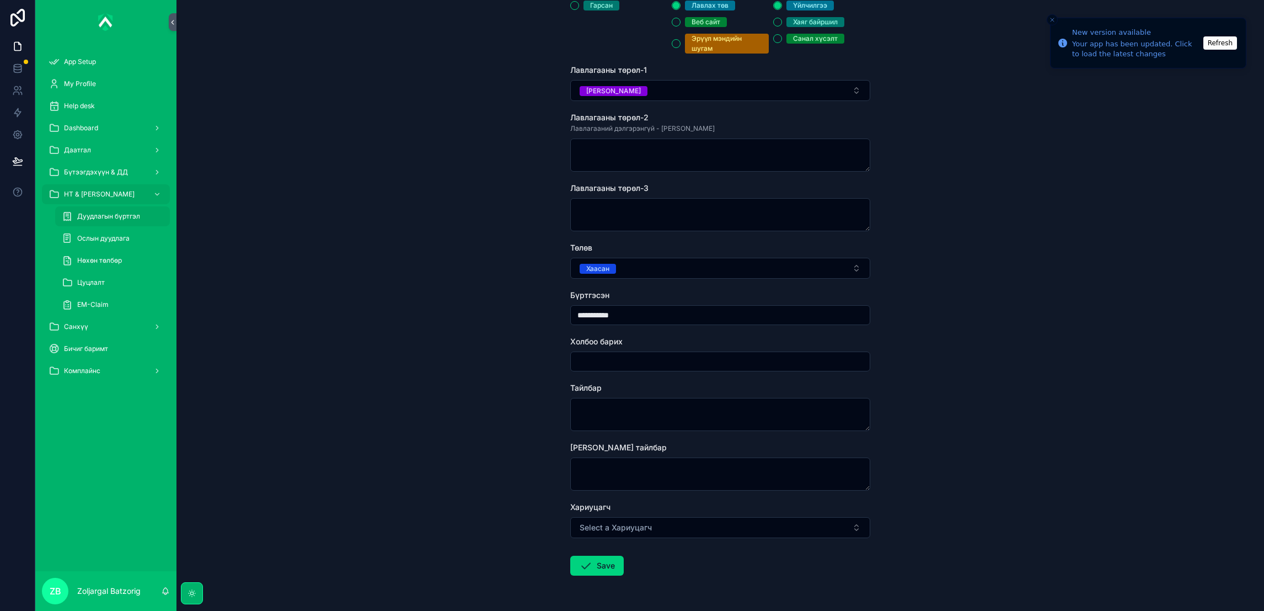
scroll to position [239, 0]
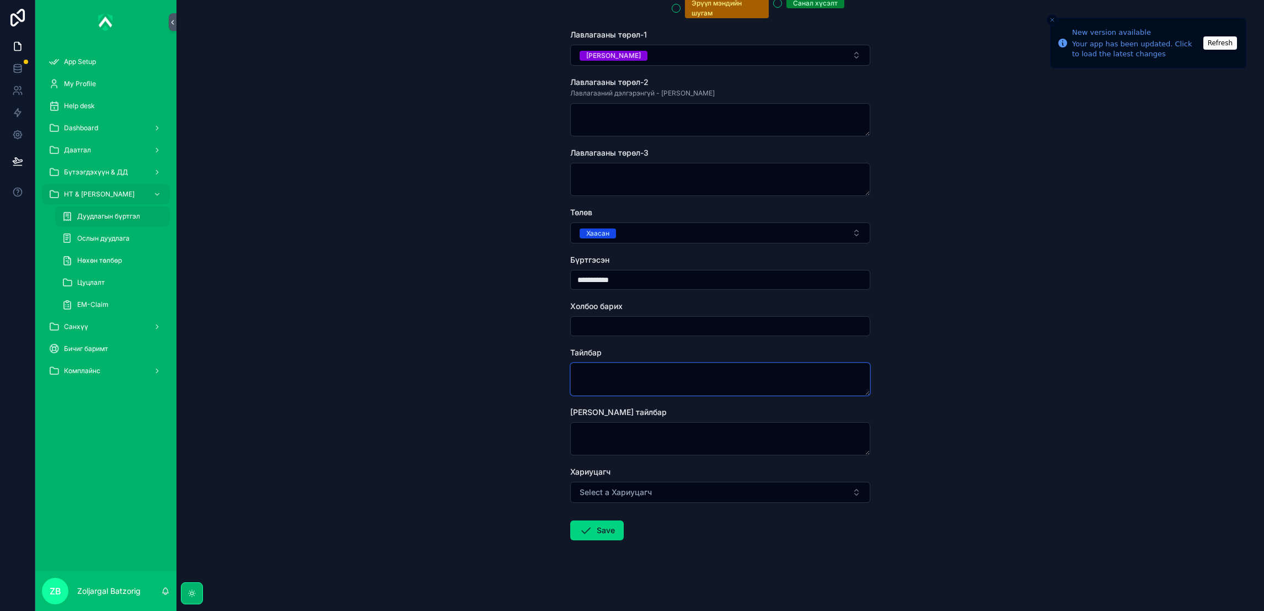
click at [618, 389] on textarea "scrollable content" at bounding box center [720, 378] width 300 height 33
type textarea "**********"
drag, startPoint x: 598, startPoint y: 518, endPoint x: 677, endPoint y: 480, distance: 87.8
click at [598, 519] on form "**********" at bounding box center [720, 218] width 300 height 783
click at [598, 526] on button "Save" at bounding box center [596, 530] width 53 height 20
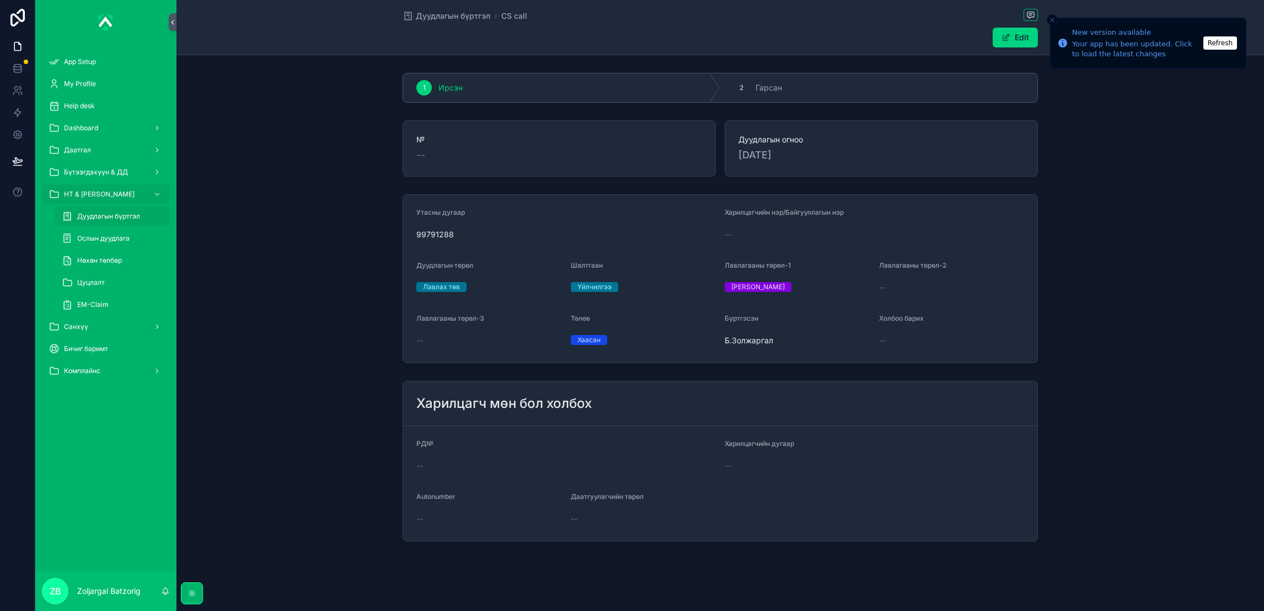
click at [419, 20] on span "Дуудлагын бүртгэл" at bounding box center [453, 15] width 74 height 11
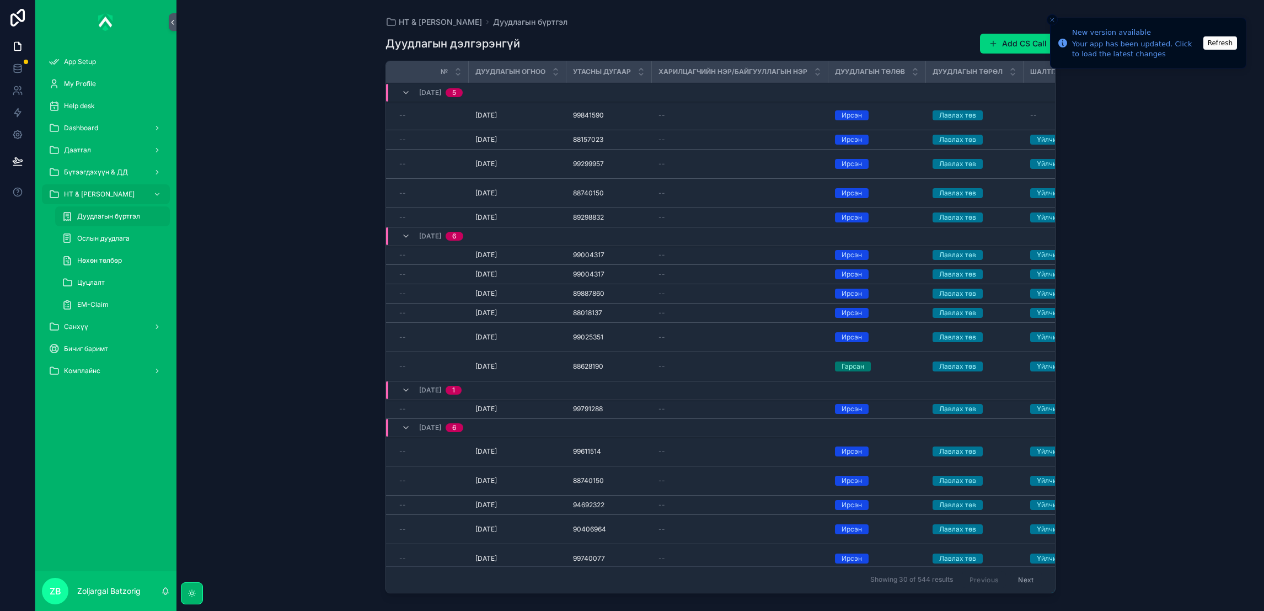
drag, startPoint x: 1000, startPoint y: 44, endPoint x: 933, endPoint y: 52, distance: 68.3
click at [999, 44] on button "Add CS Call" at bounding box center [1018, 44] width 76 height 20
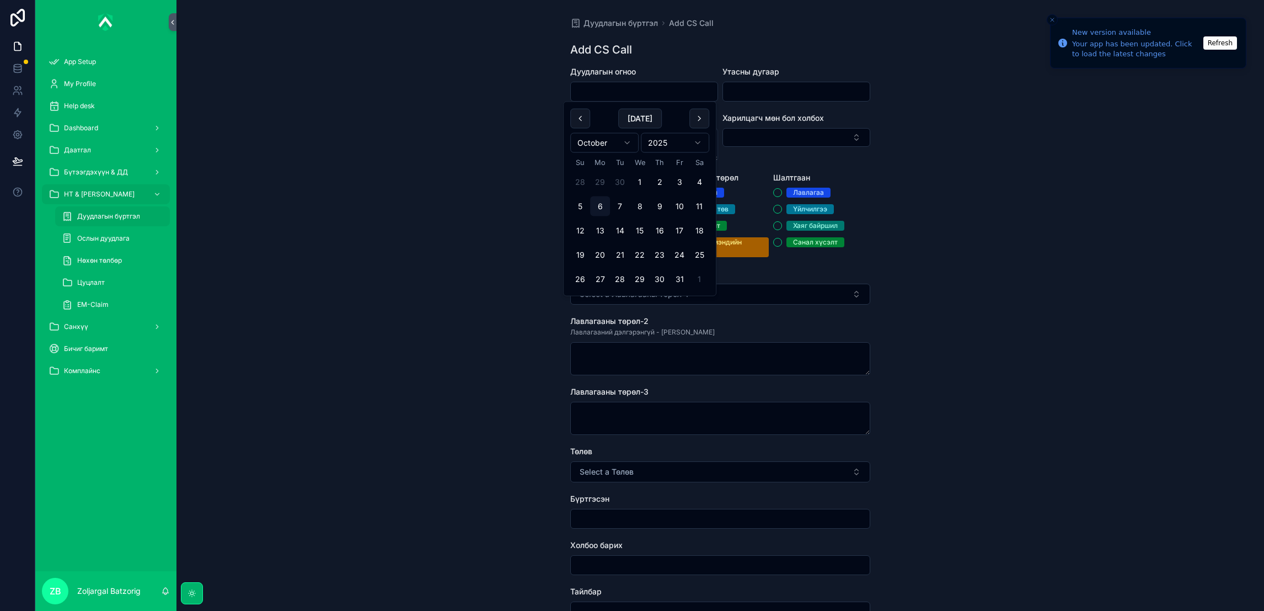
click at [652, 96] on input "scrollable content" at bounding box center [644, 91] width 147 height 15
drag, startPoint x: 682, startPoint y: 179, endPoint x: 734, endPoint y: 125, distance: 74.9
click at [683, 179] on button "3" at bounding box center [680, 182] width 20 height 20
type input "*********"
click at [754, 89] on input "scrollable content" at bounding box center [796, 91] width 147 height 15
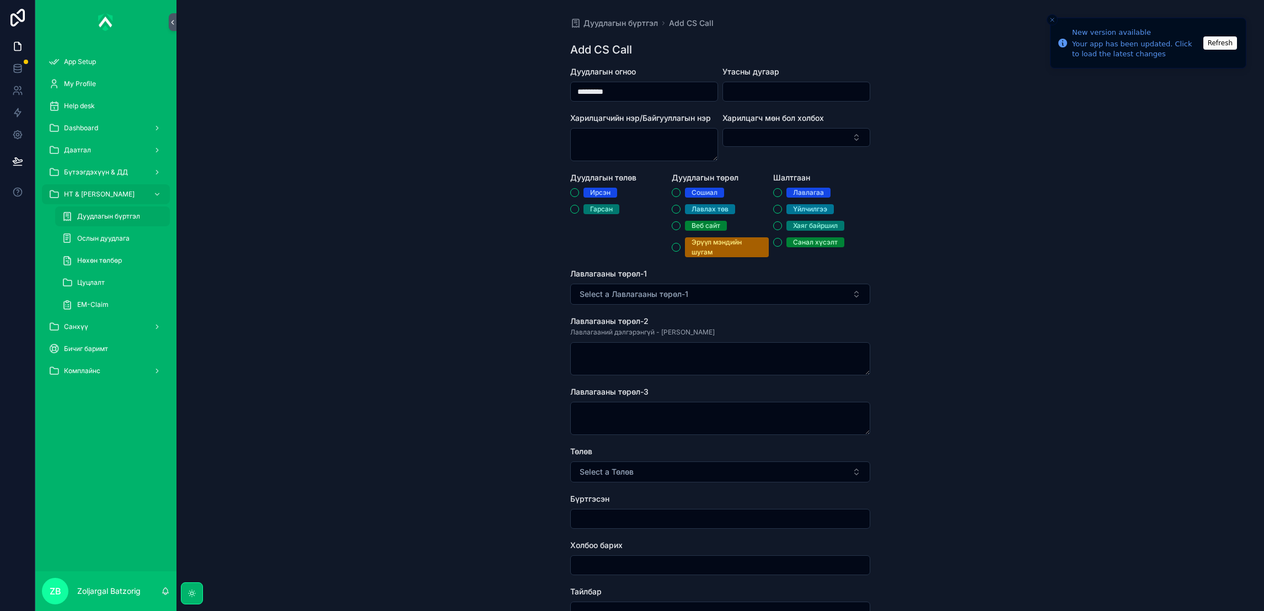
paste input "********"
type input "********"
click at [590, 189] on div "Ирсэн" at bounding box center [600, 193] width 20 height 10
click at [579, 189] on button "Ирсэн" at bounding box center [574, 192] width 9 height 9
drag, startPoint x: 719, startPoint y: 207, endPoint x: 730, endPoint y: 205, distance: 11.4
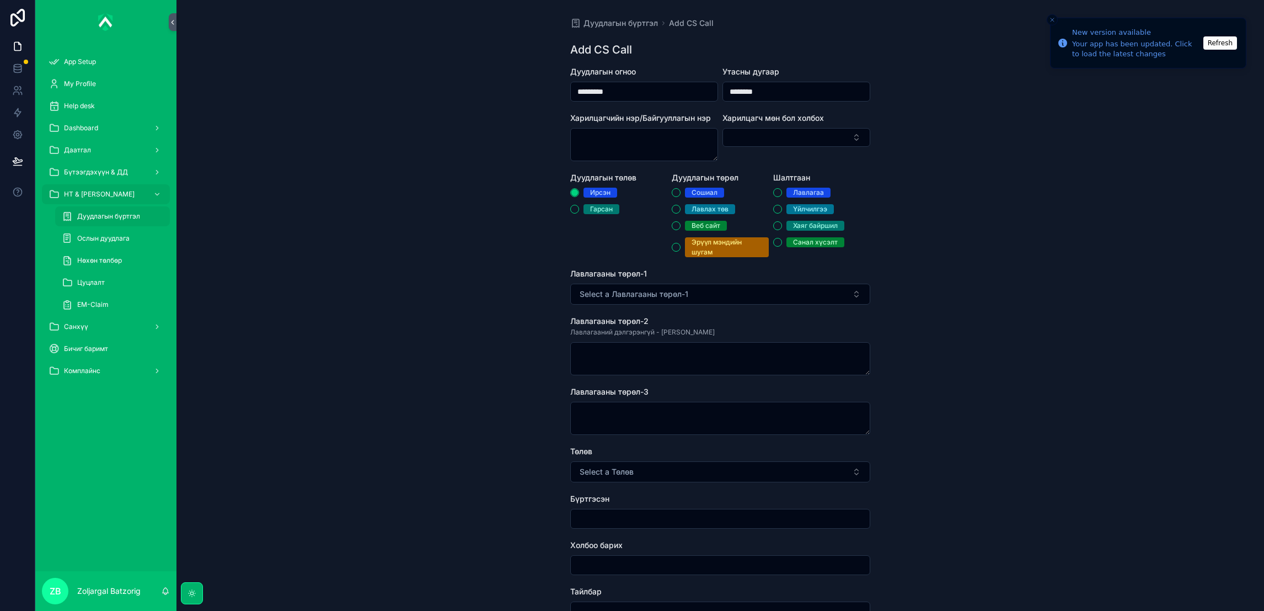
click at [718, 207] on div "Лавлах төв" at bounding box center [710, 209] width 37 height 10
click at [681, 207] on button "Лавлах төв" at bounding box center [676, 209] width 9 height 9
click at [804, 209] on div "Үйлчилгээ" at bounding box center [810, 209] width 34 height 10
click at [782, 209] on button "Үйлчилгээ" at bounding box center [777, 209] width 9 height 9
click at [713, 293] on button "Select a Лавлагааны төрөл-1" at bounding box center [720, 293] width 300 height 21
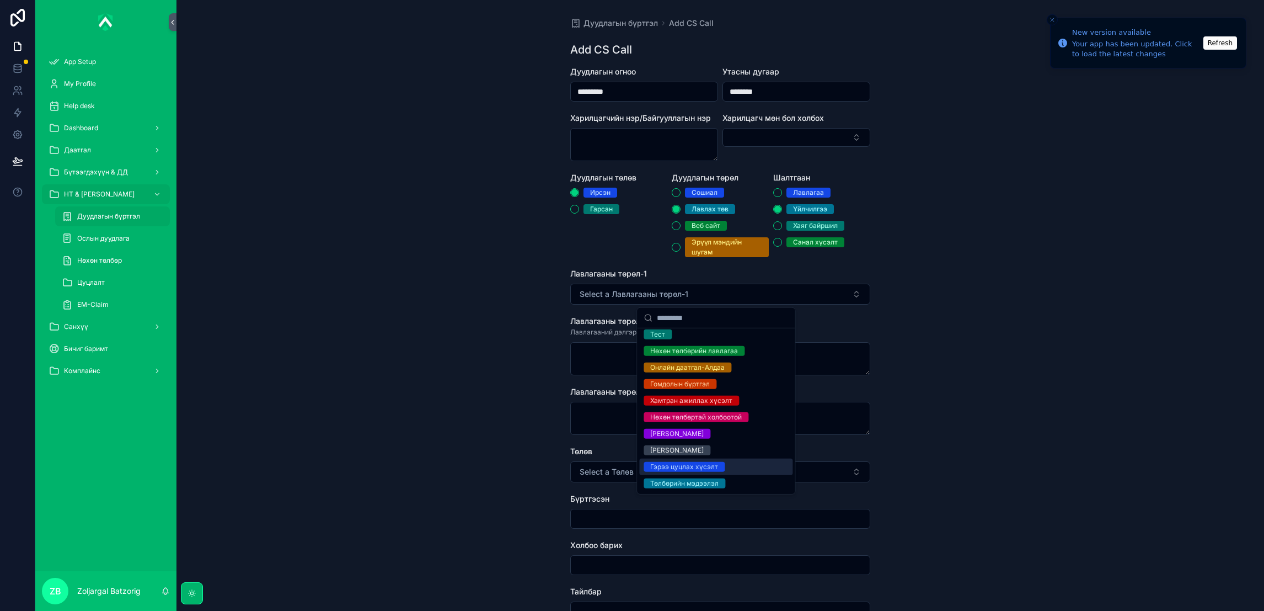
click at [707, 462] on div "Гэрээ цуцлах хүсэлт" at bounding box center [684, 467] width 68 height 10
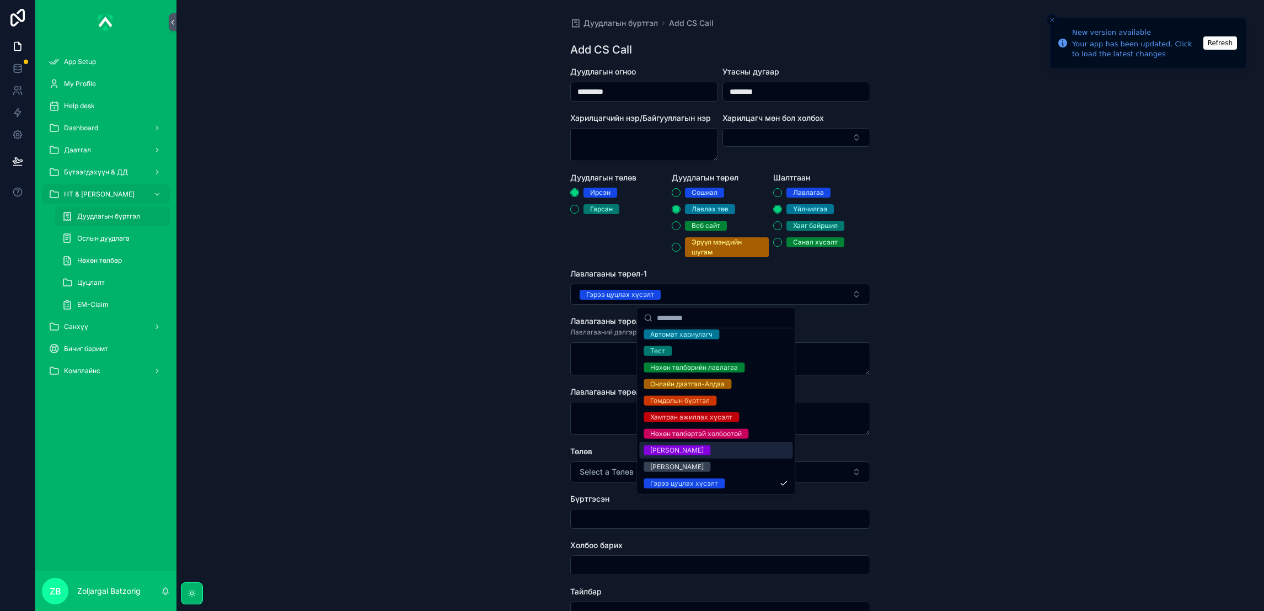
scroll to position [54, 0]
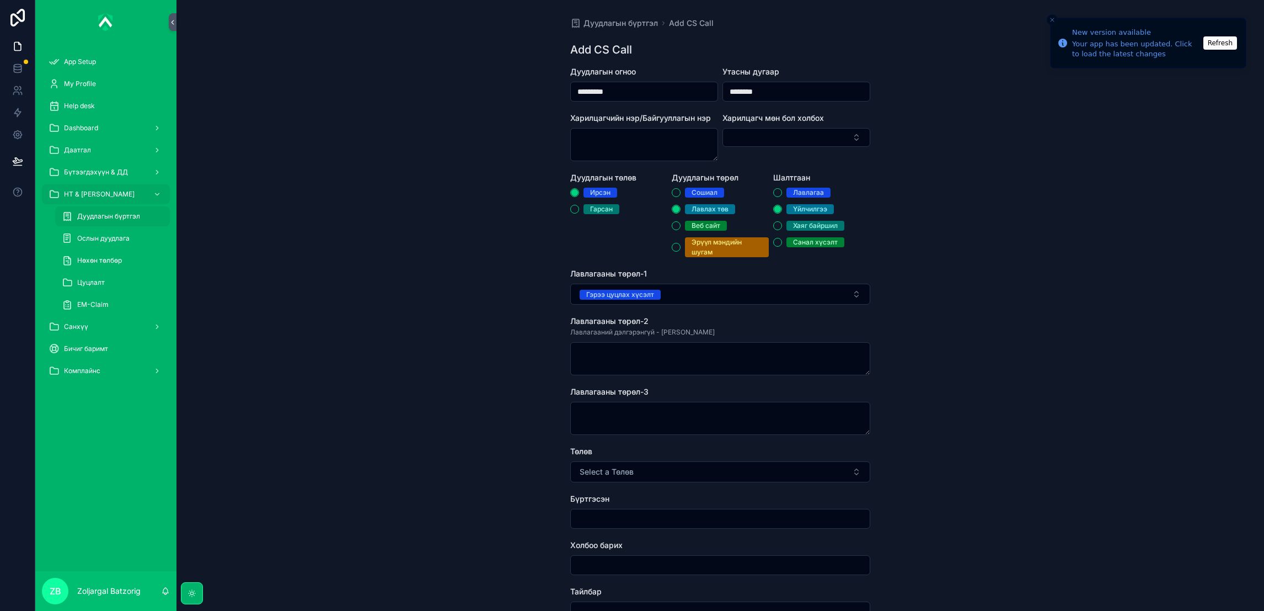
click at [631, 463] on button "Select a Төлөв" at bounding box center [720, 471] width 300 height 21
drag, startPoint x: 673, startPoint y: 520, endPoint x: 683, endPoint y: 500, distance: 21.7
click at [673, 517] on span "Хаасан" at bounding box center [662, 516] width 36 height 10
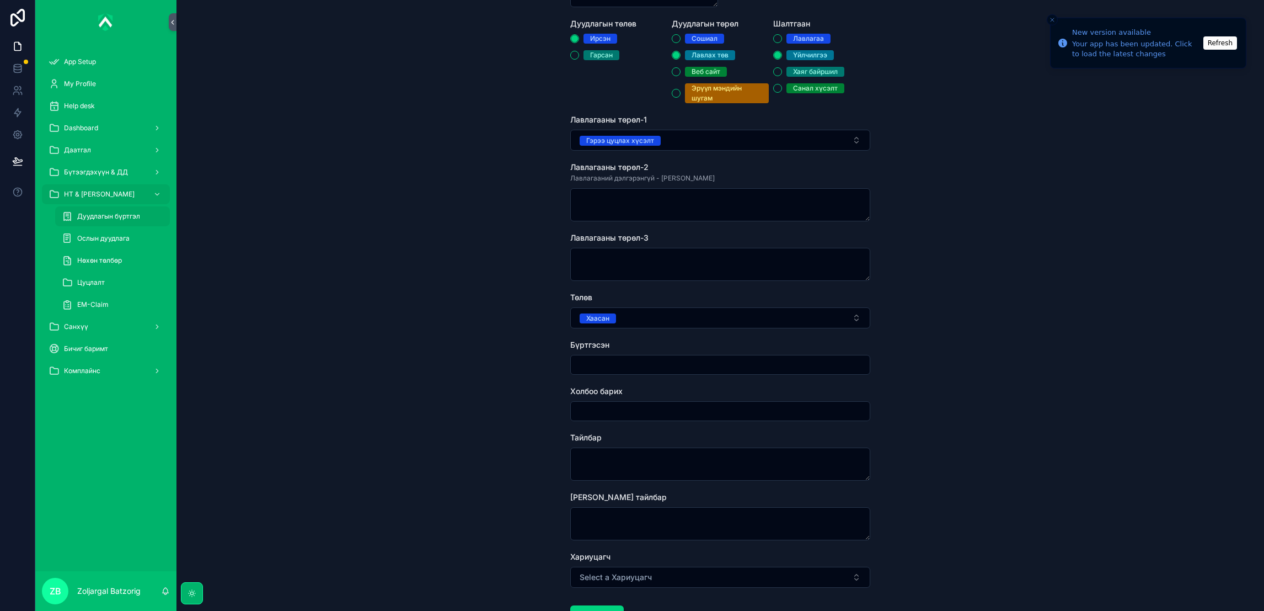
scroll to position [165, 0]
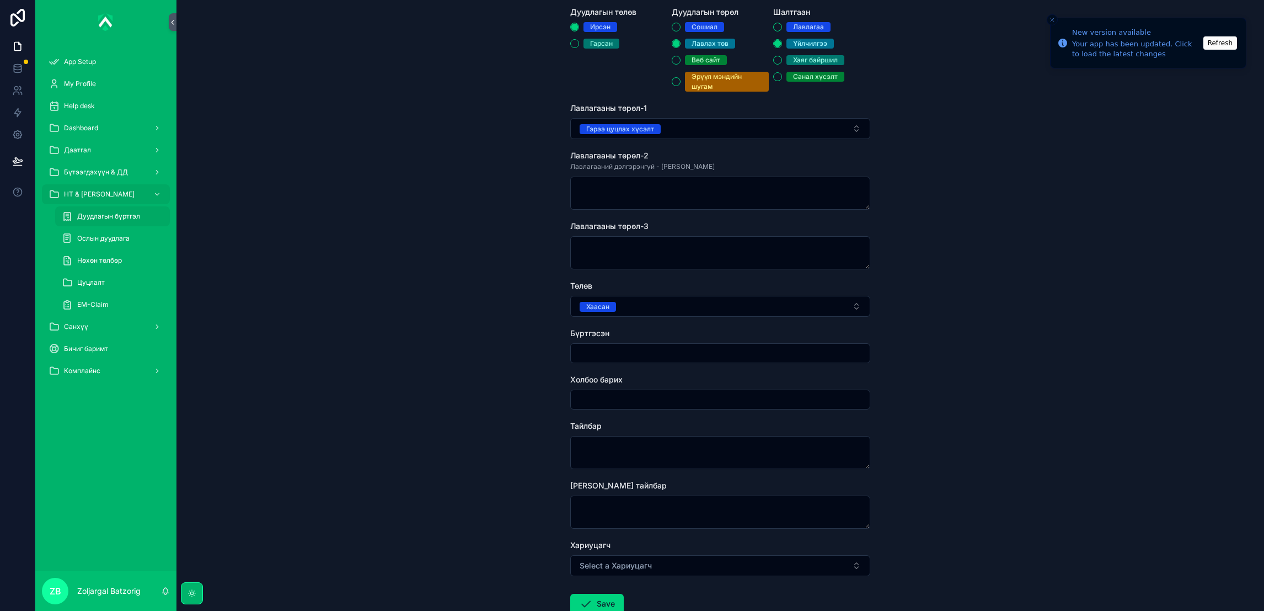
click at [634, 344] on div "scrollable content" at bounding box center [720, 353] width 300 height 20
click at [636, 353] on input "scrollable content" at bounding box center [720, 352] width 299 height 15
type input "**********"
click at [634, 448] on textarea "scrollable content" at bounding box center [720, 452] width 300 height 33
type textarea "*******"
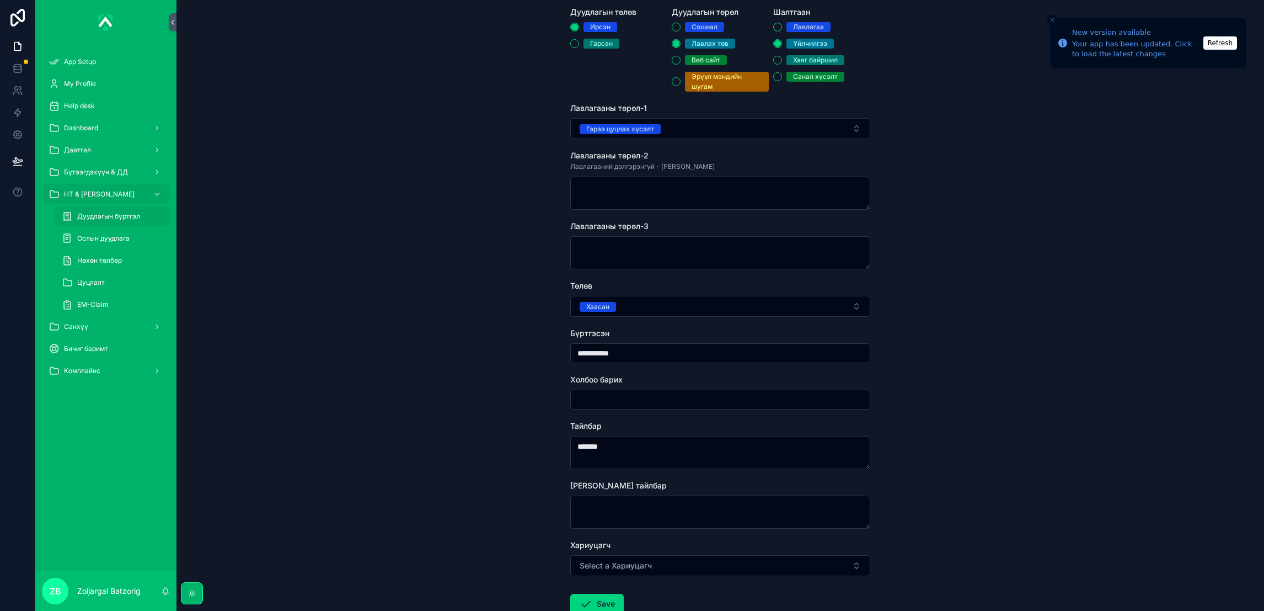
click at [591, 542] on button "Save" at bounding box center [596, 603] width 53 height 20
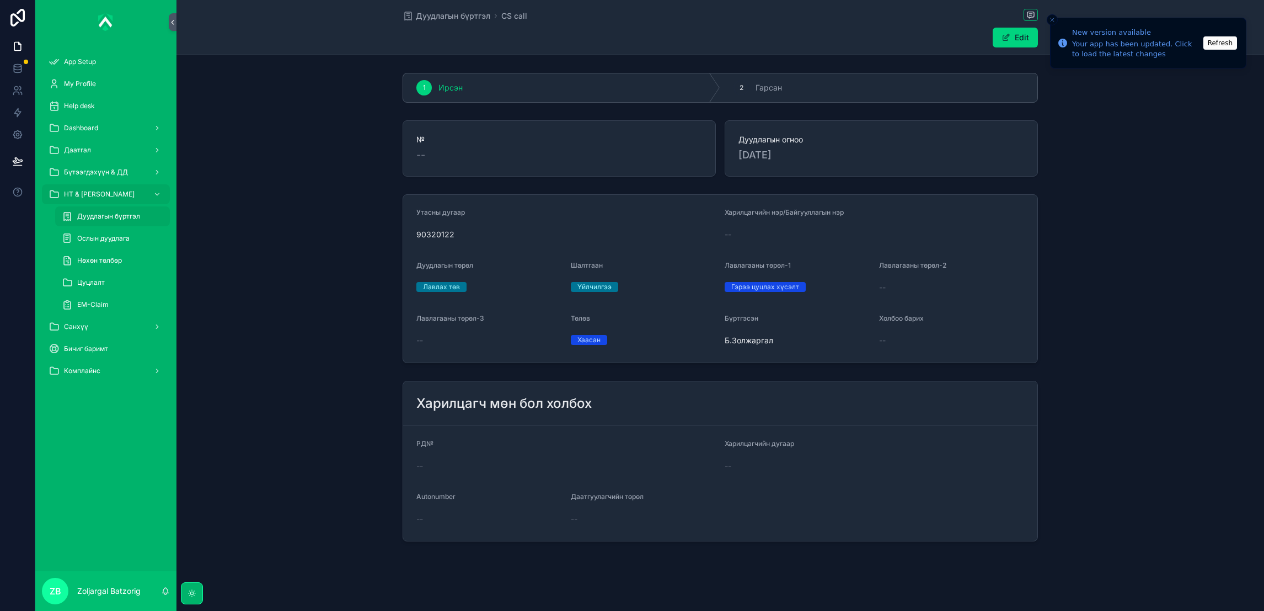
click at [461, 14] on span "Дуудлагын бүртгэл" at bounding box center [453, 15] width 74 height 11
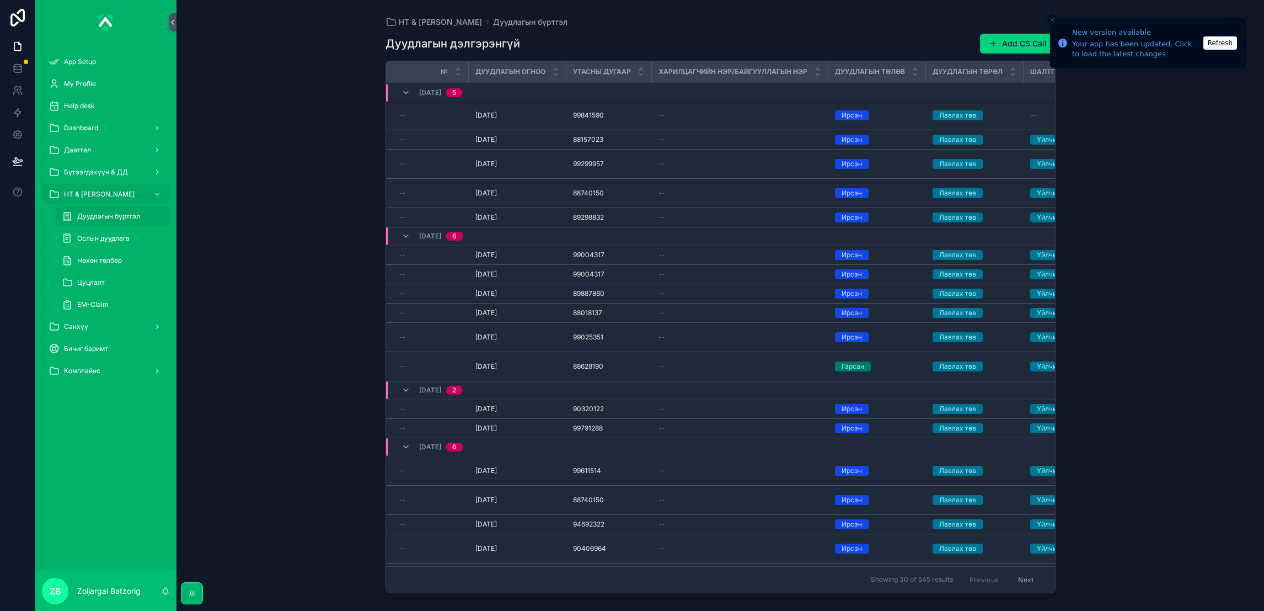
click at [1002, 41] on button "Add CS Call" at bounding box center [1018, 44] width 76 height 20
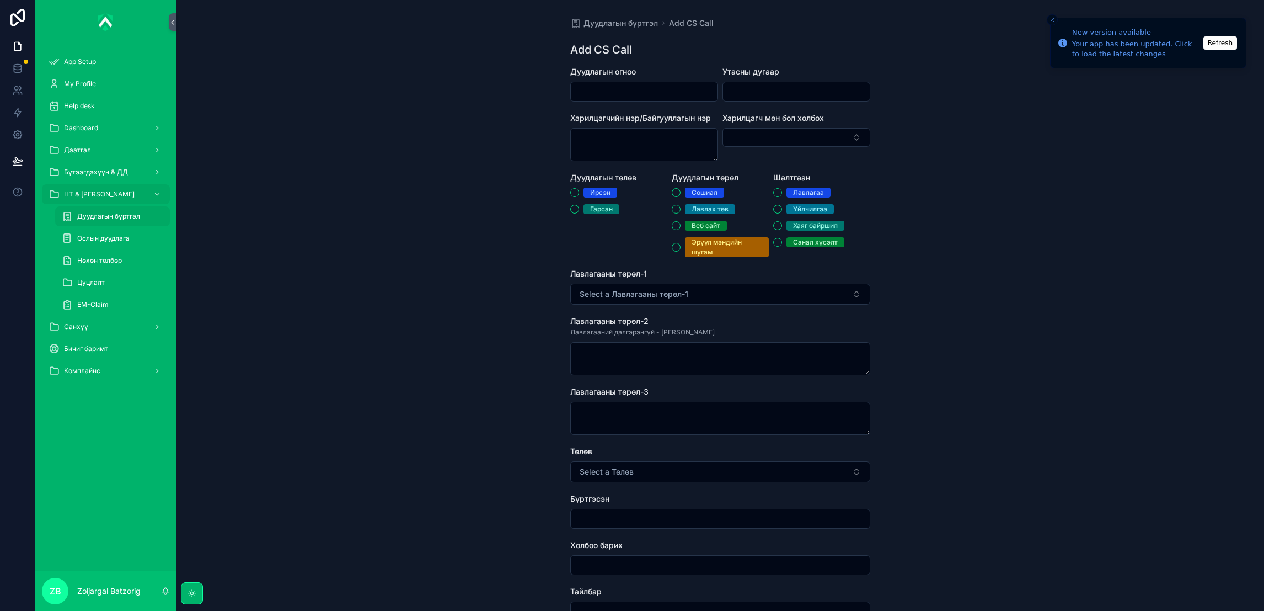
click at [621, 78] on div "Дуудлагын огноо" at bounding box center [644, 83] width 148 height 35
click at [628, 87] on input "scrollable content" at bounding box center [644, 91] width 147 height 15
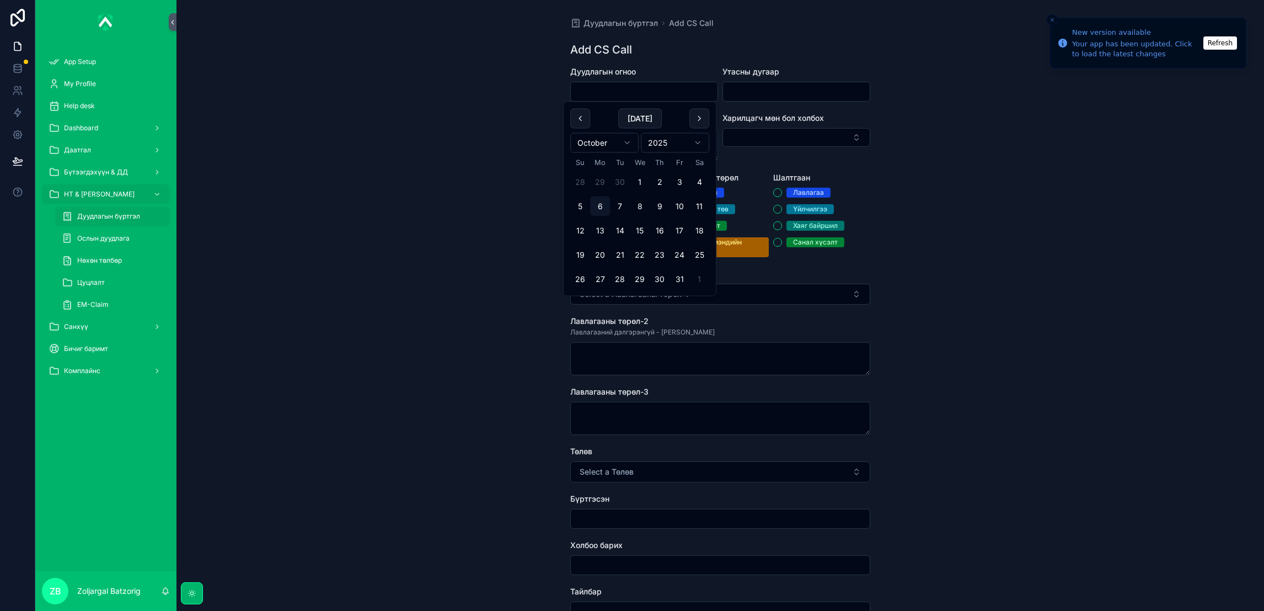
paste input "********"
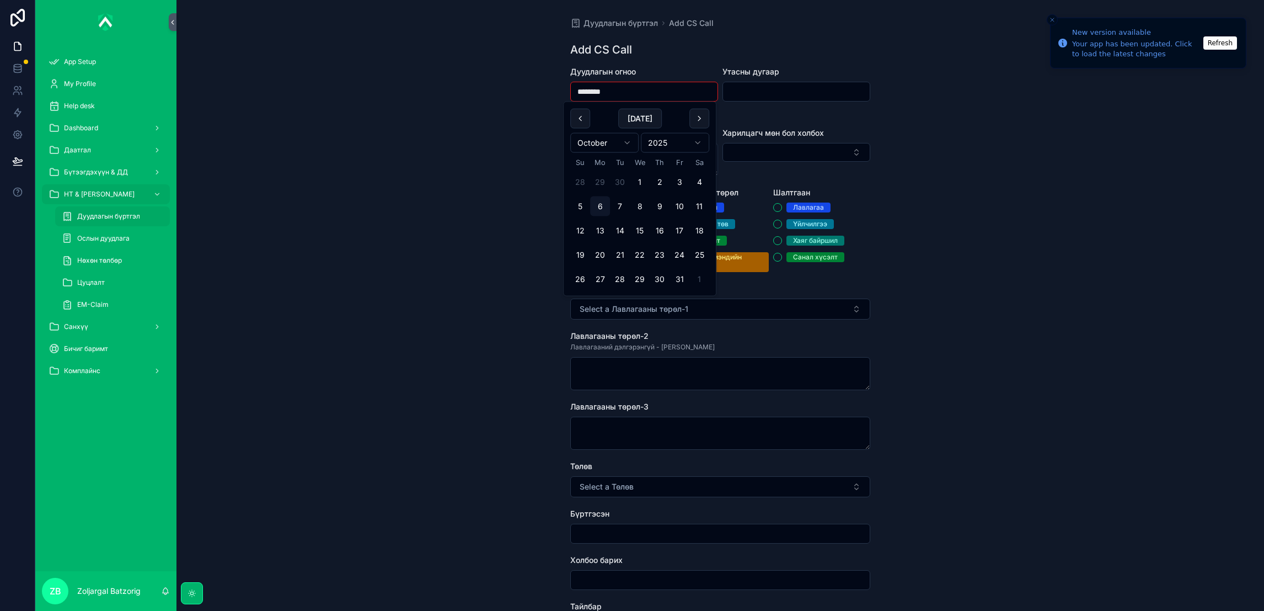
click at [665, 185] on button "2" at bounding box center [660, 182] width 20 height 20
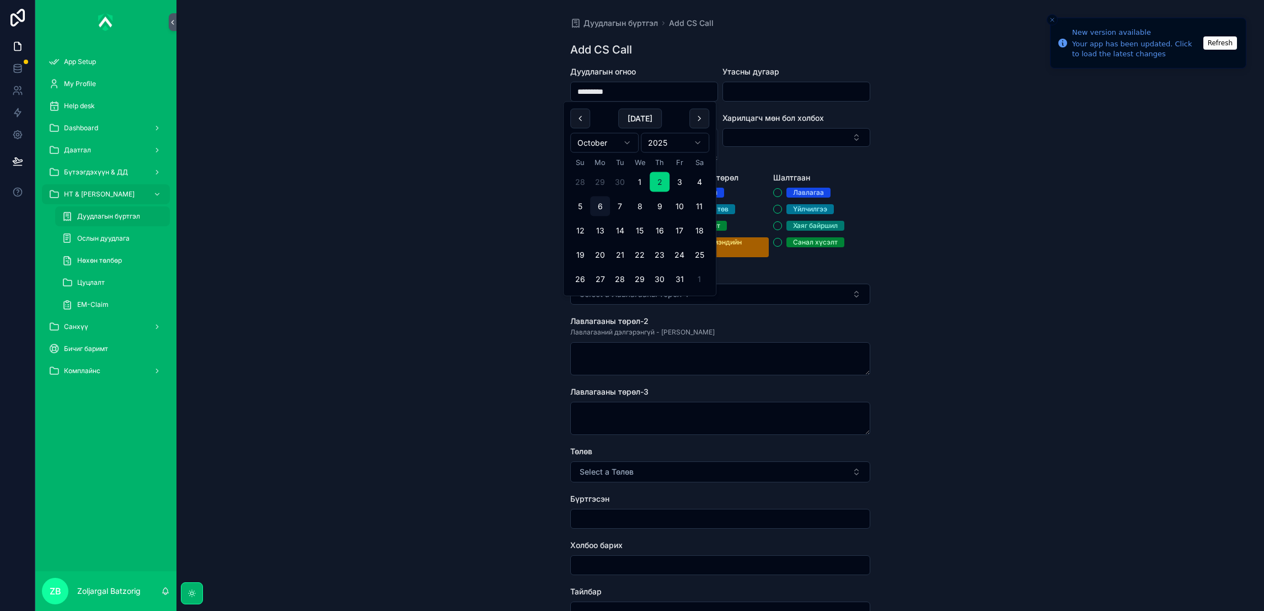
click at [681, 185] on button "3" at bounding box center [680, 182] width 20 height 20
type input "*********"
drag, startPoint x: 795, startPoint y: 95, endPoint x: 778, endPoint y: 95, distance: 16.5
click at [792, 95] on input "scrollable content" at bounding box center [796, 91] width 147 height 15
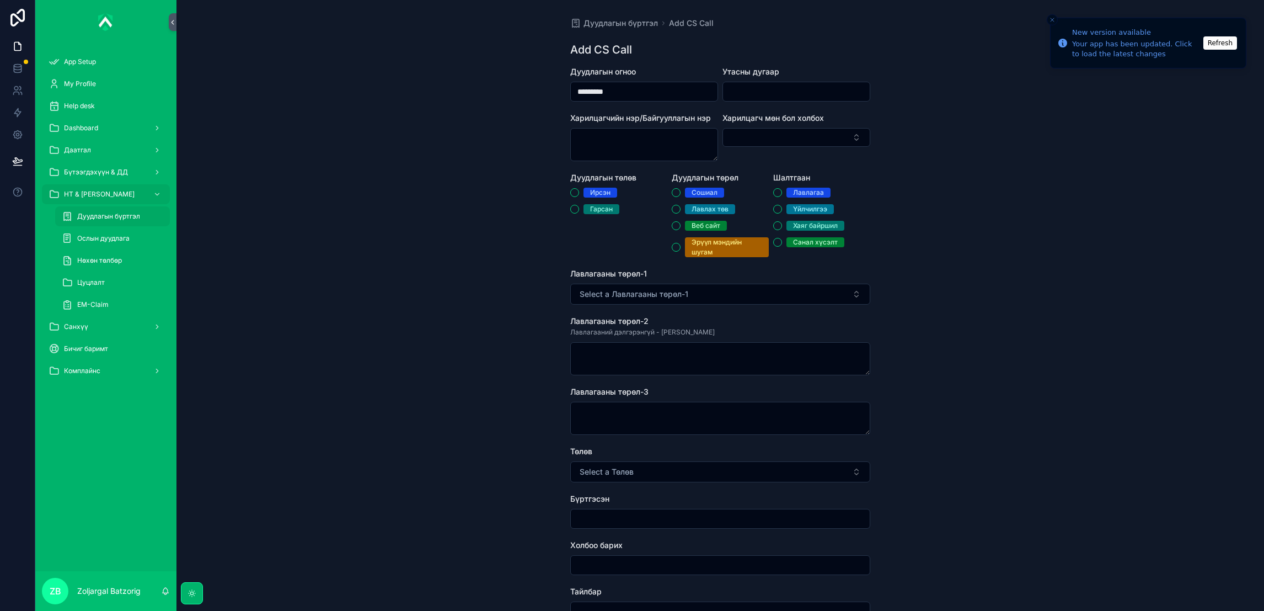
paste input "********"
type input "********"
click at [593, 188] on div "Ирсэн" at bounding box center [600, 193] width 20 height 10
click at [579, 188] on button "Ирсэн" at bounding box center [574, 192] width 9 height 9
click at [692, 208] on div "Лавлах төв" at bounding box center [710, 209] width 37 height 10
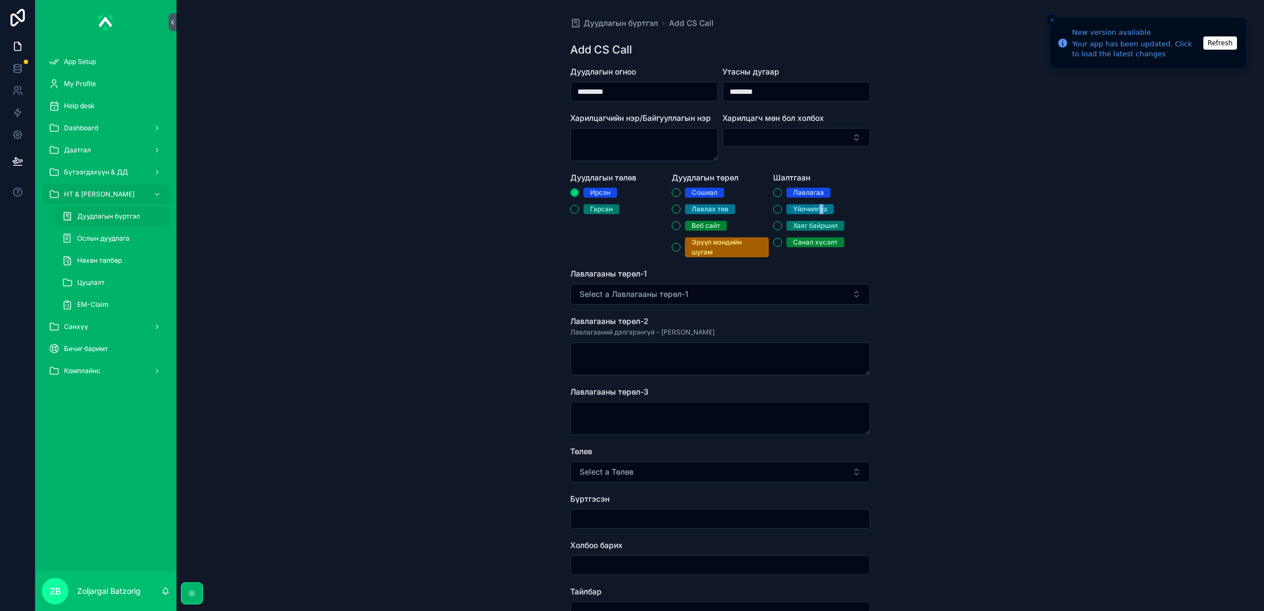
drag, startPoint x: 691, startPoint y: 209, endPoint x: 819, endPoint y: 206, distance: 128.0
click at [818, 206] on div "Үйлчилгээ" at bounding box center [810, 209] width 34 height 10
drag, startPoint x: 819, startPoint y: 206, endPoint x: 762, endPoint y: 211, distance: 57.0
click at [802, 211] on div "Үйлчилгээ" at bounding box center [810, 209] width 34 height 10
click at [782, 211] on button "Үйлчилгээ" at bounding box center [777, 209] width 9 height 9
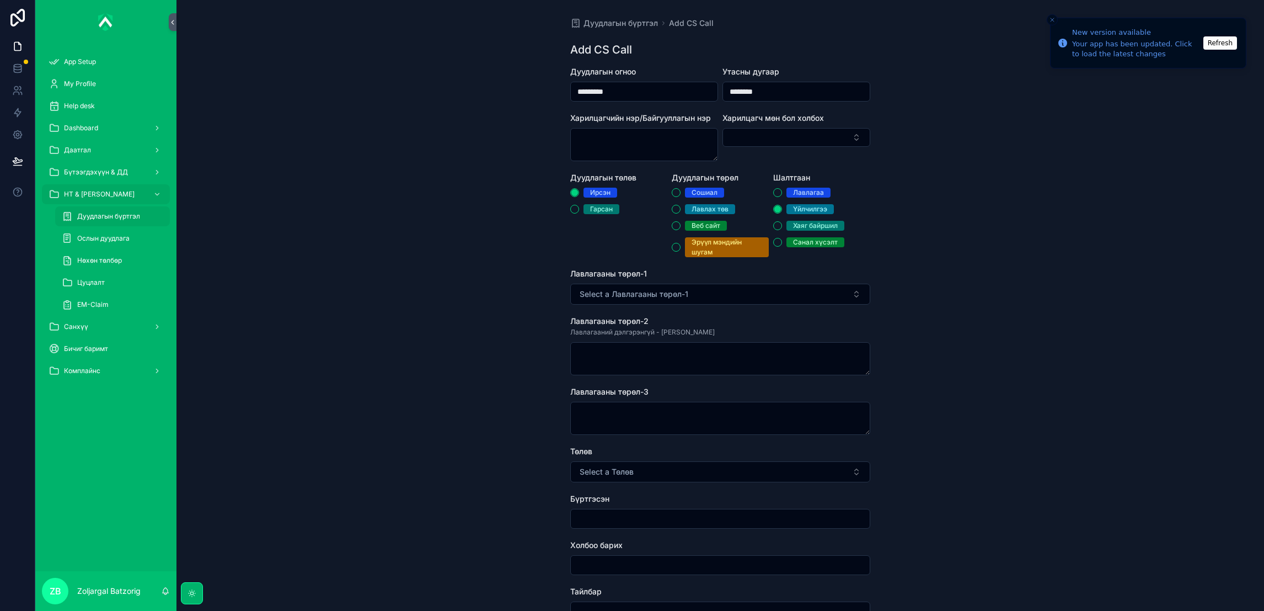
click at [693, 206] on div "Лавлах төв" at bounding box center [710, 209] width 37 height 10
click at [681, 206] on button "Лавлах төв" at bounding box center [676, 209] width 9 height 9
click at [723, 287] on button "Select a Лавлагааны төрөл-1" at bounding box center [720, 293] width 300 height 21
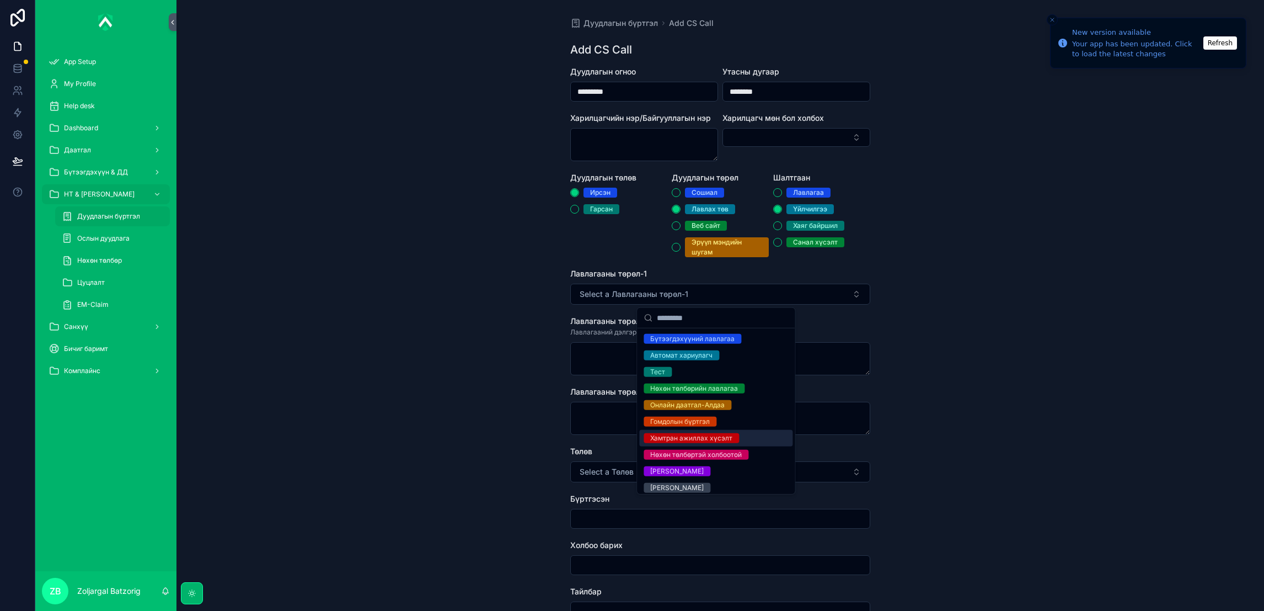
click at [716, 442] on div "Хамтран ажиллах хүсэлт" at bounding box center [691, 438] width 82 height 10
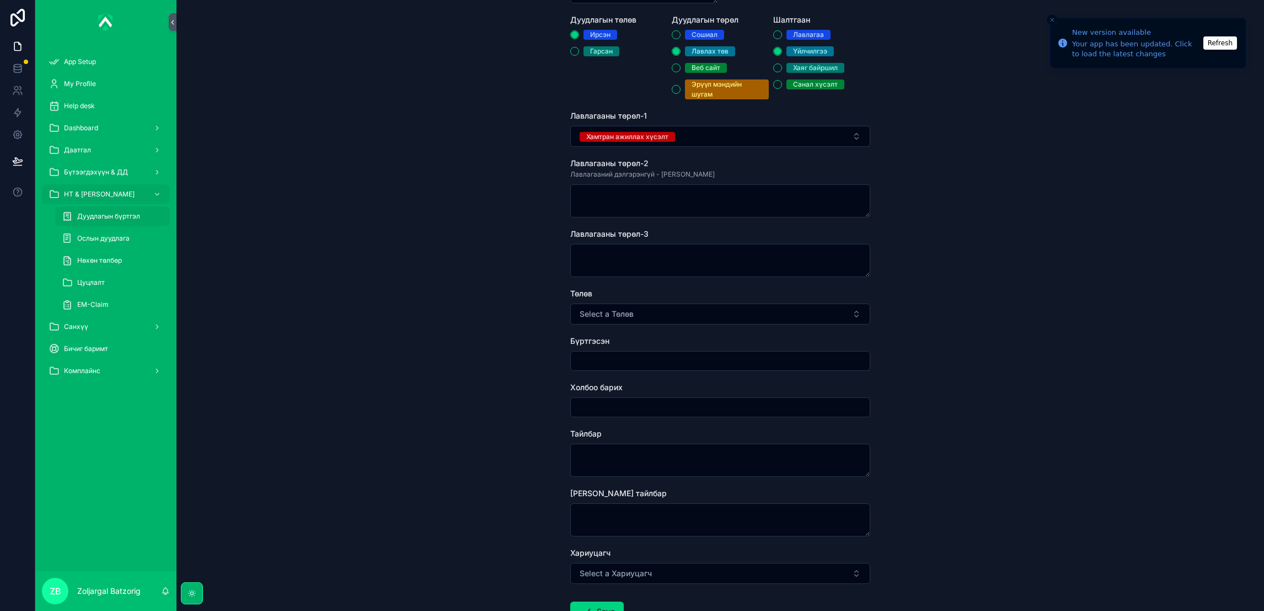
scroll to position [165, 0]
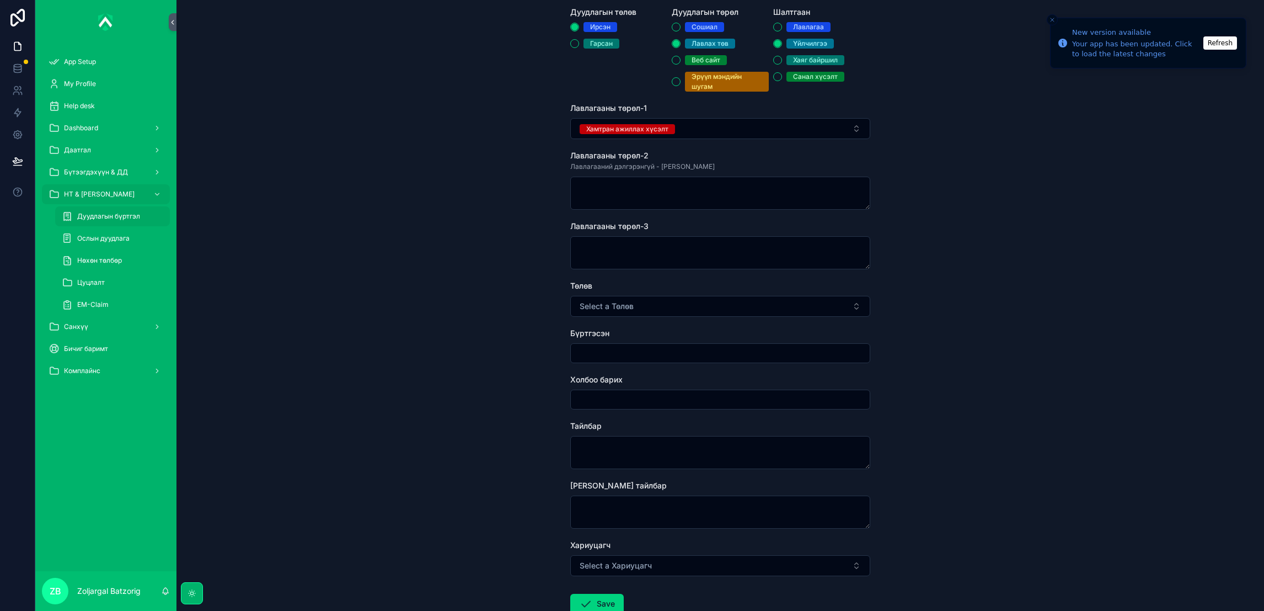
click at [622, 307] on span "Select a Төлөв" at bounding box center [607, 306] width 54 height 11
click at [658, 350] on div "Хаасан" at bounding box center [661, 350] width 23 height 10
click at [623, 357] on input "scrollable content" at bounding box center [720, 352] width 299 height 15
type input "**********"
drag, startPoint x: 637, startPoint y: 435, endPoint x: 667, endPoint y: 428, distance: 31.0
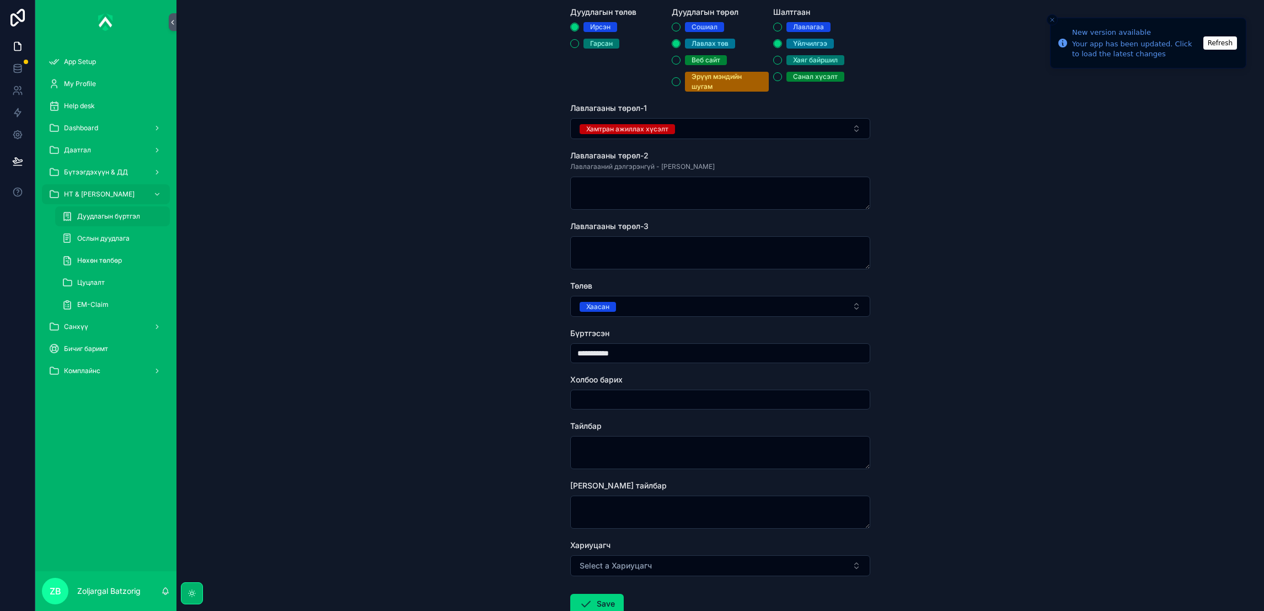
click at [639, 434] on div "Тайлбар" at bounding box center [720, 444] width 300 height 49
drag, startPoint x: 677, startPoint y: 446, endPoint x: 699, endPoint y: 457, distance: 24.7
click at [677, 448] on textarea "scrollable content" at bounding box center [720, 452] width 300 height 33
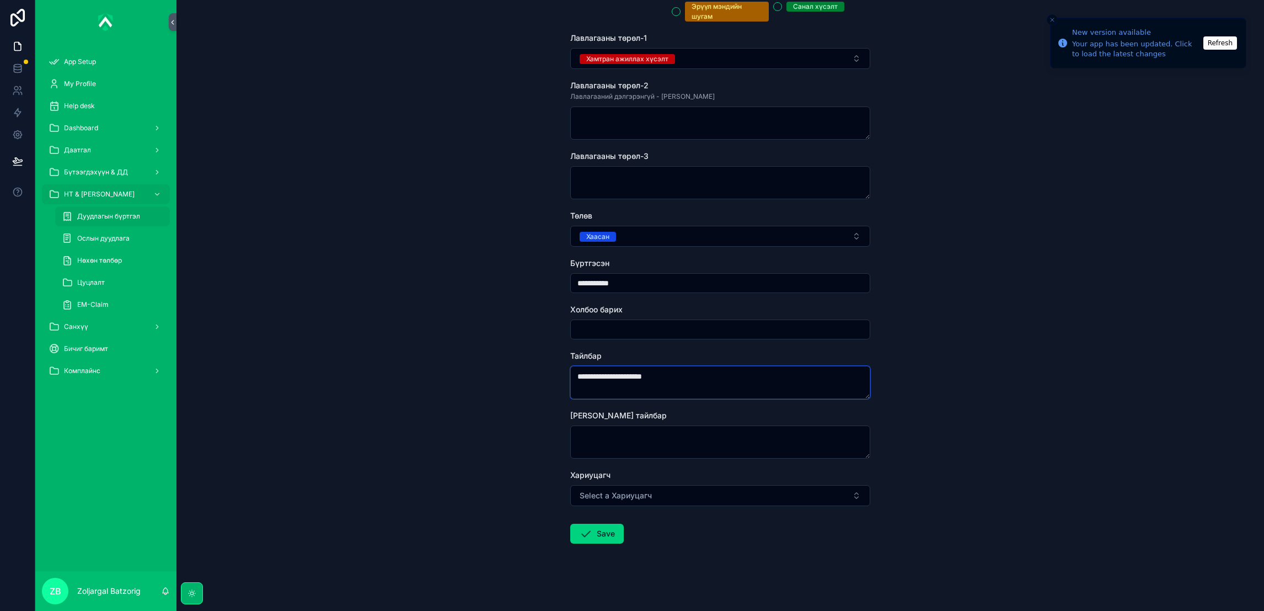
scroll to position [239, 0]
type textarea "**********"
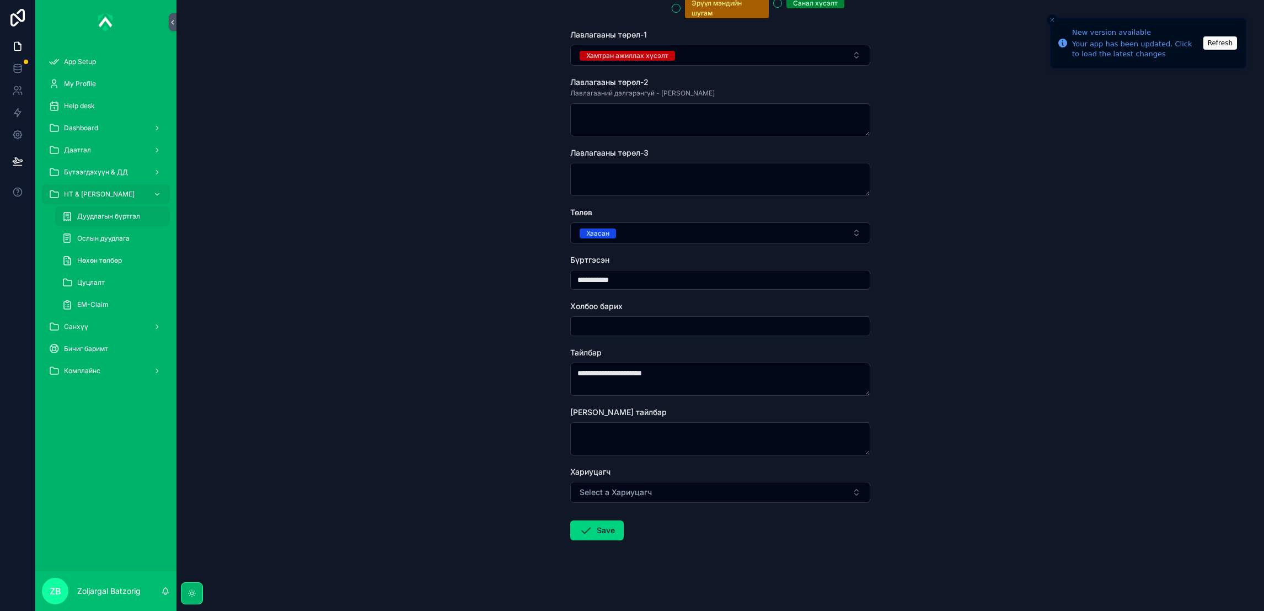
click at [591, 532] on button "Save" at bounding box center [596, 530] width 53 height 20
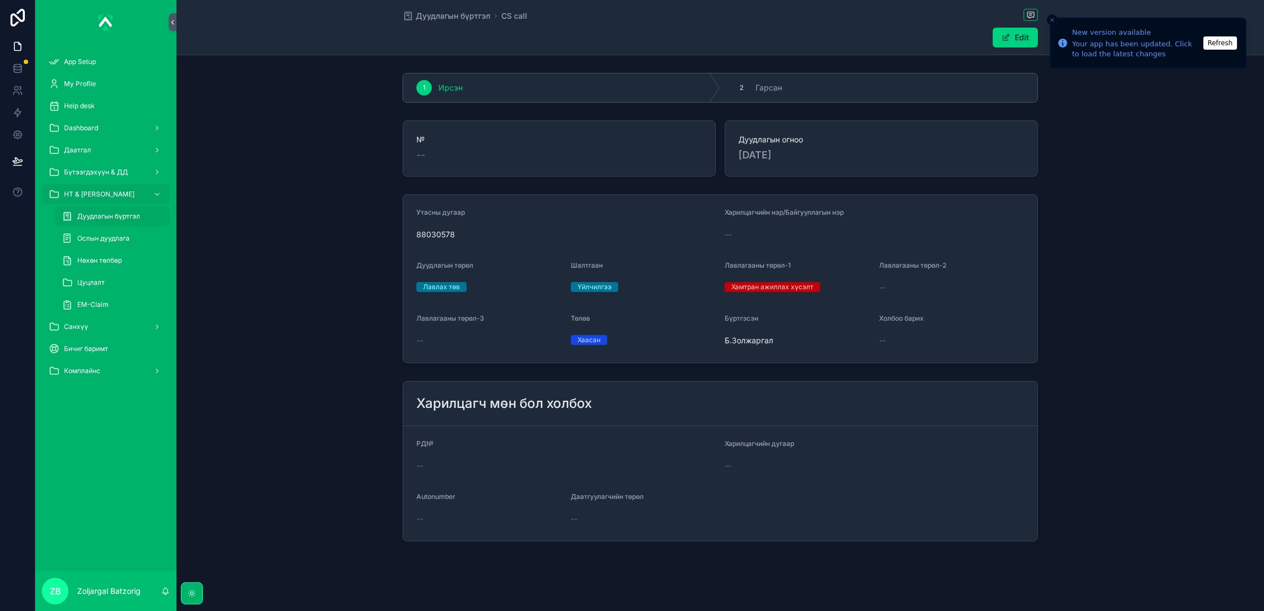
click at [106, 149] on div "Даатгал" at bounding box center [106, 150] width 115 height 18
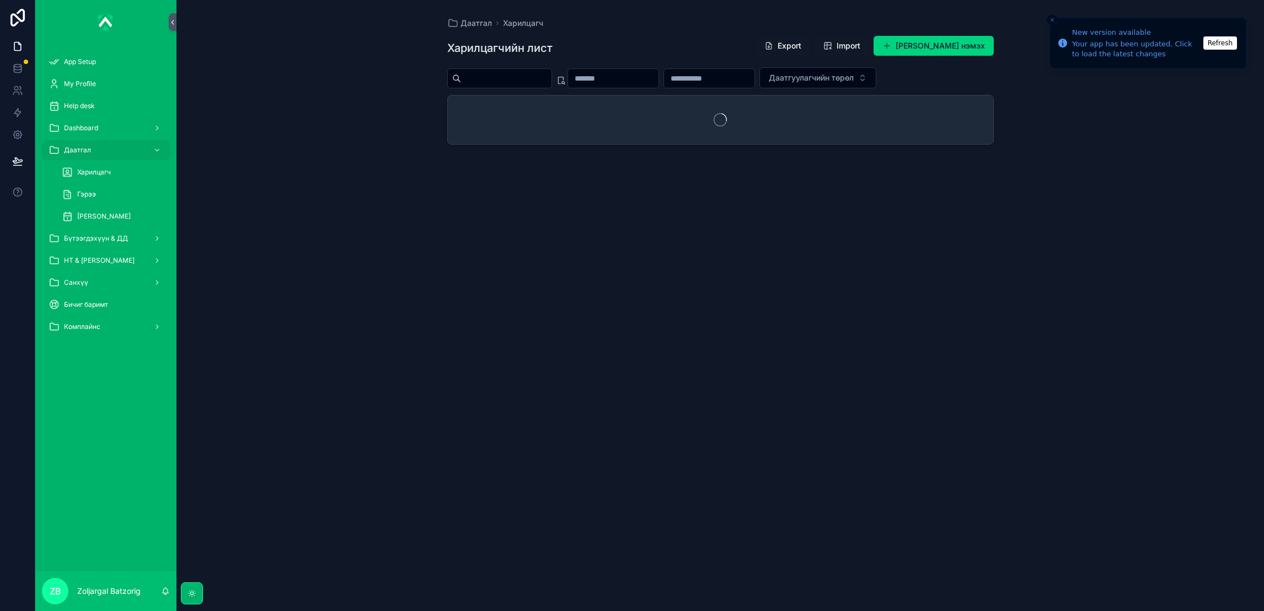
click at [127, 214] on span "[PERSON_NAME]" at bounding box center [103, 216] width 53 height 9
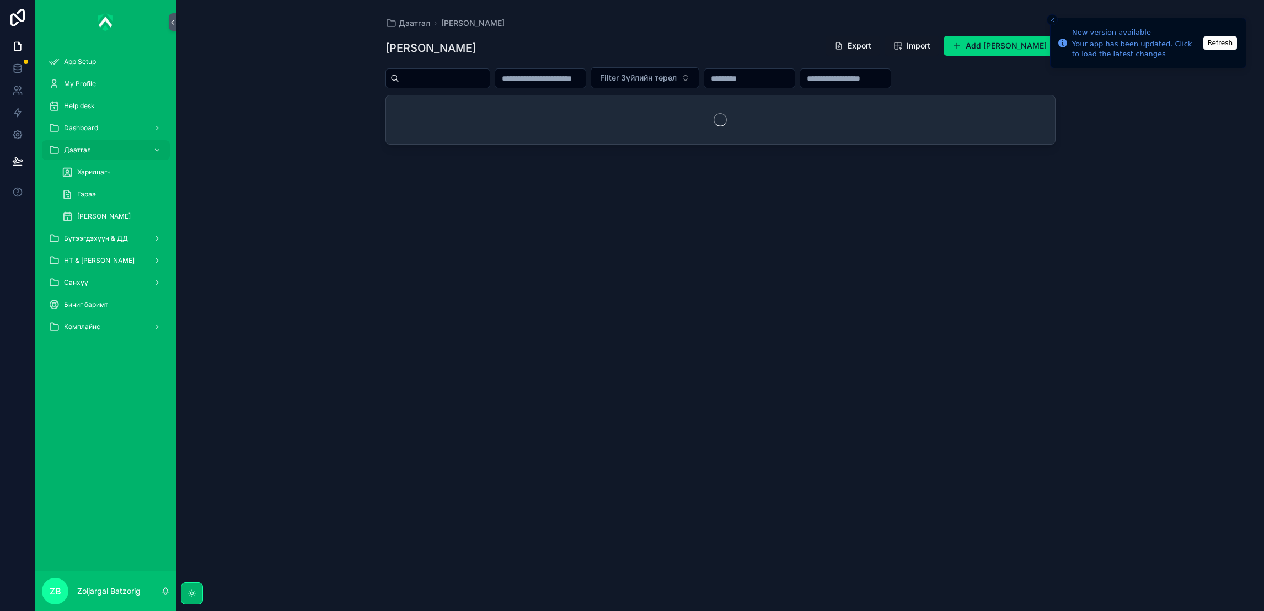
click at [87, 195] on span "Гэрээ" at bounding box center [86, 194] width 19 height 9
click at [568, 77] on input "scrollable content" at bounding box center [540, 76] width 90 height 15
paste input "**********"
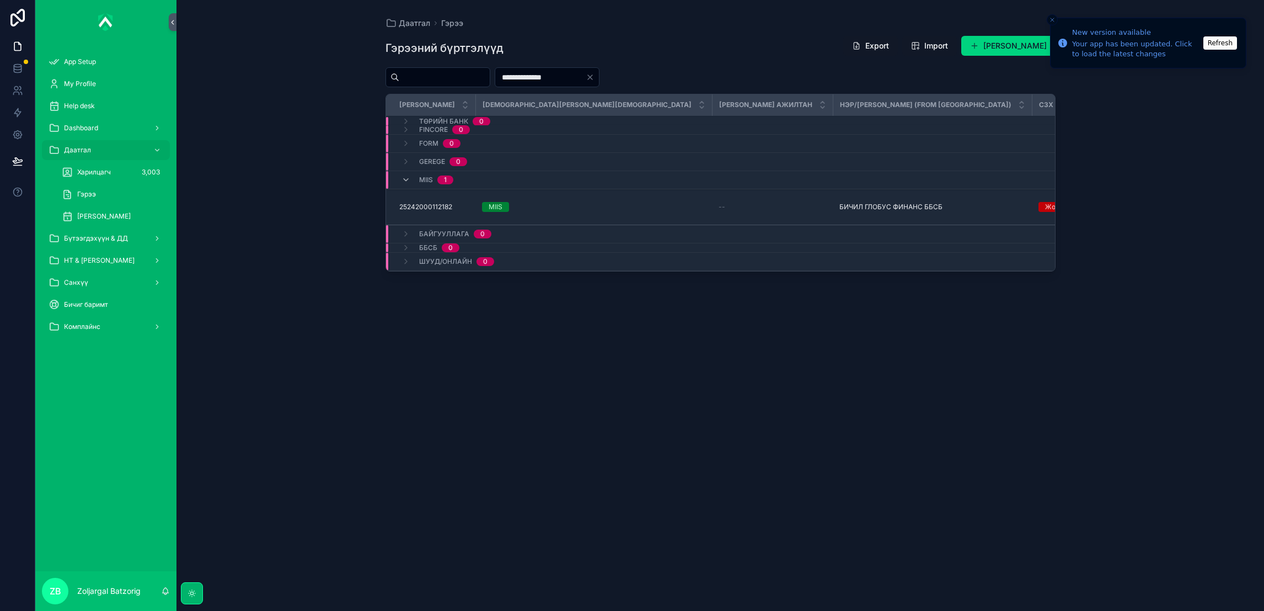
type input "**********"
click at [839, 204] on span "БИЧИЛ ГЛОБУС ФИНАНС ББСБ" at bounding box center [890, 206] width 103 height 9
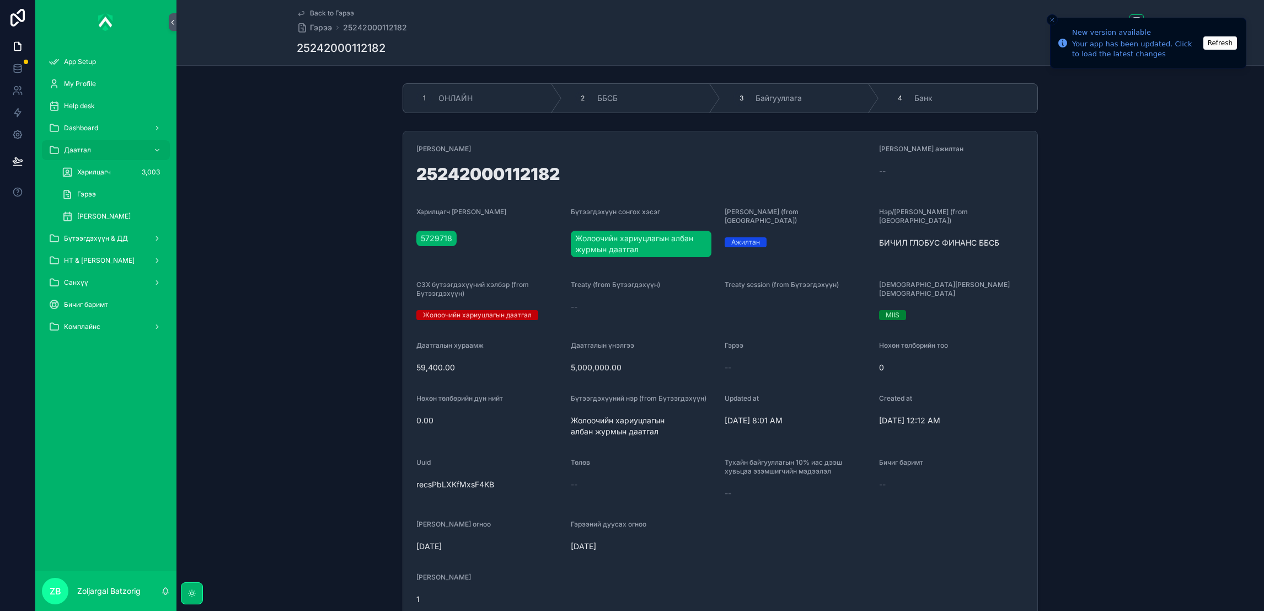
drag, startPoint x: 125, startPoint y: 212, endPoint x: 130, endPoint y: 209, distance: 6.2
click at [125, 212] on span "[PERSON_NAME]" at bounding box center [103, 216] width 53 height 9
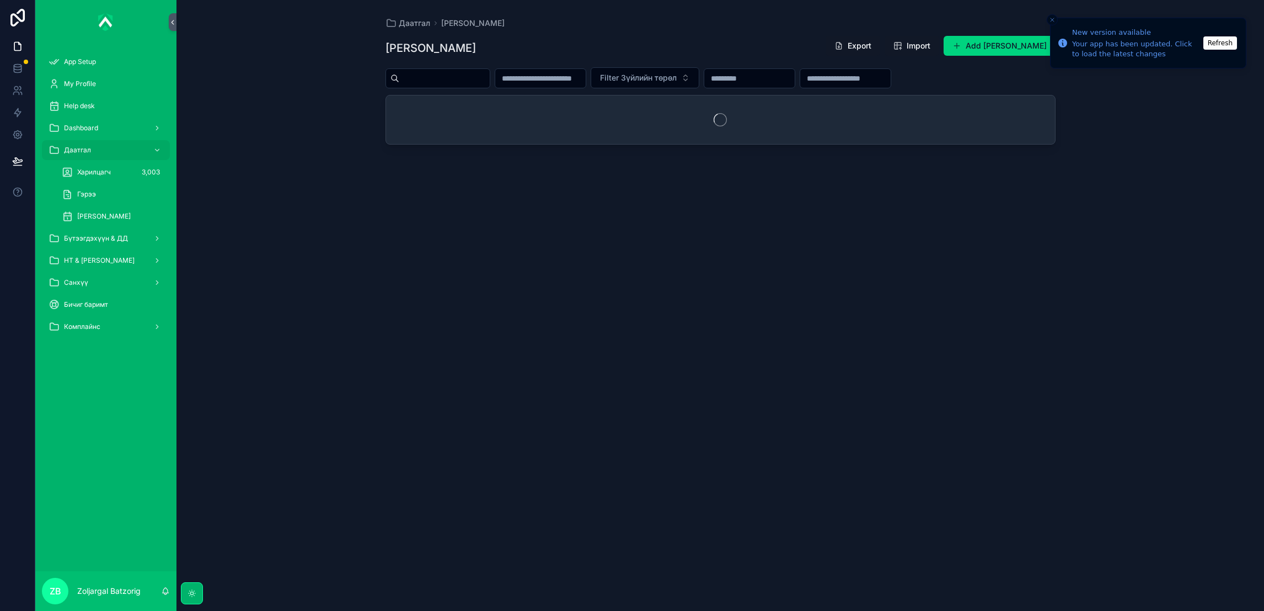
click at [891, 82] on input "scrollable content" at bounding box center [845, 78] width 90 height 15
paste input "*******"
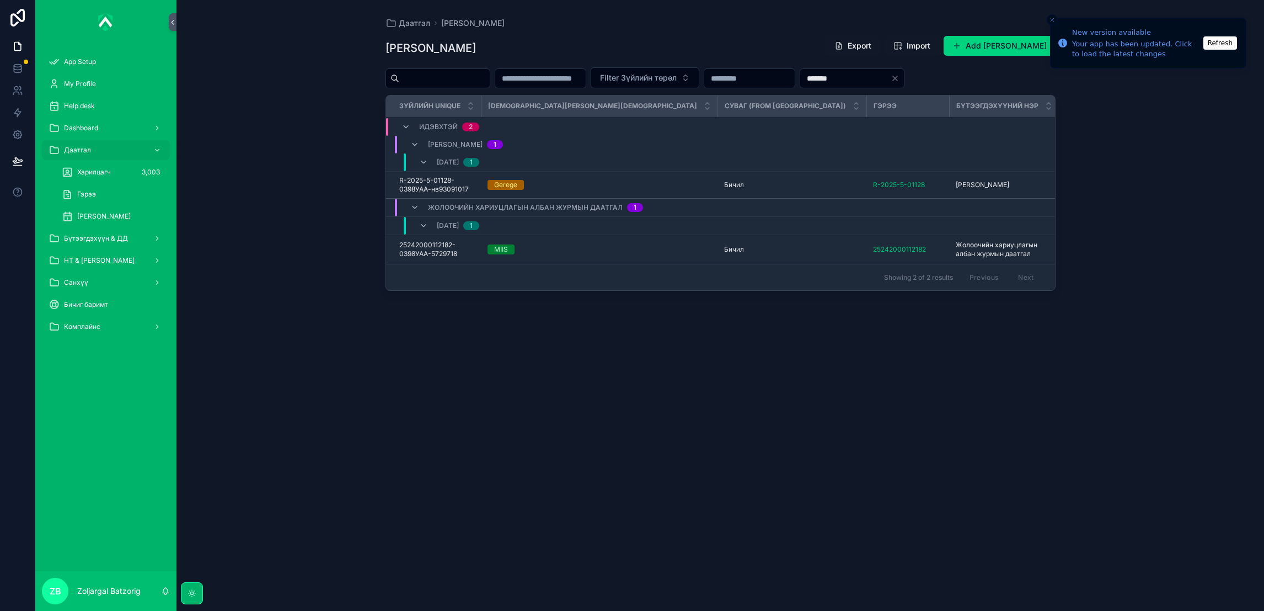
type input "*******"
click at [900, 77] on icon "Clear" at bounding box center [895, 78] width 9 height 9
click at [891, 83] on input "scrollable content" at bounding box center [845, 78] width 90 height 15
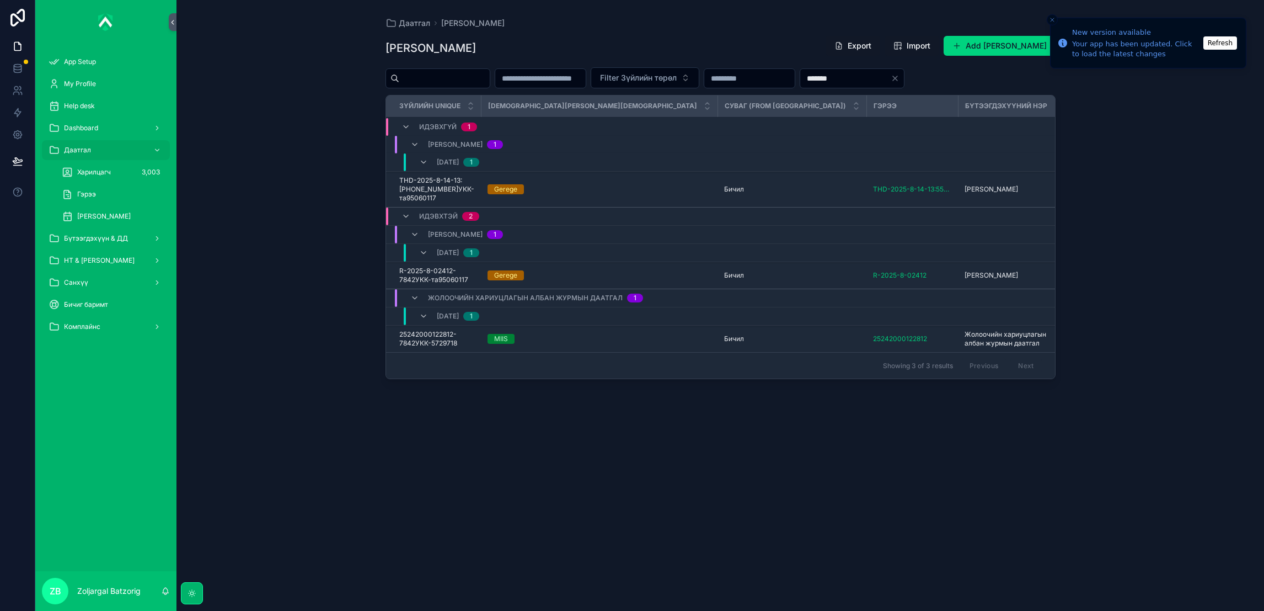
type input "*******"
drag, startPoint x: 679, startPoint y: 383, endPoint x: 723, endPoint y: 375, distance: 44.2
click at [723, 375] on div "Showing 3 of 3 results Previous Next" at bounding box center [720, 365] width 669 height 26
drag, startPoint x: 689, startPoint y: 379, endPoint x: 724, endPoint y: 382, distance: 34.8
click at [724, 378] on div "Showing 3 of 3 results Previous Next" at bounding box center [720, 365] width 669 height 26
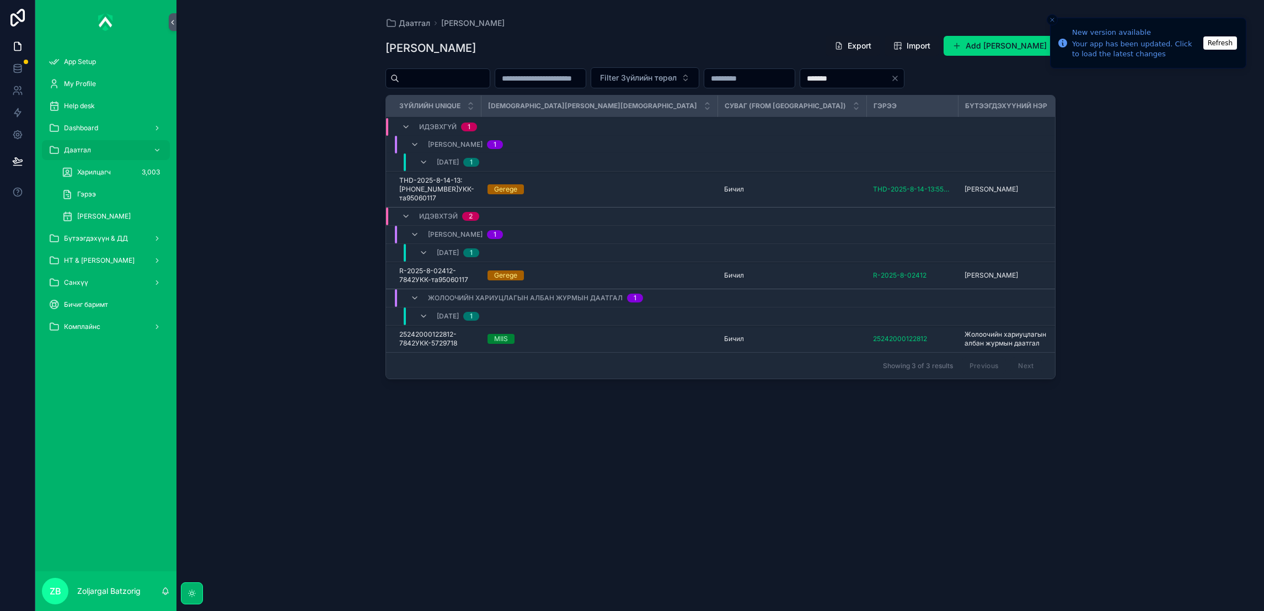
click at [115, 142] on div "Даатгал" at bounding box center [106, 150] width 115 height 18
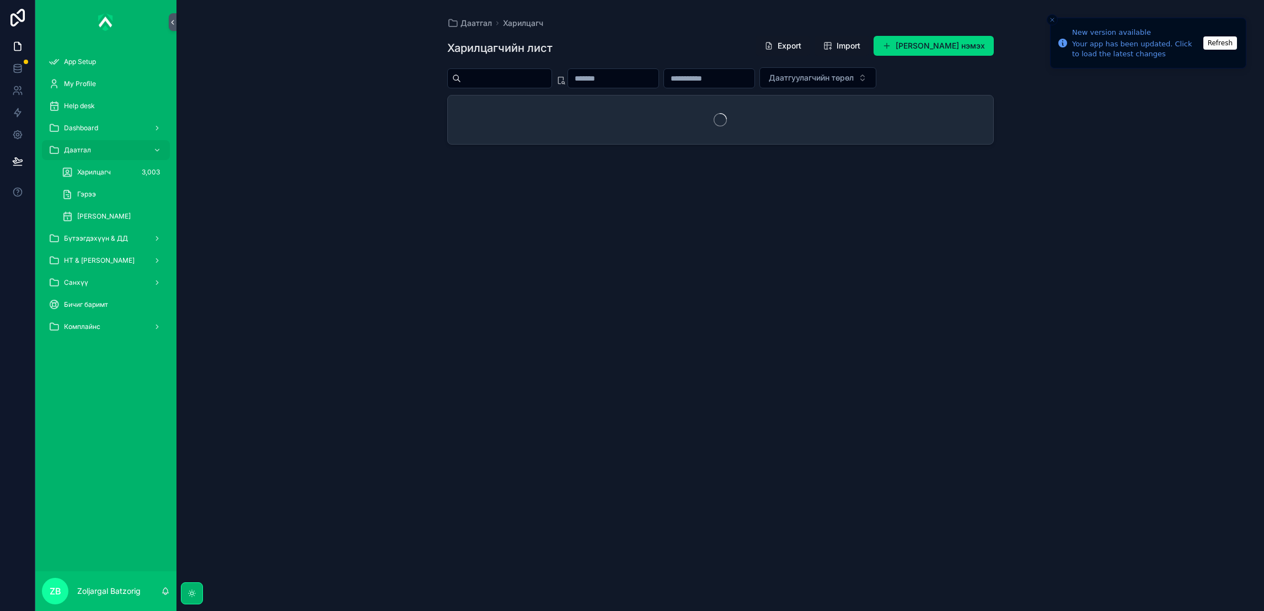
click at [130, 261] on div "НТ & [PERSON_NAME]" at bounding box center [106, 260] width 115 height 18
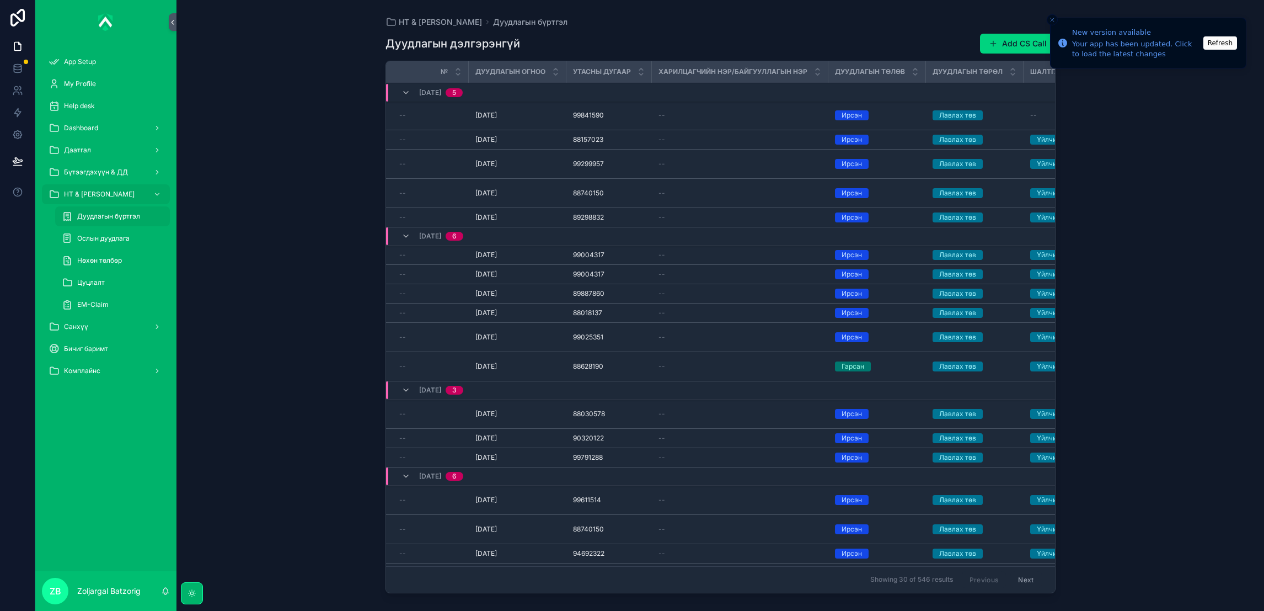
click at [119, 215] on span "Дуудлагын бүртгэл" at bounding box center [108, 216] width 63 height 9
click at [987, 45] on button "Add CS Call" at bounding box center [1018, 44] width 76 height 20
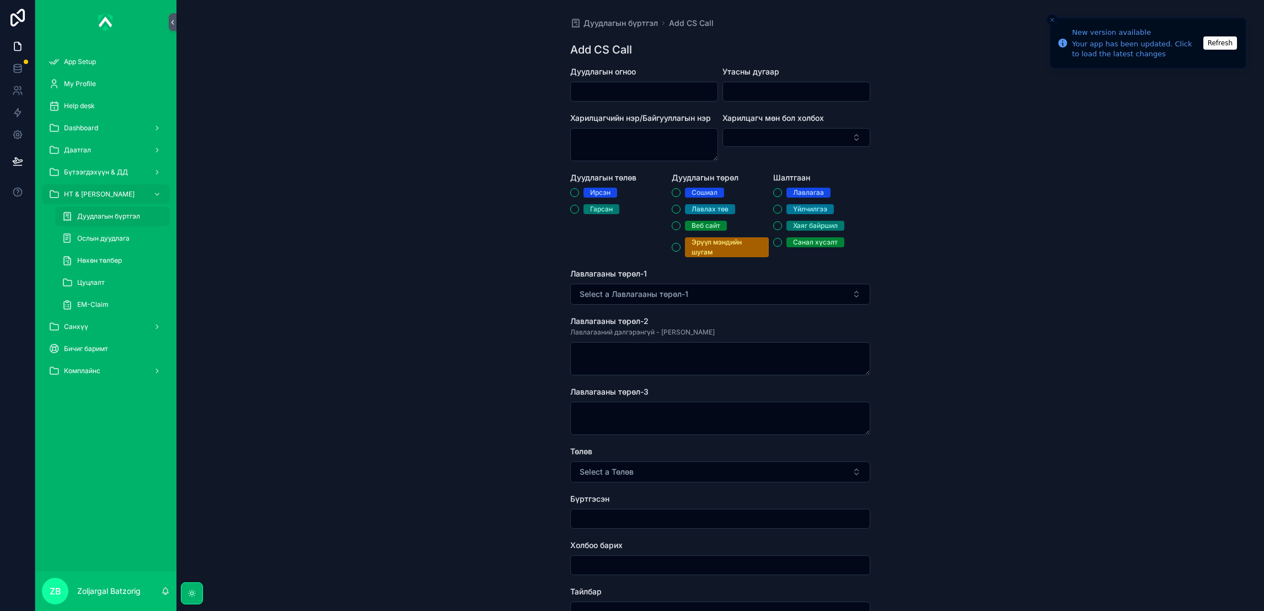
click at [667, 85] on input "scrollable content" at bounding box center [644, 91] width 147 height 15
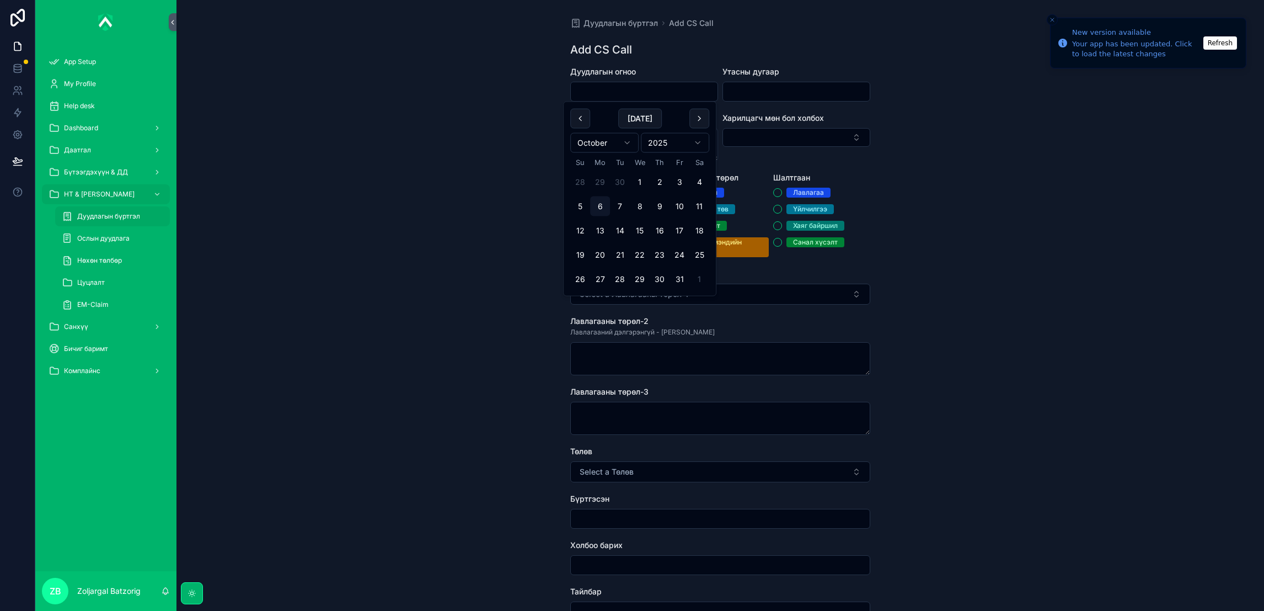
click at [604, 208] on button "6" at bounding box center [600, 206] width 20 height 20
type input "*********"
click at [759, 95] on input "scrollable content" at bounding box center [796, 91] width 147 height 15
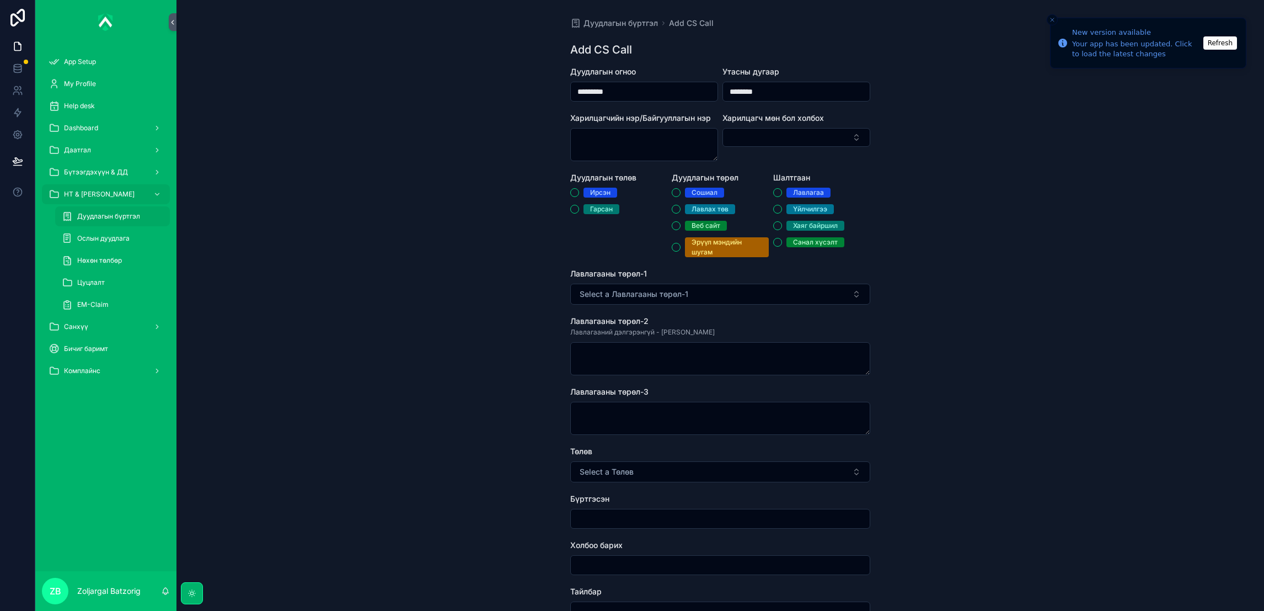
type input "********"
click at [565, 186] on div "Дуудлагын бүртгэл Add CS Call Add CS Call Дуудлагын огноо ********* Утасны дуга…" at bounding box center [720, 424] width 318 height 849
click at [572, 191] on button "Ирсэн" at bounding box center [574, 192] width 9 height 9
click at [710, 208] on div "Лавлах төв" at bounding box center [710, 209] width 37 height 10
click at [681, 208] on button "Лавлах төв" at bounding box center [676, 209] width 9 height 9
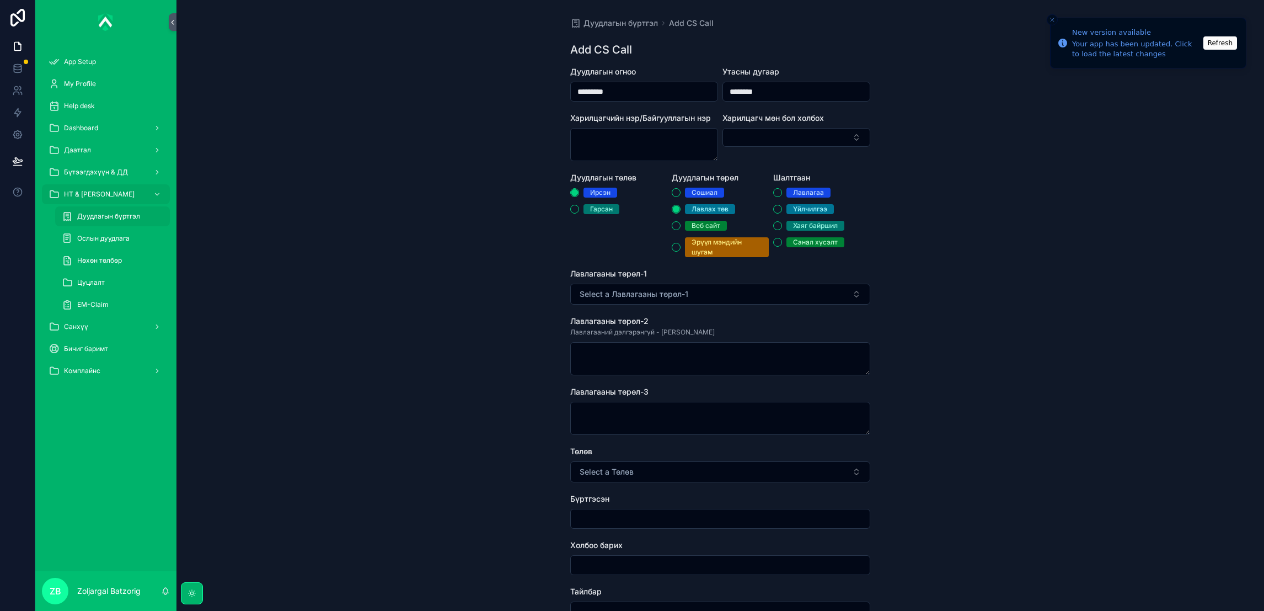
click at [809, 211] on div "Үйлчилгээ" at bounding box center [810, 209] width 34 height 10
click at [782, 211] on button "Үйлчилгээ" at bounding box center [777, 209] width 9 height 9
click at [727, 298] on button "Select a Лавлагааны төрөл-1" at bounding box center [720, 293] width 300 height 21
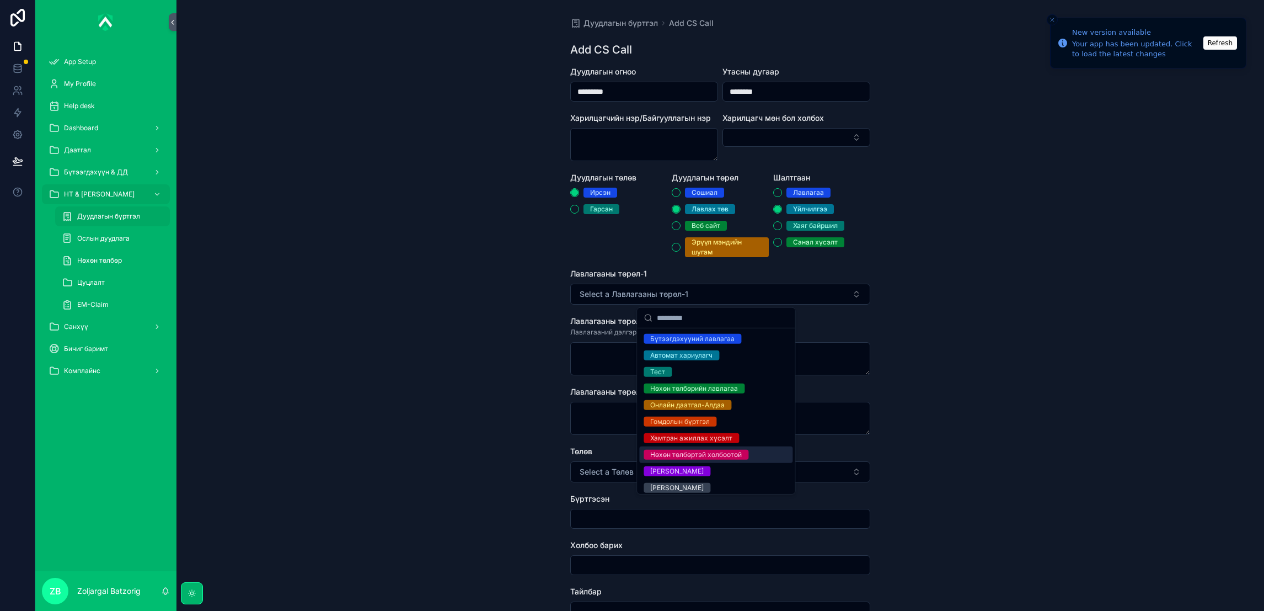
click at [701, 459] on div "Нөхөн төлбөртэй холбоотой" at bounding box center [696, 454] width 92 height 10
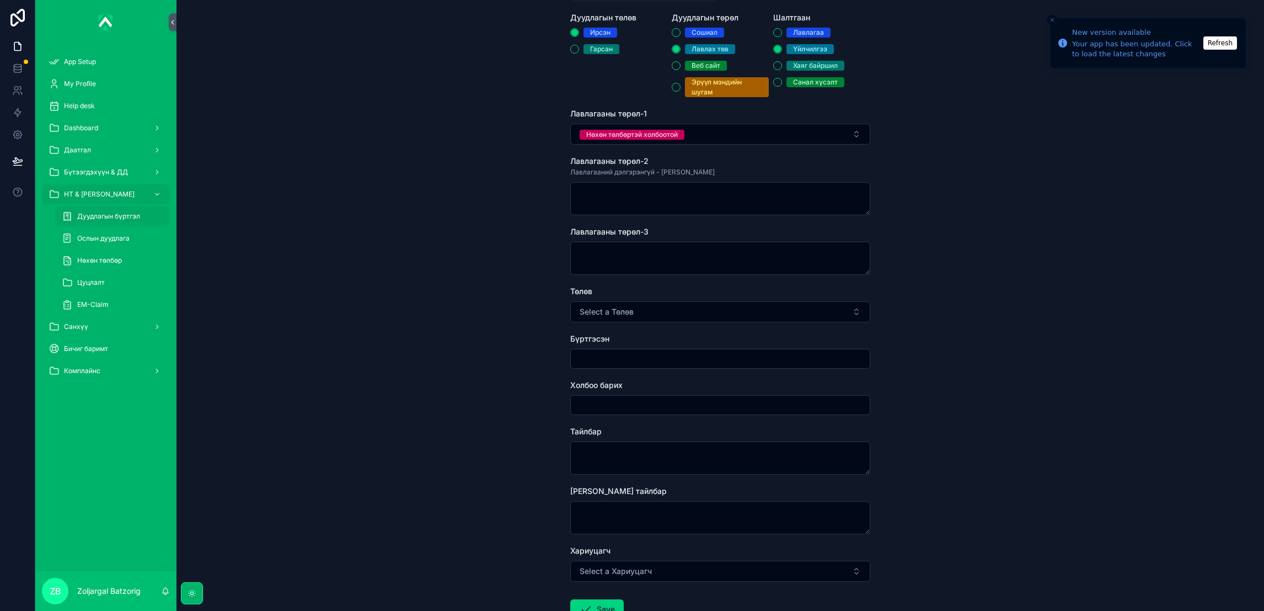
scroll to position [239, 0]
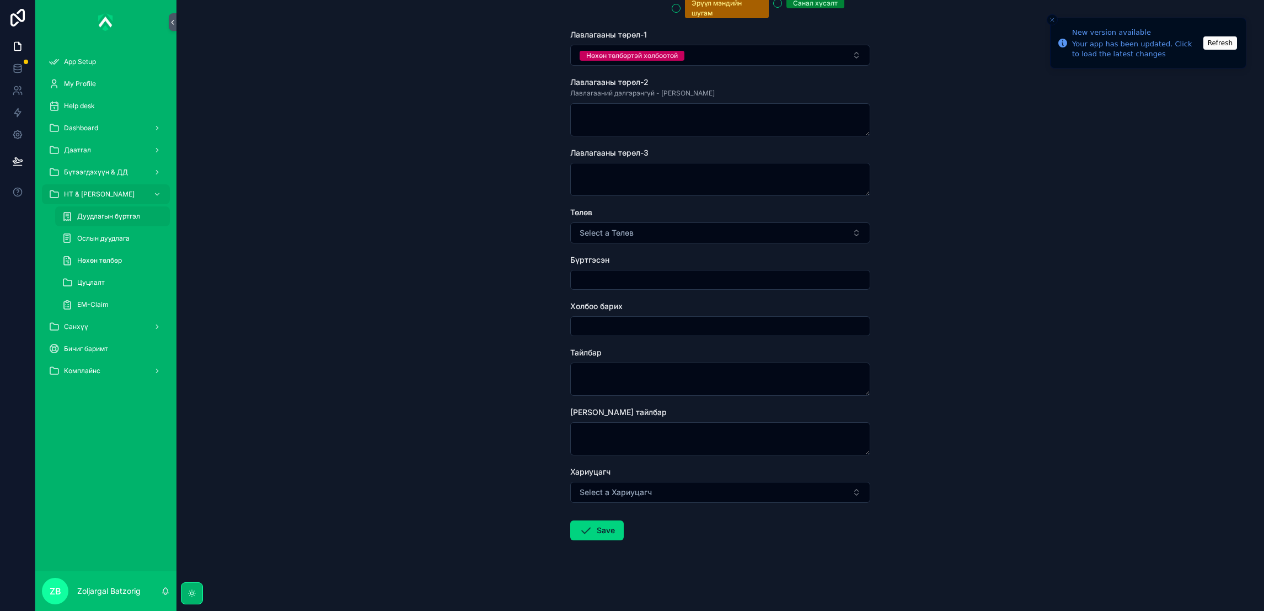
click at [617, 232] on span "Select a Төлөв" at bounding box center [607, 232] width 54 height 11
click at [656, 275] on div "Хаасан" at bounding box center [661, 277] width 23 height 10
click at [633, 283] on input "scrollable content" at bounding box center [720, 279] width 299 height 15
type input "**********"
click at [630, 378] on textarea "scrollable content" at bounding box center [720, 378] width 300 height 33
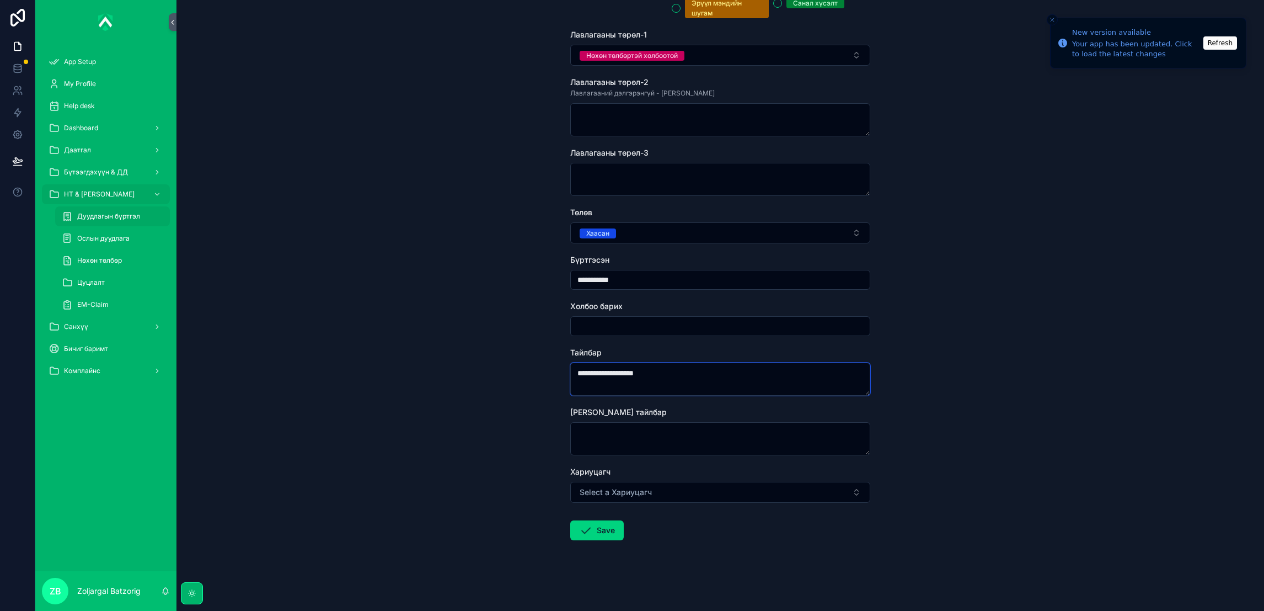
type textarea "**********"
click at [617, 493] on span "Select a Хариуцагч" at bounding box center [616, 491] width 72 height 11
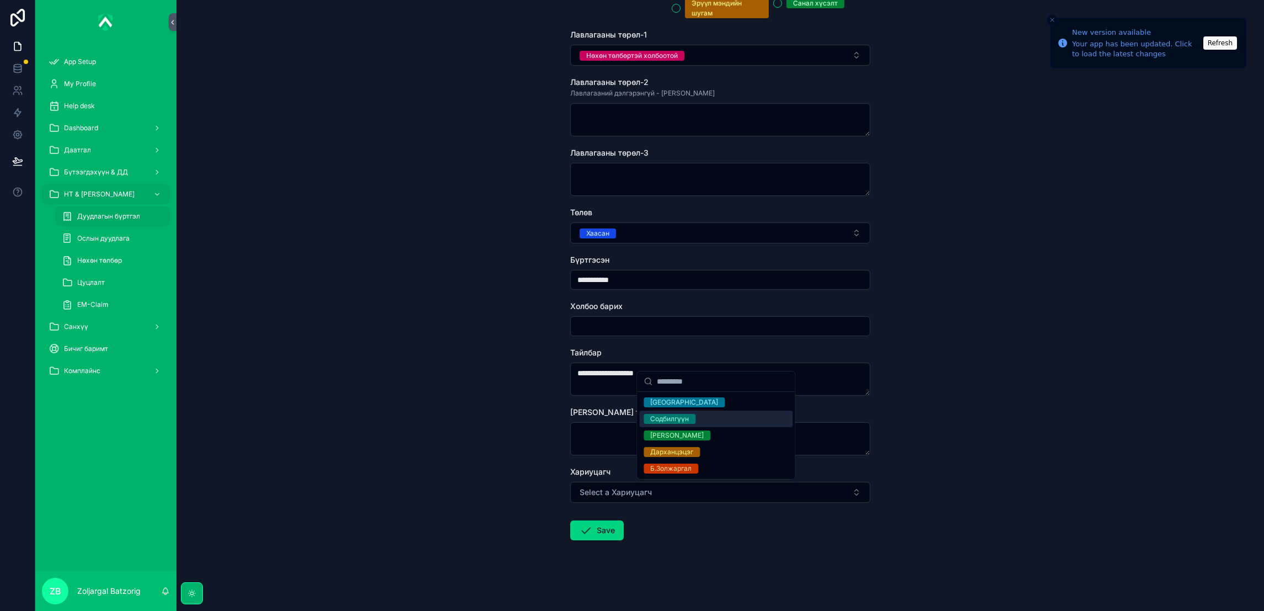
click at [674, 420] on div "Содбилгүүн" at bounding box center [669, 419] width 39 height 10
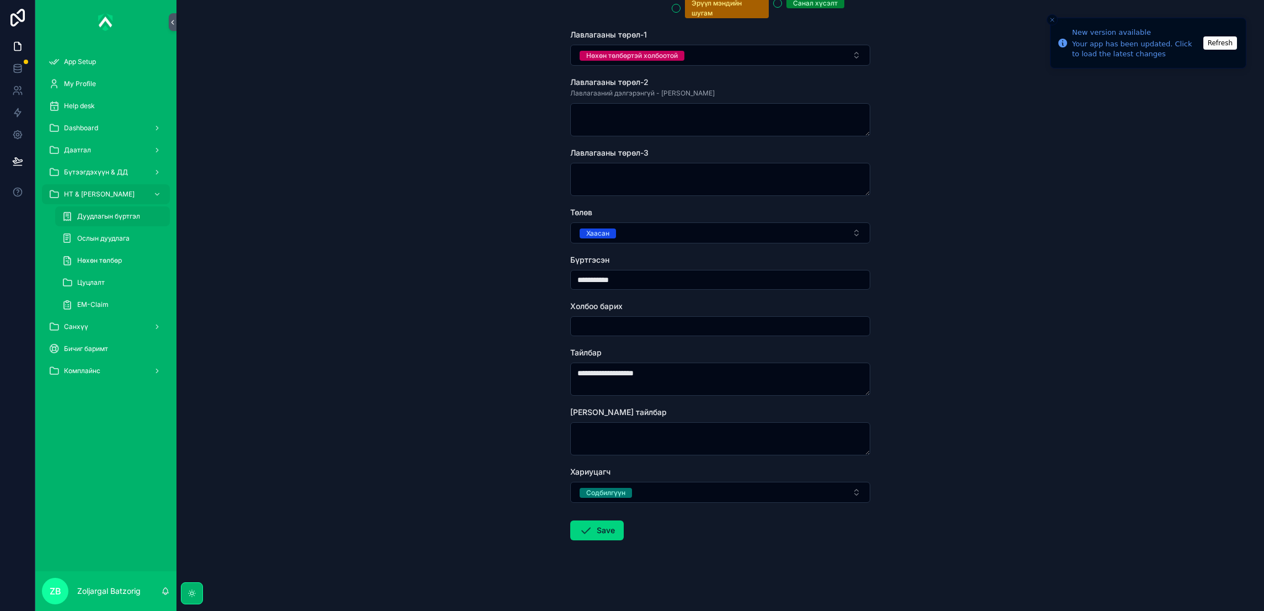
click at [584, 527] on icon "scrollable content" at bounding box center [585, 529] width 13 height 13
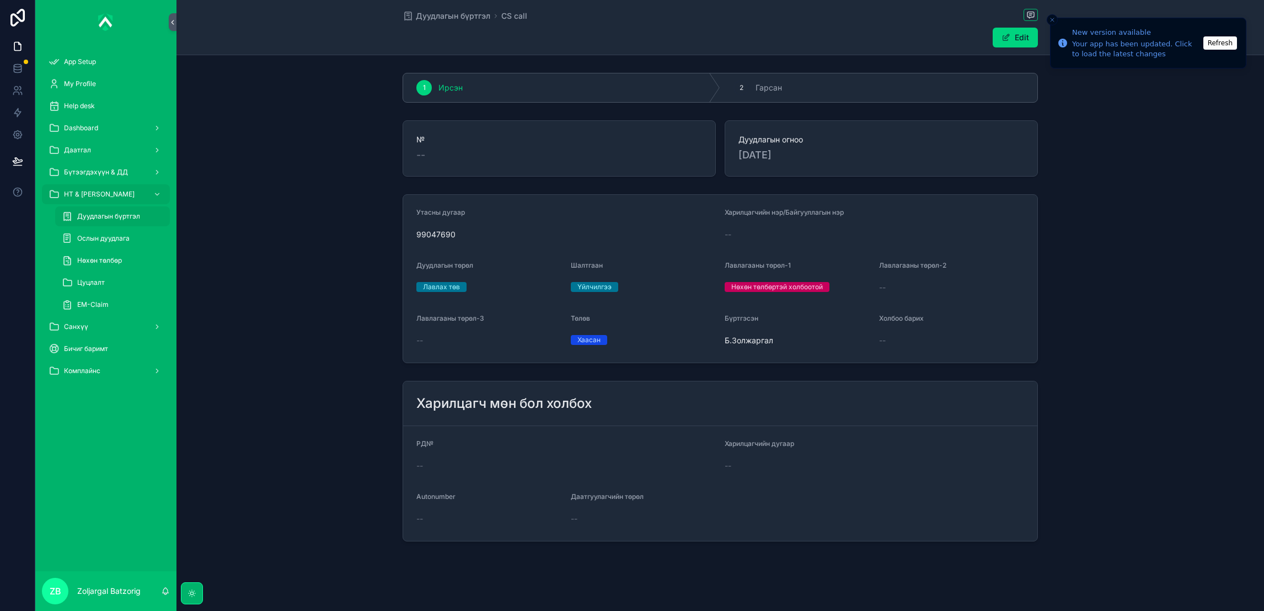
click at [459, 13] on span "Дуудлагын бүртгэл" at bounding box center [453, 15] width 74 height 11
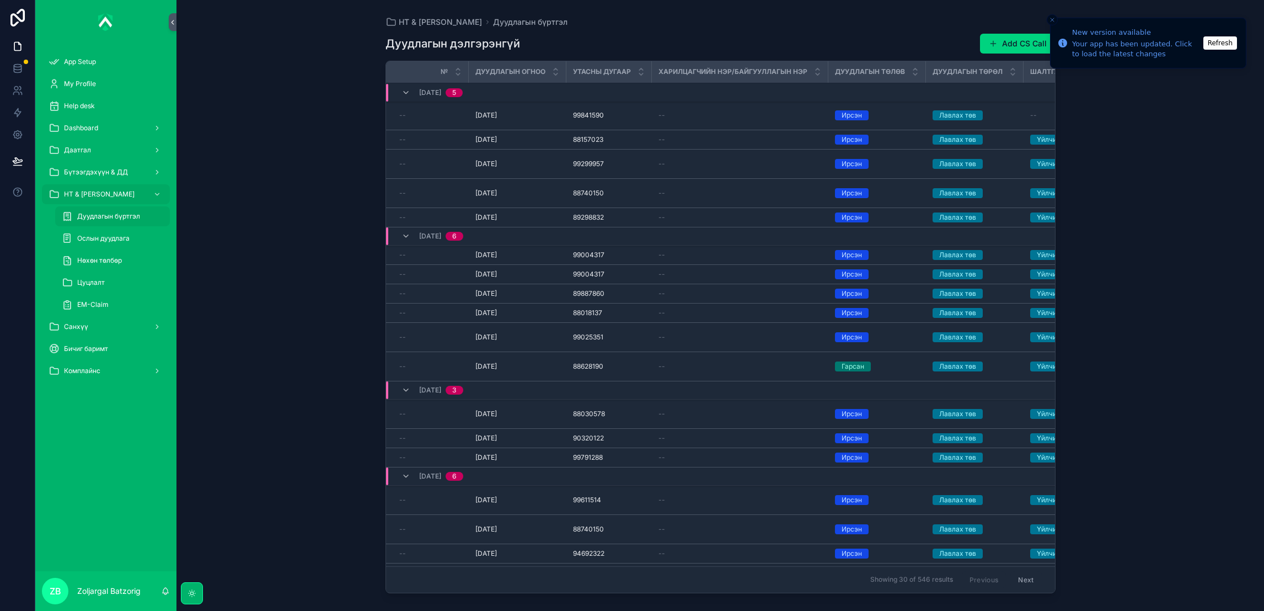
drag, startPoint x: 1004, startPoint y: 39, endPoint x: 981, endPoint y: 44, distance: 23.3
click at [1003, 39] on button "Add CS Call" at bounding box center [1018, 44] width 76 height 20
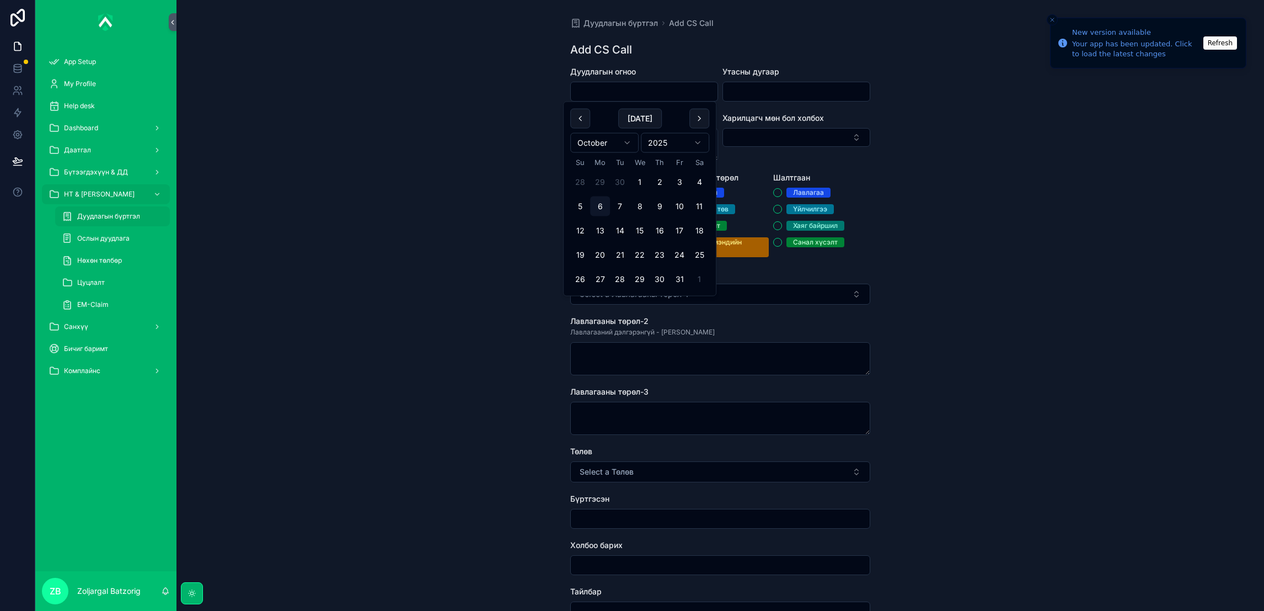
click at [628, 89] on input "scrollable content" at bounding box center [644, 91] width 147 height 15
click at [600, 205] on button "6" at bounding box center [600, 206] width 20 height 20
type input "*********"
click at [782, 88] on input "scrollable content" at bounding box center [796, 91] width 147 height 15
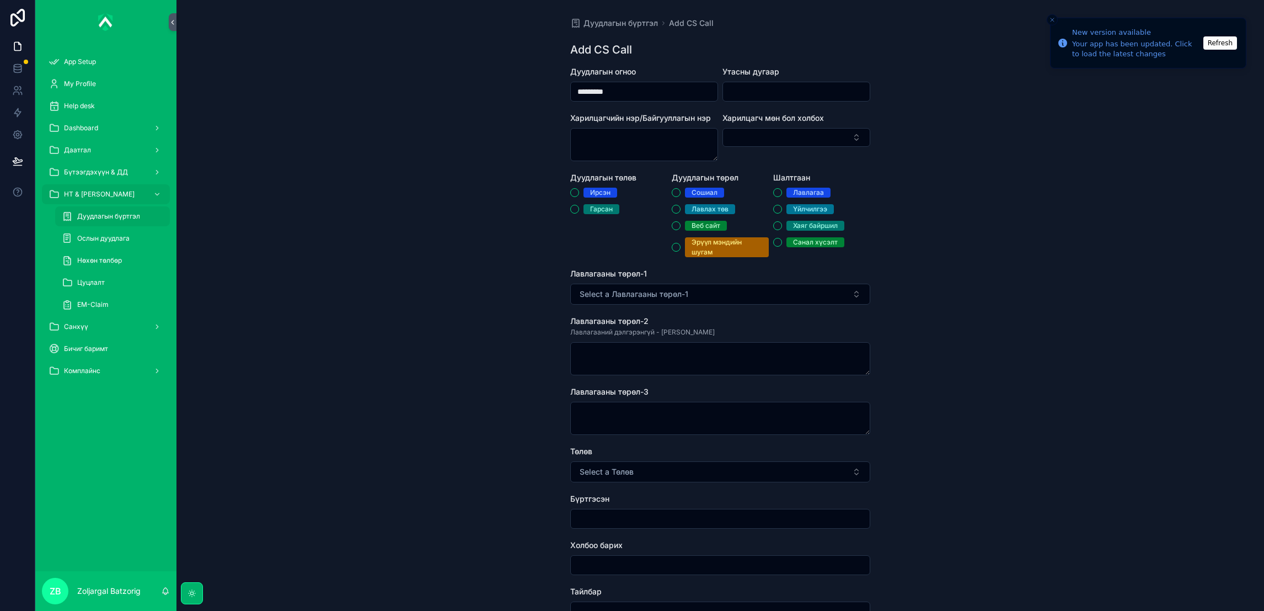
paste input "********"
type input "********"
click at [584, 191] on span "Ирсэн" at bounding box center [601, 193] width 34 height 10
click at [579, 191] on button "Ирсэн" at bounding box center [574, 192] width 9 height 9
click at [723, 207] on div "Лавлах төв" at bounding box center [710, 209] width 37 height 10
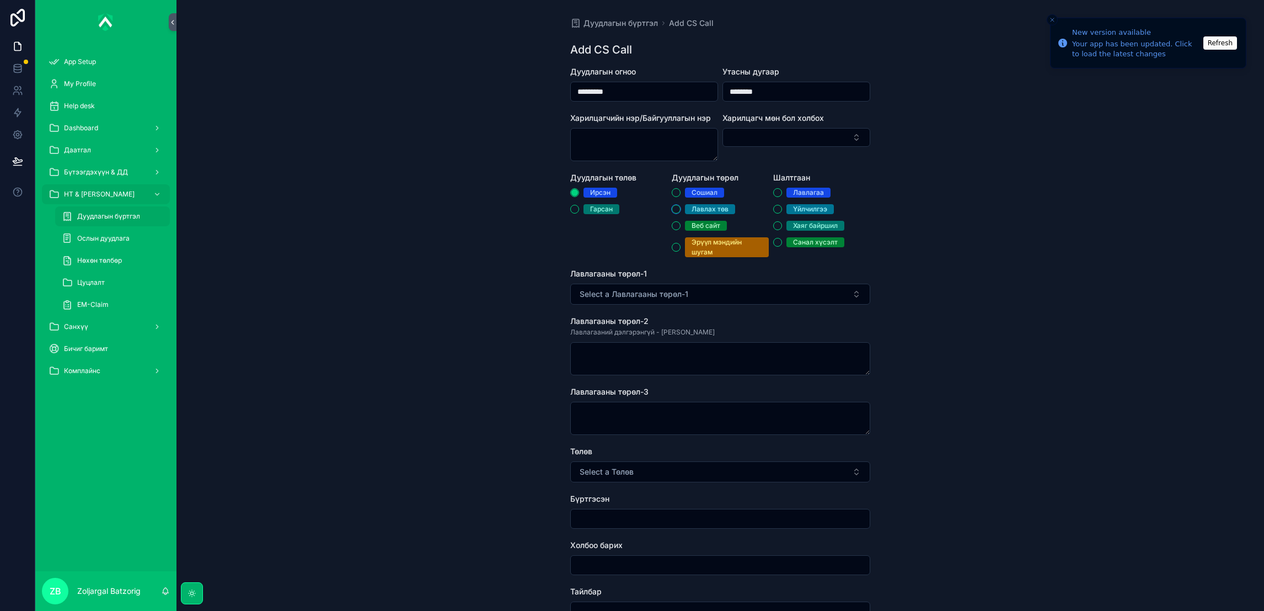
click at [681, 207] on button "Лавлах төв" at bounding box center [676, 209] width 9 height 9
click at [797, 208] on div "Үйлчилгээ" at bounding box center [810, 209] width 34 height 10
click at [782, 208] on button "Үйлчилгээ" at bounding box center [777, 209] width 9 height 9
click at [721, 292] on button "Select a Лавлагааны төрөл-1" at bounding box center [720, 293] width 300 height 21
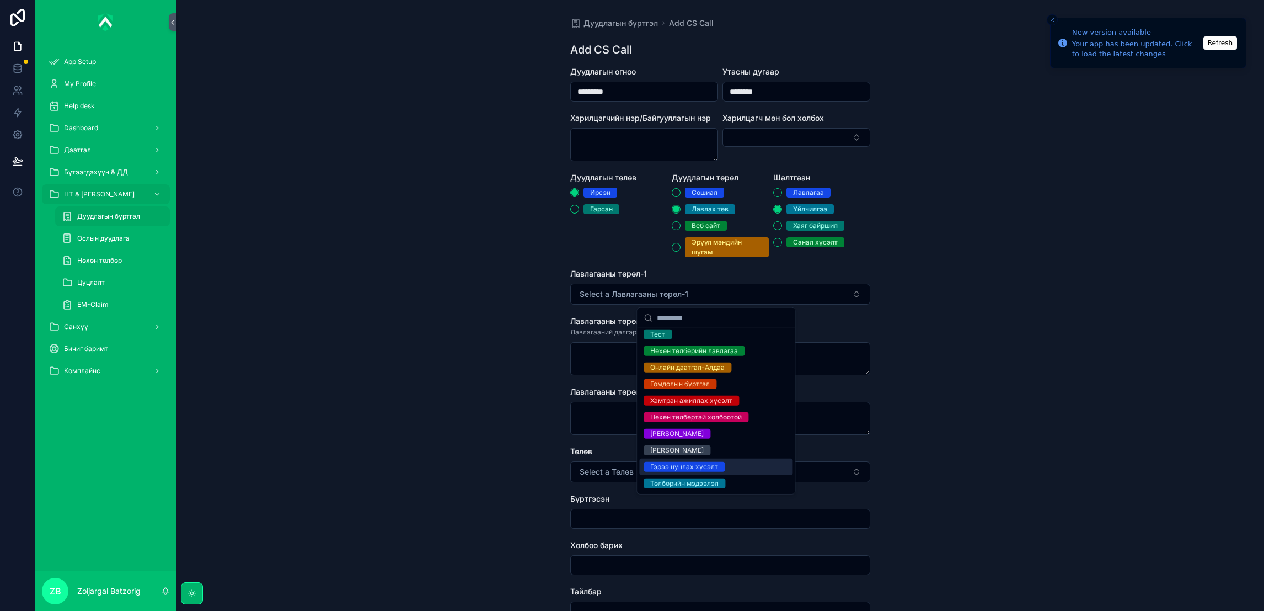
click at [707, 462] on div "Гэрээ цуцлах хүсэлт" at bounding box center [684, 467] width 68 height 10
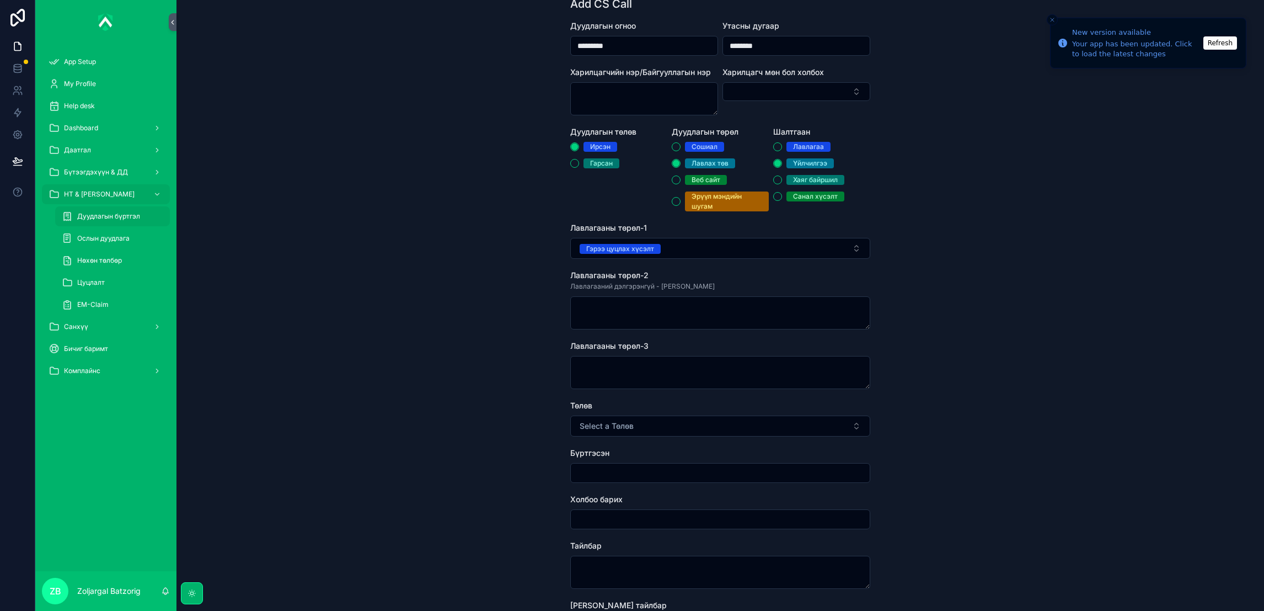
scroll to position [165, 0]
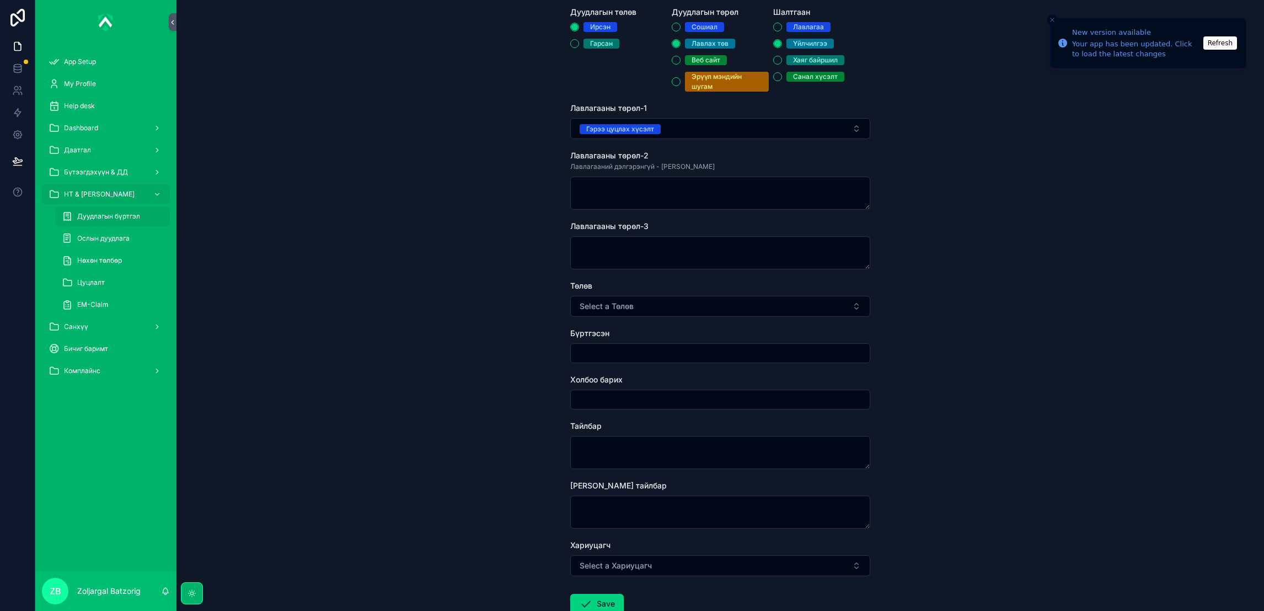
drag, startPoint x: 628, startPoint y: 304, endPoint x: 628, endPoint y: 311, distance: 6.6
click at [628, 304] on span "Select a Төлөв" at bounding box center [607, 306] width 54 height 11
click at [671, 358] on div "[PERSON_NAME]" at bounding box center [715, 358] width 153 height 33
click at [634, 354] on input "scrollable content" at bounding box center [720, 352] width 299 height 15
click at [641, 321] on form "Дуудлагын огноо ********* Утасны дугаар ******** Харилцагчийн нэр/Байгууллагын …" at bounding box center [720, 292] width 300 height 783
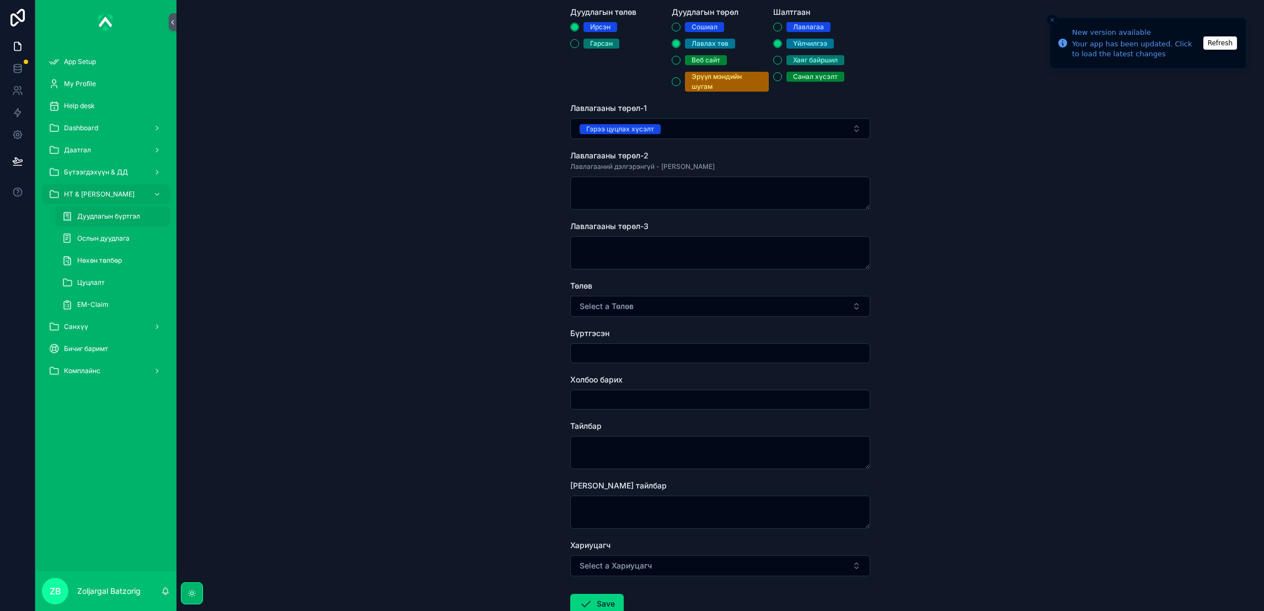
drag, startPoint x: 647, startPoint y: 309, endPoint x: 649, endPoint y: 317, distance: 8.4
click at [649, 311] on button "Select a Төлөв" at bounding box center [720, 306] width 300 height 21
click at [663, 353] on div "Хаасан" at bounding box center [661, 350] width 23 height 10
click at [634, 352] on input "scrollable content" at bounding box center [720, 352] width 299 height 15
type input "**********"
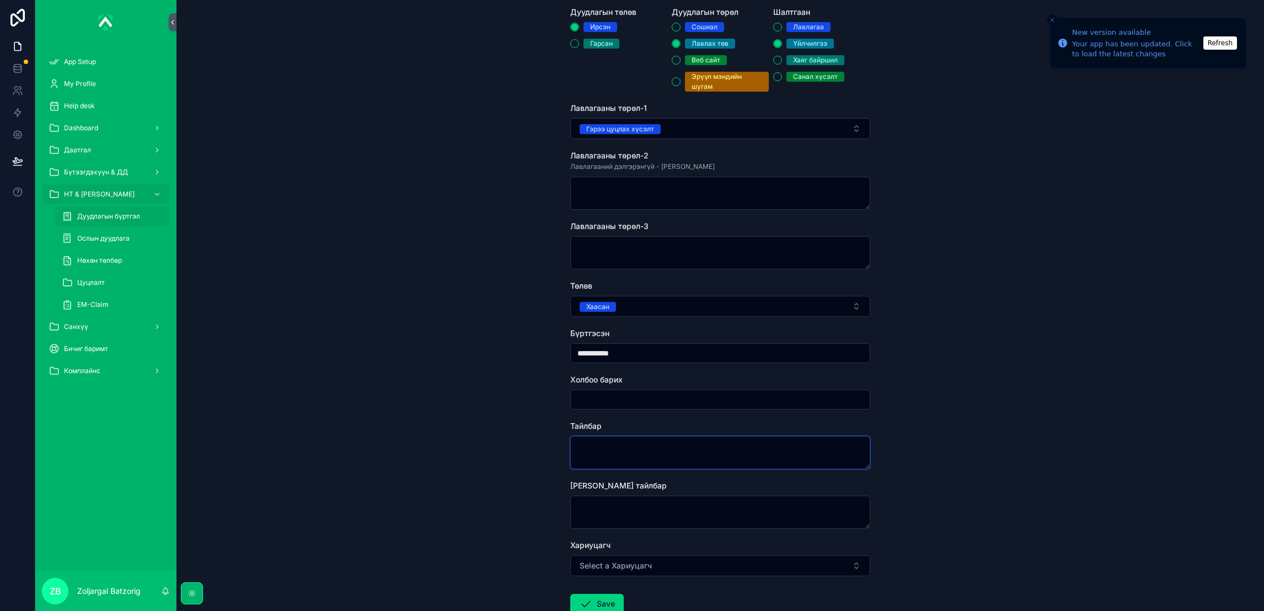
click at [624, 444] on textarea "scrollable content" at bounding box center [720, 452] width 300 height 33
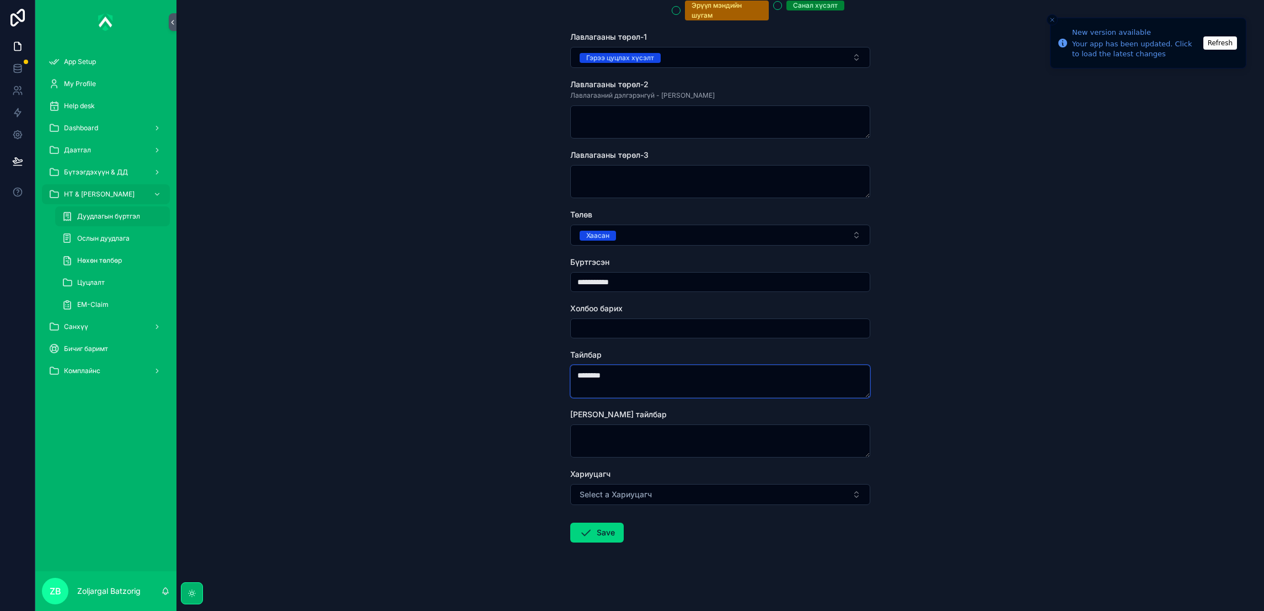
scroll to position [239, 0]
type textarea "*******"
click at [598, 527] on button "Save" at bounding box center [596, 530] width 53 height 20
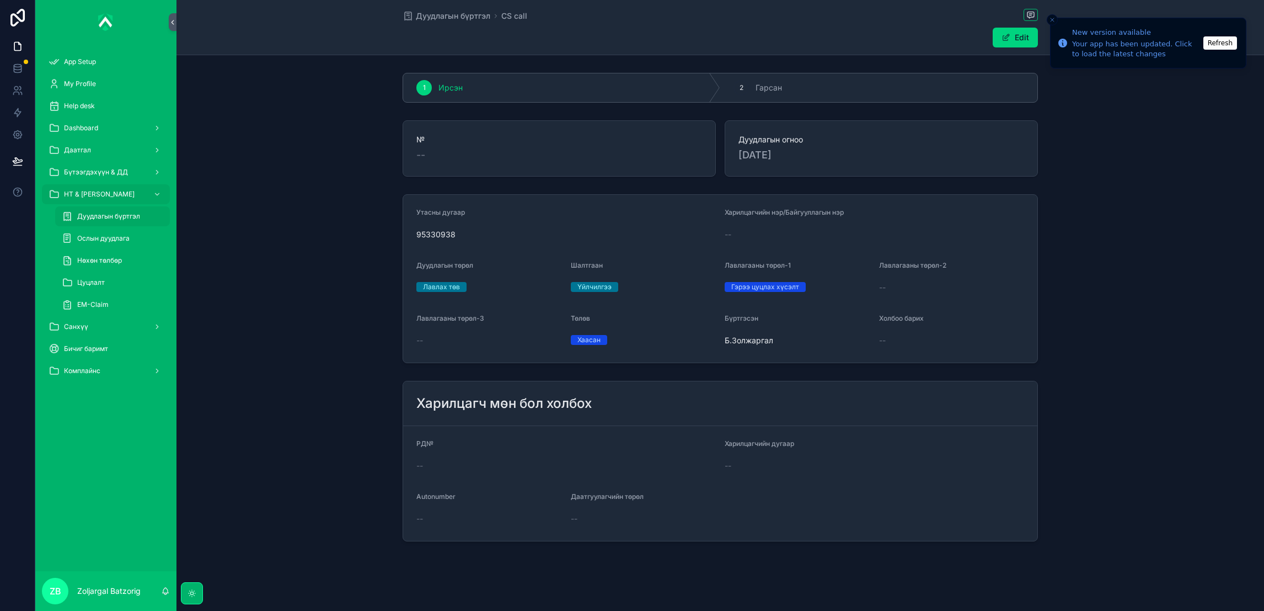
click at [449, 20] on span "Дуудлагын бүртгэл" at bounding box center [453, 15] width 74 height 11
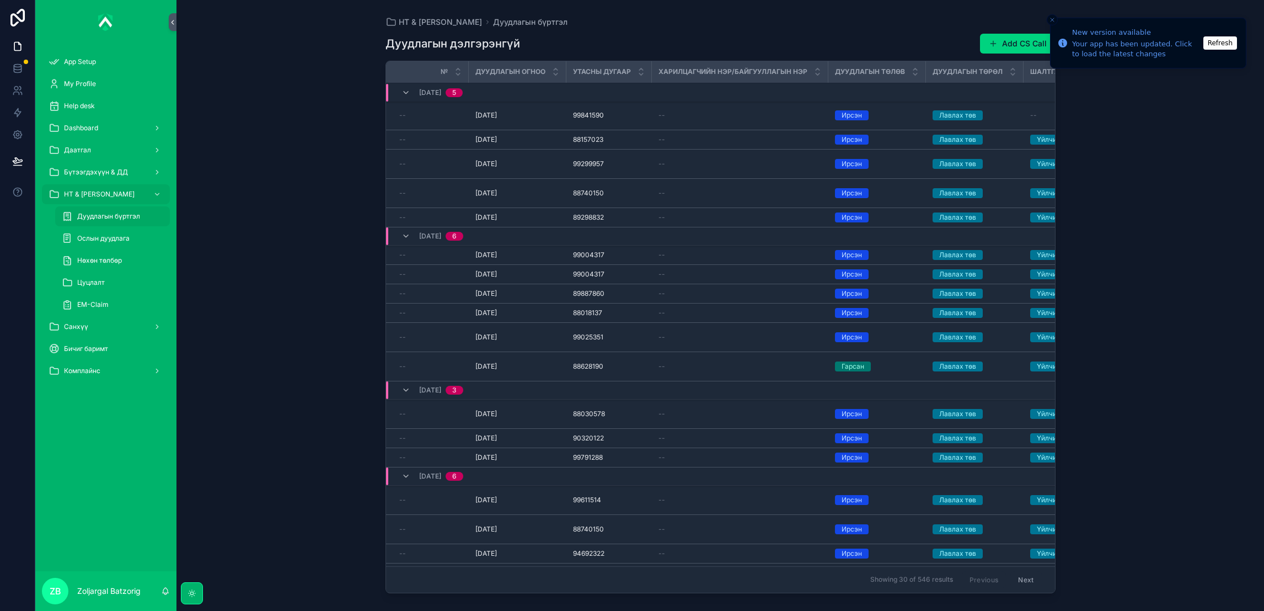
click at [1010, 41] on button "Add CS Call" at bounding box center [1018, 44] width 76 height 20
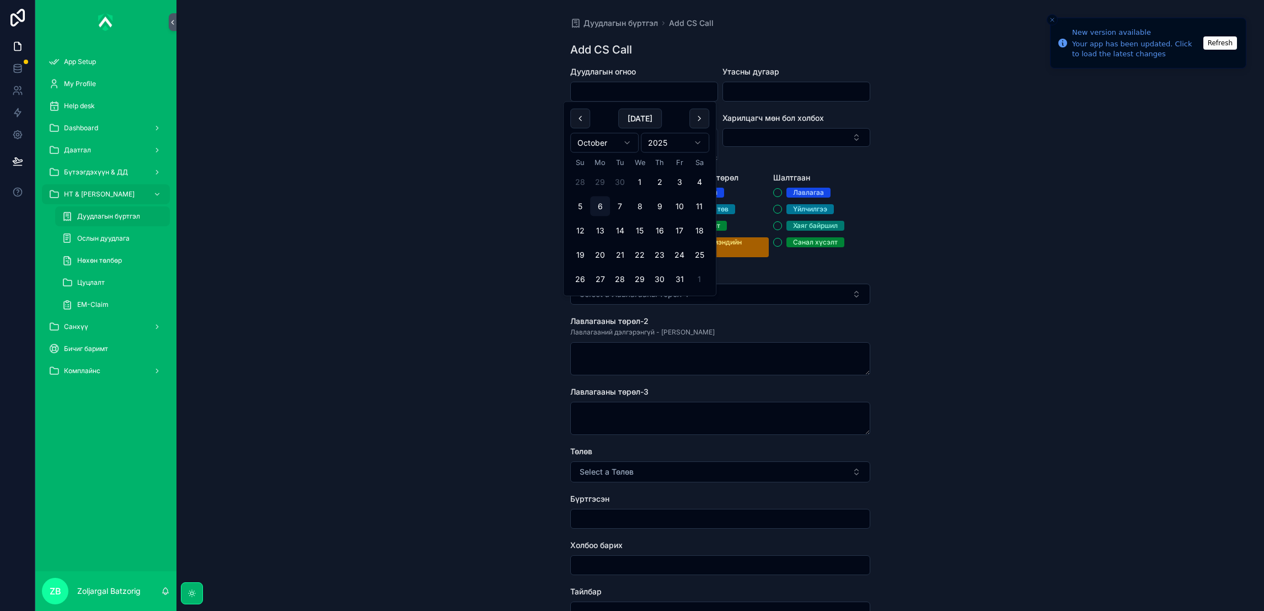
click at [663, 95] on input "scrollable content" at bounding box center [644, 91] width 147 height 15
click at [598, 207] on button "6" at bounding box center [600, 206] width 20 height 20
type input "*********"
click at [782, 85] on input "scrollable content" at bounding box center [796, 91] width 147 height 15
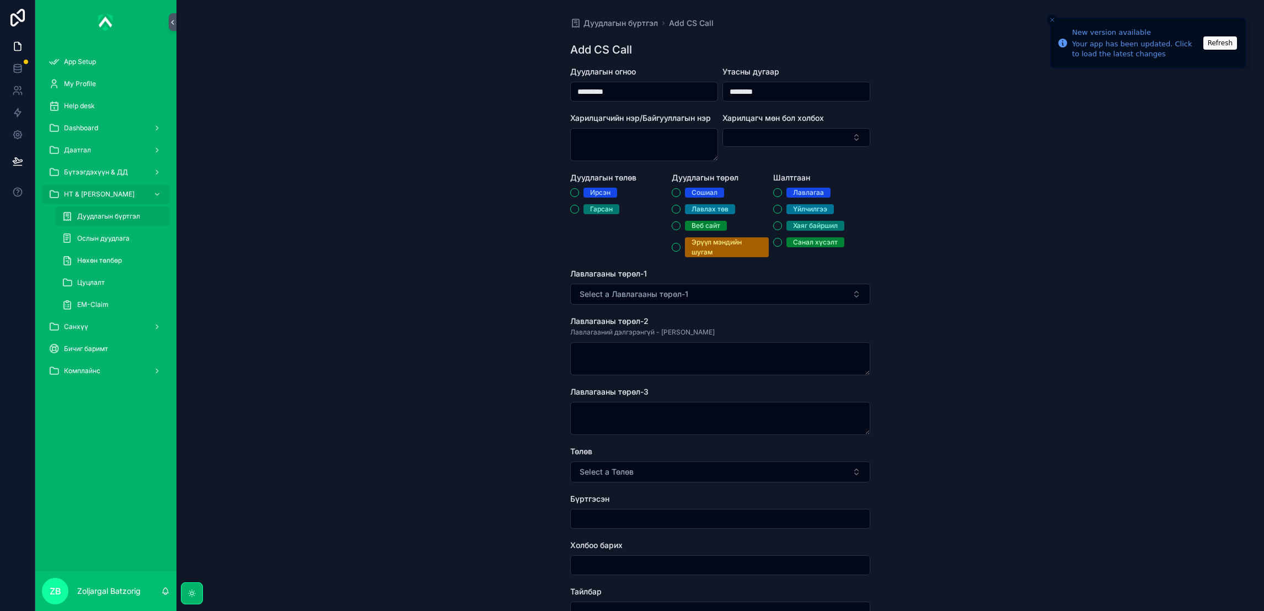
type input "********"
click at [590, 211] on div "Гарсан" at bounding box center [601, 209] width 23 height 10
click at [579, 211] on button "Гарсан" at bounding box center [574, 209] width 9 height 9
click at [730, 204] on div "Лавлах төв" at bounding box center [720, 209] width 97 height 10
click at [709, 208] on div "Лавлах төв" at bounding box center [710, 209] width 37 height 10
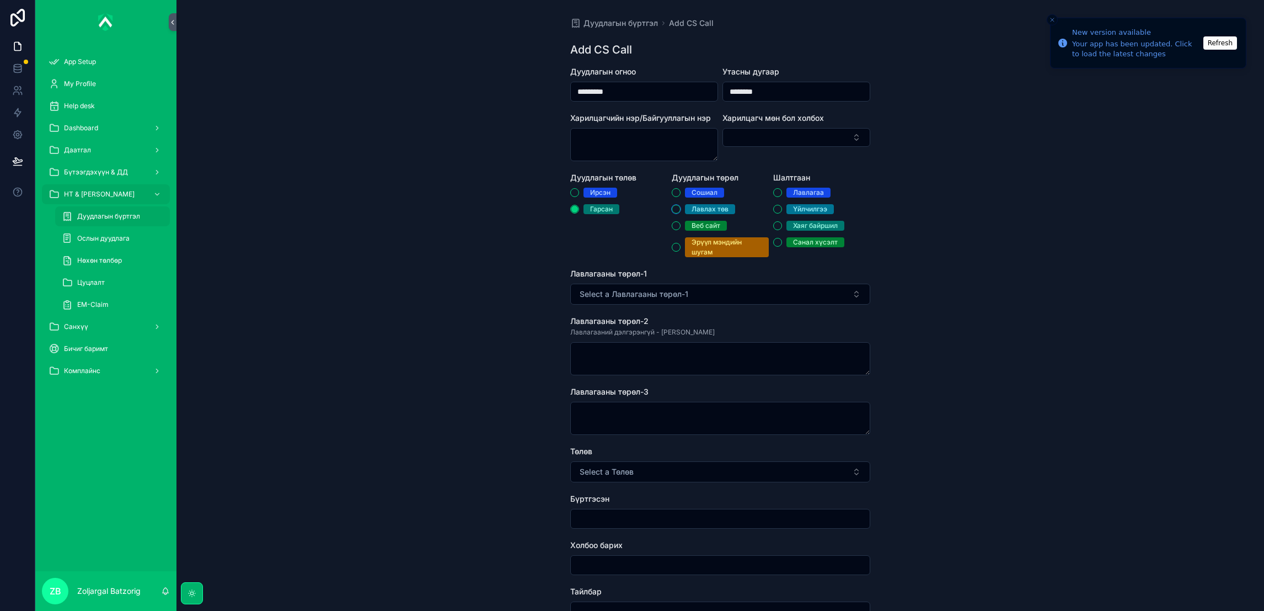
click at [681, 208] on button "Лавлах төв" at bounding box center [676, 209] width 9 height 9
type button "LAVLAH_TOV"
click at [805, 207] on div "Үйлчилгээ" at bounding box center [810, 209] width 34 height 10
click at [782, 207] on button "Үйлчилгээ" at bounding box center [777, 209] width 9 height 9
click at [707, 298] on button "Select a Лавлагааны төрөл-1" at bounding box center [720, 293] width 300 height 21
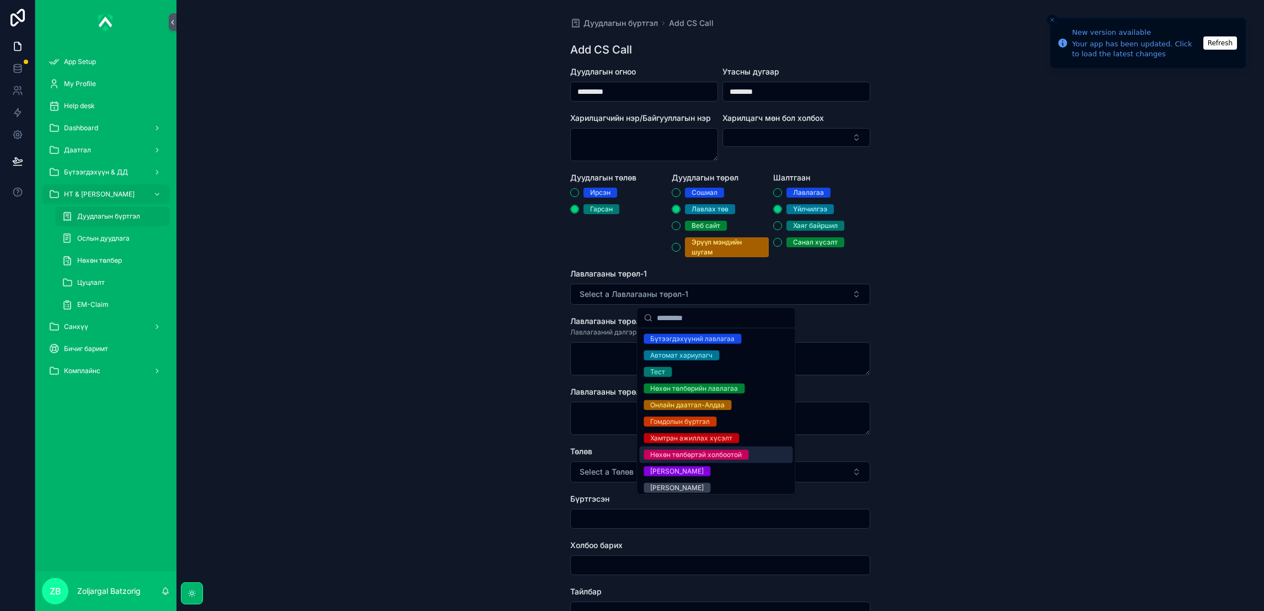
click at [701, 454] on div "Нөхөн төлбөртэй холбоотой" at bounding box center [696, 454] width 92 height 10
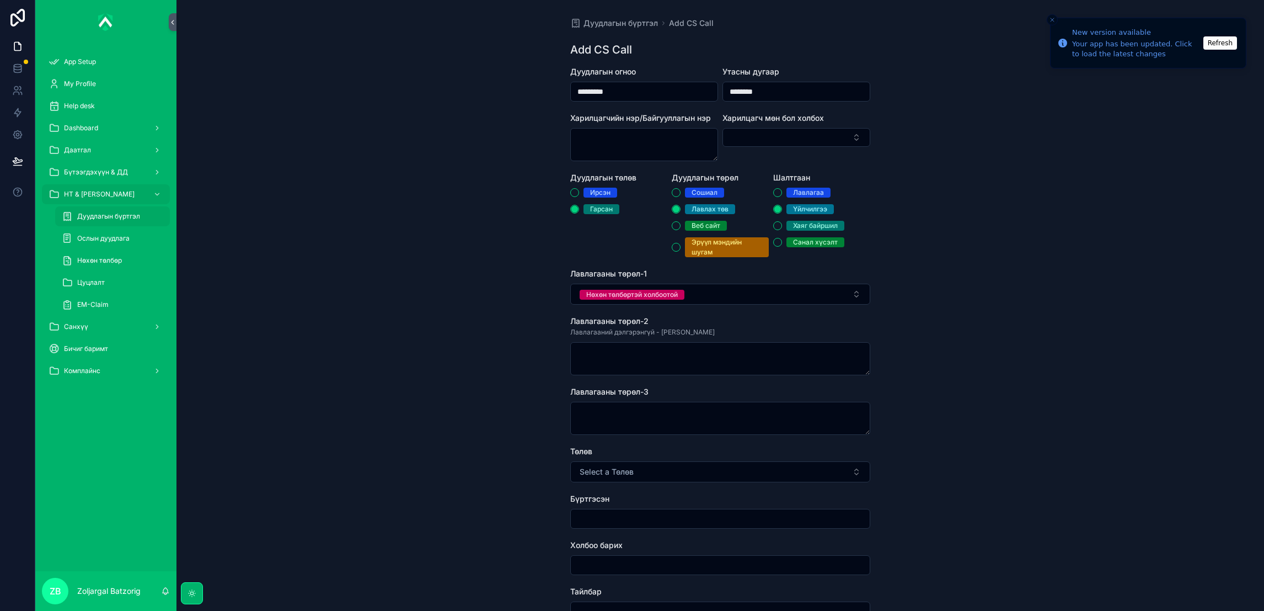
click at [667, 473] on button "Select a Төлөв" at bounding box center [720, 471] width 300 height 21
click at [661, 517] on div "Хаасан" at bounding box center [661, 516] width 23 height 10
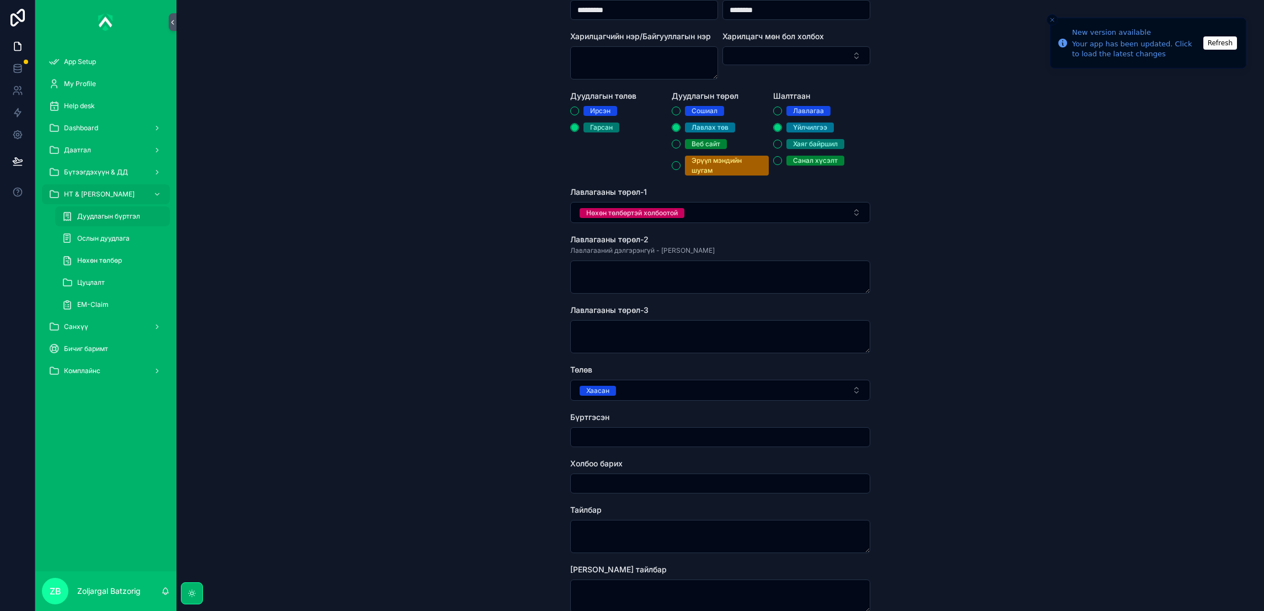
scroll to position [83, 0]
click at [663, 437] on input "scrollable content" at bounding box center [720, 435] width 299 height 15
type input "**********"
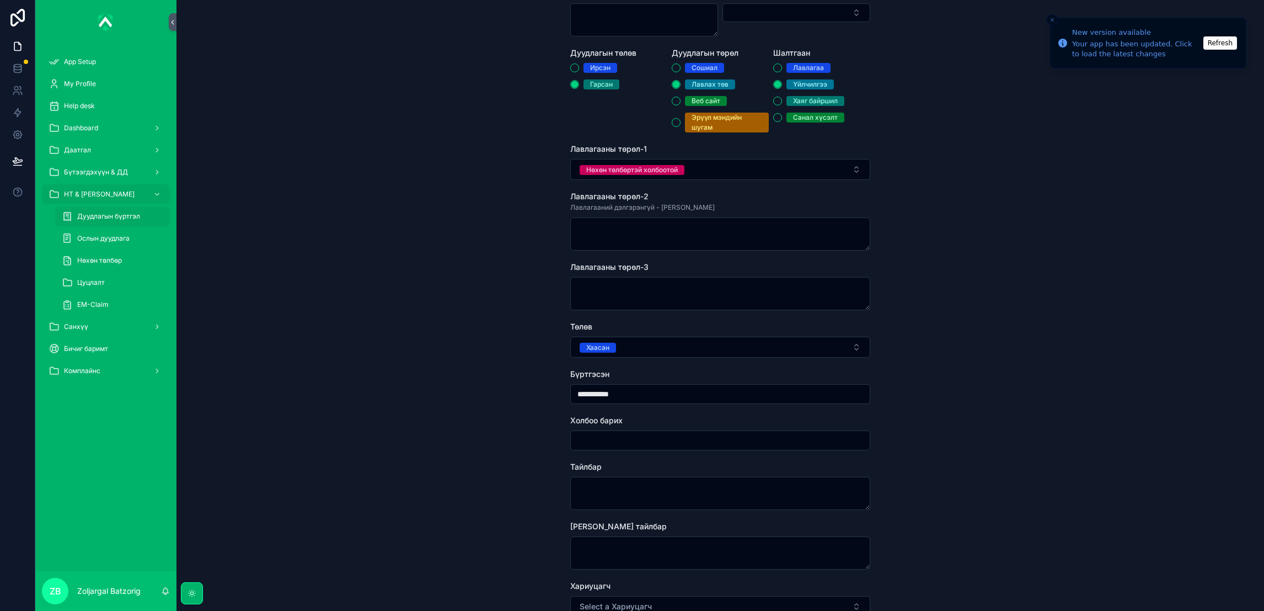
scroll to position [165, 0]
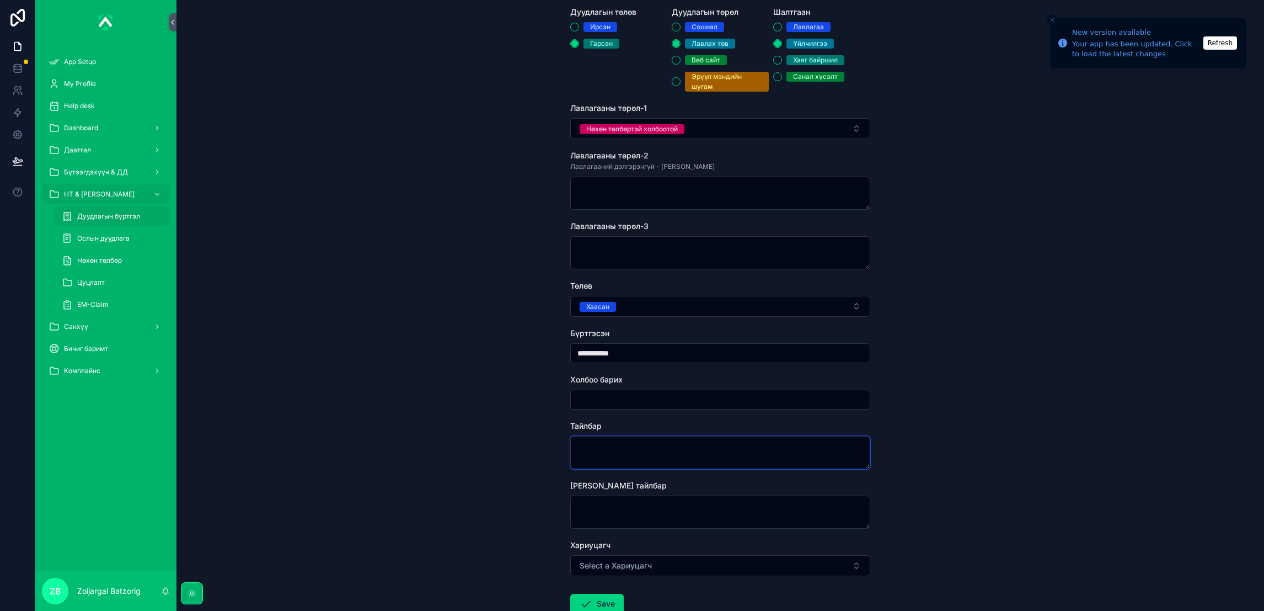
click at [643, 449] on textarea "scrollable content" at bounding box center [720, 452] width 300 height 33
click at [617, 458] on textarea "scrollable content" at bounding box center [720, 452] width 300 height 33
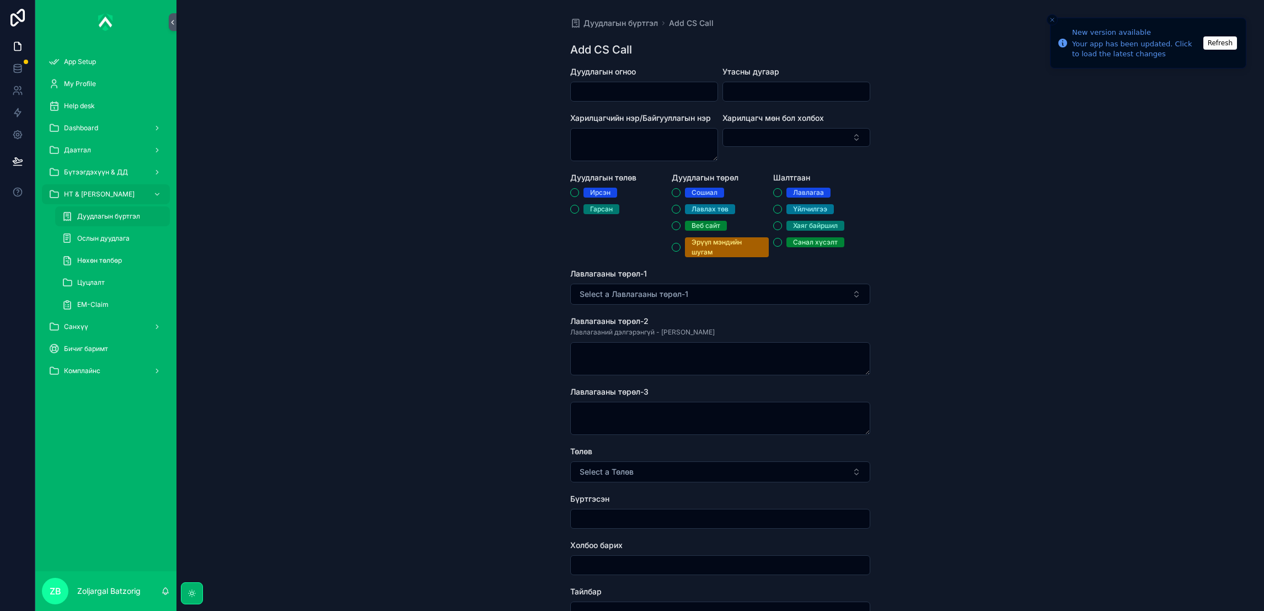
click at [111, 149] on div "Даатгал" at bounding box center [106, 150] width 115 height 18
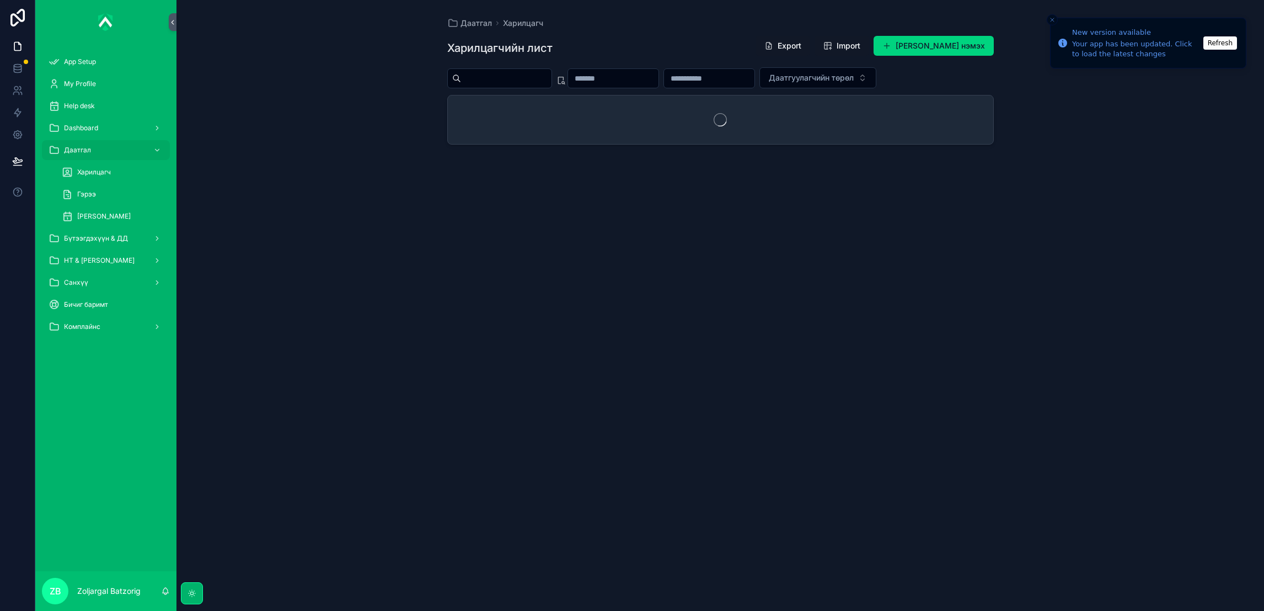
click at [110, 215] on span "[PERSON_NAME]" at bounding box center [103, 216] width 53 height 9
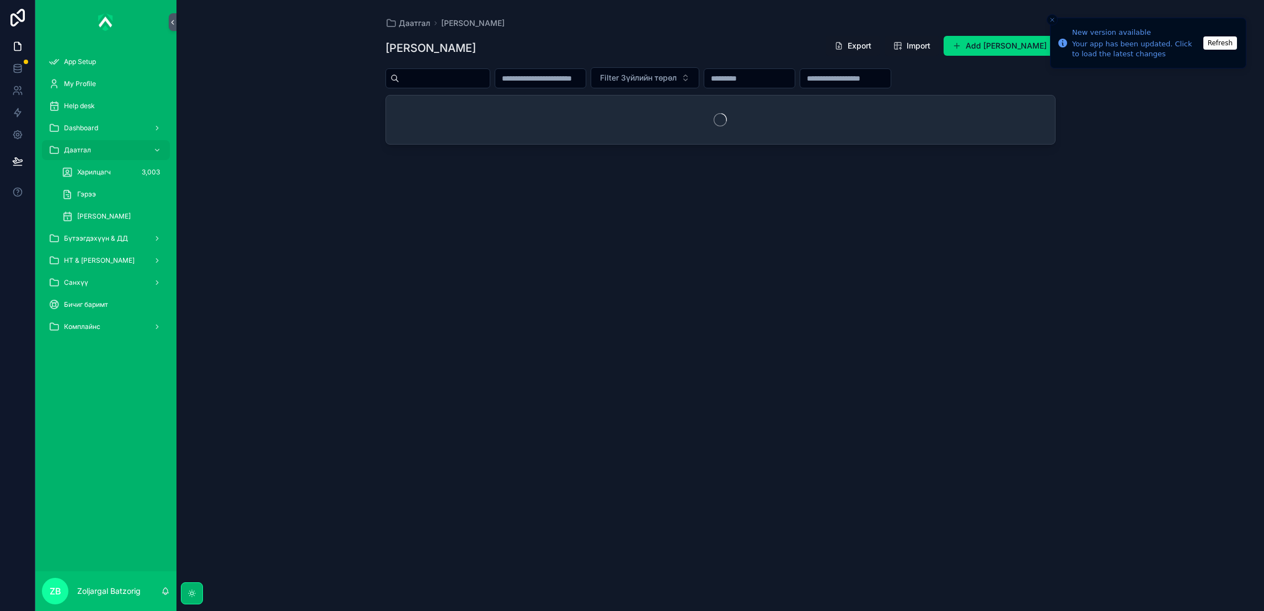
click at [891, 80] on input "scrollable content" at bounding box center [845, 78] width 90 height 15
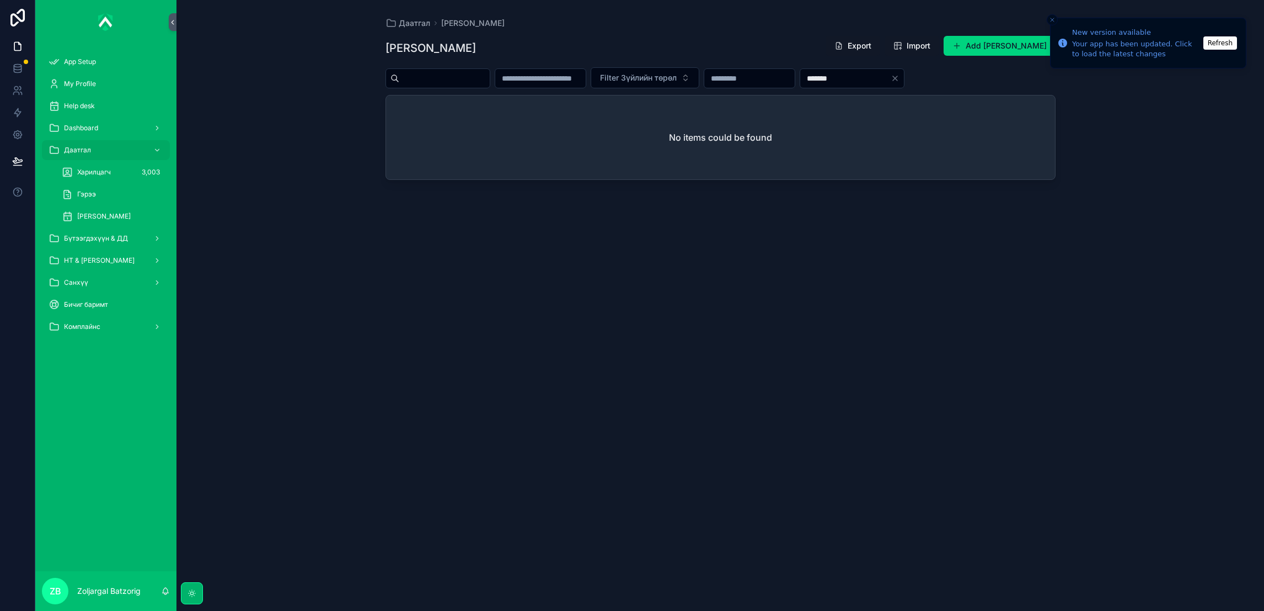
click at [882, 75] on input "*******" at bounding box center [845, 78] width 90 height 15
type input "*******"
